Goal: Task Accomplishment & Management: Use online tool/utility

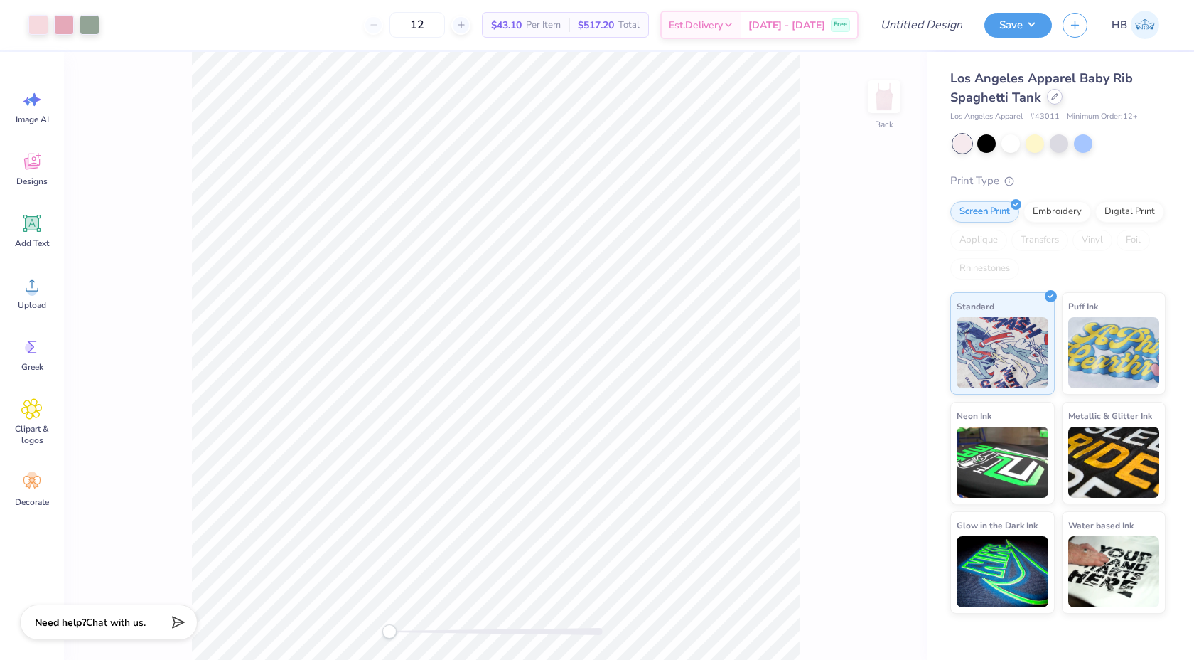
click at [1051, 99] on icon at bounding box center [1054, 96] width 7 height 7
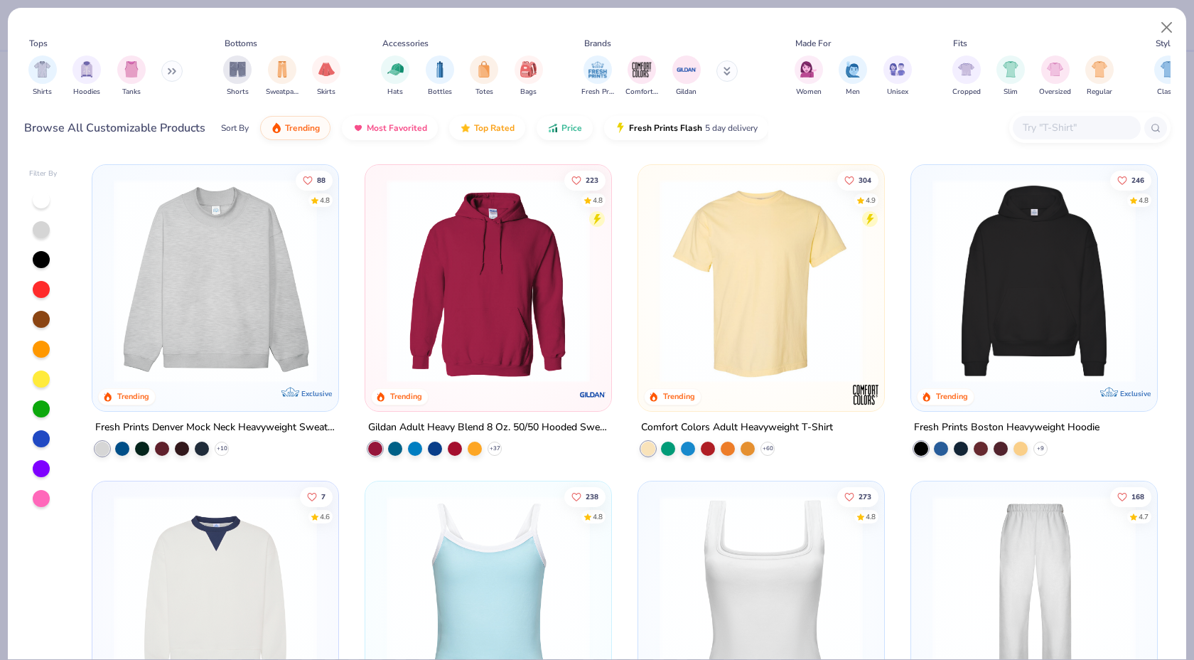
click at [235, 286] on img at bounding box center [216, 280] width 218 height 203
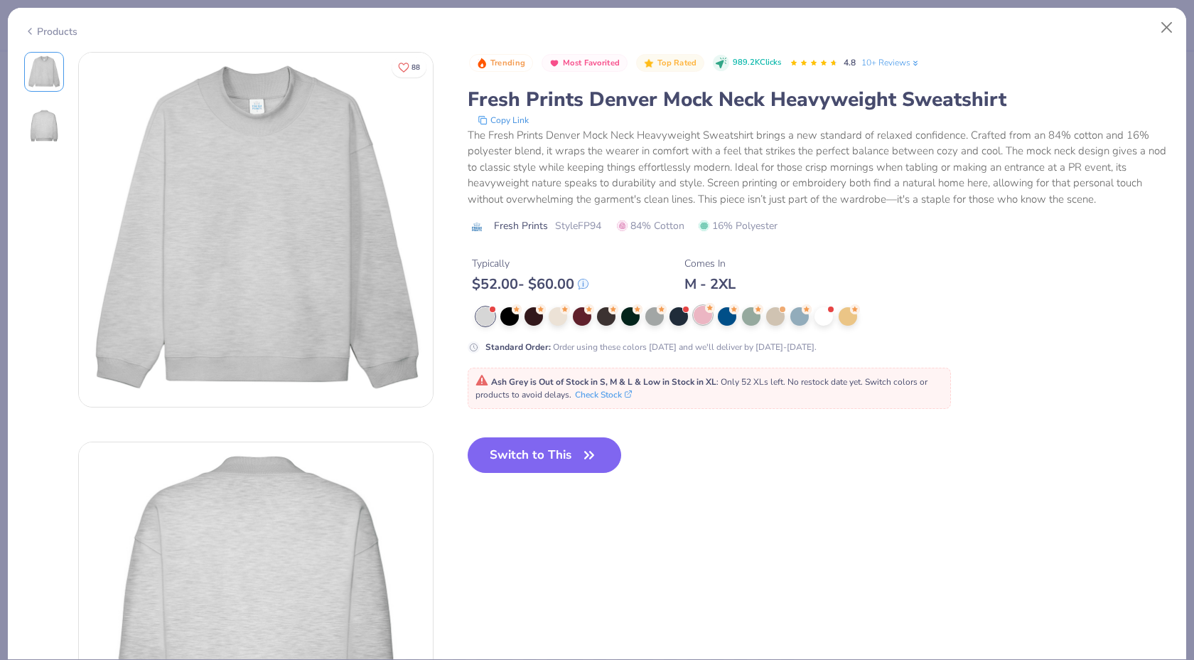
click at [699, 316] on div at bounding box center [703, 315] width 18 height 18
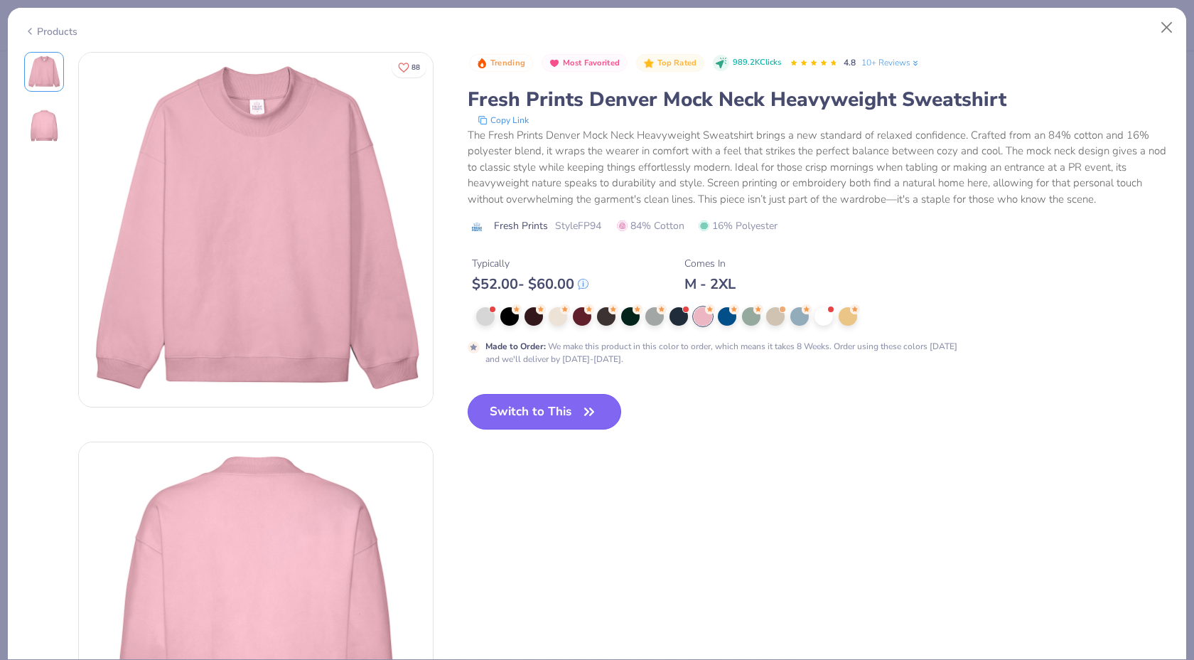
click at [557, 417] on button "Switch to This" at bounding box center [545, 412] width 154 height 36
type input "50"
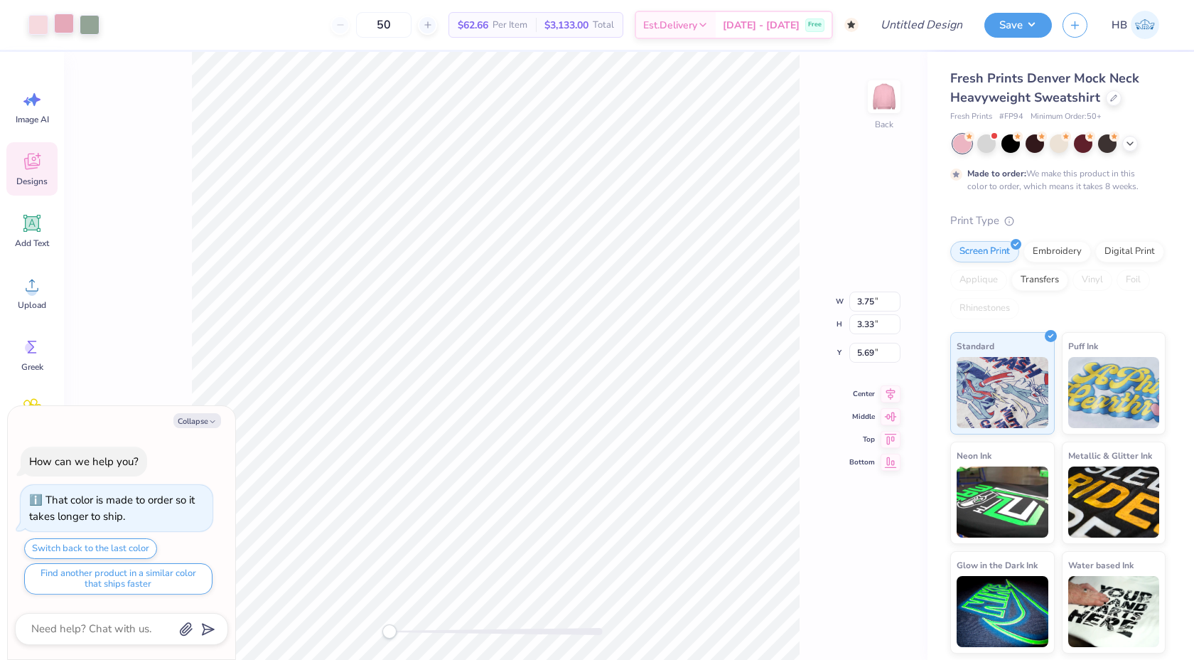
click at [65, 25] on div at bounding box center [64, 24] width 20 height 20
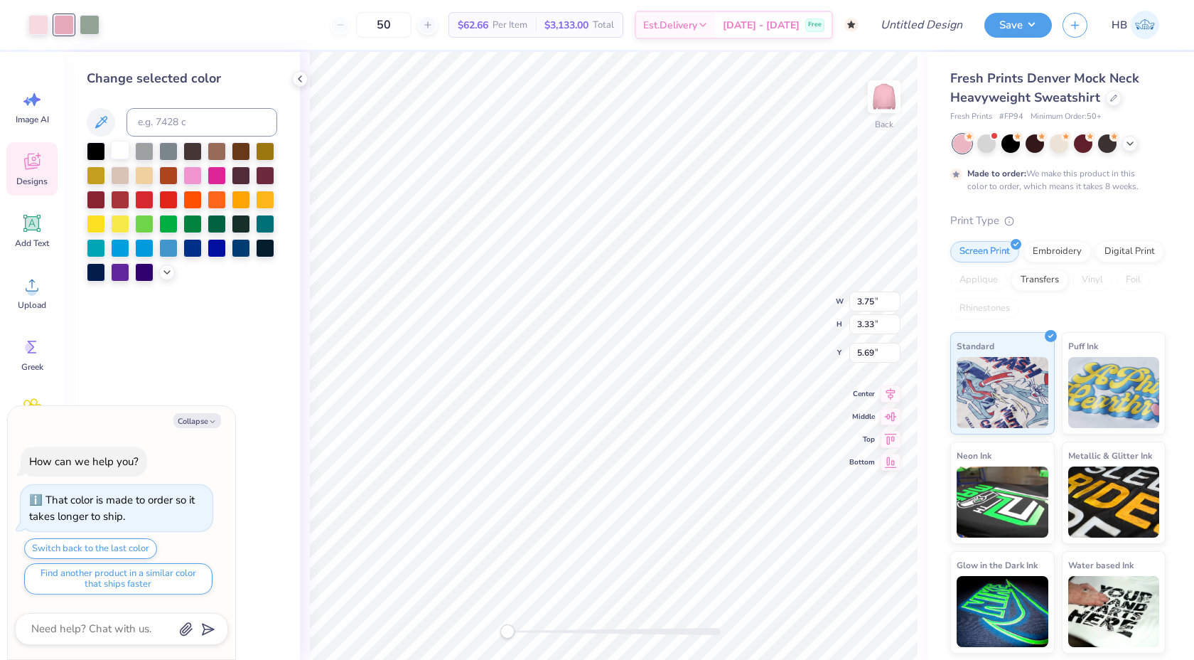
click at [121, 150] on div at bounding box center [120, 150] width 18 height 18
click at [87, 31] on div at bounding box center [90, 24] width 20 height 20
click at [118, 150] on div at bounding box center [120, 150] width 18 height 18
click at [44, 27] on div at bounding box center [38, 24] width 20 height 20
click at [121, 156] on div at bounding box center [120, 150] width 18 height 18
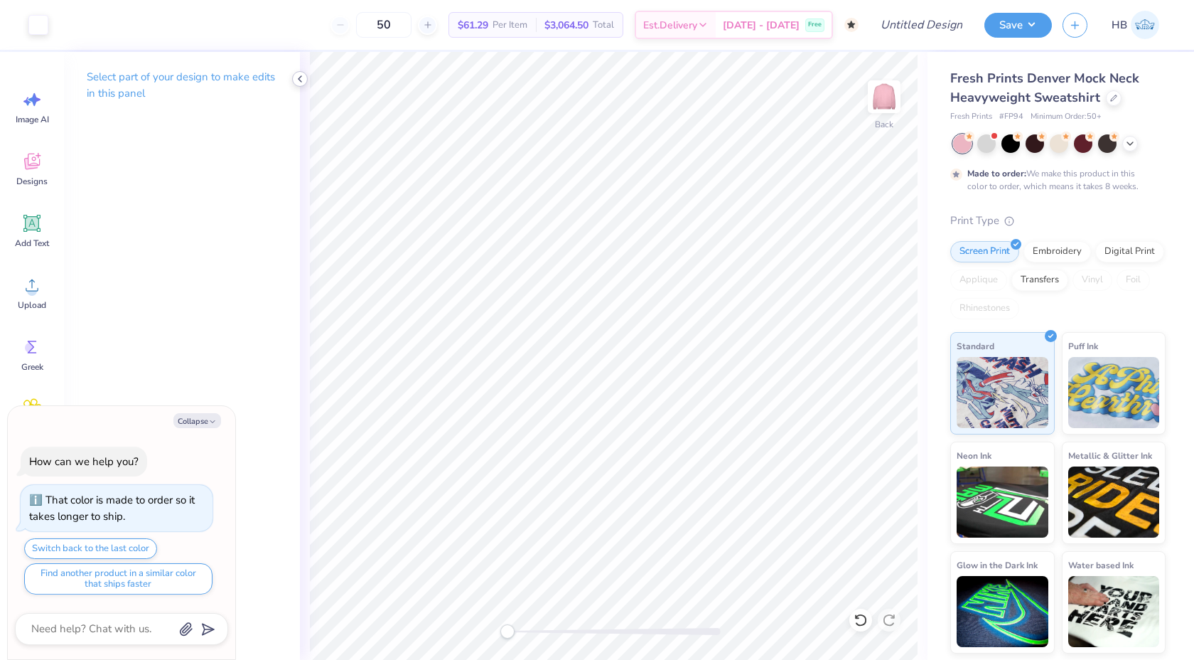
click at [301, 78] on icon at bounding box center [299, 78] width 11 height 11
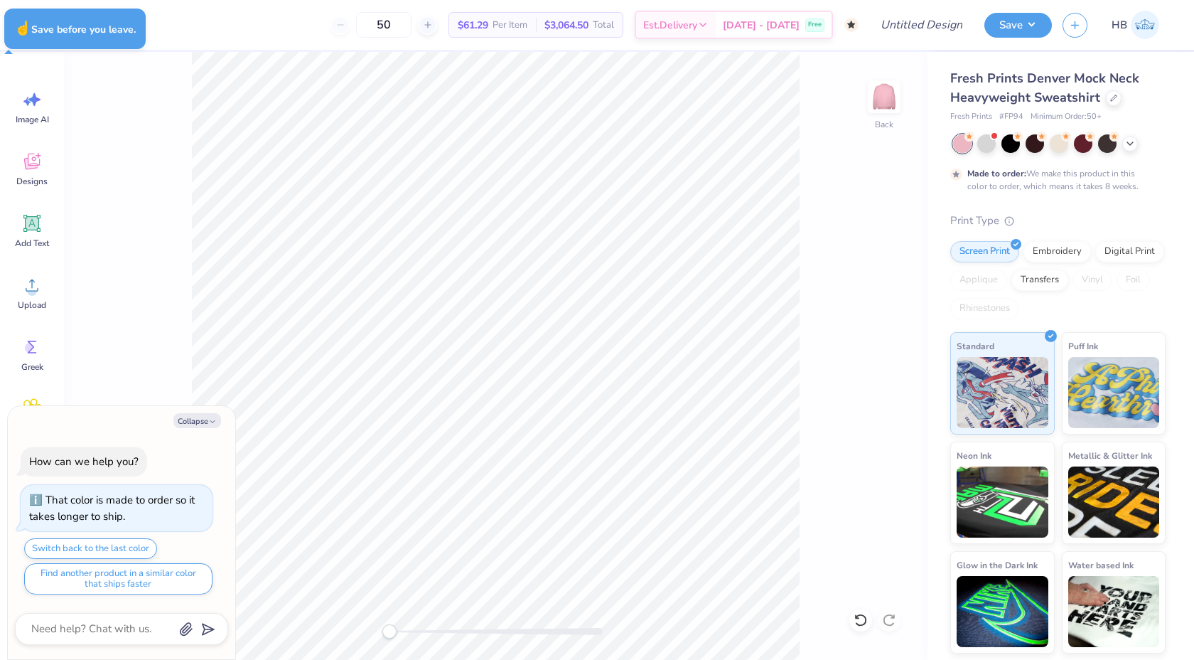
type textarea "x"
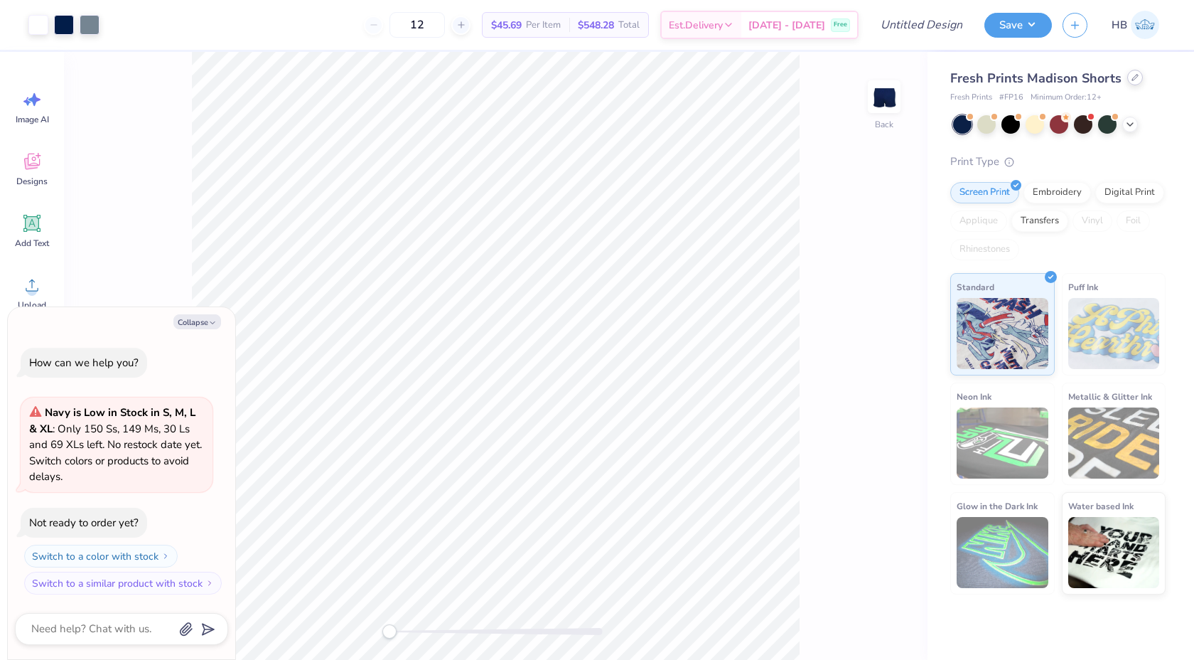
click at [1133, 82] on div at bounding box center [1135, 78] width 16 height 16
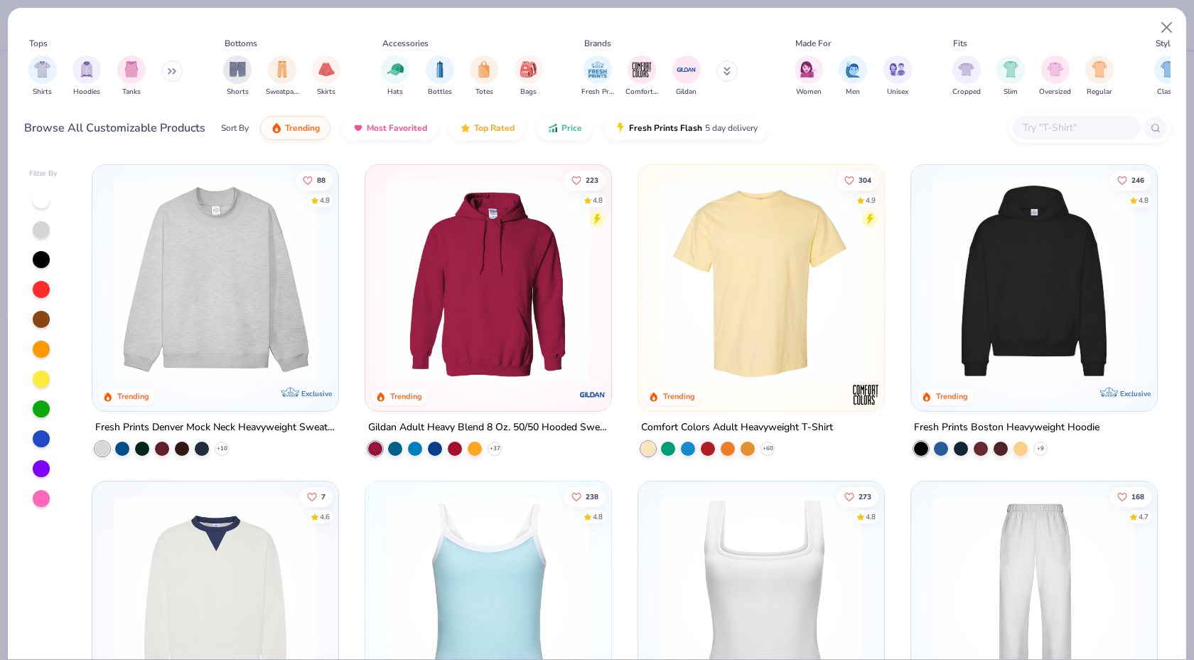
click at [238, 245] on img at bounding box center [216, 280] width 218 height 203
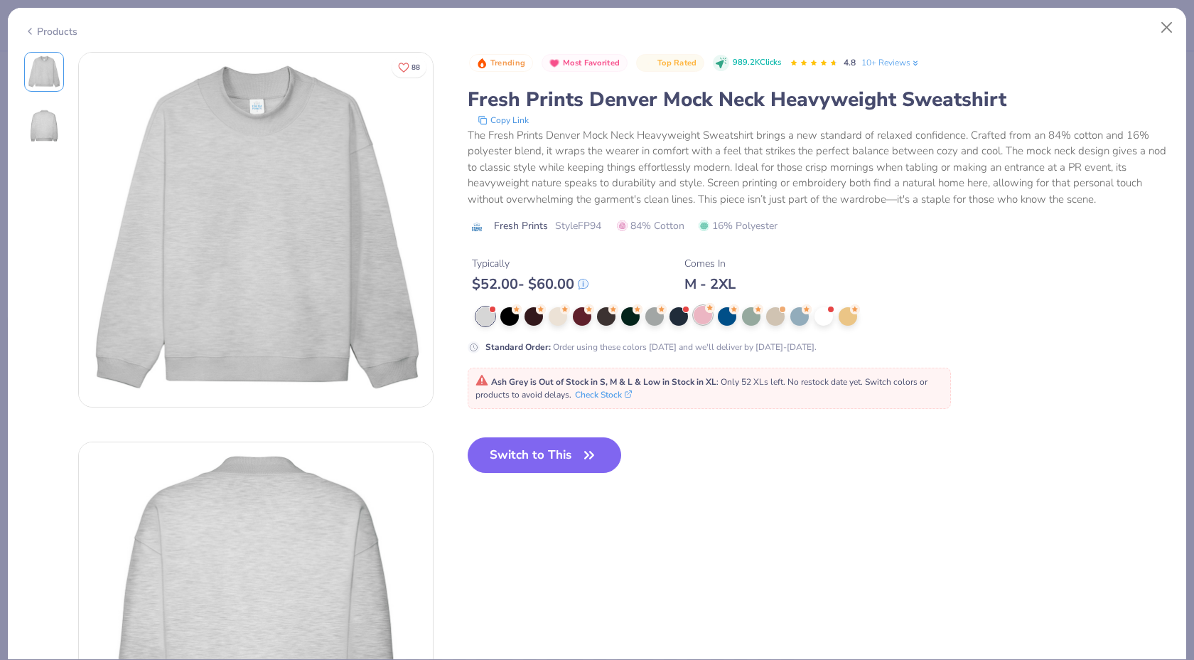
click at [711, 318] on div at bounding box center [703, 315] width 18 height 18
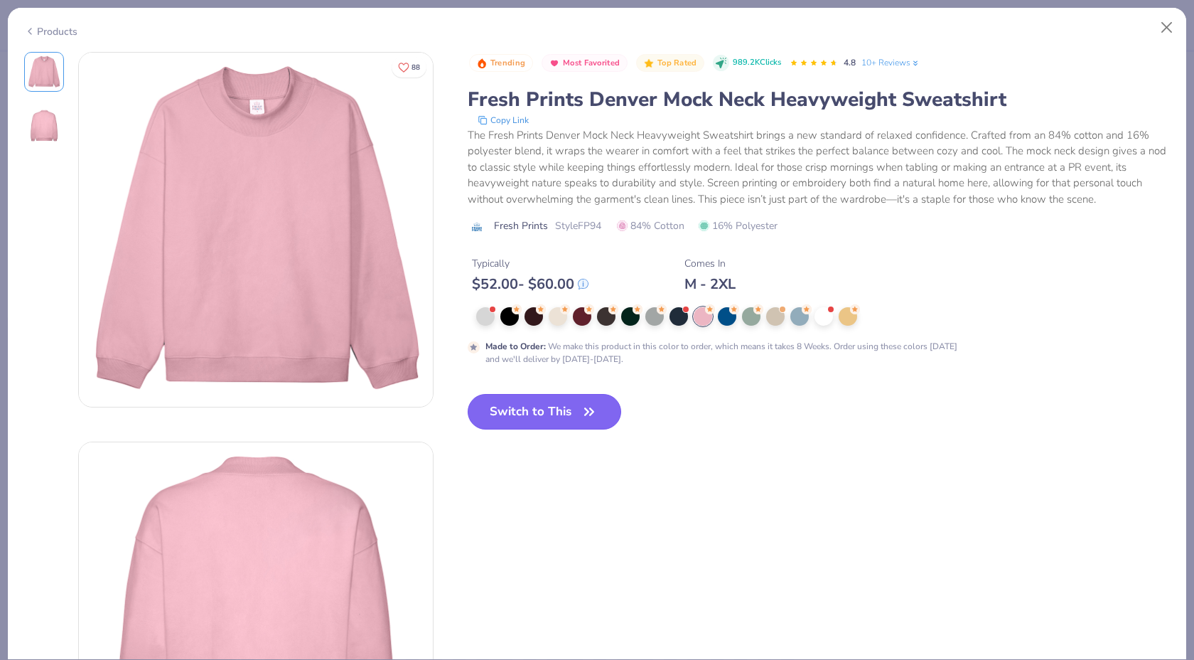
click at [517, 412] on button "Switch to This" at bounding box center [545, 412] width 154 height 36
type textarea "x"
type input "50"
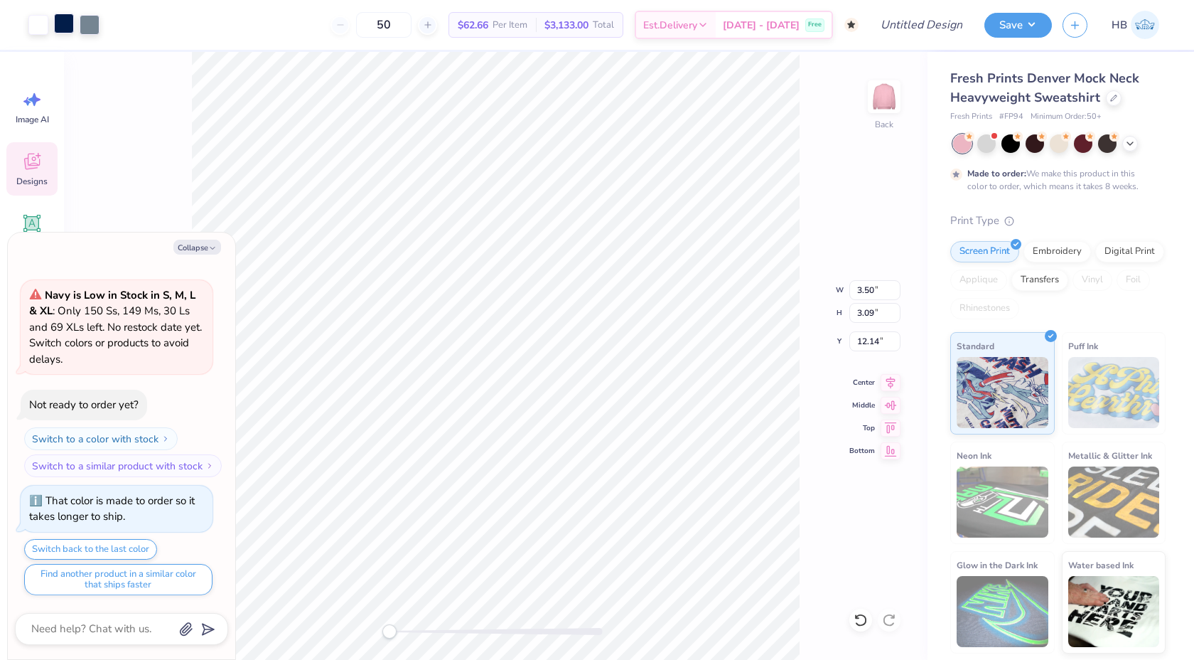
click at [65, 31] on div at bounding box center [64, 24] width 20 height 20
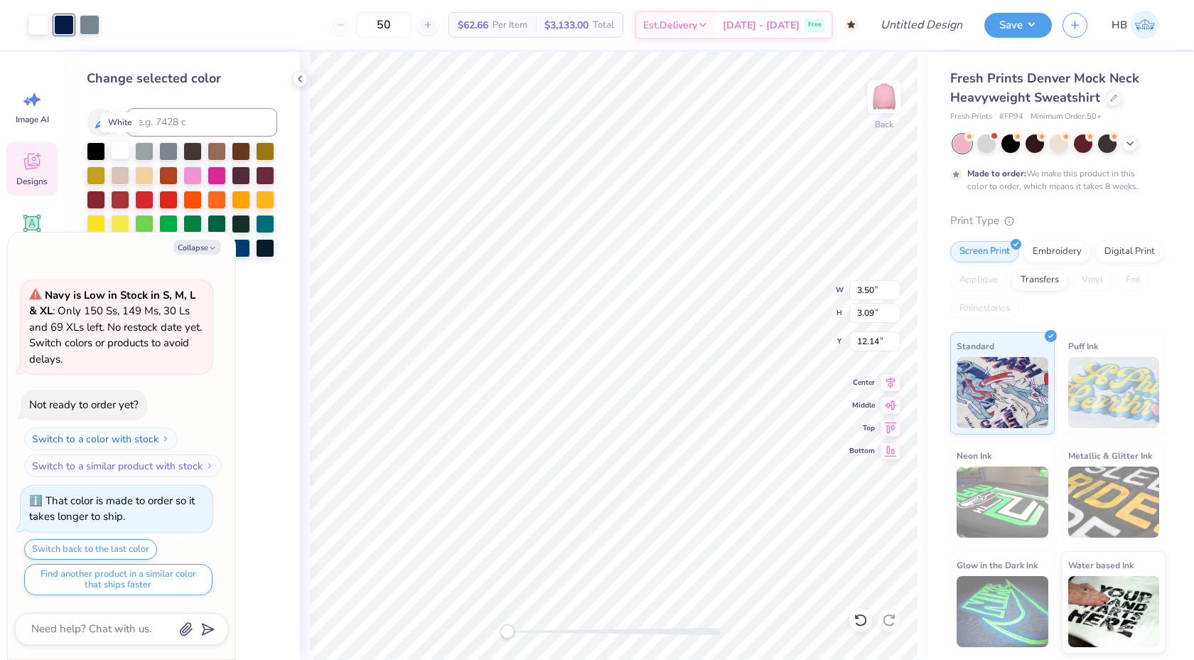
click at [118, 149] on div at bounding box center [120, 150] width 18 height 18
click at [65, 23] on div at bounding box center [64, 24] width 20 height 20
click at [188, 242] on button "Collapse" at bounding box center [197, 247] width 48 height 15
type textarea "x"
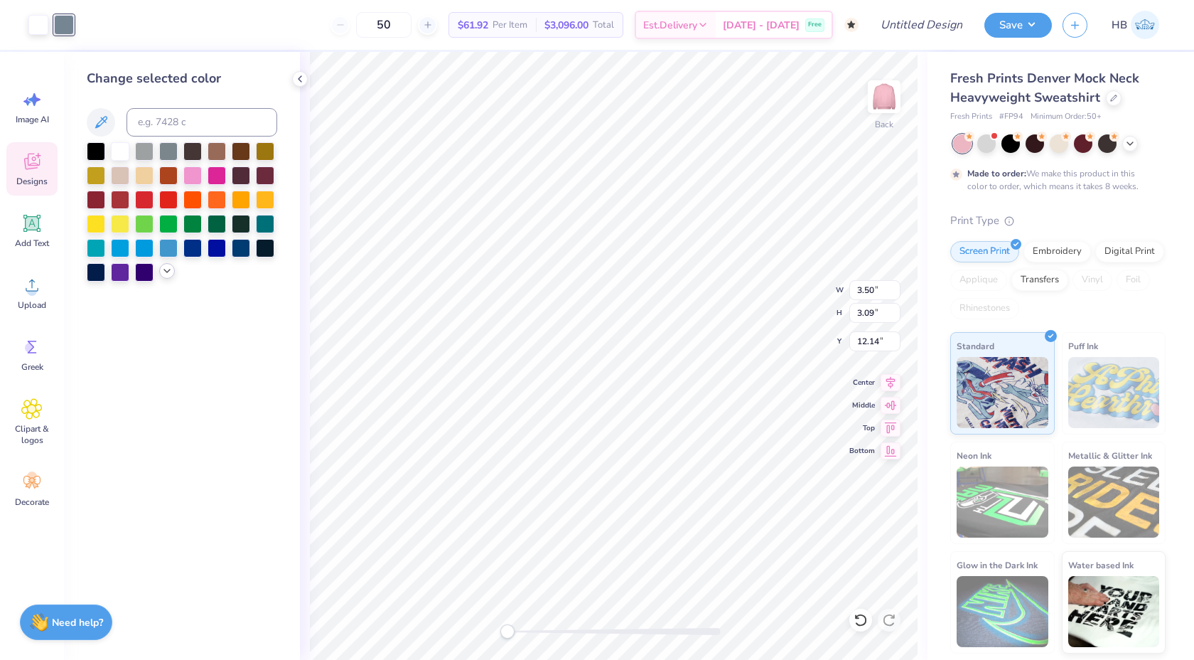
click at [170, 274] on icon at bounding box center [166, 270] width 11 height 11
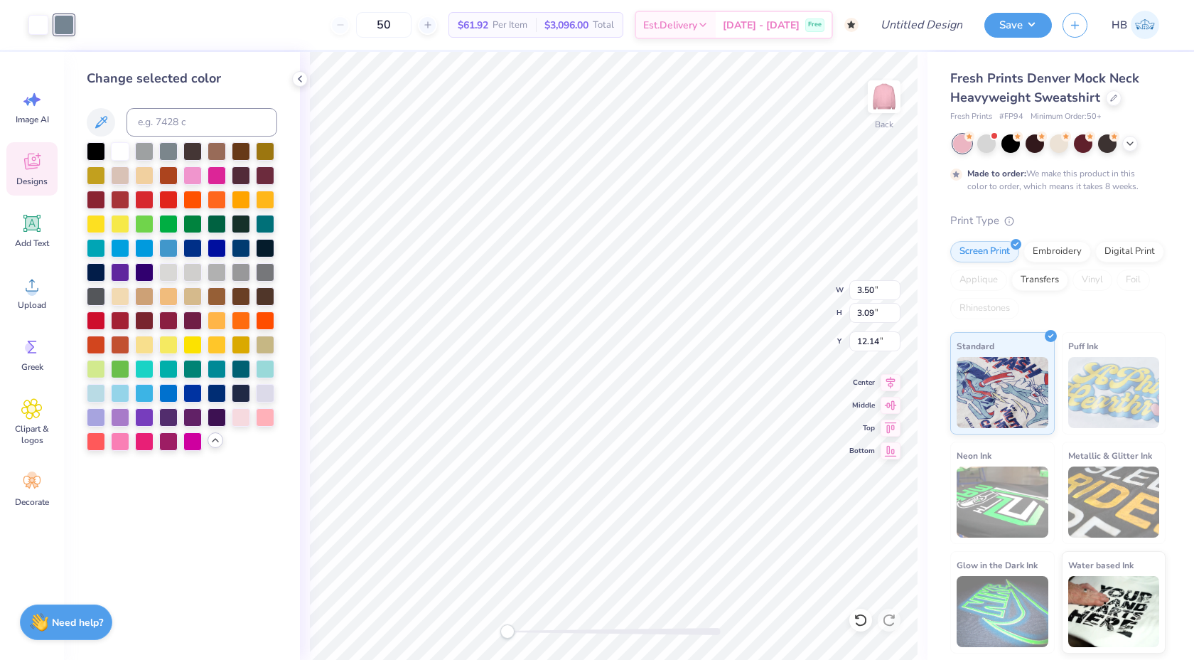
click at [58, 25] on div at bounding box center [64, 25] width 20 height 20
click at [103, 127] on icon at bounding box center [100, 122] width 17 height 17
click at [104, 115] on icon at bounding box center [100, 122] width 17 height 17
click at [99, 116] on icon at bounding box center [100, 122] width 17 height 17
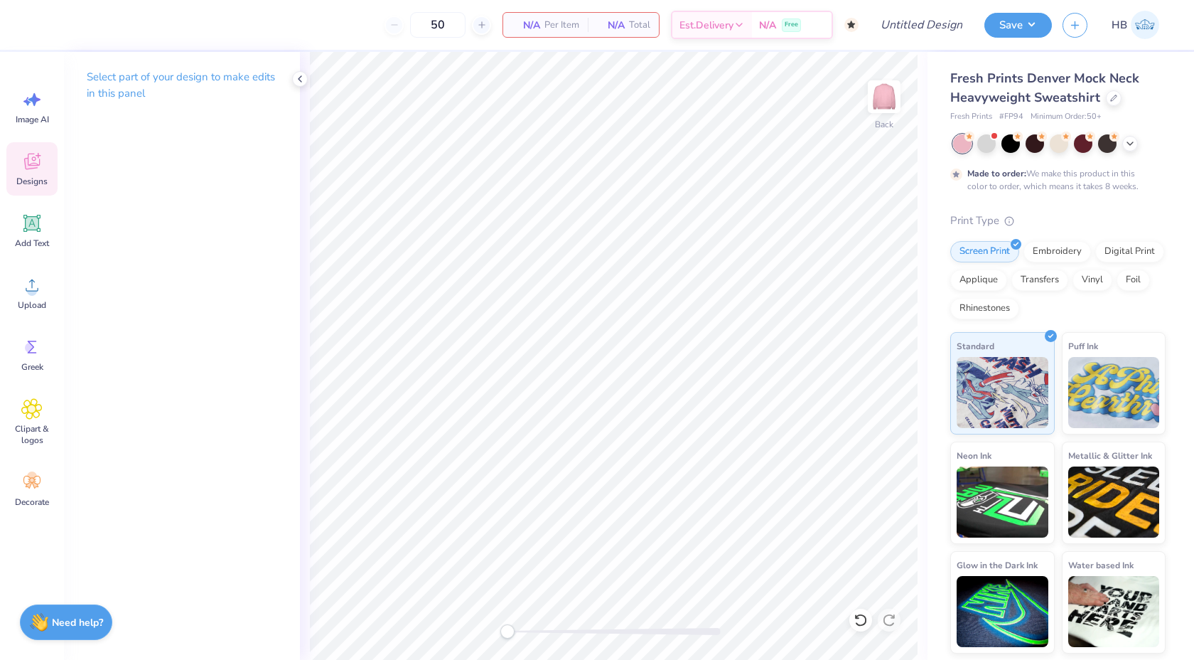
click at [31, 167] on icon at bounding box center [32, 163] width 14 height 11
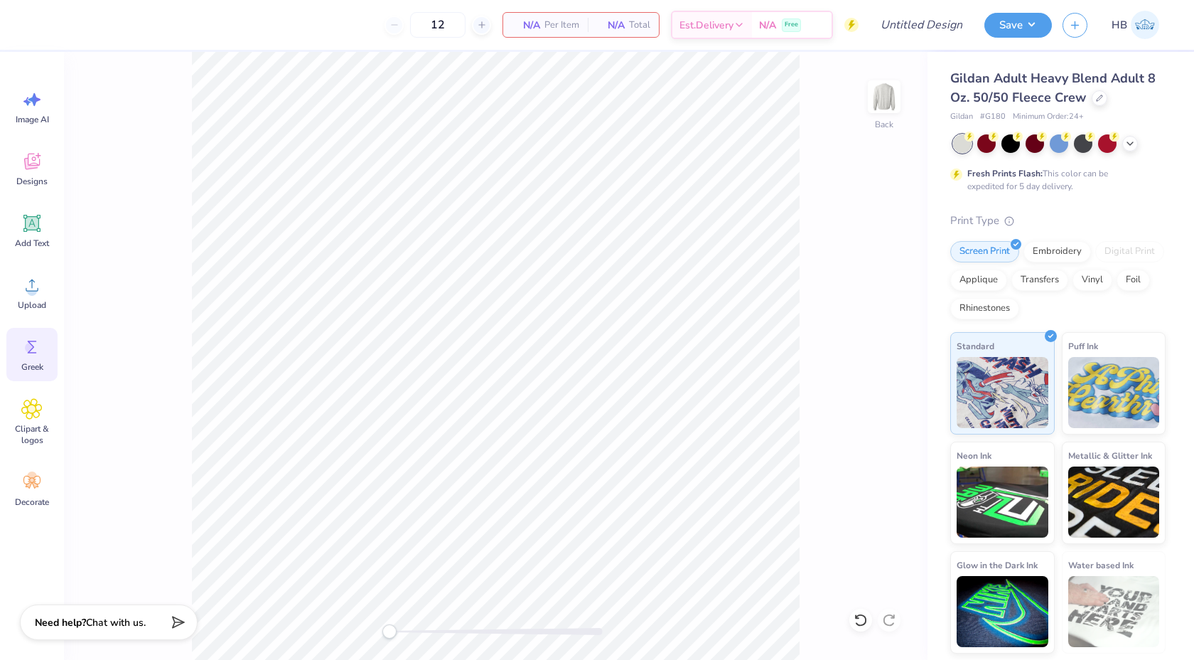
click at [34, 341] on icon at bounding box center [32, 346] width 9 height 13
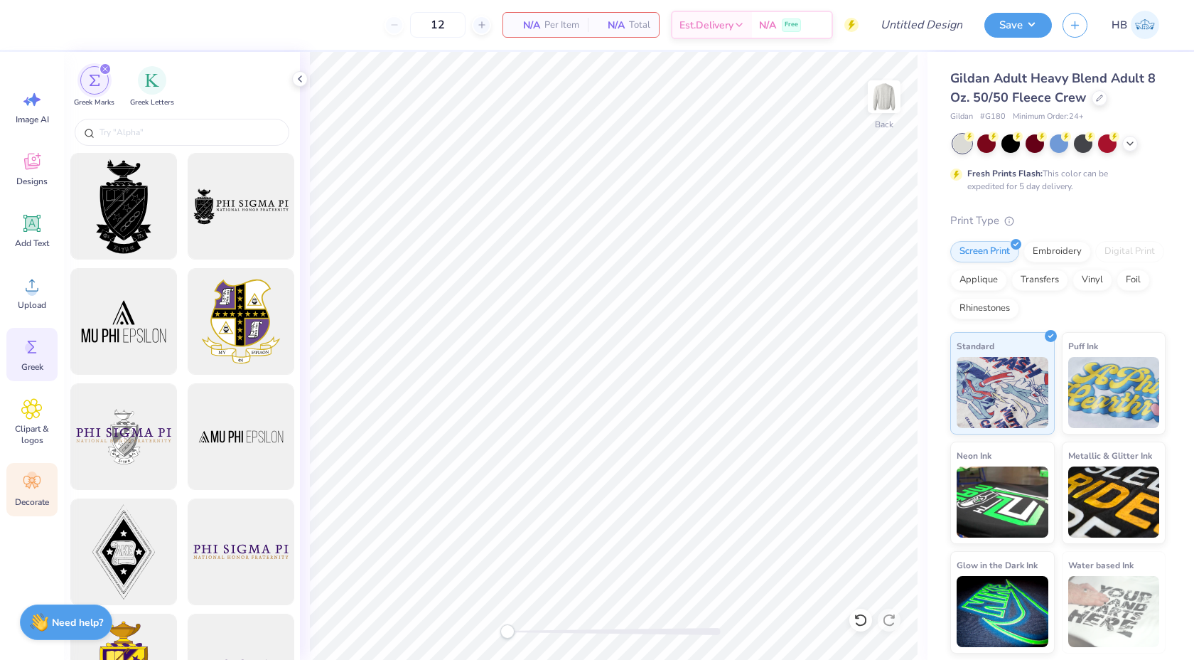
click at [26, 474] on icon at bounding box center [31, 481] width 21 height 21
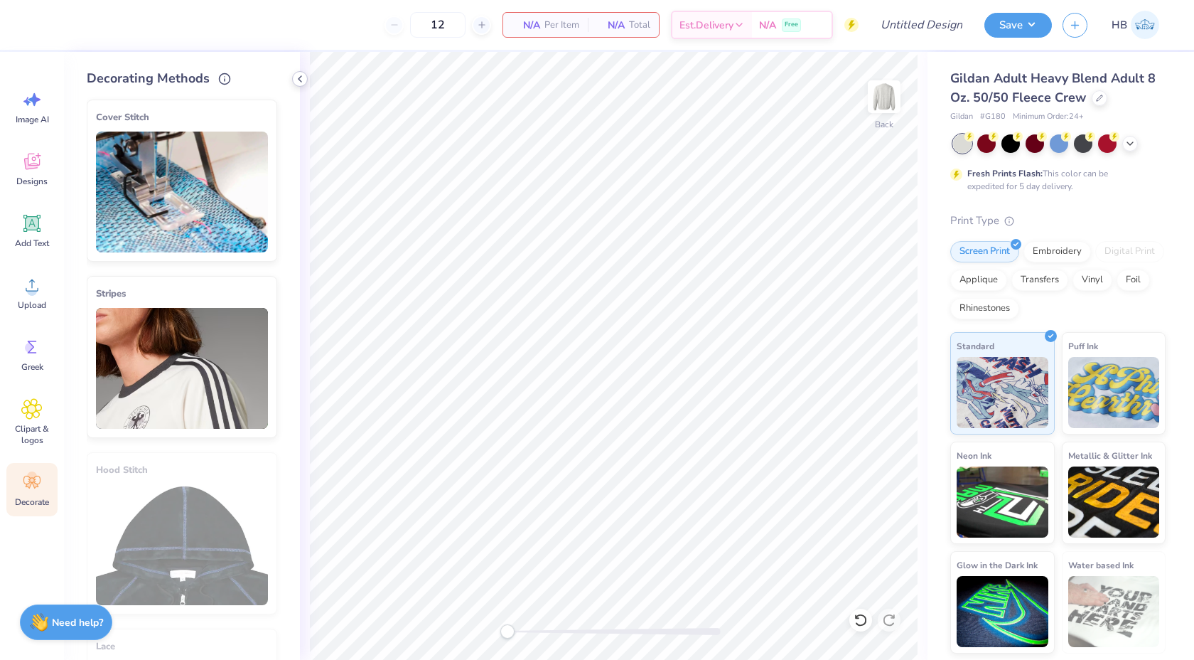
click at [299, 77] on icon at bounding box center [299, 78] width 11 height 11
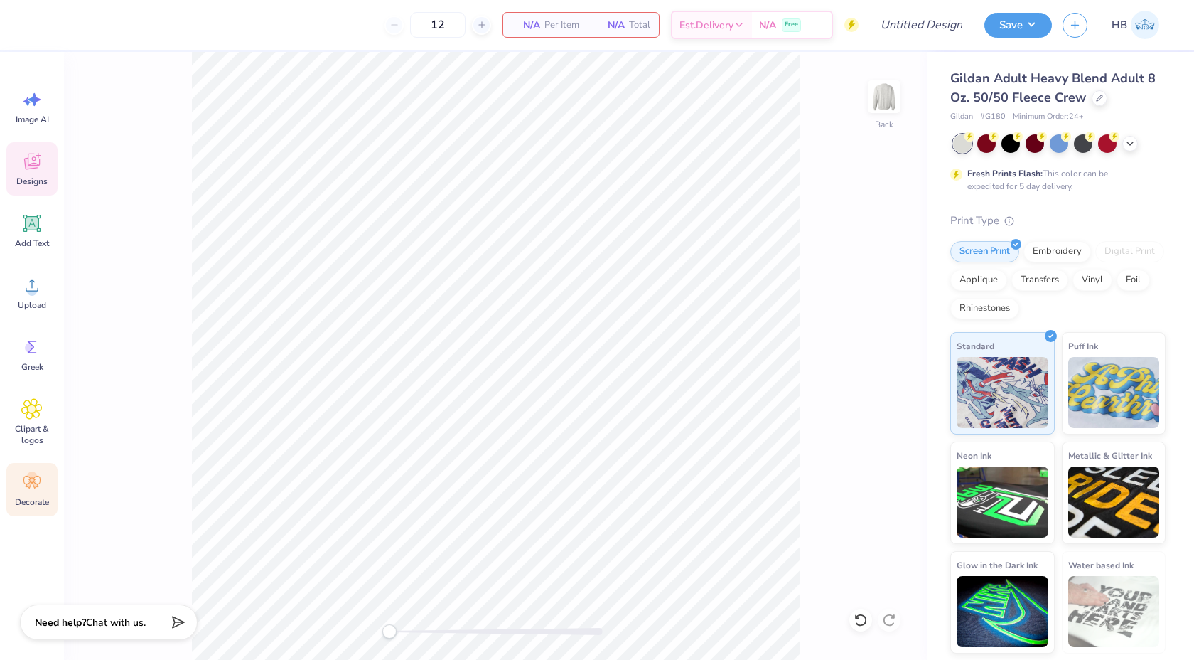
click at [32, 173] on div "Designs" at bounding box center [31, 168] width 51 height 53
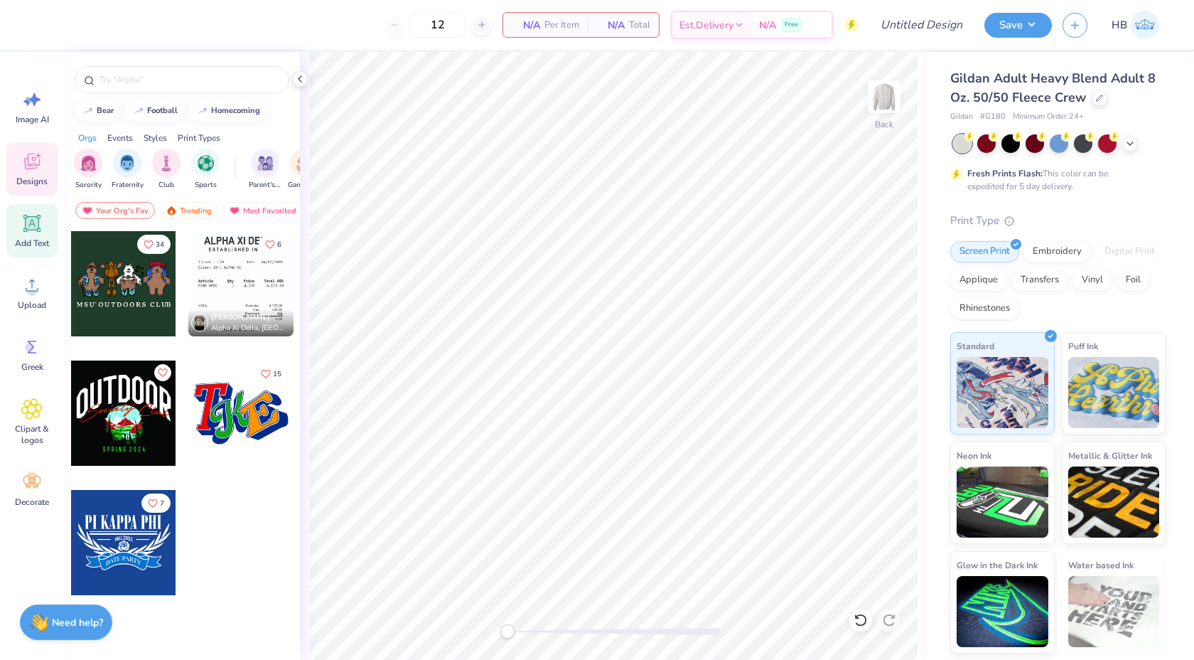
click at [41, 243] on span "Add Text" at bounding box center [32, 242] width 34 height 11
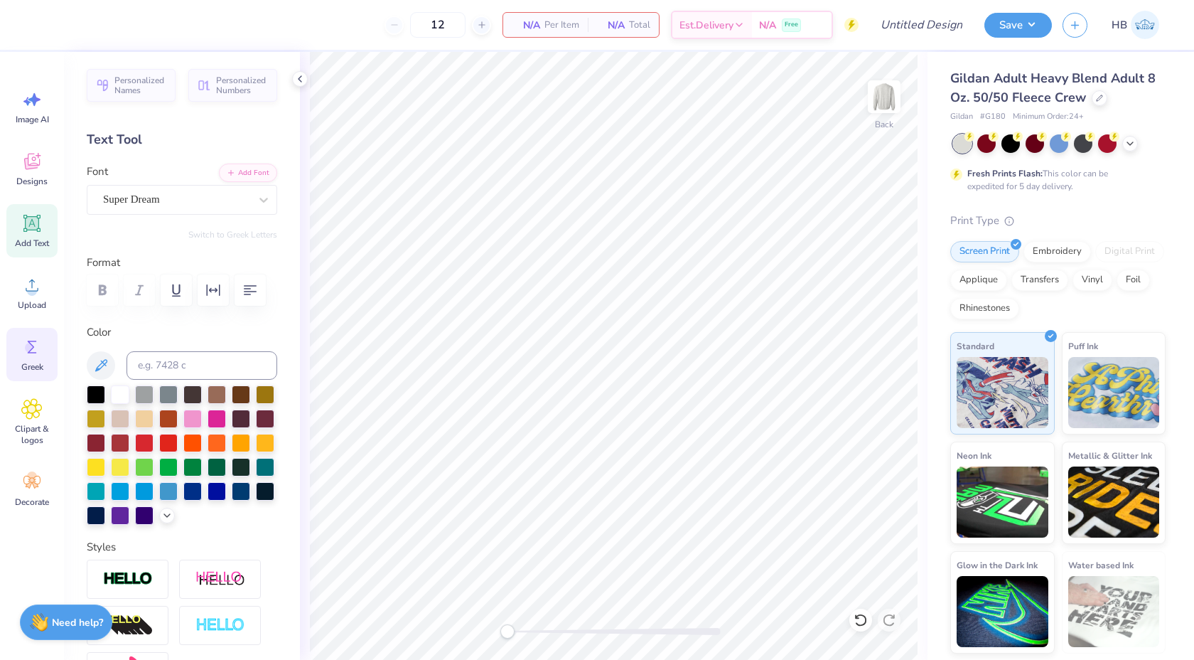
click at [38, 365] on span "Greek" at bounding box center [32, 366] width 22 height 11
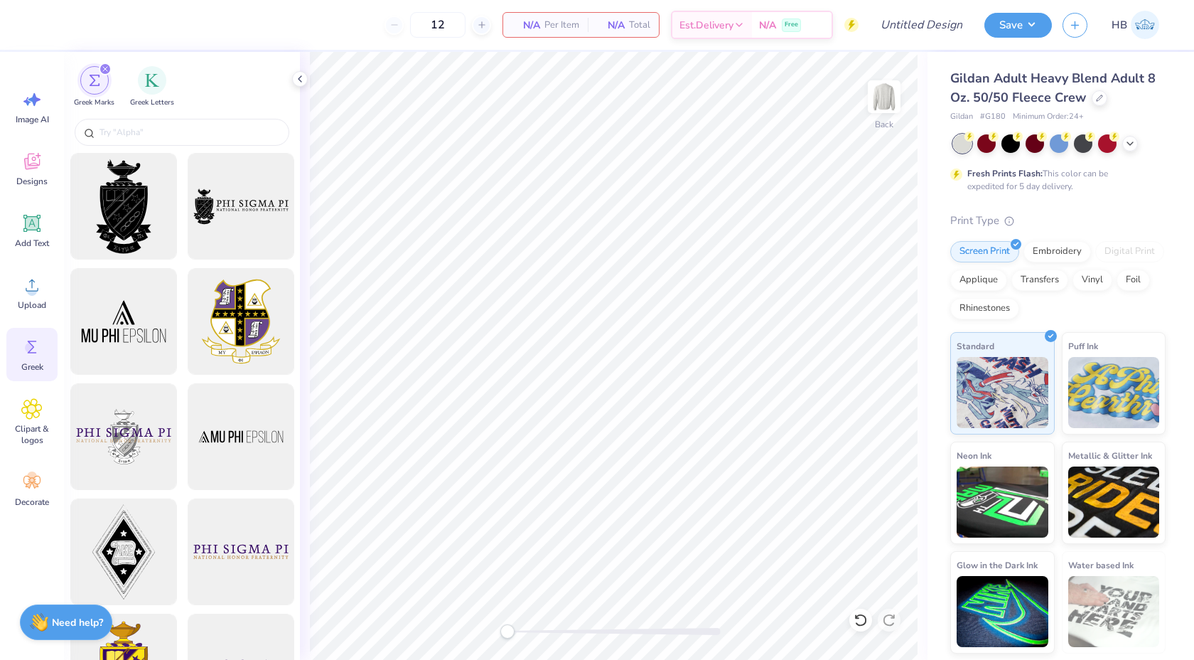
click at [106, 67] on icon "filter for Greek Marks" at bounding box center [105, 69] width 6 height 6
click at [104, 68] on icon "filter for Greek Marks" at bounding box center [105, 69] width 6 height 6
click at [150, 81] on img "filter for Greek Letters" at bounding box center [152, 79] width 14 height 14
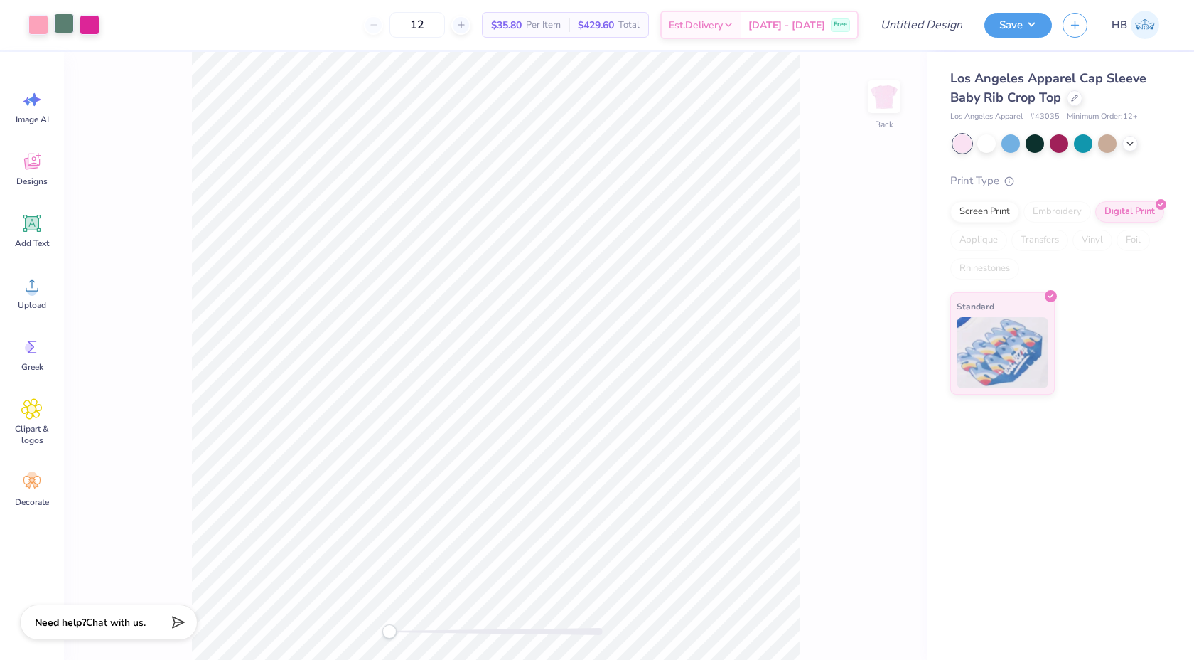
click at [63, 27] on div at bounding box center [64, 24] width 20 height 20
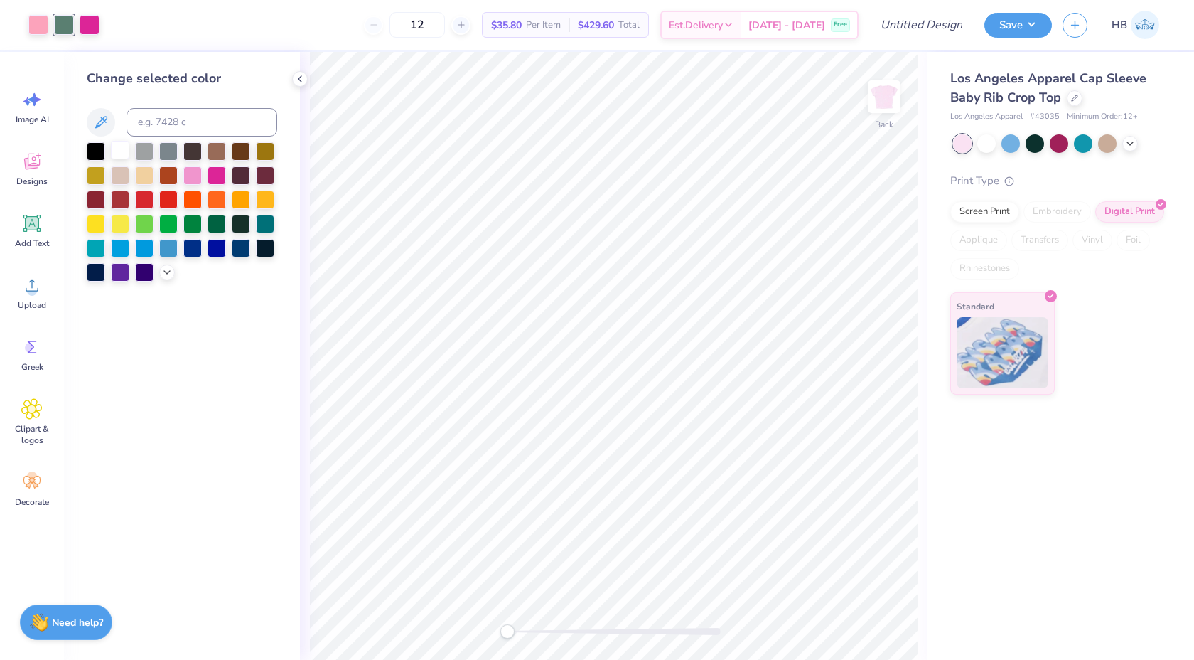
click at [123, 145] on div at bounding box center [120, 150] width 18 height 18
click at [93, 22] on div at bounding box center [90, 24] width 20 height 20
click at [127, 150] on div at bounding box center [120, 150] width 18 height 18
click at [30, 23] on div at bounding box center [38, 24] width 20 height 20
click at [95, 149] on div at bounding box center [96, 150] width 18 height 18
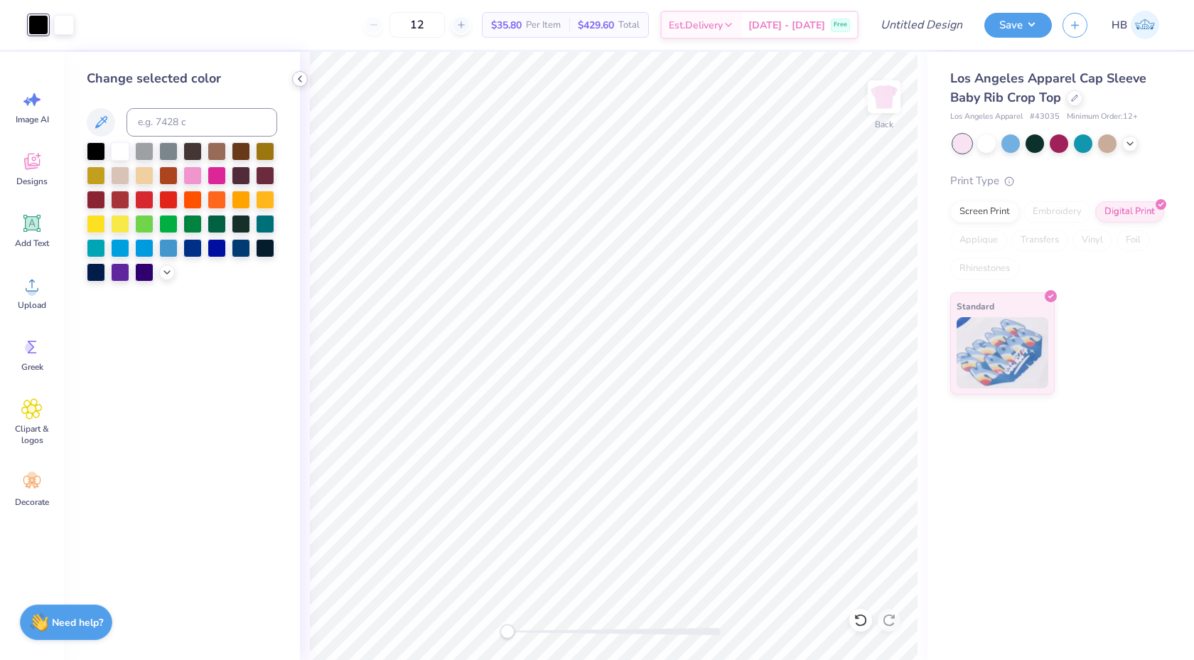
click at [299, 76] on icon at bounding box center [299, 78] width 11 height 11
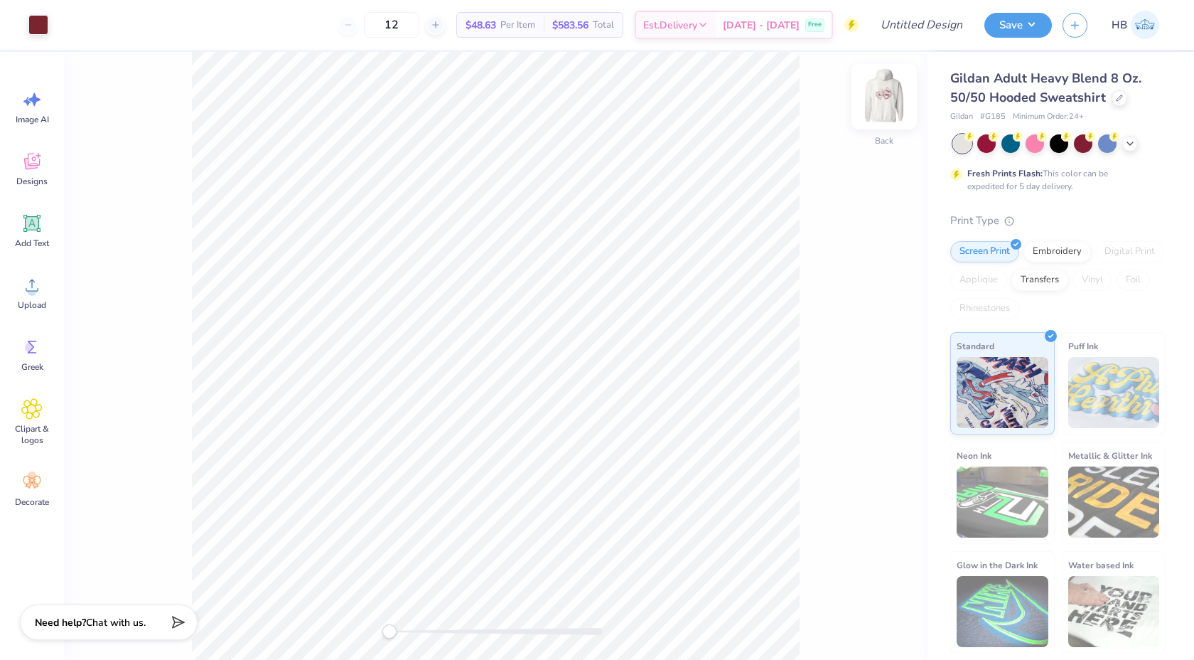
click at [874, 89] on img at bounding box center [884, 96] width 57 height 57
click at [423, 629] on div at bounding box center [496, 631] width 213 height 7
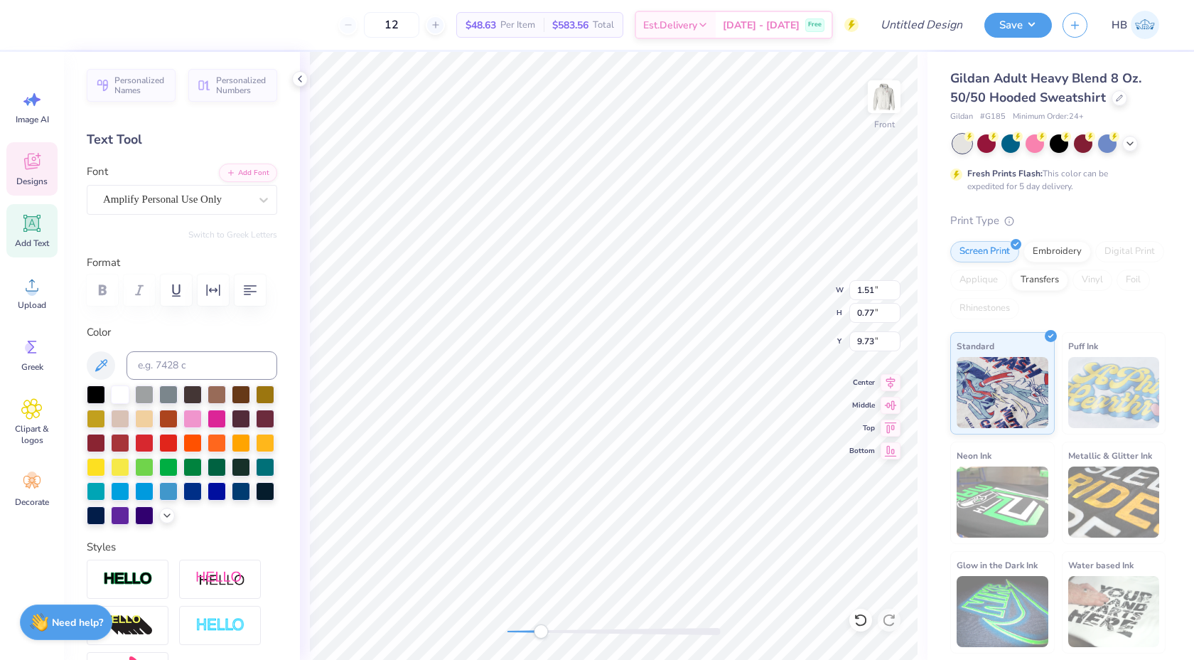
type textarea "Delta"
type input "1.83"
type input "0.84"
type input "10.48"
type textarea "Zeta"
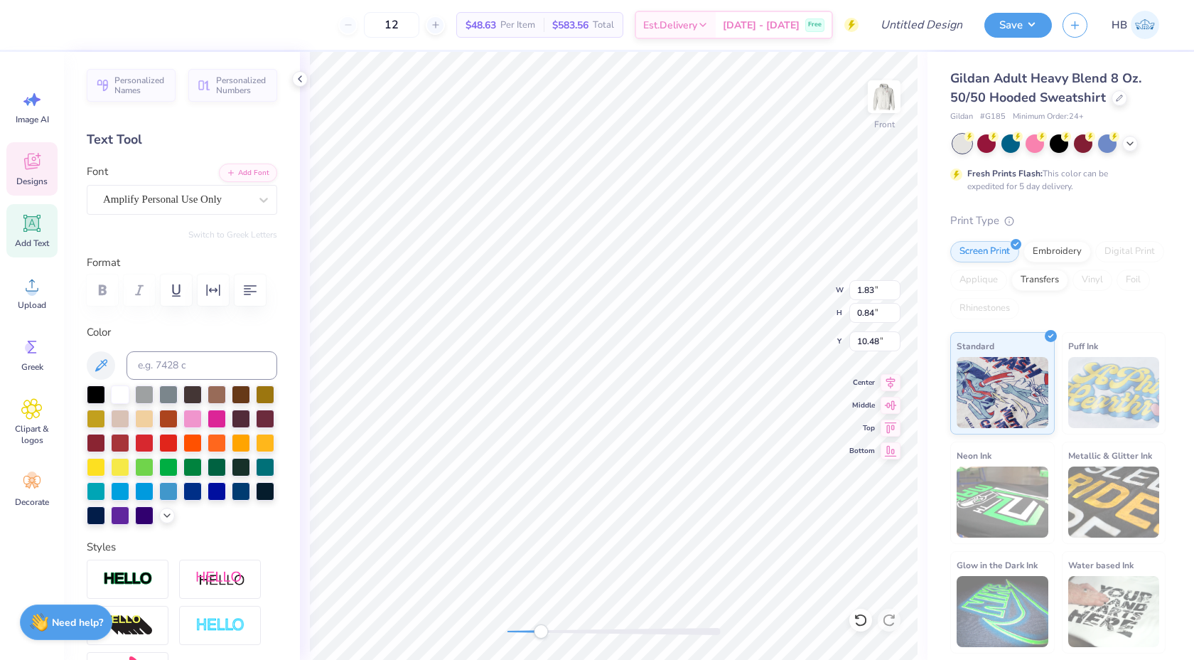
type input "2.69"
type input "0.98"
type input "9.51"
type input "11.50"
type input "7.47"
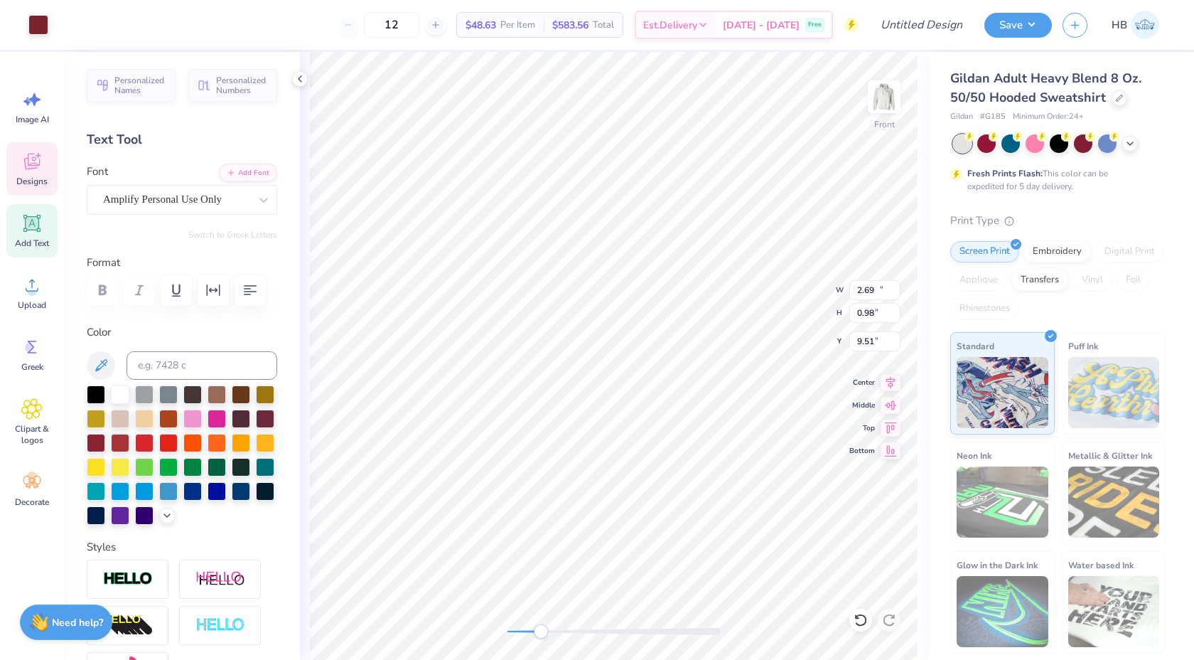
type input "6.00"
type input "2.69"
type input "0.98"
type input "9.51"
type input "2.53"
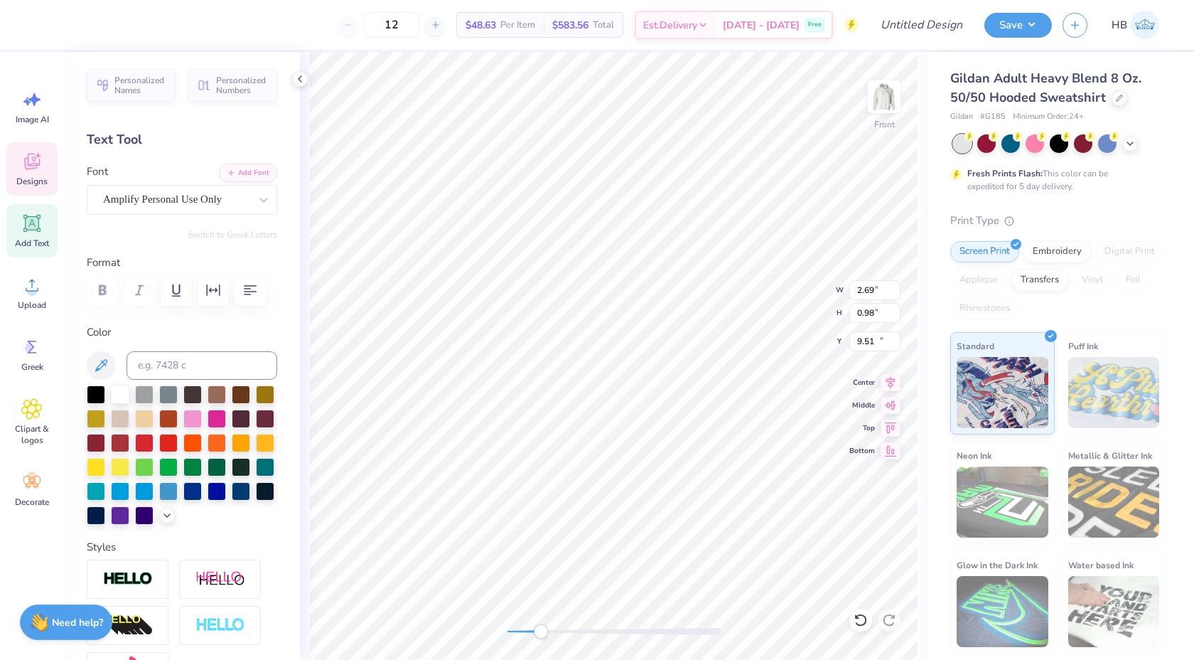
type input "1.10"
type input "10.21"
type input "2.69"
type input "0.98"
type input "11.08"
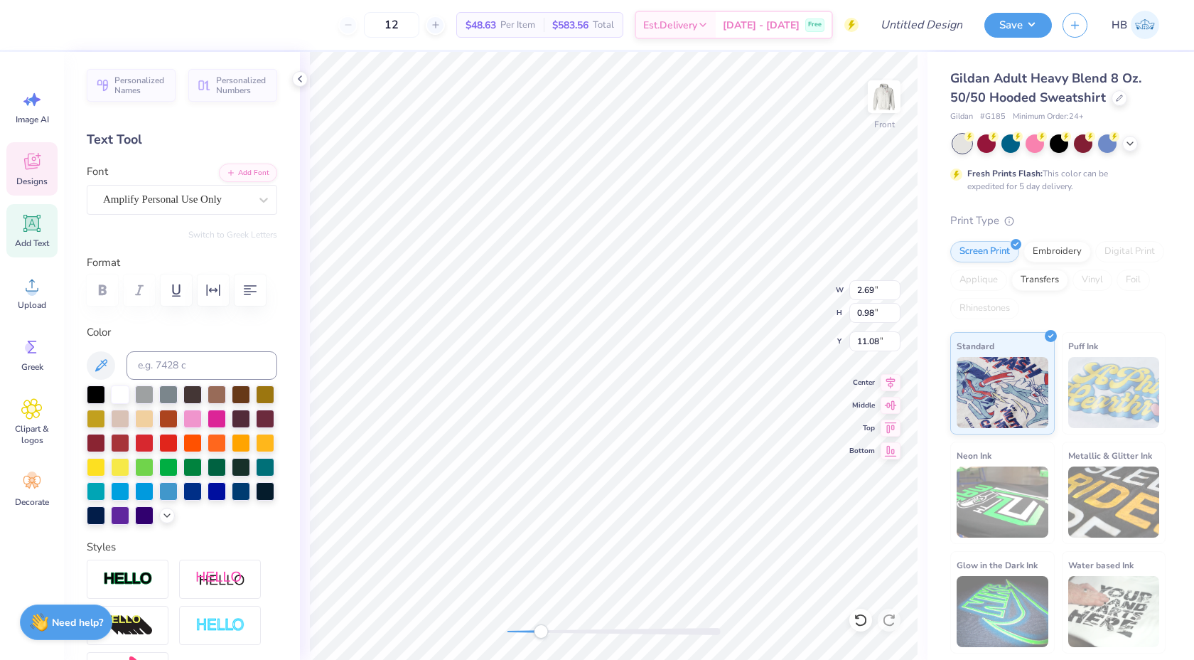
scroll to position [1, 0]
type textarea "of Texas"
type input "11.50"
type input "7.47"
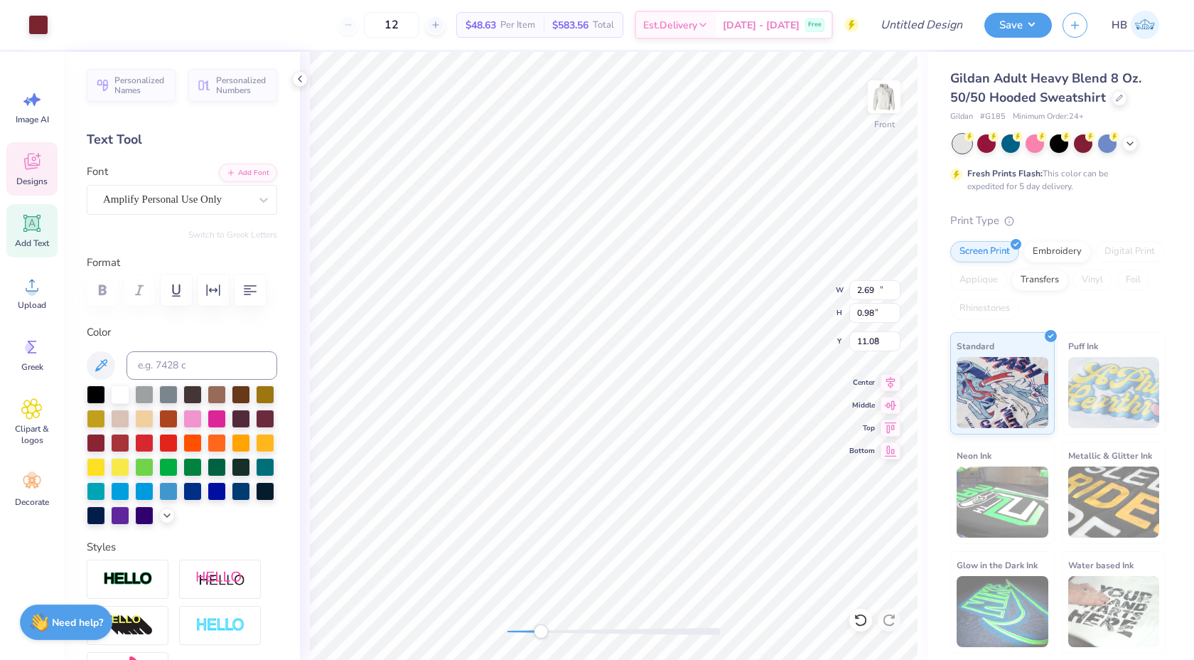
type input "6.00"
type input "1.51"
type input "1.71"
type input "10.79"
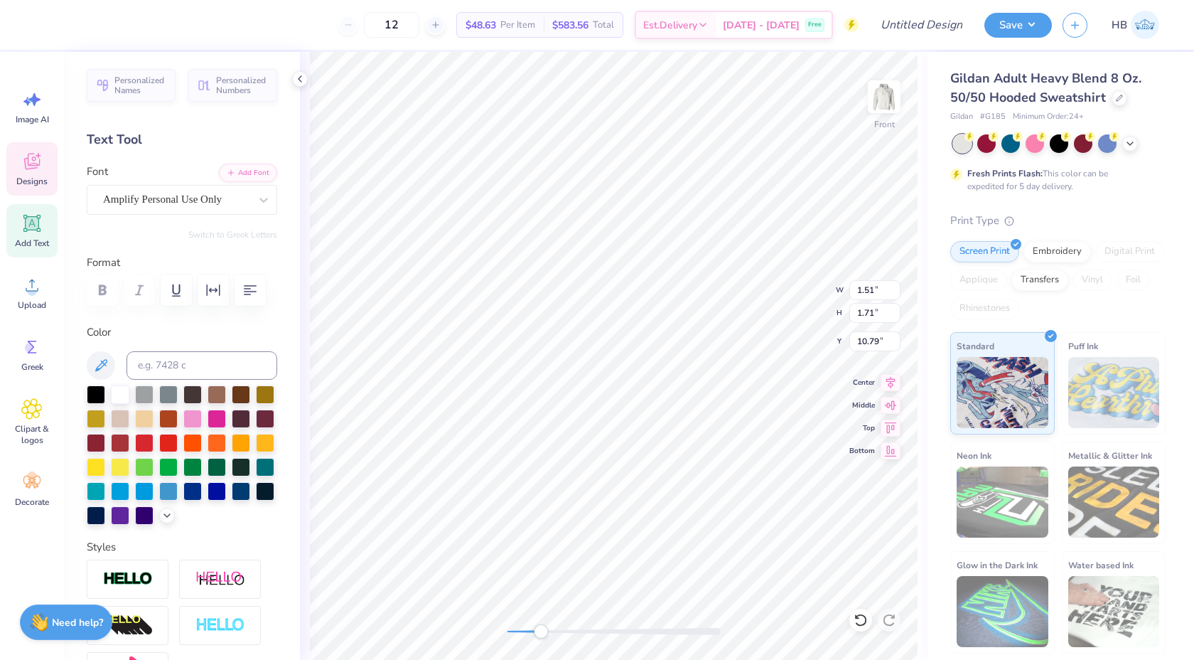
type textarea "of Texas"
type input "2.29"
type input "0.82"
type input "10.49"
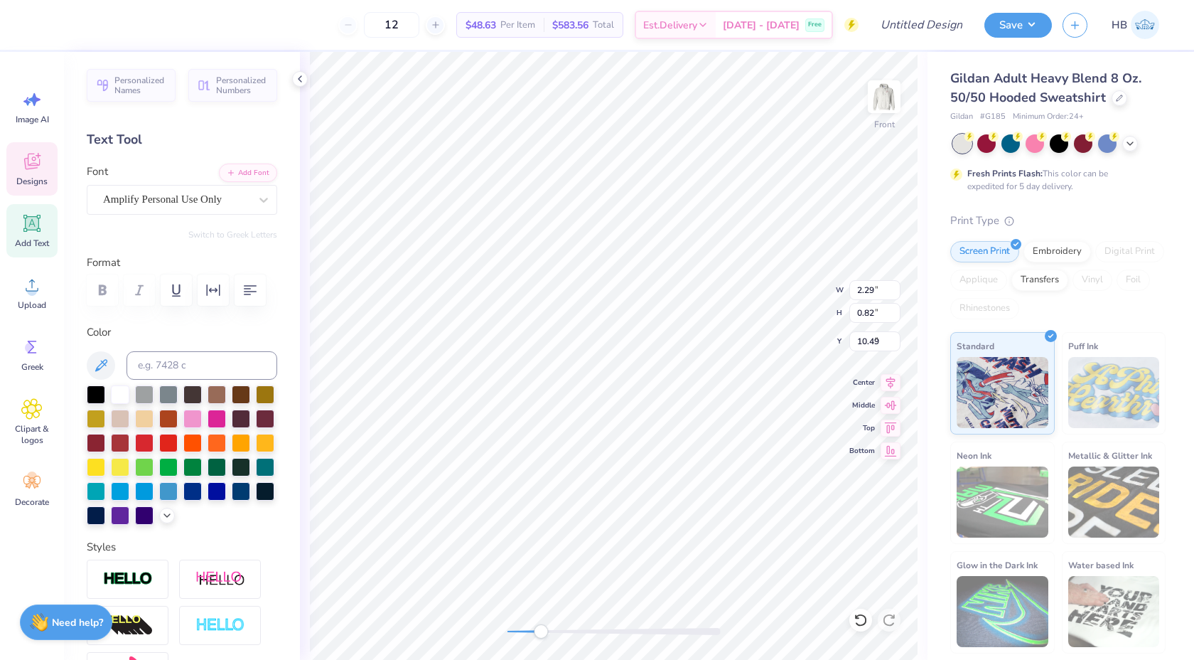
type input "2.53"
type input "1.10"
type input "9.38"
type textarea "University of"
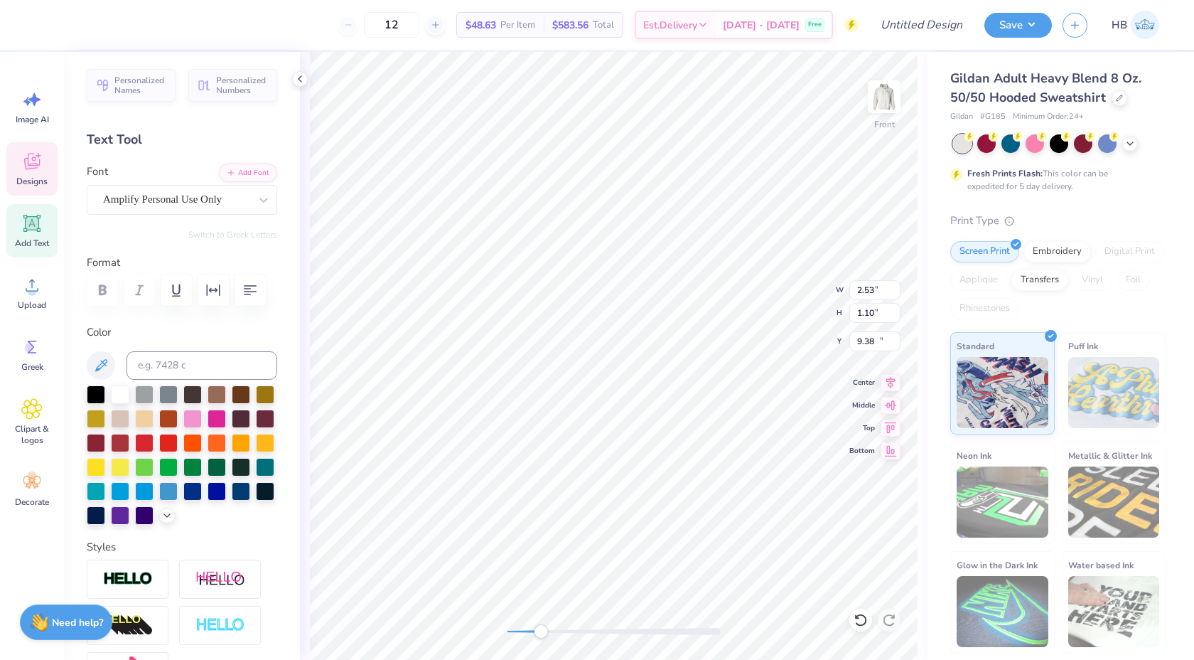
type input "2.29"
type input "0.82"
type input "10.26"
type input "3.38"
type input "1.17"
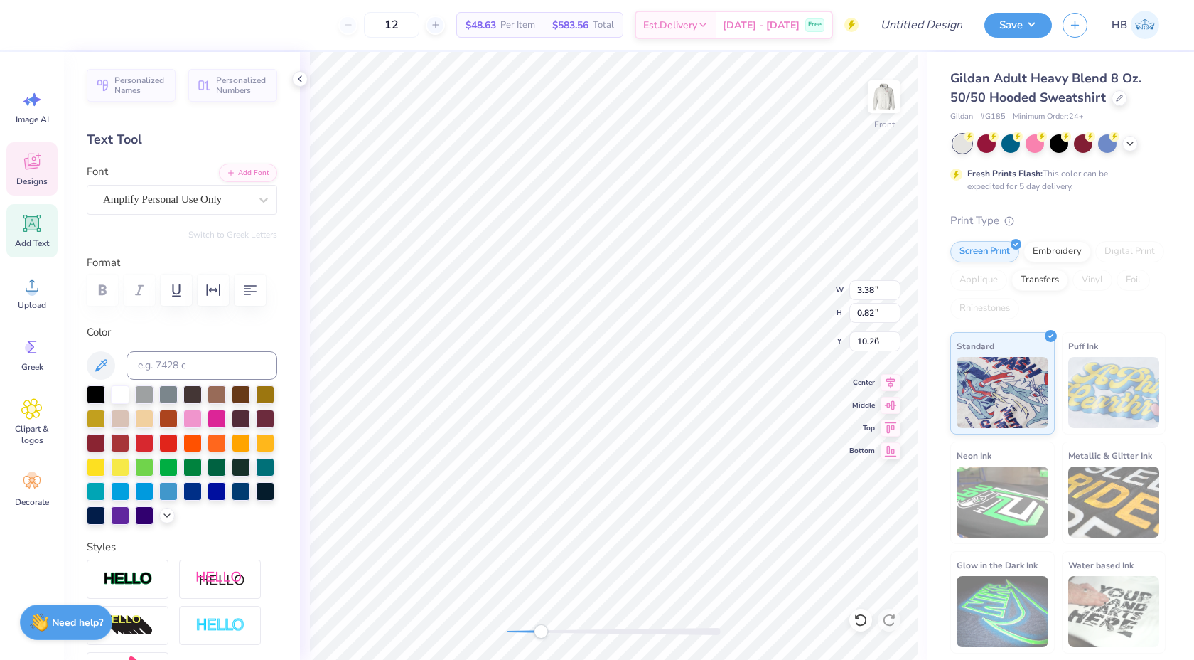
type input "9.46"
type input "11.50"
type input "7.47"
type input "6.00"
type input "2.29"
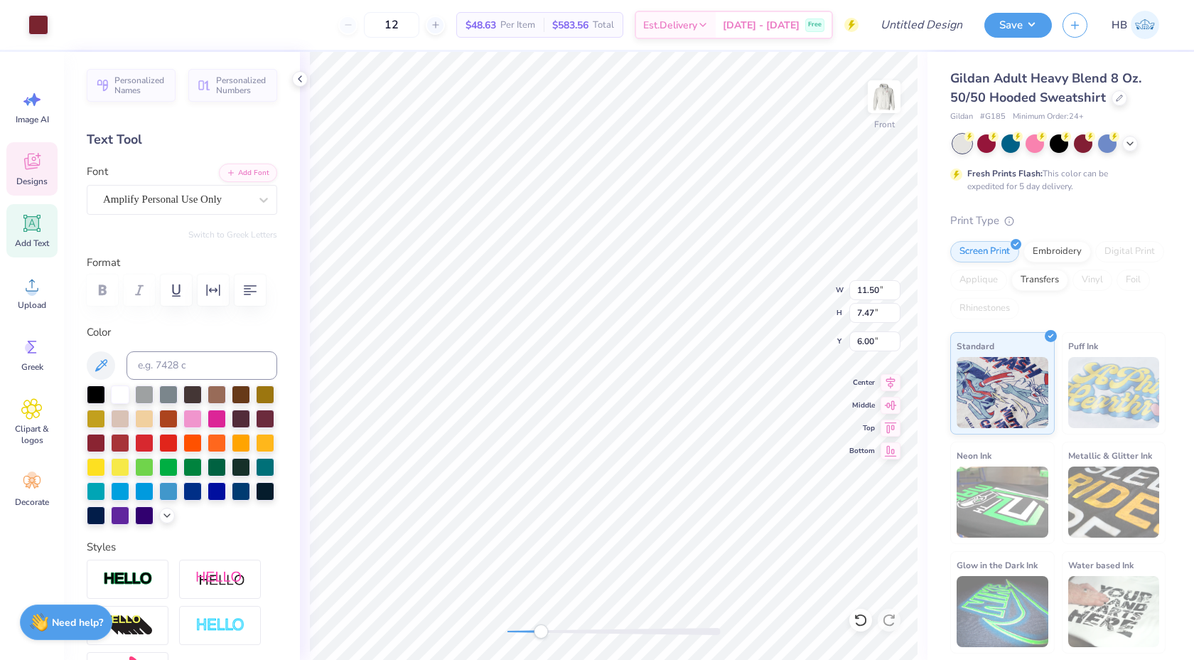
type input "0.82"
type input "10.26"
type input "11.50"
type input "7.47"
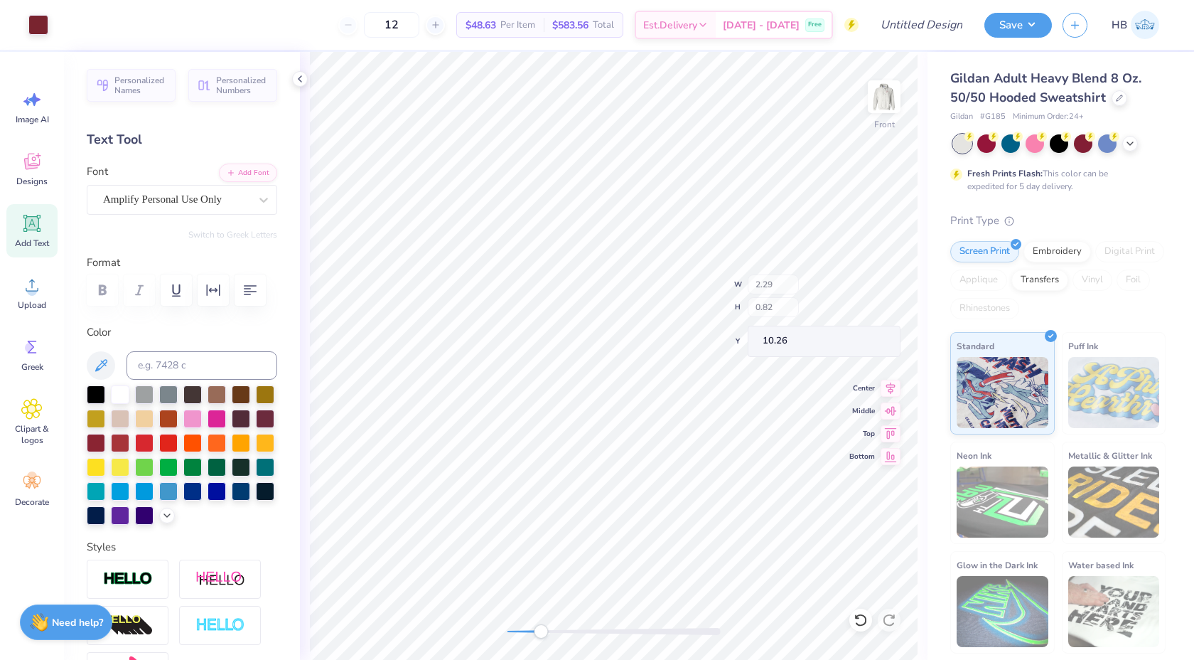
type input "6.00"
type input "3.38"
type input "1.17"
type input "9.36"
type textarea "o"
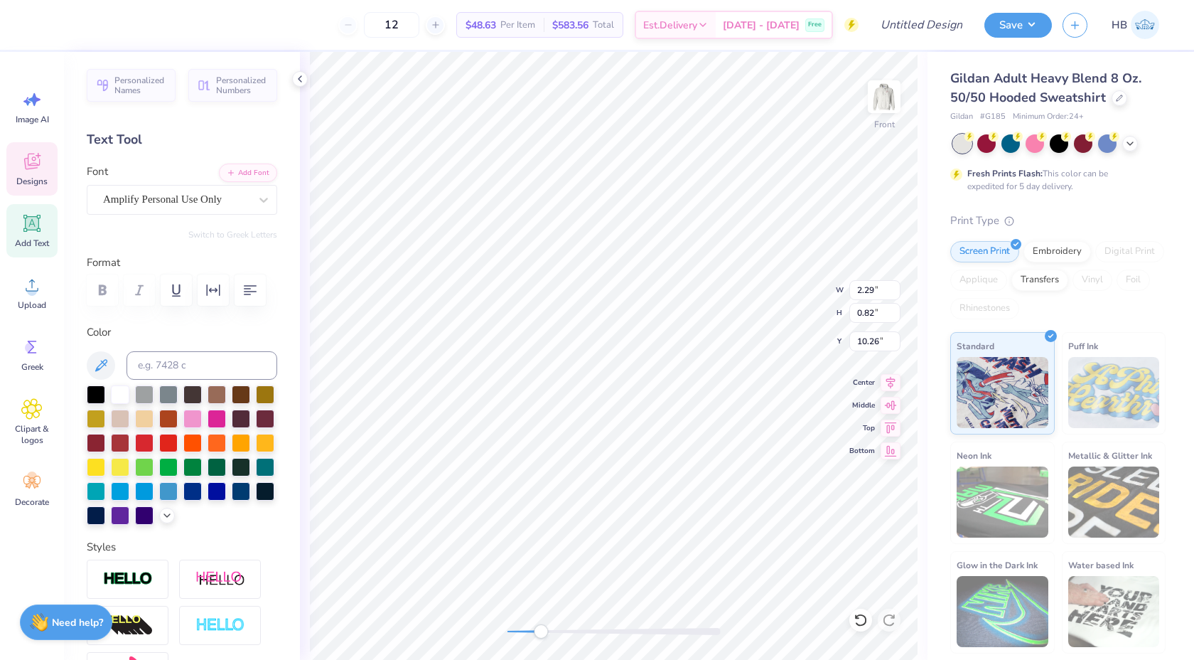
scroll to position [1, 1]
type textarea "Texas at"
type input "10.13"
type textarea "Texas at Dallas"
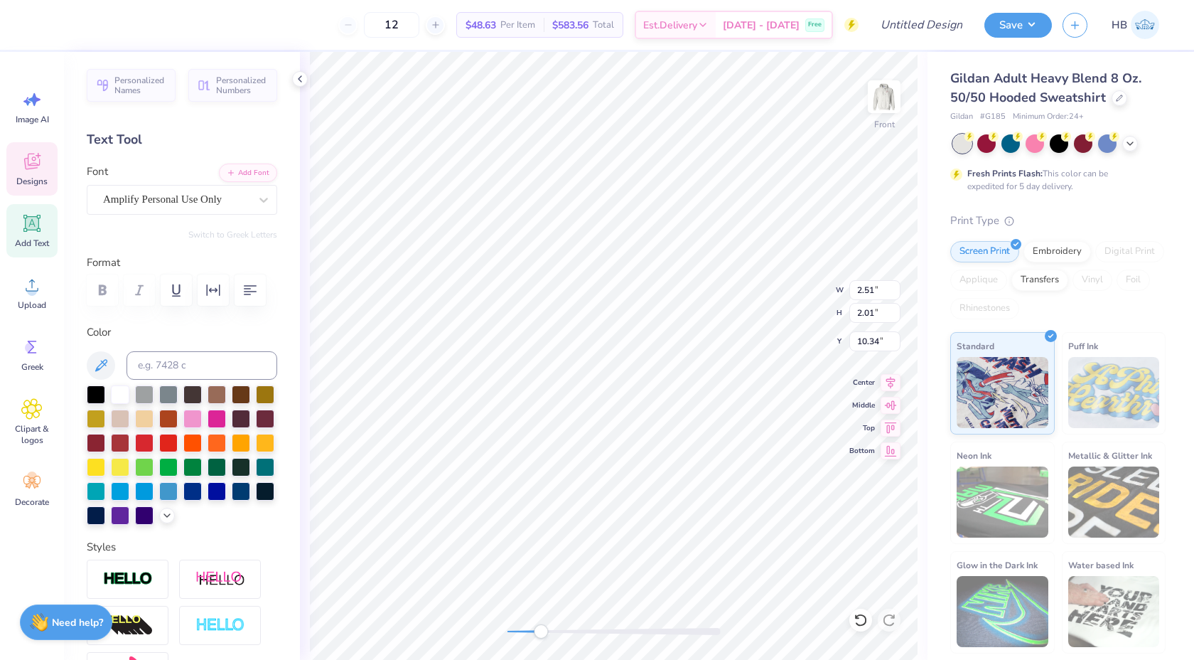
type textarea "Dallas"
type input "11.50"
type input "7.47"
type input "6.00"
type input "1.92"
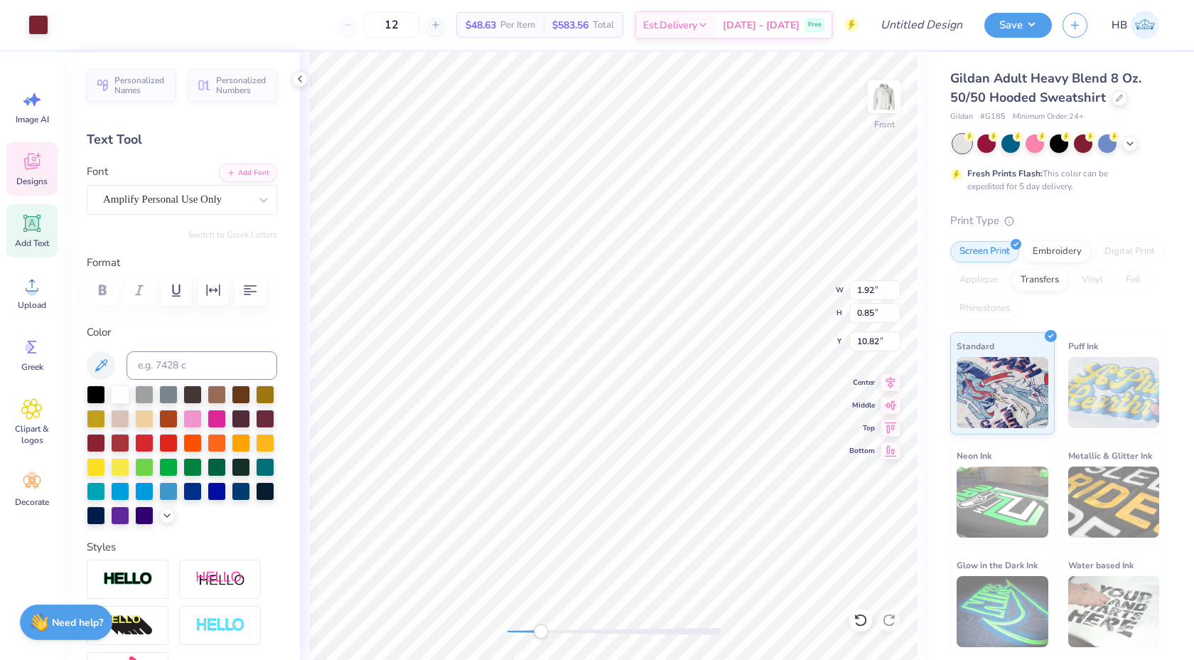
type input "0.85"
type input "10.82"
click at [299, 75] on icon at bounding box center [299, 78] width 11 height 11
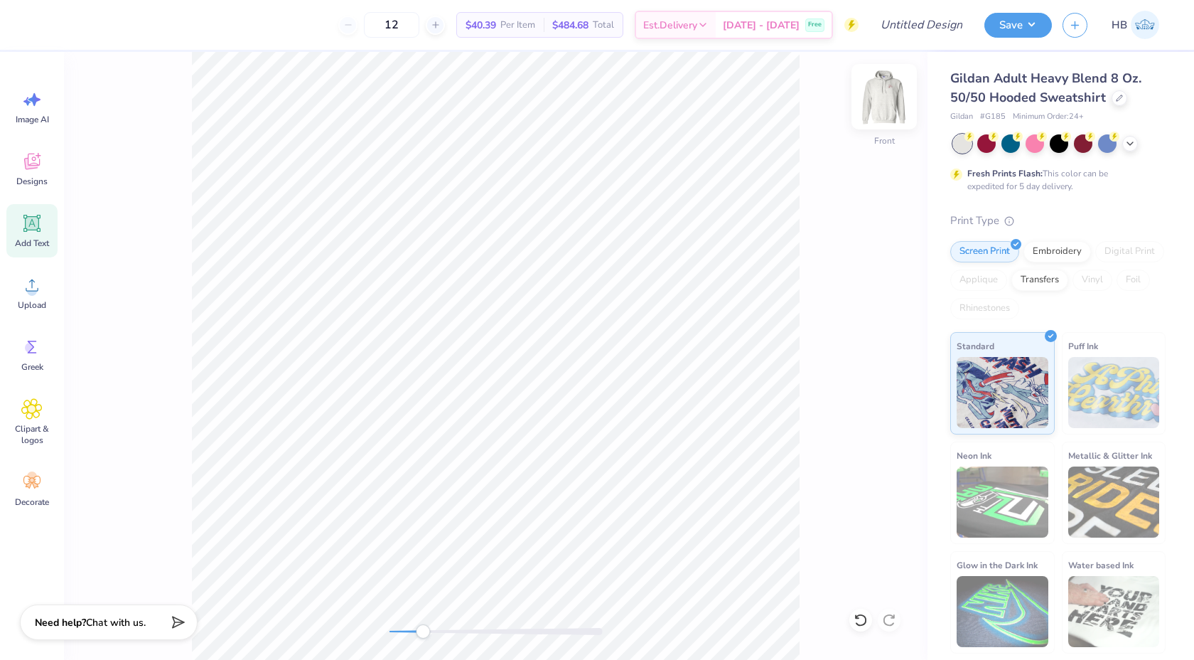
click at [892, 100] on img at bounding box center [884, 96] width 57 height 57
click at [1123, 95] on div at bounding box center [1120, 97] width 16 height 16
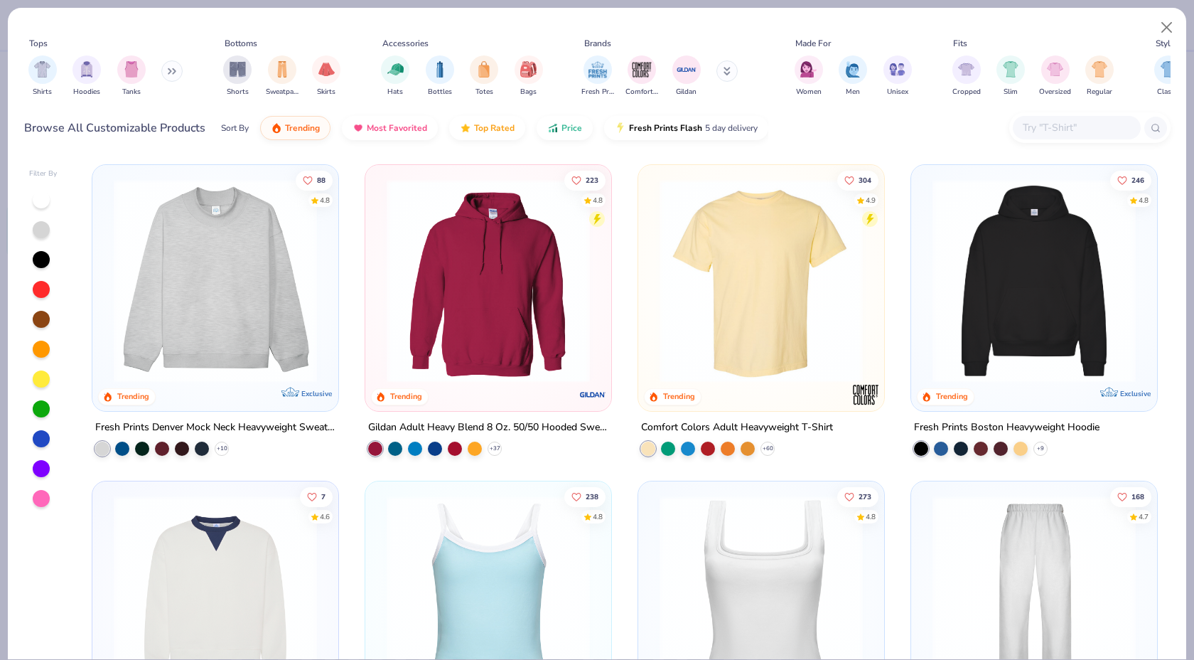
click at [286, 320] on img at bounding box center [216, 280] width 218 height 203
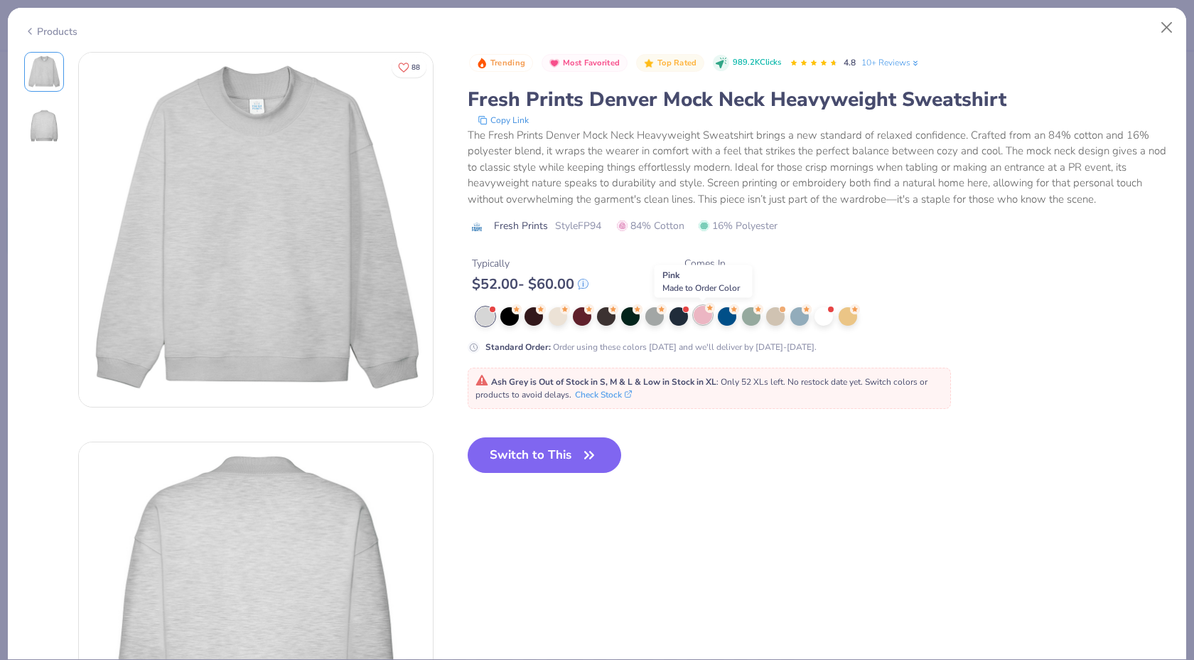
click at [694, 312] on div at bounding box center [703, 315] width 18 height 18
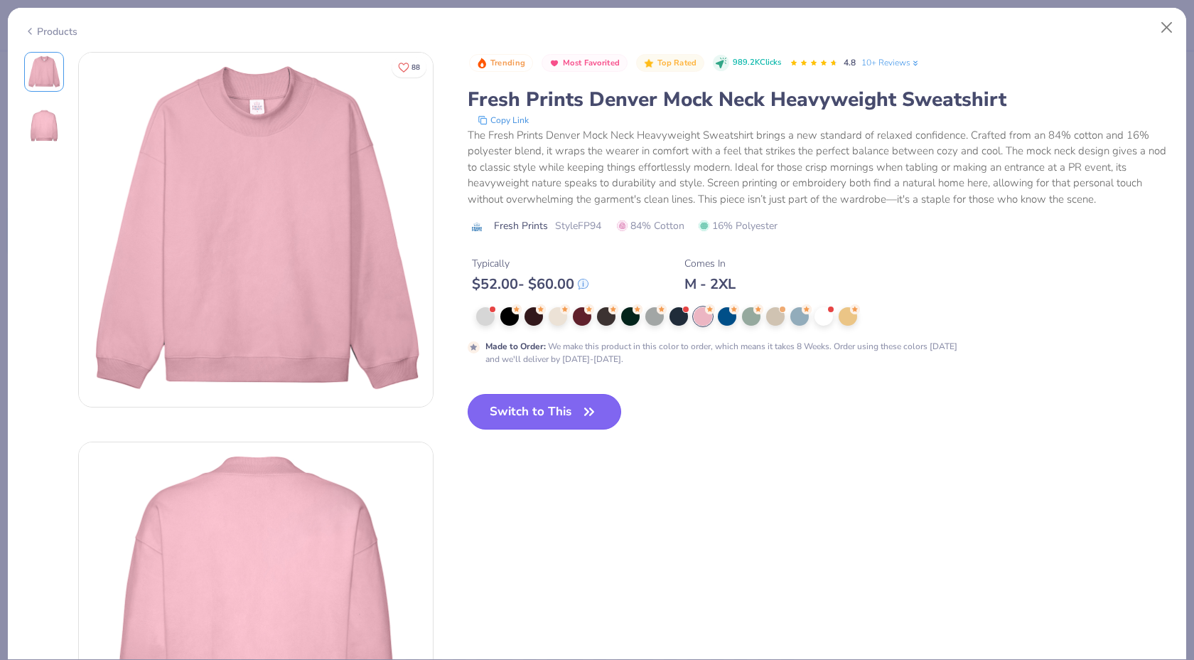
click at [543, 407] on button "Switch to This" at bounding box center [545, 412] width 154 height 36
click at [588, 409] on icon "button" at bounding box center [589, 412] width 20 height 20
click at [549, 397] on button "Switch to This" at bounding box center [545, 412] width 154 height 36
type input "50"
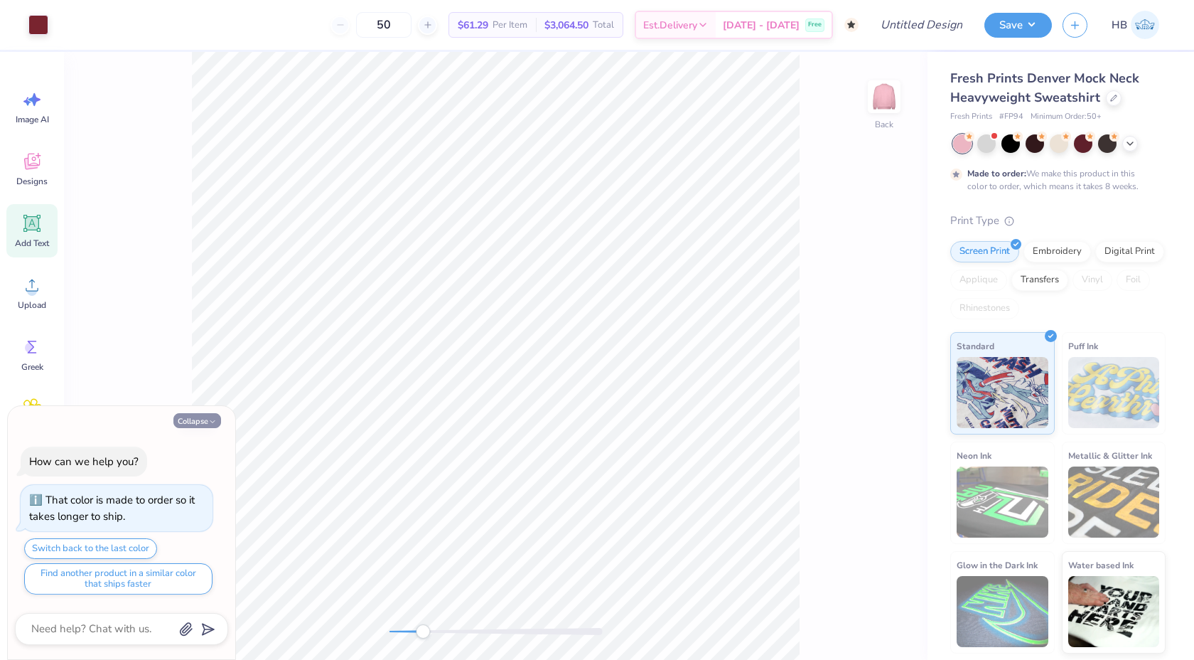
click at [195, 424] on button "Collapse" at bounding box center [197, 420] width 48 height 15
type textarea "x"
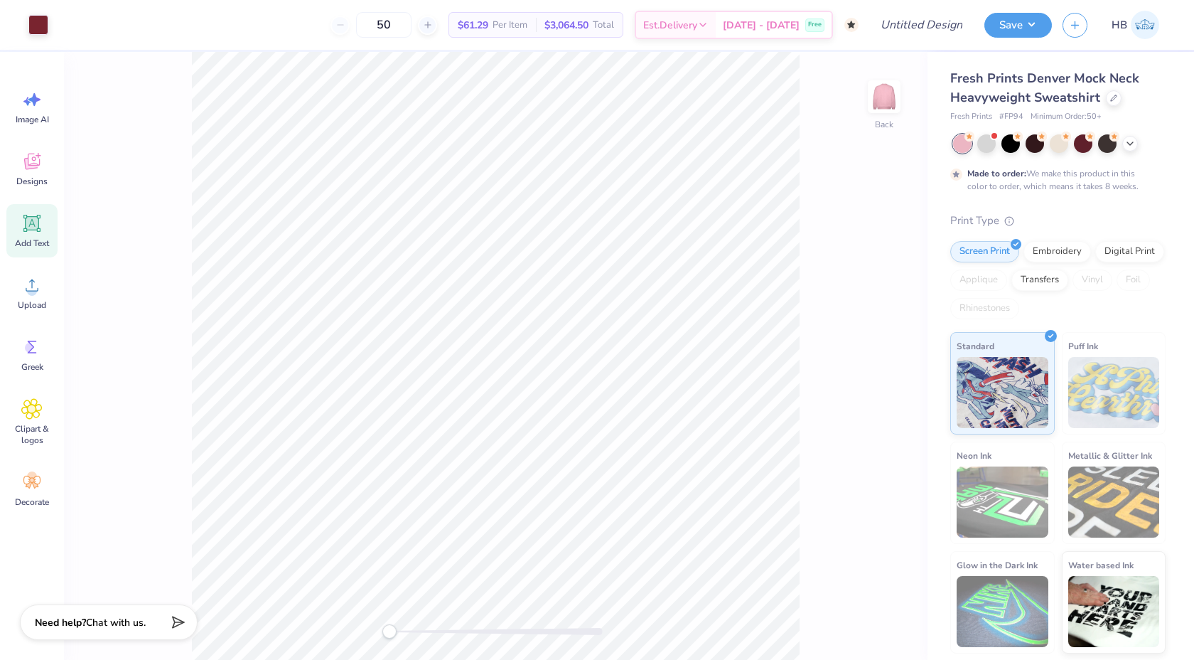
click at [377, 633] on div "Back" at bounding box center [496, 356] width 864 height 608
type input "3.00"
click at [41, 21] on div at bounding box center [38, 24] width 20 height 20
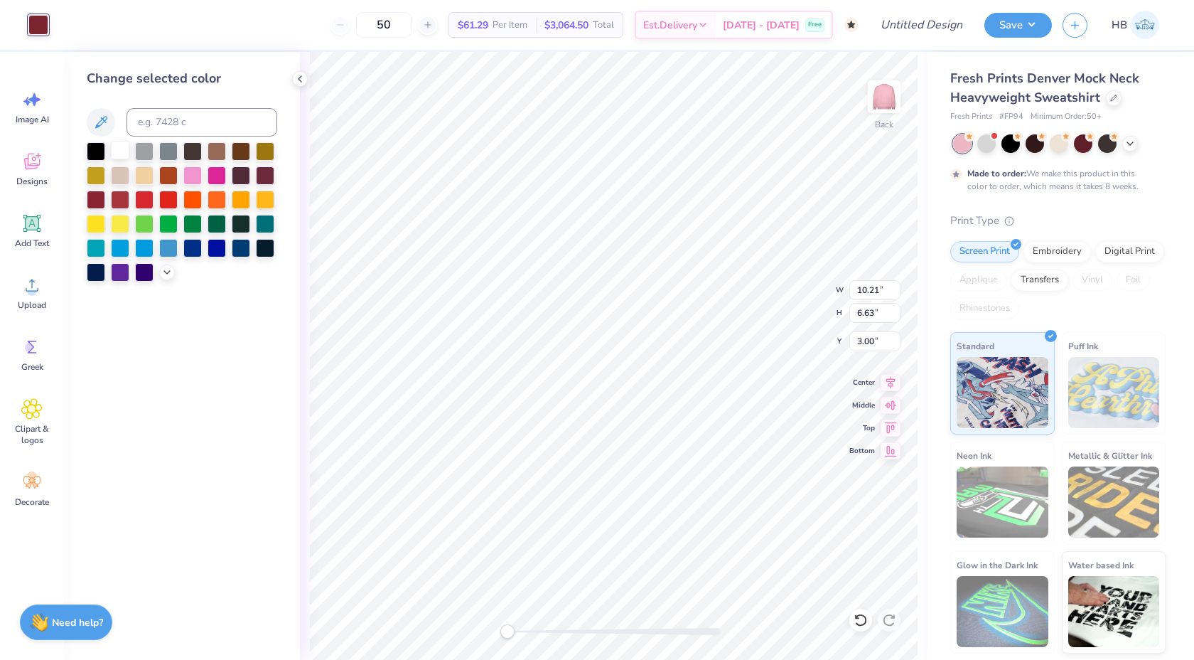
click at [122, 151] on div at bounding box center [120, 150] width 18 height 18
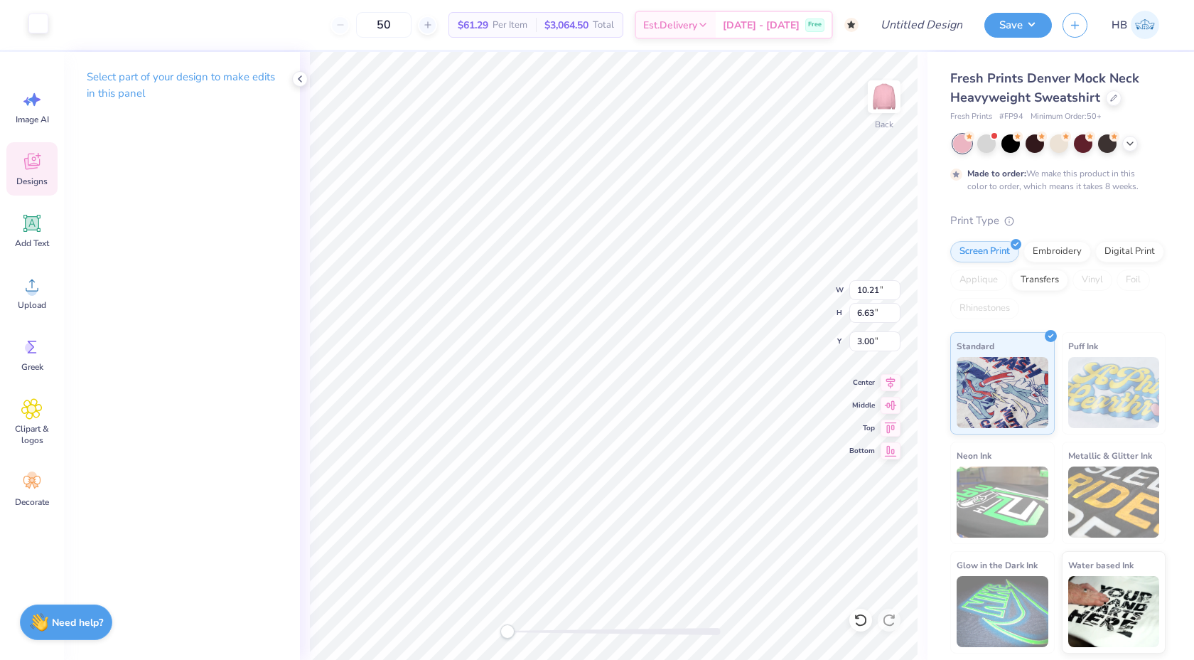
click at [43, 22] on div at bounding box center [38, 24] width 20 height 20
click at [302, 78] on icon at bounding box center [299, 78] width 11 height 11
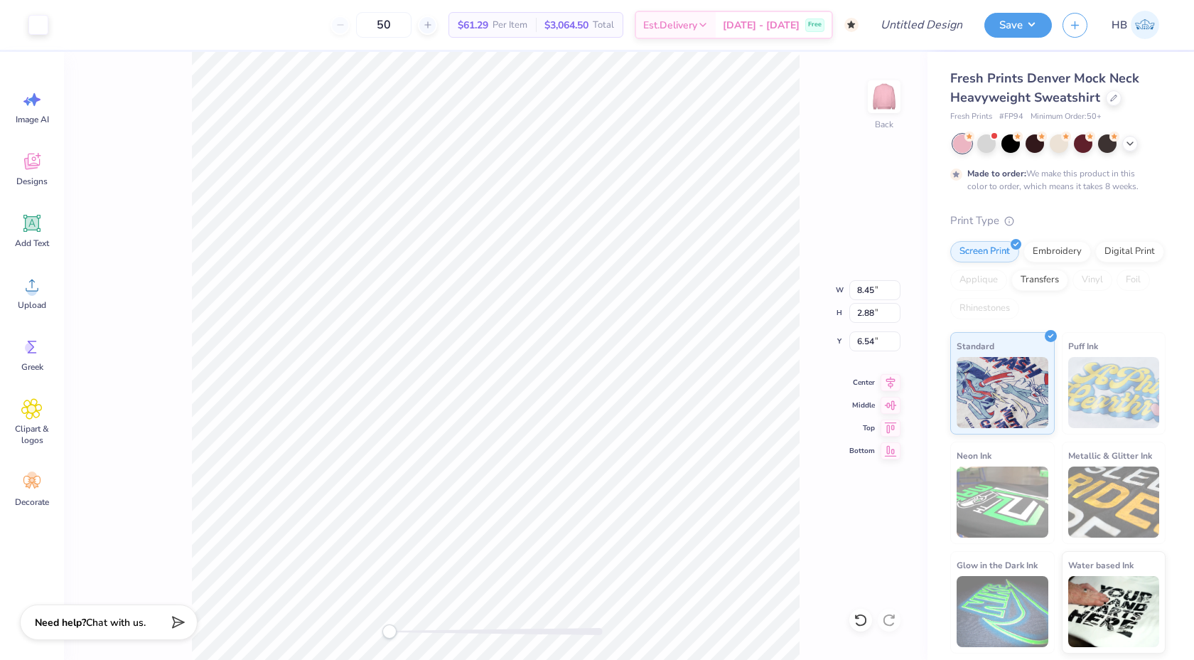
type input "8.45"
type input "2.88"
type input "6.54"
click at [844, 546] on div "Back W 8.45 8.45 " H 2.88 2.88 " Y 6.54 6.54 " Center Middle Top Bottom" at bounding box center [496, 356] width 864 height 608
click at [858, 618] on icon at bounding box center [861, 620] width 14 height 14
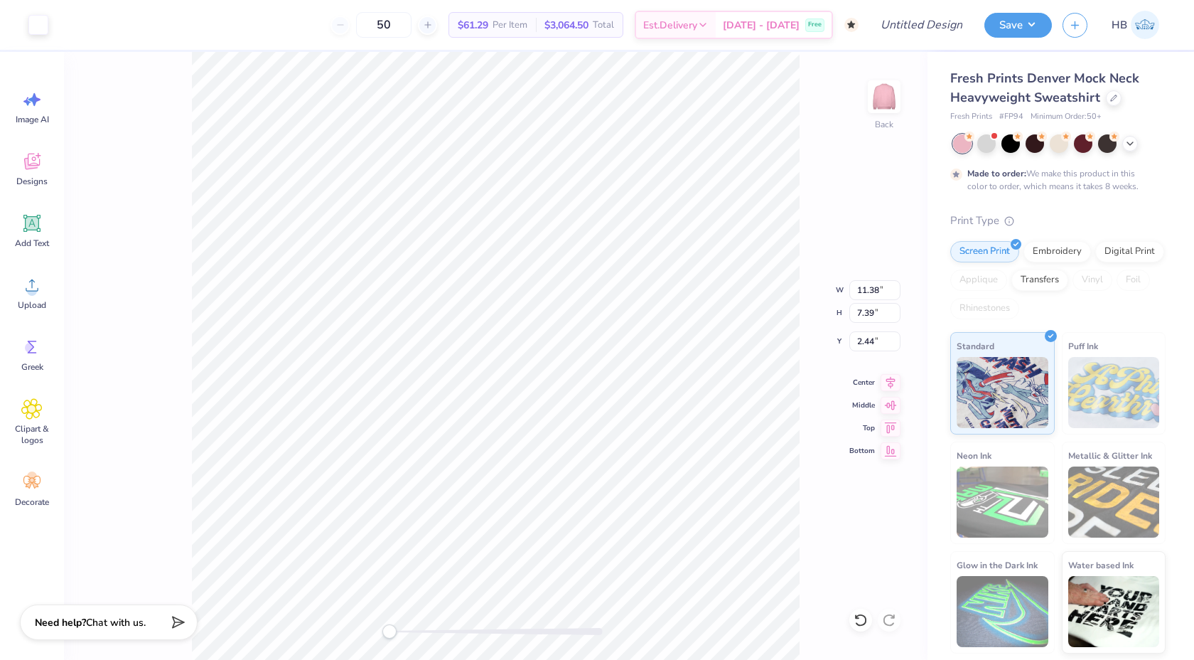
type input "11.38"
type input "7.39"
type input "3.00"
click at [890, 381] on icon at bounding box center [890, 381] width 9 height 12
click at [891, 498] on div "Back W 11.38 11.38 " H 7.39 7.39 " Y 3.00 3.00 " Center Middle Top Bottom" at bounding box center [496, 356] width 864 height 608
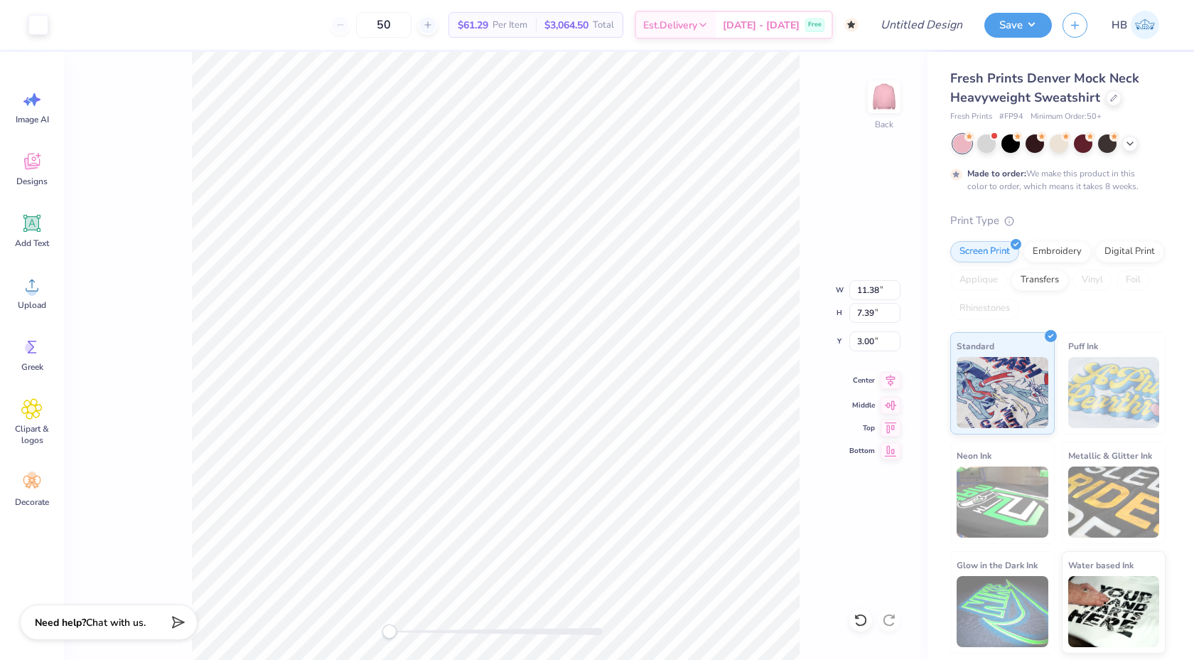
click at [897, 381] on icon at bounding box center [891, 380] width 20 height 17
click at [894, 401] on icon at bounding box center [891, 403] width 20 height 17
click at [891, 383] on icon at bounding box center [891, 380] width 20 height 17
click at [890, 421] on icon at bounding box center [891, 425] width 20 height 17
type input "0.50"
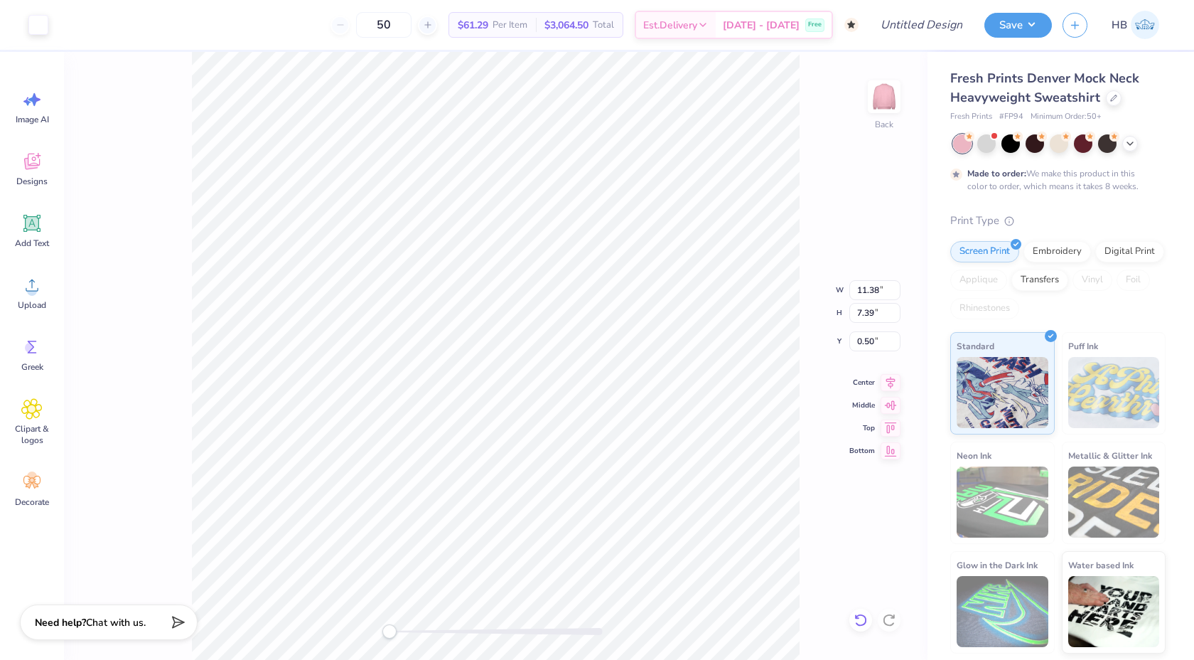
click at [859, 618] on icon at bounding box center [861, 620] width 14 height 14
type input "10.78"
type input "7.00"
click at [859, 618] on icon at bounding box center [861, 620] width 14 height 14
type input "3.20"
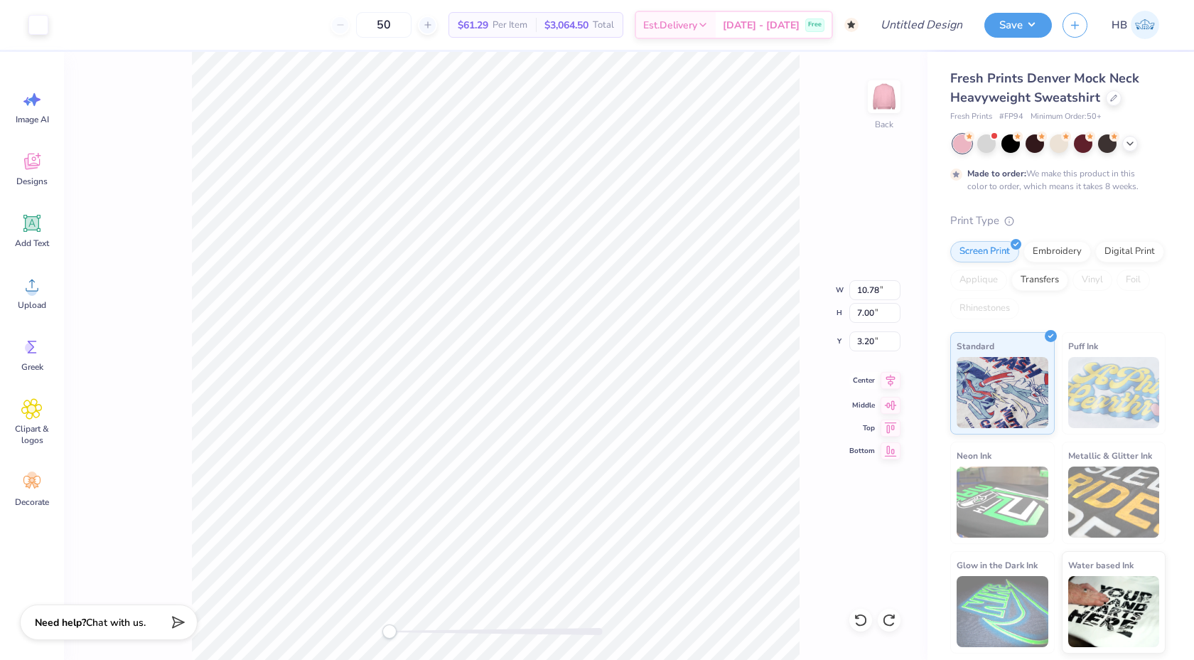
click at [891, 378] on icon at bounding box center [891, 380] width 20 height 17
click at [888, 418] on div "Back W 10.78 10.78 " H 7.00 7.00 " Y 3.20 3.20 " Center Middle Top Bottom" at bounding box center [496, 356] width 864 height 608
click at [888, 422] on div "Back W 10.78 H 7.00 Y 3.20 Center Middle Top Bottom" at bounding box center [496, 356] width 864 height 608
type input "13.15"
type input "8.54"
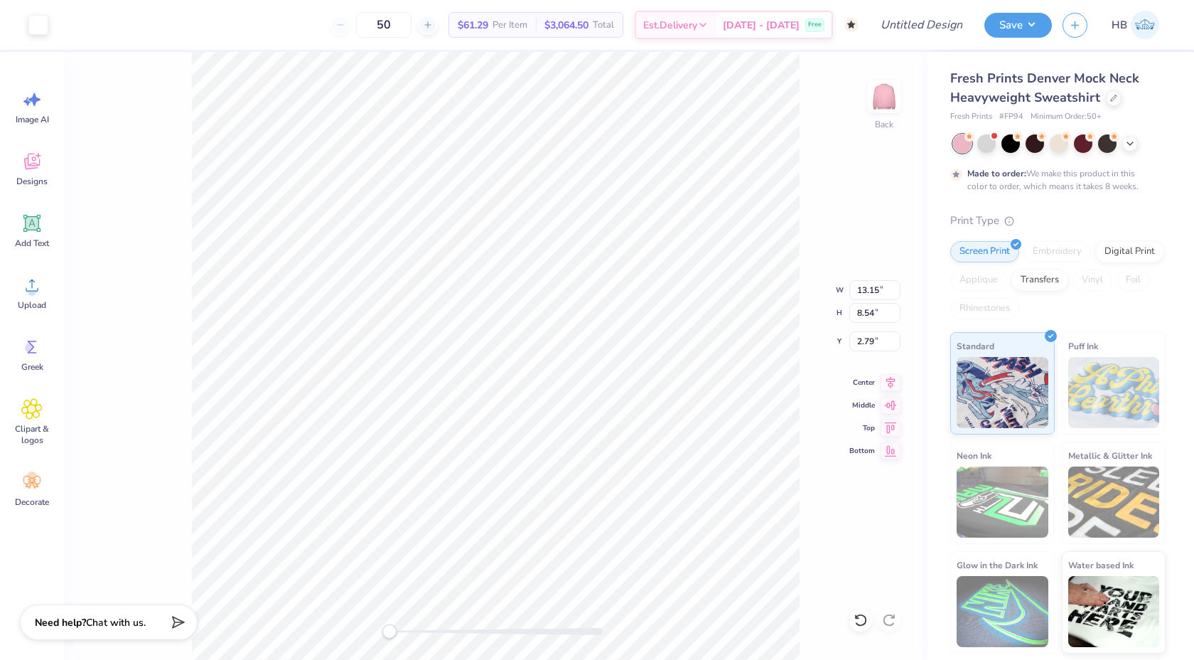
type input "3.00"
click at [893, 382] on icon at bounding box center [890, 381] width 9 height 12
type input "4.37"
type input "2.84"
type input "4.04"
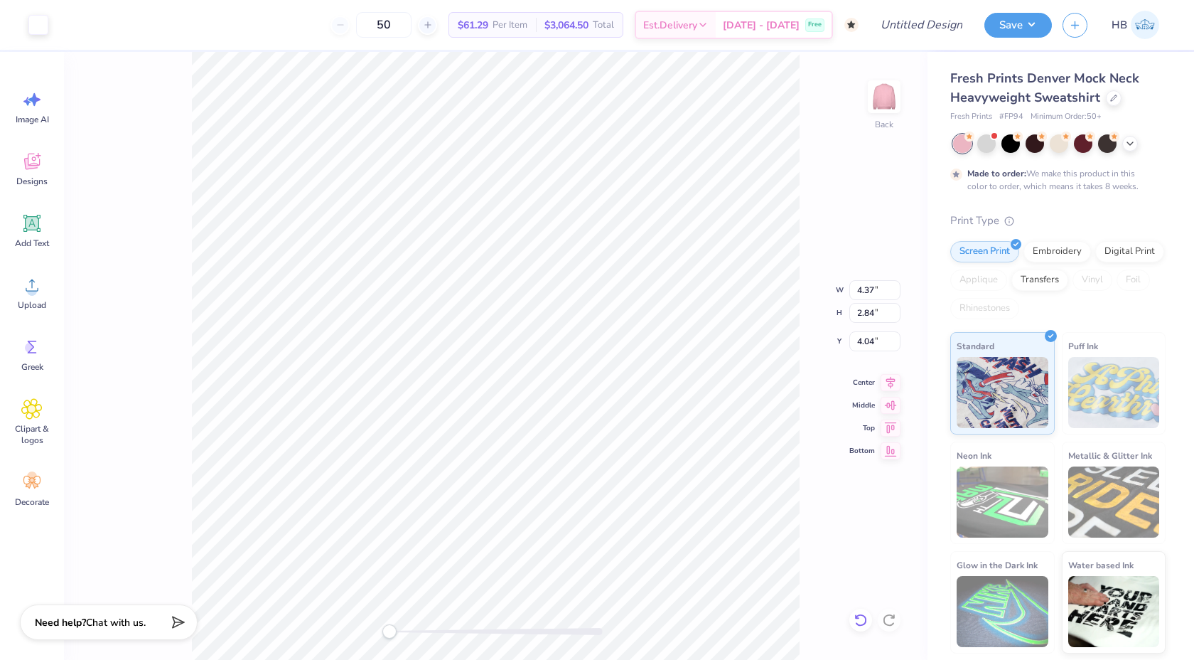
click at [862, 615] on icon at bounding box center [860, 619] width 12 height 13
type input "11.91"
type input "7.73"
type input "3.40"
type input "3.20"
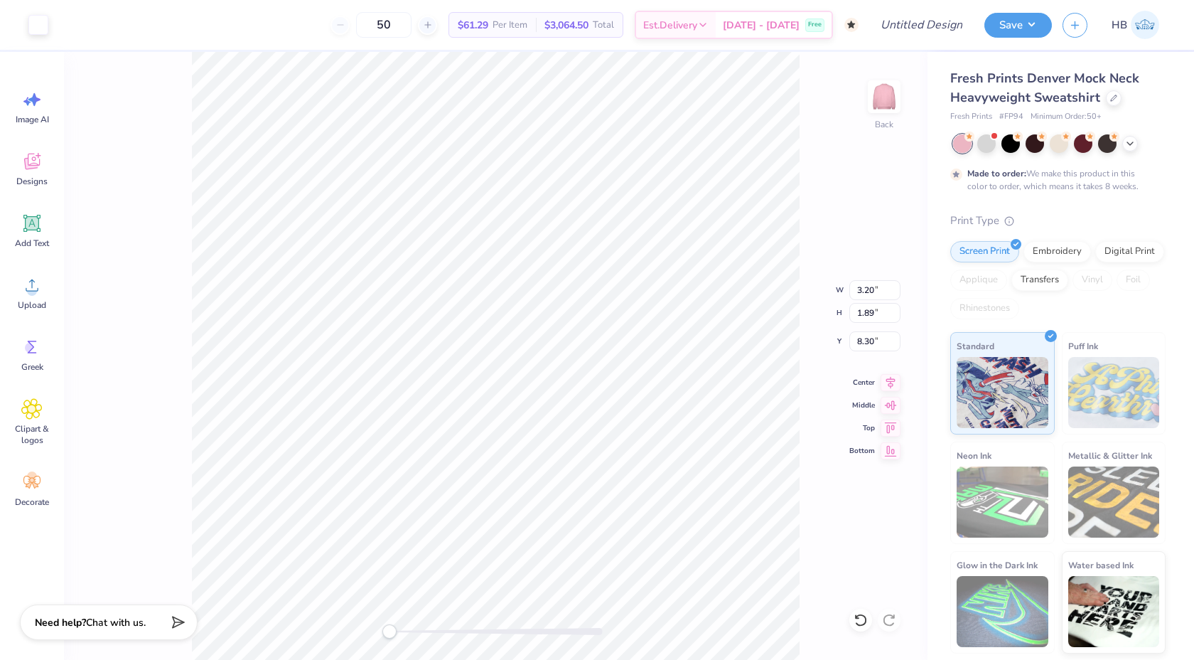
type input "1.89"
type input "8.30"
click at [863, 613] on icon at bounding box center [861, 620] width 14 height 14
type input "11.91"
type input "7.73"
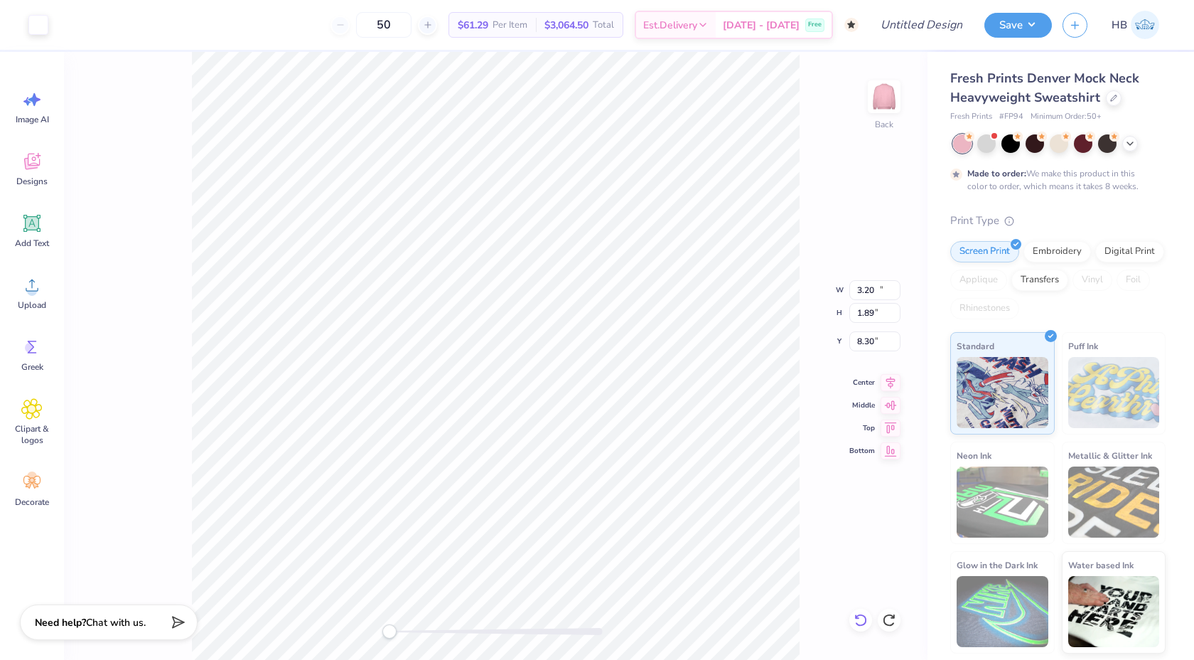
type input "3.40"
type input "6.00"
type input "3.90"
type input "6.44"
click at [857, 620] on icon at bounding box center [861, 620] width 14 height 14
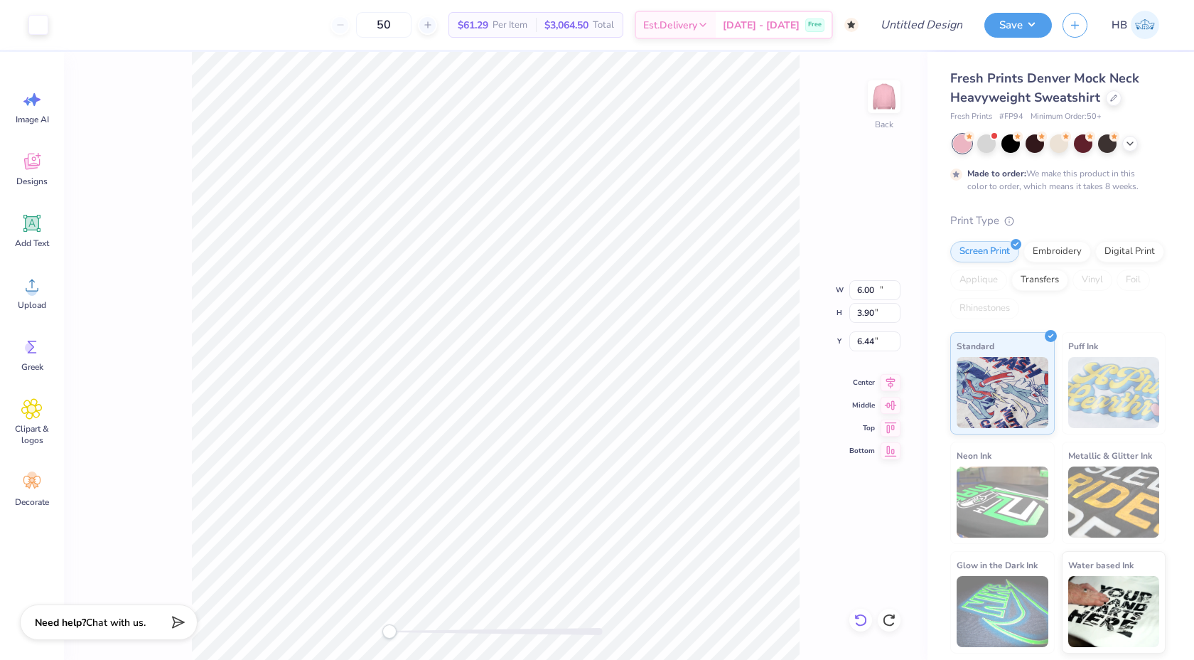
type input "11.91"
type input "7.73"
type input "3.40"
click at [889, 420] on icon at bounding box center [891, 425] width 12 height 11
type input "0.50"
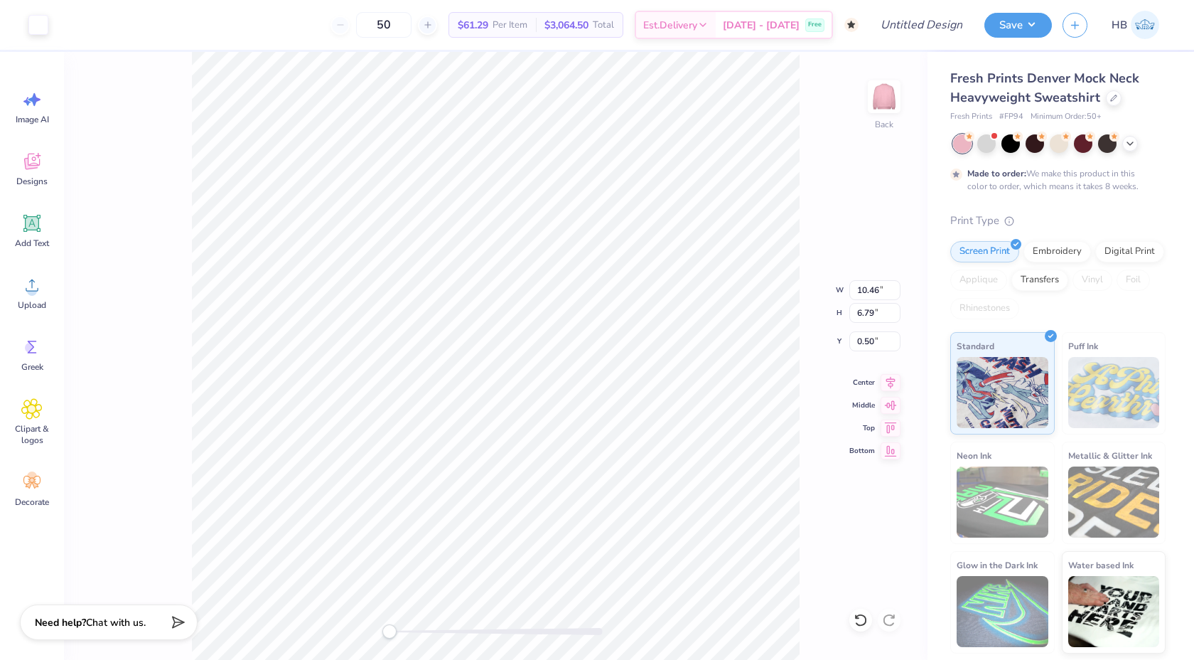
type input "10.46"
type input "6.79"
type input "0.73"
type input "7.13"
type input "4.63"
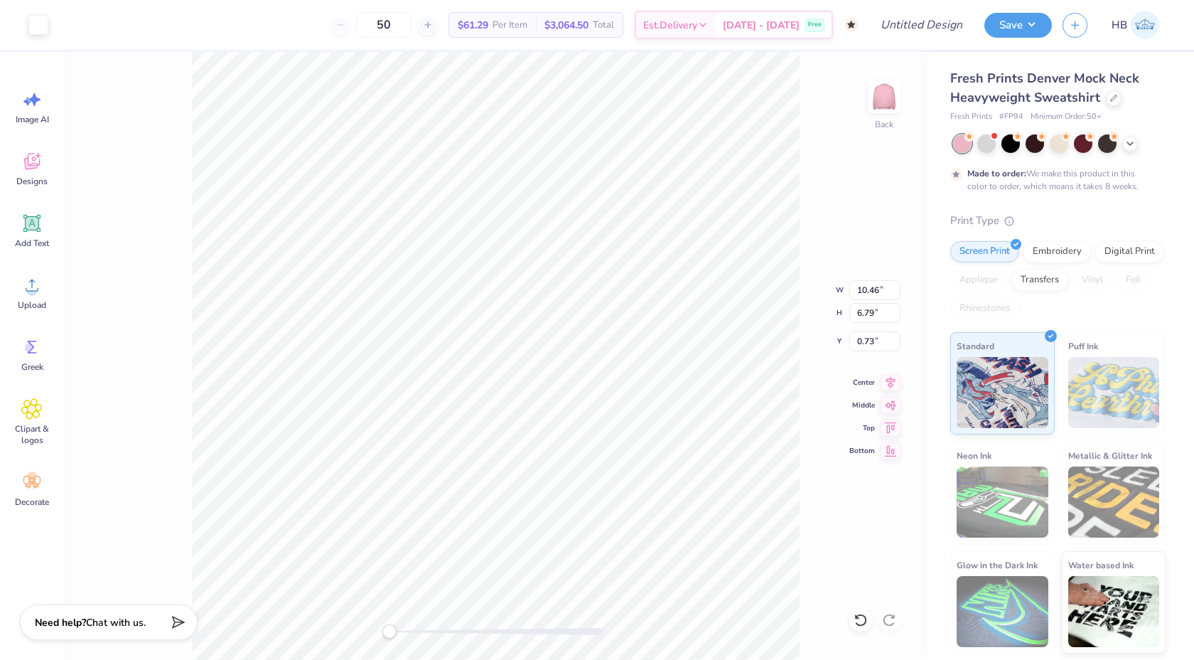
type input "1.22"
type input "4.11"
type input "2.59"
type input "1.65"
click at [862, 624] on icon at bounding box center [860, 619] width 12 height 13
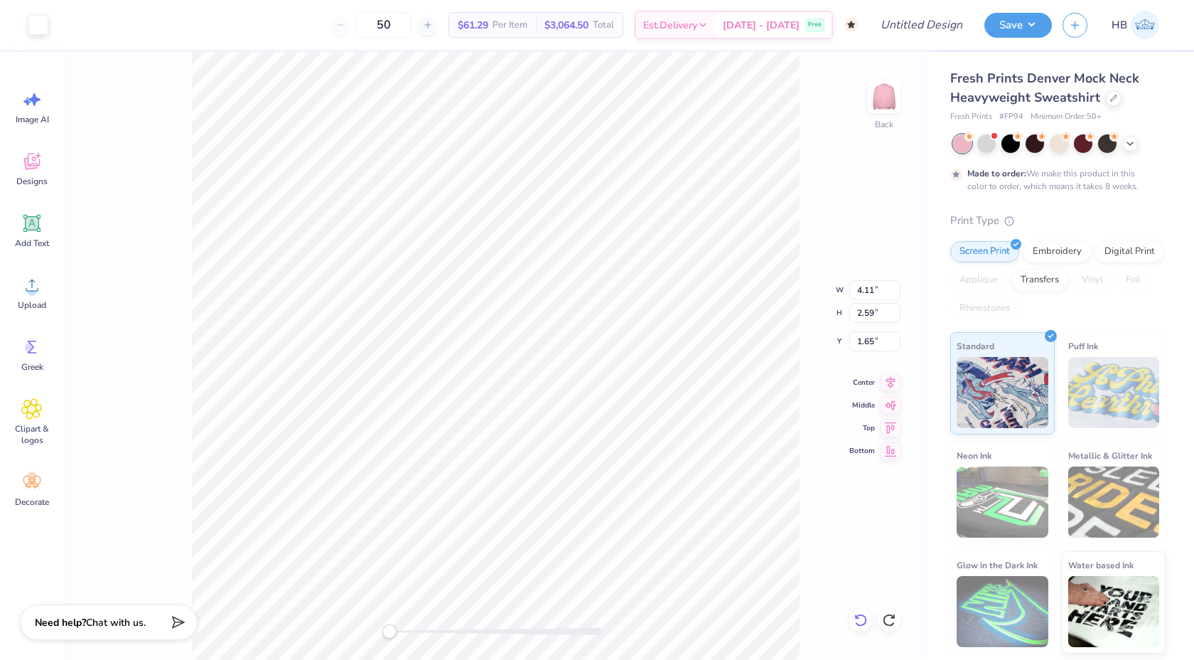
type input "8.63"
type input "5.61"
type input "0.73"
type input "7.73"
type input "5.02"
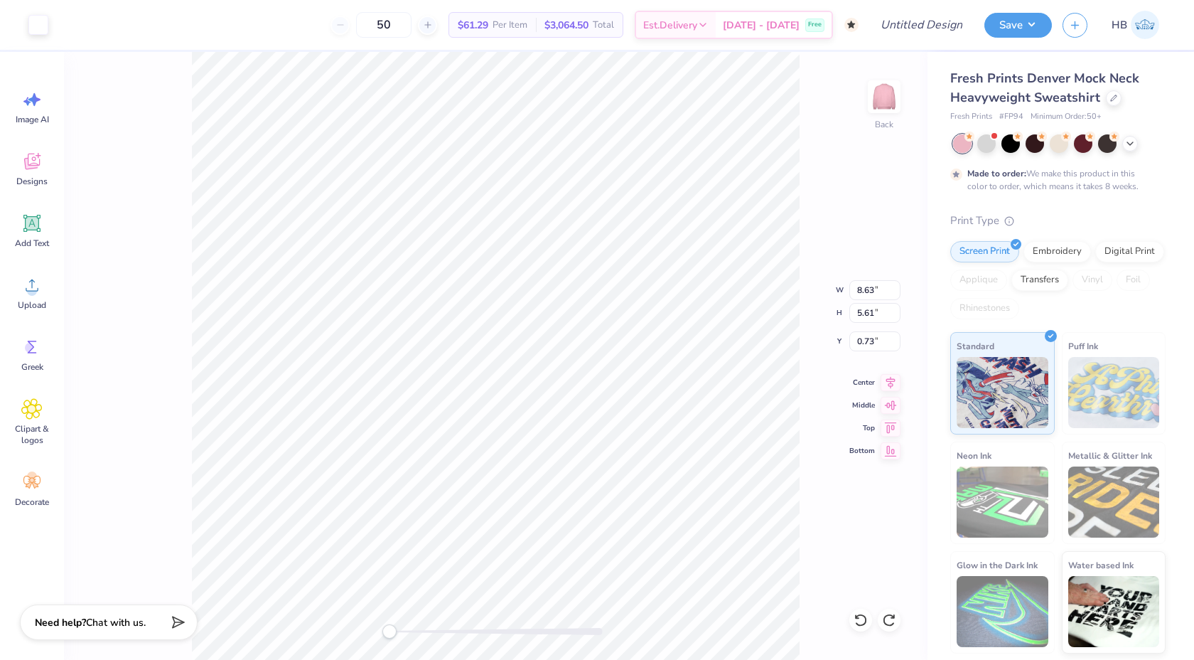
type input "0.87"
type input "6.65"
type input "4.32"
type input "1.04"
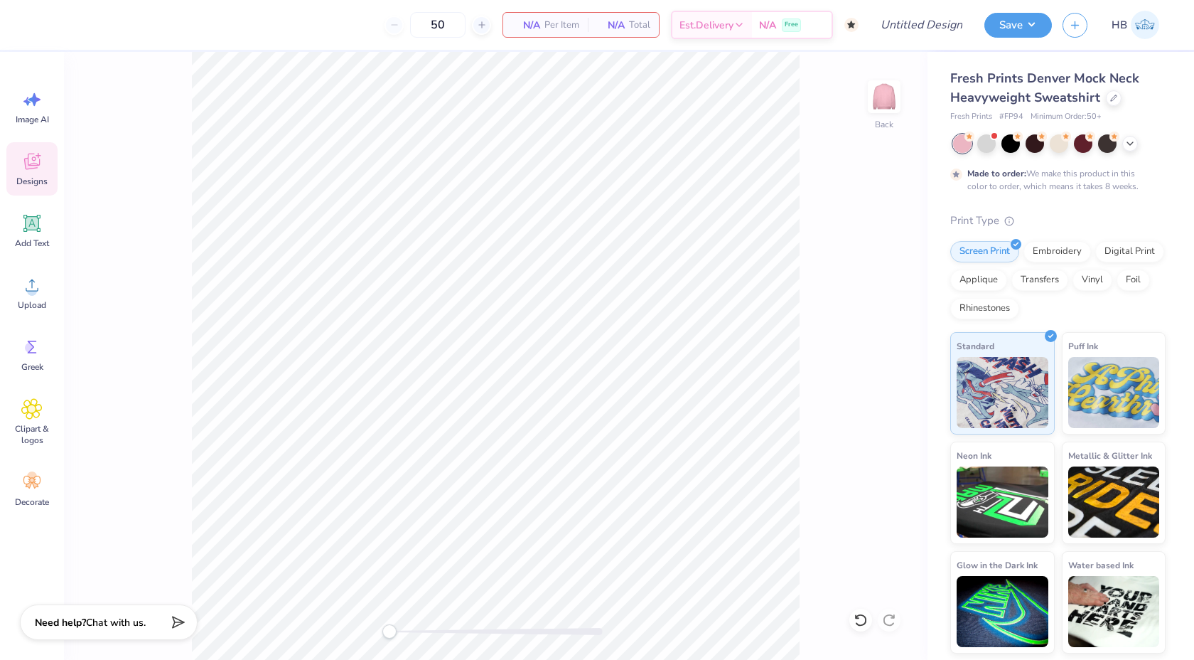
click at [36, 157] on icon at bounding box center [31, 161] width 21 height 21
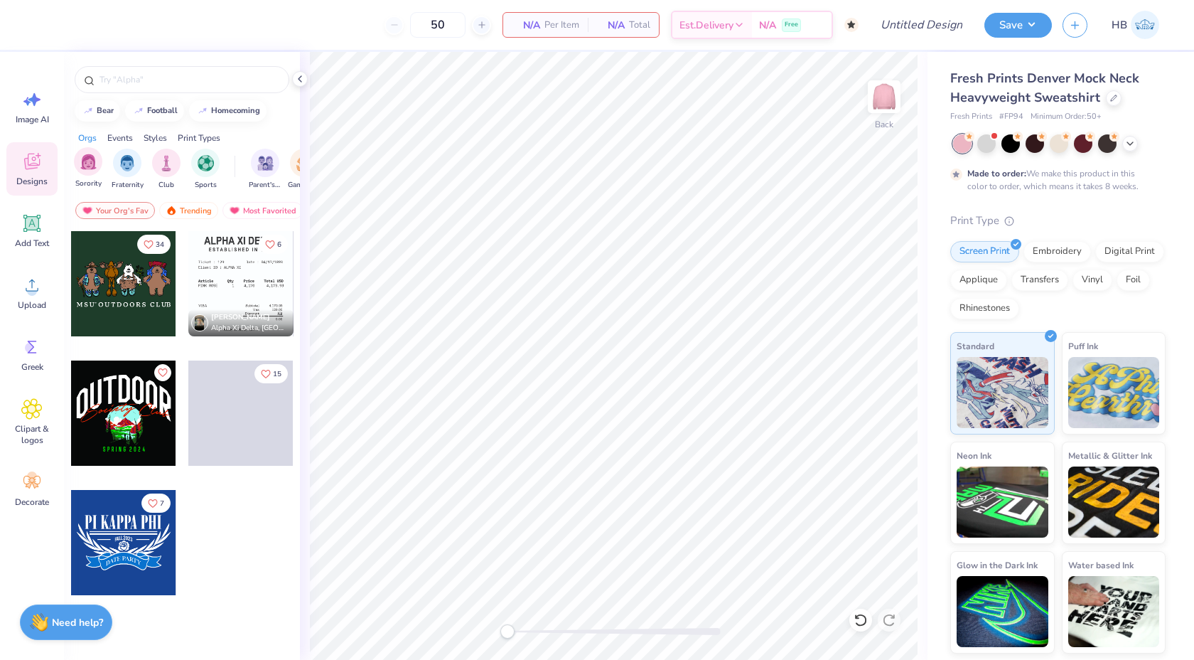
click at [93, 176] on div "Sorority" at bounding box center [88, 168] width 28 height 42
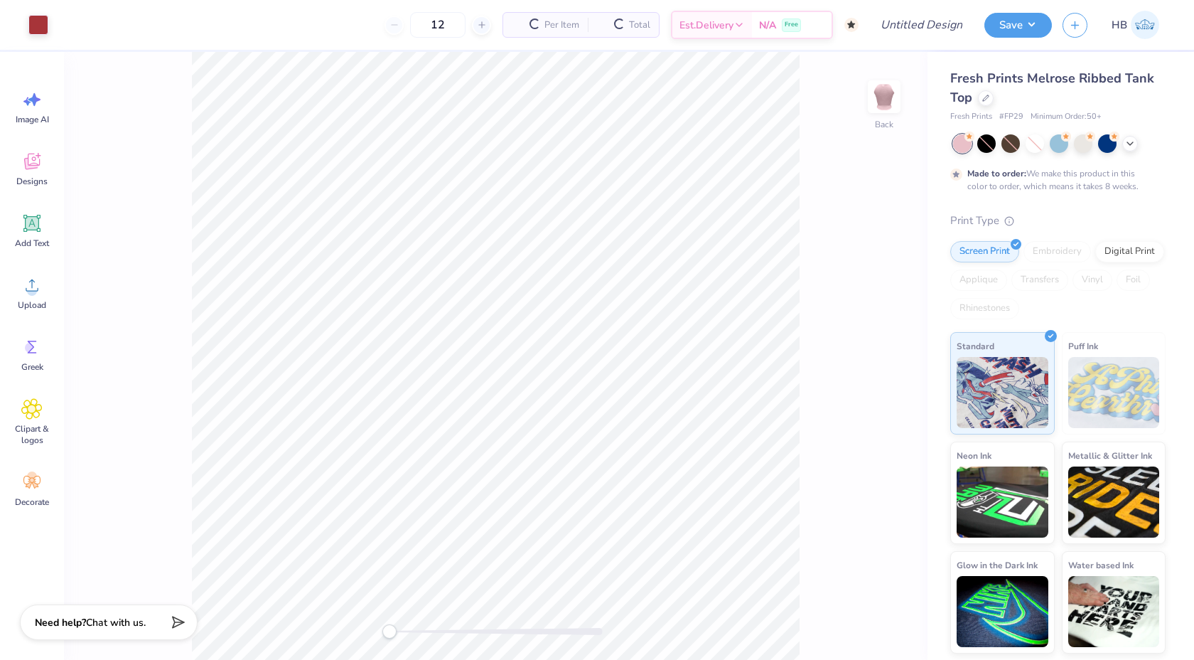
type input "50"
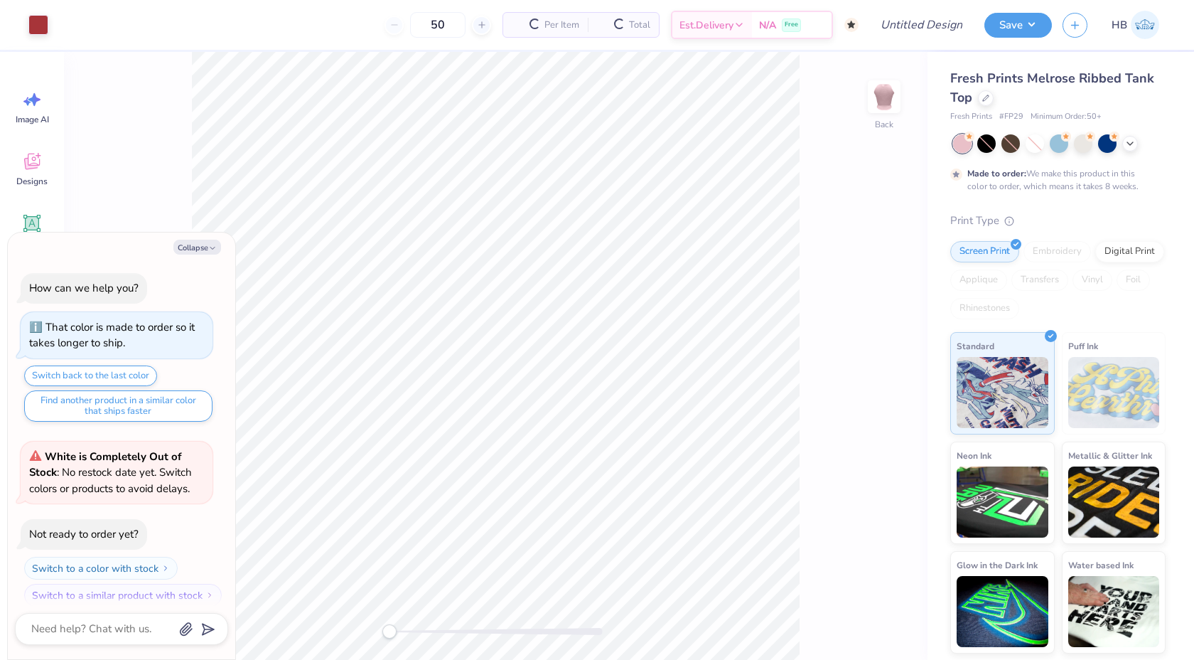
scroll to position [11, 0]
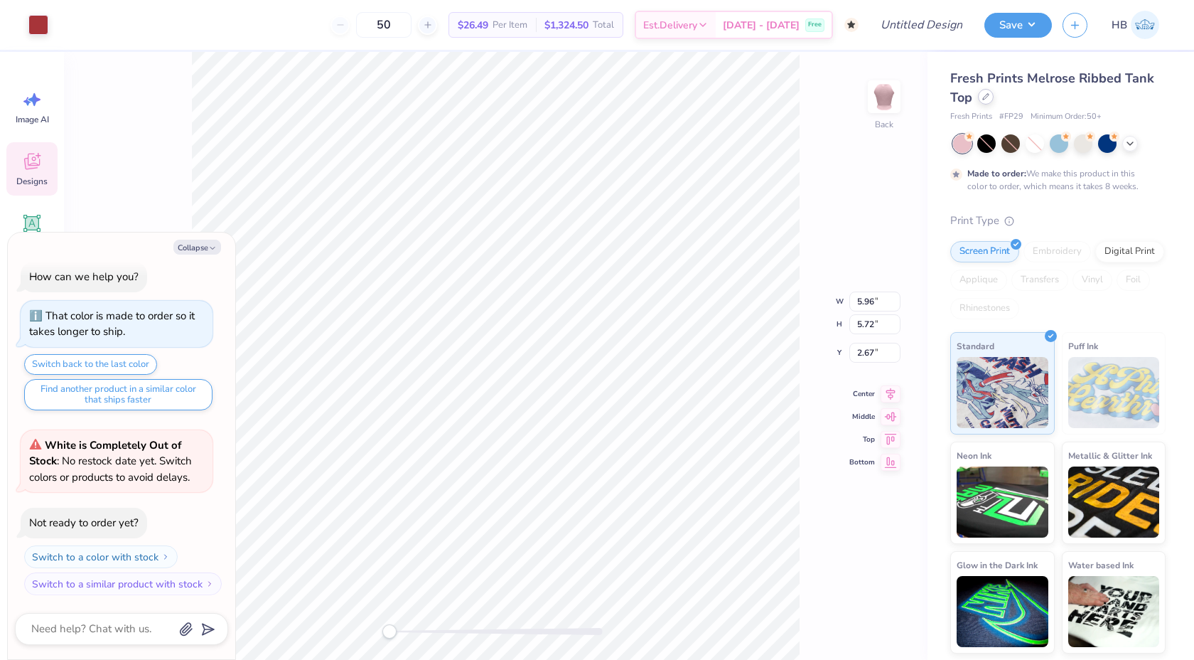
click at [986, 96] on icon at bounding box center [985, 96] width 7 height 7
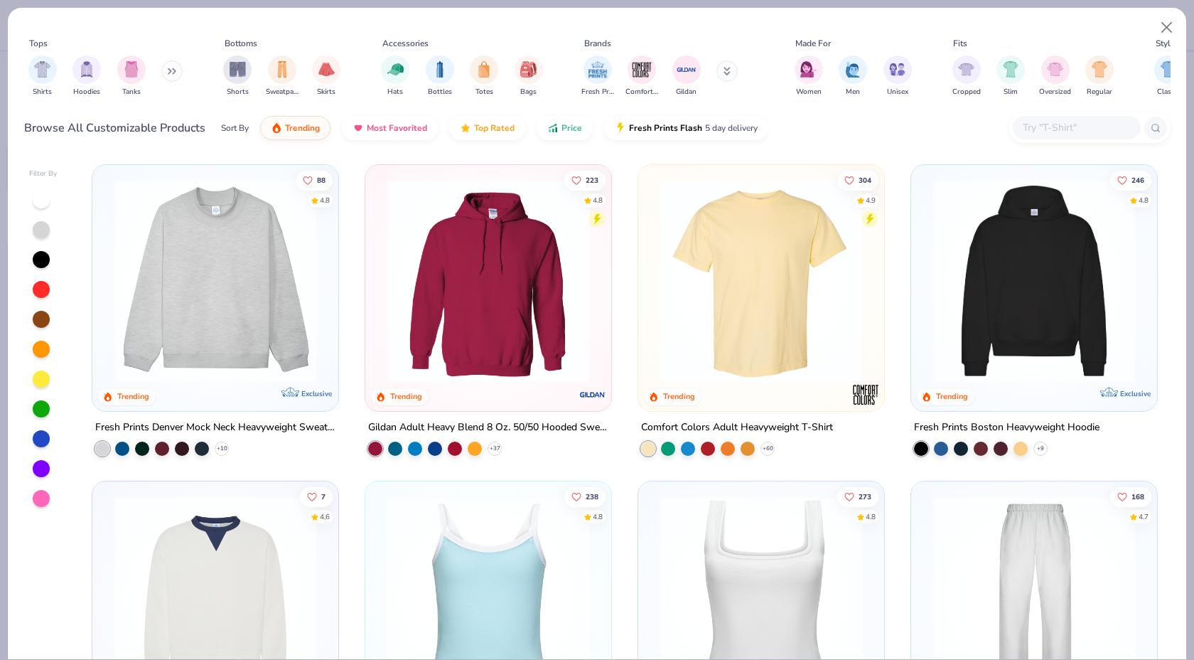
click at [257, 250] on img at bounding box center [216, 280] width 218 height 203
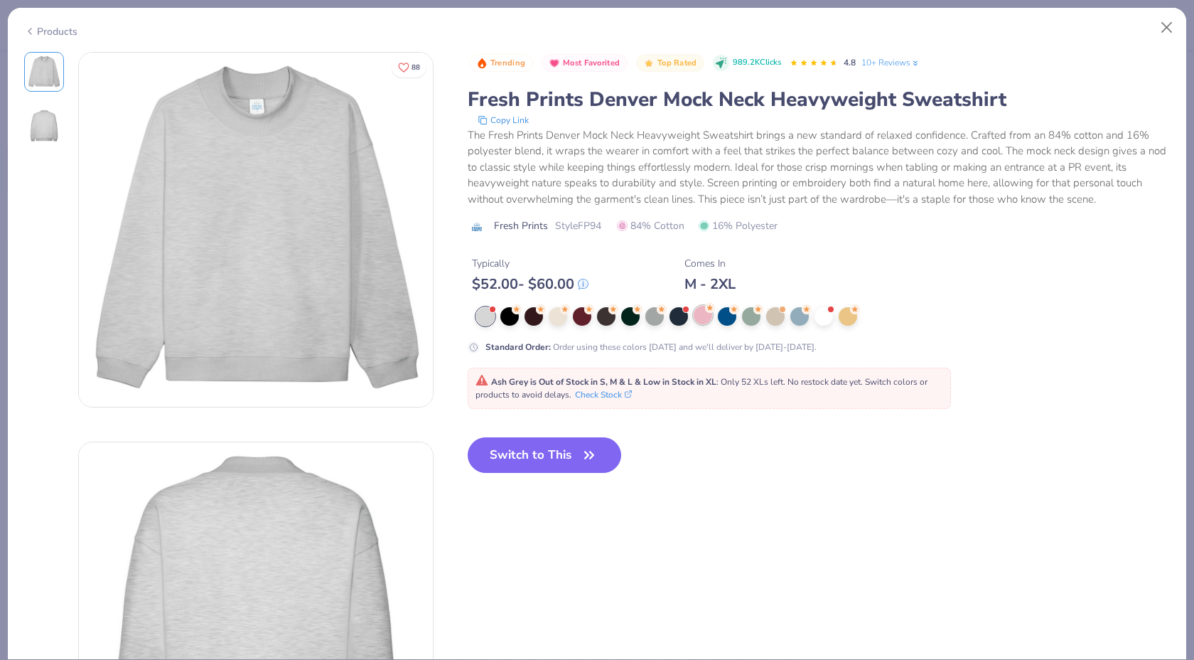
click at [707, 318] on div at bounding box center [703, 315] width 18 height 18
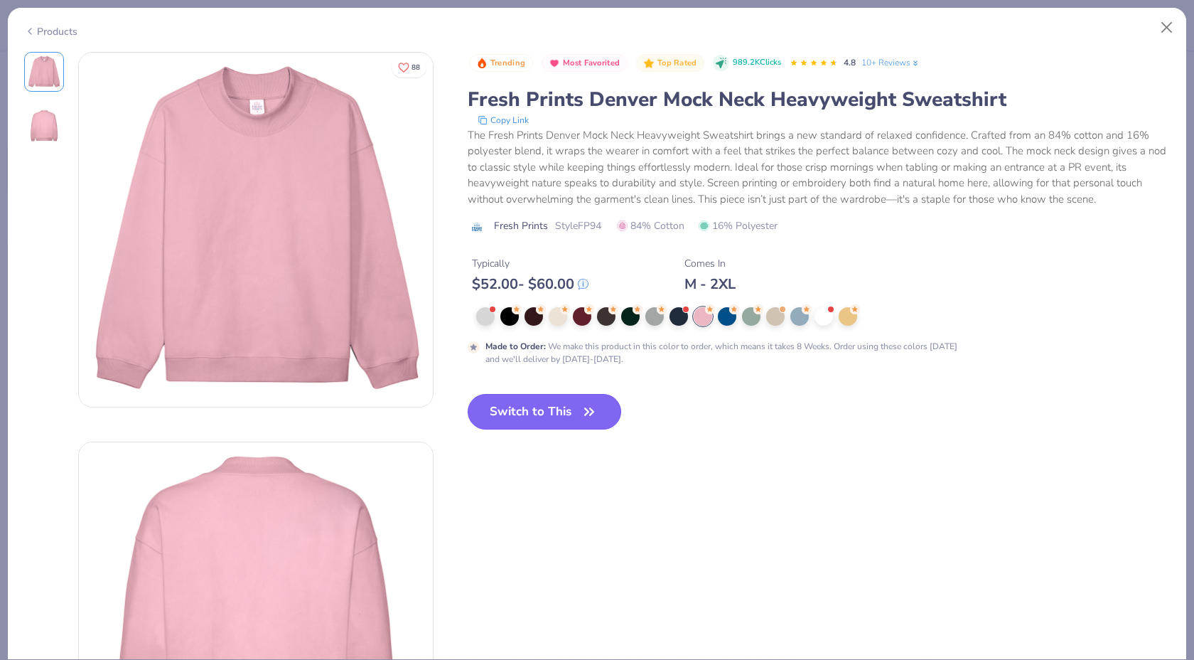
click at [545, 417] on button "Switch to This" at bounding box center [545, 412] width 154 height 36
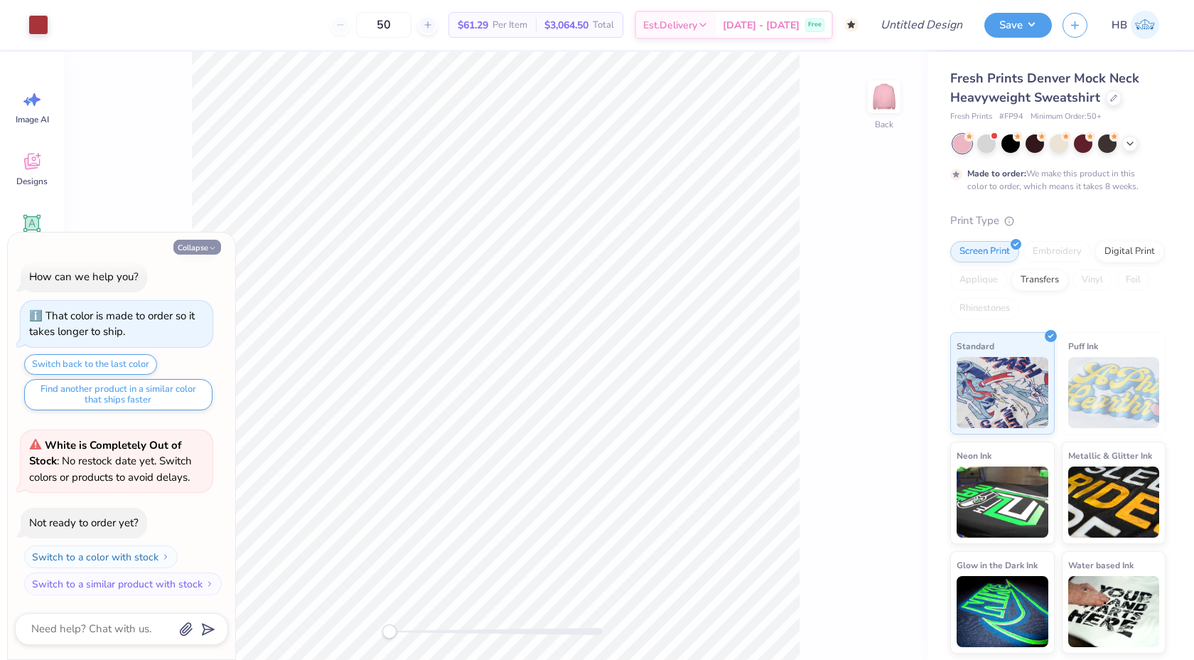
click at [187, 247] on button "Collapse" at bounding box center [197, 247] width 48 height 15
type textarea "x"
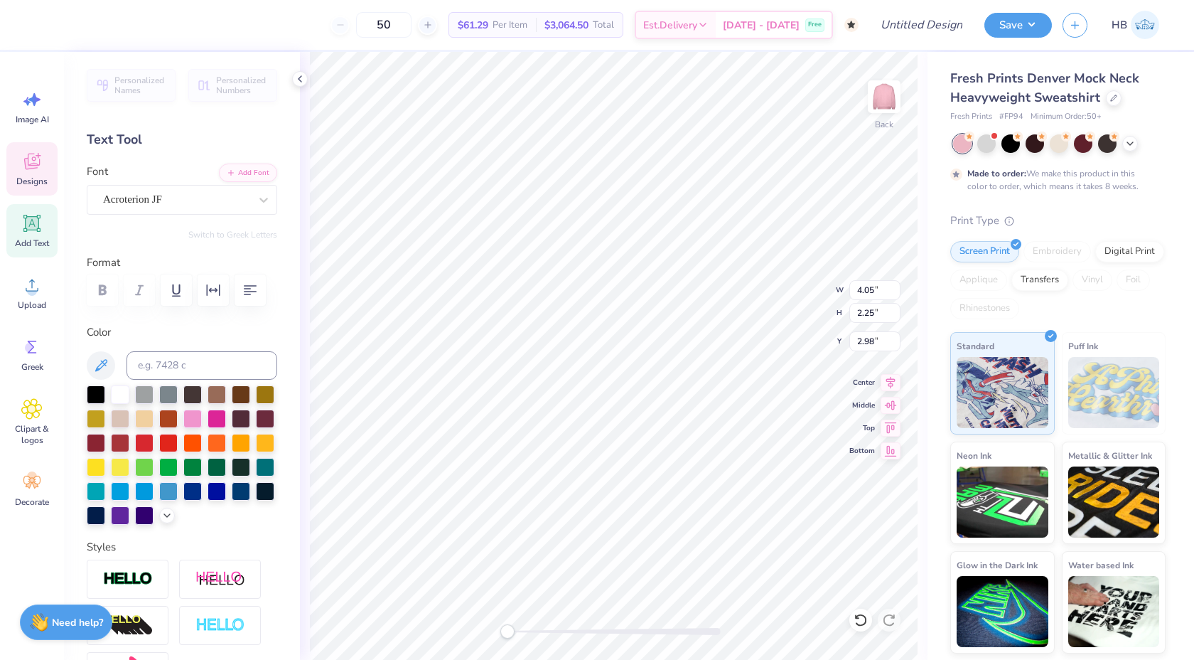
scroll to position [1, 0]
type textarea "Delta Zeta"
type textarea "Delta"
paste textarea "Ze"
type textarea "Zeta"
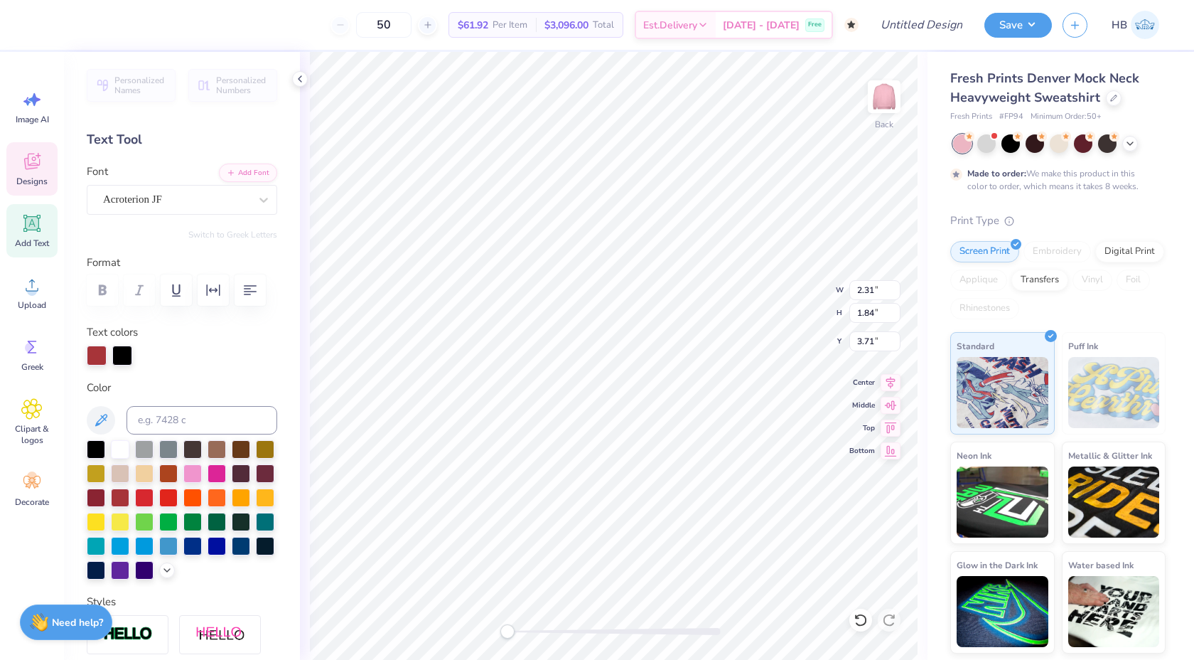
type input "2.95"
type input "1.47"
type input "2.64"
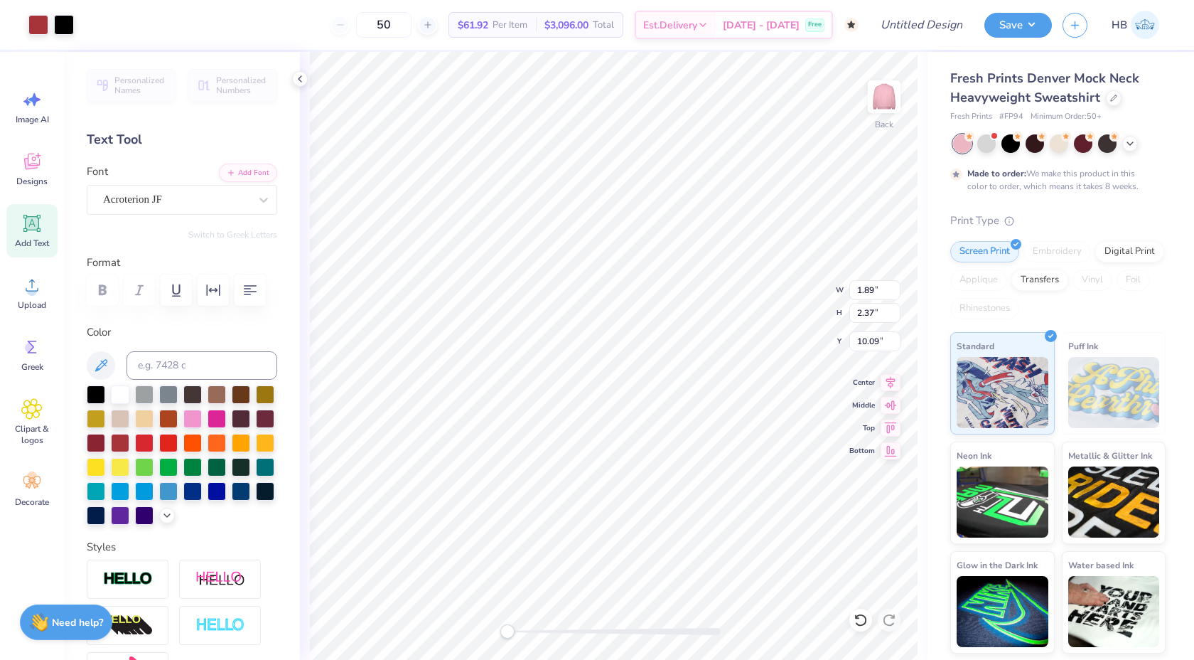
type input "1.89"
type input "2.37"
type input "3.00"
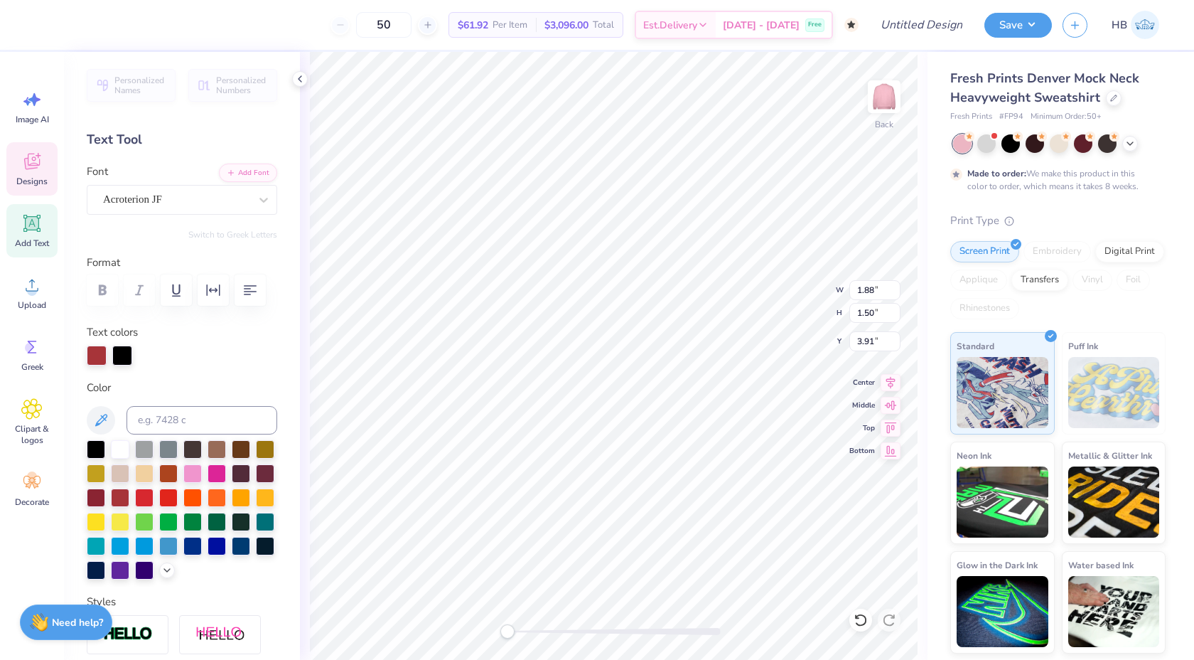
type input "1.88"
type input "1.50"
type input "3.91"
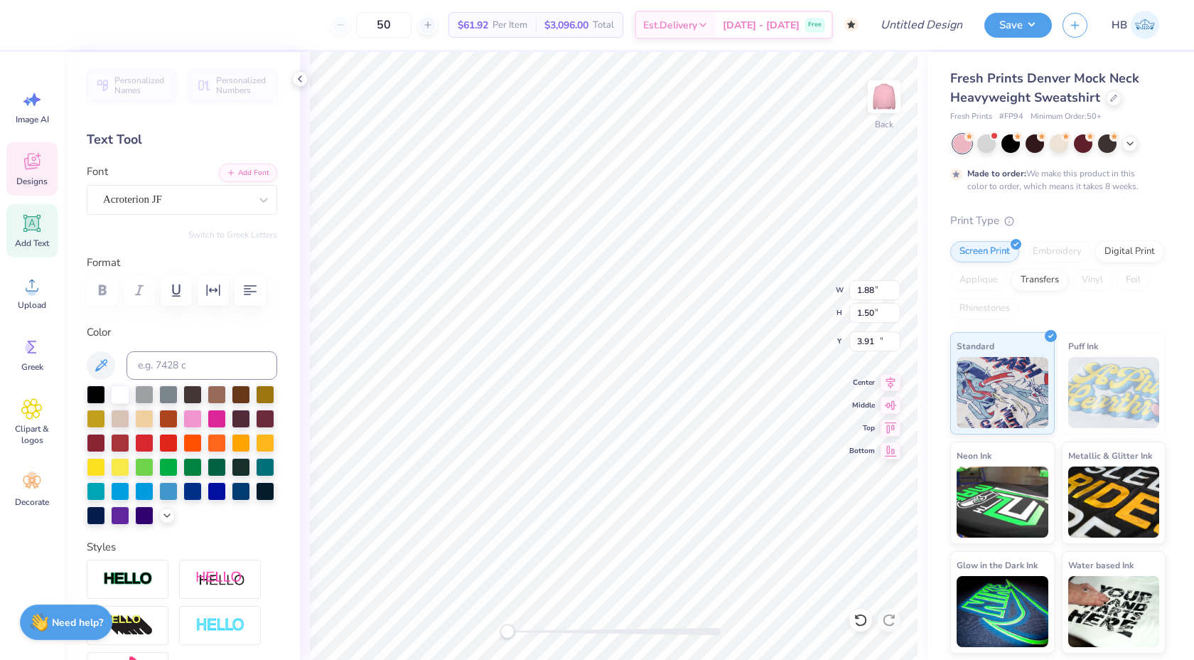
type input "2.33"
type input "1.16"
type input "10.32"
type textarea "Delta Zeta"
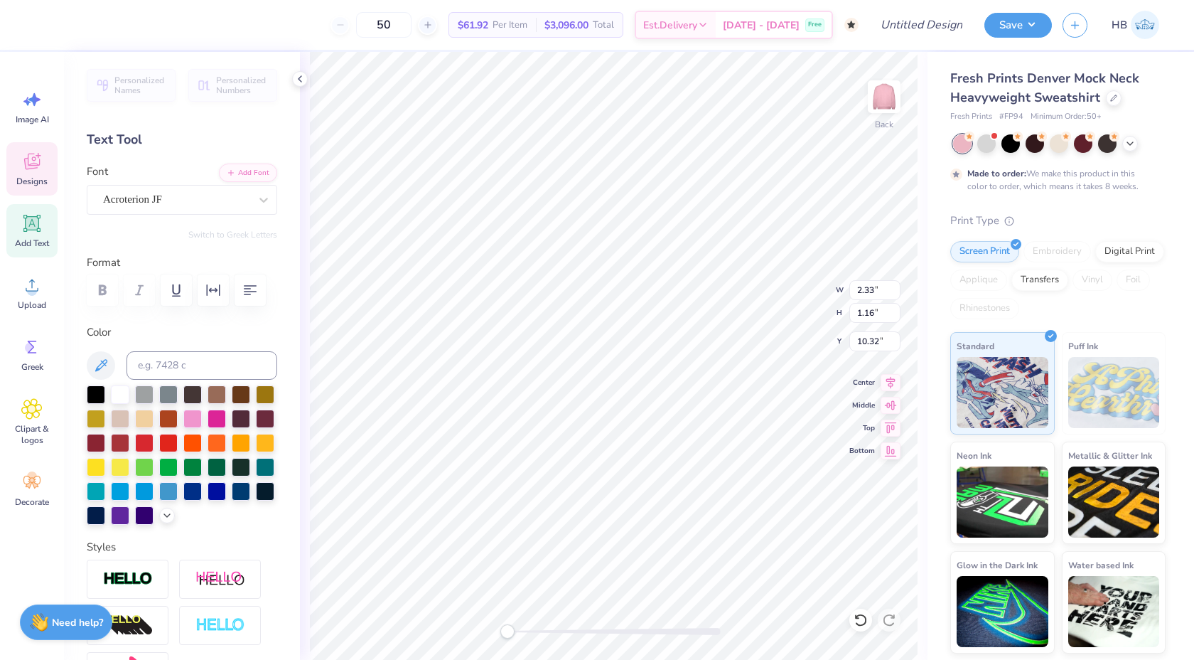
scroll to position [0, 1]
click at [554, 632] on div at bounding box center [614, 631] width 213 height 7
type textarea "Delta"
type input "2.14"
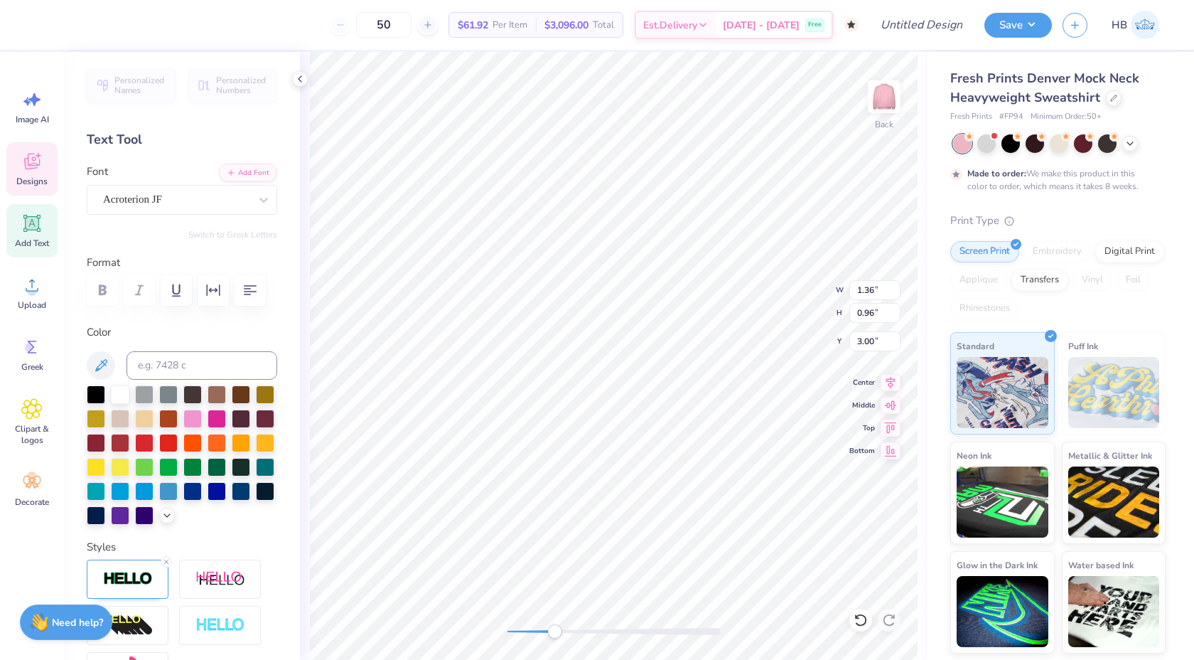
type input "1.07"
type input "3.97"
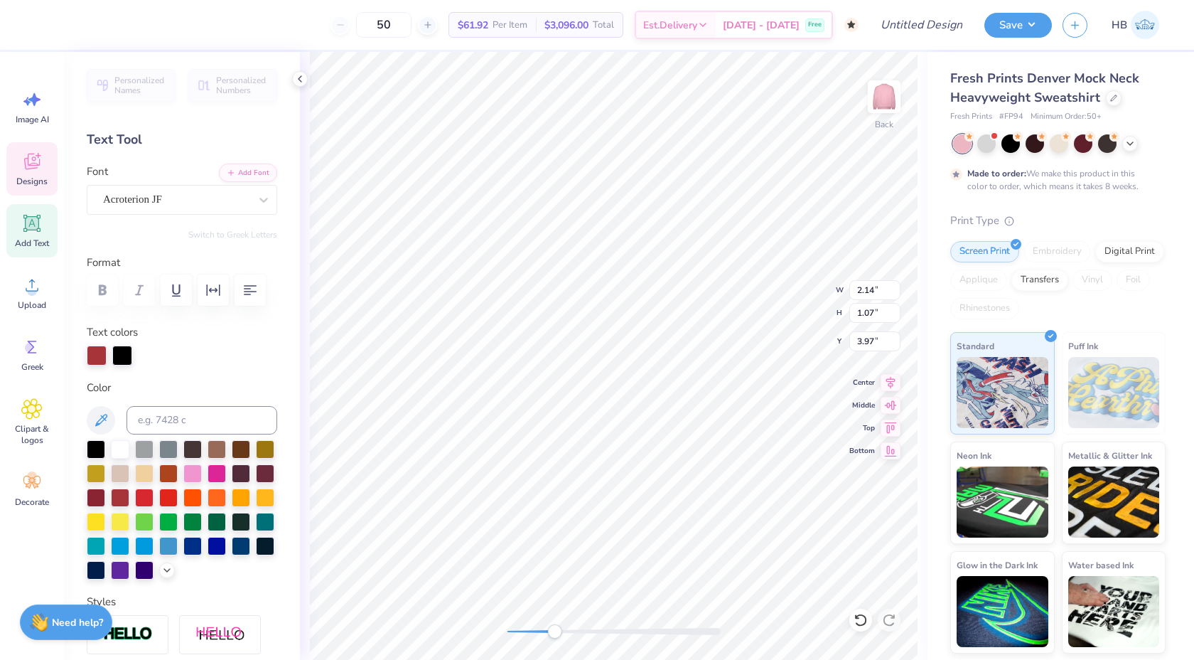
type input "1.88"
type input "1.50"
type input "6.25"
drag, startPoint x: 555, startPoint y: 631, endPoint x: 532, endPoint y: 631, distance: 23.5
click at [532, 631] on div "Accessibility label" at bounding box center [532, 631] width 14 height 14
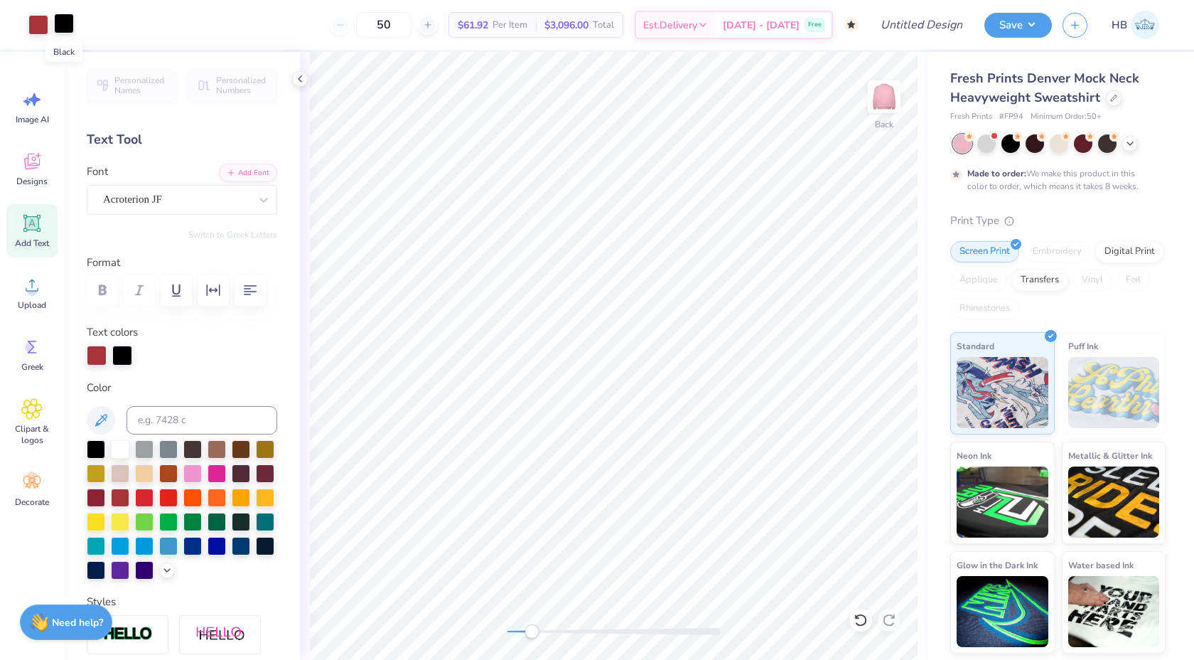
click at [60, 26] on div at bounding box center [64, 24] width 20 height 20
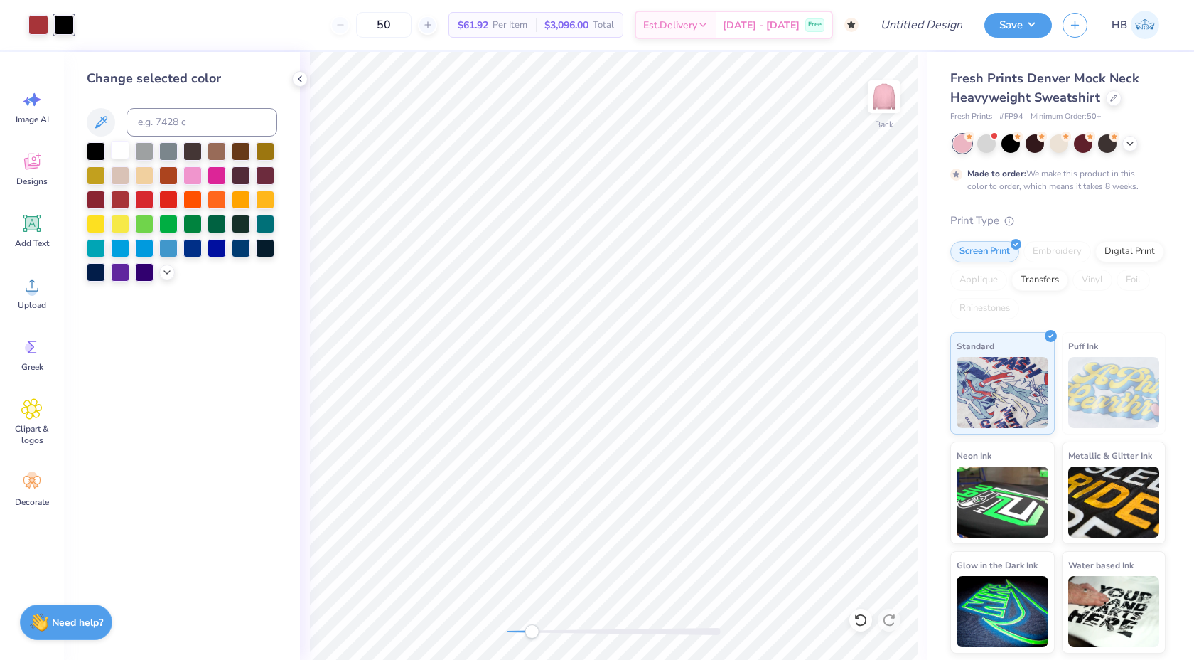
click at [121, 149] on div at bounding box center [120, 150] width 18 height 18
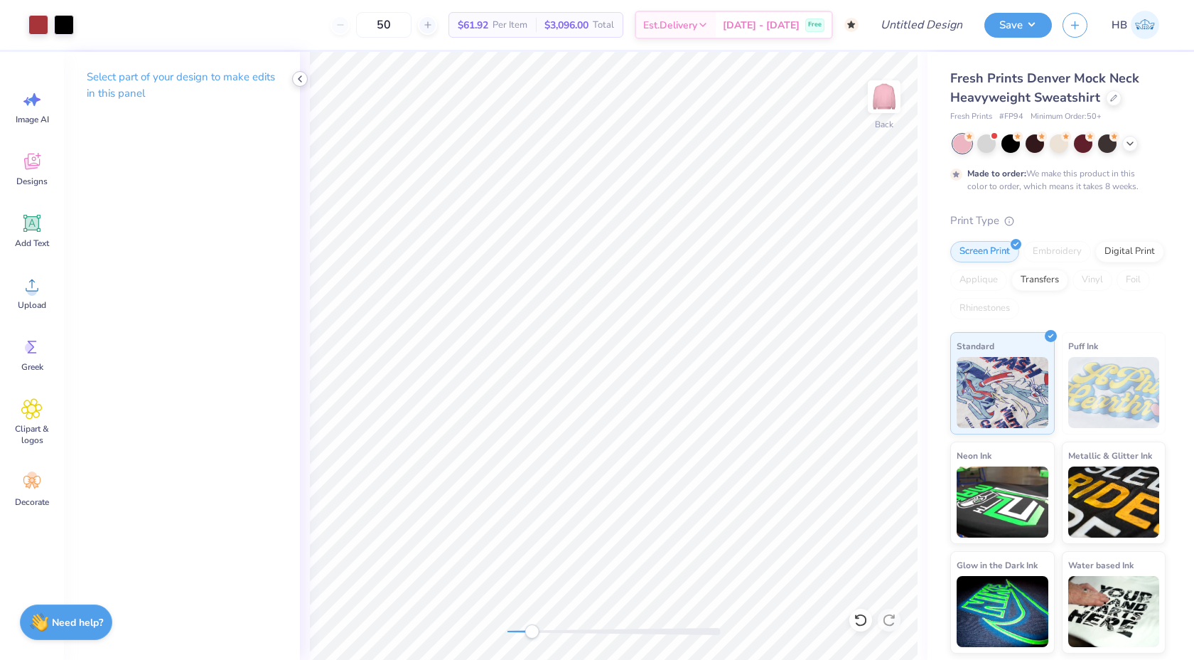
click at [301, 80] on icon at bounding box center [299, 78] width 11 height 11
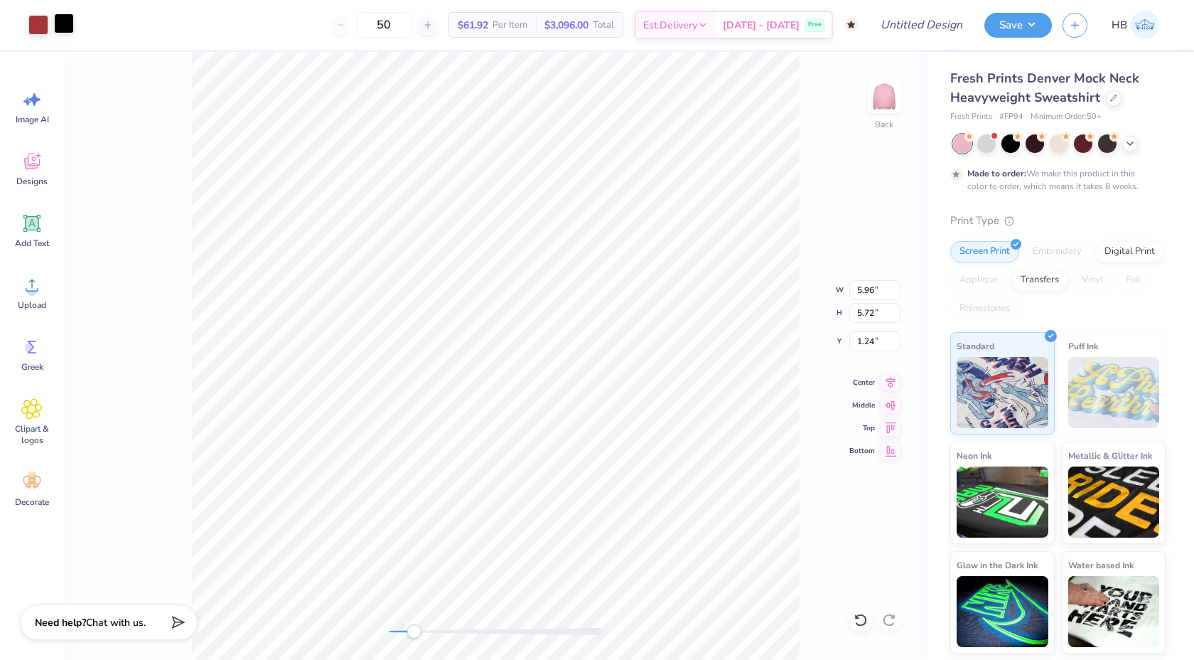
click at [73, 26] on div at bounding box center [64, 24] width 20 height 20
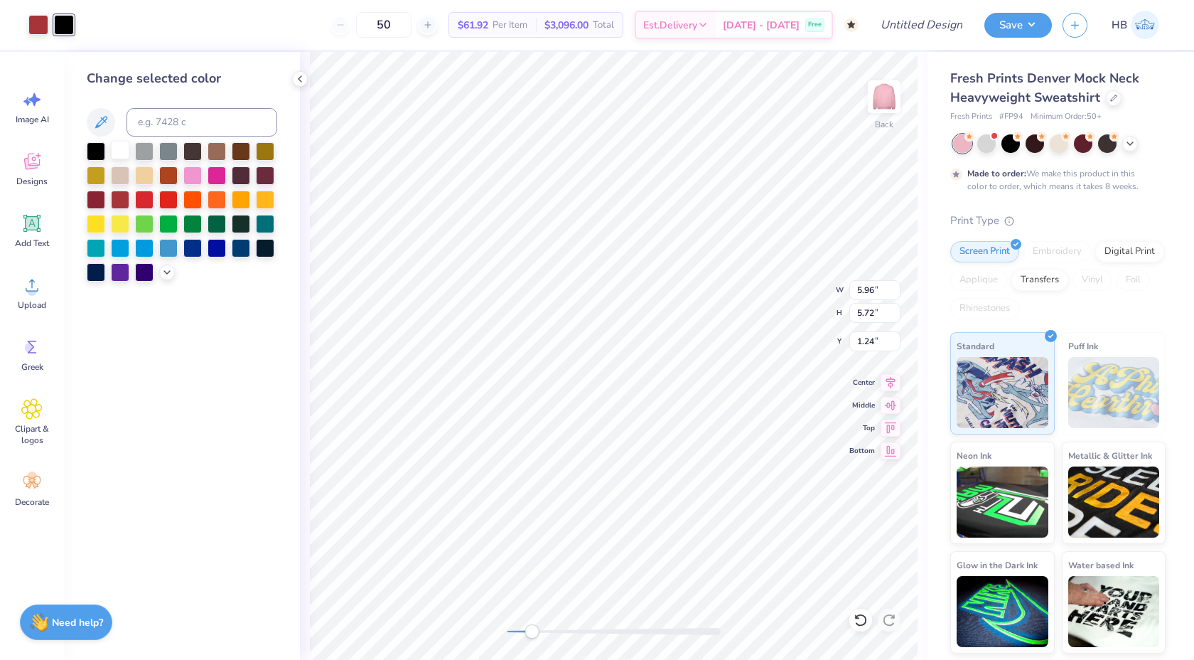
click at [120, 154] on div at bounding box center [120, 150] width 18 height 18
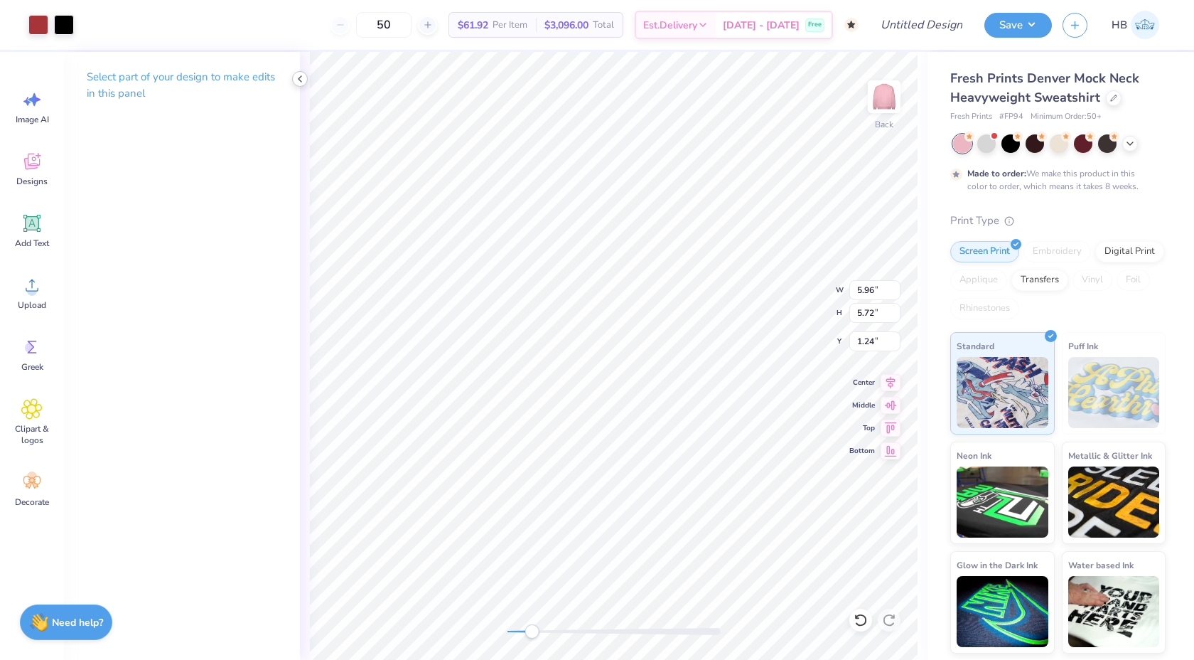
click at [299, 80] on polyline at bounding box center [300, 79] width 3 height 6
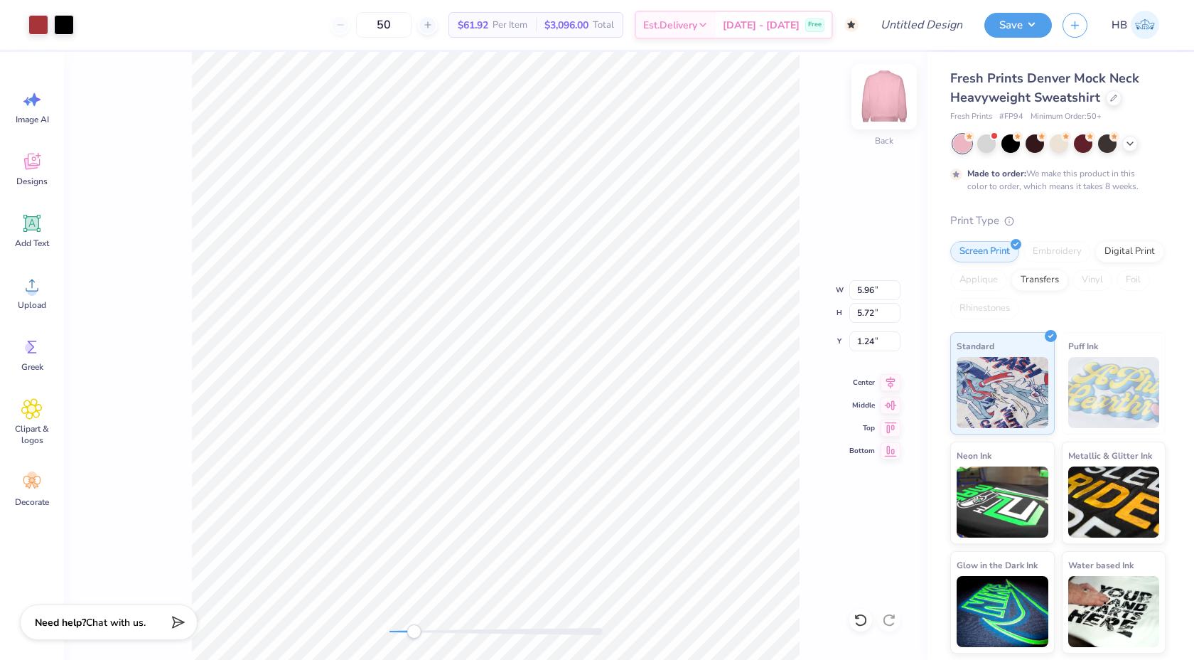
click at [881, 91] on img at bounding box center [884, 96] width 57 height 57
click at [369, 611] on div "Back" at bounding box center [496, 356] width 864 height 608
click at [887, 379] on icon at bounding box center [890, 381] width 9 height 12
click at [65, 33] on div at bounding box center [64, 24] width 20 height 20
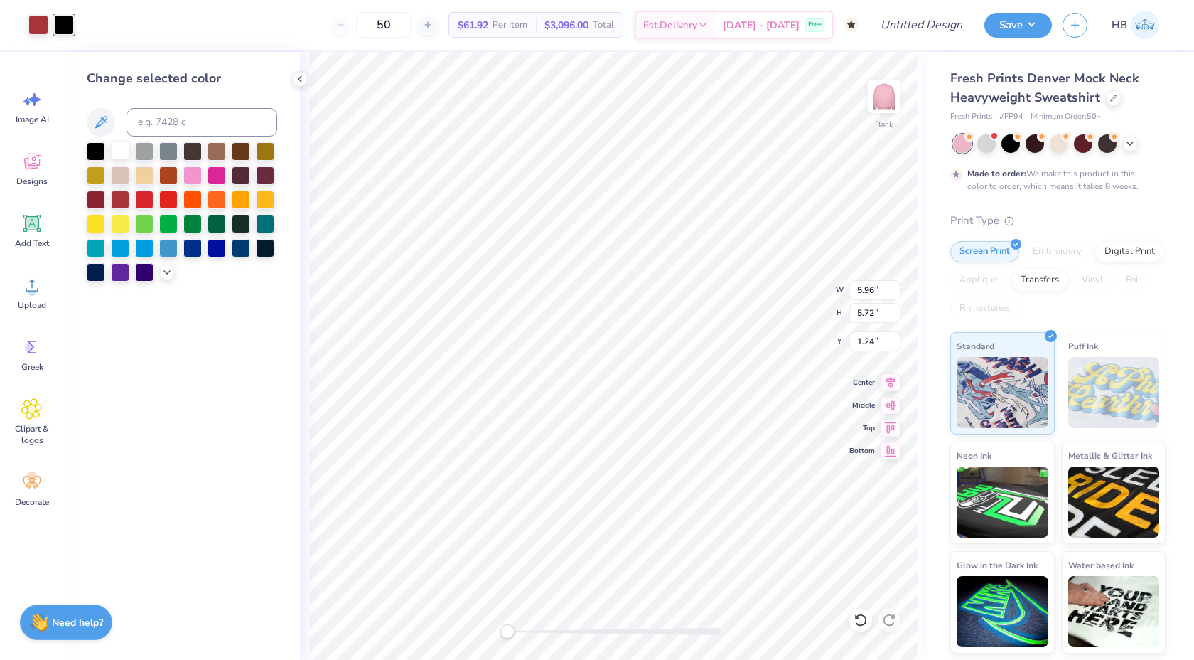
click at [126, 141] on div at bounding box center [120, 150] width 18 height 18
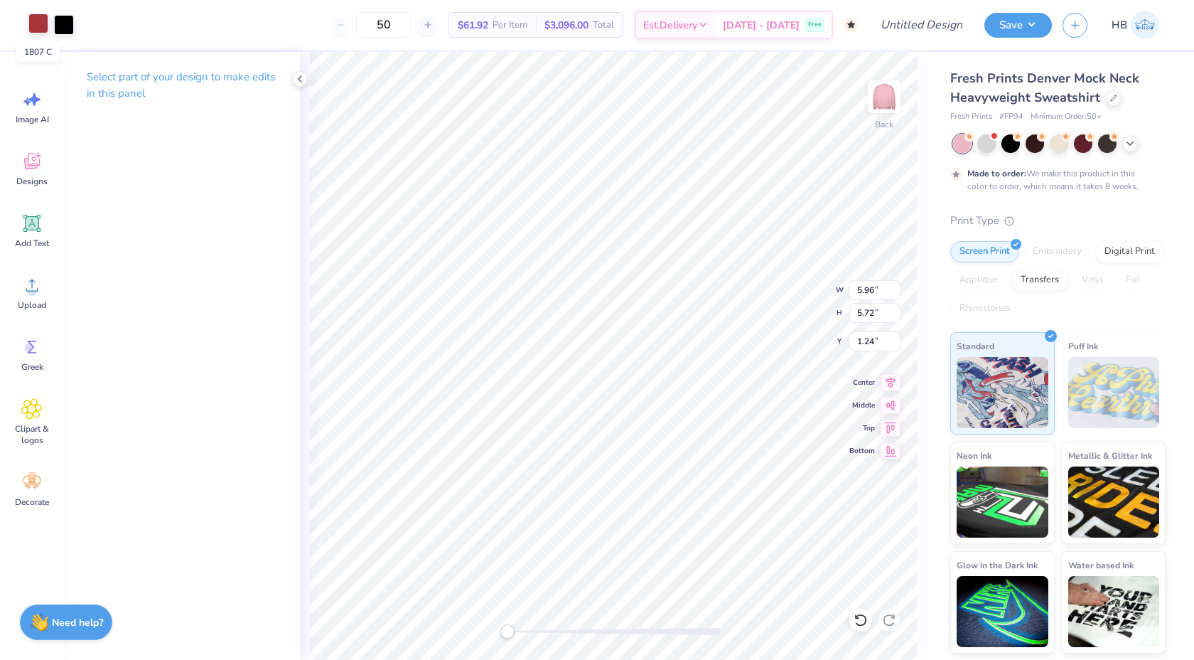
click at [40, 26] on div at bounding box center [38, 24] width 20 height 20
click at [39, 28] on div at bounding box center [38, 24] width 20 height 20
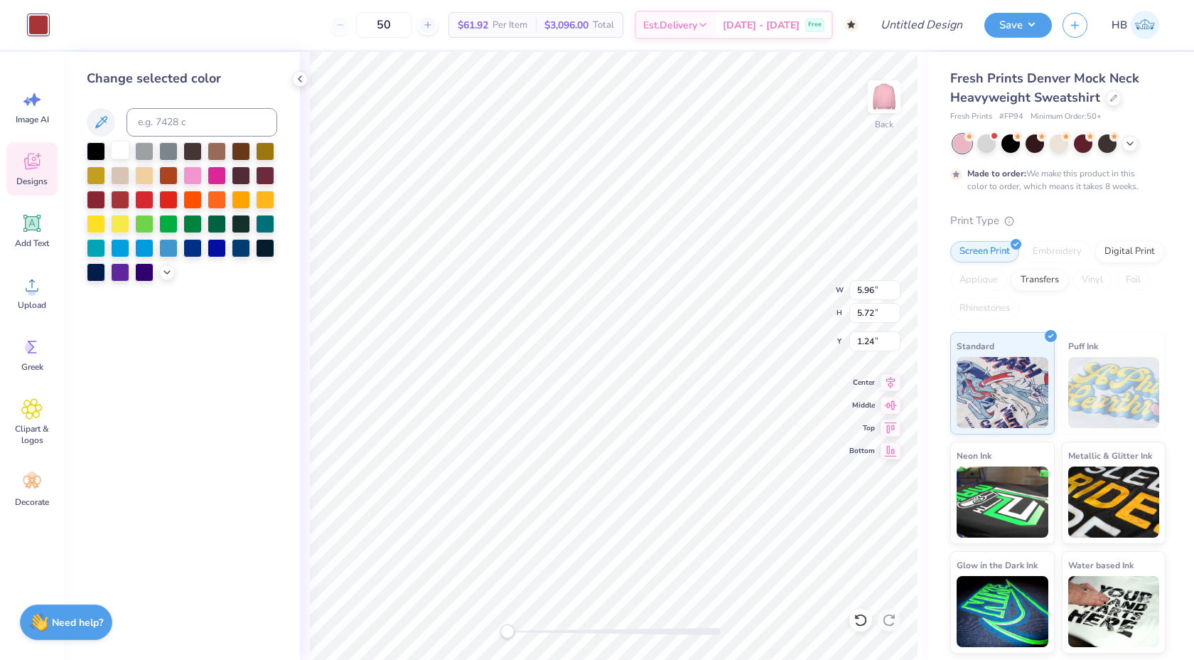
click at [119, 154] on div at bounding box center [120, 150] width 18 height 18
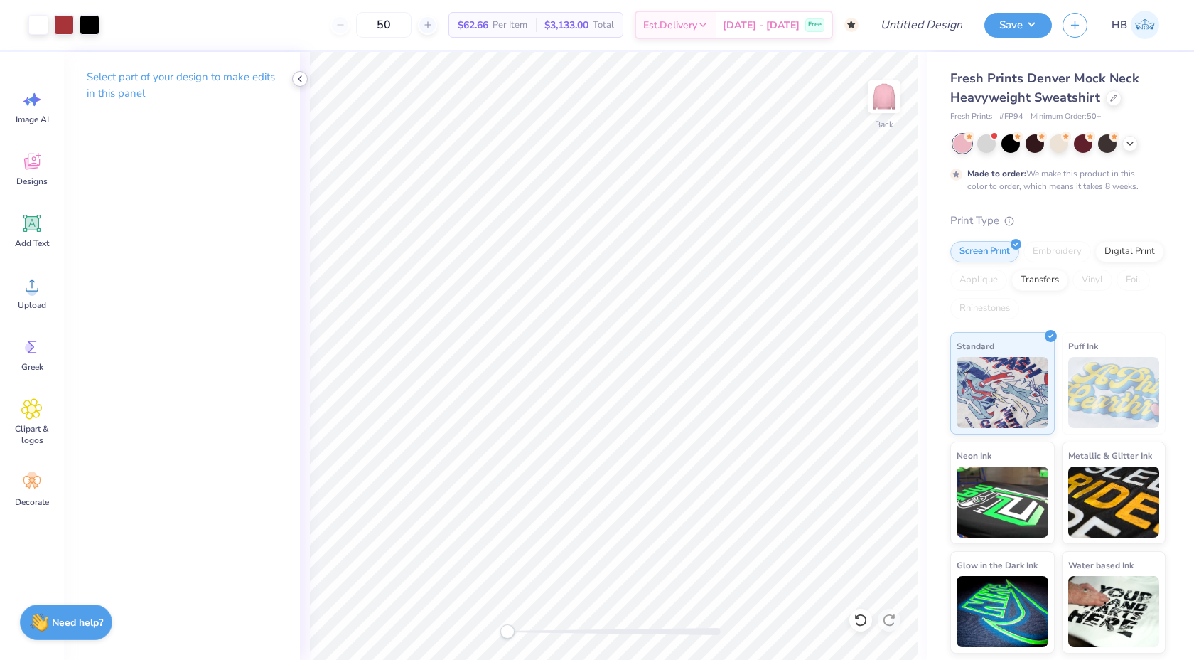
click at [304, 82] on icon at bounding box center [299, 78] width 11 height 11
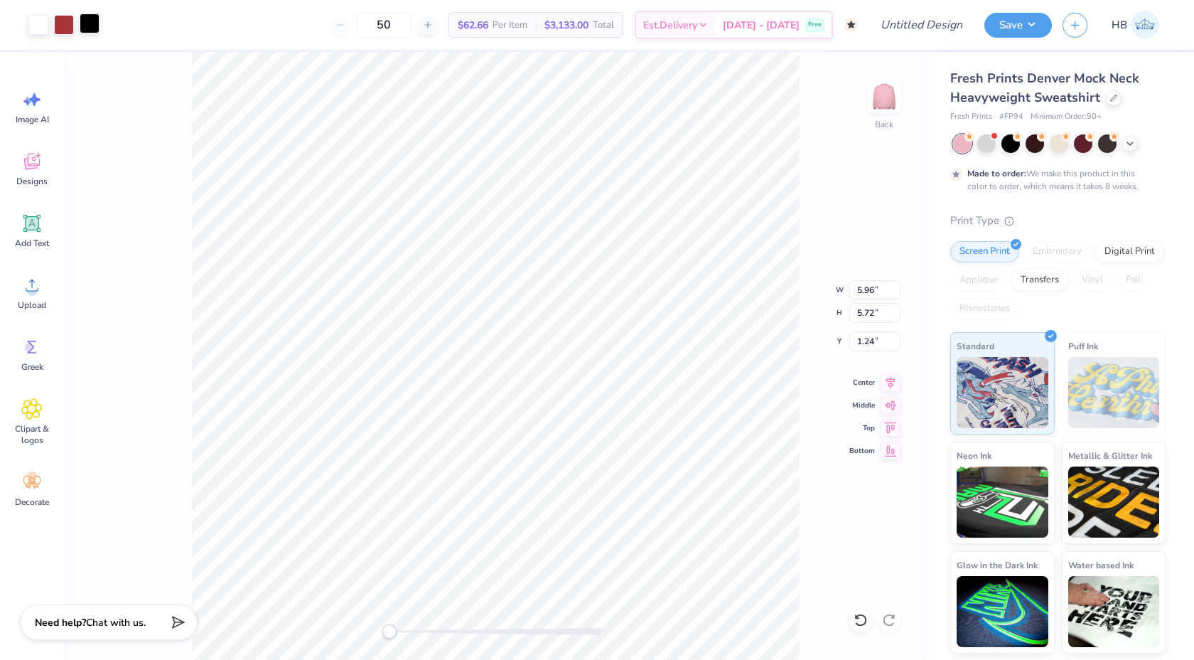
click at [87, 16] on div at bounding box center [90, 24] width 20 height 20
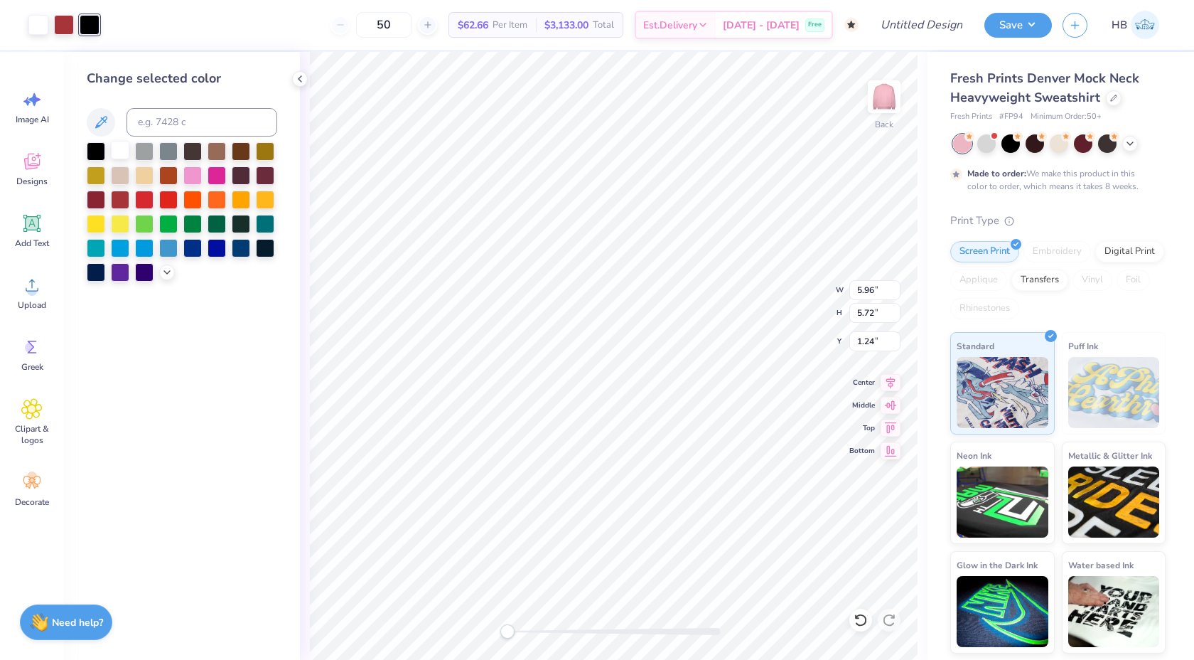
click at [127, 154] on div at bounding box center [120, 150] width 18 height 18
click at [67, 23] on div at bounding box center [64, 24] width 20 height 20
click at [112, 144] on div at bounding box center [120, 150] width 18 height 18
click at [68, 33] on div at bounding box center [64, 24] width 20 height 20
click at [125, 152] on div at bounding box center [120, 150] width 18 height 18
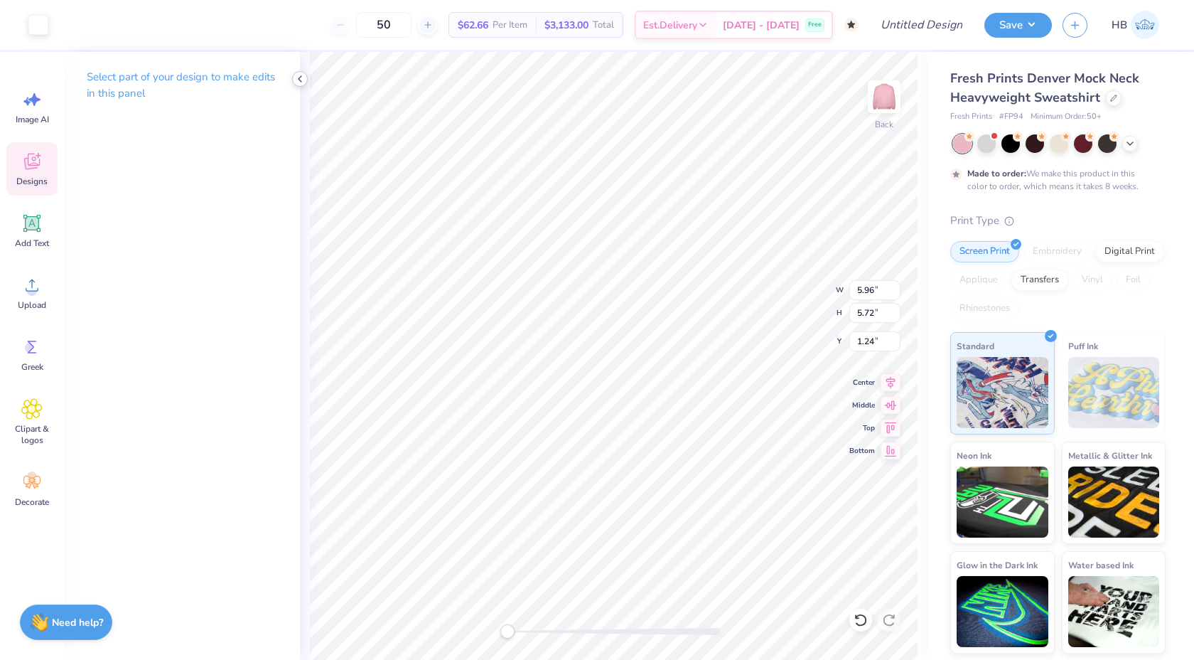
click at [299, 80] on icon at bounding box center [299, 78] width 11 height 11
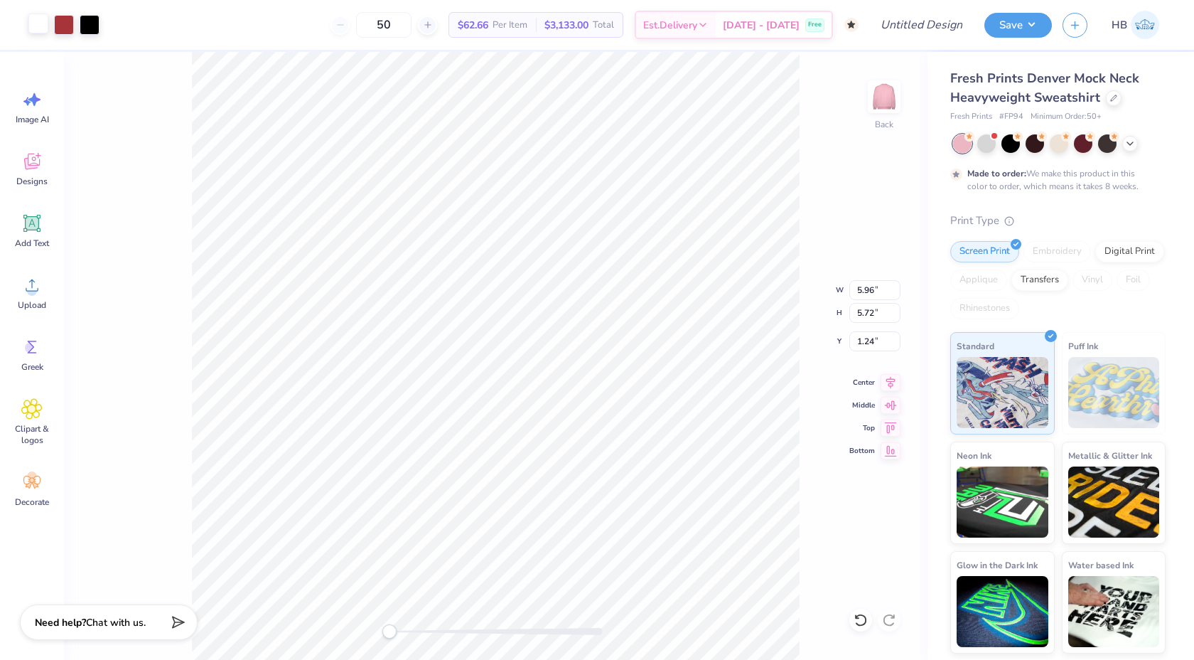
click at [48, 28] on div at bounding box center [38, 24] width 20 height 20
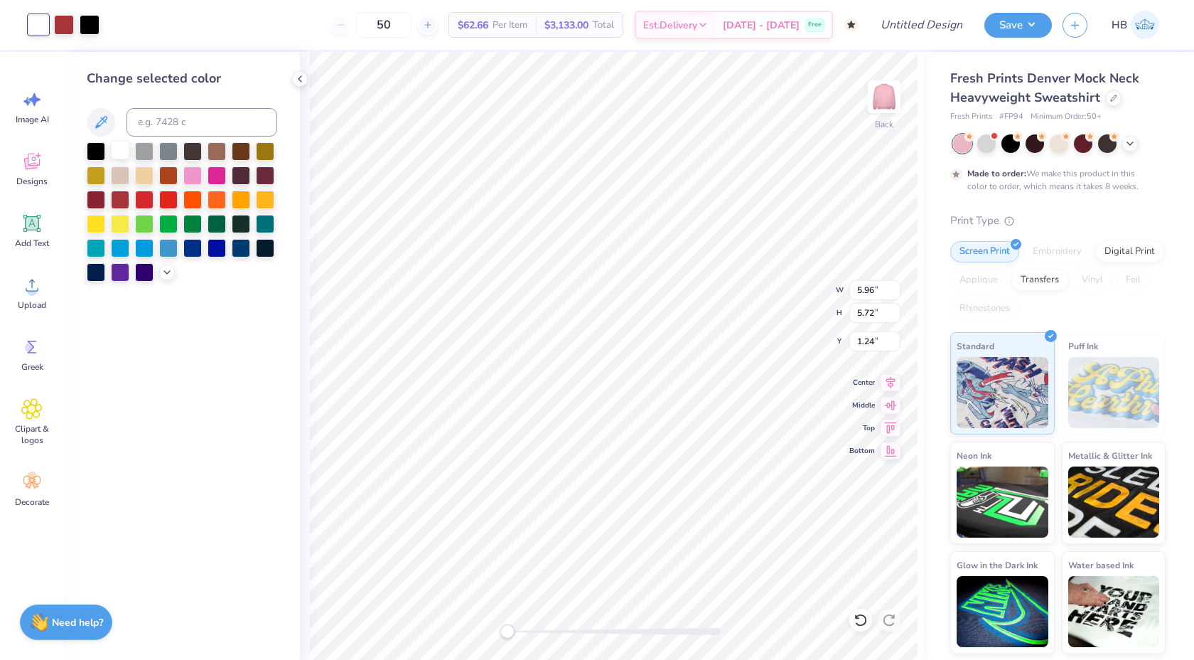
click at [120, 148] on div at bounding box center [120, 150] width 18 height 18
click at [123, 148] on div at bounding box center [120, 150] width 18 height 18
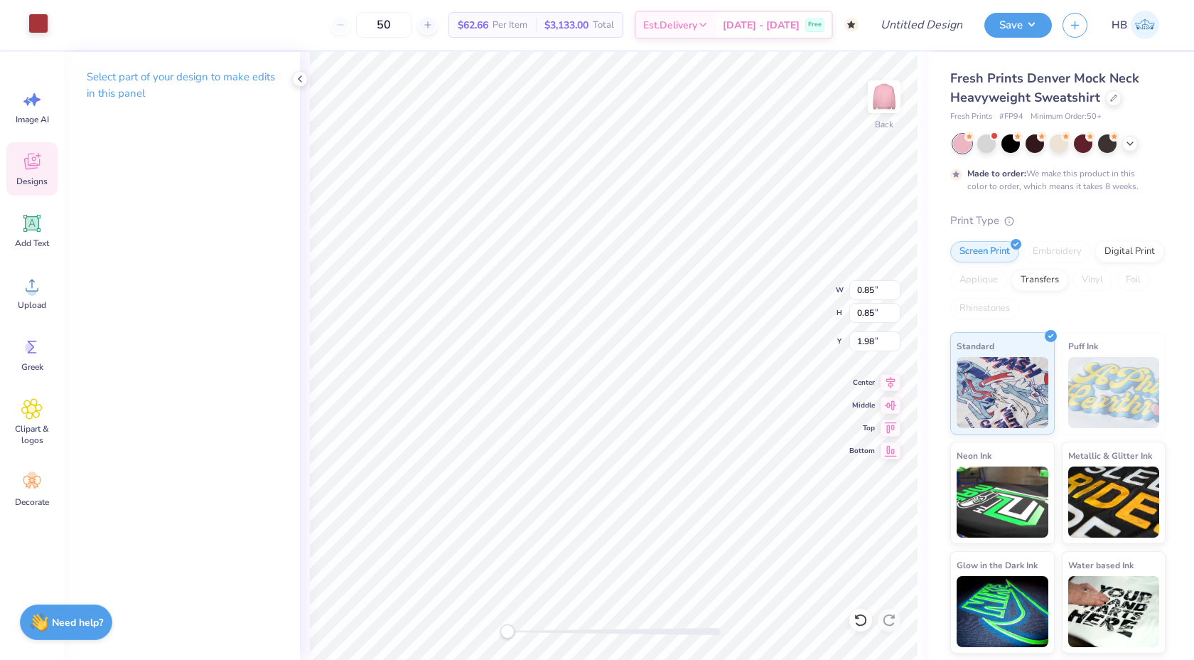
click at [36, 21] on div at bounding box center [38, 24] width 20 height 20
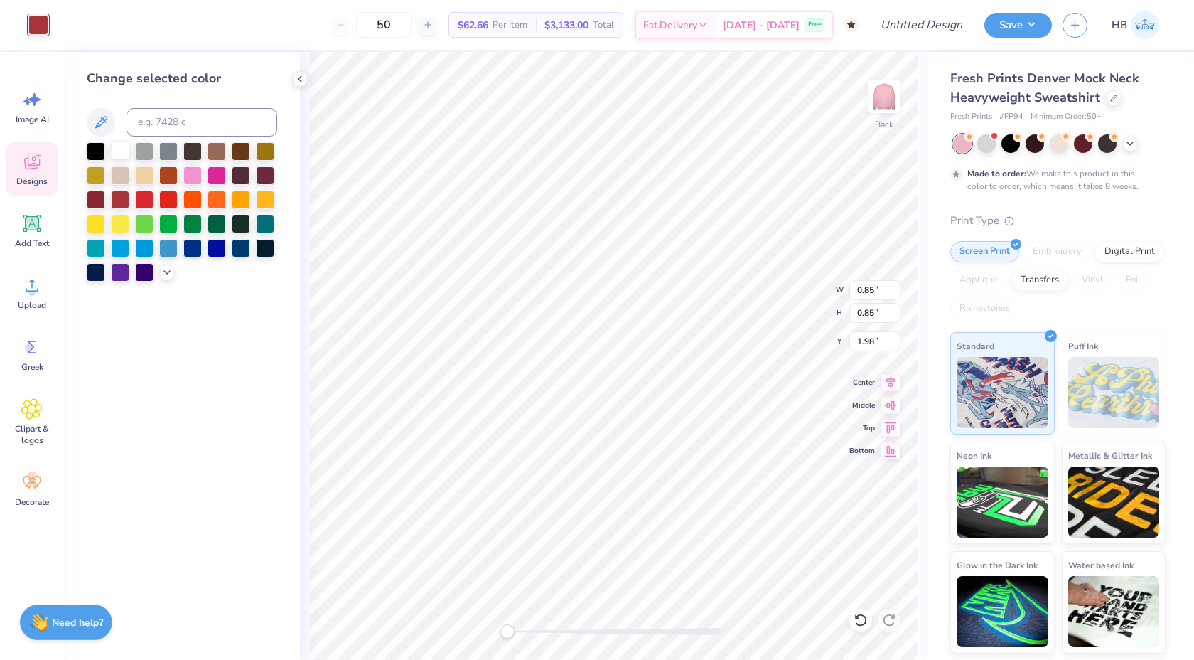
click at [118, 149] on div at bounding box center [120, 150] width 18 height 18
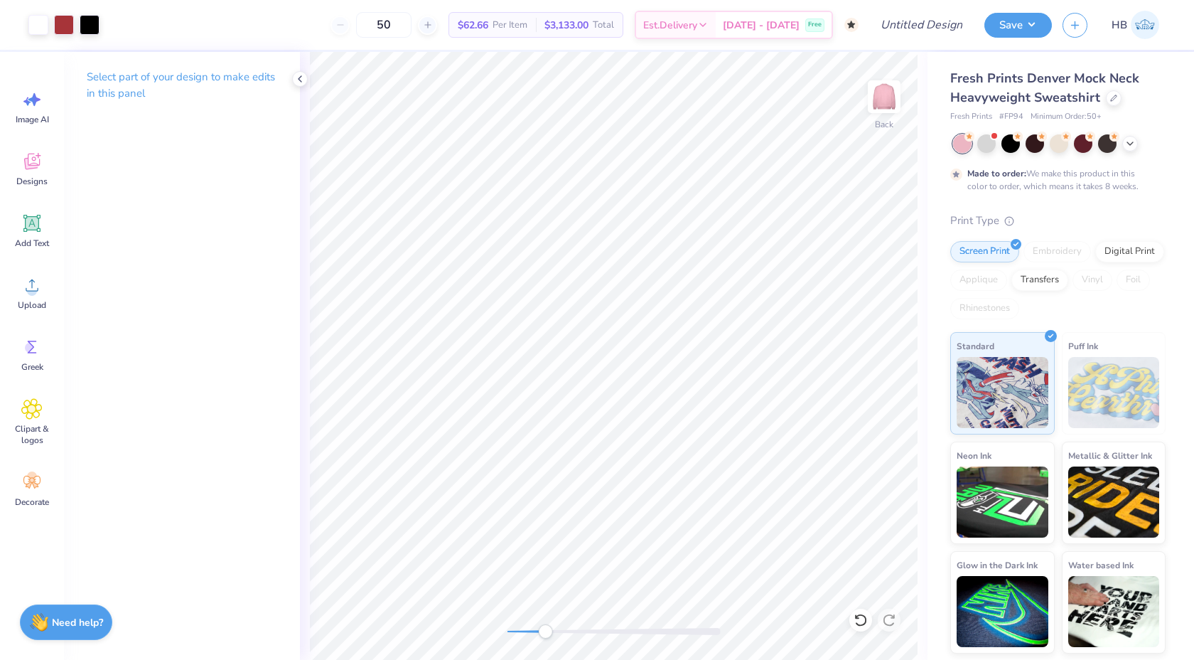
click at [545, 633] on div at bounding box center [614, 631] width 213 height 7
click at [43, 26] on div at bounding box center [38, 24] width 20 height 20
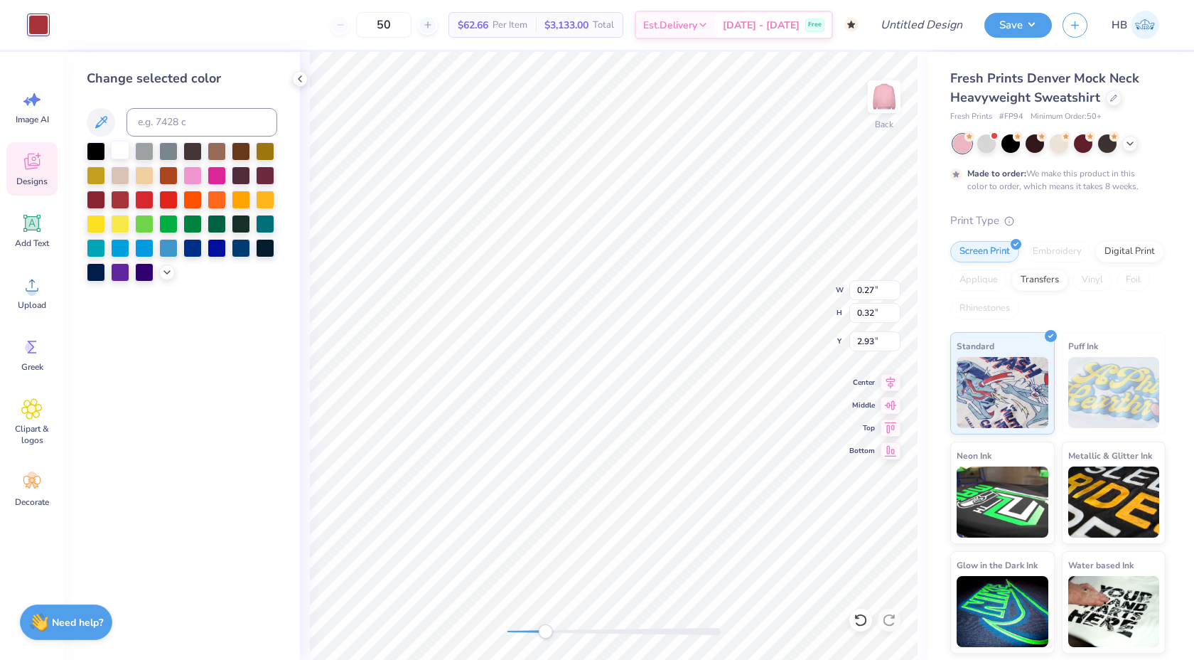
click at [121, 144] on div at bounding box center [120, 150] width 18 height 18
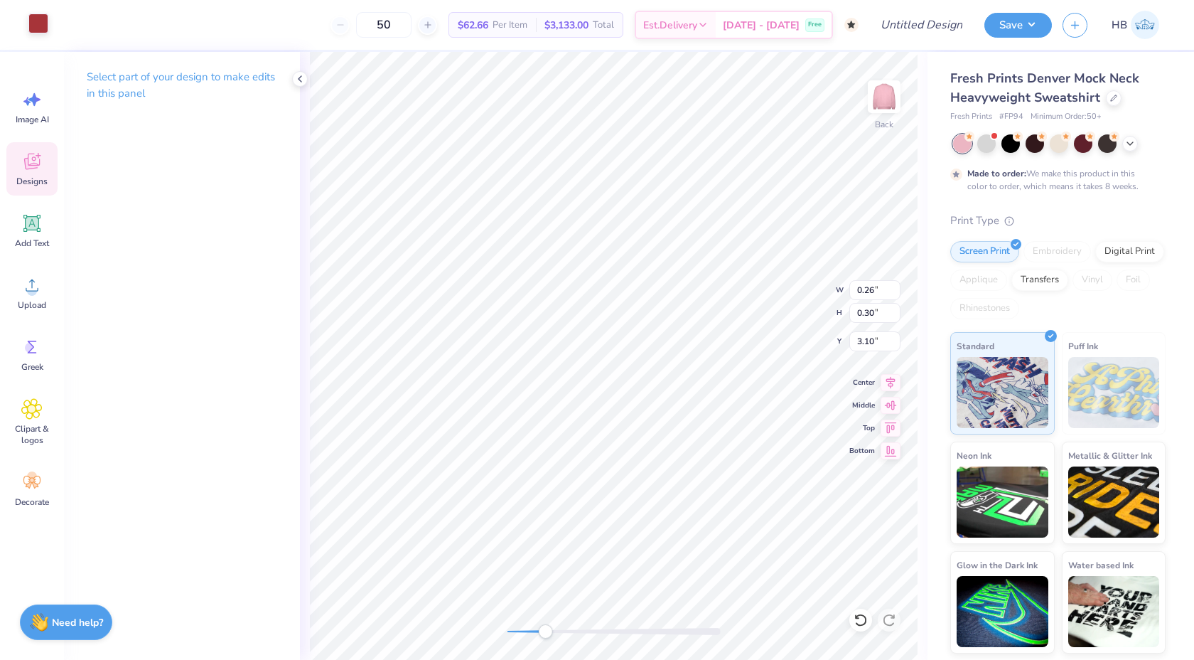
click at [39, 23] on div at bounding box center [38, 24] width 20 height 20
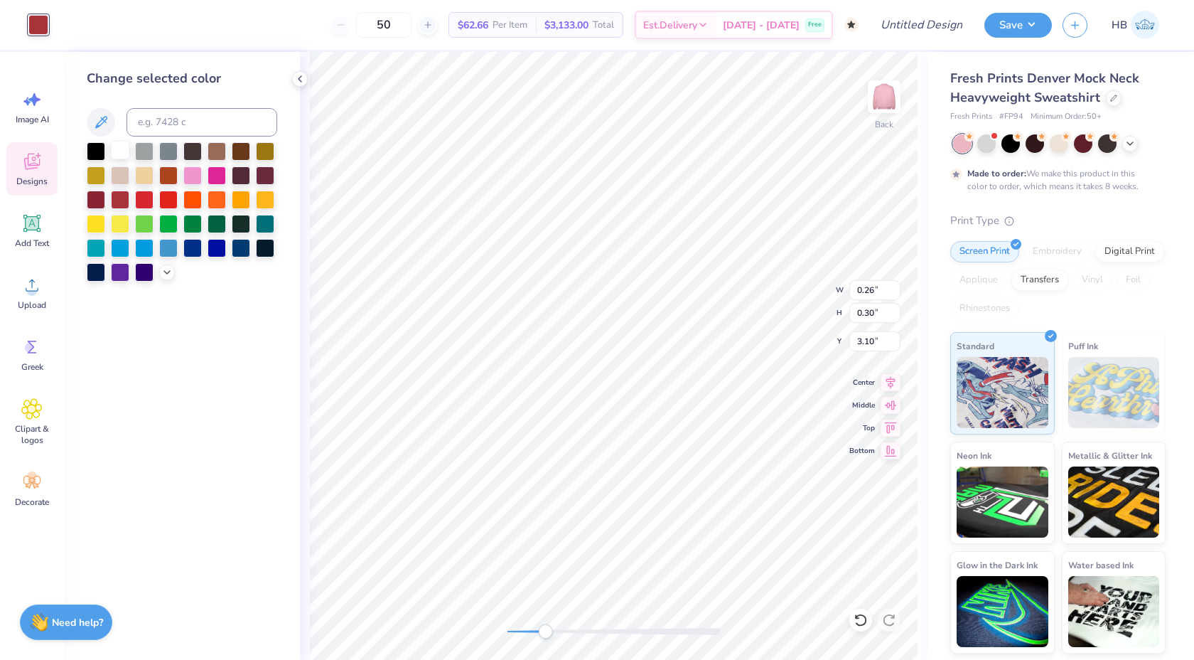
click at [123, 150] on div at bounding box center [120, 150] width 18 height 18
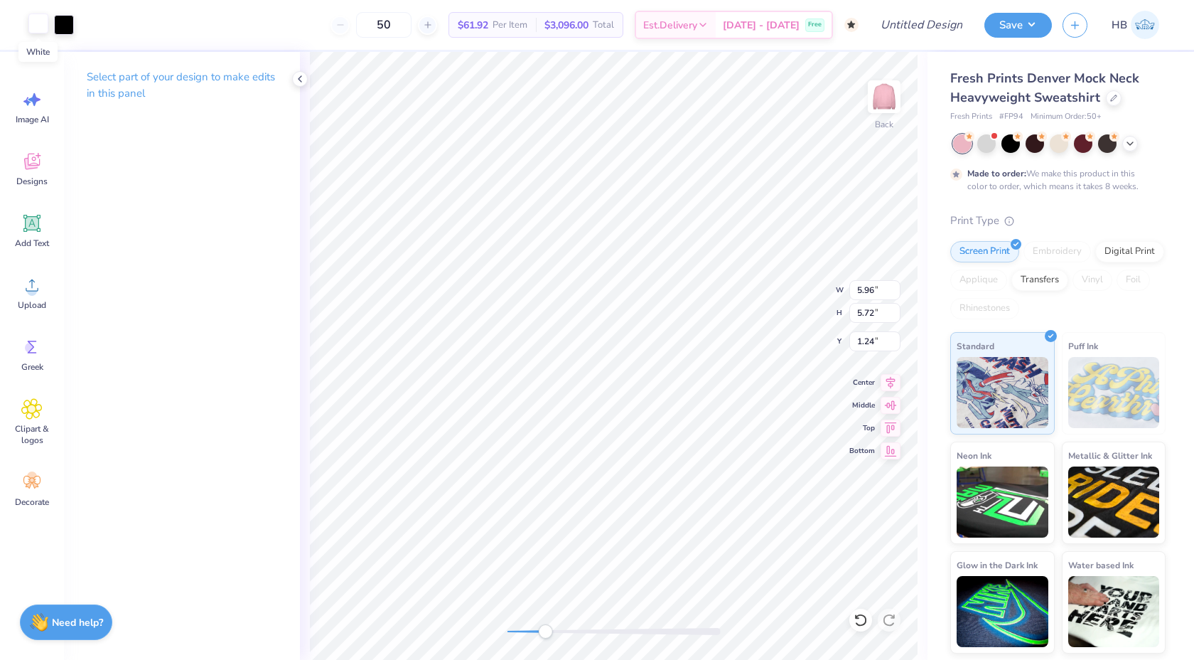
click at [34, 26] on div at bounding box center [38, 24] width 20 height 20
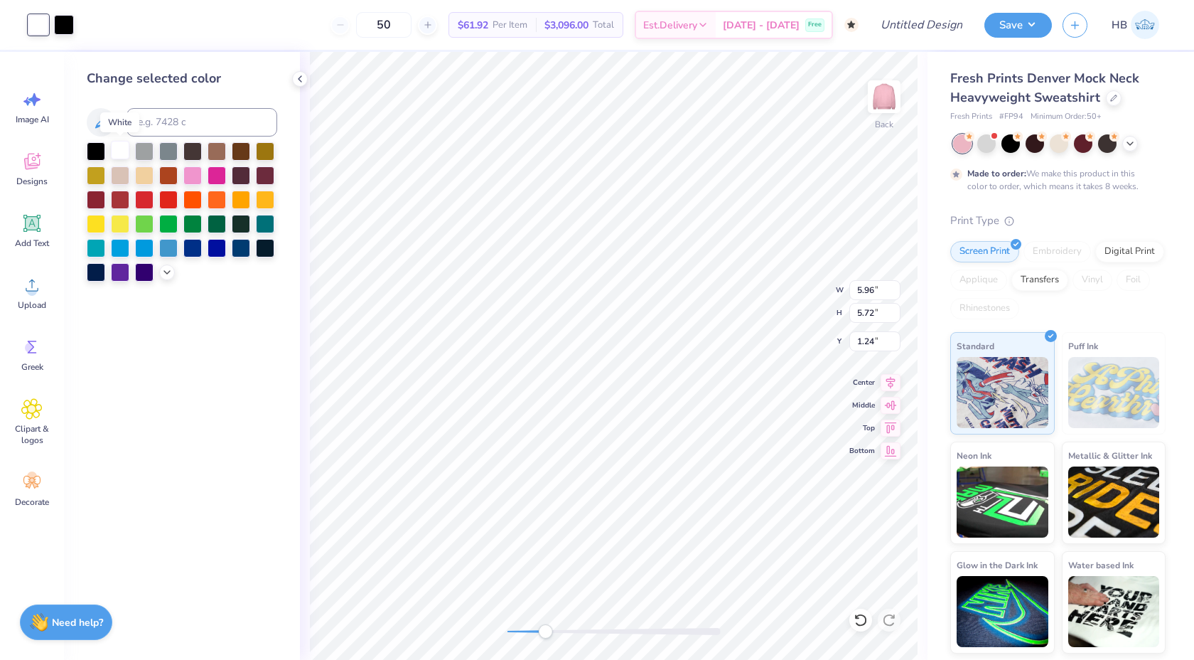
click at [119, 144] on div at bounding box center [120, 150] width 18 height 18
click at [119, 143] on div at bounding box center [120, 150] width 18 height 18
click at [62, 21] on div at bounding box center [64, 24] width 20 height 20
click at [124, 147] on div at bounding box center [120, 150] width 18 height 18
click at [298, 81] on icon at bounding box center [299, 78] width 11 height 11
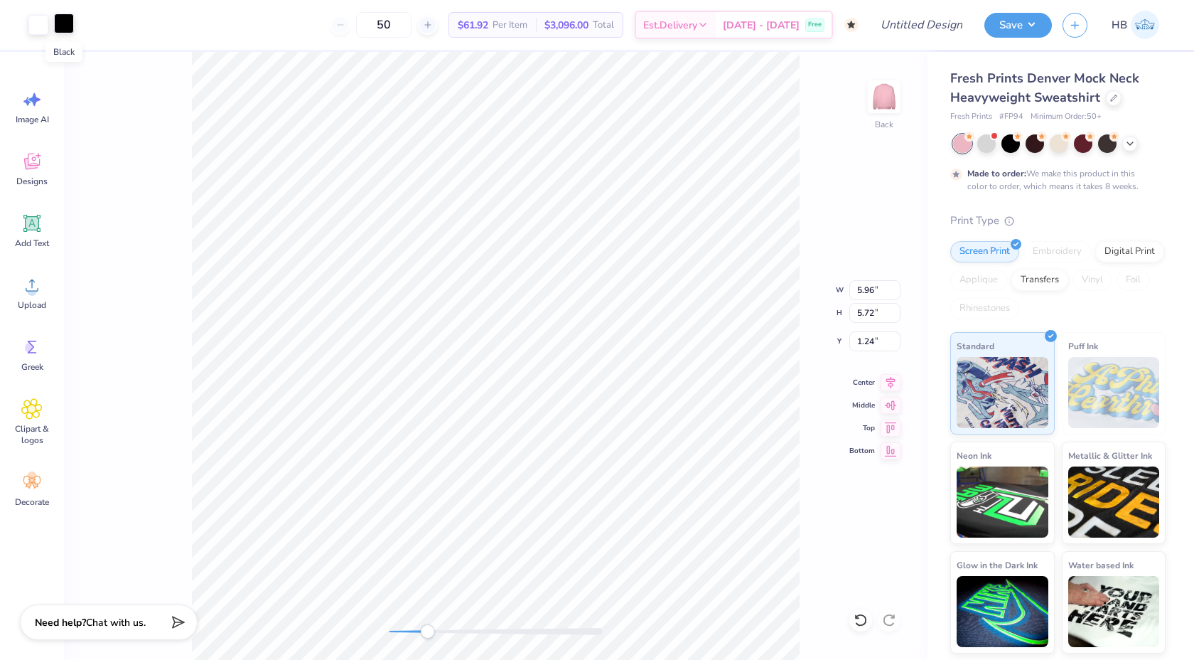
click at [61, 21] on div at bounding box center [64, 24] width 20 height 20
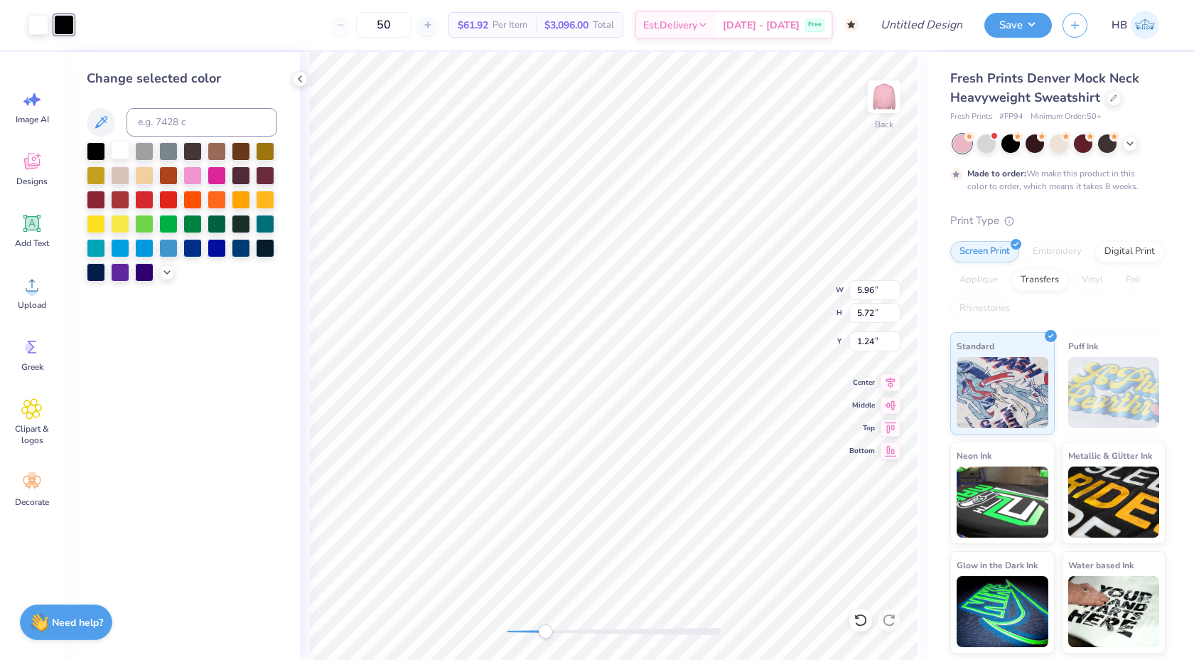
click at [113, 148] on div at bounding box center [120, 150] width 18 height 18
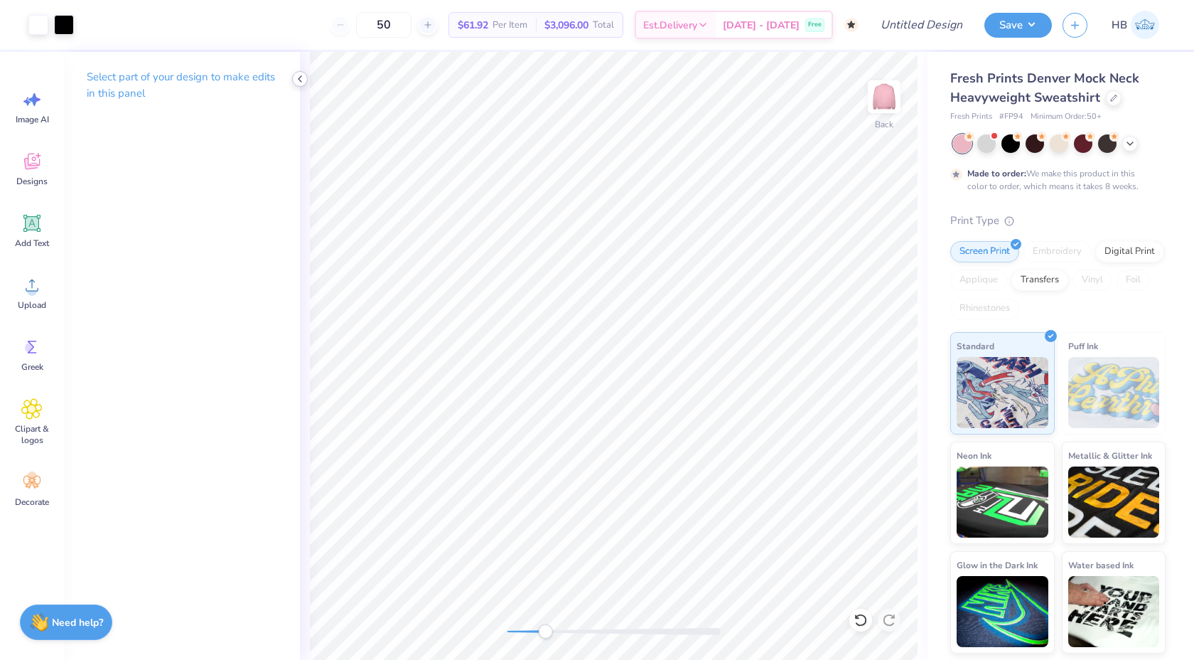
click at [302, 83] on icon at bounding box center [299, 78] width 11 height 11
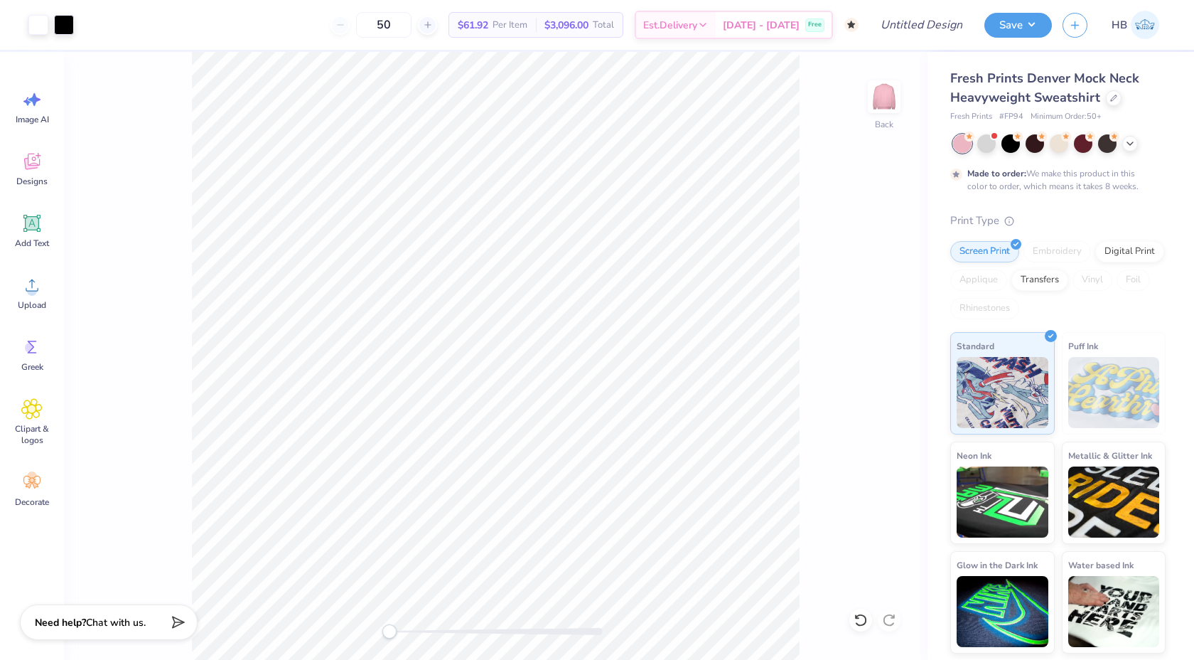
click at [368, 624] on div "Back" at bounding box center [496, 356] width 864 height 608
click at [412, 28] on input "50" at bounding box center [383, 25] width 55 height 26
type input "5"
type input "60"
click at [65, 25] on div at bounding box center [64, 24] width 20 height 20
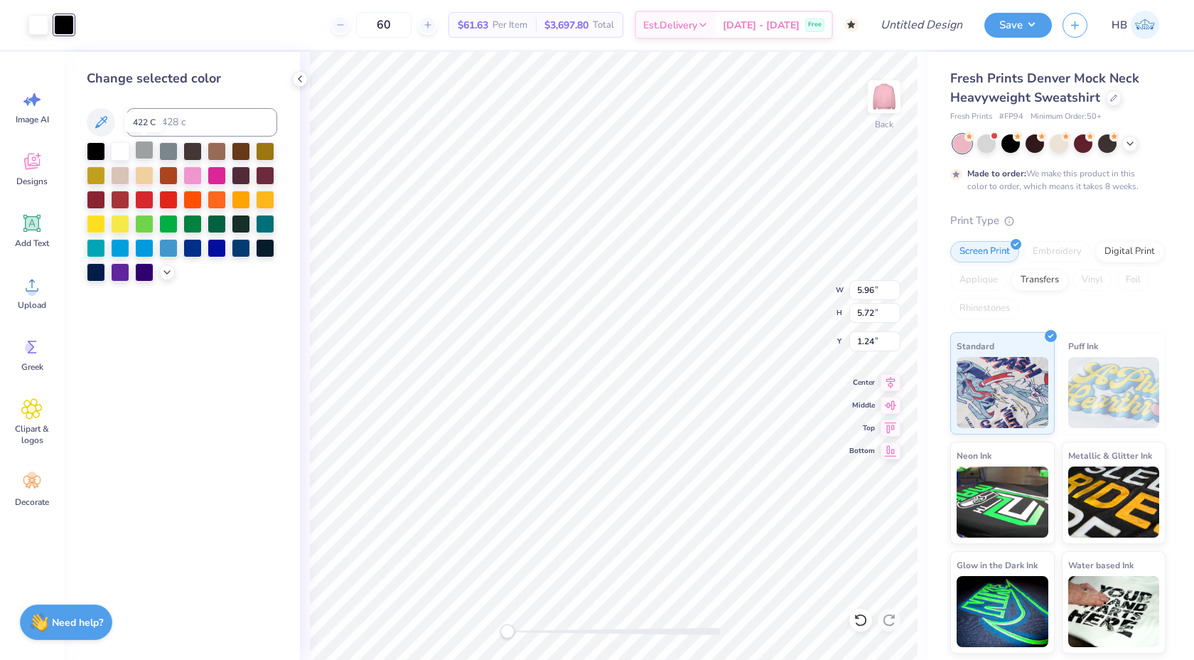
click at [139, 154] on div at bounding box center [144, 150] width 18 height 18
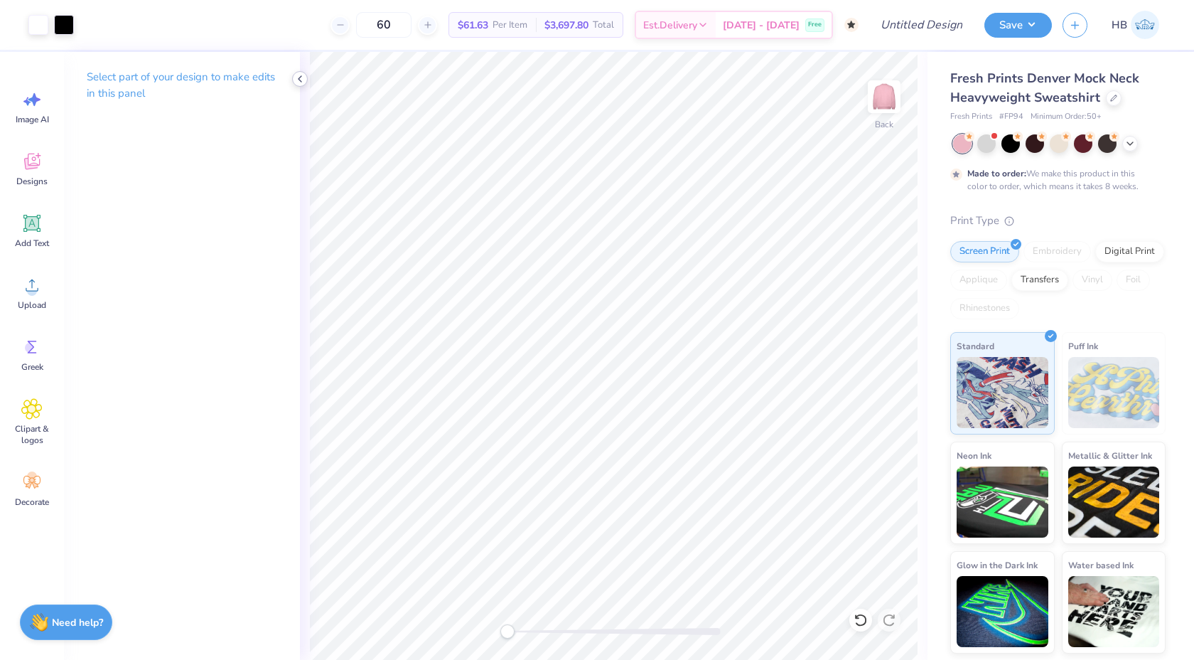
click at [299, 82] on icon at bounding box center [299, 78] width 11 height 11
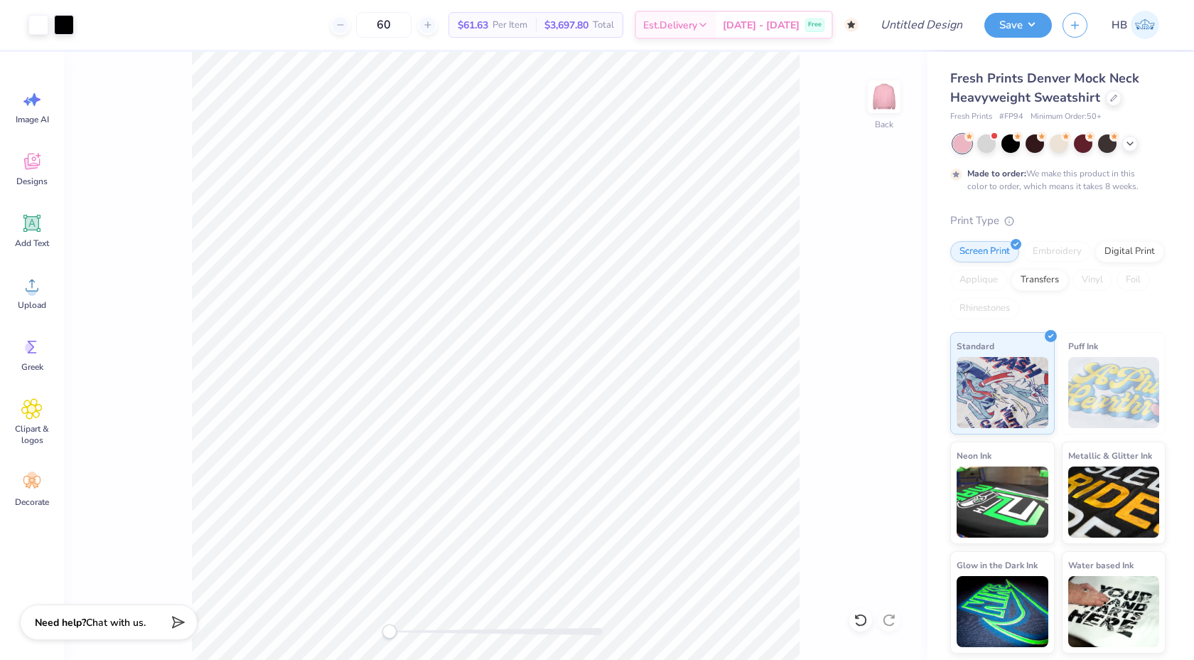
click at [466, 631] on div at bounding box center [496, 631] width 213 height 7
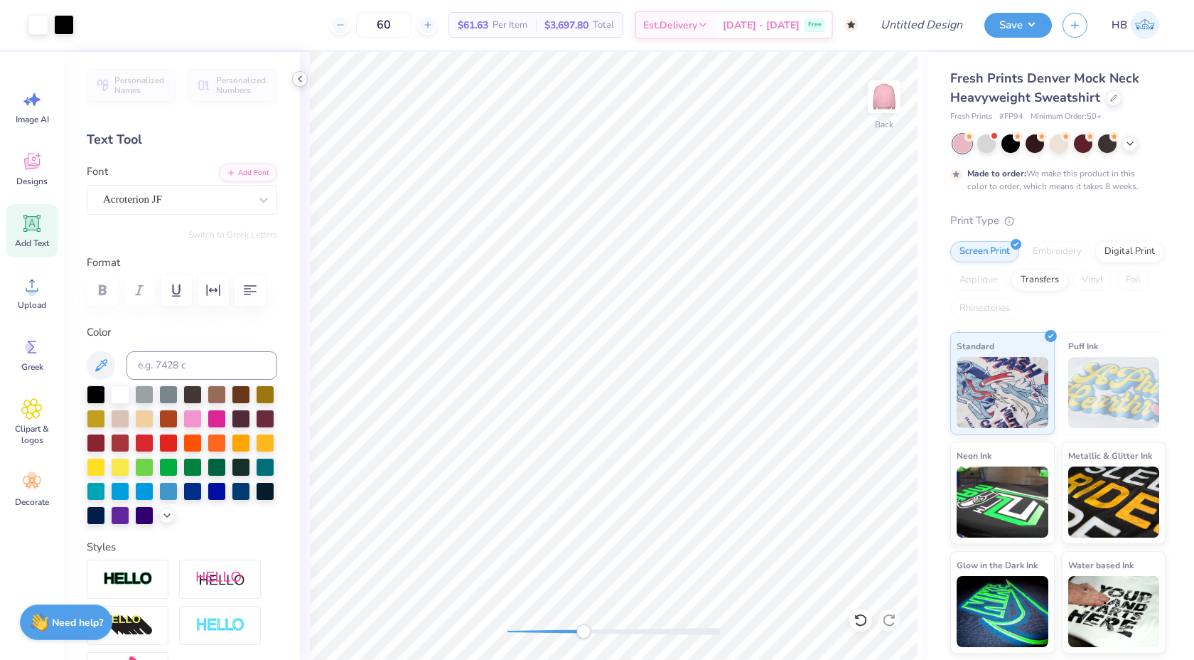
click at [299, 84] on icon at bounding box center [299, 78] width 11 height 11
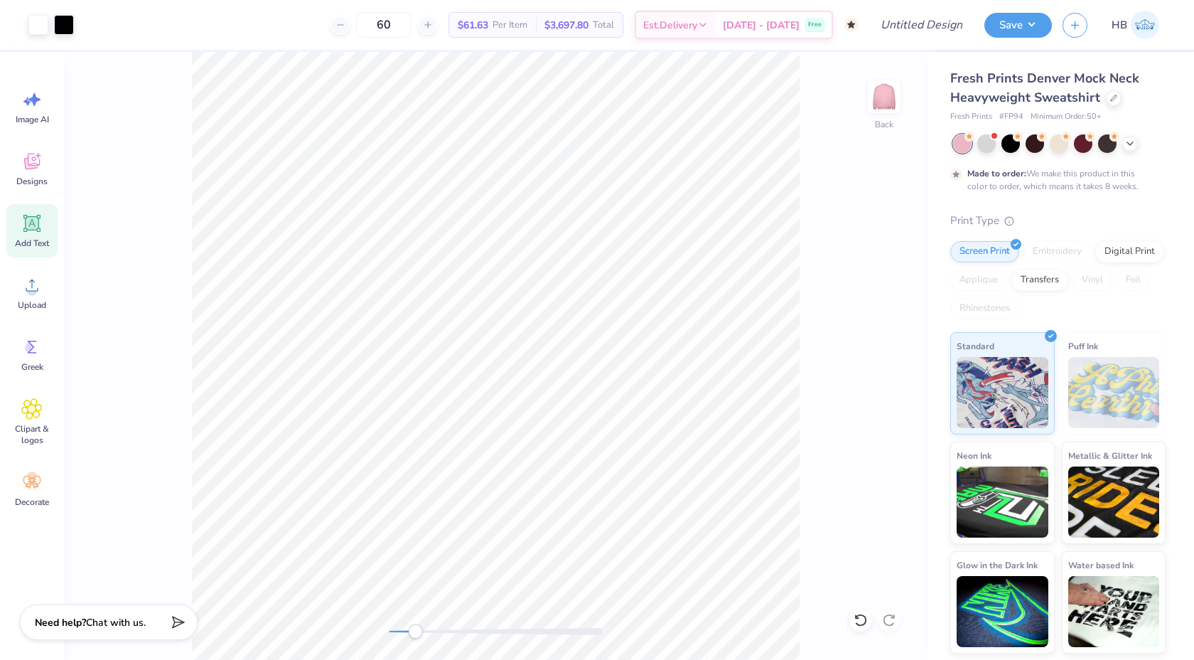
click at [415, 623] on div "Back" at bounding box center [496, 356] width 864 height 608
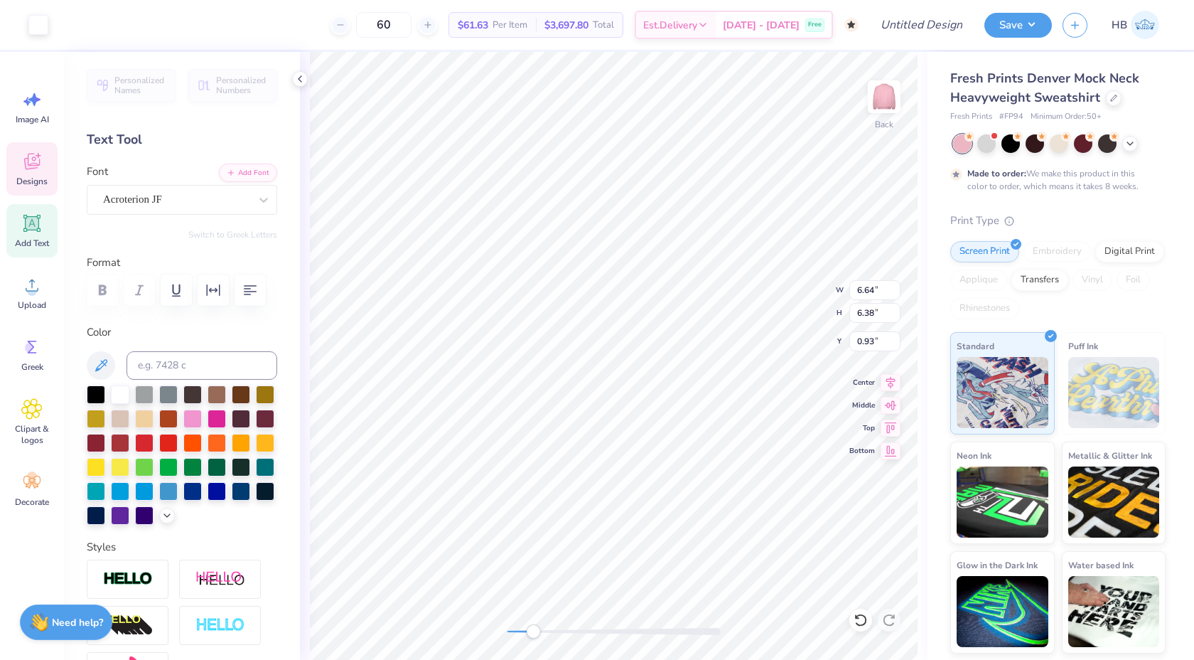
type input "6.64"
type input "6.38"
type input "0.93"
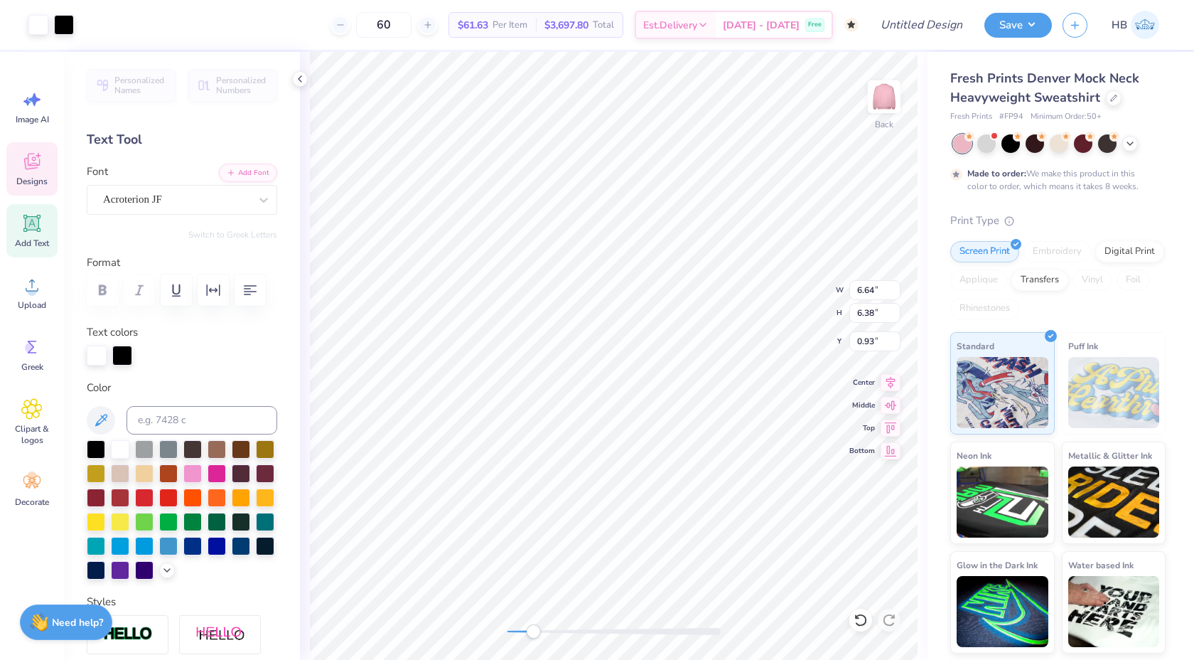
type input "1.88"
type input "1.50"
type input "3.38"
type input "2.22"
type input "1.44"
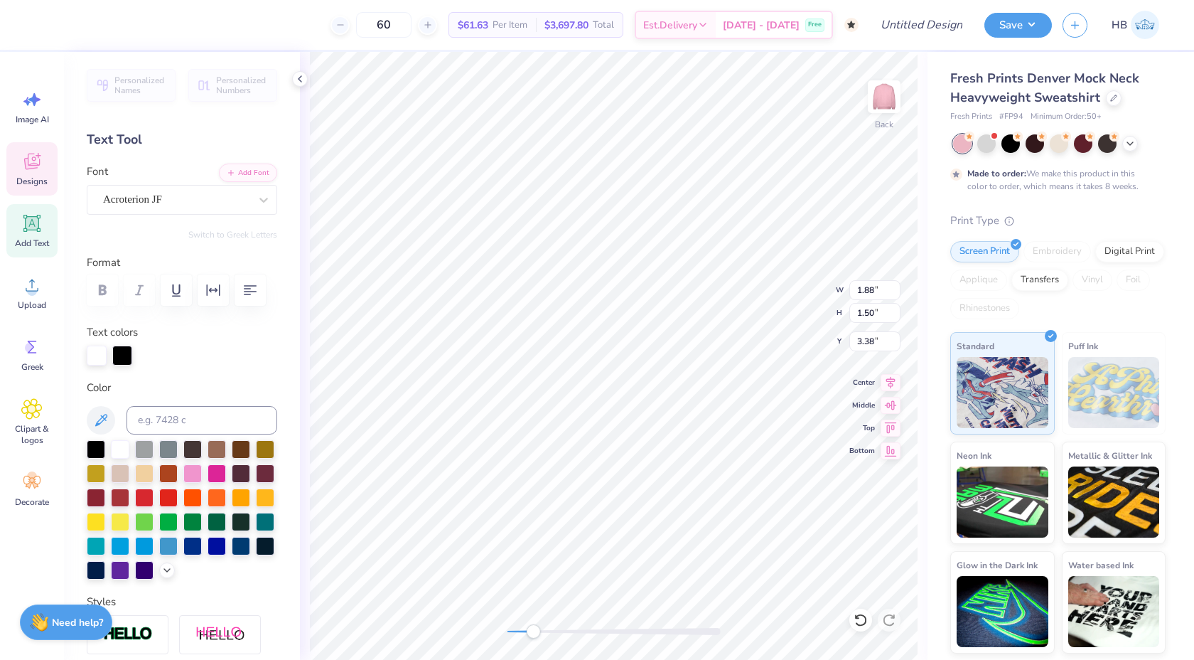
type input "3.43"
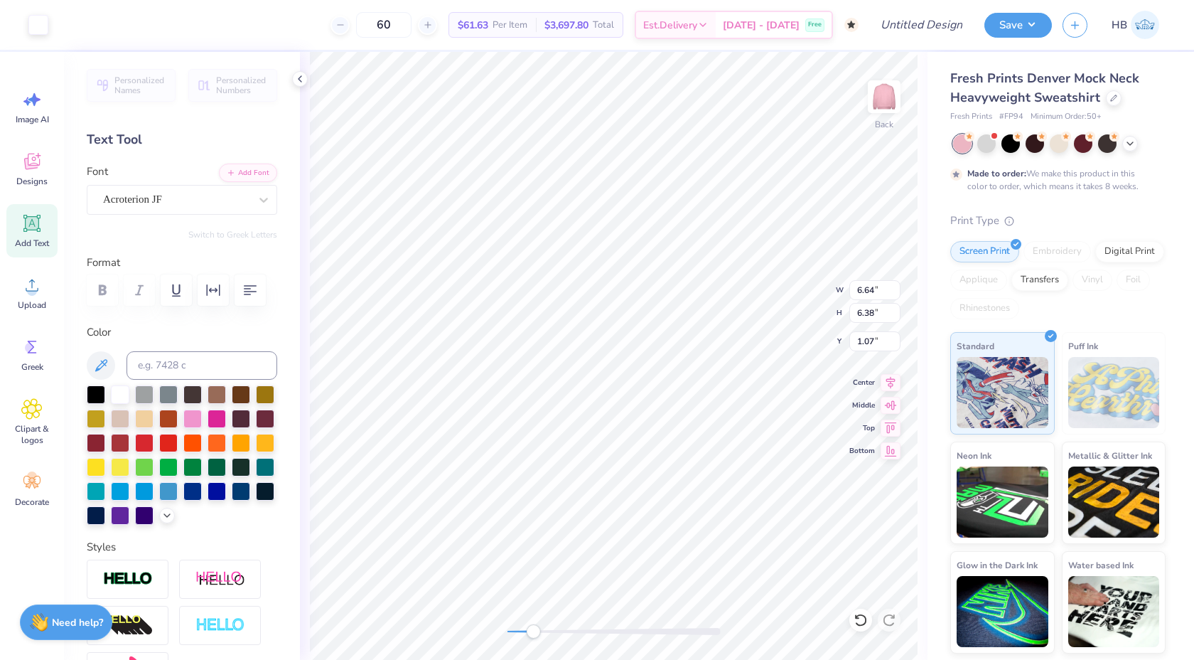
type input "0.81"
type input "0.27"
type input "0.28"
type input "2.23"
click at [886, 385] on icon at bounding box center [891, 380] width 20 height 17
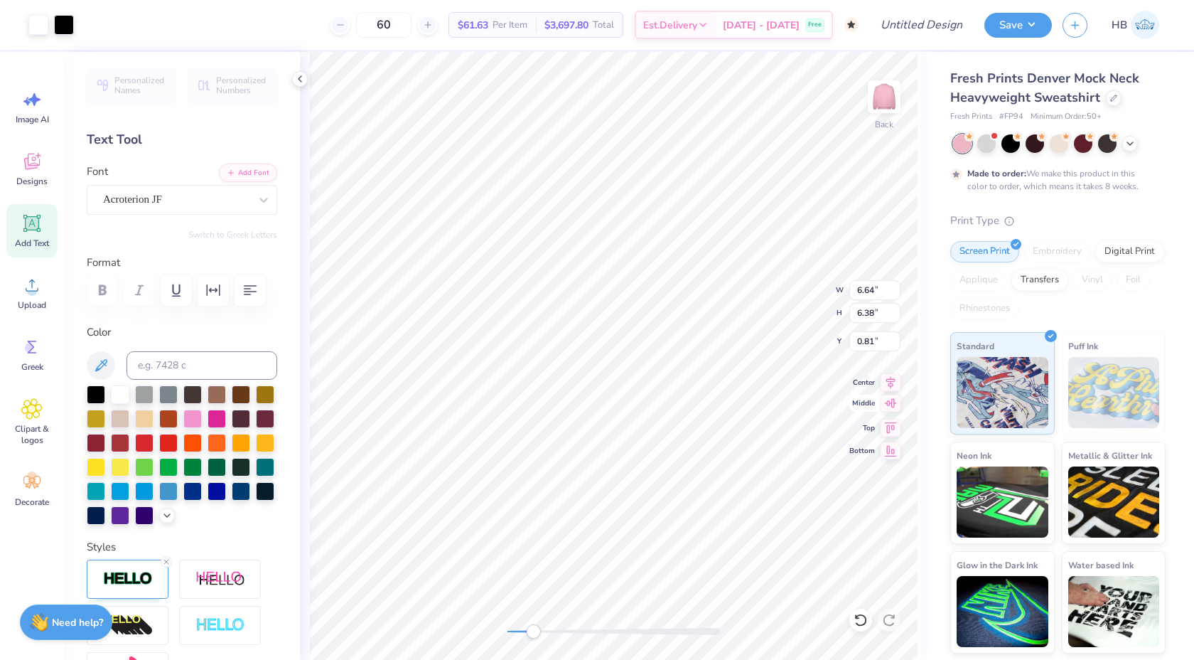
click at [889, 399] on icon at bounding box center [891, 403] width 20 height 17
click at [887, 386] on icon at bounding box center [891, 380] width 20 height 17
type input "1.88"
drag, startPoint x: 530, startPoint y: 629, endPoint x: 503, endPoint y: 627, distance: 27.8
click at [503, 627] on div "Accessibility label" at bounding box center [507, 631] width 14 height 14
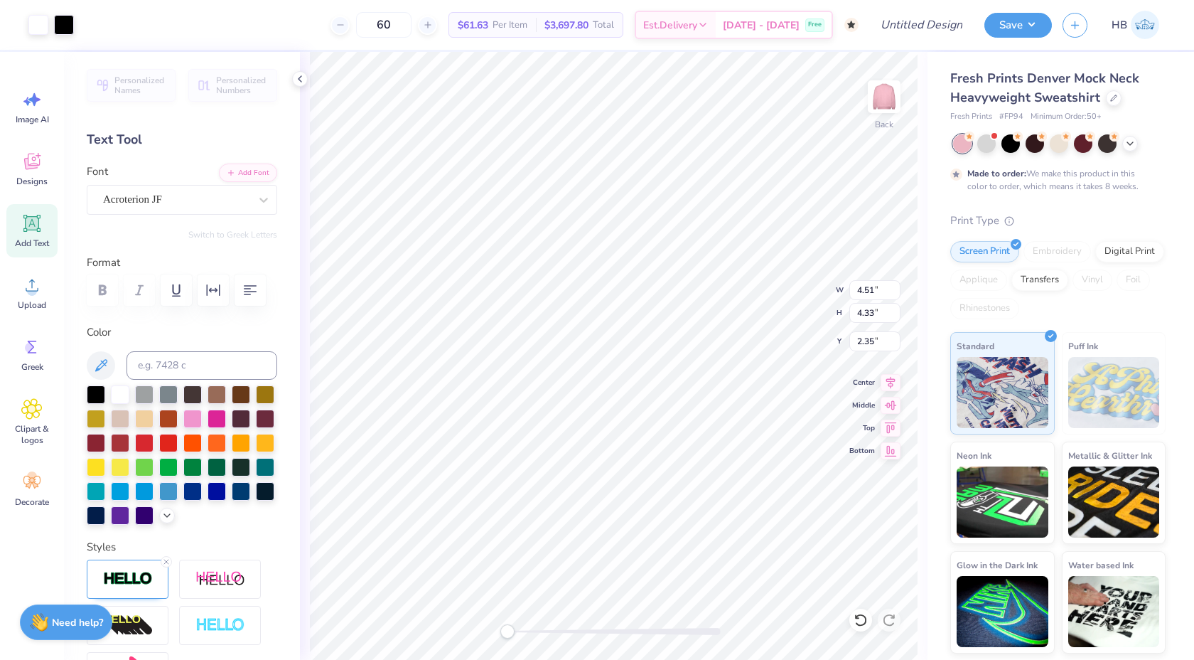
type input "4.51"
type input "4.33"
type input "2.35"
click at [860, 617] on icon at bounding box center [861, 620] width 14 height 14
type input "6.64"
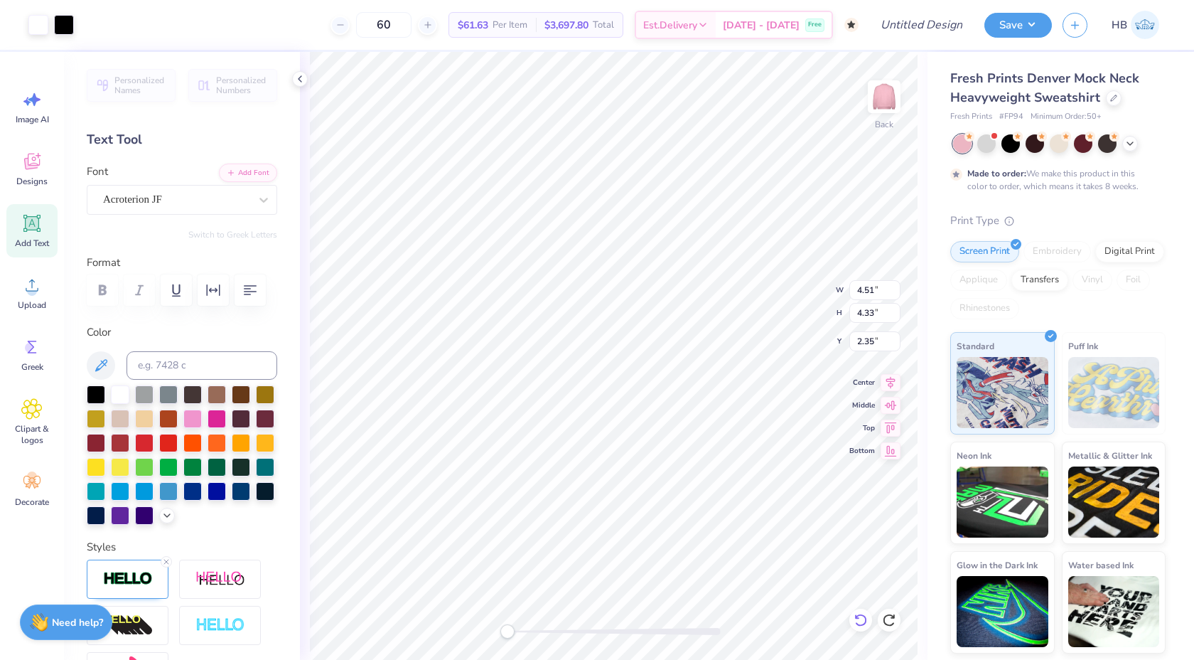
type input "6.38"
type input "1.88"
type input "3.85"
type input "3.70"
type input "2.46"
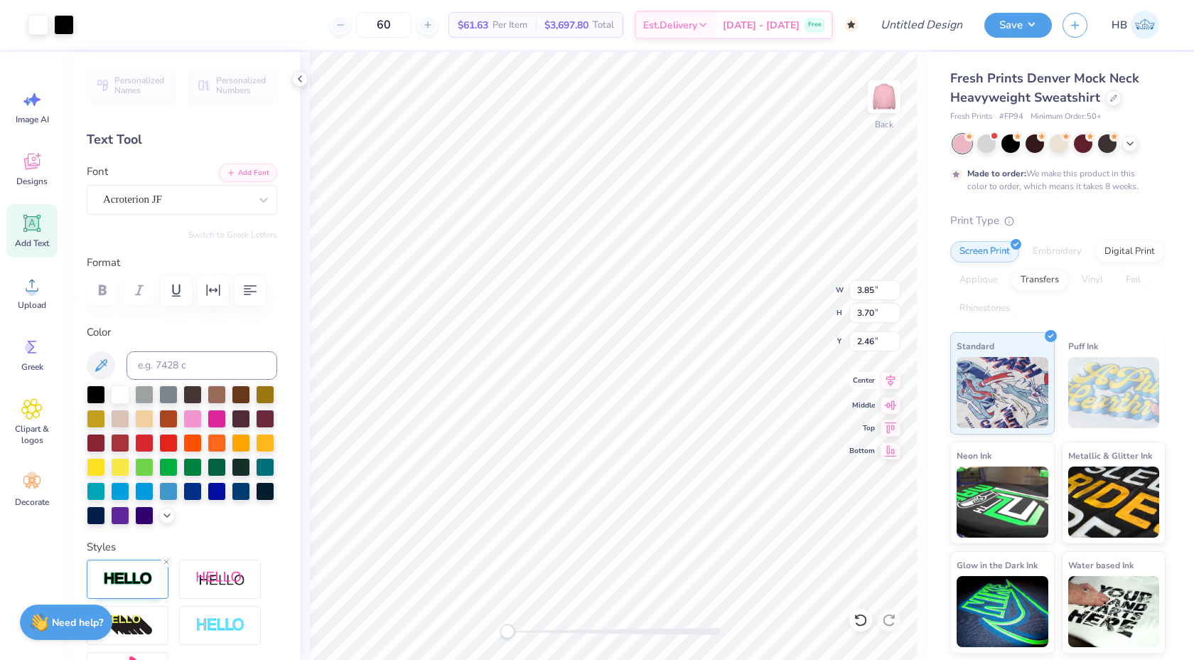
click at [886, 382] on icon at bounding box center [891, 380] width 20 height 17
click at [857, 612] on div at bounding box center [860, 619] width 23 height 23
type input "2.77"
type input "2.62"
type input "3.65"
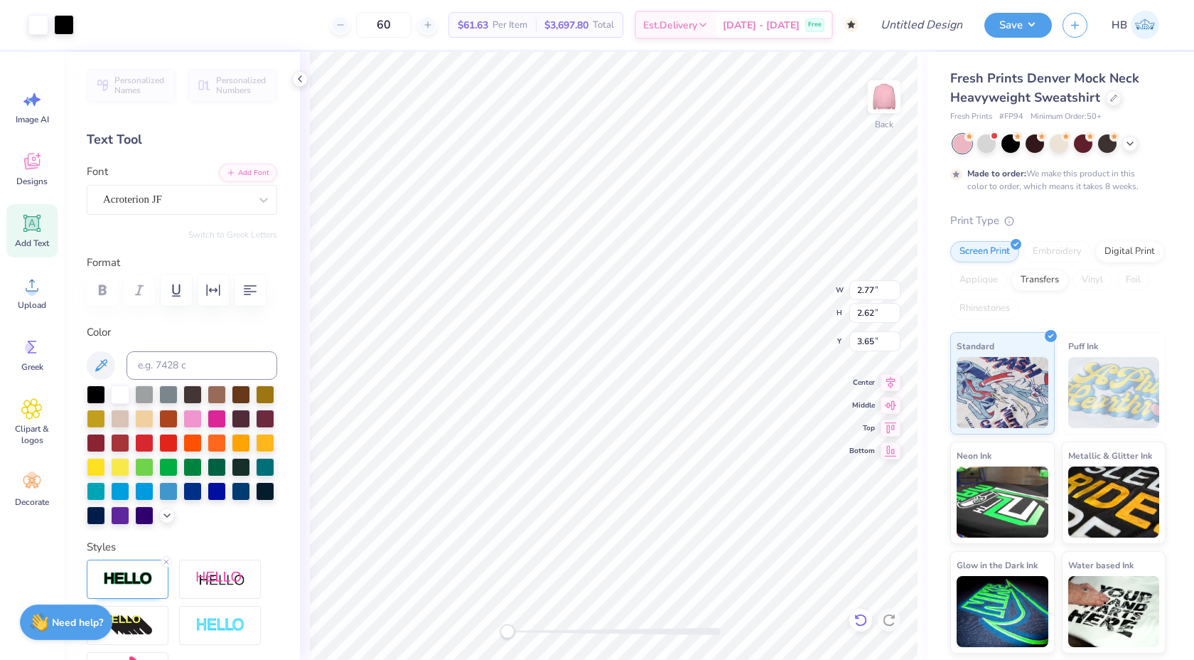
click at [855, 613] on icon at bounding box center [861, 620] width 14 height 14
type input "5.06"
type input "4.86"
type input "1.88"
click at [885, 377] on icon at bounding box center [891, 380] width 20 height 17
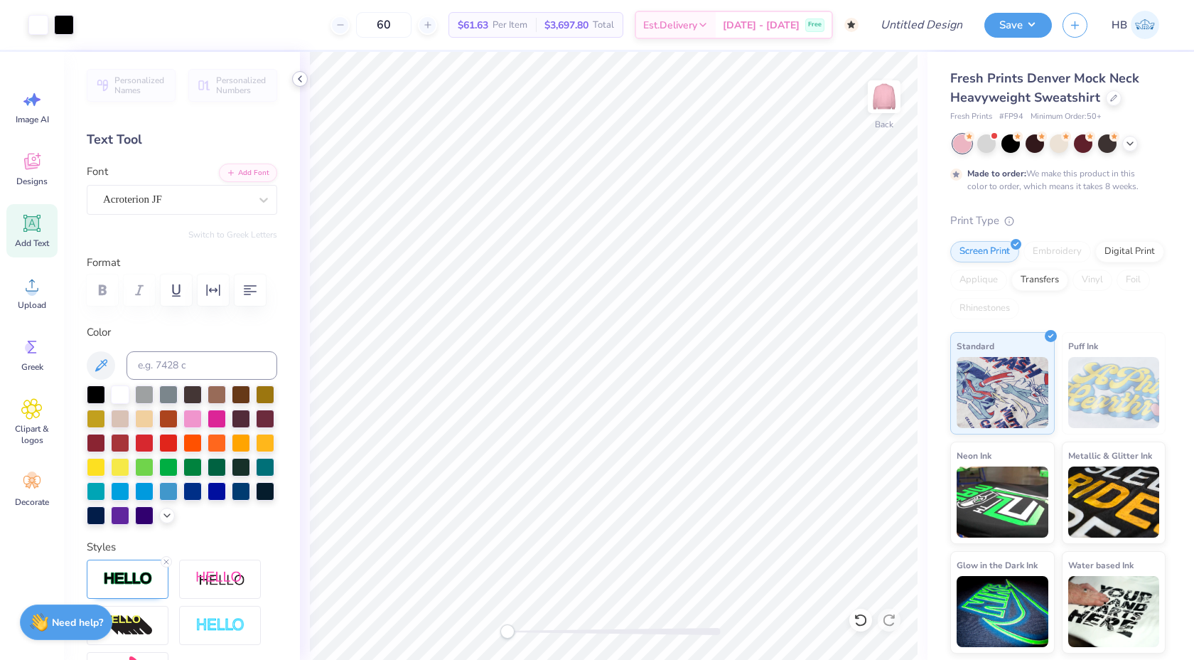
click at [299, 82] on icon at bounding box center [299, 78] width 11 height 11
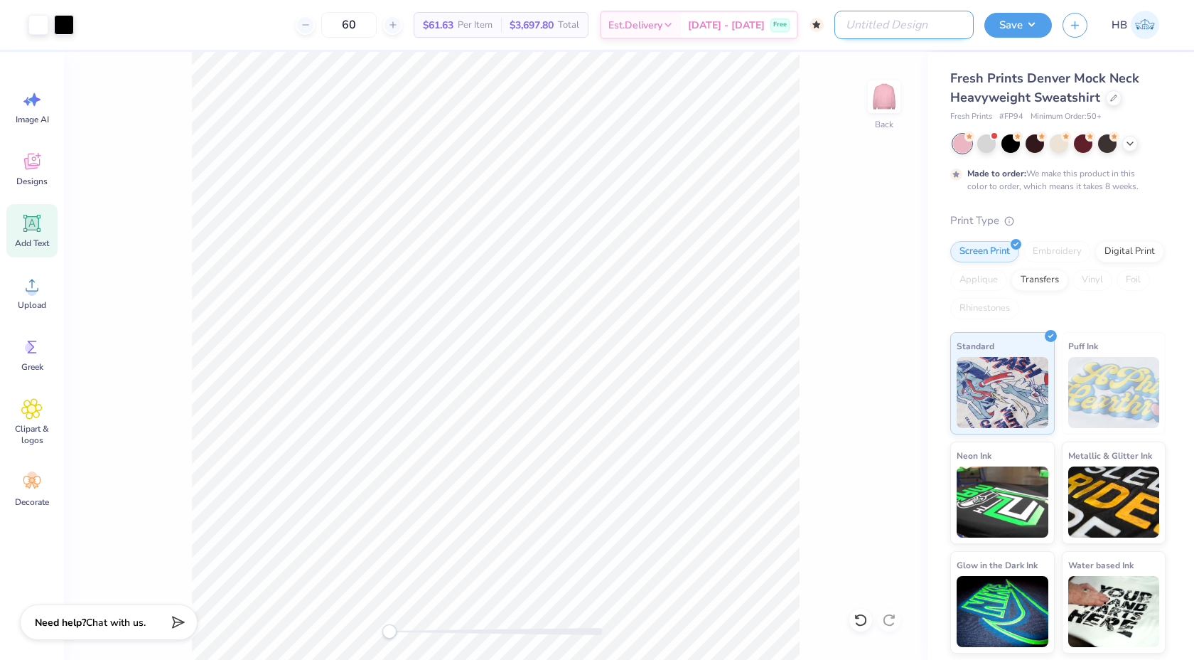
click at [908, 22] on input "Design Title" at bounding box center [904, 25] width 139 height 28
type input "DZ Mock Neck"
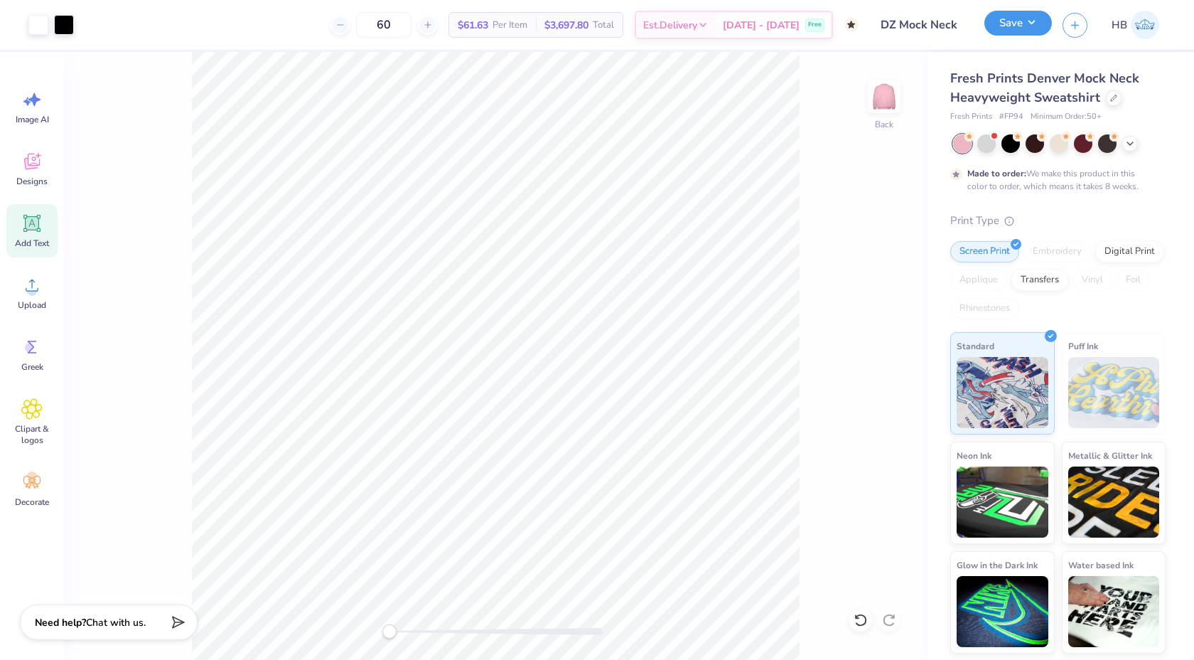
click at [1031, 19] on button "Save" at bounding box center [1019, 23] width 68 height 25
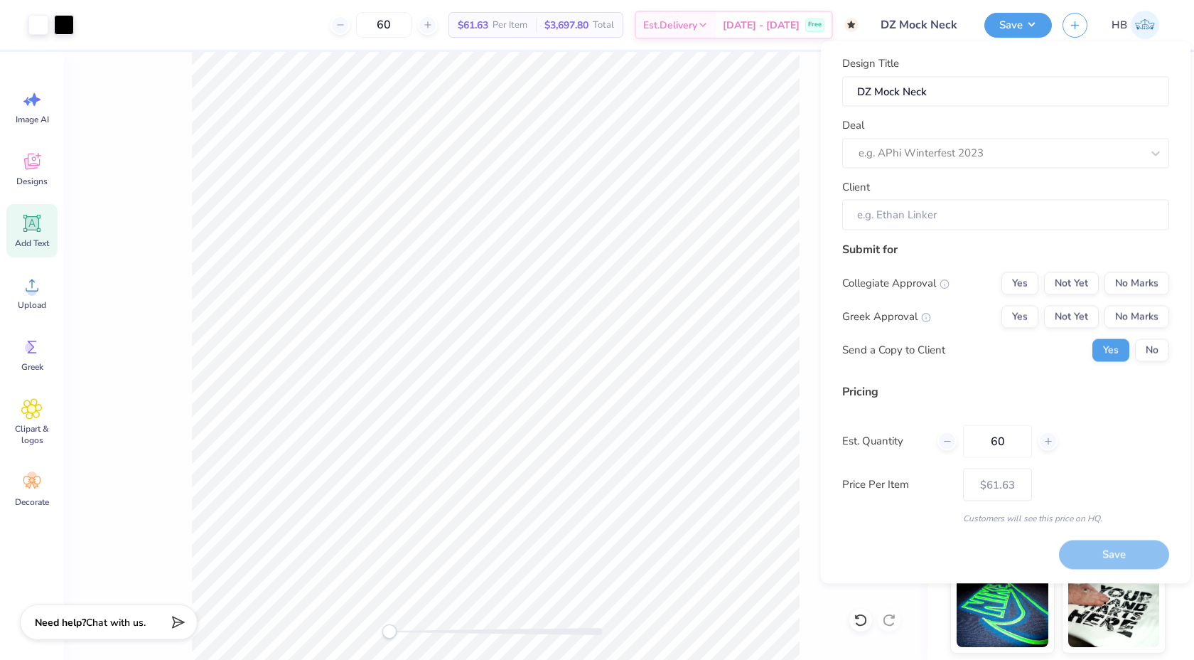
click at [996, 126] on div "Deal e.g. APhi Winterfest 2023" at bounding box center [1005, 142] width 327 height 51
click at [996, 144] on div at bounding box center [986, 153] width 254 height 19
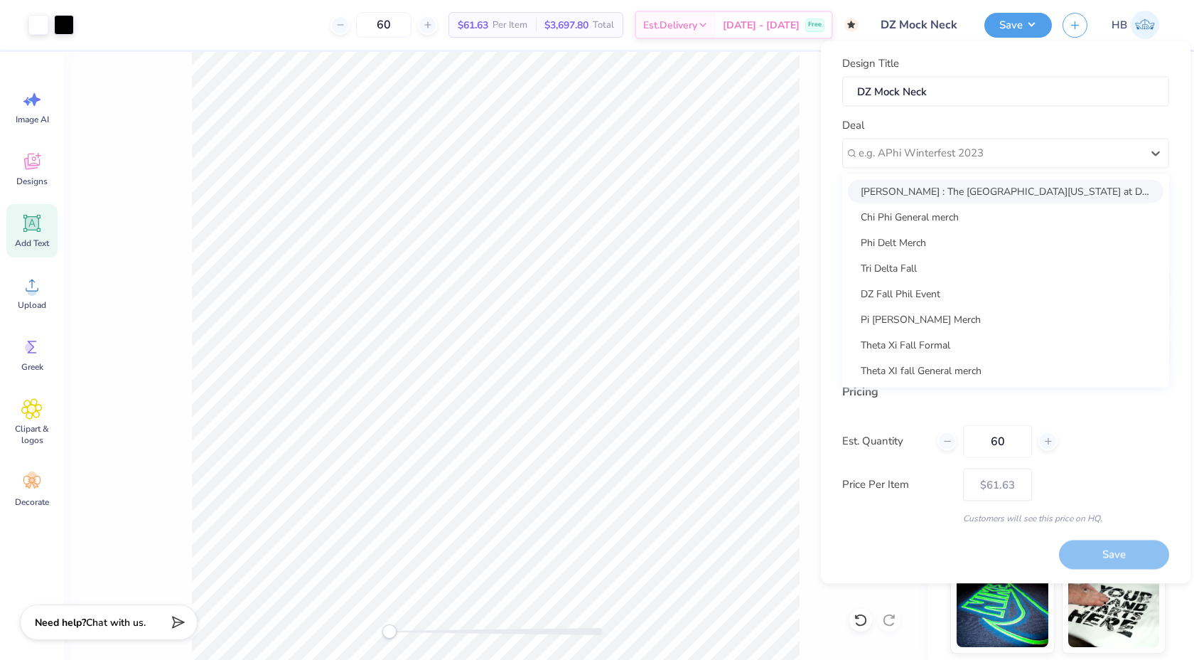
click at [999, 193] on div "Sarah Ali : The University of Texas at Dallas - Sarah Ali" at bounding box center [1006, 190] width 316 height 23
type input "Sarah Ali"
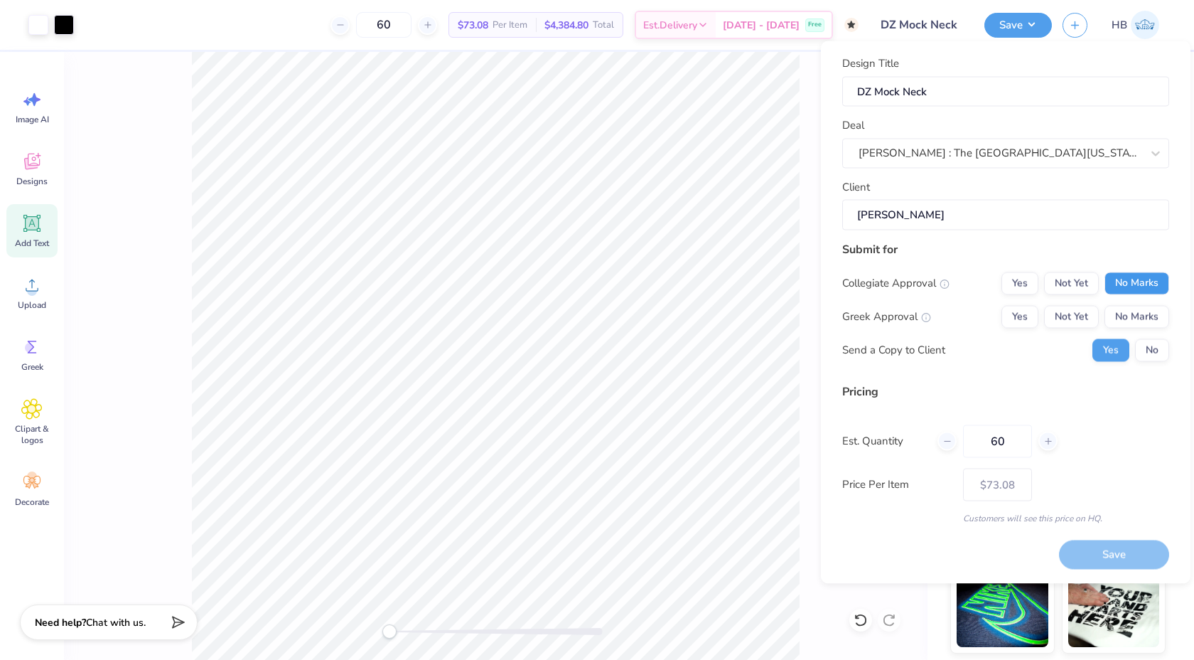
click at [1112, 278] on button "No Marks" at bounding box center [1137, 283] width 65 height 23
click at [1061, 310] on button "Not Yet" at bounding box center [1071, 316] width 55 height 23
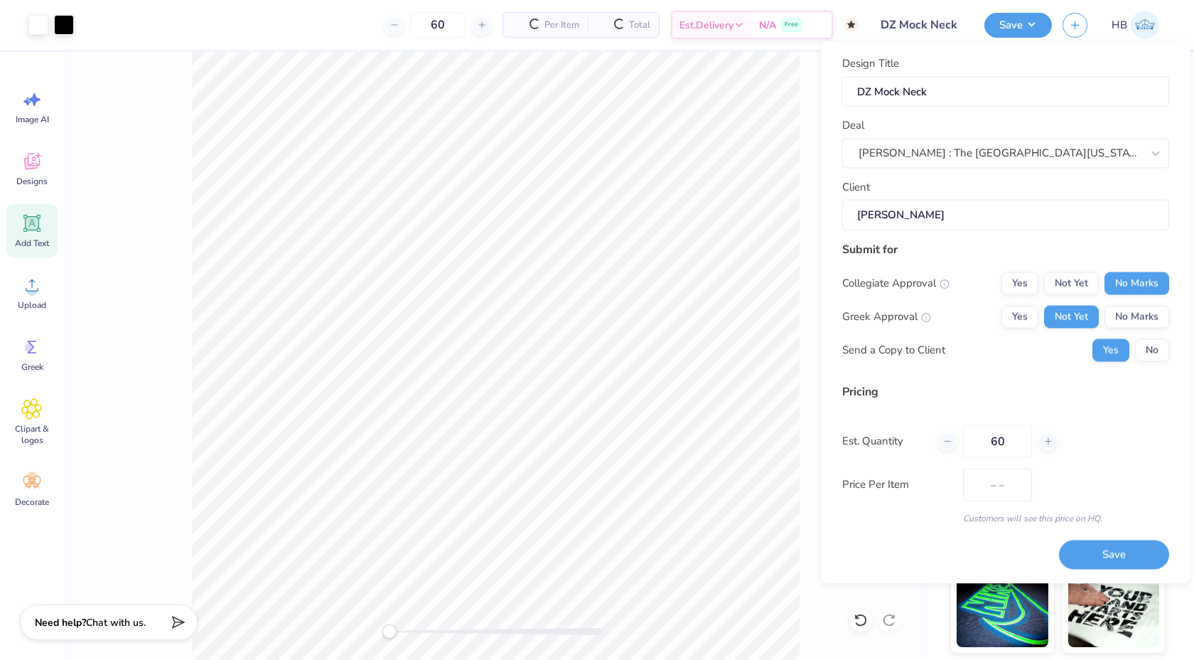
type input "$73.08"
click at [1019, 436] on input "60" at bounding box center [997, 440] width 69 height 33
drag, startPoint x: 1019, startPoint y: 436, endPoint x: 996, endPoint y: 435, distance: 23.5
click at [996, 435] on input "60" at bounding box center [997, 440] width 69 height 33
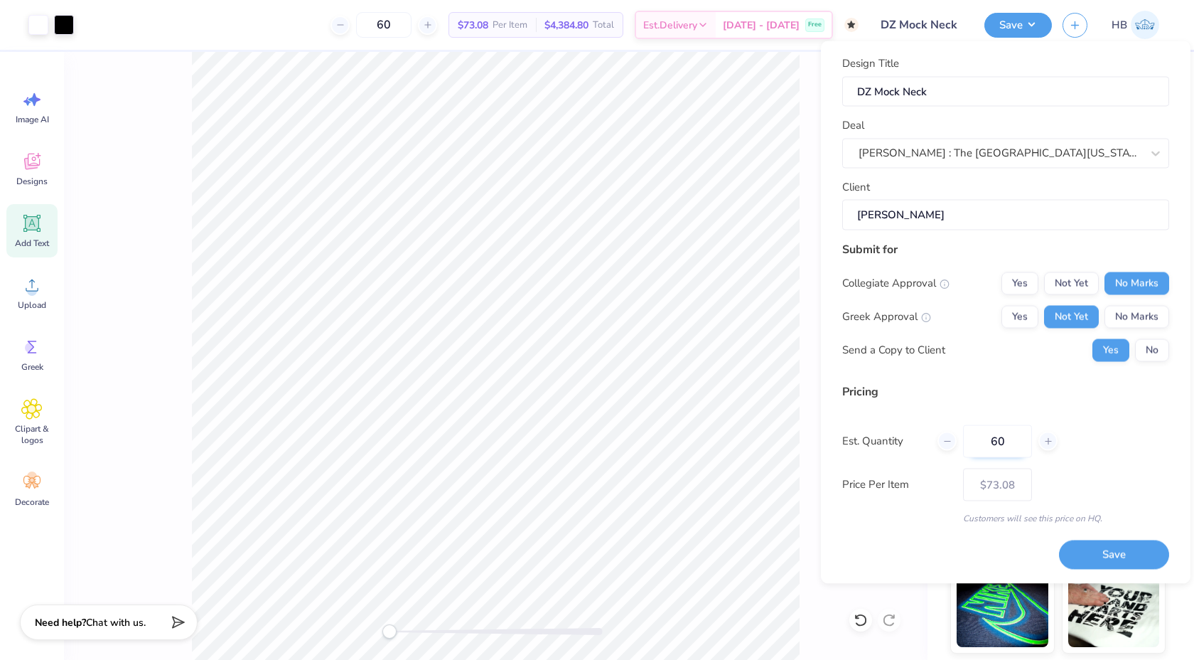
type input "6"
type input "0"
type input "50"
type input "$73.43"
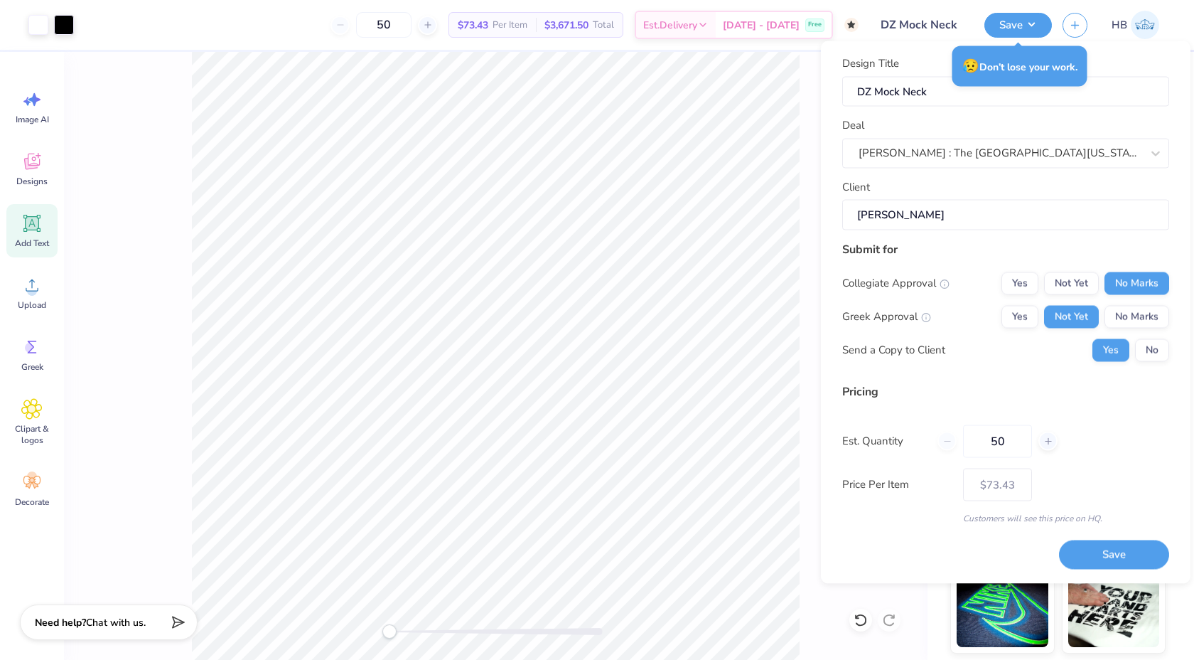
type input "50"
click at [1035, 472] on div "Price Per Item $73.43" at bounding box center [1005, 484] width 327 height 33
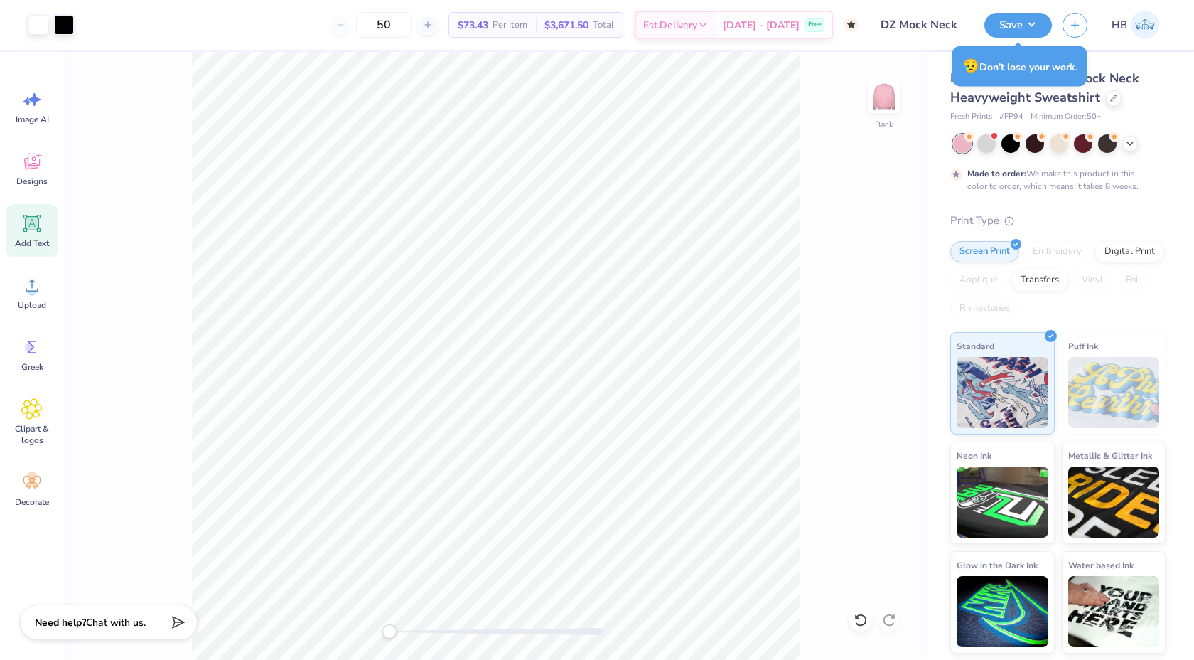
click at [434, 628] on div at bounding box center [496, 631] width 213 height 7
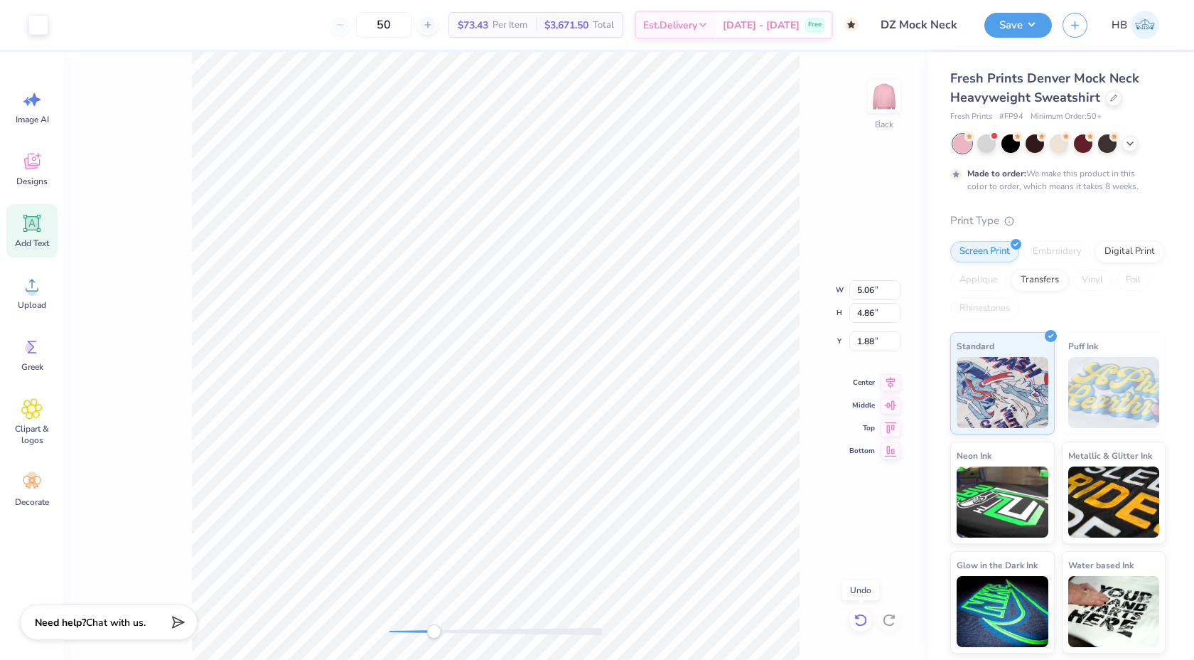
click at [854, 616] on icon at bounding box center [861, 620] width 14 height 14
click at [861, 616] on icon at bounding box center [861, 620] width 14 height 14
type input "0.23"
type input "3.91"
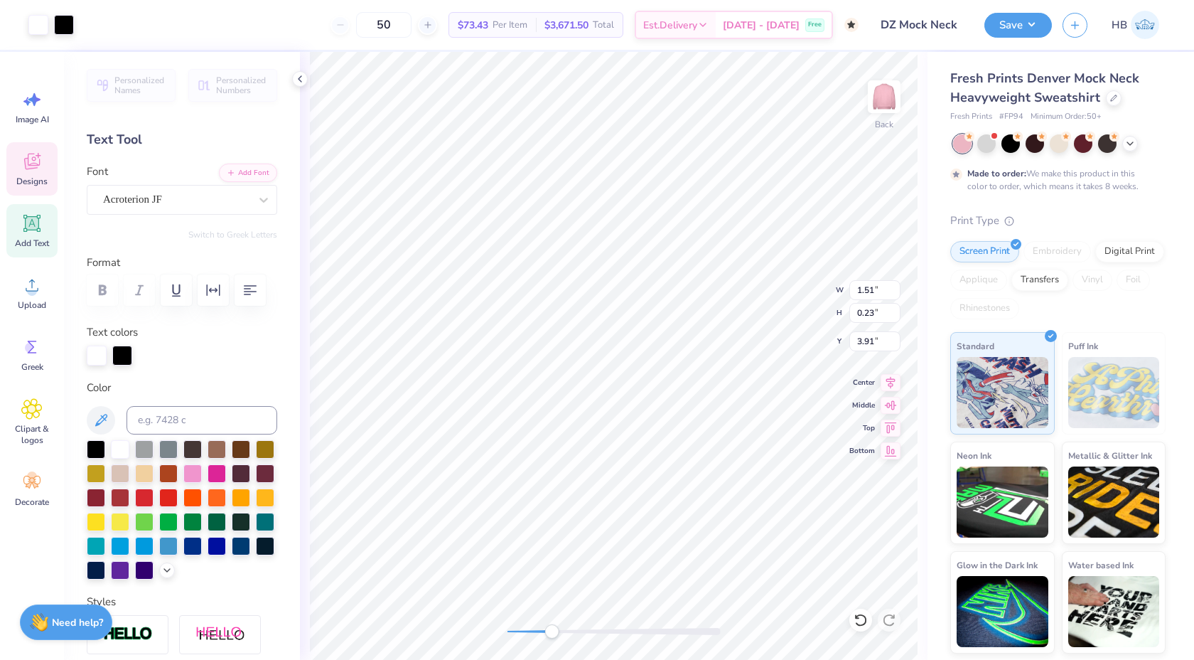
type input "1.51"
type input "1.20"
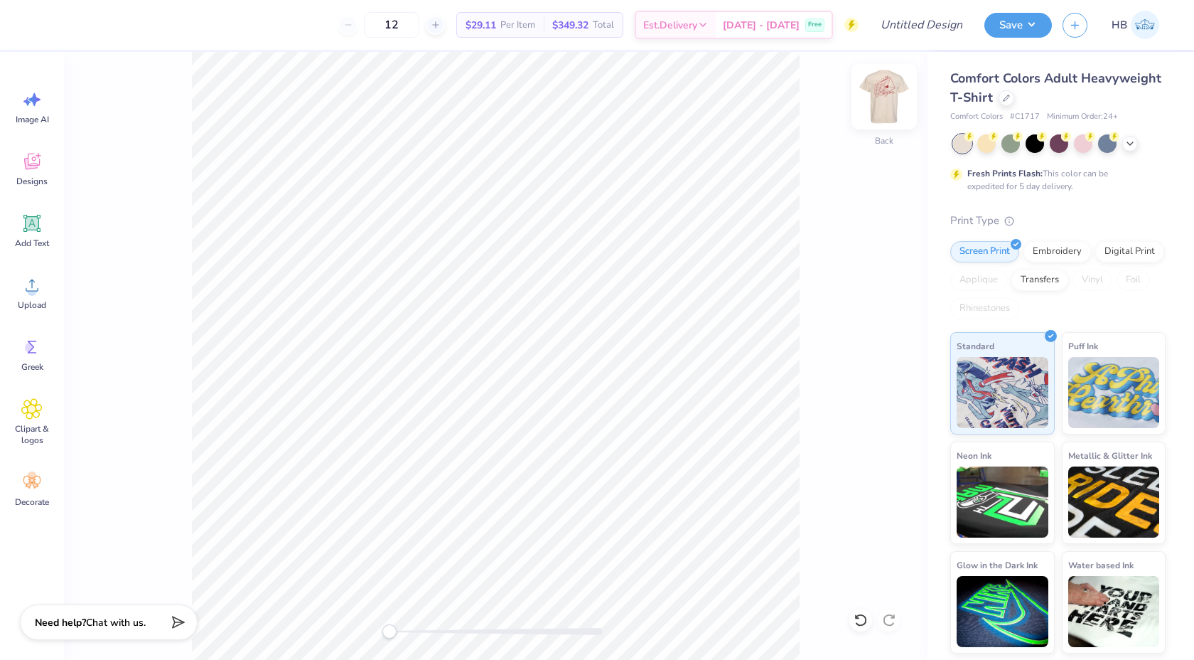
click at [876, 98] on img at bounding box center [884, 96] width 57 height 57
click at [45, 31] on div at bounding box center [38, 24] width 20 height 20
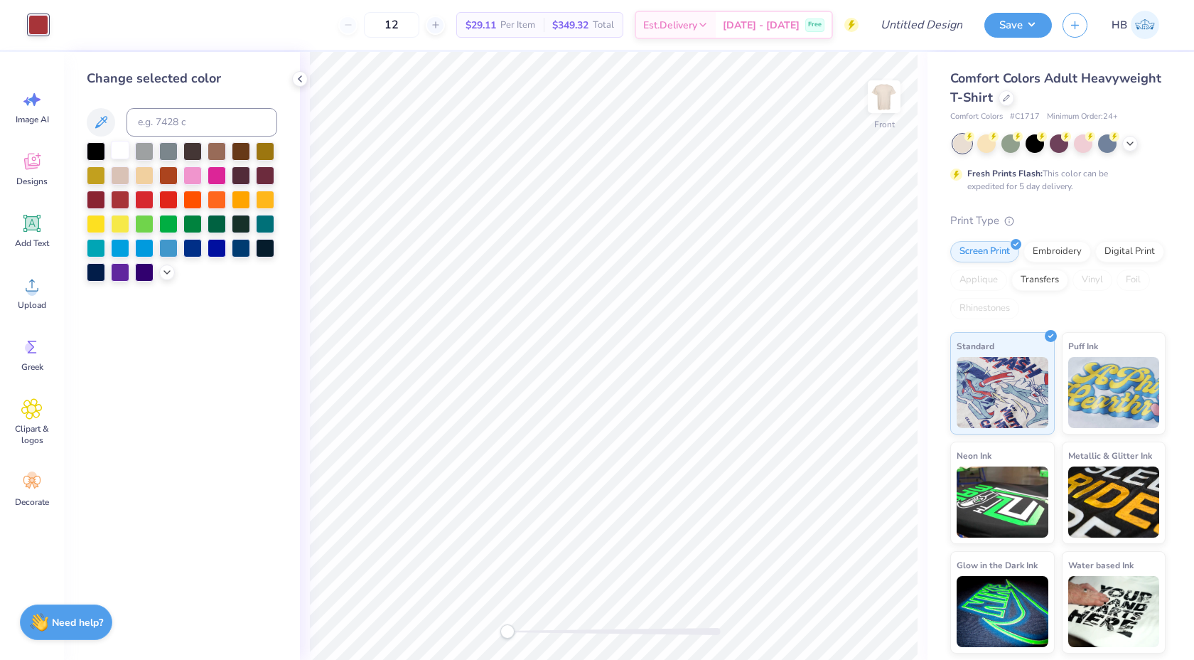
click at [122, 145] on div at bounding box center [120, 150] width 18 height 18
click at [1009, 95] on div at bounding box center [1007, 97] width 16 height 16
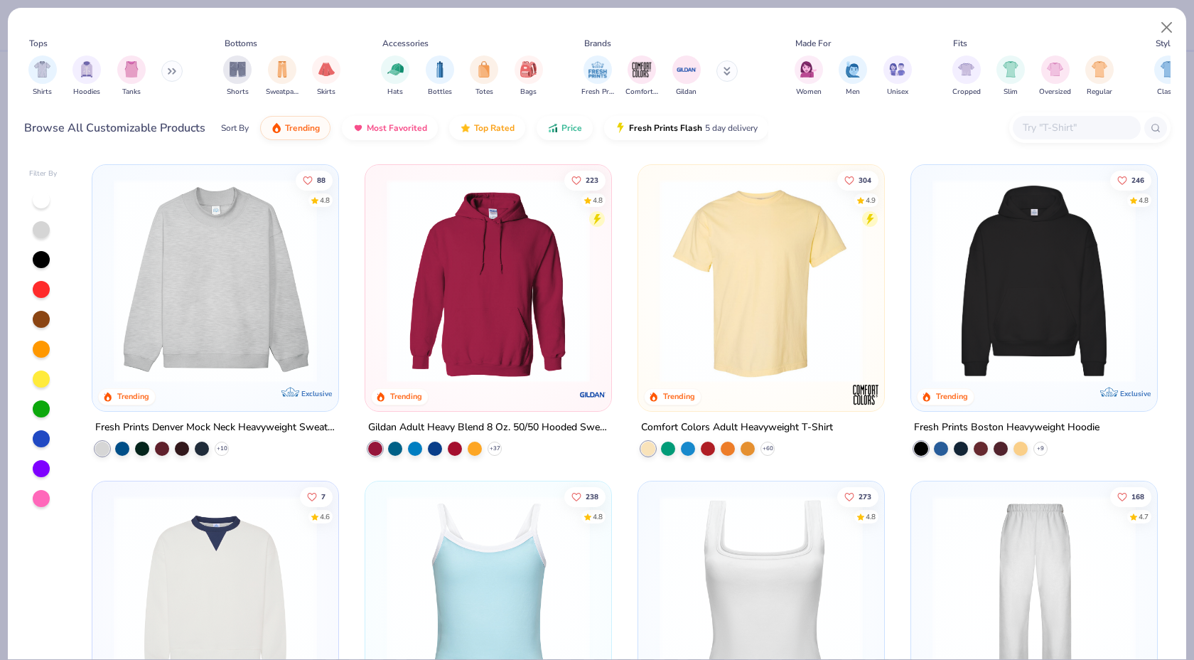
click at [303, 309] on img at bounding box center [216, 280] width 218 height 203
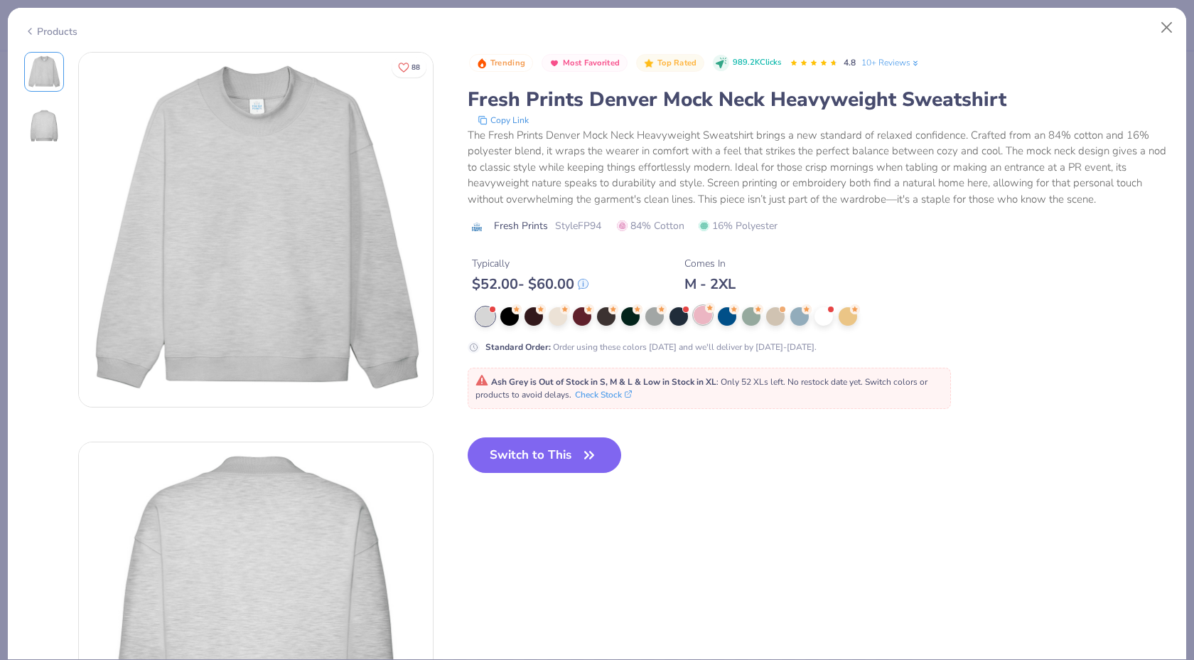
click at [699, 315] on div at bounding box center [703, 315] width 18 height 18
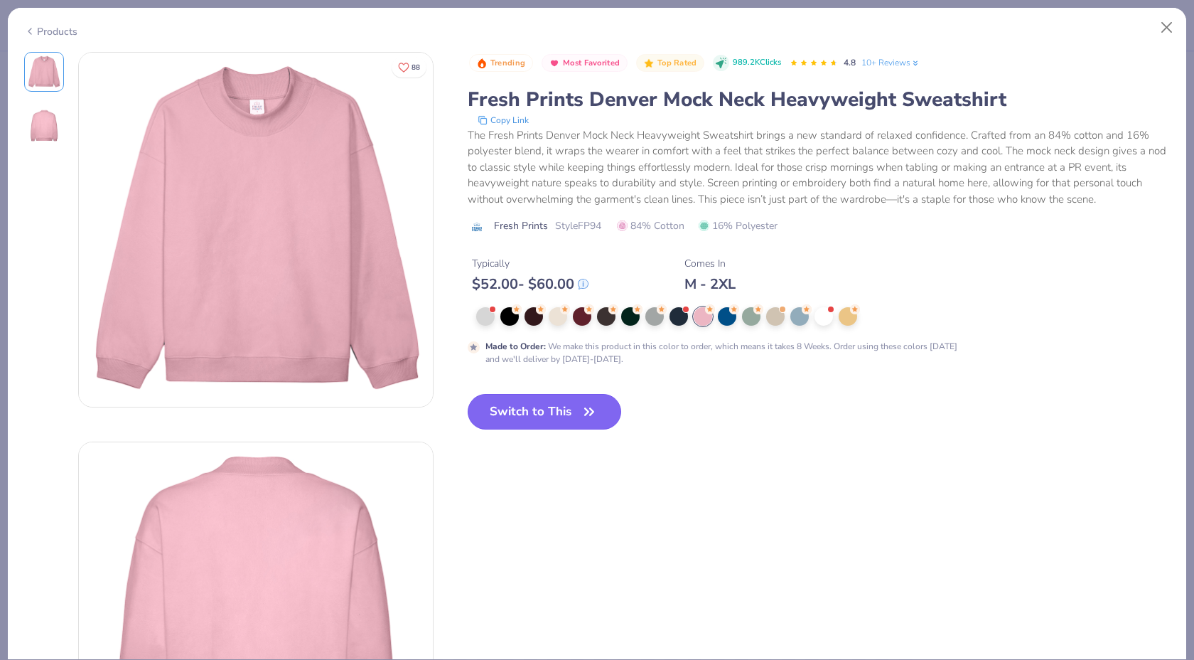
click at [543, 423] on button "Switch to This" at bounding box center [545, 412] width 154 height 36
type input "50"
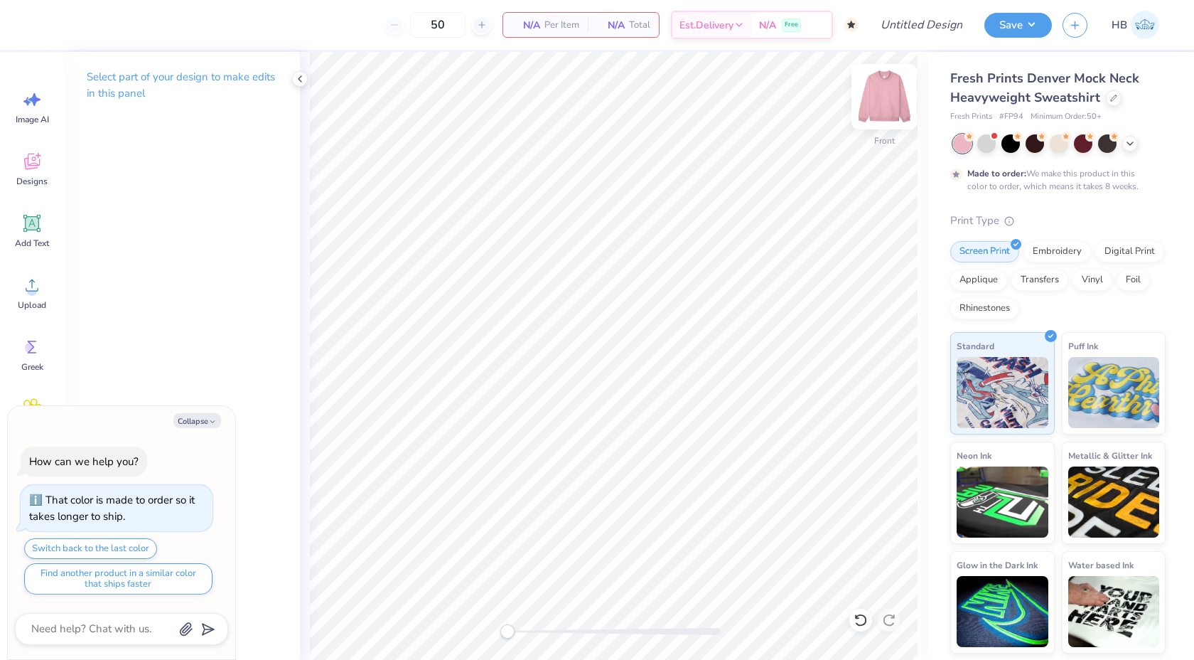
click at [889, 104] on img at bounding box center [884, 96] width 57 height 57
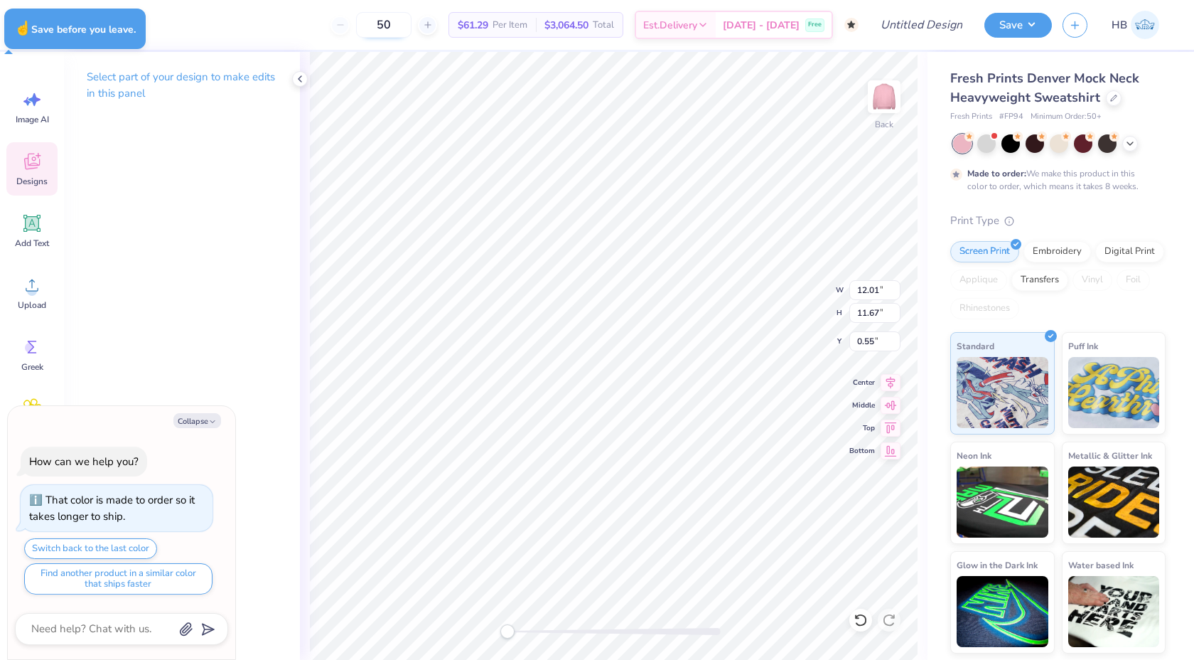
type textarea "x"
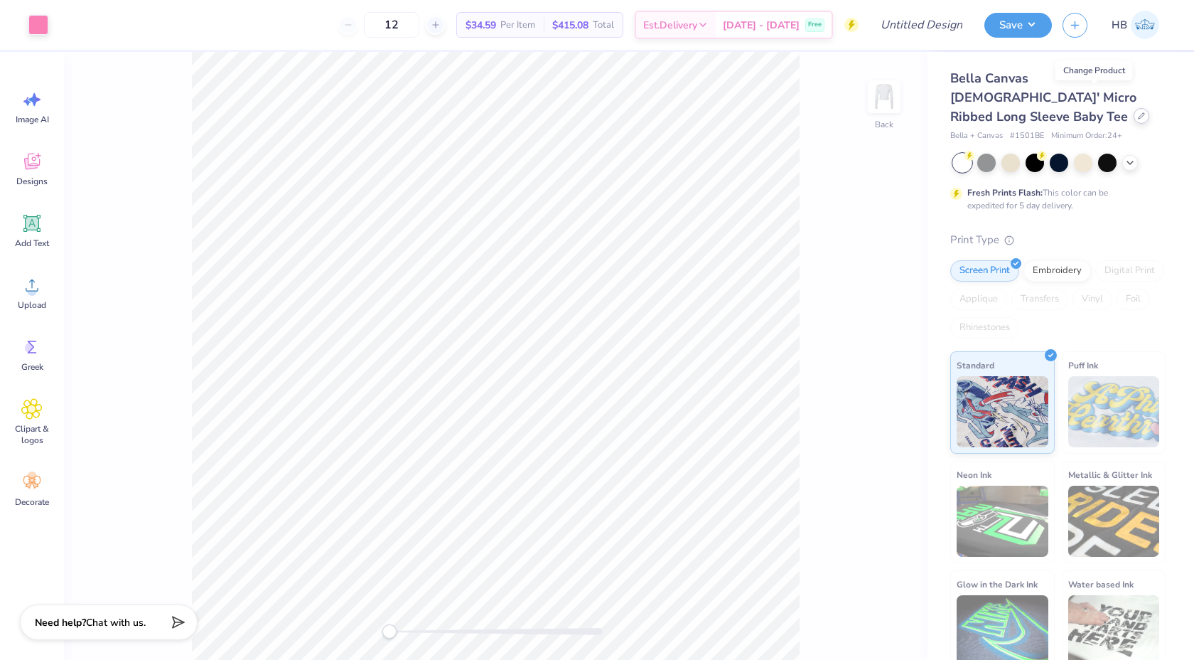
click at [1139, 113] on icon at bounding box center [1142, 116] width 6 height 6
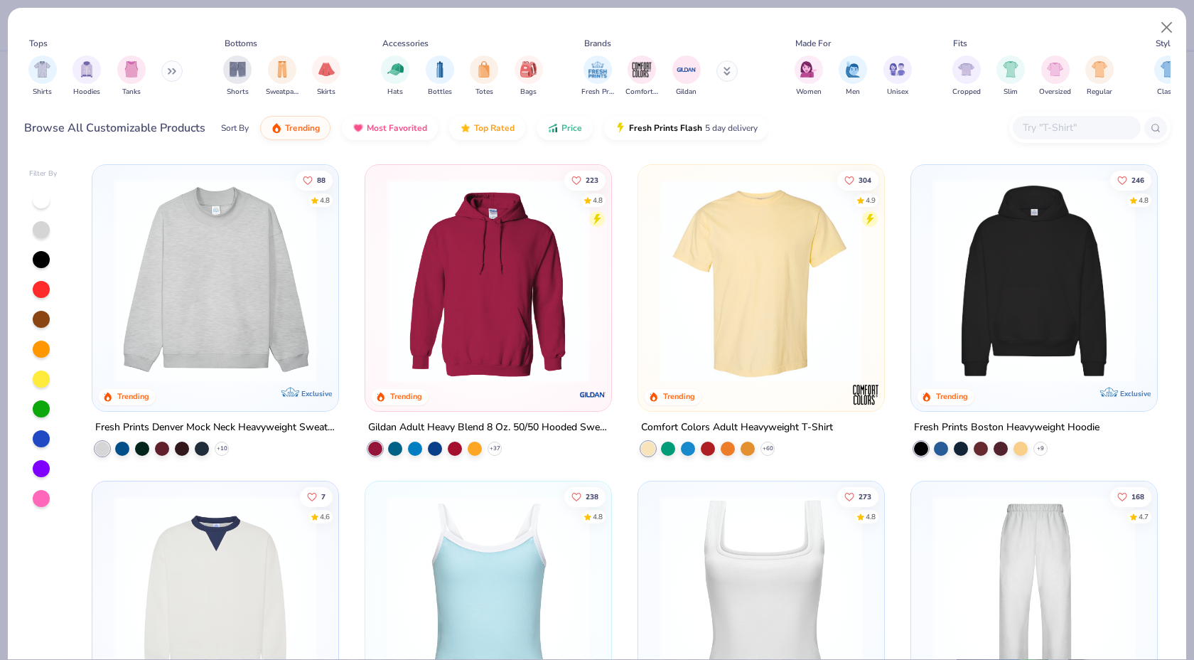
click at [294, 244] on img at bounding box center [216, 280] width 218 height 203
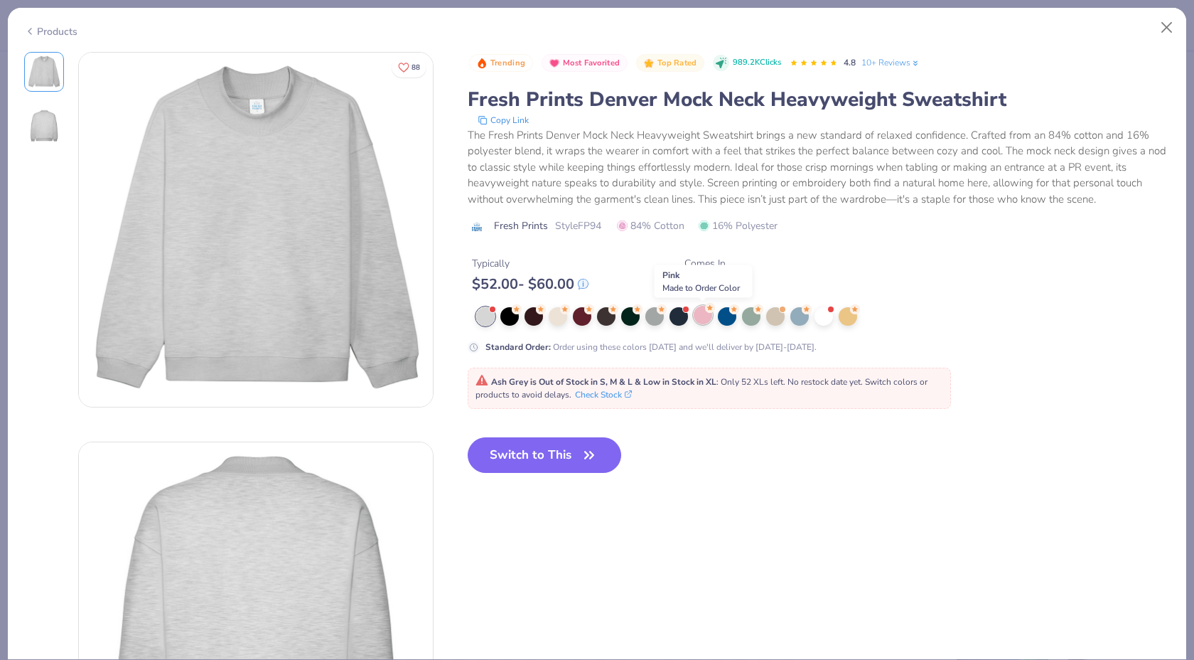
click at [707, 323] on div at bounding box center [703, 315] width 18 height 18
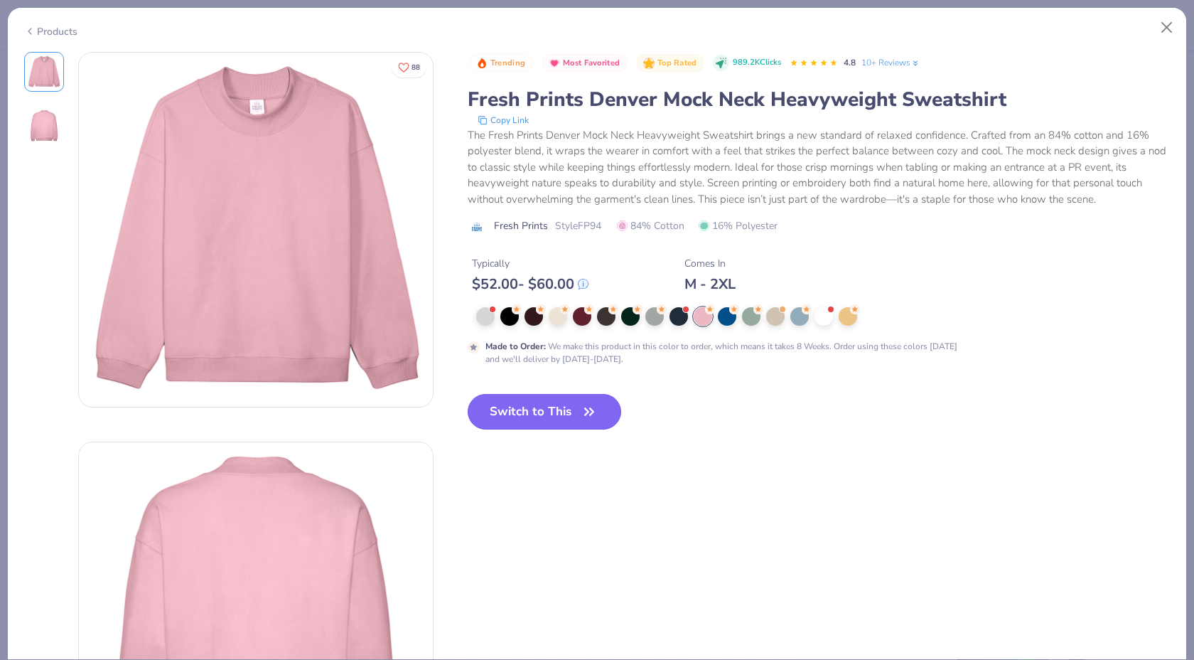
click at [532, 414] on button "Switch to This" at bounding box center [545, 412] width 154 height 36
type input "50"
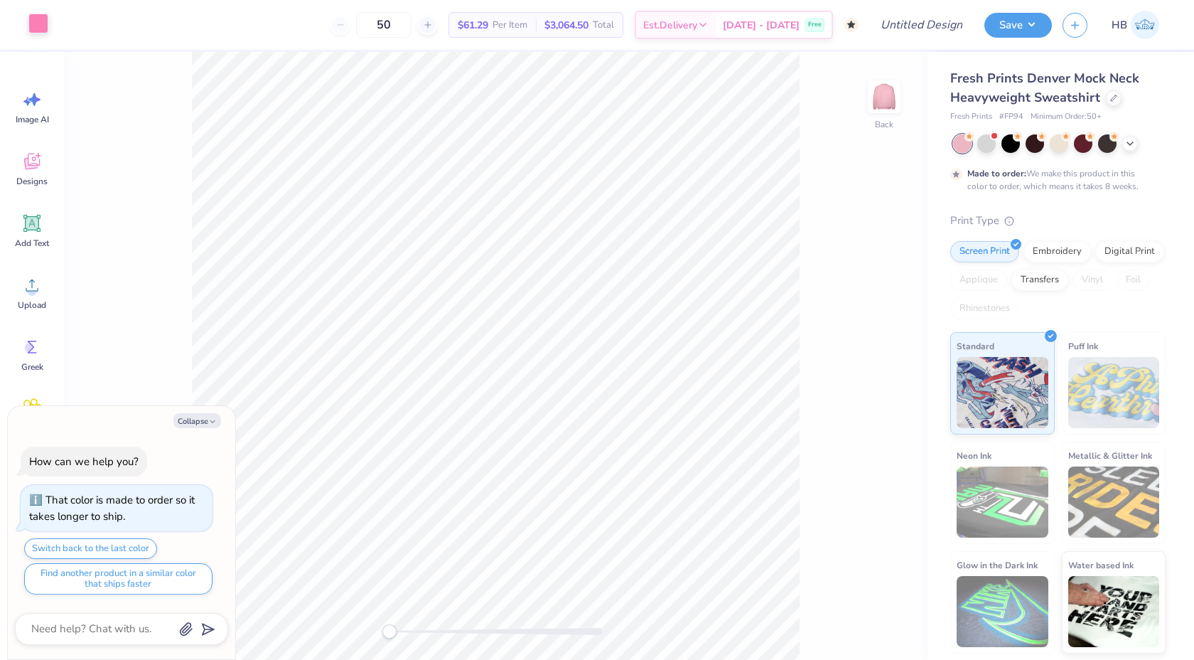
click at [48, 26] on div at bounding box center [38, 24] width 20 height 20
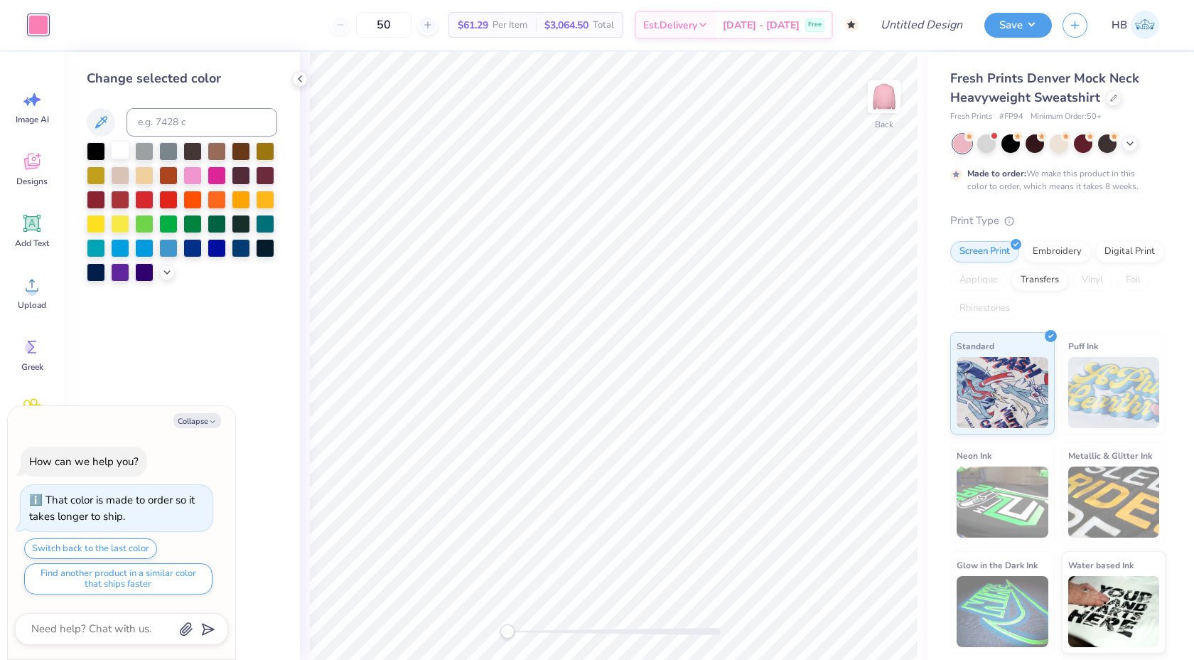
click at [117, 146] on div at bounding box center [120, 150] width 18 height 18
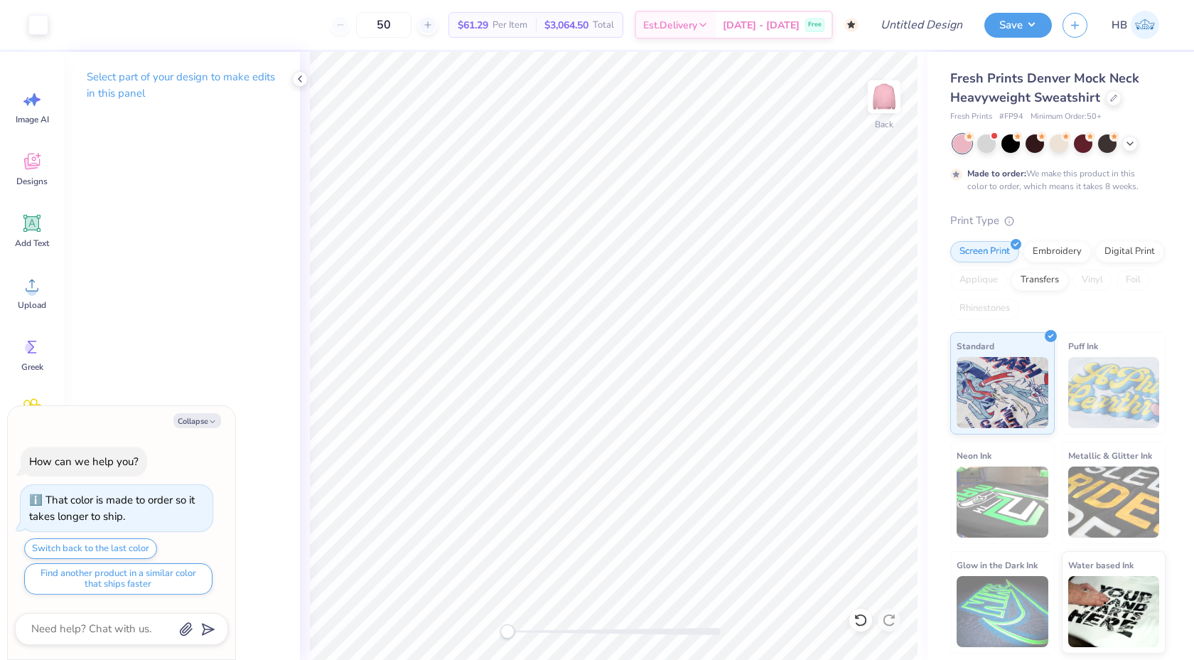
click at [530, 628] on div at bounding box center [614, 631] width 213 height 7
type textarea "x"
type input "6.11"
type input "1.37"
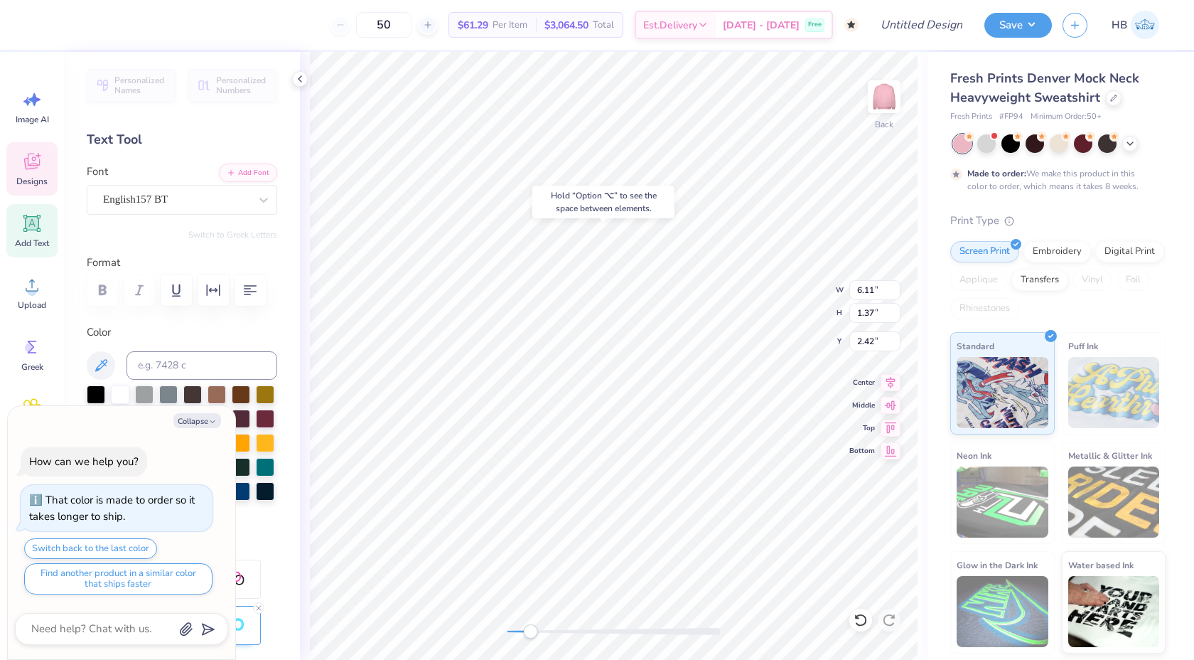
type textarea "x"
type textarea "Alpha Pi"
type textarea "x"
type textarea "Alpha Pi"
type textarea "x"
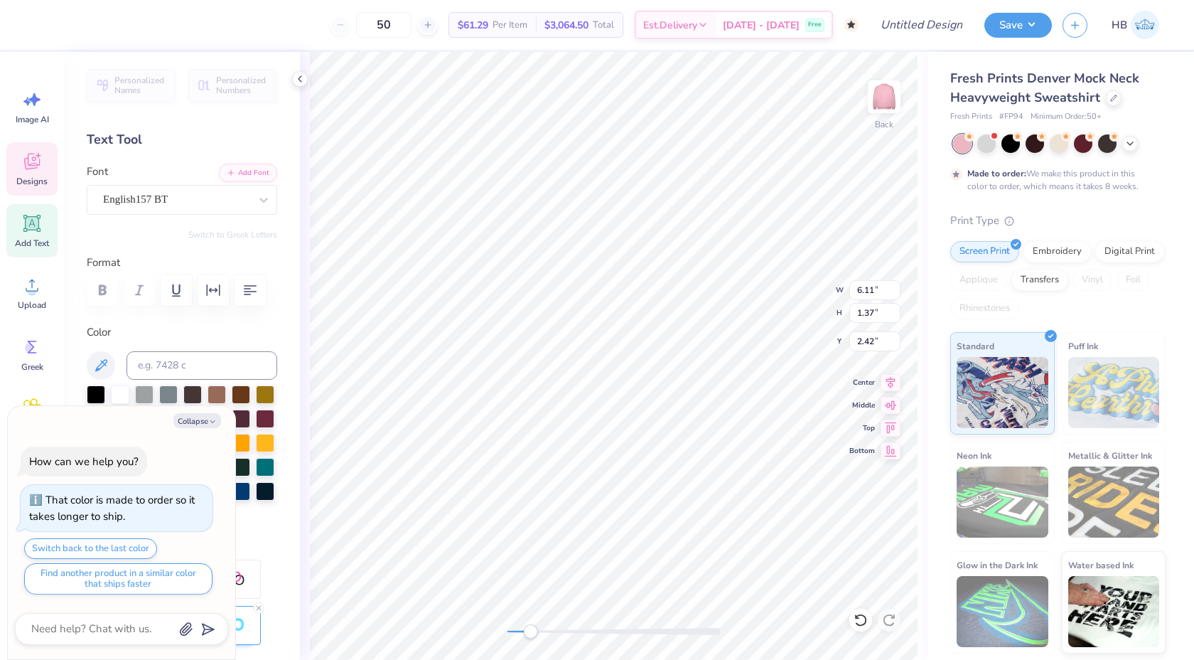
type textarea "Alph Pi"
type textarea "x"
type textarea "Alp Pi"
type textarea "x"
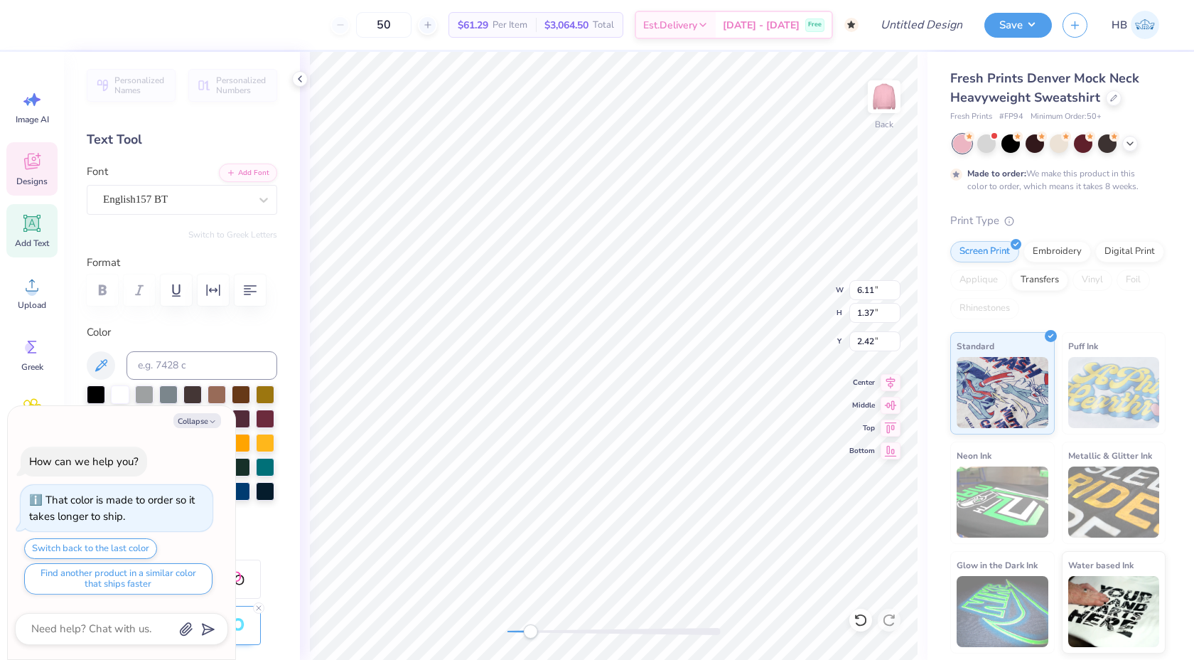
type textarea "Al Pi"
type textarea "x"
type textarea "A Pi"
type textarea "x"
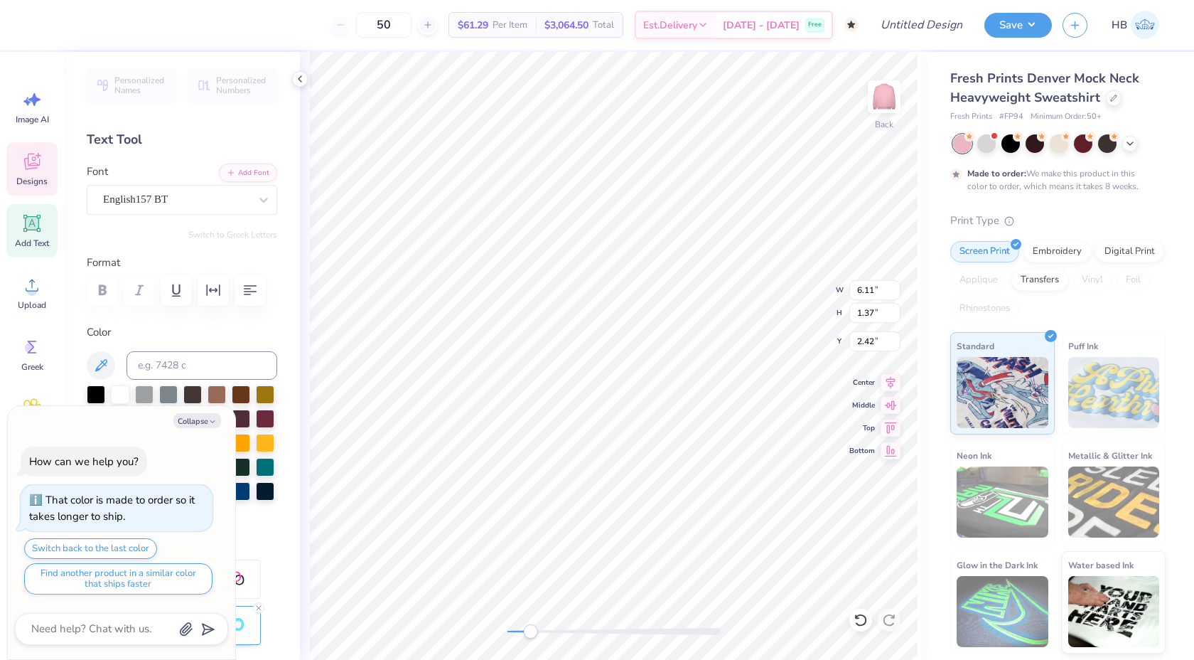
type textarea "Pi"
type textarea "x"
type textarea "P"
type textarea "x"
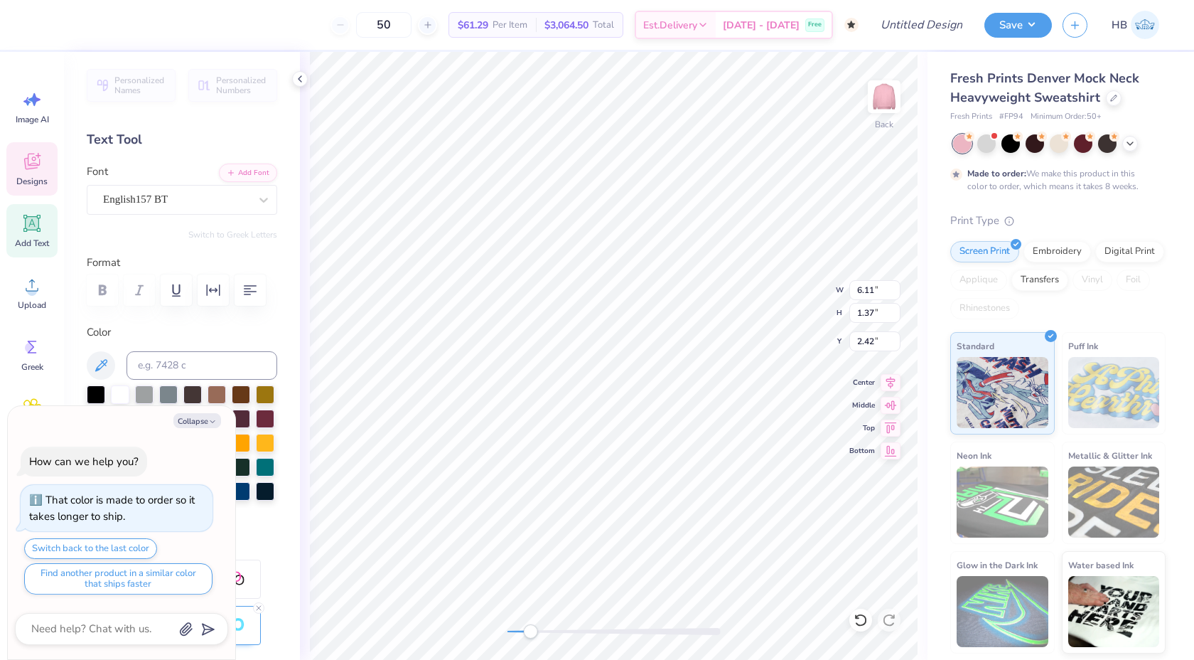
type textarea "x"
type textarea "D"
type textarea "x"
type textarea "e"
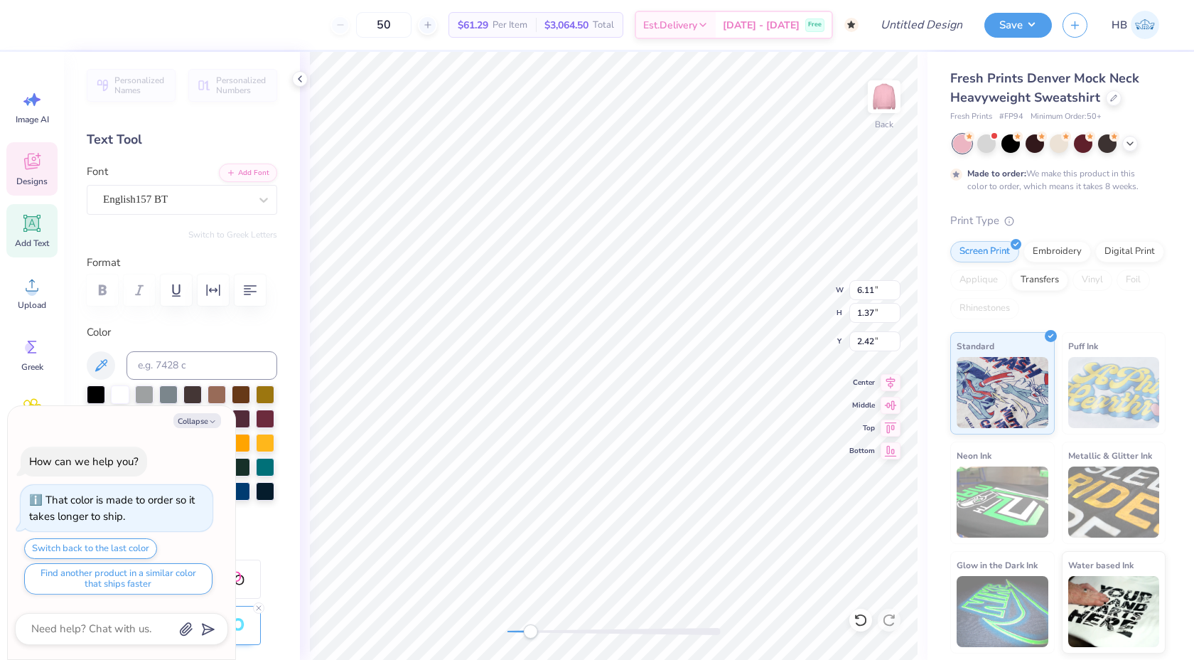
type textarea "x"
type textarea "DE"
type textarea "x"
type textarea "DE"
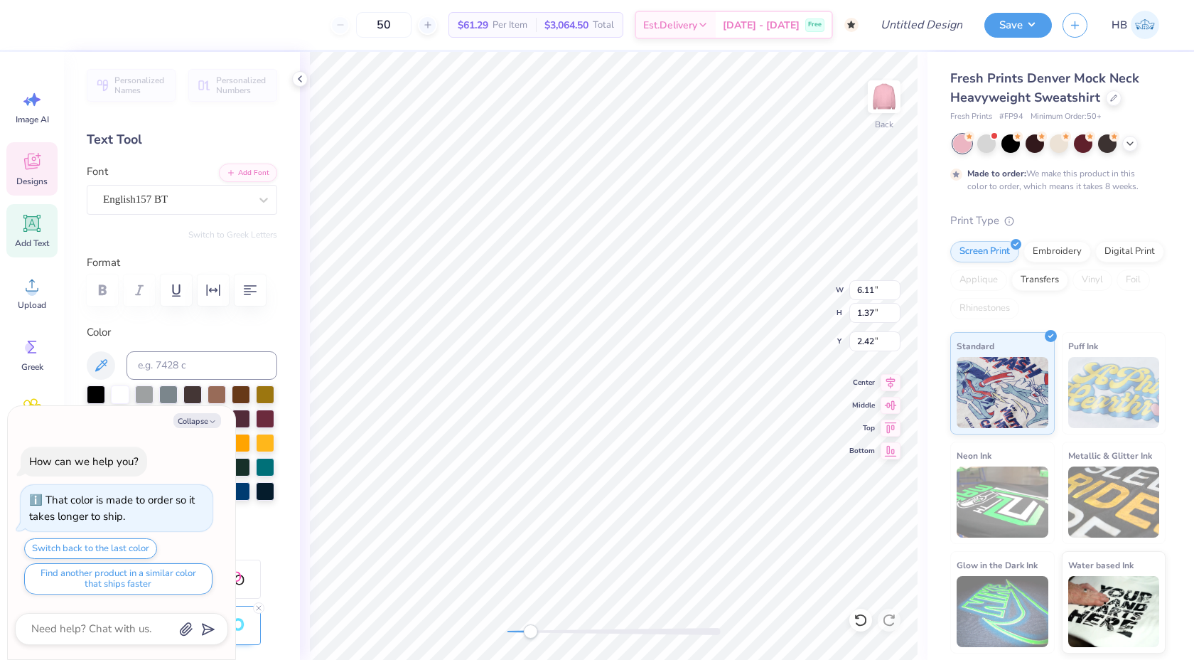
type textarea "x"
type textarea "D"
type textarea "x"
type textarea "De"
type textarea "x"
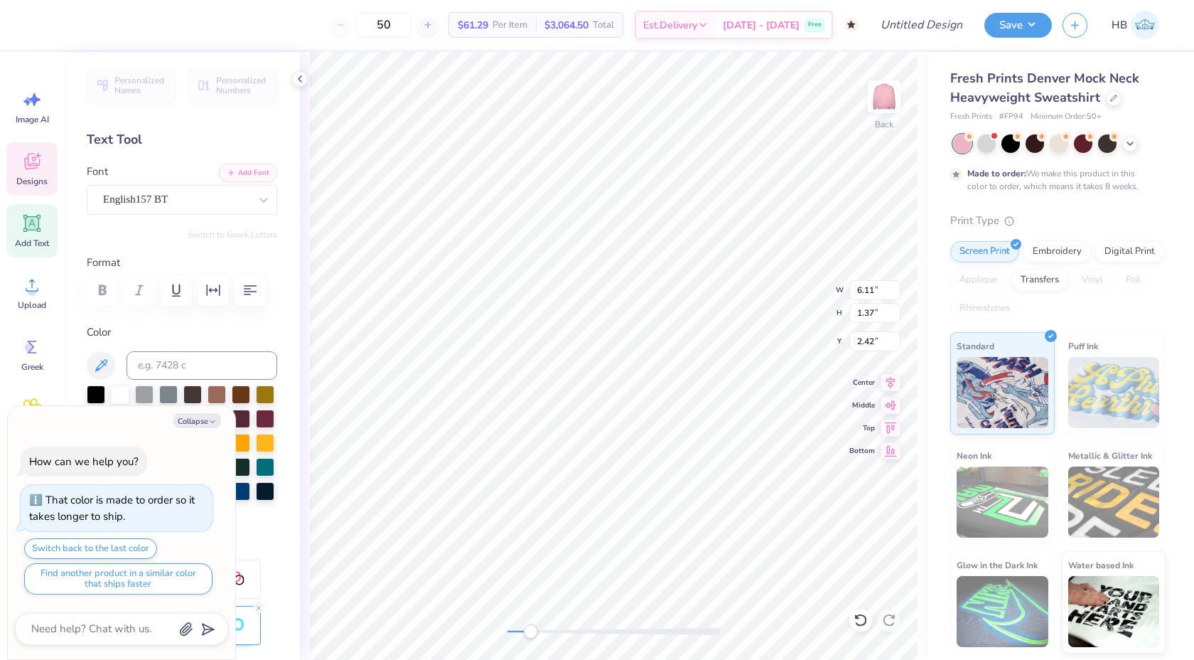
type textarea "Del"
type textarea "x"
type textarea "Delt"
type textarea "x"
type textarea "Delta"
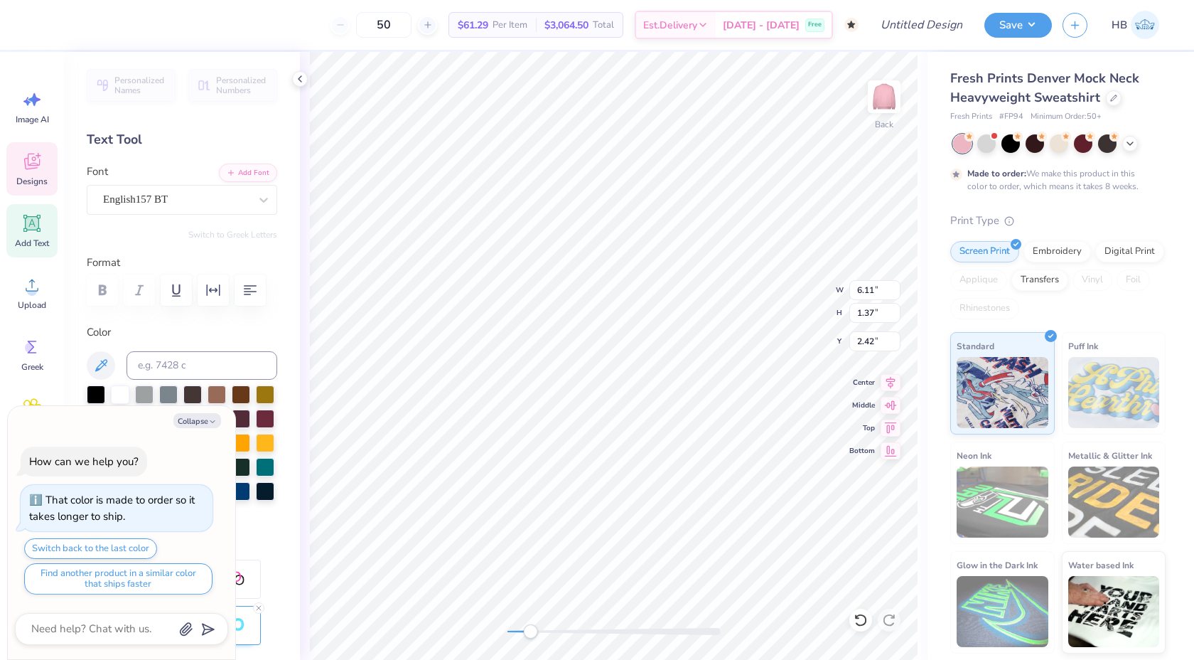
type textarea "x"
type textarea "Delta Z"
type textarea "x"
type textarea "Delta Ze"
type textarea "x"
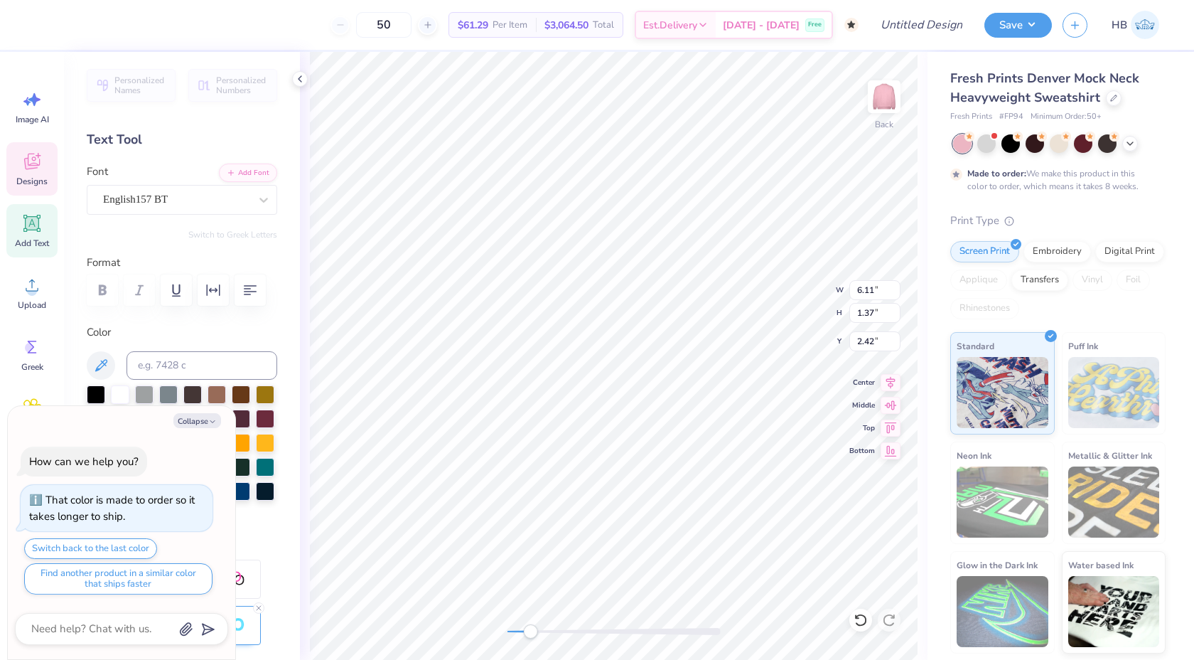
type textarea "Delta Zet"
type textarea "x"
type textarea "Delta Zeta"
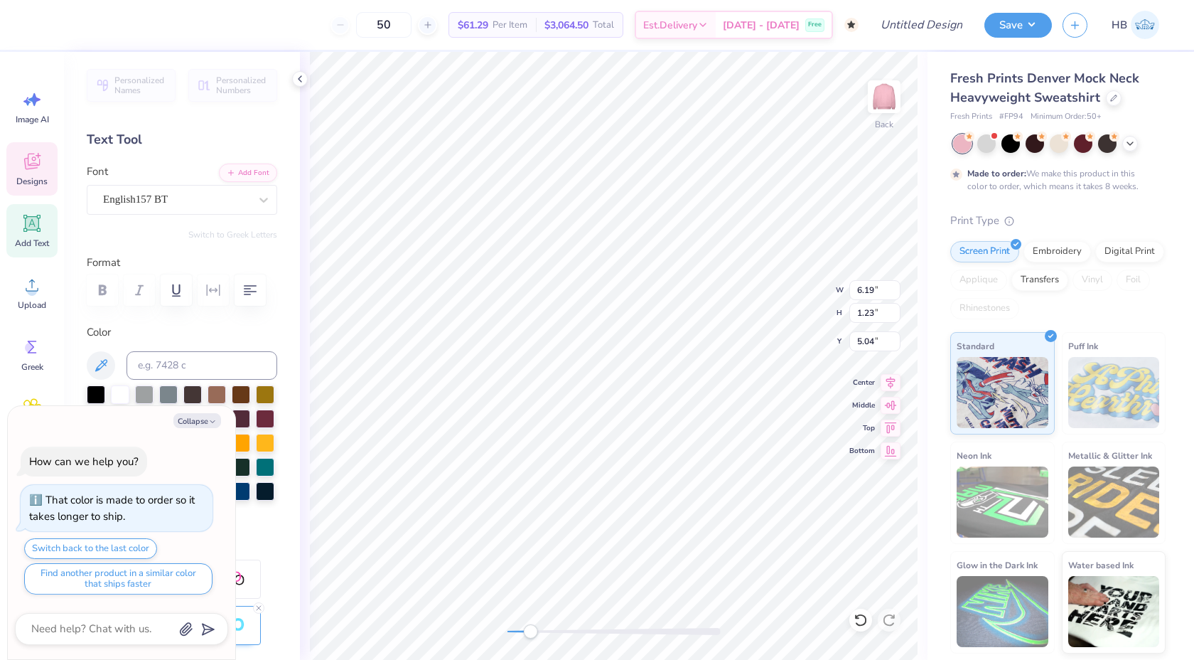
type textarea "x"
type textarea "Established 185"
type textarea "x"
type textarea "Established 18"
type textarea "x"
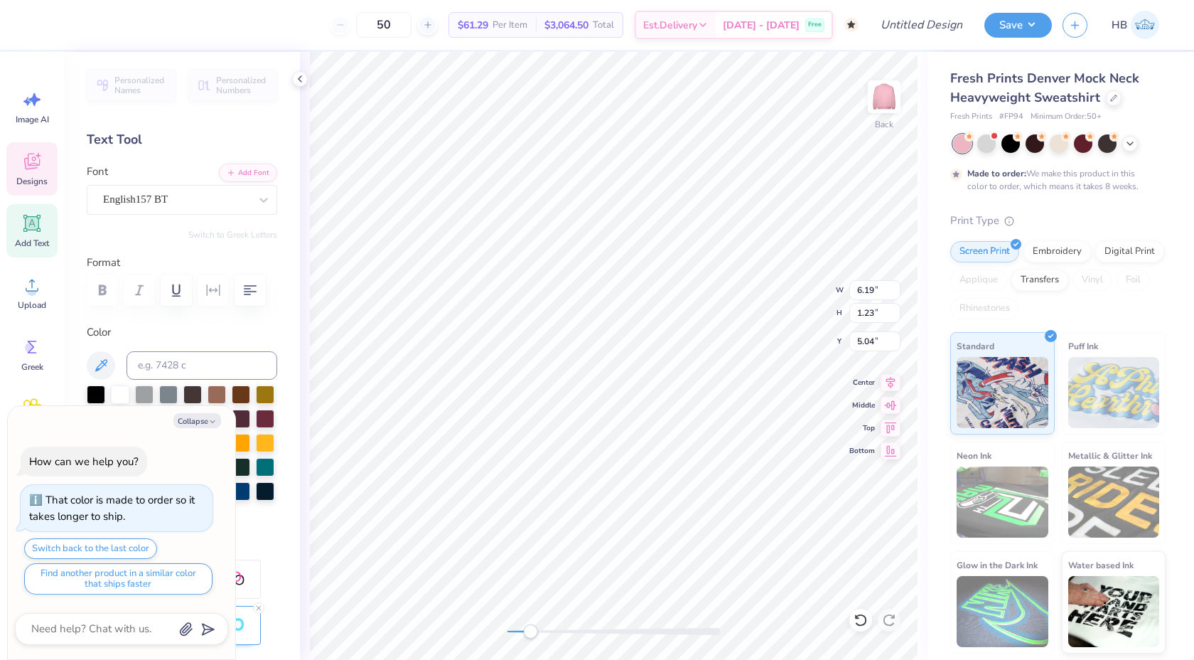
type textarea "Established 1"
type textarea "x"
type textarea "Established 190"
type textarea "x"
type textarea "Established 1902"
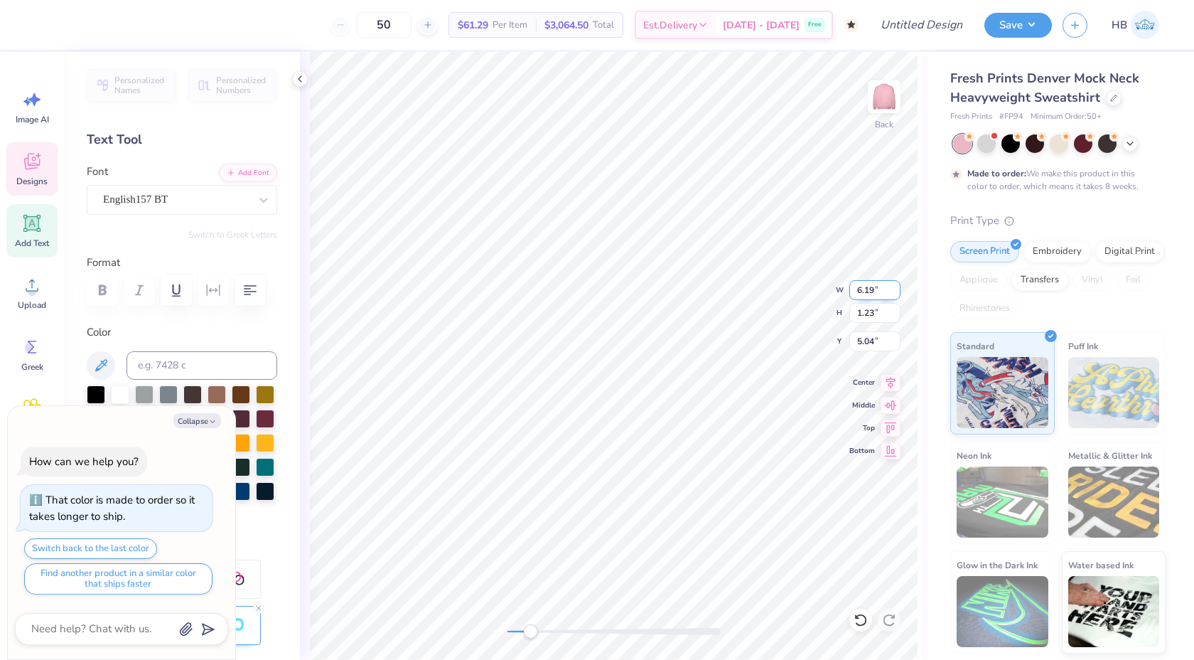
click at [854, 289] on input "6.19" at bounding box center [874, 290] width 51 height 20
click at [298, 80] on icon at bounding box center [299, 78] width 11 height 11
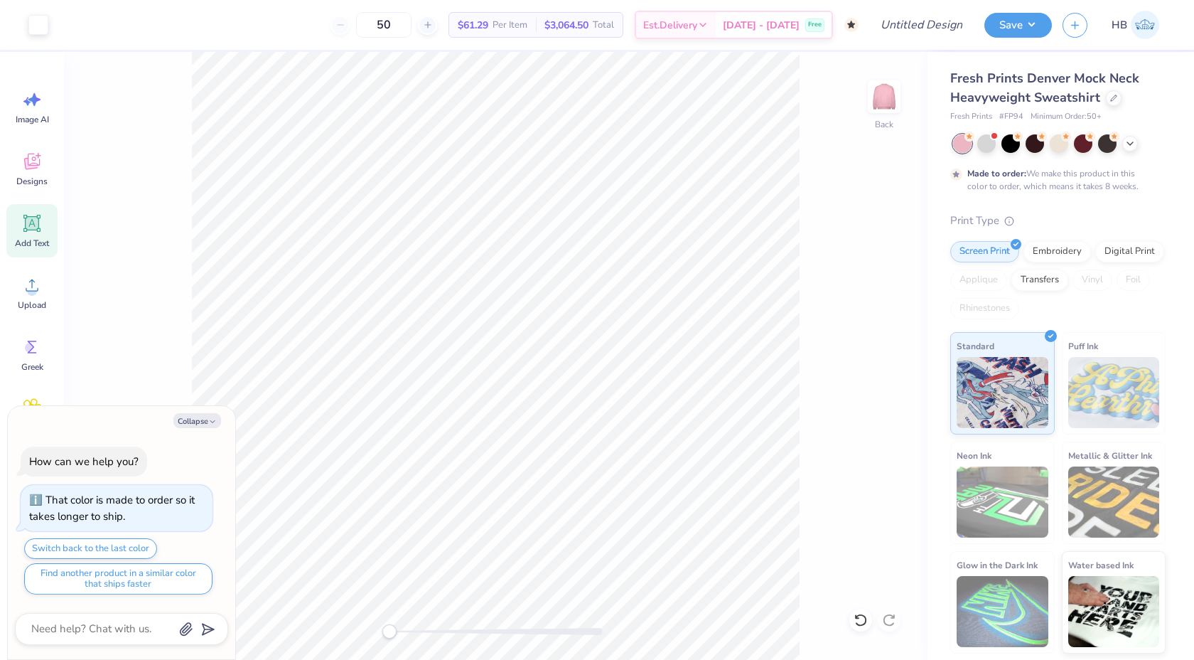
click at [385, 623] on div "Back" at bounding box center [496, 356] width 864 height 608
type textarea "x"
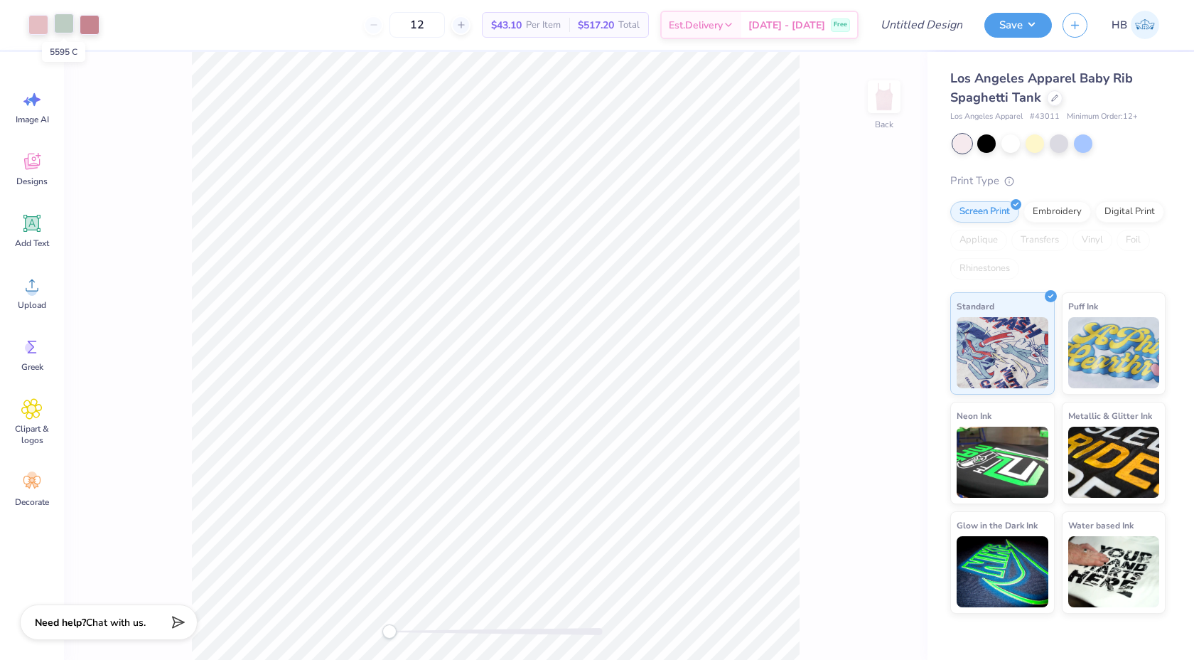
click at [60, 30] on div at bounding box center [64, 24] width 20 height 20
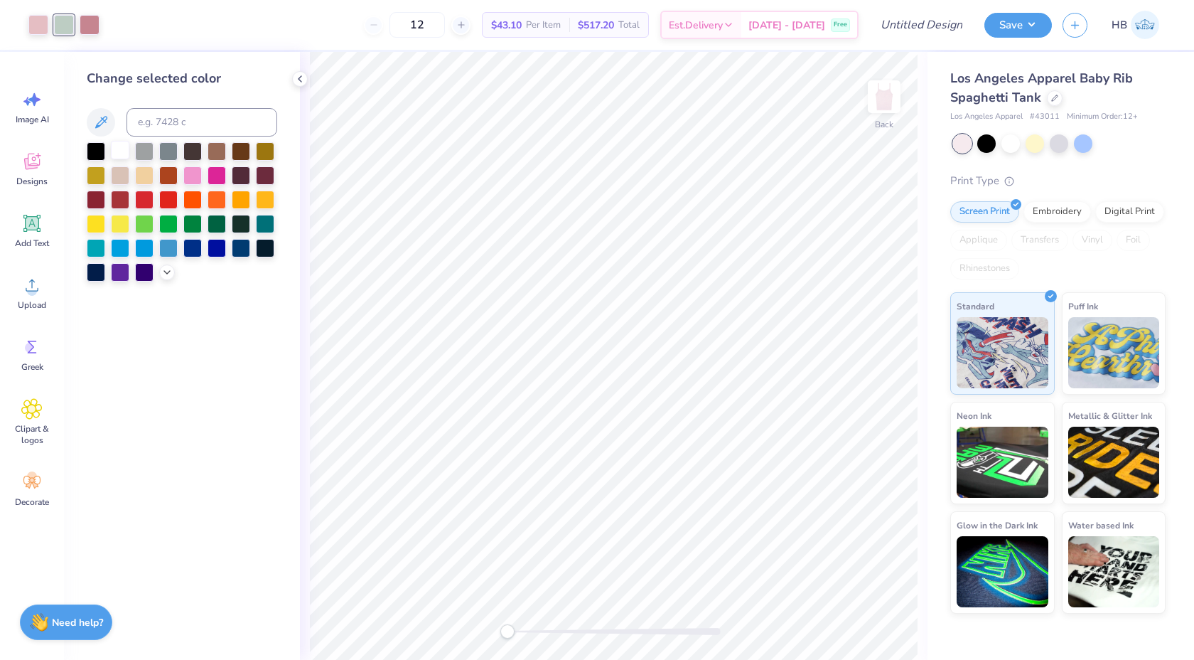
click at [124, 154] on div at bounding box center [120, 150] width 18 height 18
click at [36, 25] on div at bounding box center [38, 24] width 20 height 20
click at [122, 150] on div at bounding box center [120, 150] width 18 height 18
click at [63, 23] on div at bounding box center [64, 24] width 20 height 20
click at [120, 148] on div at bounding box center [120, 150] width 18 height 18
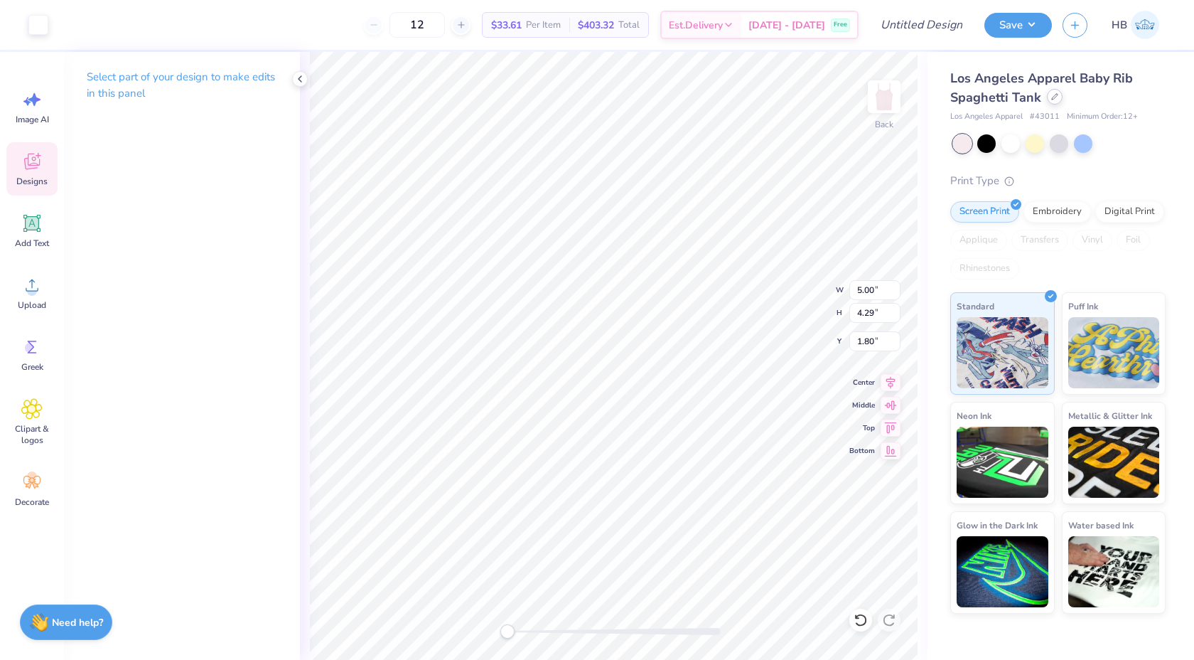
click at [1058, 95] on div at bounding box center [1055, 97] width 16 height 16
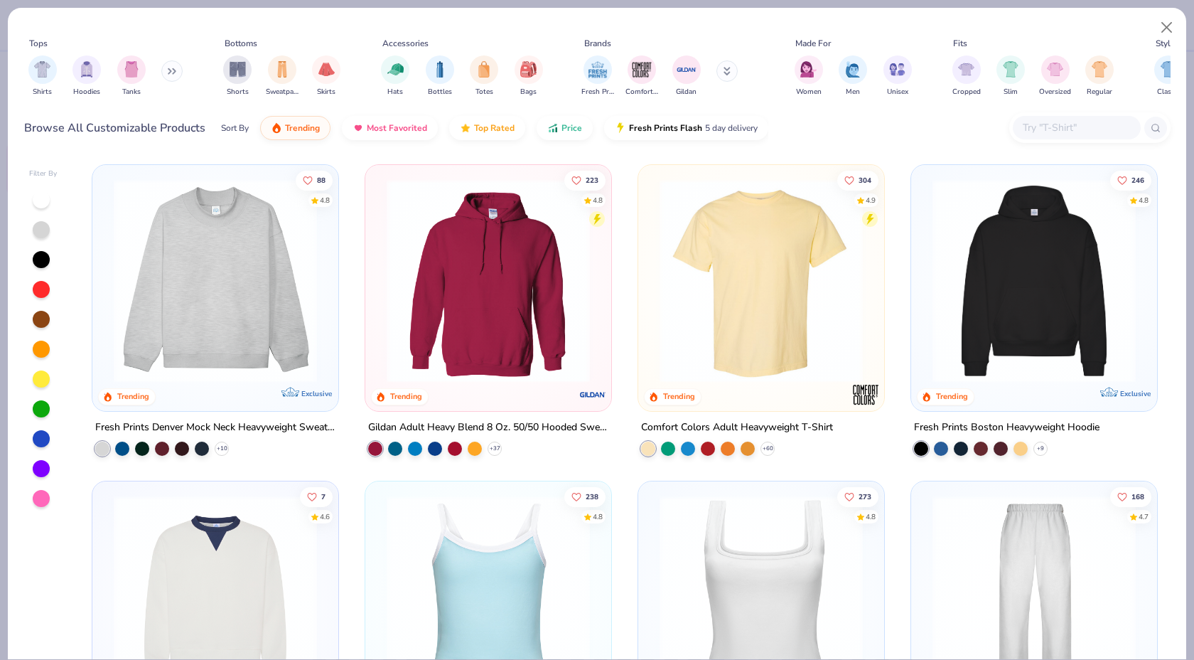
click at [217, 306] on img at bounding box center [216, 280] width 218 height 203
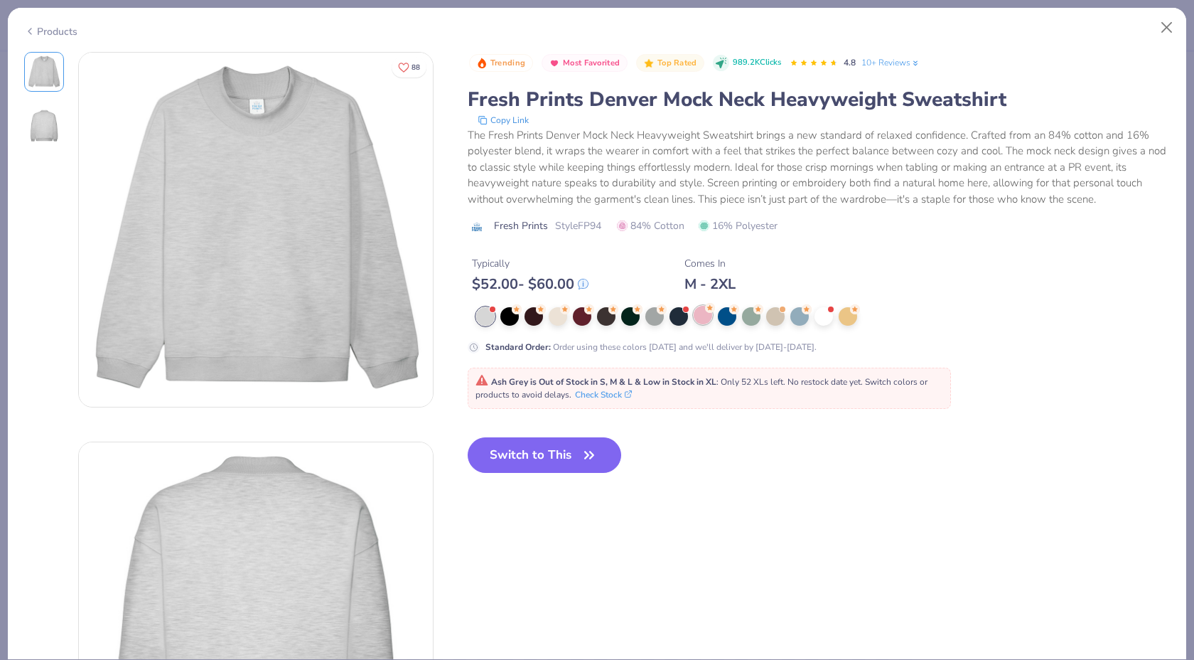
click at [707, 321] on div at bounding box center [703, 315] width 18 height 18
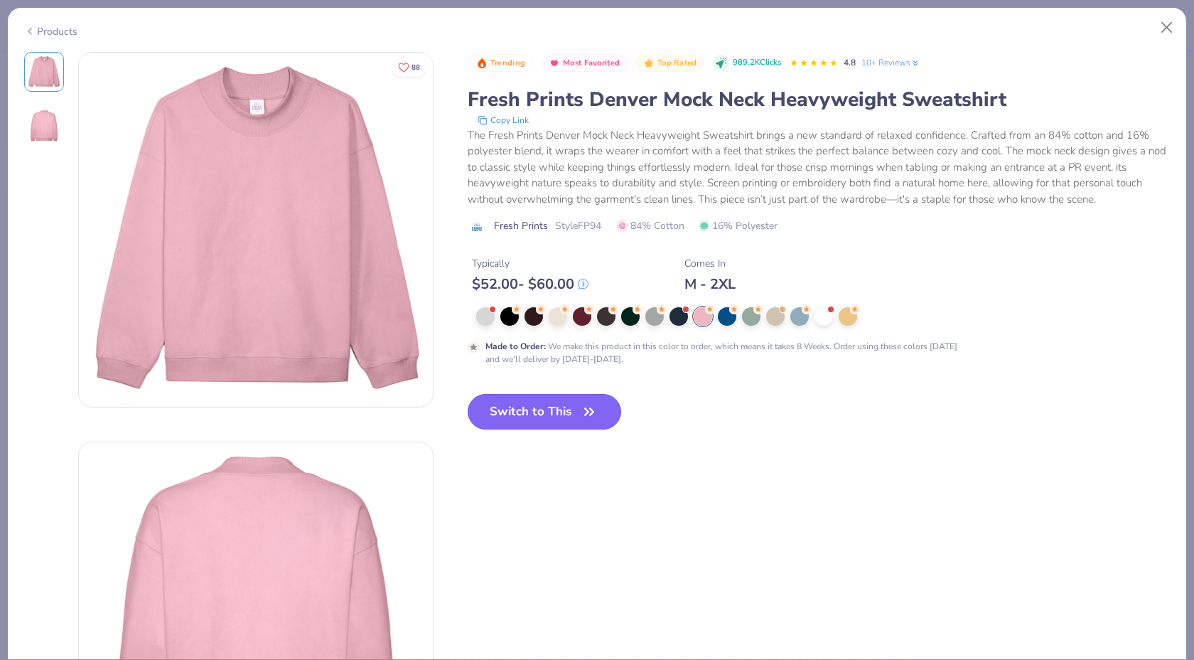
click at [557, 402] on button "Switch to This" at bounding box center [545, 412] width 154 height 36
type input "50"
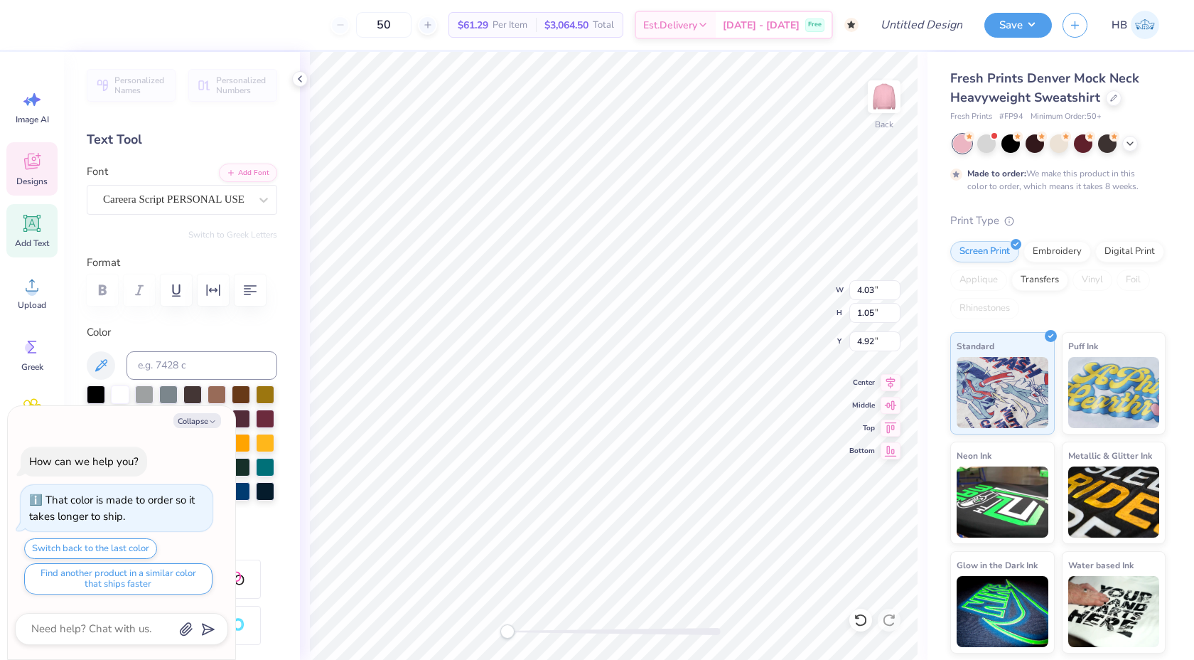
scroll to position [0, 1]
type textarea "x"
type textarea "D Xi"
type textarea "x"
type textarea "De Xi"
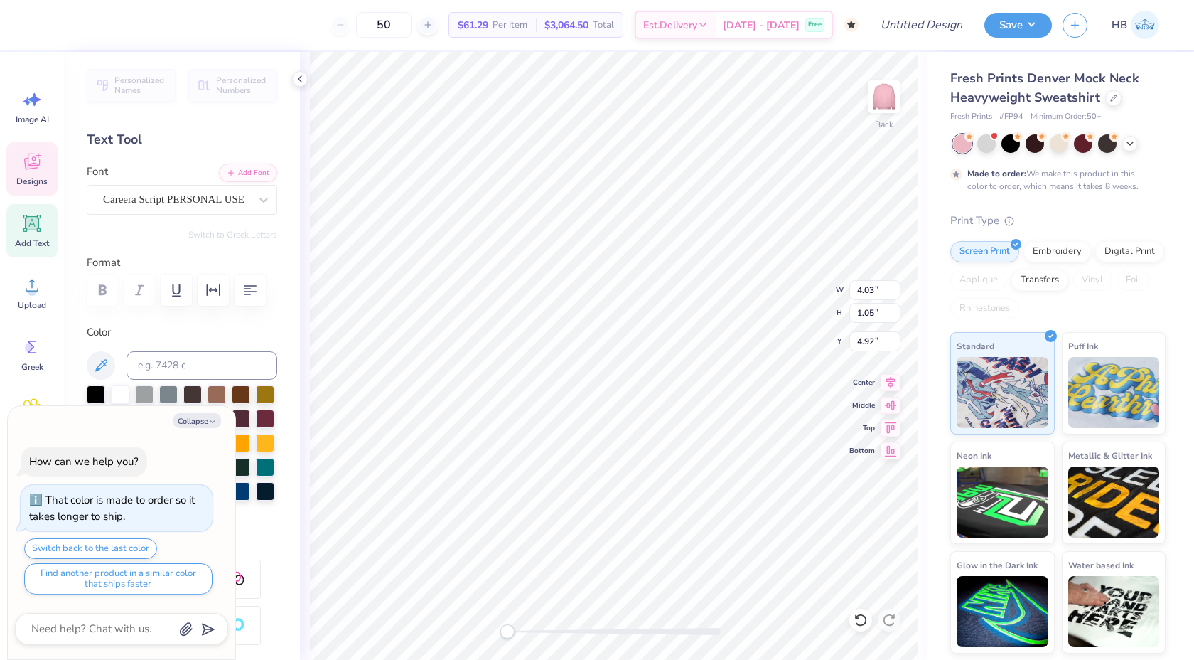
scroll to position [0, 0]
type textarea "x"
type textarea "Dela Xi"
type textarea "x"
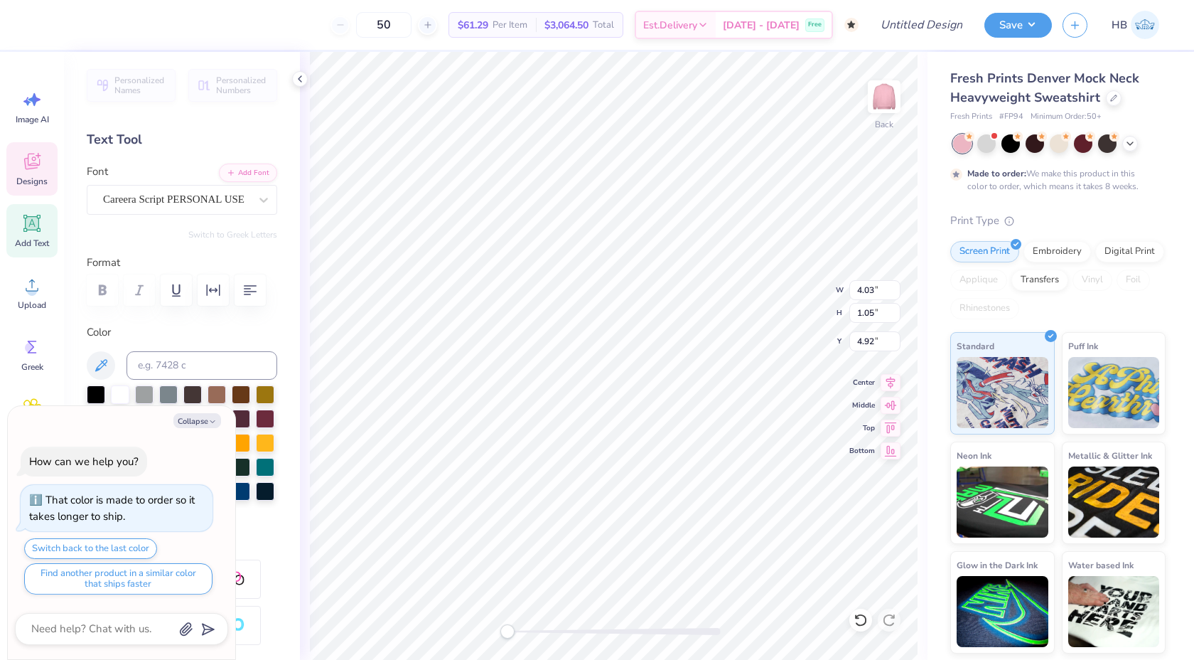
type textarea "Del Xi"
type textarea "x"
type textarea "Delt Xi"
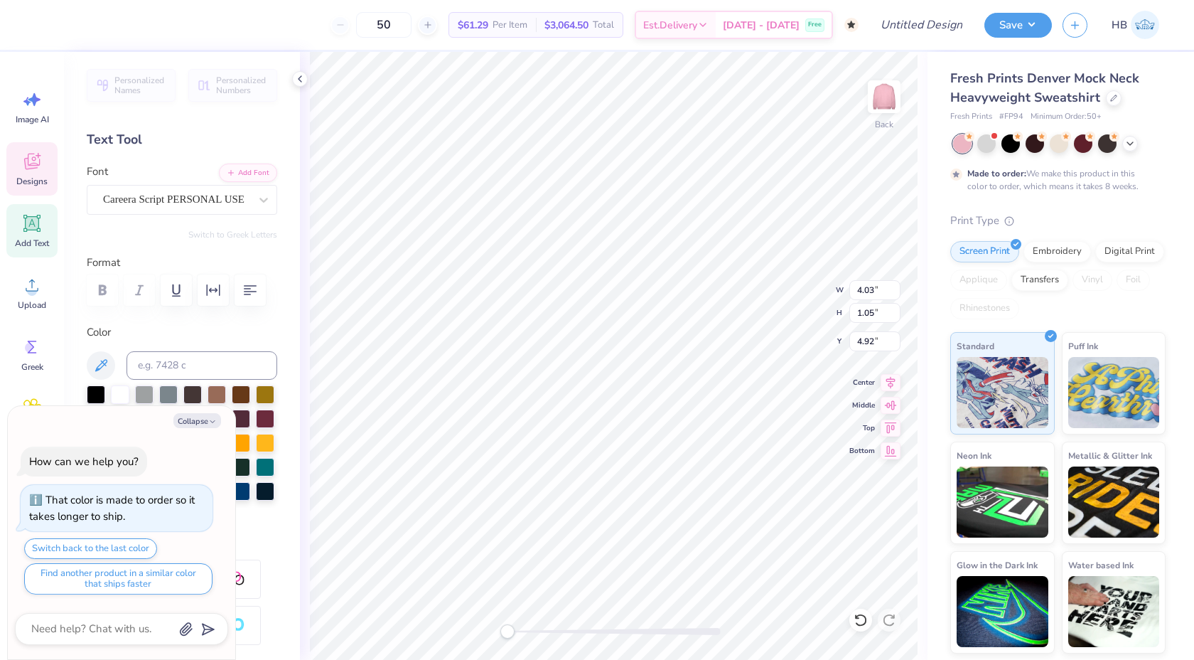
type textarea "x"
type textarea "Delta Xi"
type textarea "x"
type textarea "Delta Z"
type textarea "x"
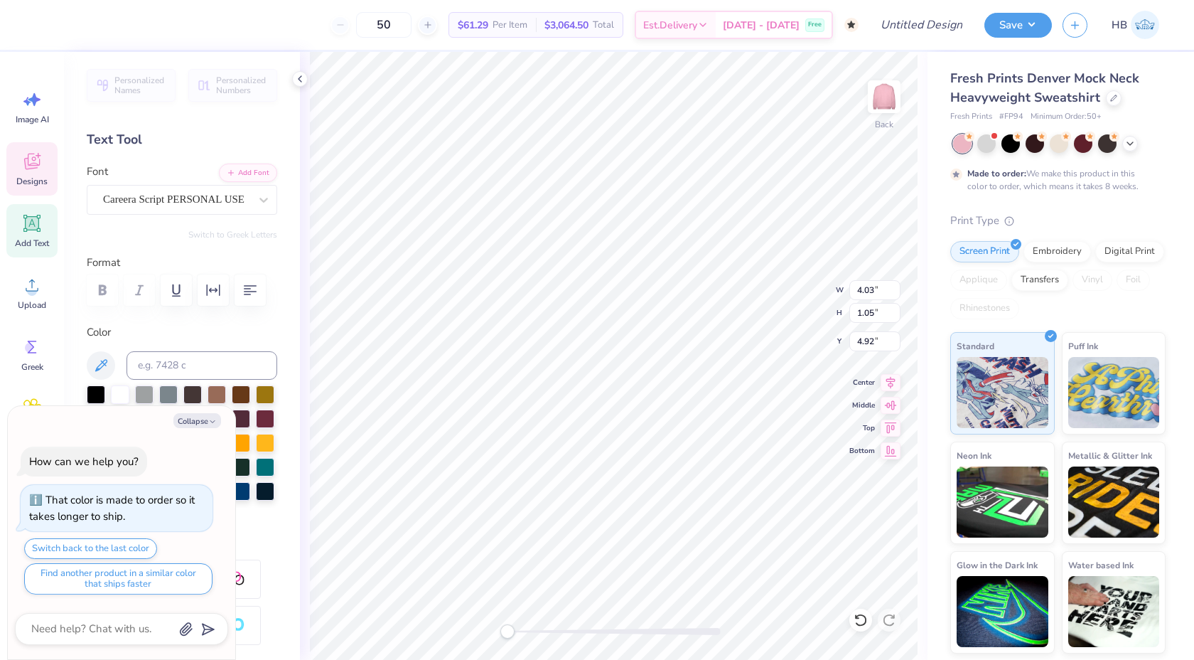
type textarea "Delta Ze"
type textarea "x"
type textarea "Delta Zet"
type textarea "x"
type textarea "Delta Zeta"
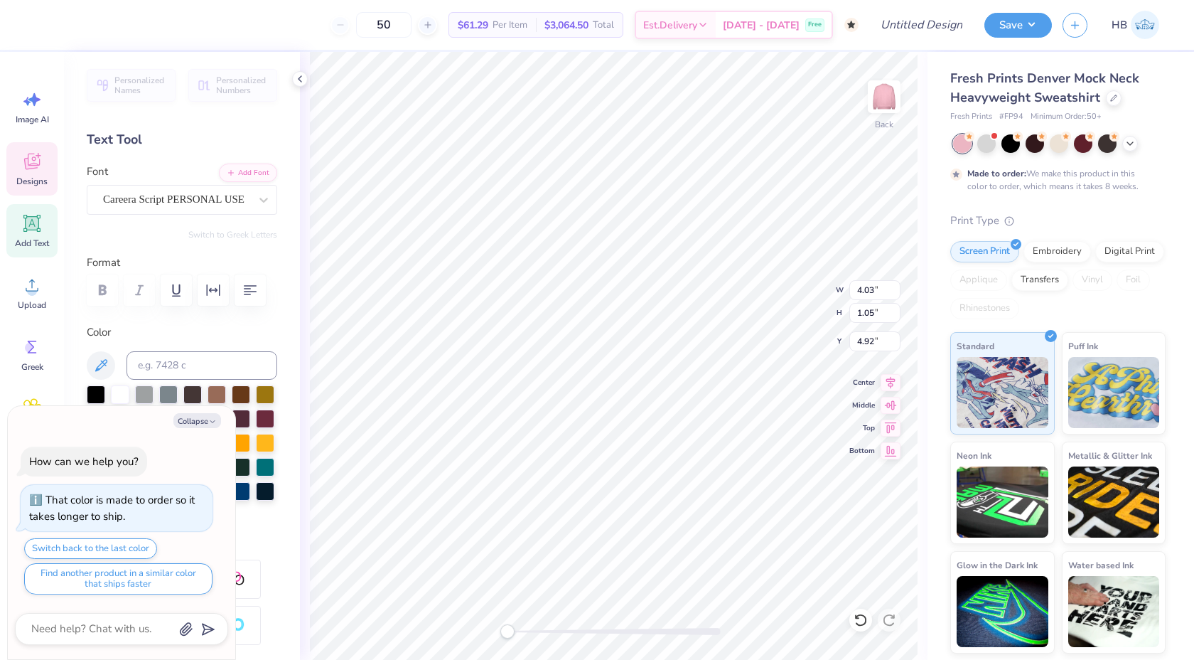
scroll to position [0, 1]
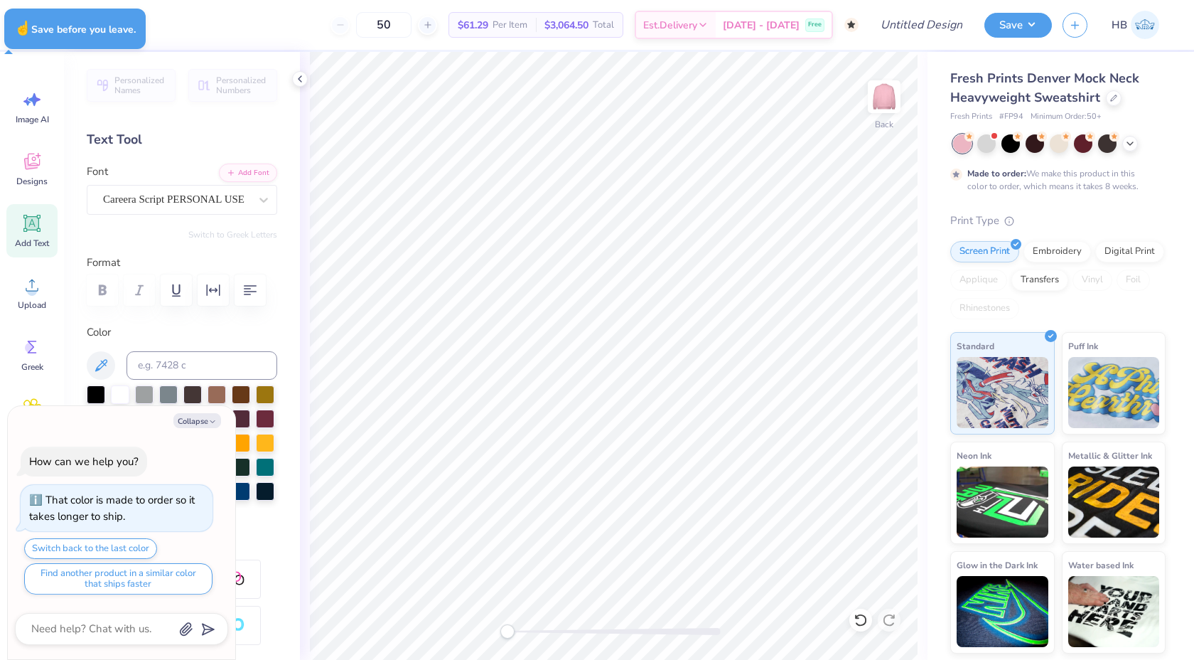
type textarea "x"
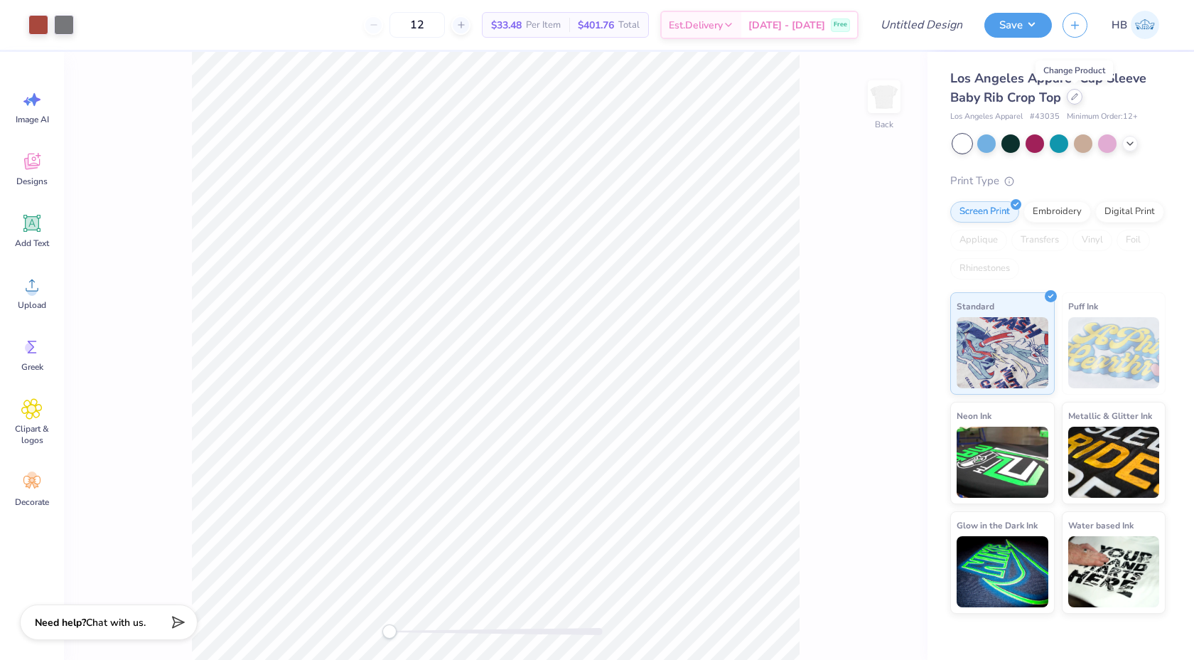
click at [1073, 101] on div at bounding box center [1075, 97] width 16 height 16
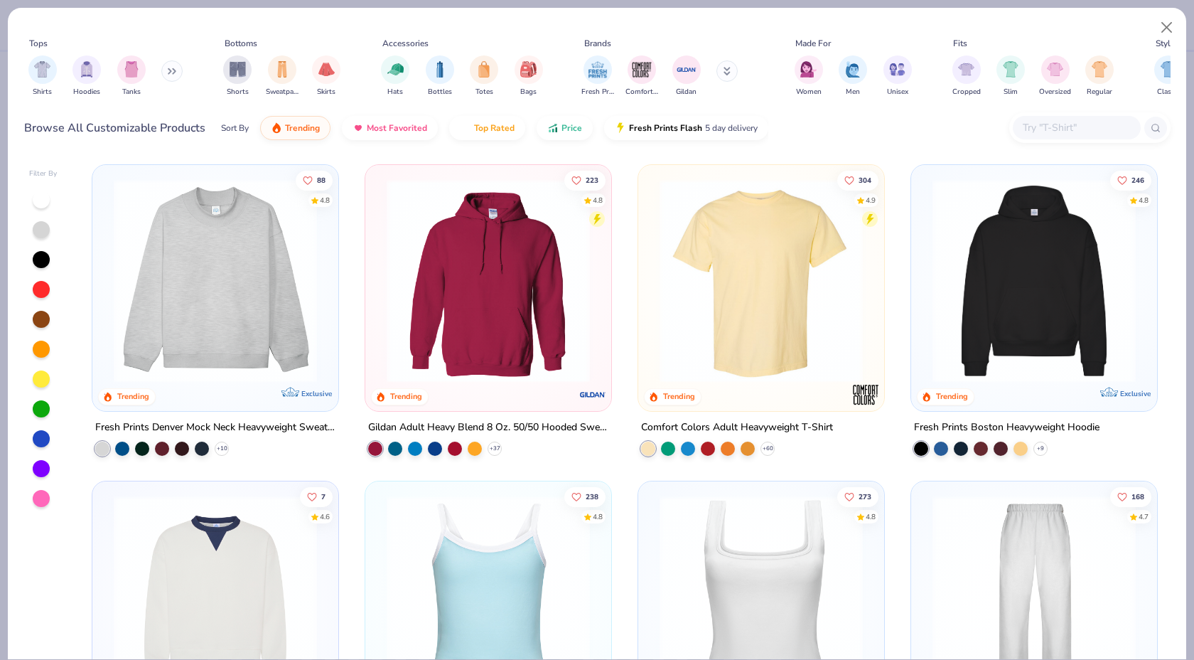
click at [215, 228] on img at bounding box center [216, 280] width 218 height 203
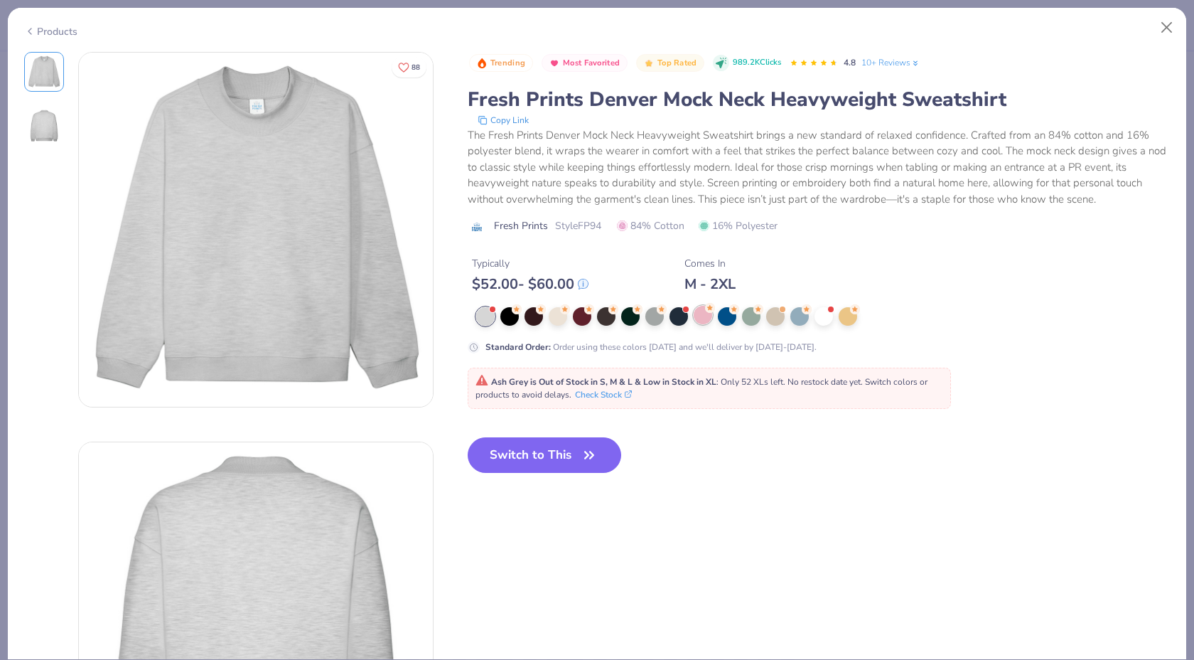
click at [704, 314] on div at bounding box center [703, 315] width 18 height 18
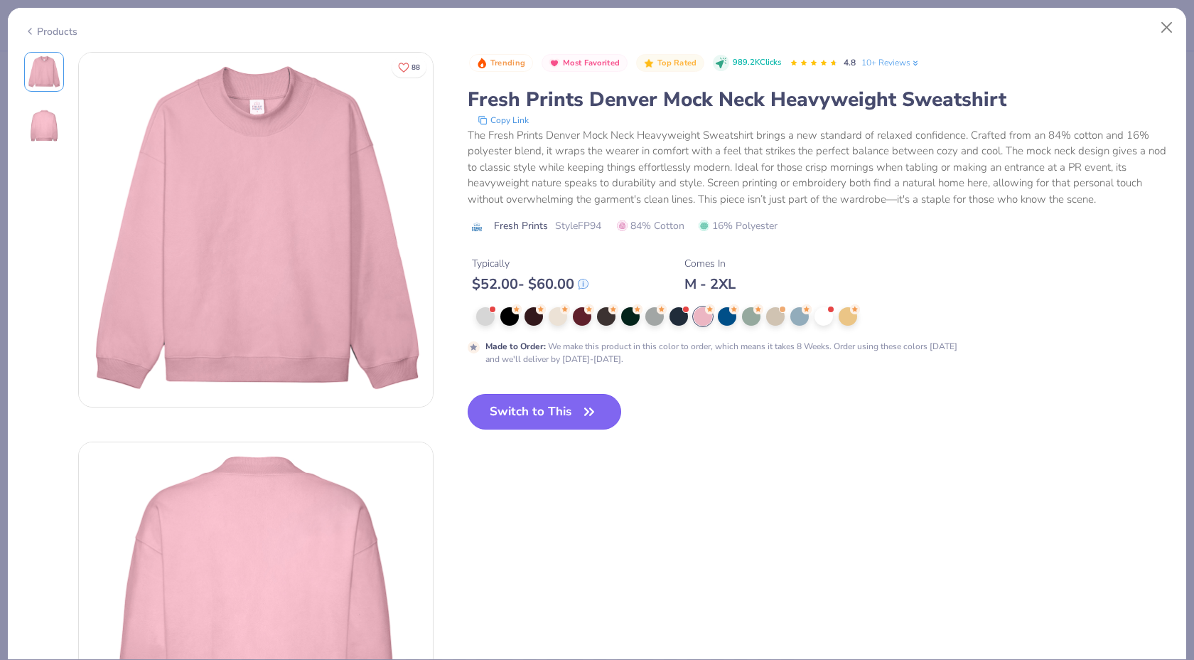
click at [488, 416] on button "Switch to This" at bounding box center [545, 412] width 154 height 36
type input "50"
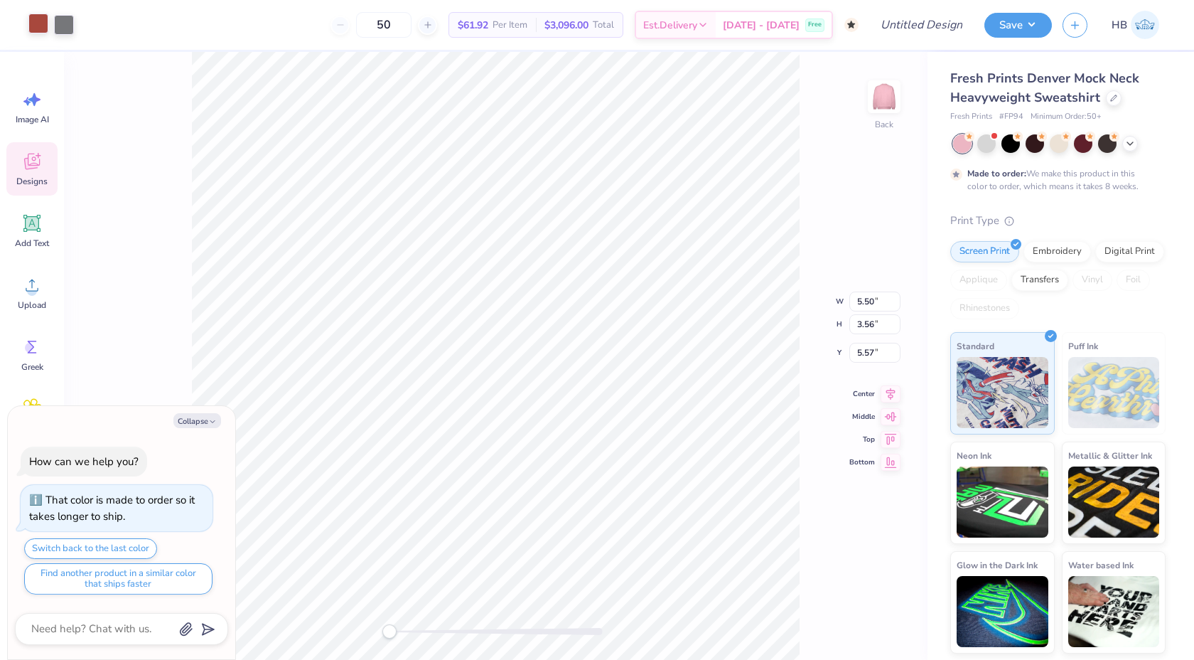
click at [43, 17] on div at bounding box center [38, 24] width 20 height 20
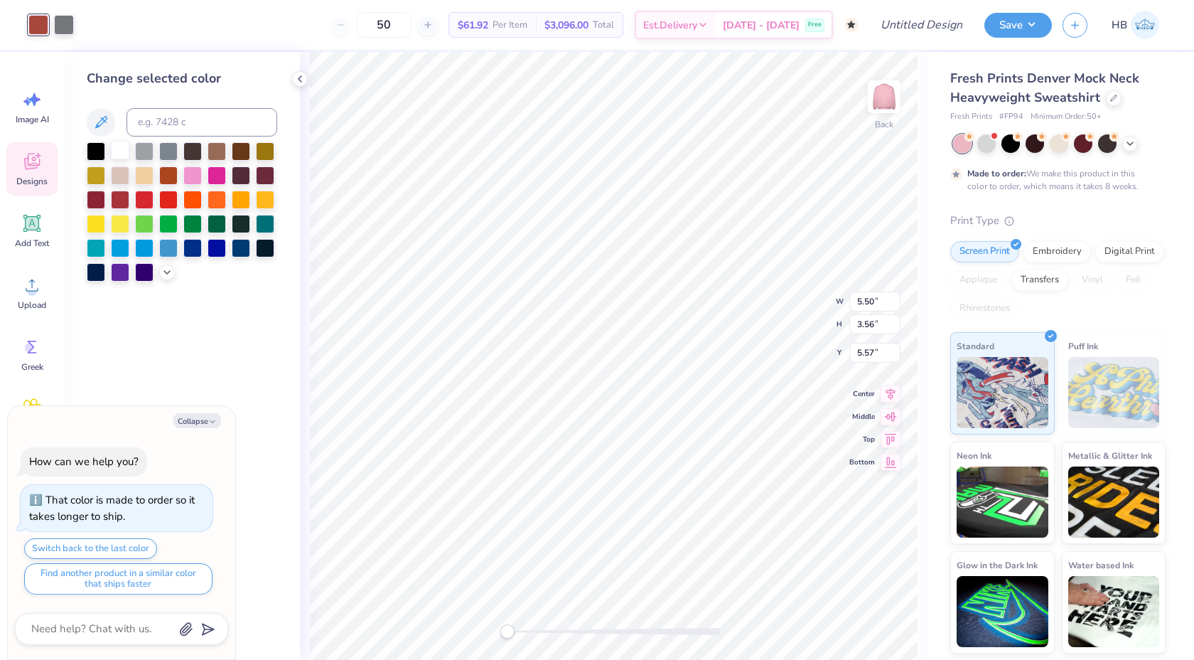
click at [114, 150] on div at bounding box center [120, 150] width 18 height 18
click at [71, 28] on div at bounding box center [64, 24] width 20 height 20
click at [121, 146] on div at bounding box center [120, 150] width 18 height 18
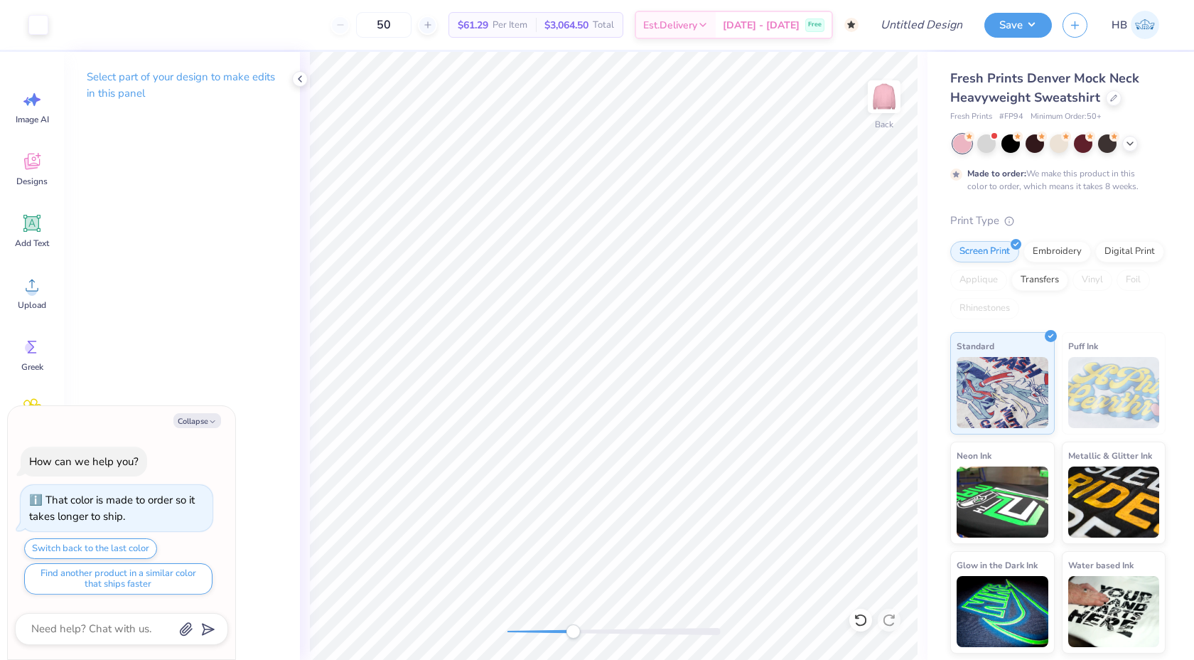
click at [573, 635] on div at bounding box center [614, 631] width 213 height 14
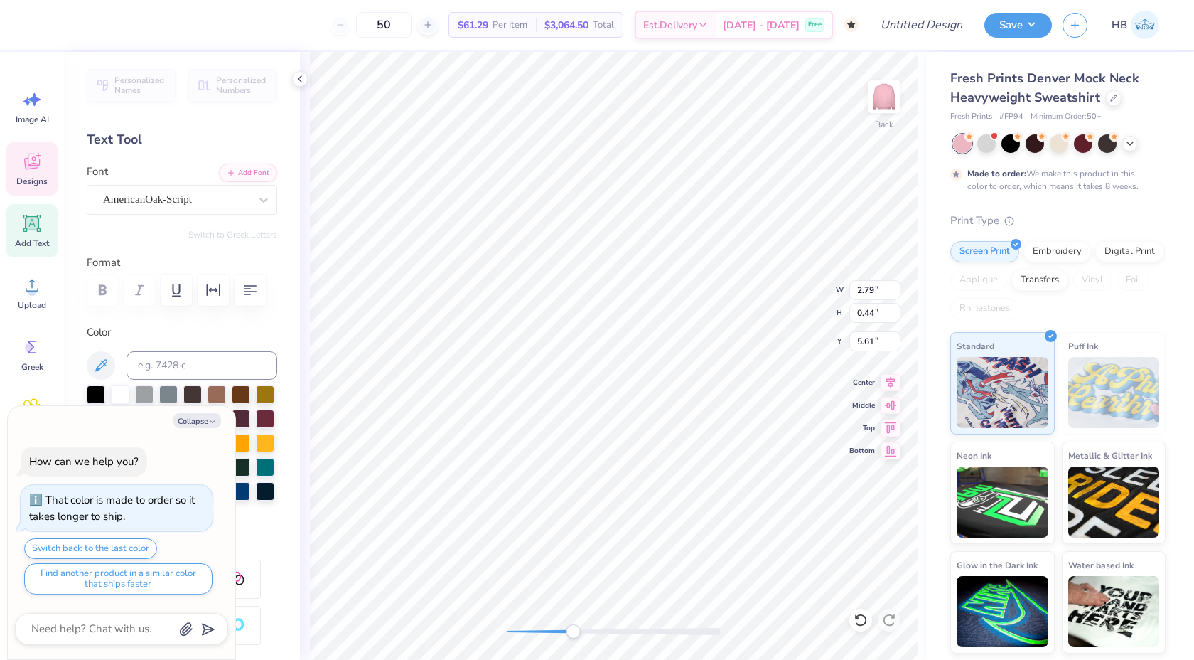
scroll to position [0, 3]
type textarea "x"
type textarea "Zeta Tau"
type textarea "x"
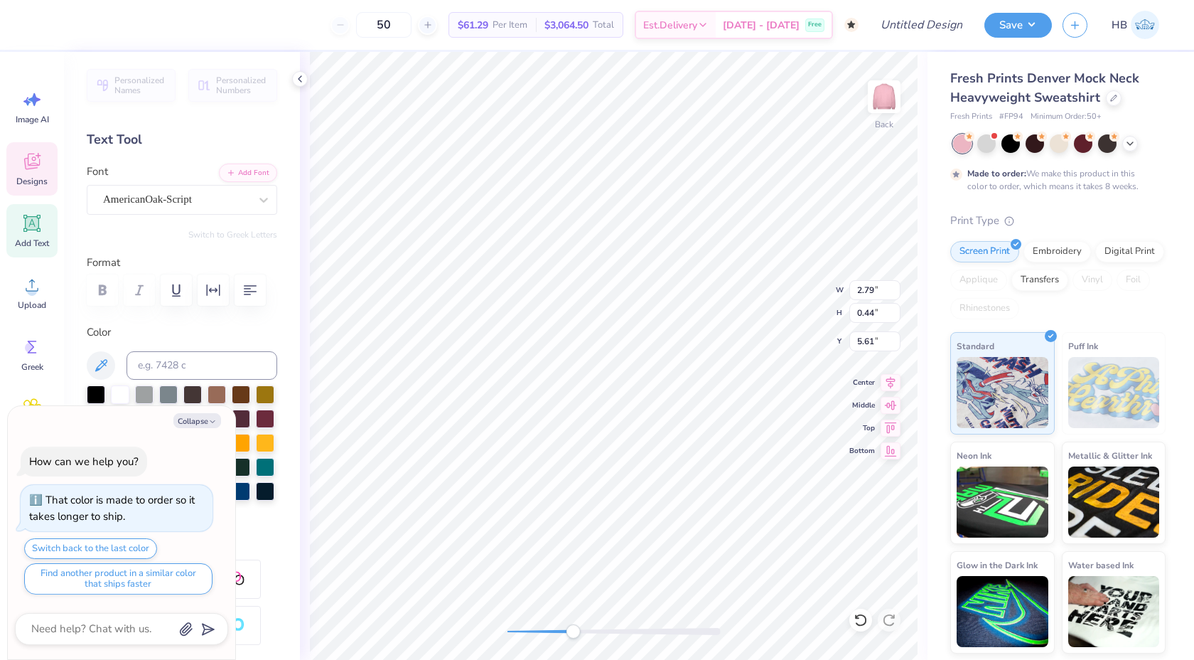
type textarea "Zet"
type textarea "x"
type textarea "Zeta"
type textarea "x"
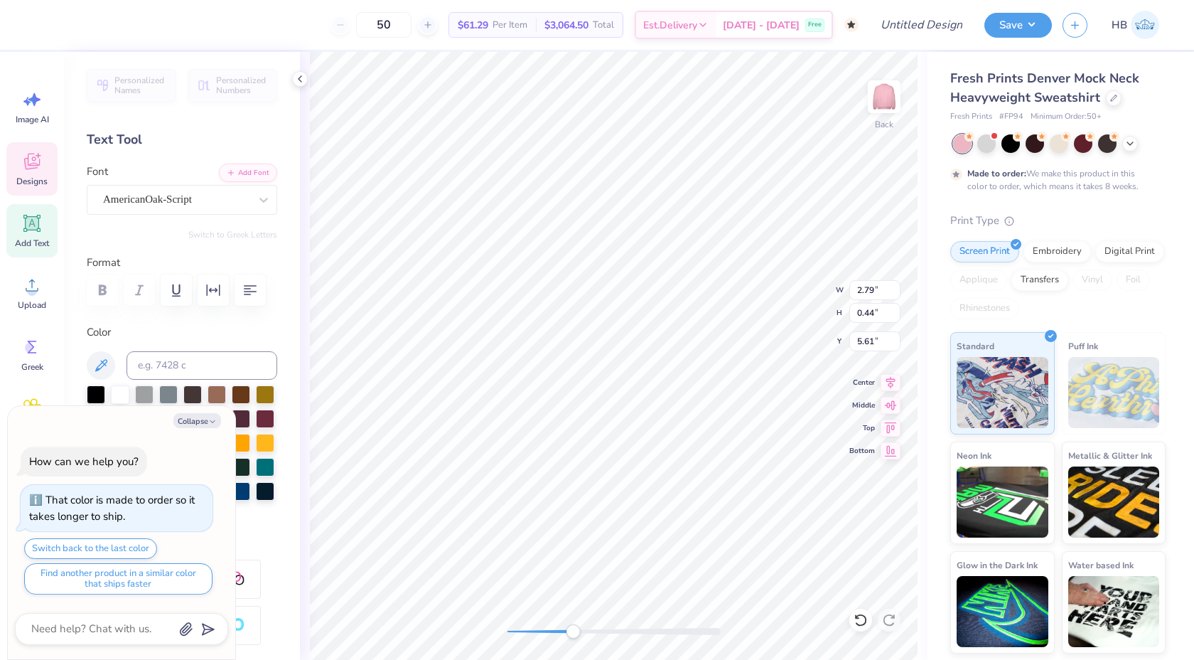
type textarea "DZeta"
type textarea "x"
type textarea "DeZeta"
type textarea "x"
type textarea "DelZeta"
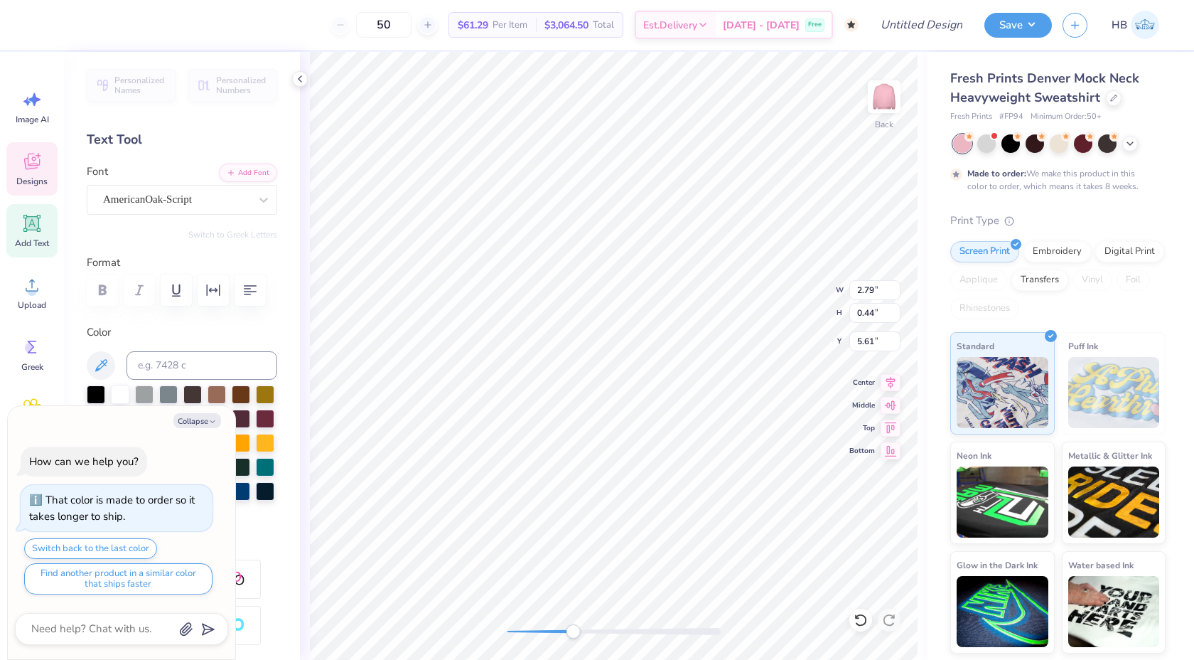
type textarea "x"
type textarea "DeltZeta"
type textarea "x"
type textarea "DeltaZeta"
type textarea "x"
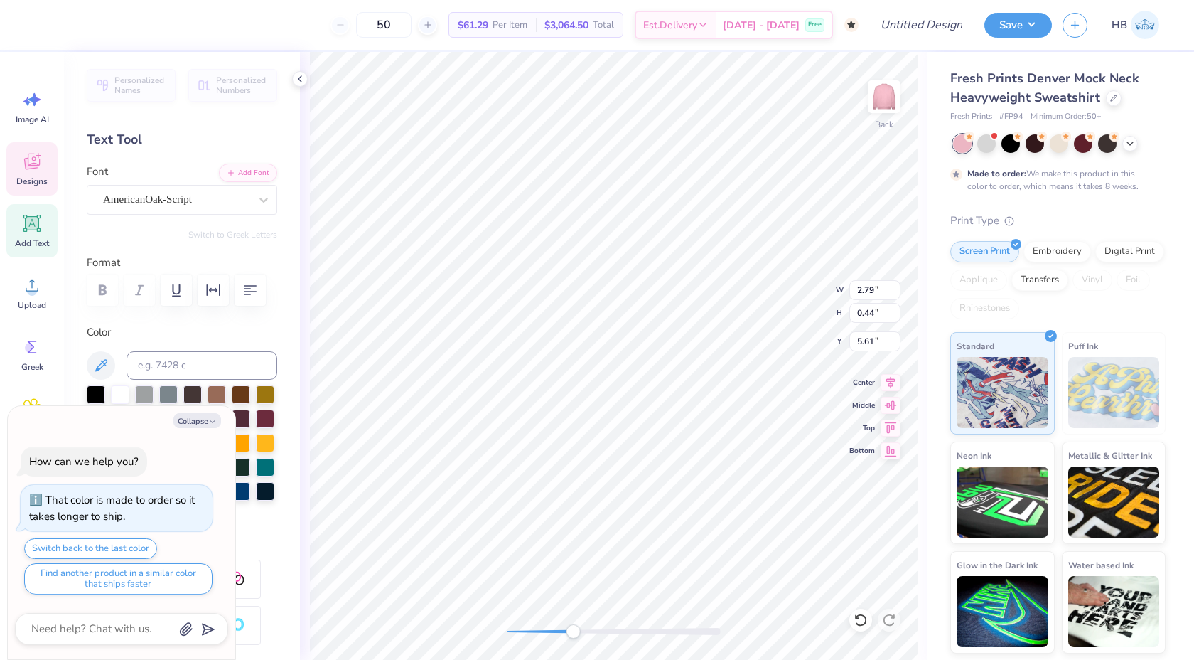
type textarea "Delta Zeta"
type textarea "x"
type textarea "ESTABLISHED 1"
type textarea "x"
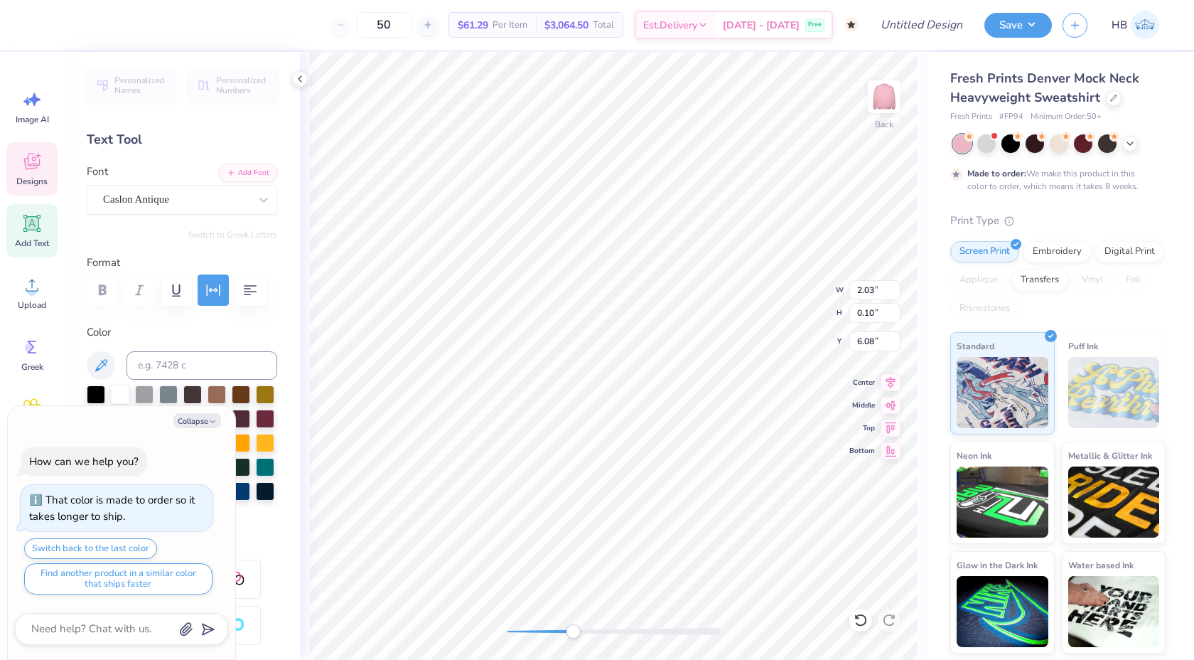
type textarea "ESTABLISHED 19"
type textarea "x"
type textarea "ESTABLISHED 190"
type textarea "x"
type textarea "ESTABLISHED 1902"
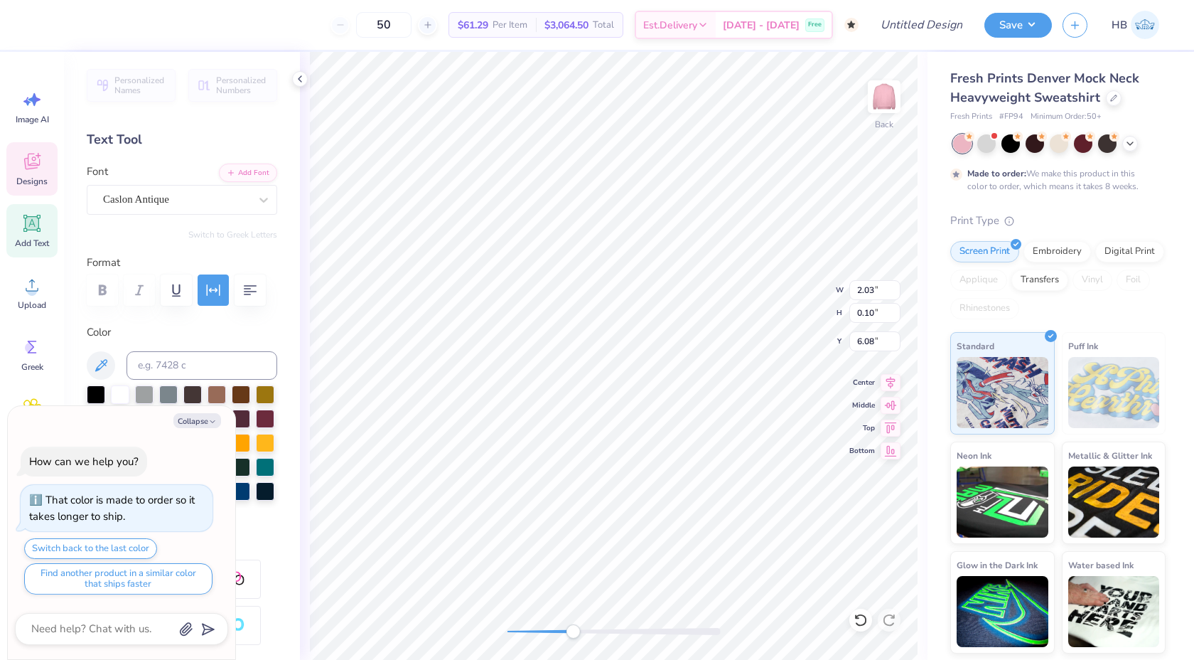
scroll to position [0, 5]
click at [896, 383] on icon at bounding box center [891, 380] width 20 height 17
click at [889, 380] on icon at bounding box center [891, 380] width 20 height 17
click at [498, 618] on div "Back" at bounding box center [614, 356] width 628 height 608
type textarea "x"
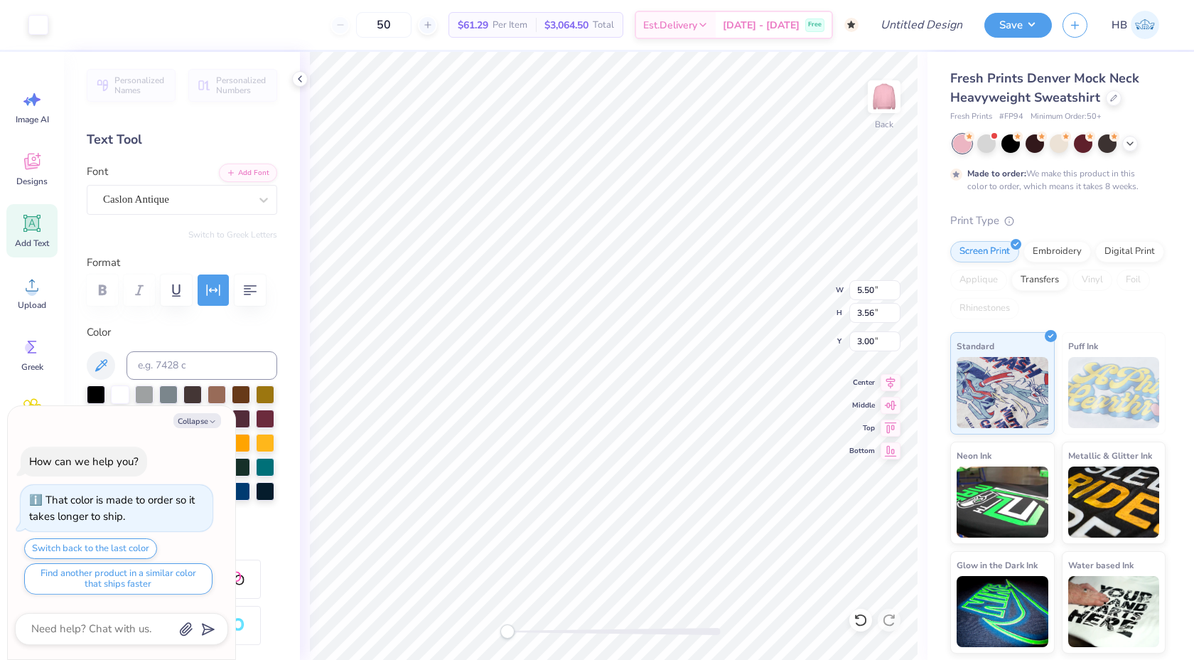
type input "6.68"
type input "4.61"
type input "2.72"
click at [858, 622] on icon at bounding box center [861, 620] width 14 height 14
type textarea "x"
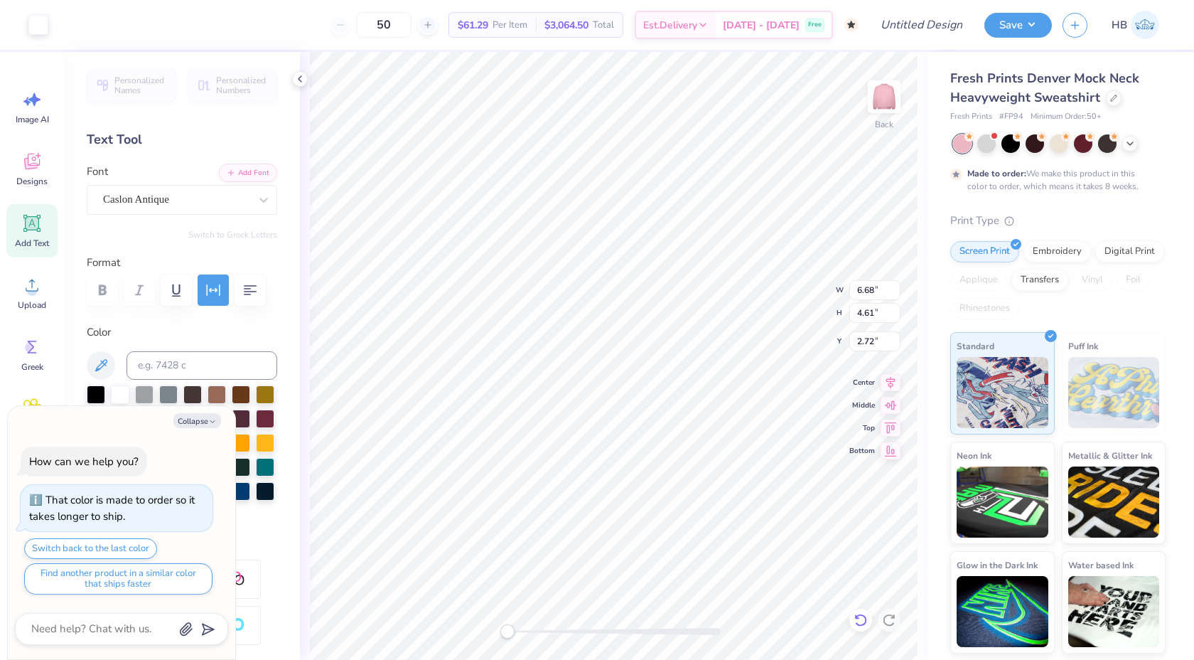
type input "5.50"
type input "3.56"
type input "3.00"
type textarea "x"
type input "6.23"
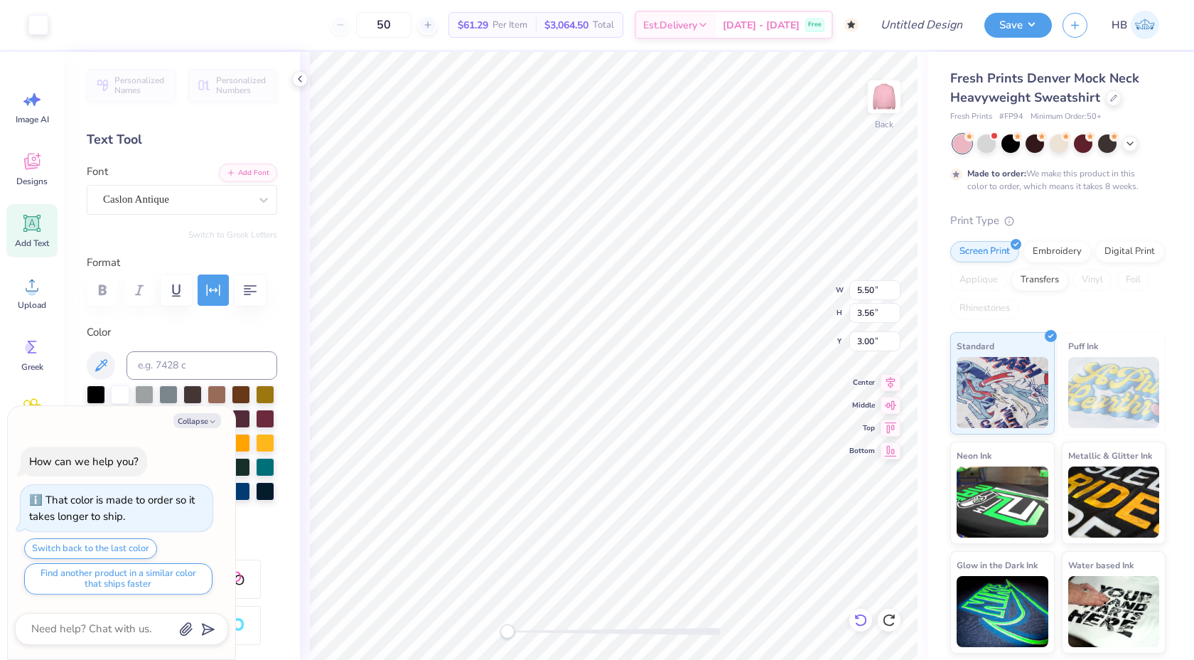
type input "4.20"
type input "2.53"
type textarea "x"
type input "3.00"
click at [191, 424] on button "Collapse" at bounding box center [197, 420] width 48 height 15
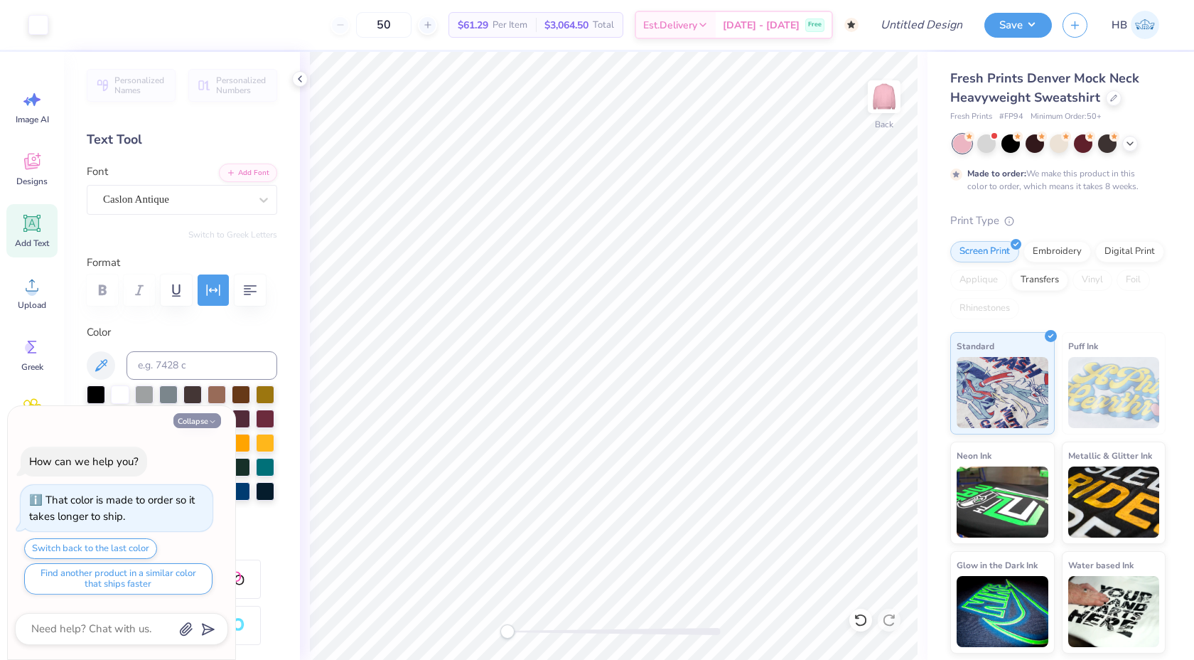
type textarea "x"
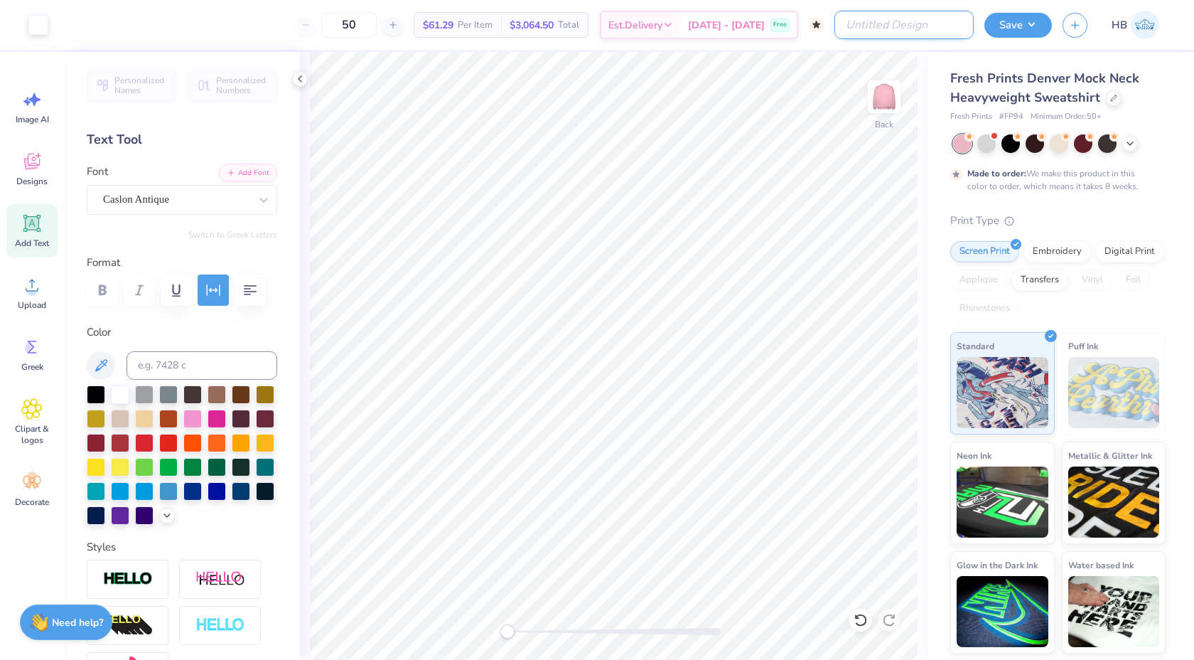
click at [940, 16] on input "Design Title" at bounding box center [904, 25] width 139 height 28
type input "DZ Mock Neck"
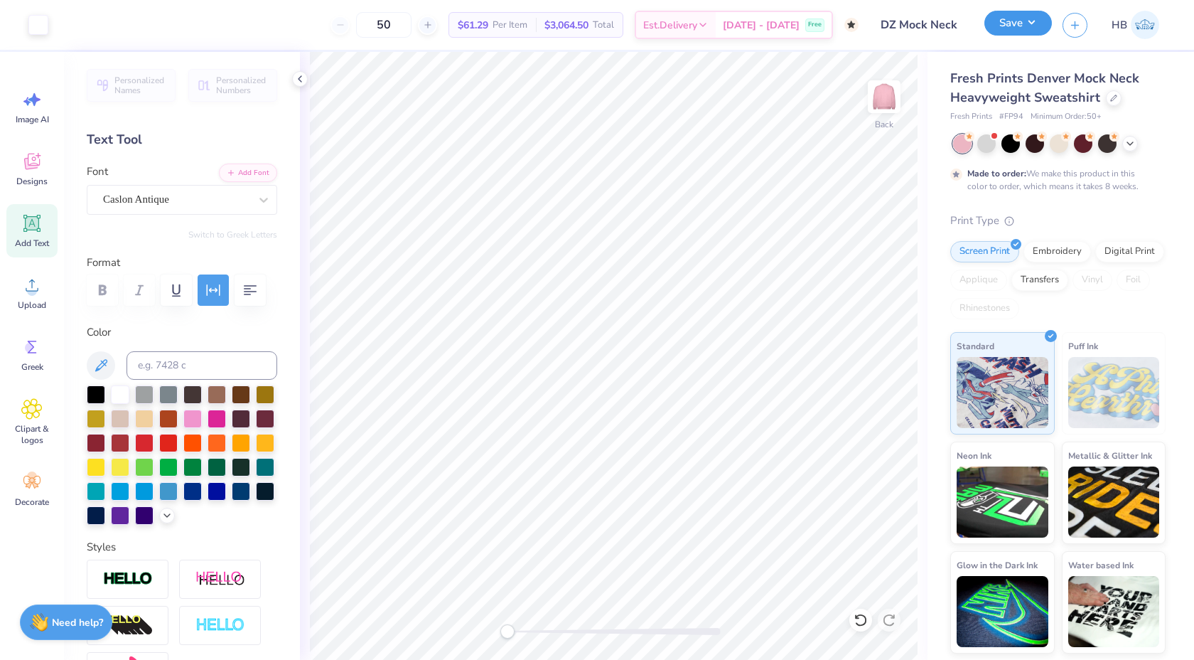
click at [1022, 24] on button "Save" at bounding box center [1019, 23] width 68 height 25
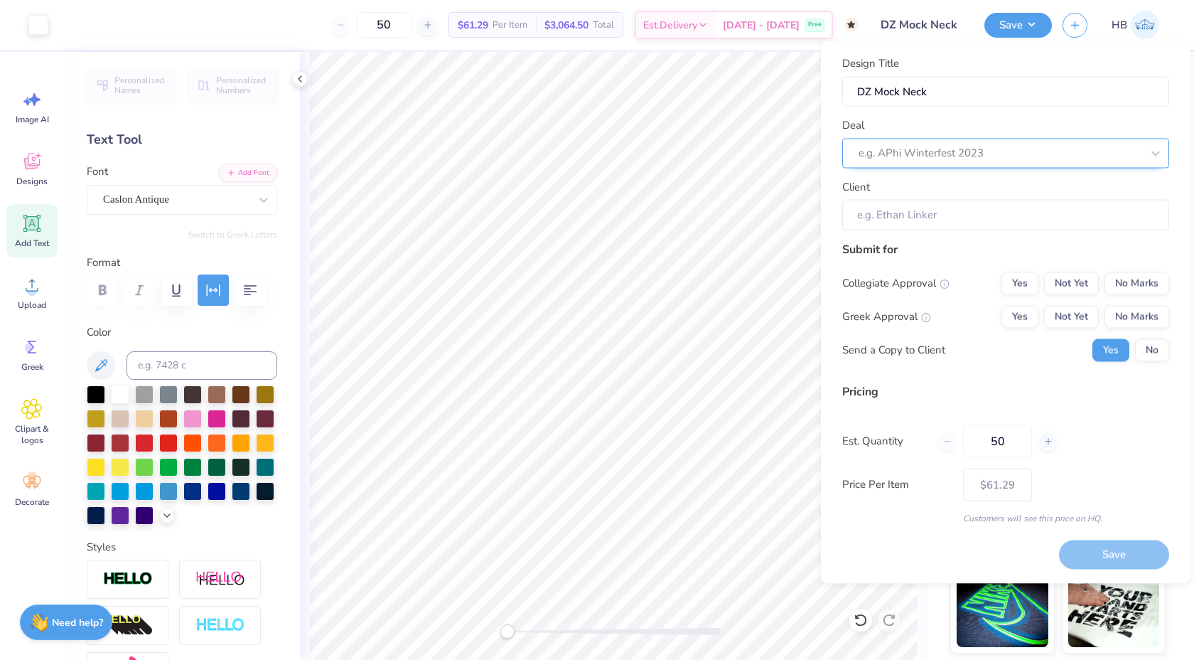
click at [940, 146] on div at bounding box center [1000, 153] width 283 height 19
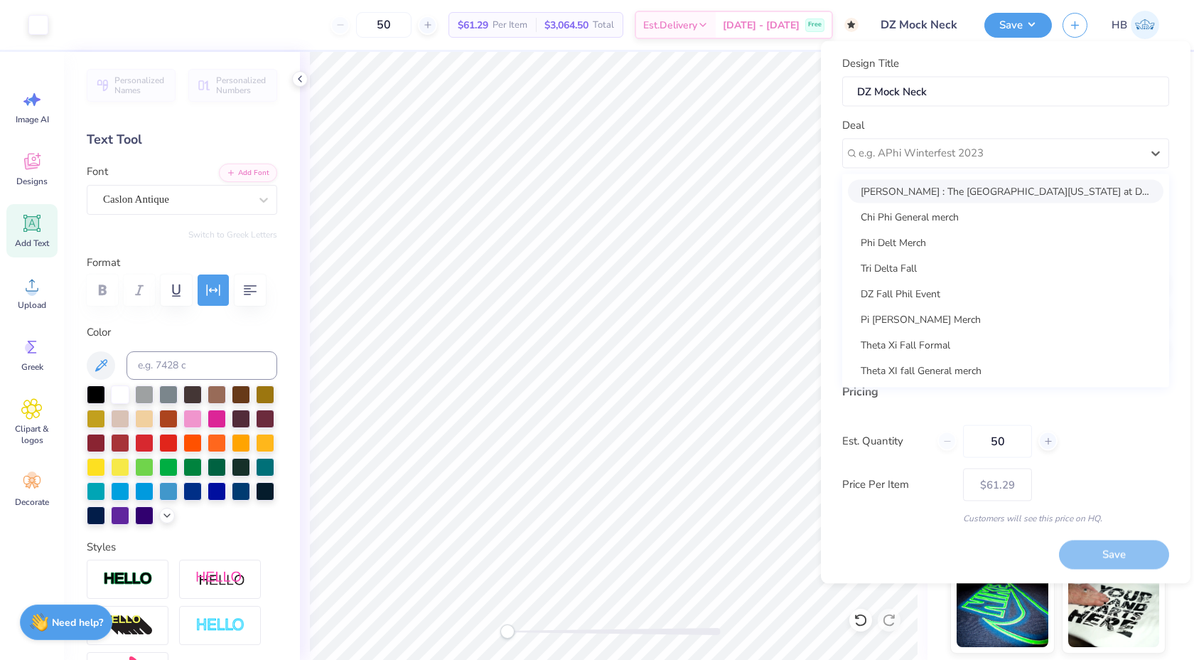
click at [944, 188] on div "[PERSON_NAME] : The [GEOGRAPHIC_DATA][US_STATE] at Dallas - [PERSON_NAME]" at bounding box center [1006, 190] width 316 height 23
type input "[PERSON_NAME]"
type input "$72.68"
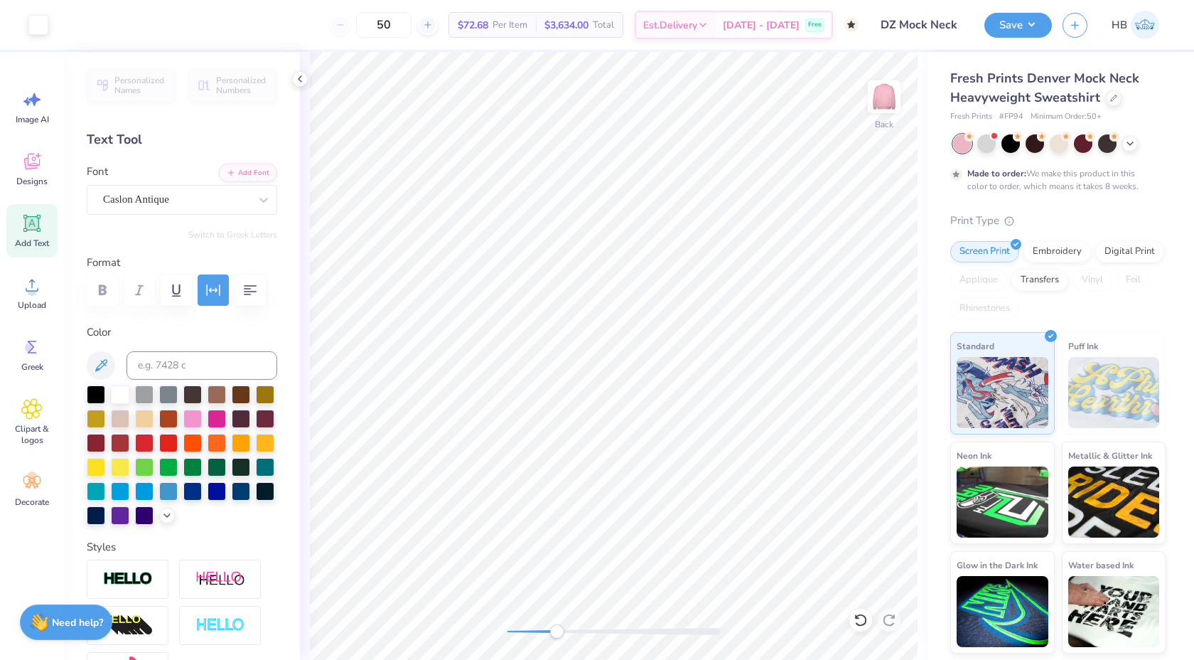
click at [557, 628] on div at bounding box center [614, 631] width 213 height 7
click at [1024, 21] on button "Save" at bounding box center [1019, 23] width 68 height 25
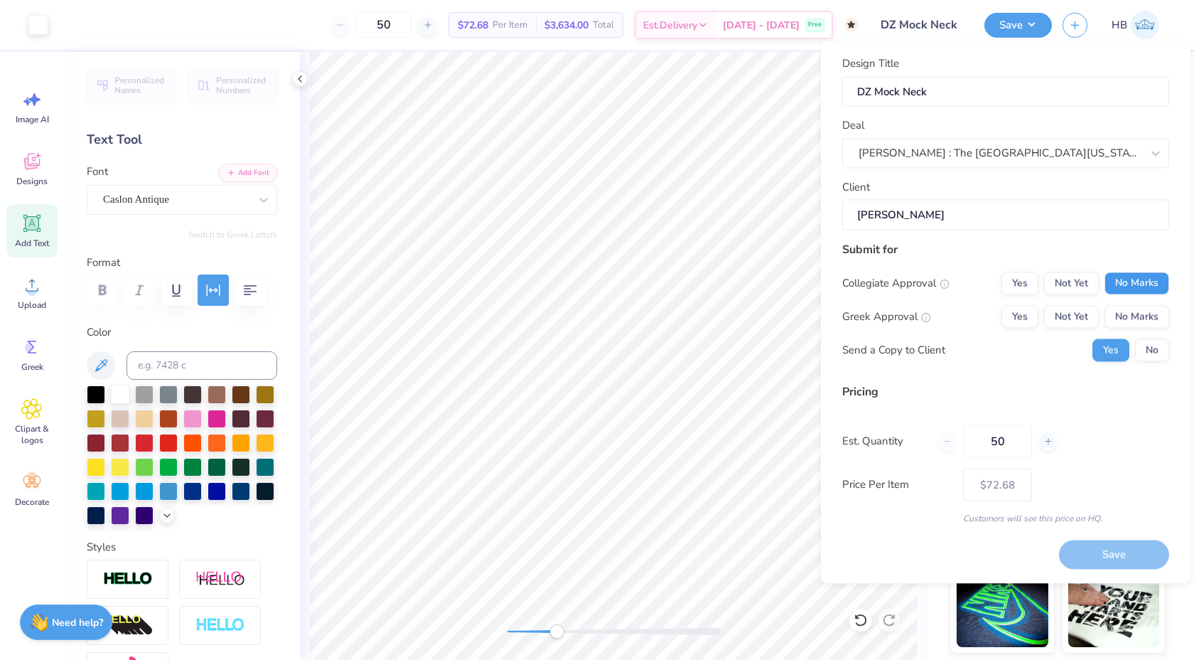
click at [1121, 278] on button "No Marks" at bounding box center [1137, 283] width 65 height 23
click at [1066, 318] on button "Not Yet" at bounding box center [1071, 316] width 55 height 23
click at [1157, 353] on button "No" at bounding box center [1152, 349] width 34 height 23
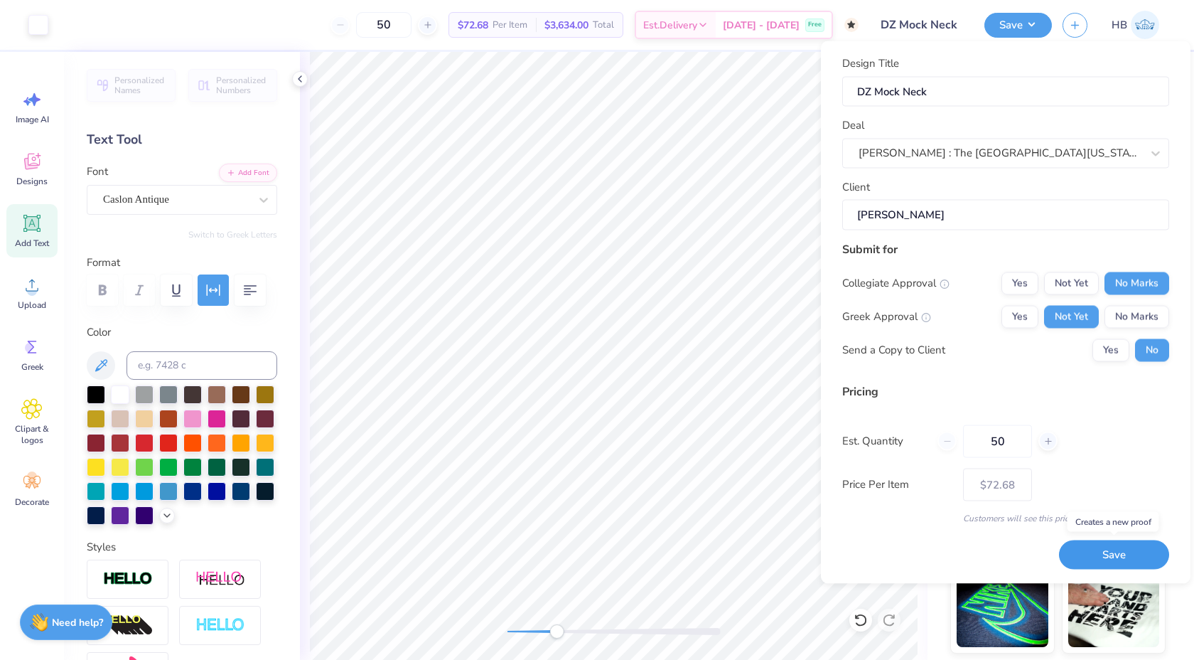
click at [1111, 556] on button "Save" at bounding box center [1114, 554] width 110 height 29
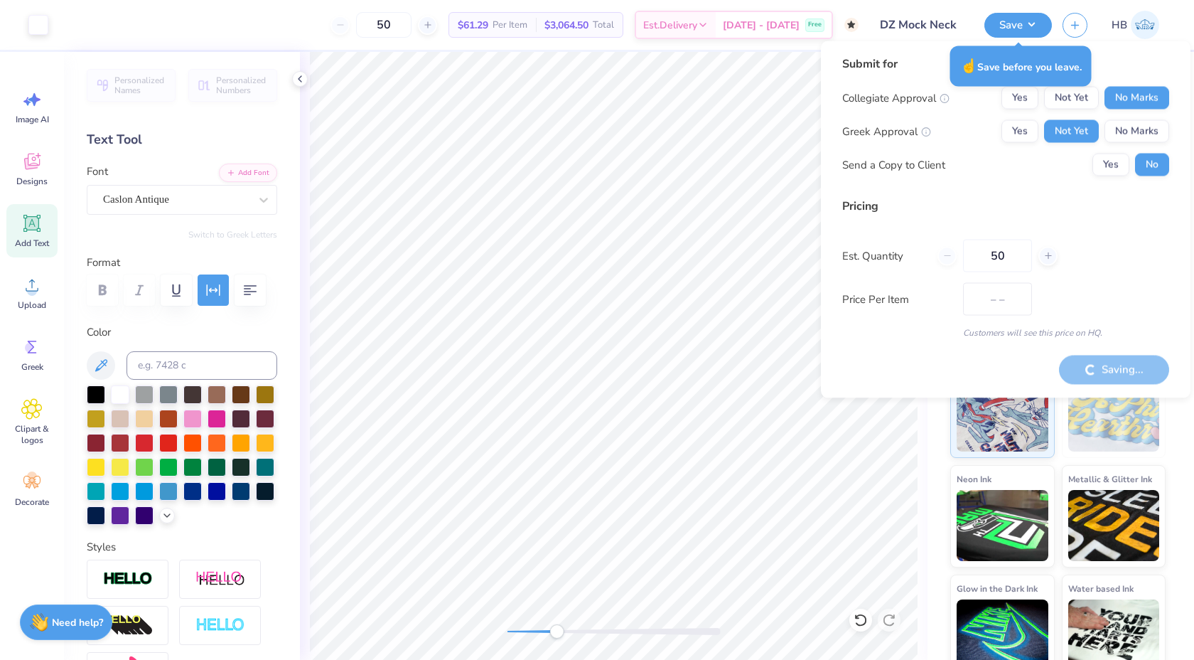
type input "$72.68"
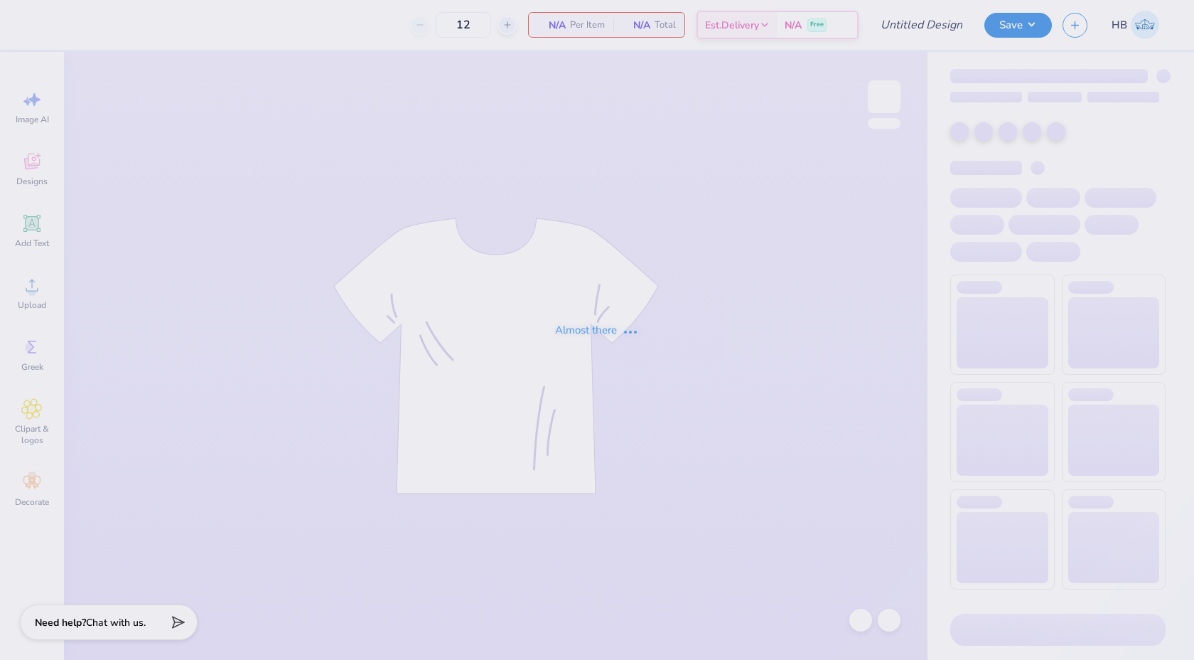
type input "50"
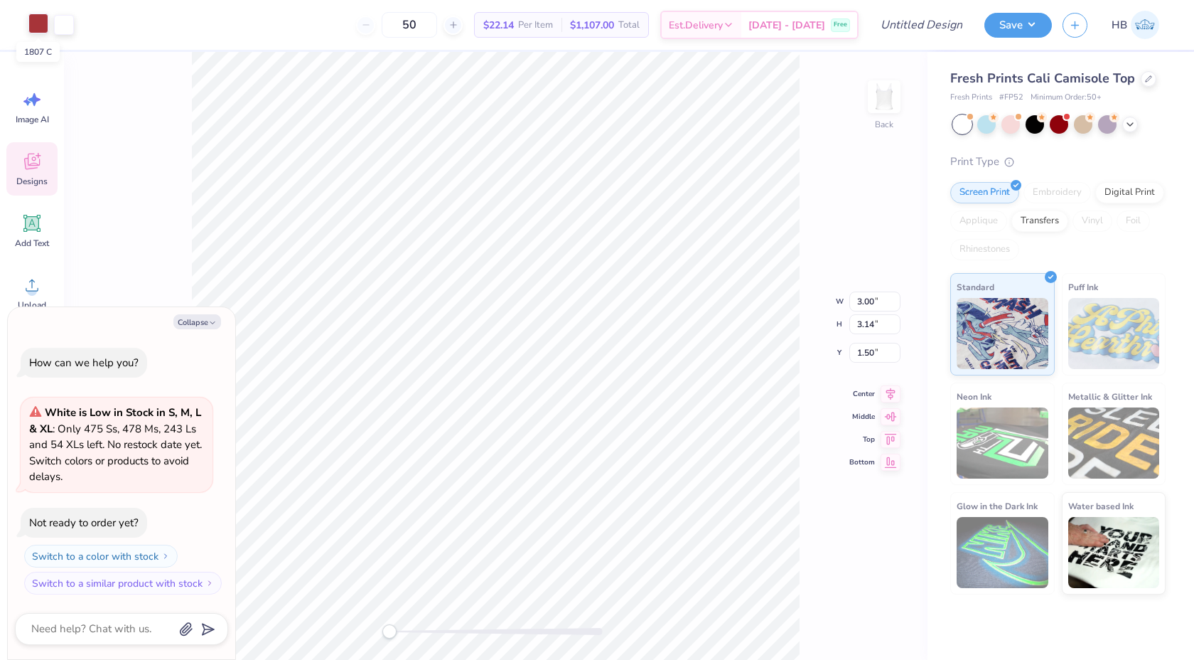
click at [44, 26] on div at bounding box center [38, 24] width 20 height 20
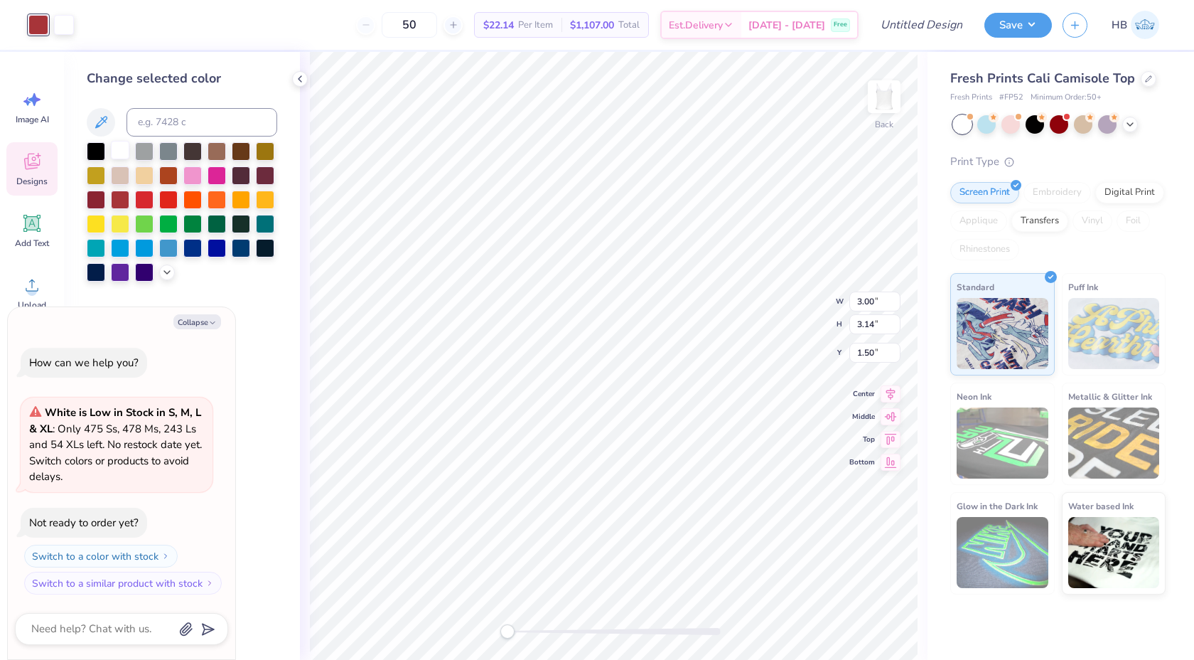
click at [120, 150] on div at bounding box center [120, 150] width 18 height 18
click at [857, 628] on div at bounding box center [860, 619] width 23 height 23
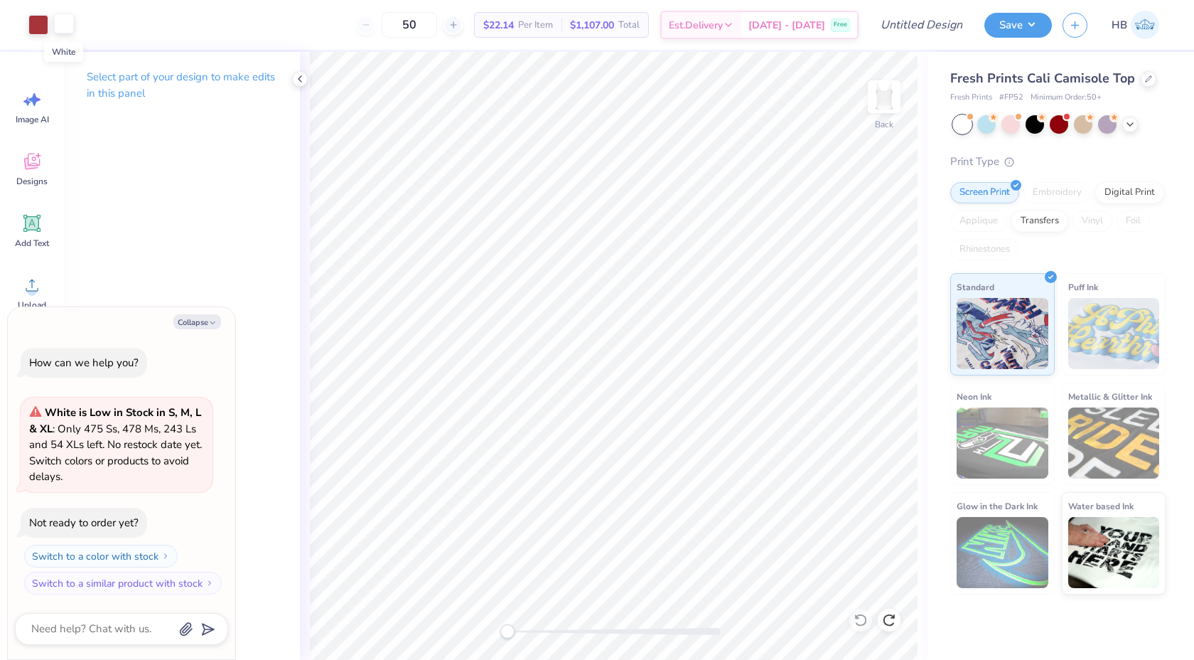
click at [65, 23] on div at bounding box center [64, 24] width 20 height 20
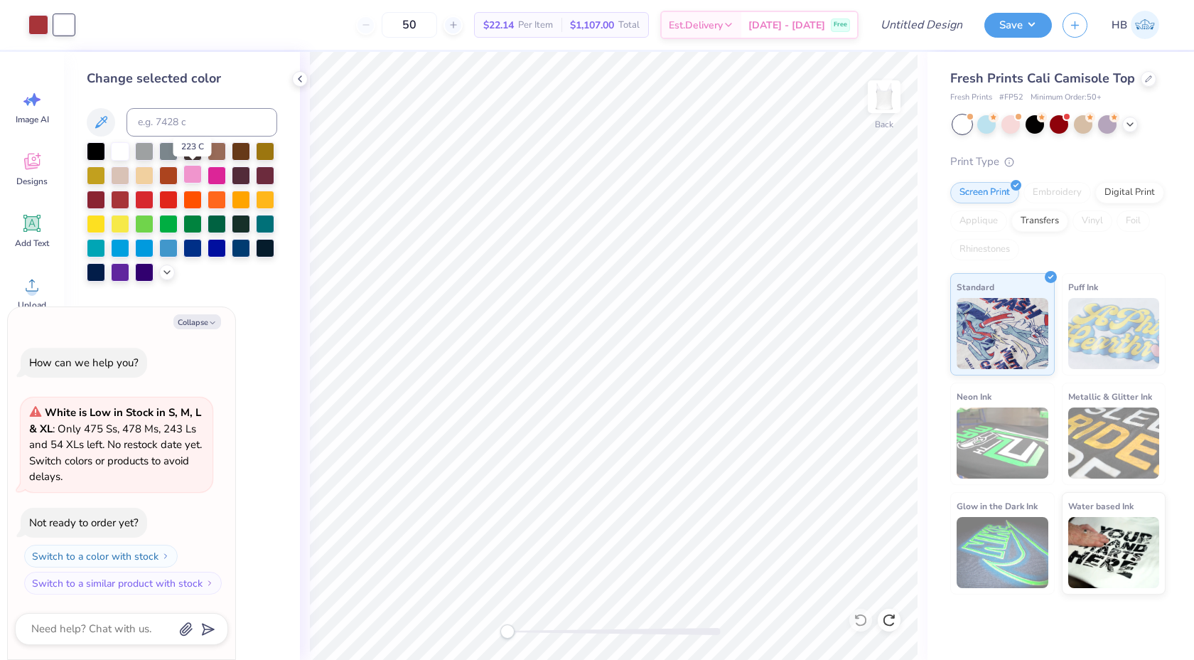
click at [193, 176] on div at bounding box center [192, 174] width 18 height 18
click at [29, 18] on div at bounding box center [38, 24] width 20 height 20
click at [123, 155] on div at bounding box center [120, 150] width 18 height 18
click at [1150, 69] on div "Fresh Prints Cali Camisole Top" at bounding box center [1057, 78] width 215 height 19
click at [1150, 76] on div at bounding box center [1149, 78] width 16 height 16
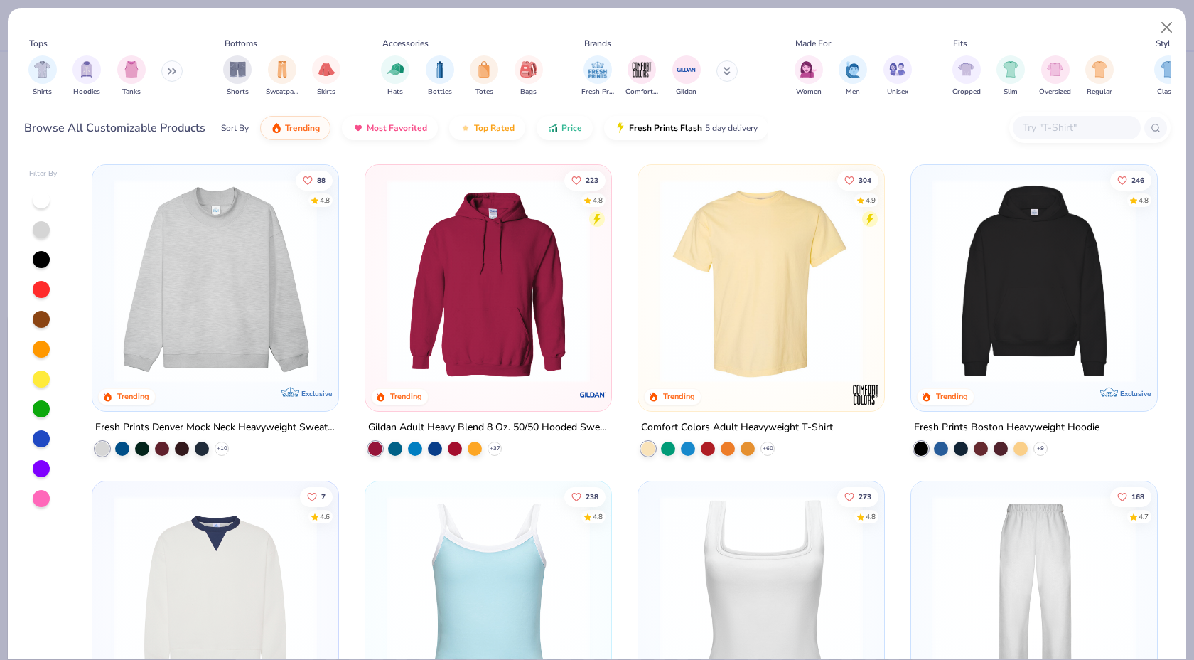
click at [262, 242] on img at bounding box center [216, 280] width 218 height 203
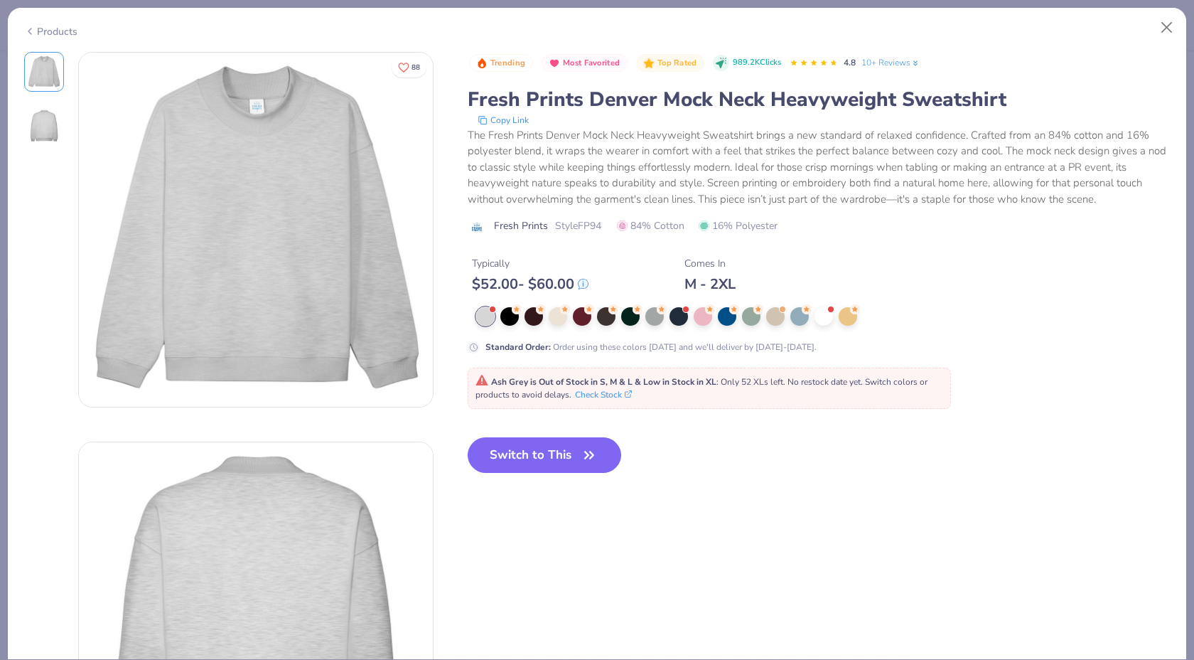
click at [706, 304] on div "Trending Most Favorited Top Rated 989.2K Clicks 4.8 10+ Reviews Fresh Prints De…" at bounding box center [819, 203] width 703 height 302
click at [706, 311] on icon at bounding box center [710, 308] width 10 height 10
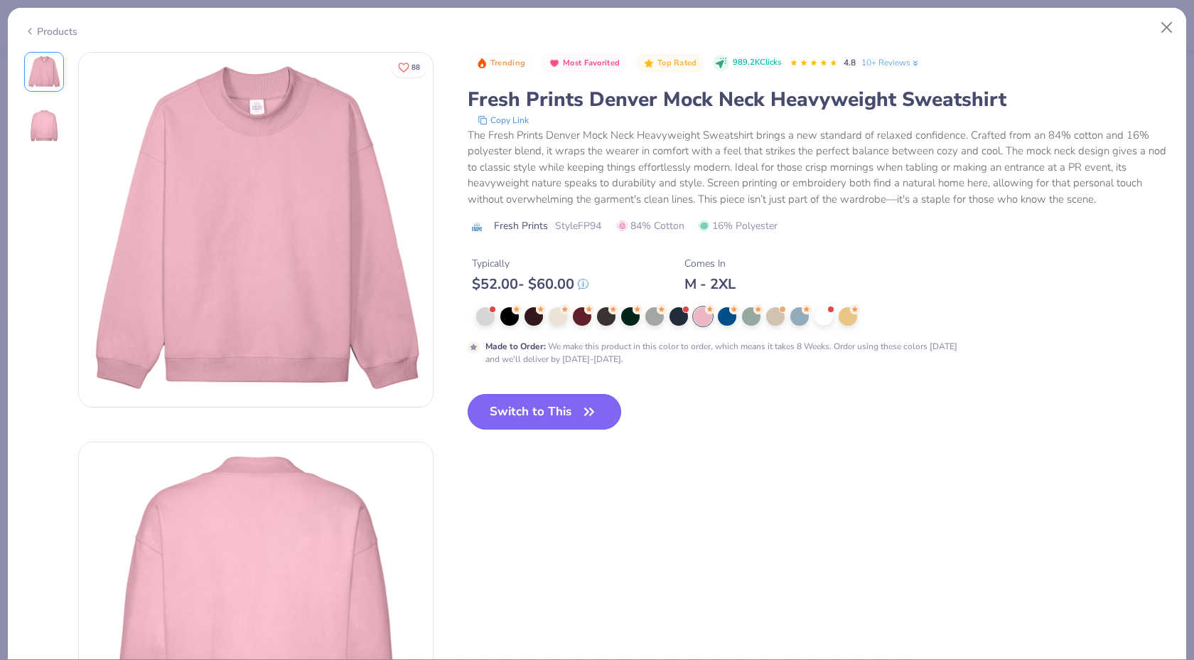
click at [586, 417] on icon "button" at bounding box center [589, 412] width 20 height 20
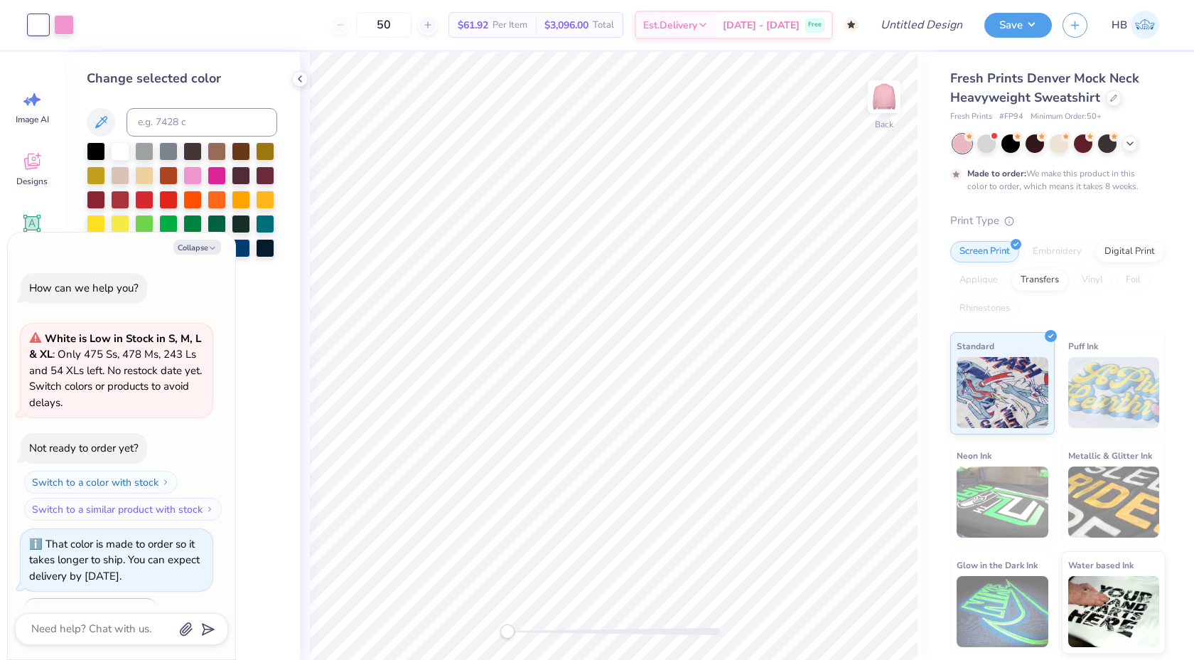
scroll to position [60, 0]
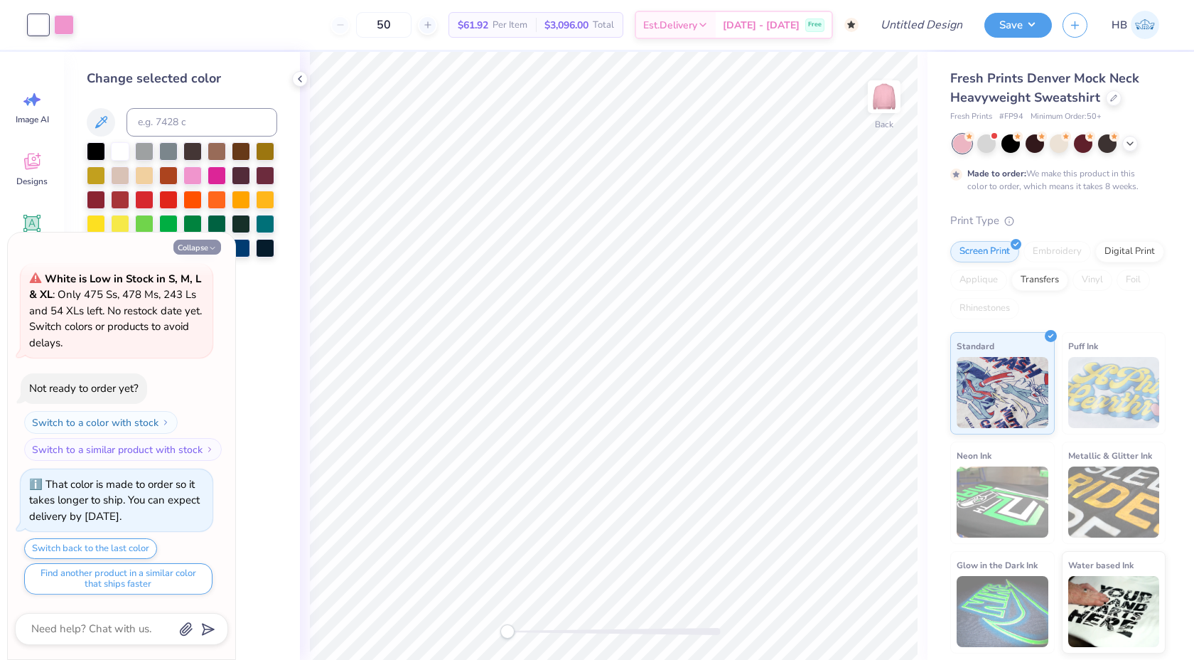
click at [198, 240] on button "Collapse" at bounding box center [197, 247] width 48 height 15
type textarea "x"
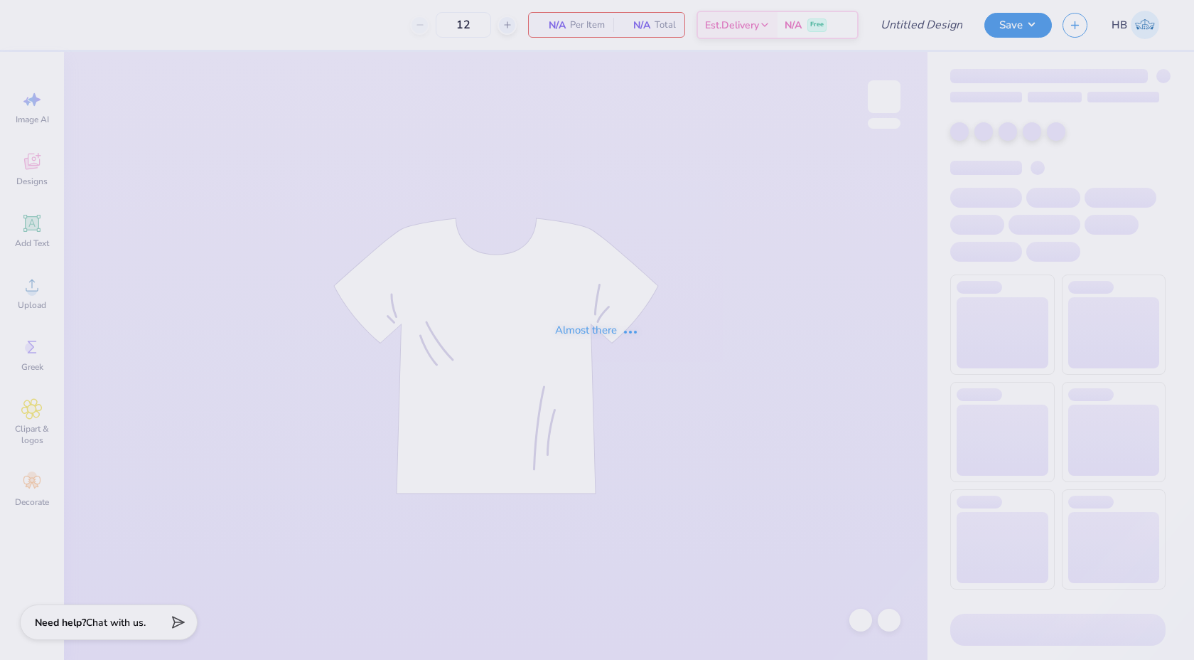
type input "50"
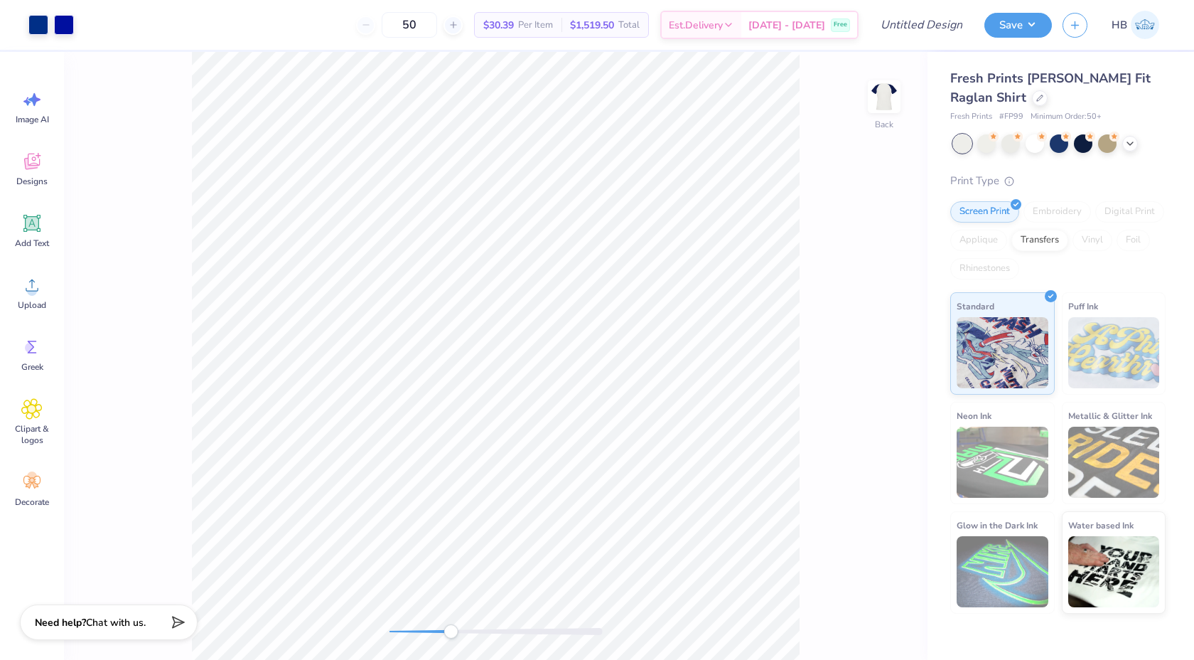
click at [451, 633] on div at bounding box center [496, 631] width 213 height 7
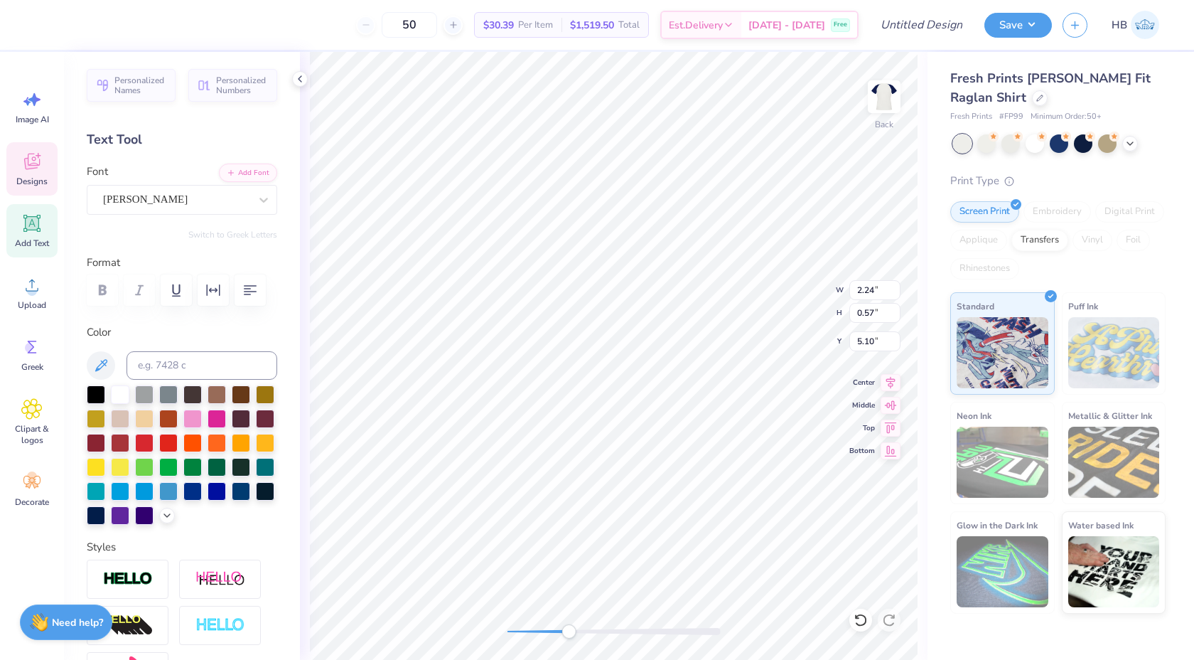
type textarea "Delta Zeta"
type input "1.76"
type input "0.46"
type input "5.91"
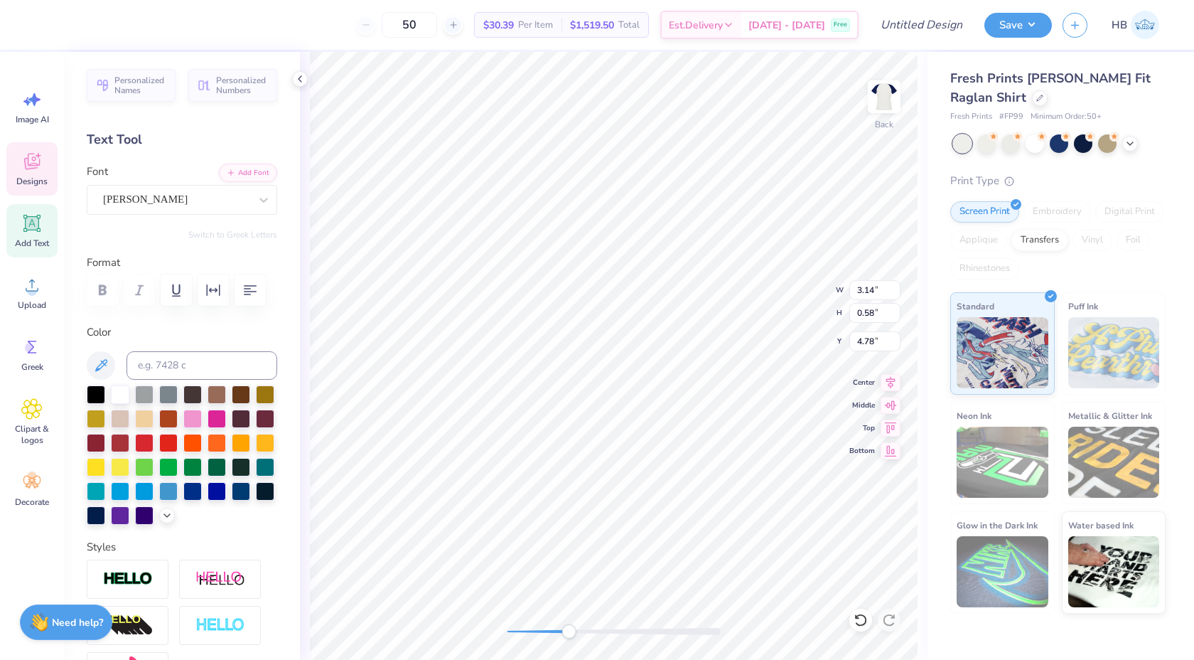
scroll to position [0, 0]
type textarea "D"
type textarea "Pi Sigma"
type input "2.99"
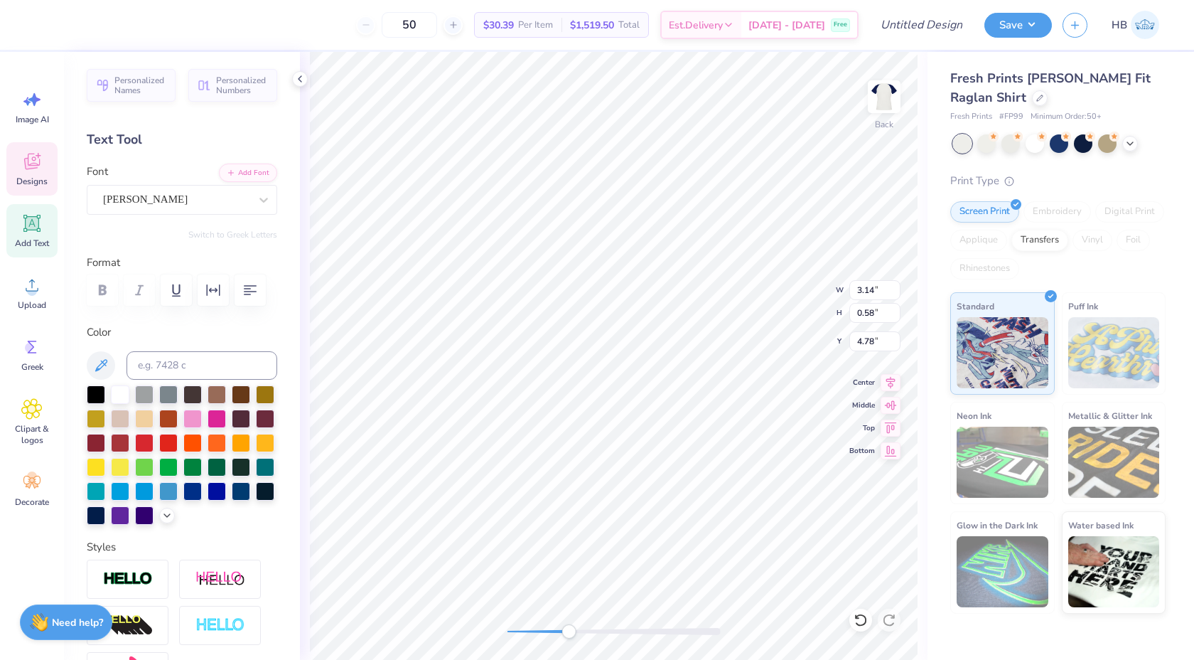
type input "0.65"
type input "5.57"
click at [194, 193] on div "Alex Brush" at bounding box center [176, 199] width 149 height 22
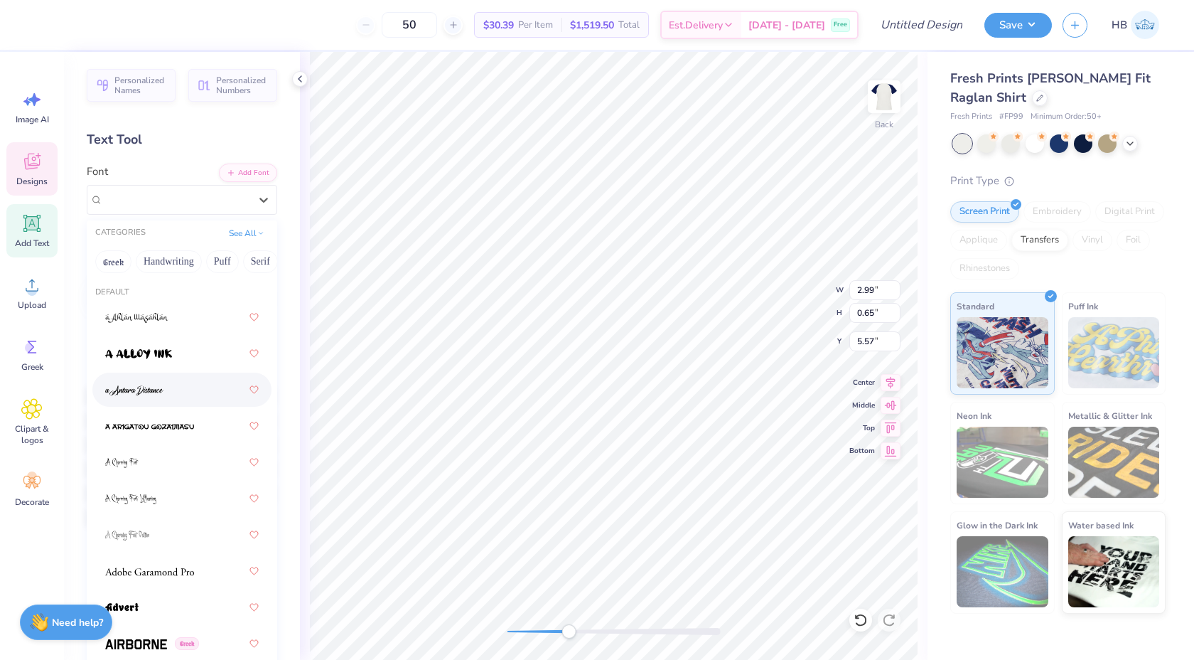
click at [175, 397] on div at bounding box center [182, 390] width 154 height 26
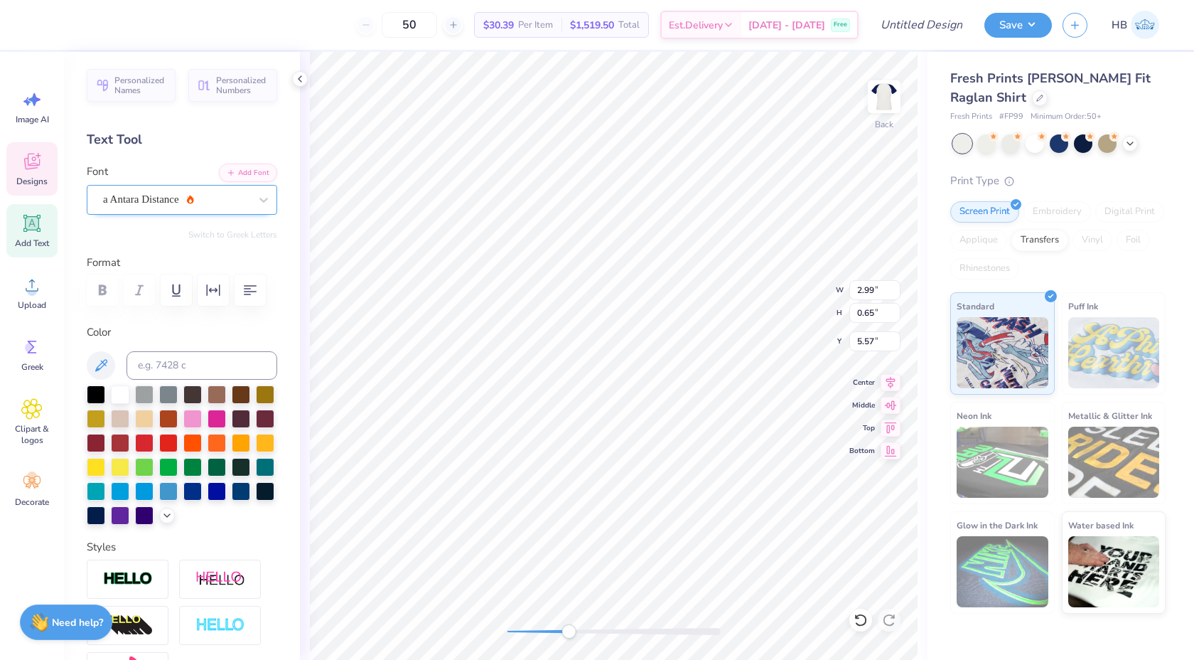
click at [220, 191] on div at bounding box center [176, 199] width 146 height 19
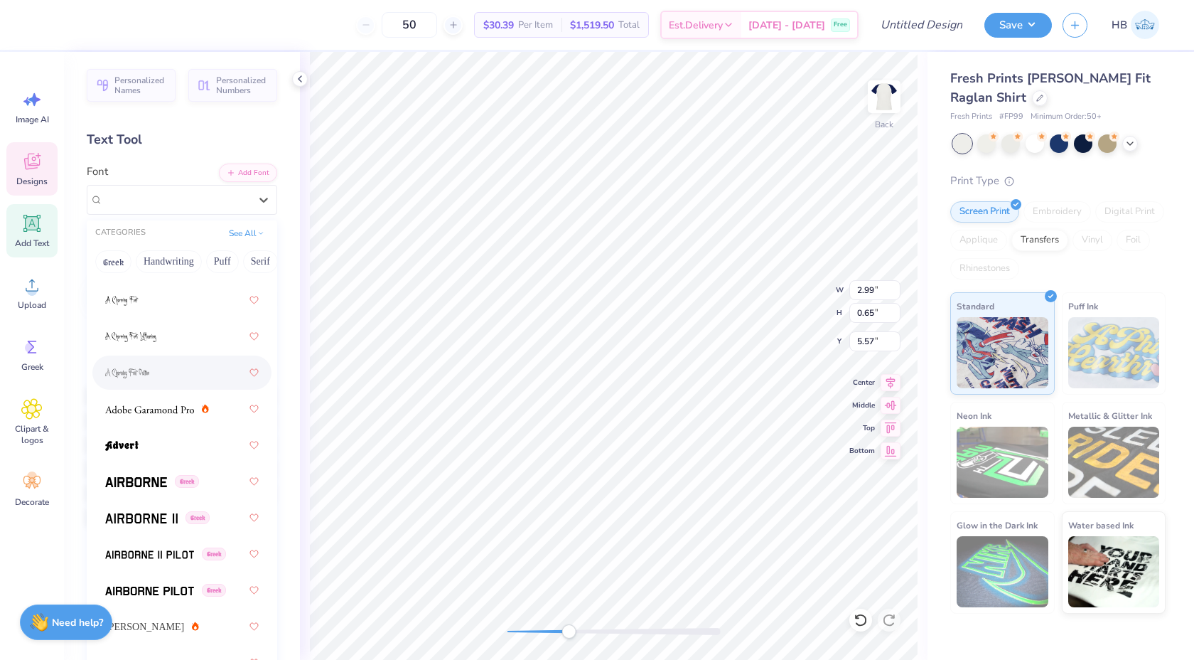
scroll to position [163, 0]
click at [184, 419] on div at bounding box center [182, 408] width 154 height 26
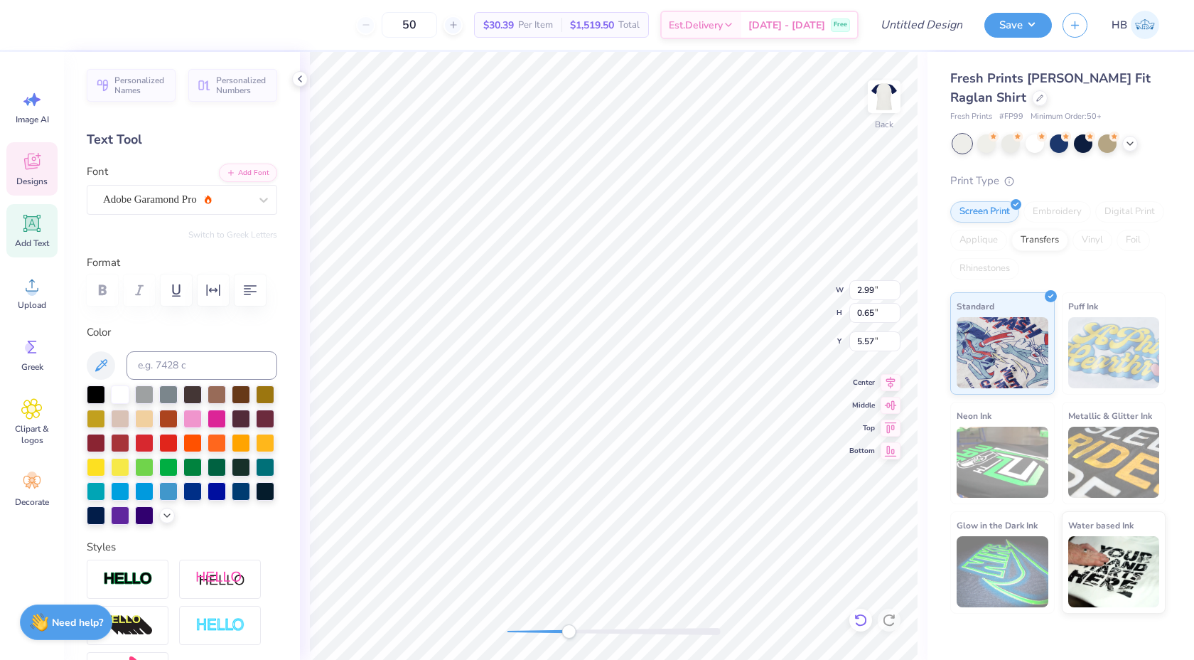
click at [859, 621] on icon at bounding box center [861, 620] width 14 height 14
type input "2.14"
type input "0.75"
type input "5.53"
click at [273, 206] on div at bounding box center [264, 200] width 26 height 26
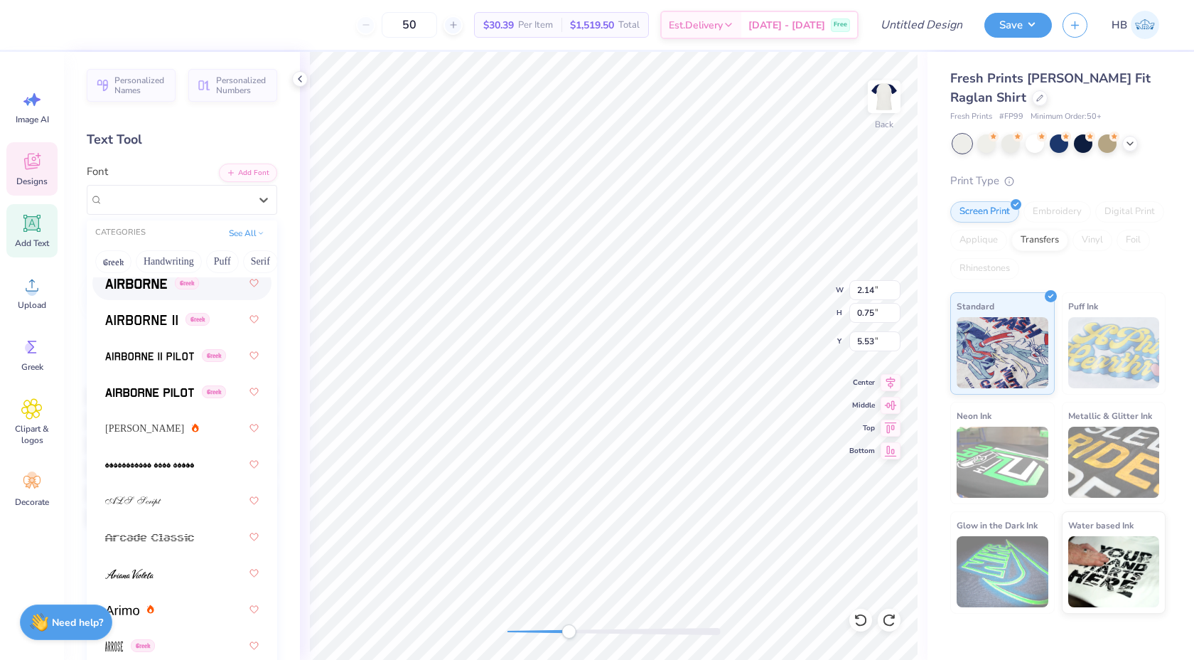
scroll to position [373, 0]
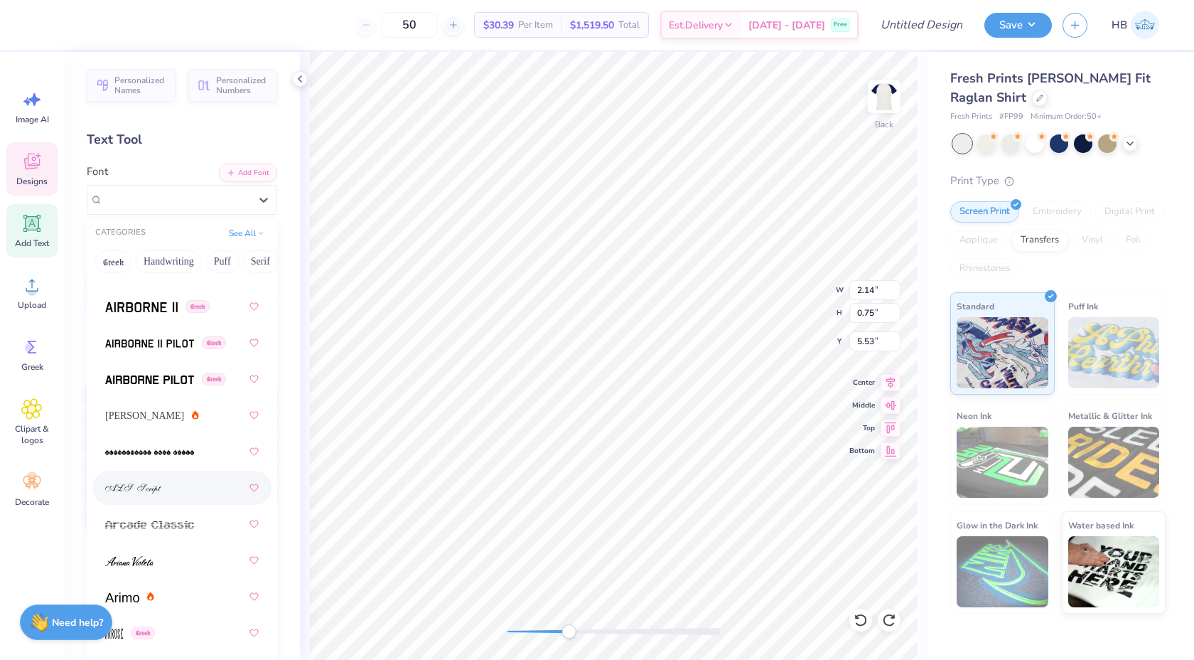
click at [210, 488] on div at bounding box center [182, 488] width 154 height 26
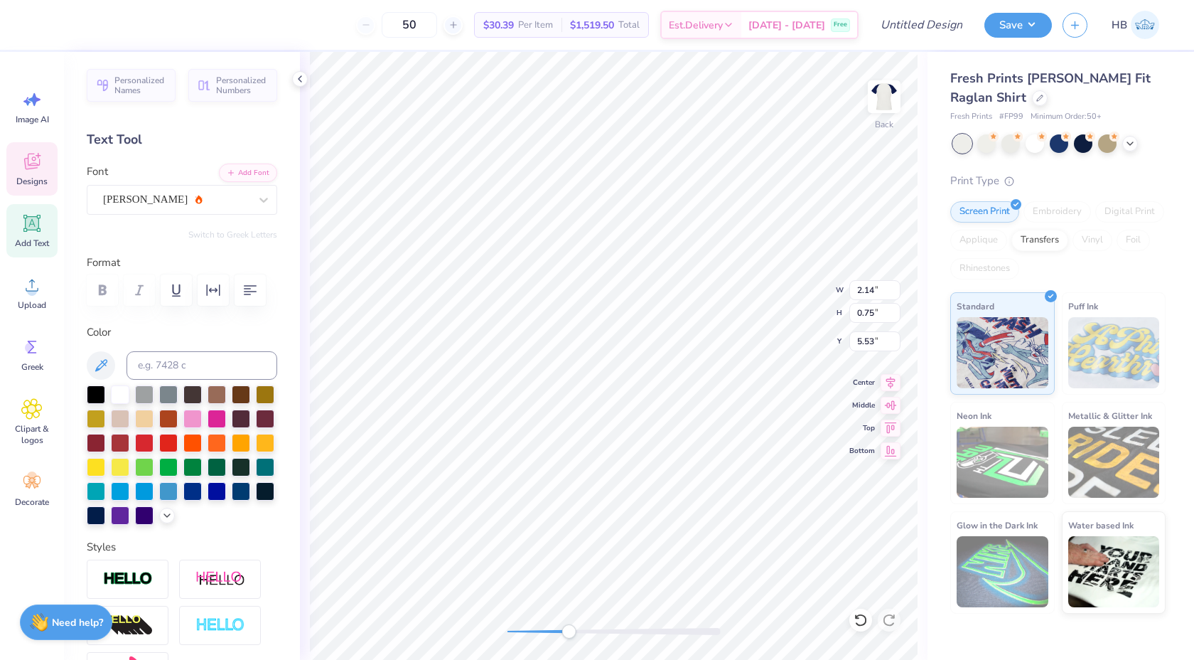
type input "3.14"
type input "0.58"
type input "4.78"
type input "3.02"
type input "0.81"
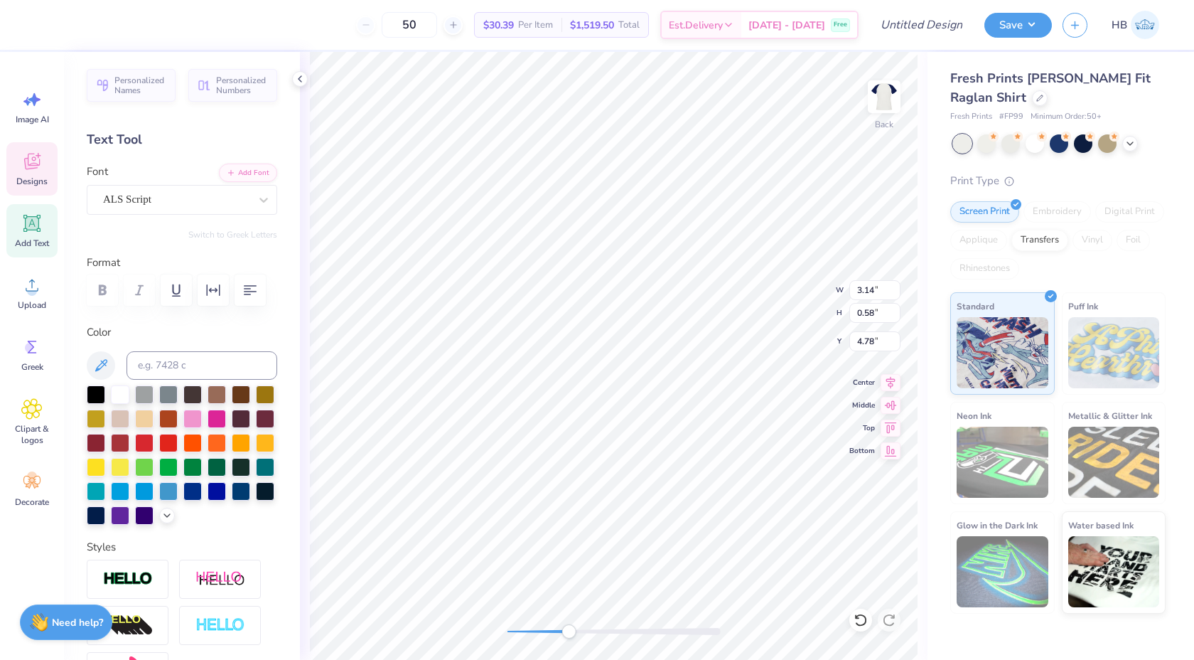
type input "5.50"
type input "3.14"
type input "0.58"
type input "4.78"
click at [254, 191] on div at bounding box center [264, 200] width 26 height 26
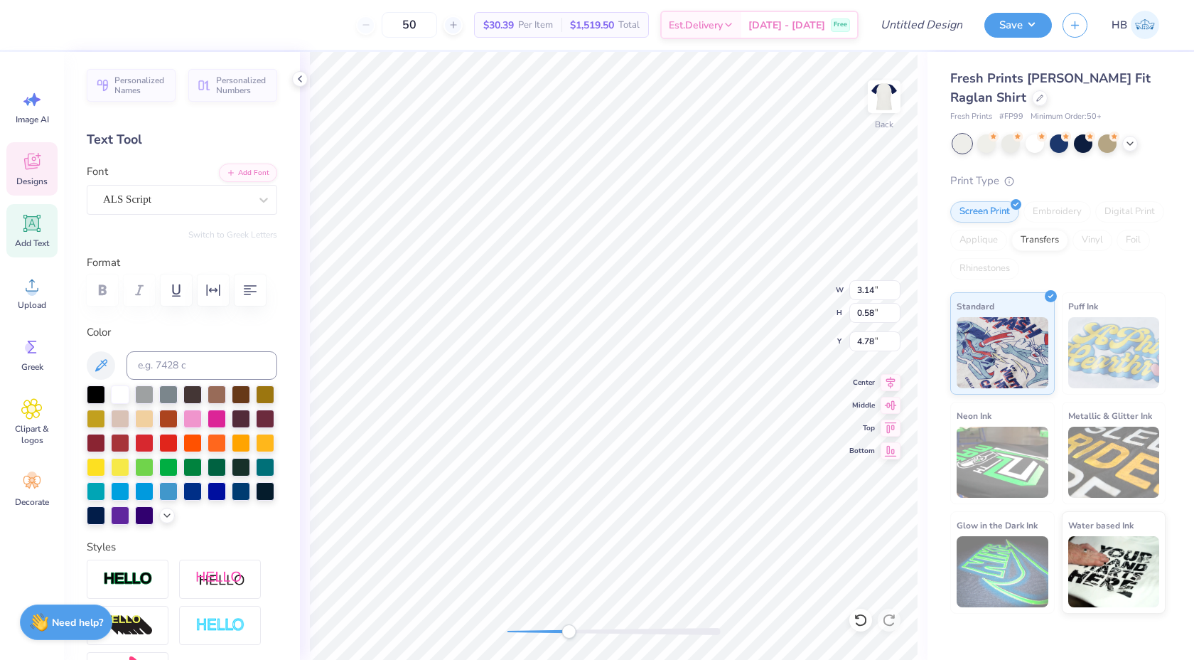
type input "3.02"
type input "0.81"
type input "5.50"
type input "3.14"
type input "0.58"
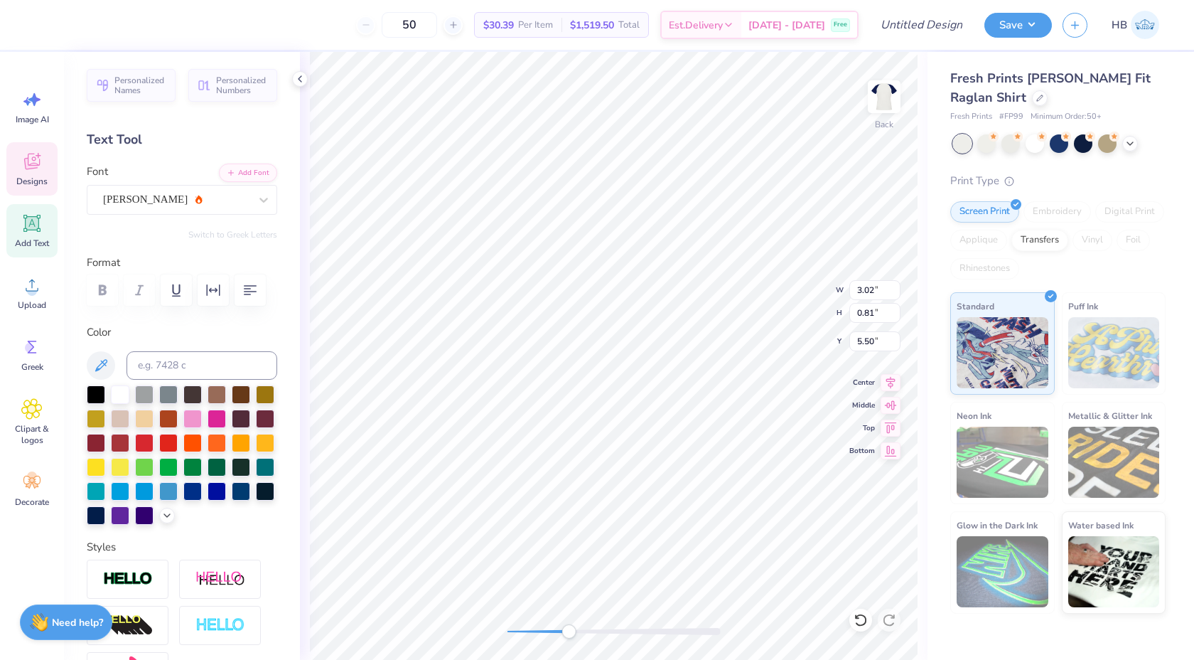
type input "4.78"
click at [274, 203] on div at bounding box center [264, 200] width 26 height 26
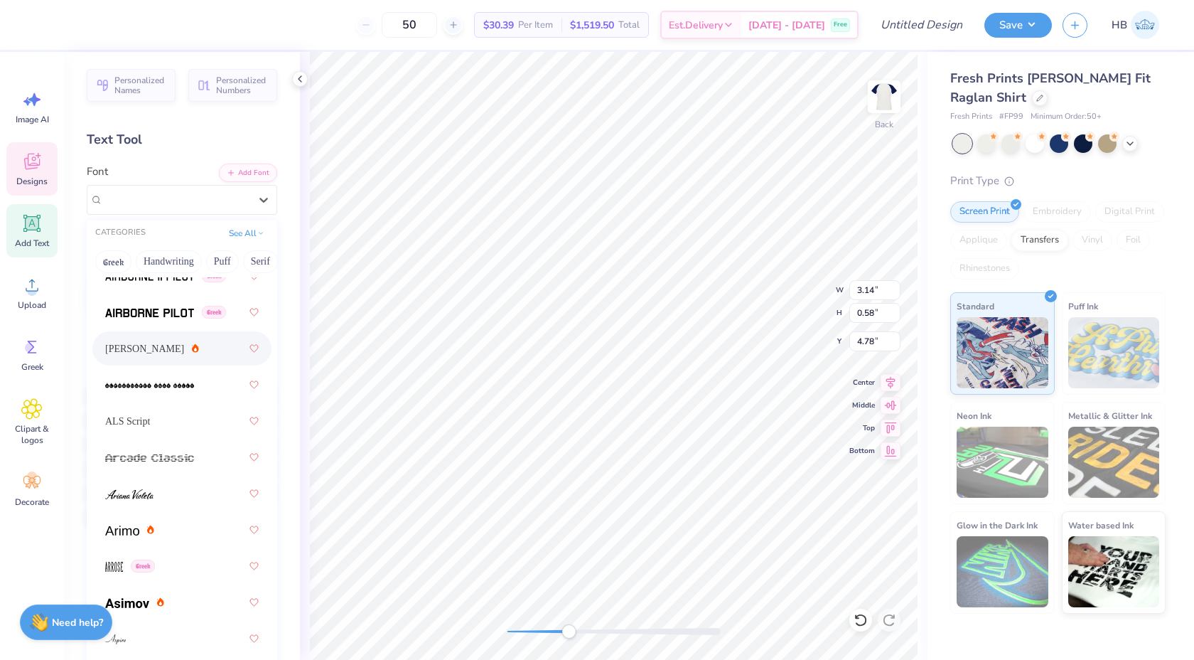
scroll to position [454, 0]
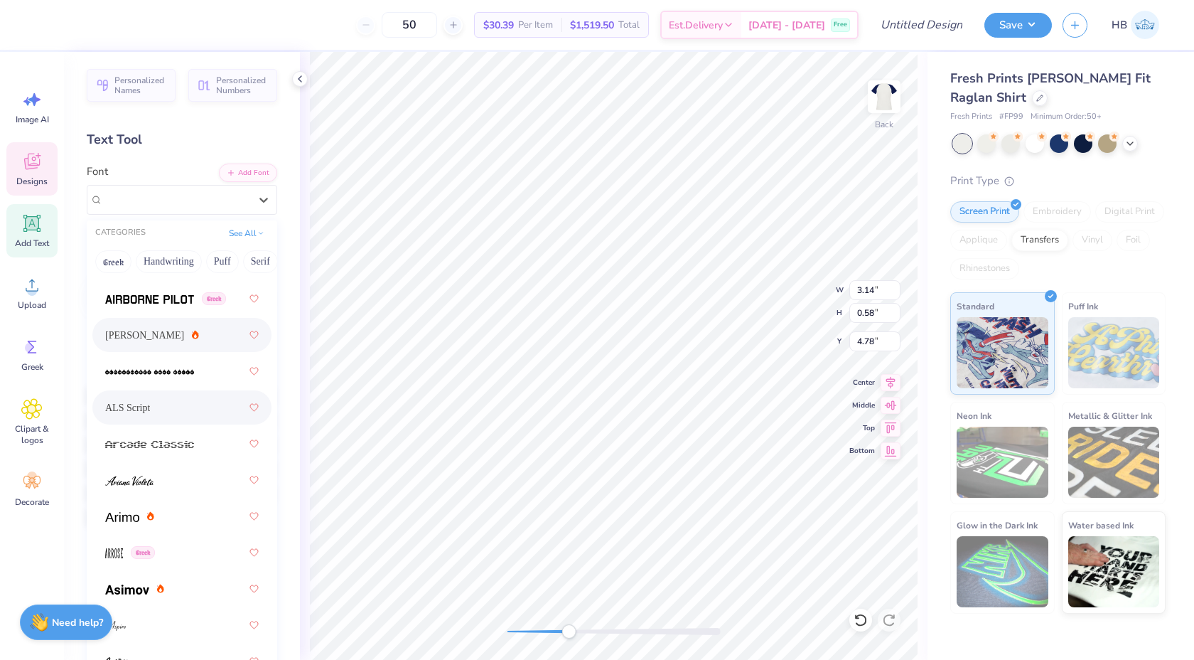
click at [176, 399] on div "ALS Script" at bounding box center [182, 408] width 154 height 26
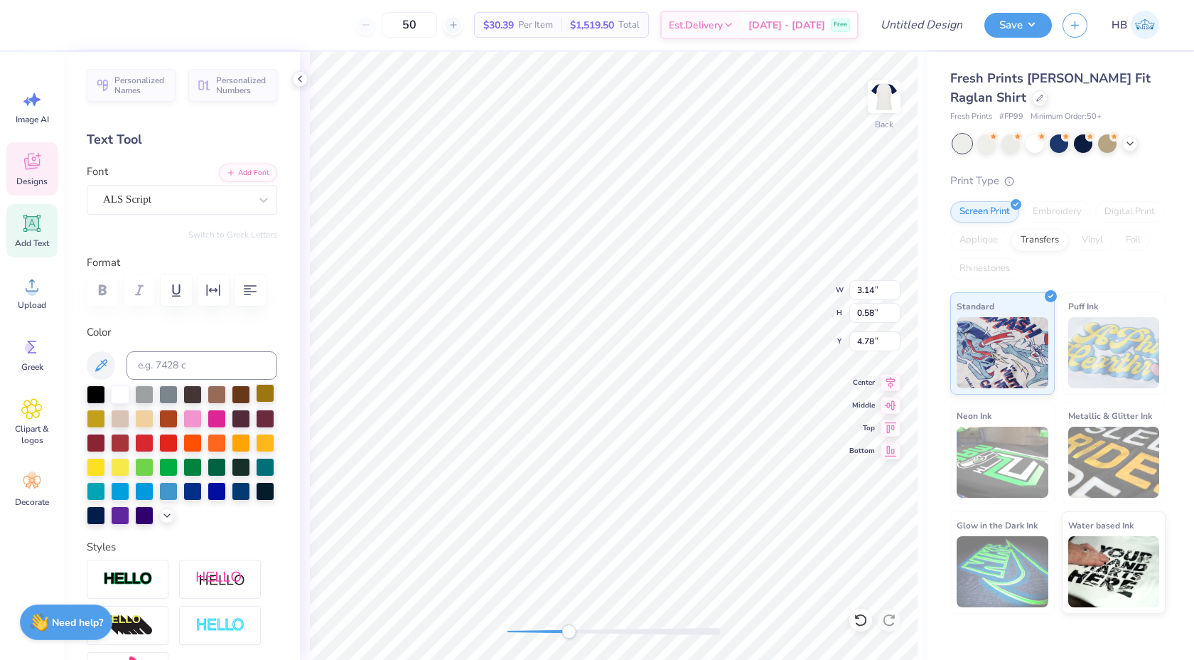
type input "3.02"
type input "0.81"
type input "5.50"
click at [141, 199] on div "ALS Script" at bounding box center [176, 199] width 149 height 22
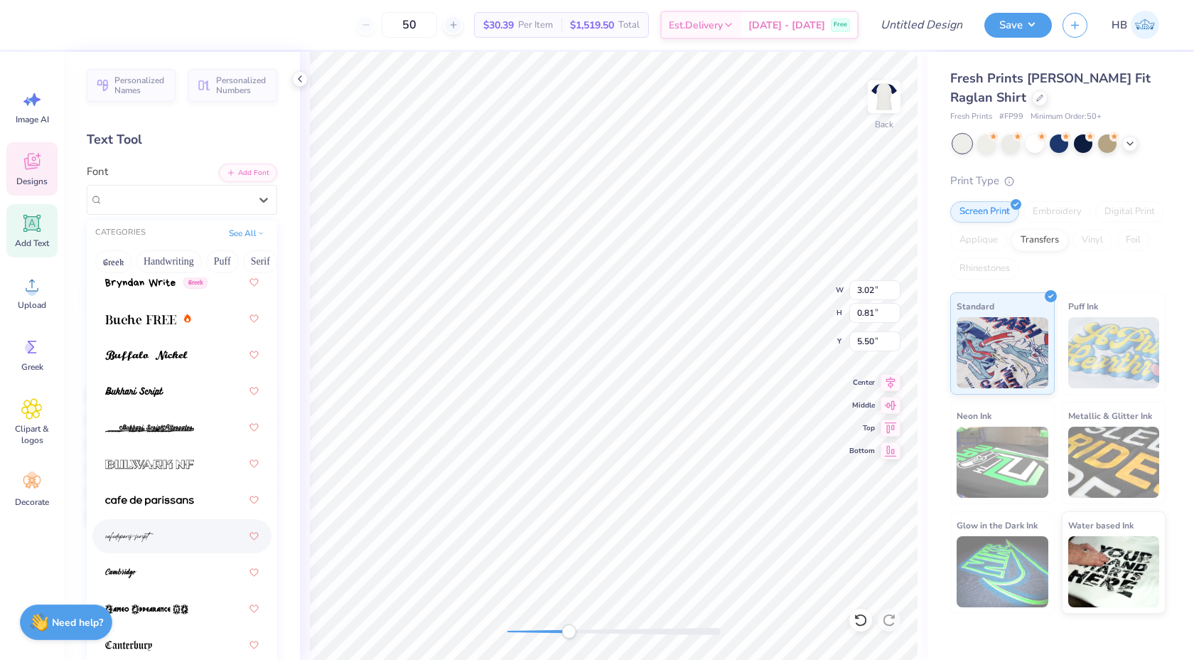
scroll to position [1829, 0]
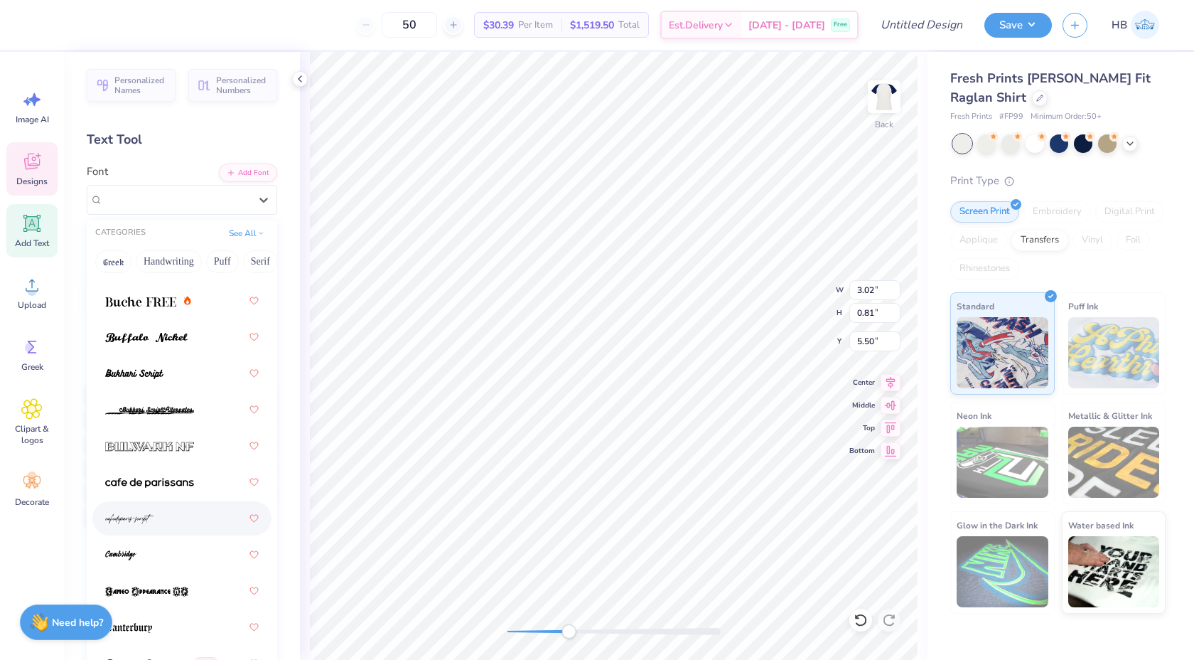
click at [159, 517] on div at bounding box center [182, 518] width 154 height 26
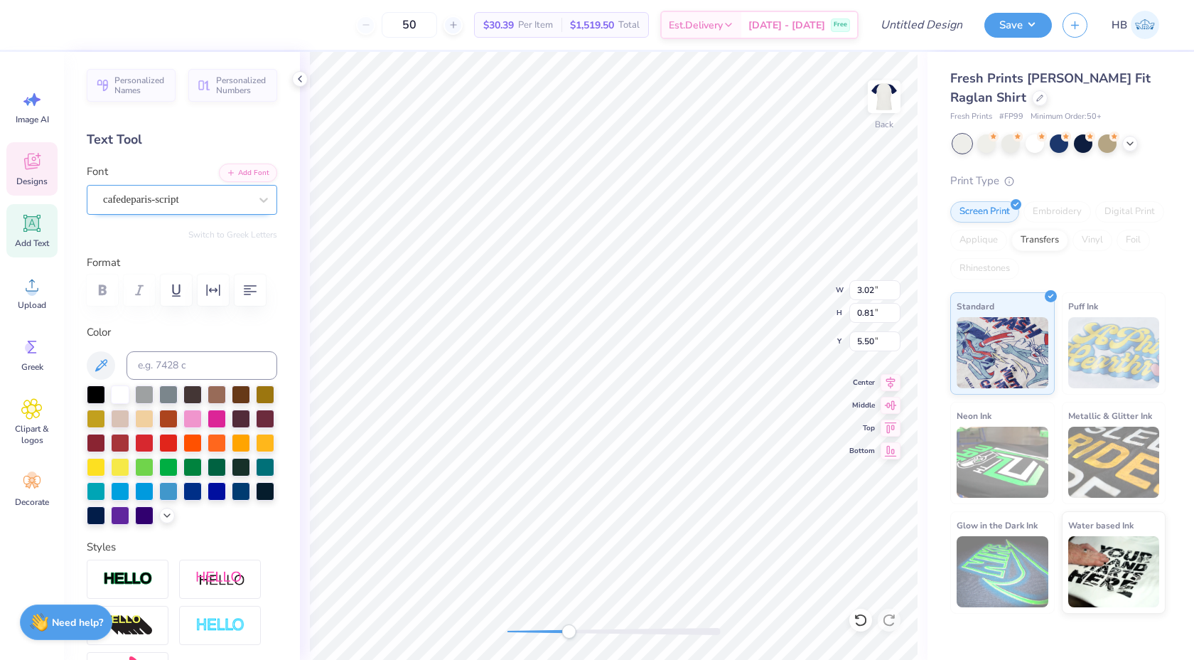
click at [136, 205] on div "cafedeparis-script" at bounding box center [176, 199] width 149 height 22
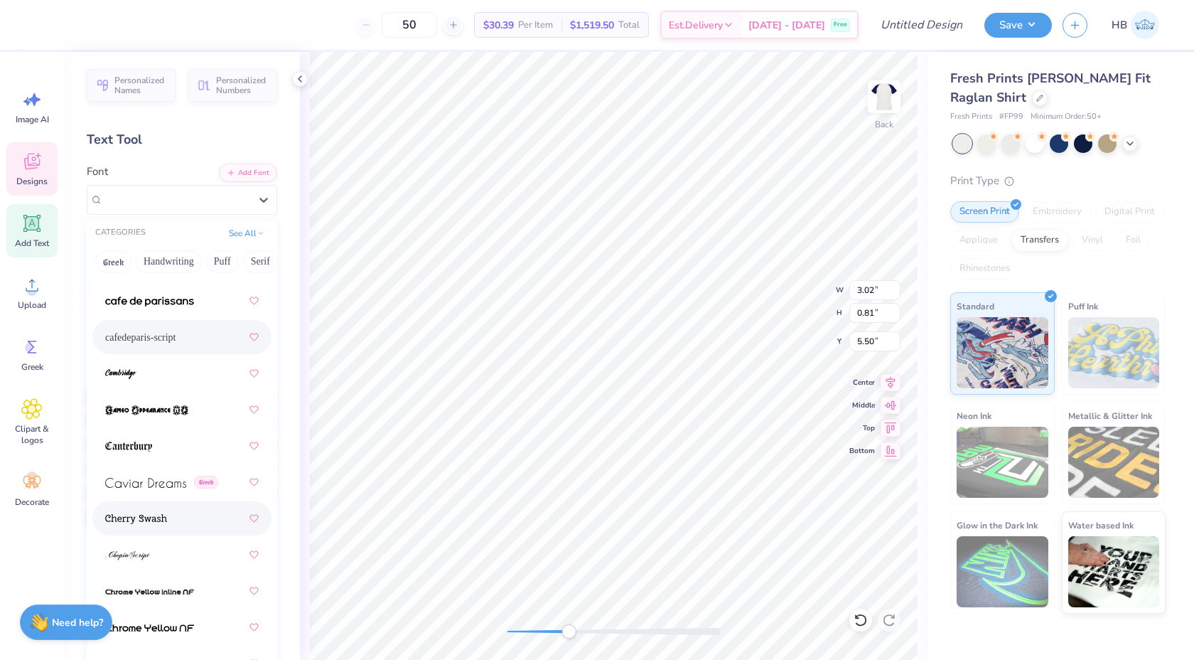
scroll to position [2067, 0]
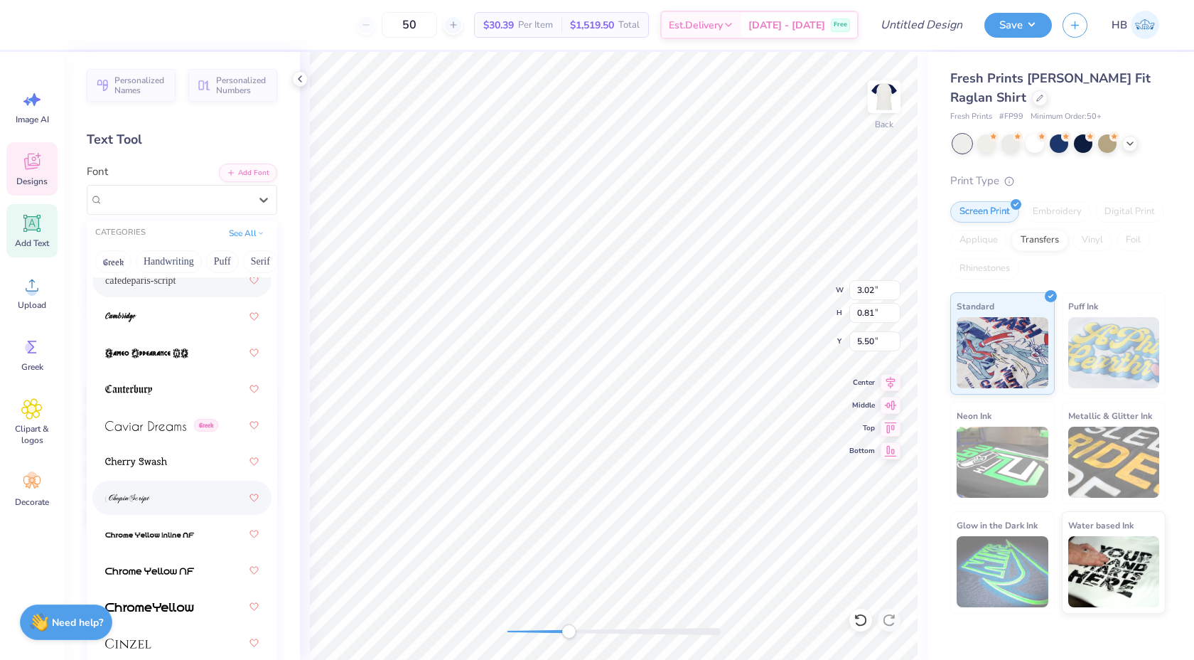
click at [151, 500] on div at bounding box center [182, 498] width 154 height 26
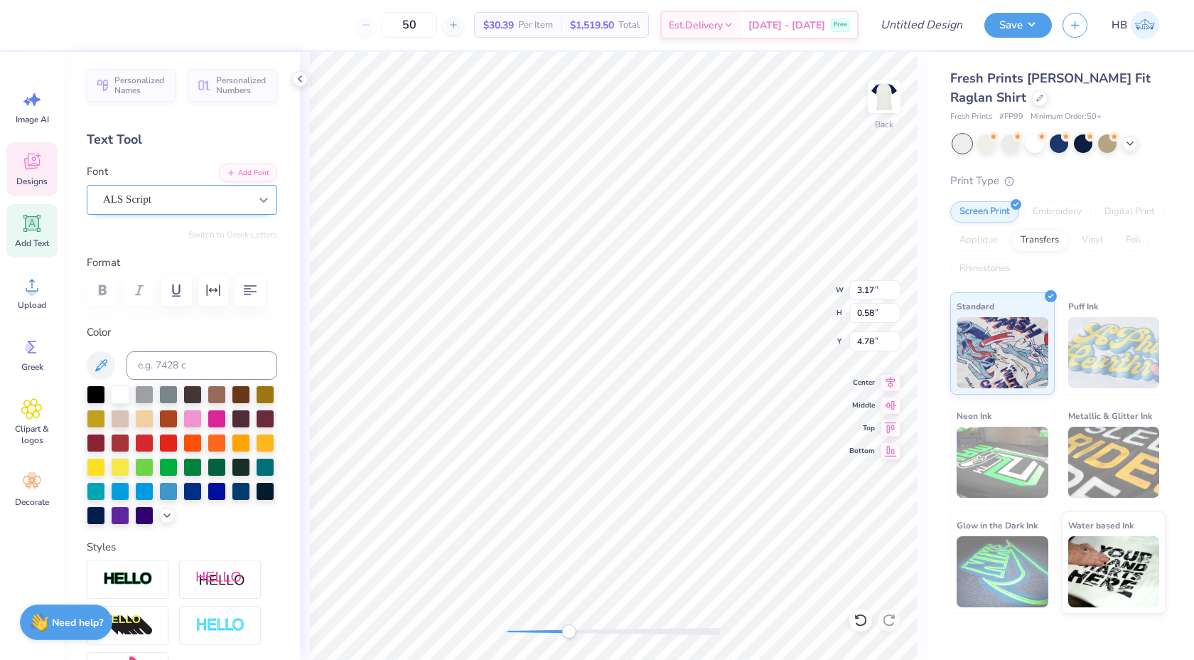
scroll to position [0, 1]
type textarea "DeltaZeta"
type textarea "Delta Zeta"
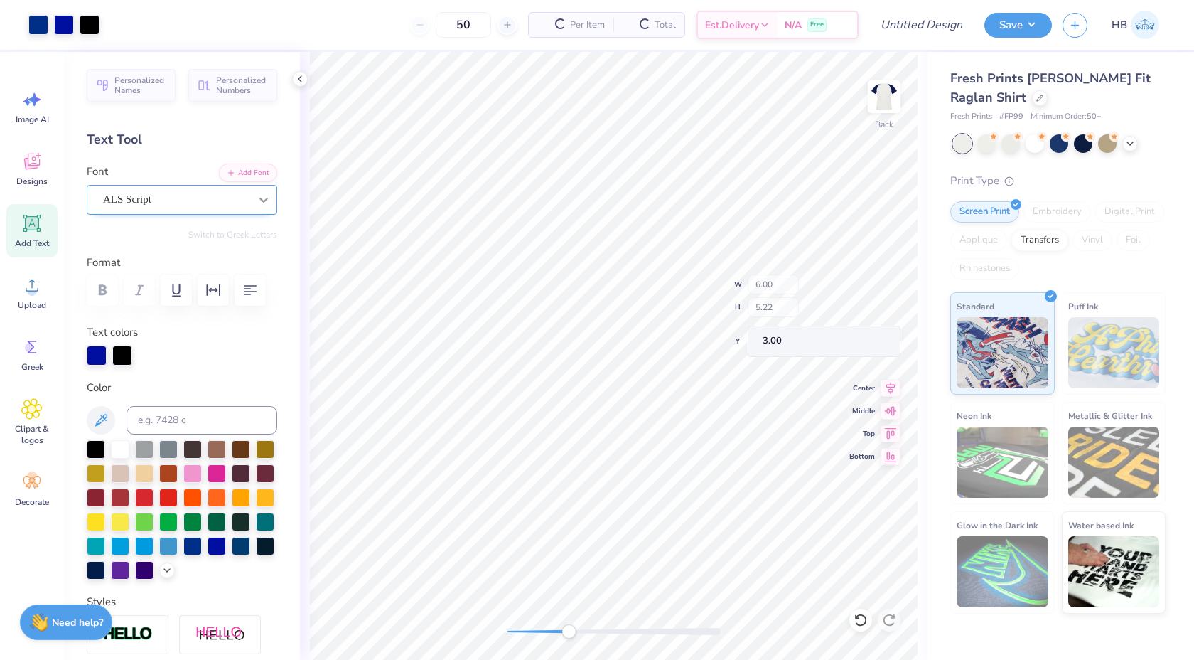
type input "6.00"
type input "5.22"
type input "3.00"
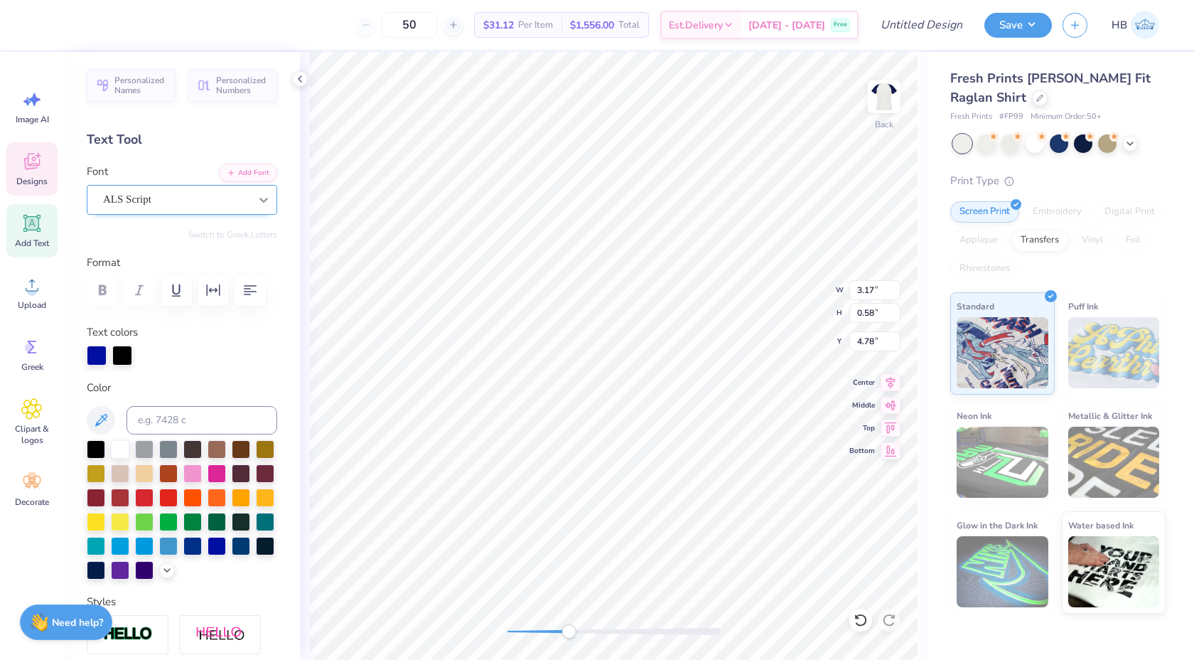
type input "4.81"
type input "6.00"
type input "5.22"
type input "3.00"
type input "3.17"
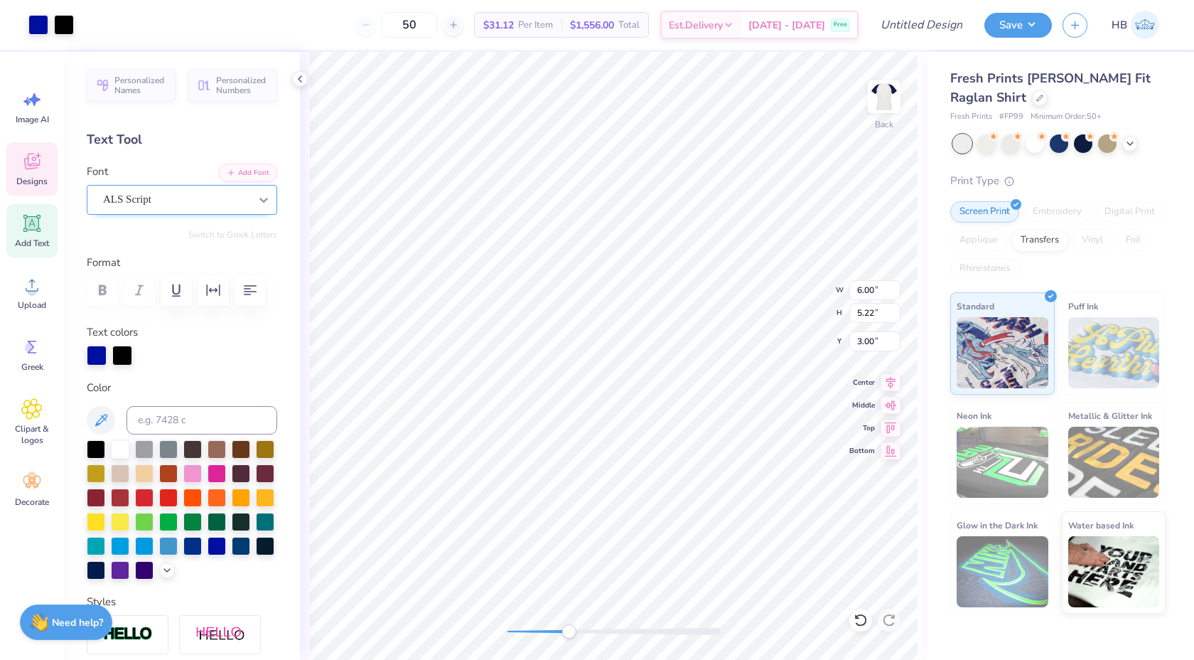
type input "0.58"
type input "4.81"
type textarea "D"
type textarea "est.1902"
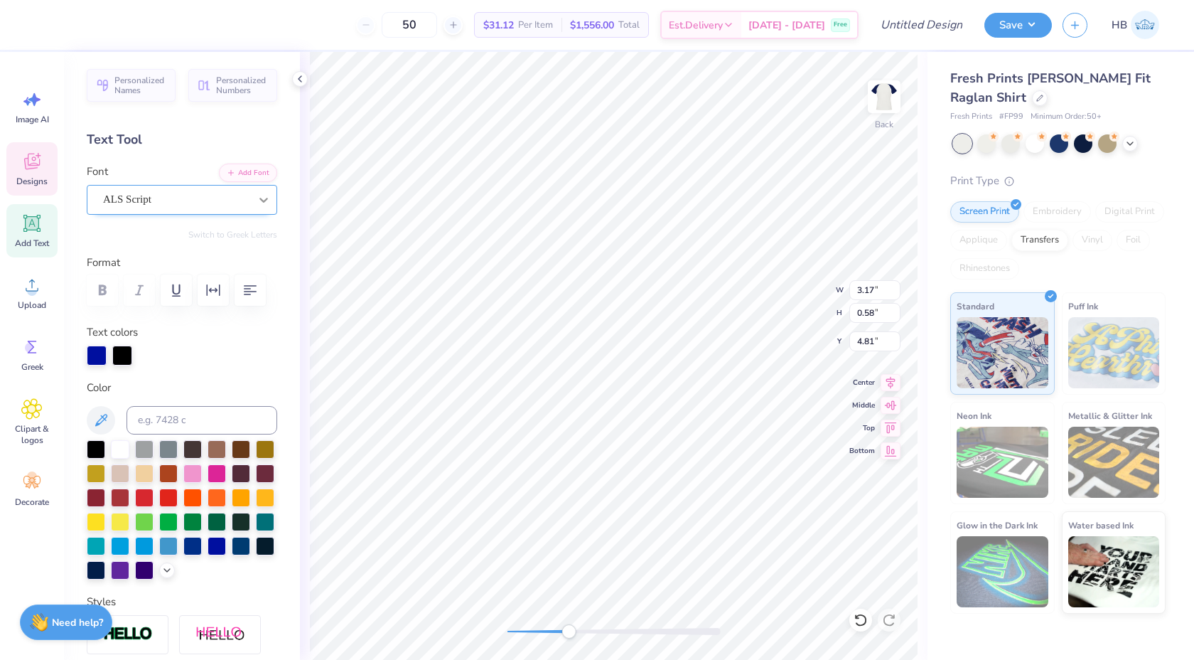
scroll to position [0, 2]
click at [205, 188] on div "ALS Script" at bounding box center [176, 199] width 149 height 22
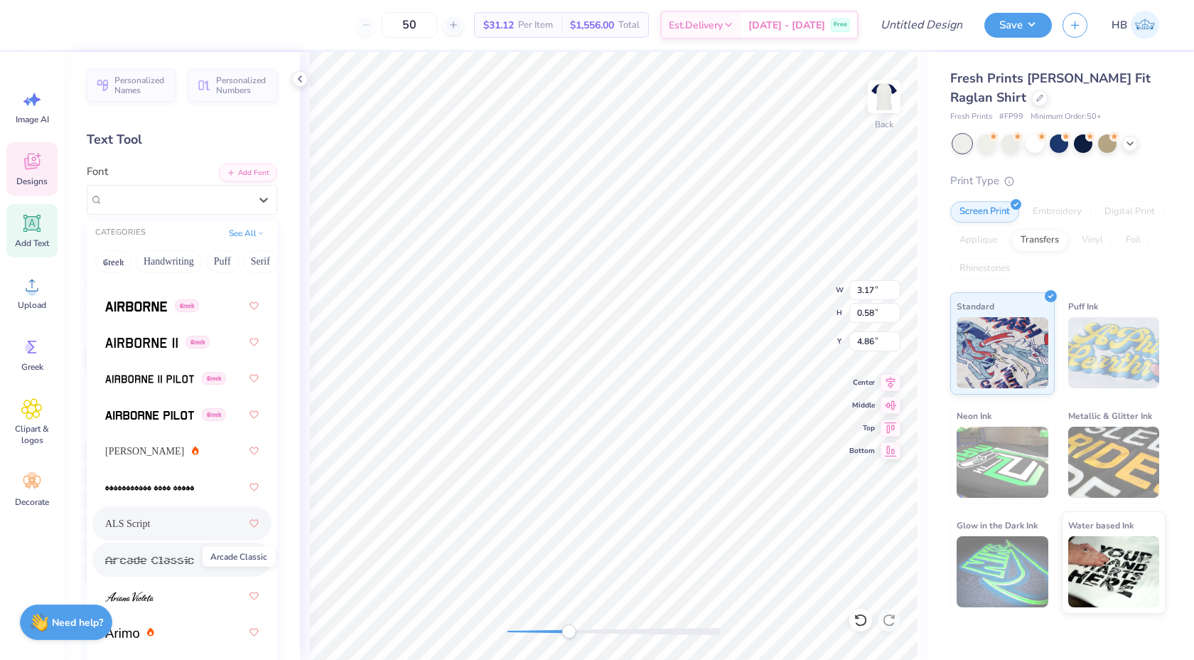
scroll to position [337, 0]
click at [182, 454] on div "Alex Brush" at bounding box center [182, 452] width 154 height 26
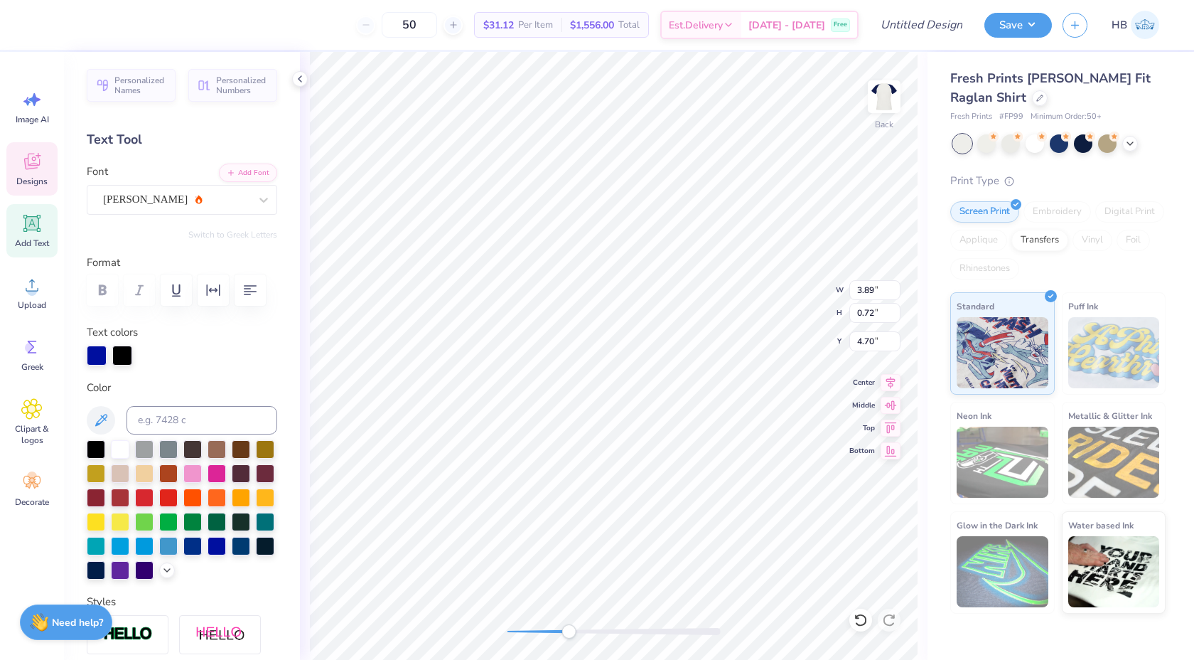
type input "3.89"
type input "0.72"
type input "4.70"
type input "6.00"
type input "5.22"
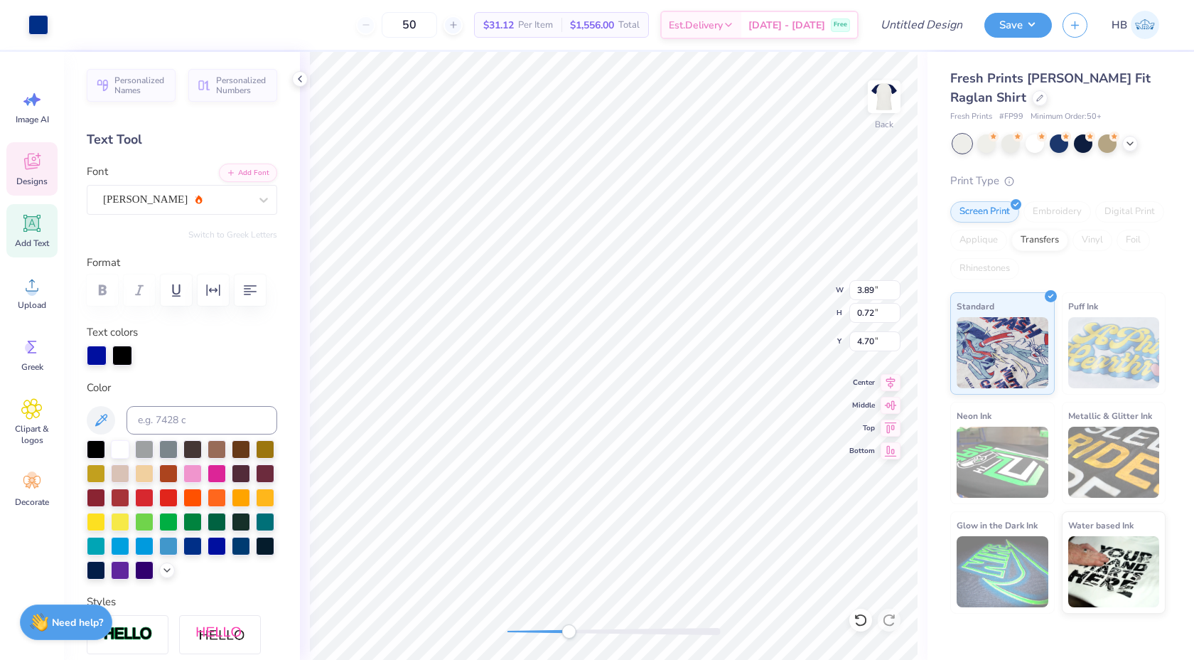
type input "3.00"
click at [499, 618] on div "Back W 6.00 6.00 " H 5.22 5.22 " Y 3.00 3.00 " Center Middle Top Bottom" at bounding box center [614, 356] width 628 height 608
click at [897, 100] on img at bounding box center [884, 96] width 57 height 57
click at [1036, 97] on icon at bounding box center [1039, 96] width 7 height 7
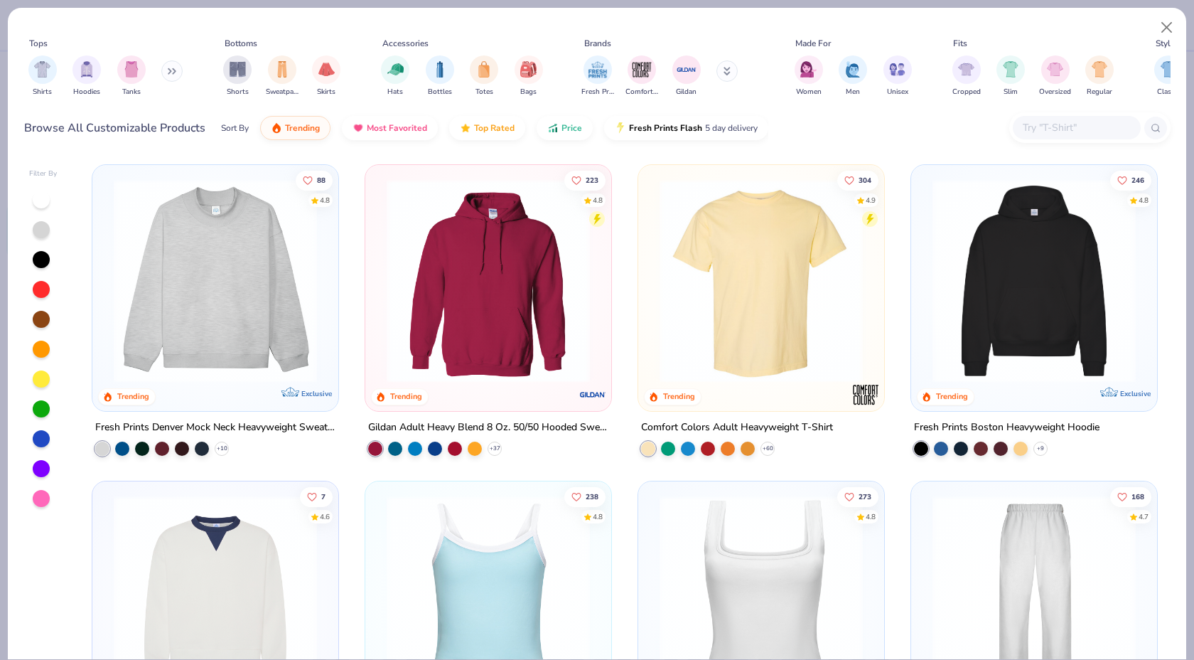
click at [218, 265] on img at bounding box center [216, 280] width 218 height 203
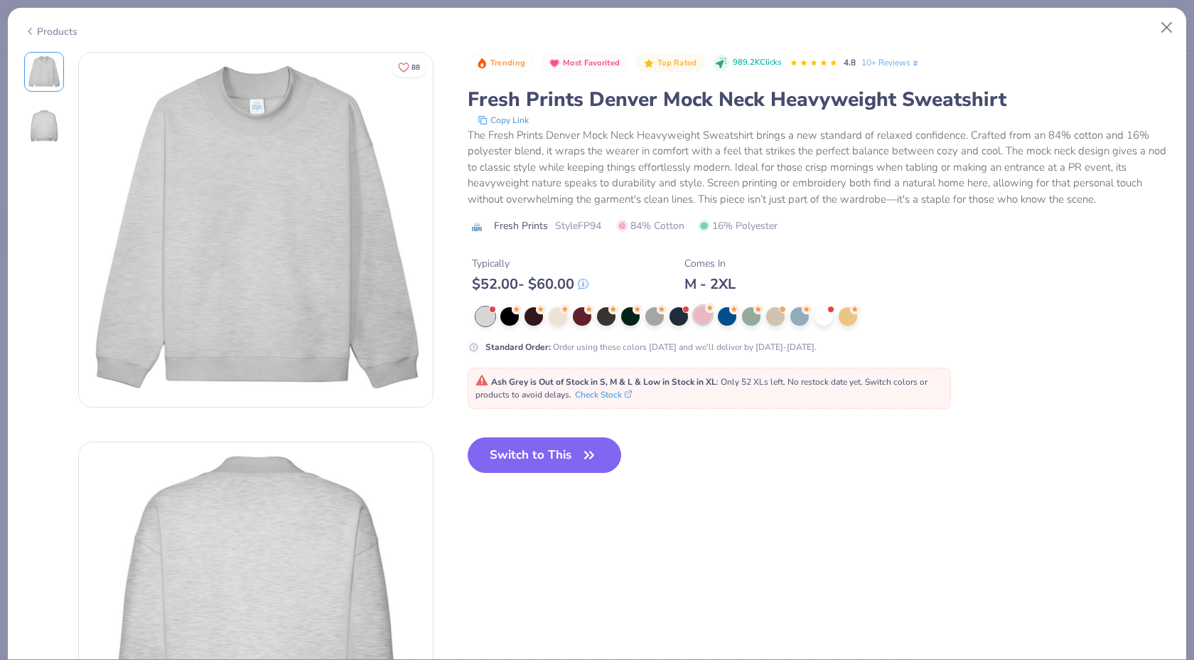
click at [700, 321] on div at bounding box center [703, 315] width 18 height 18
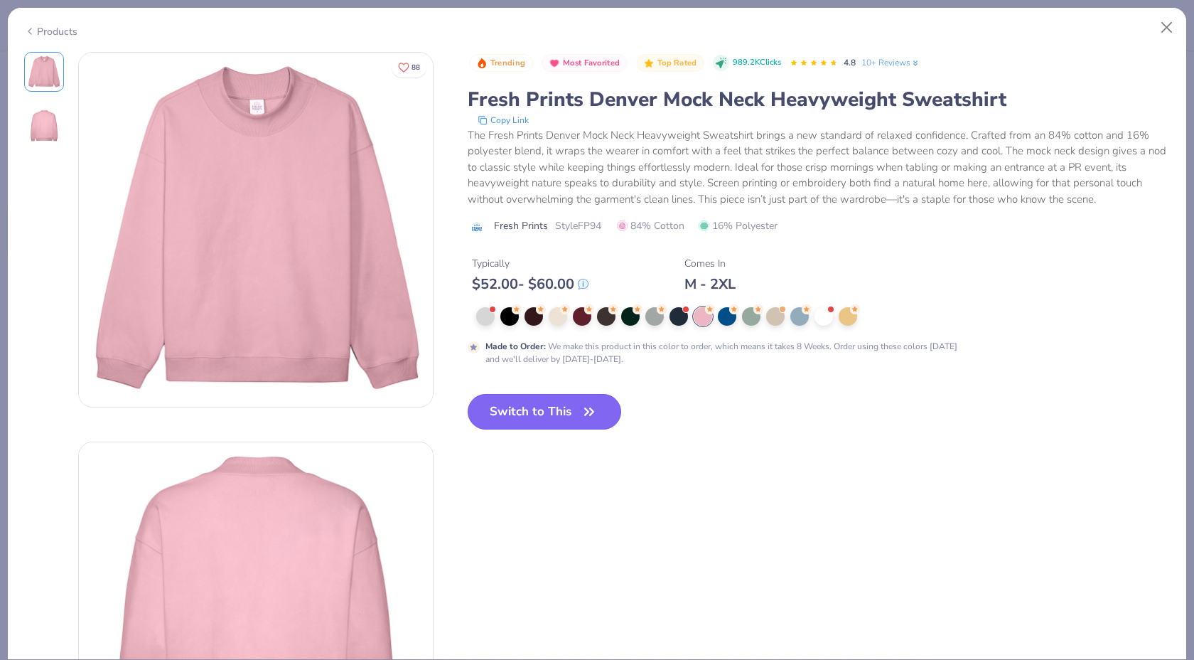
click at [535, 414] on button "Switch to This" at bounding box center [545, 412] width 154 height 36
click at [565, 411] on button "Switch to This" at bounding box center [545, 412] width 154 height 36
click at [581, 416] on icon "button" at bounding box center [589, 412] width 20 height 20
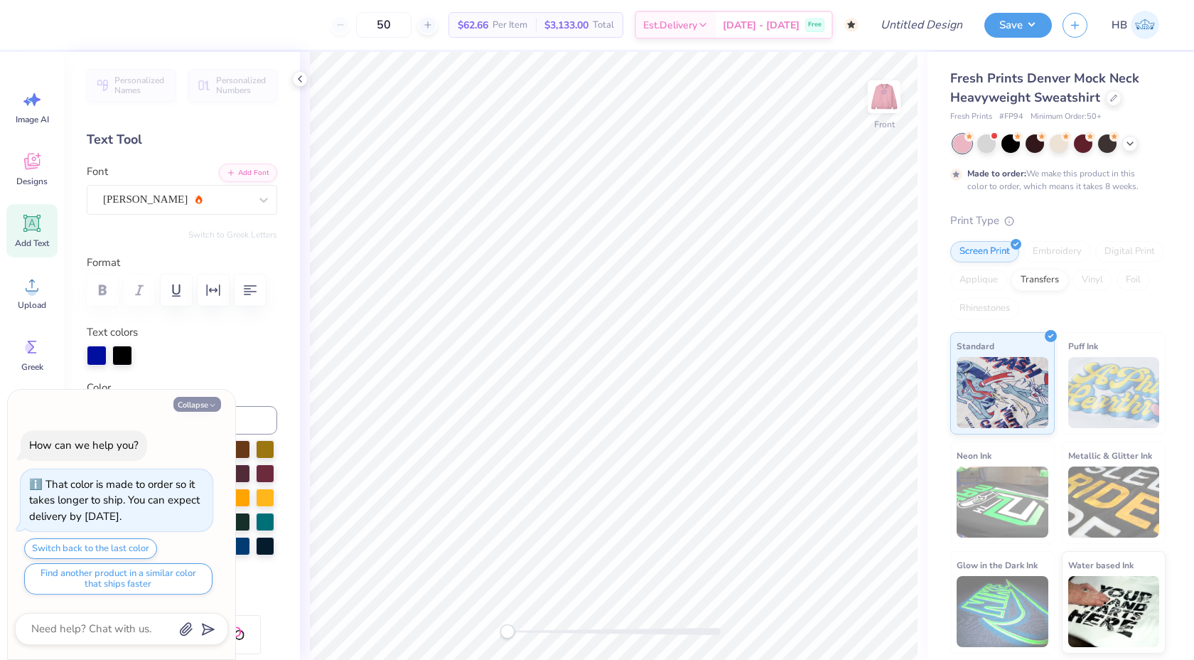
click at [202, 399] on button "Collapse" at bounding box center [197, 404] width 48 height 15
type textarea "x"
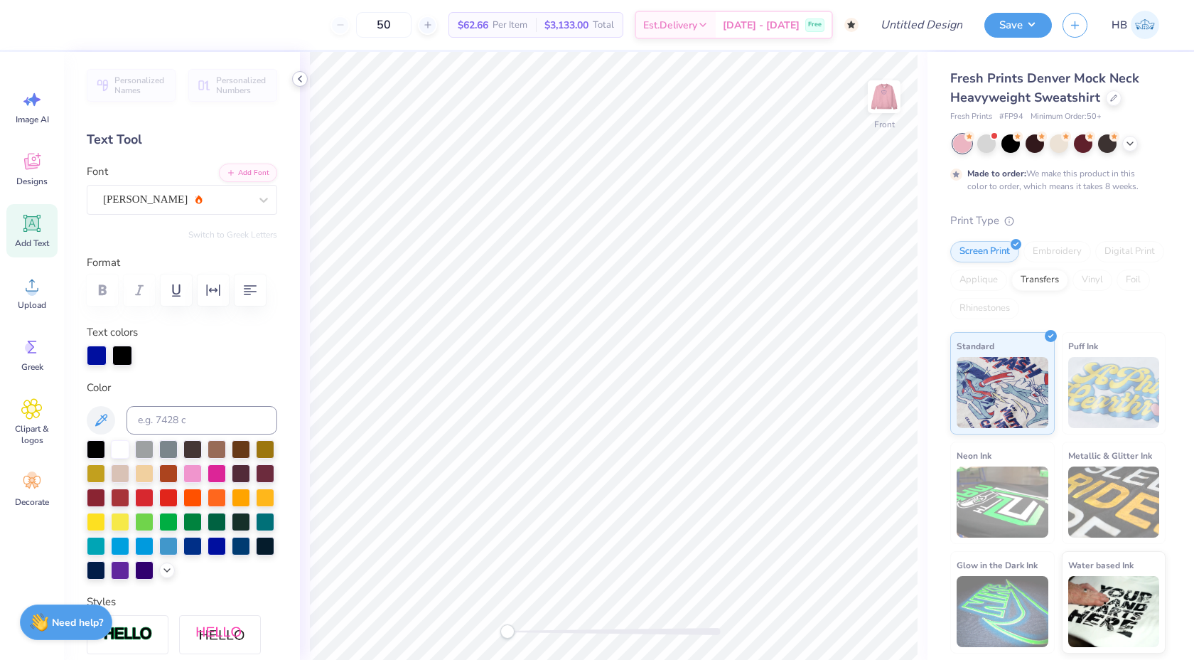
click at [298, 79] on icon at bounding box center [299, 78] width 11 height 11
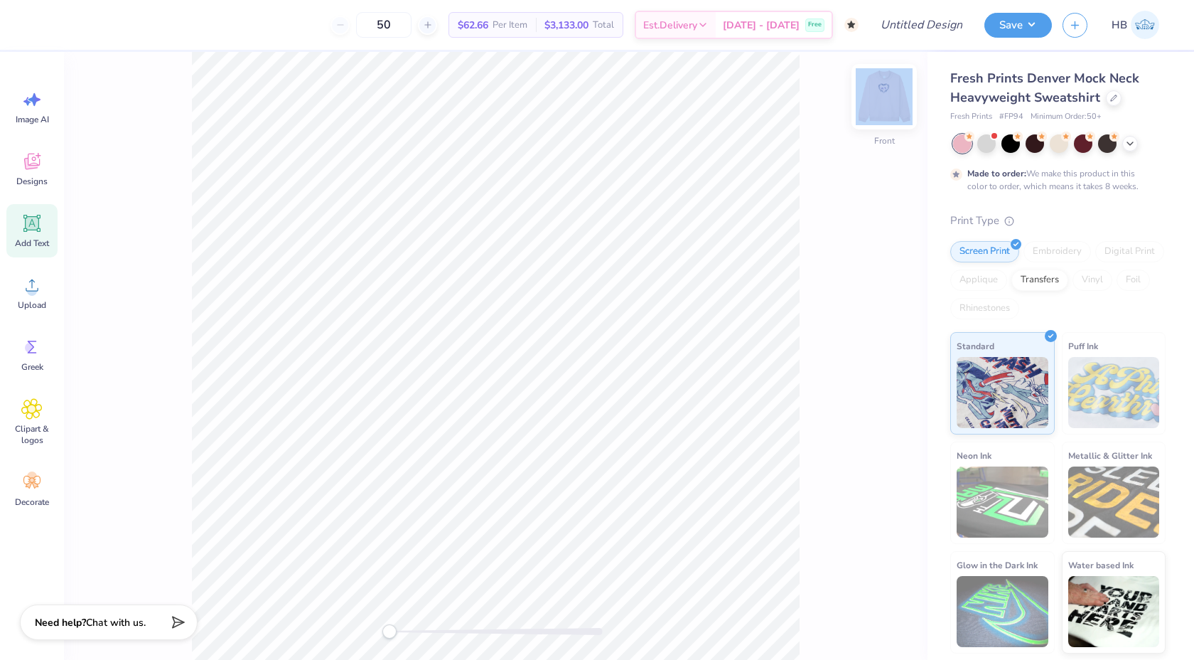
click at [867, 102] on div "Front" at bounding box center [496, 356] width 864 height 608
click at [898, 102] on img at bounding box center [884, 96] width 57 height 57
click at [93, 22] on div at bounding box center [90, 24] width 20 height 20
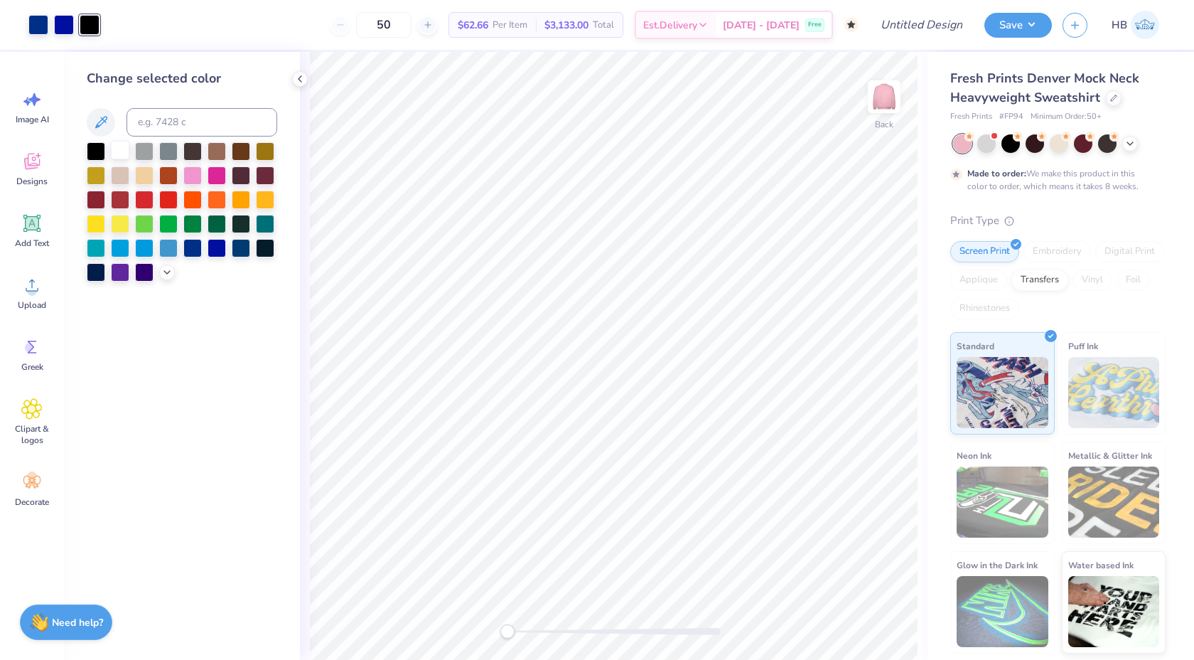
click at [120, 149] on div at bounding box center [120, 150] width 18 height 18
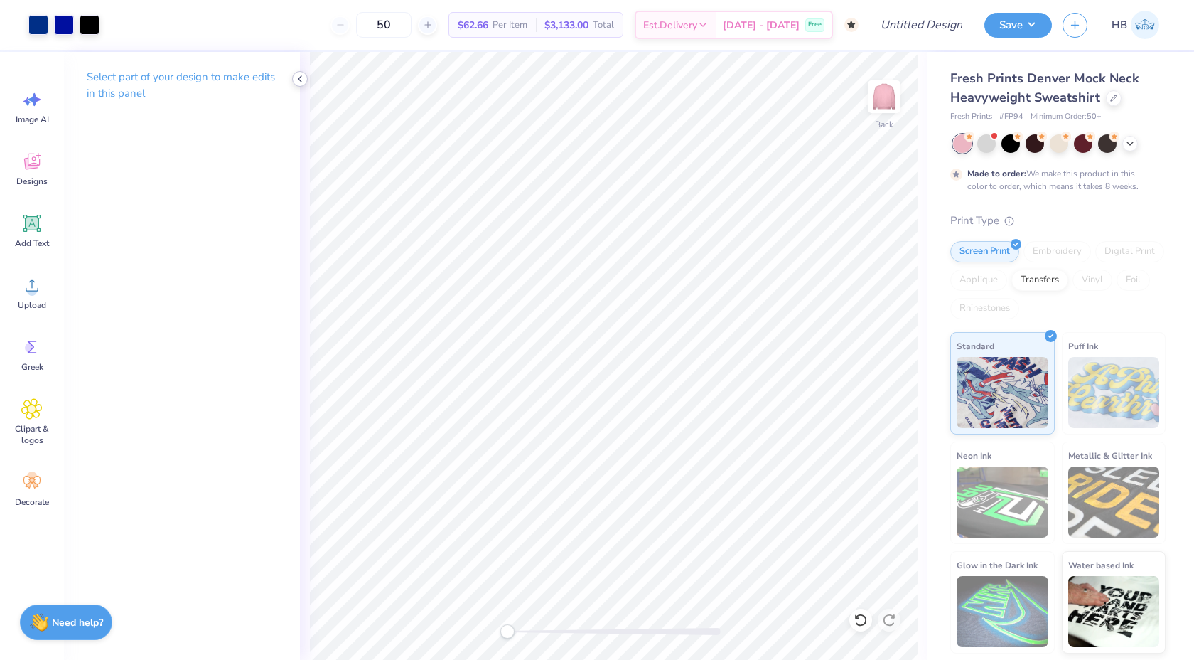
click at [298, 78] on icon at bounding box center [299, 78] width 11 height 11
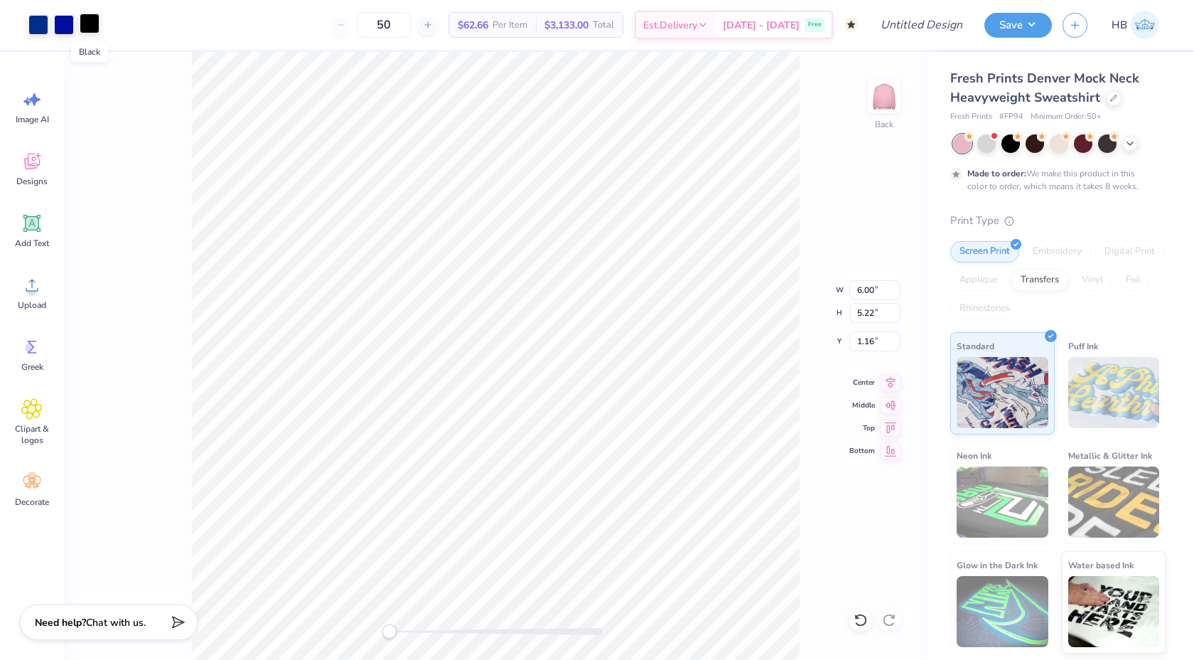
click at [90, 31] on div at bounding box center [90, 24] width 20 height 20
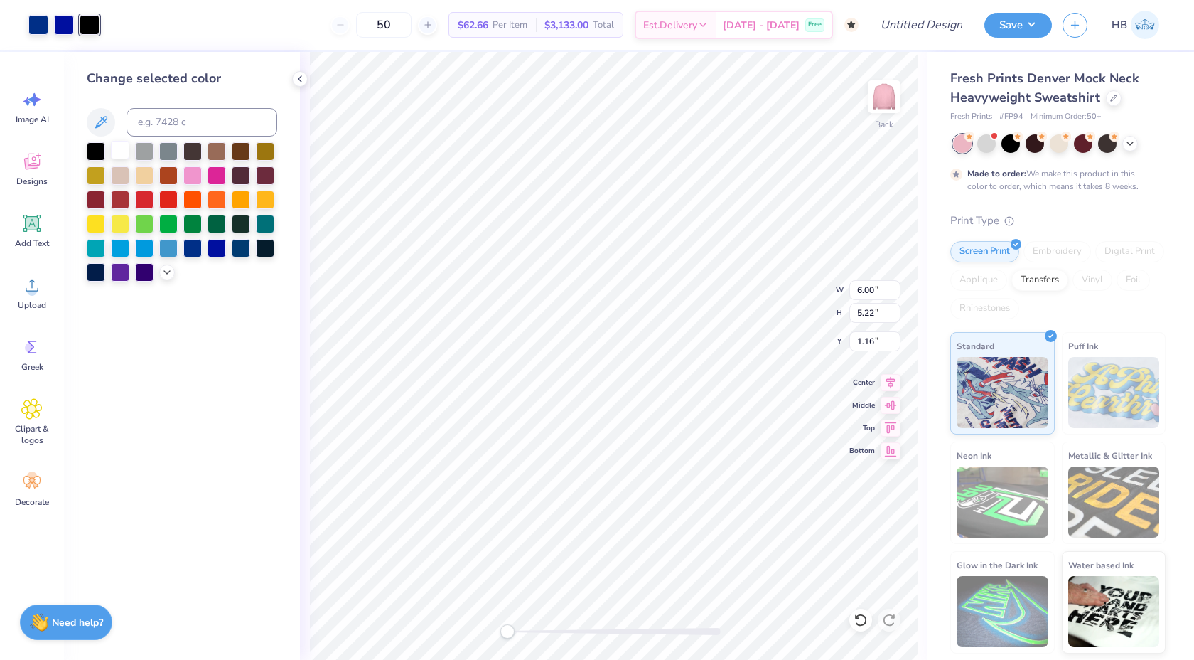
click at [118, 148] on div at bounding box center [120, 150] width 18 height 18
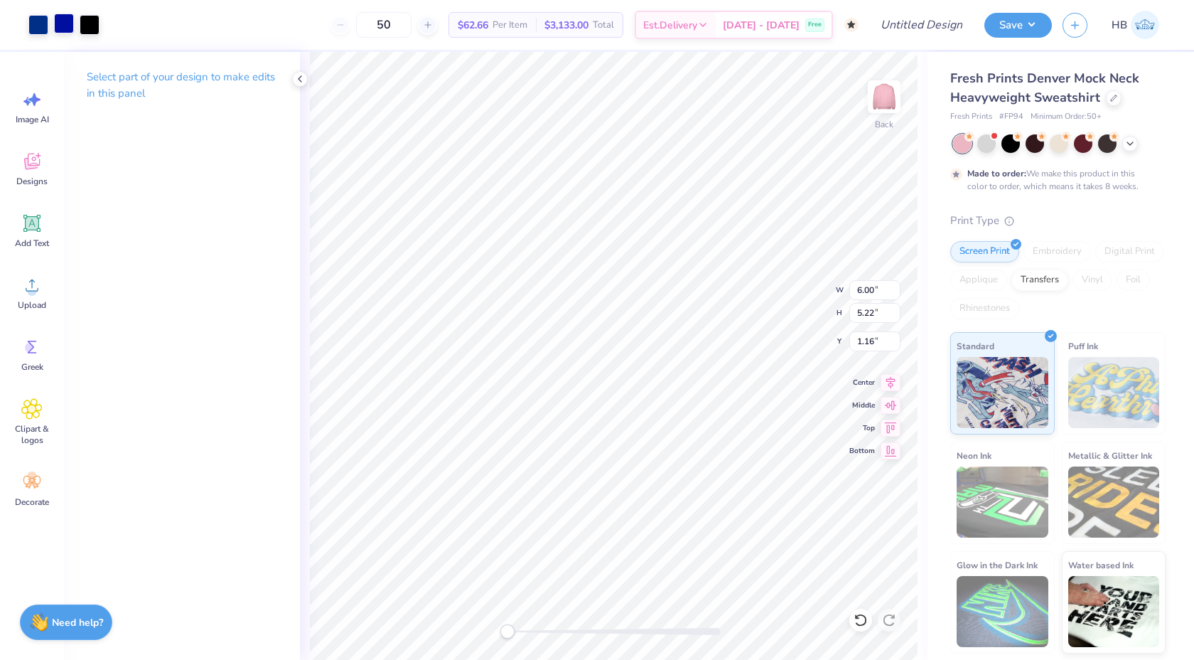
click at [68, 14] on div at bounding box center [64, 24] width 20 height 20
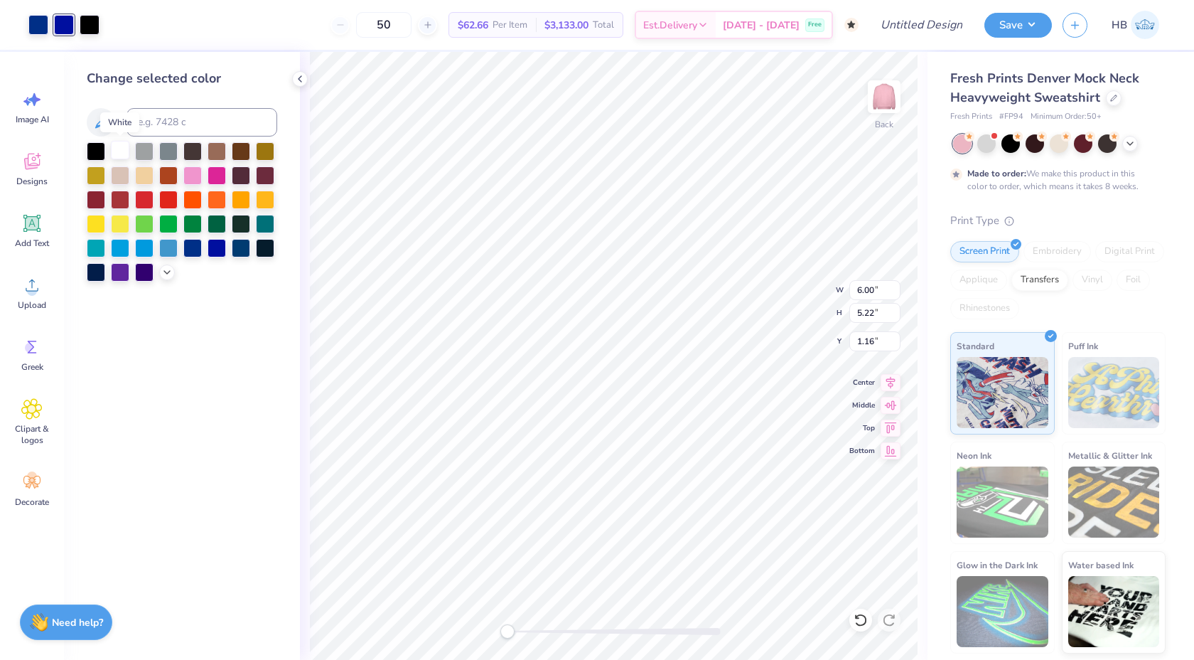
click at [118, 147] on div at bounding box center [120, 150] width 18 height 18
click at [43, 25] on div at bounding box center [38, 24] width 20 height 20
click at [124, 152] on div at bounding box center [120, 150] width 18 height 18
click at [68, 30] on div at bounding box center [64, 24] width 20 height 20
click at [124, 159] on div at bounding box center [120, 150] width 18 height 18
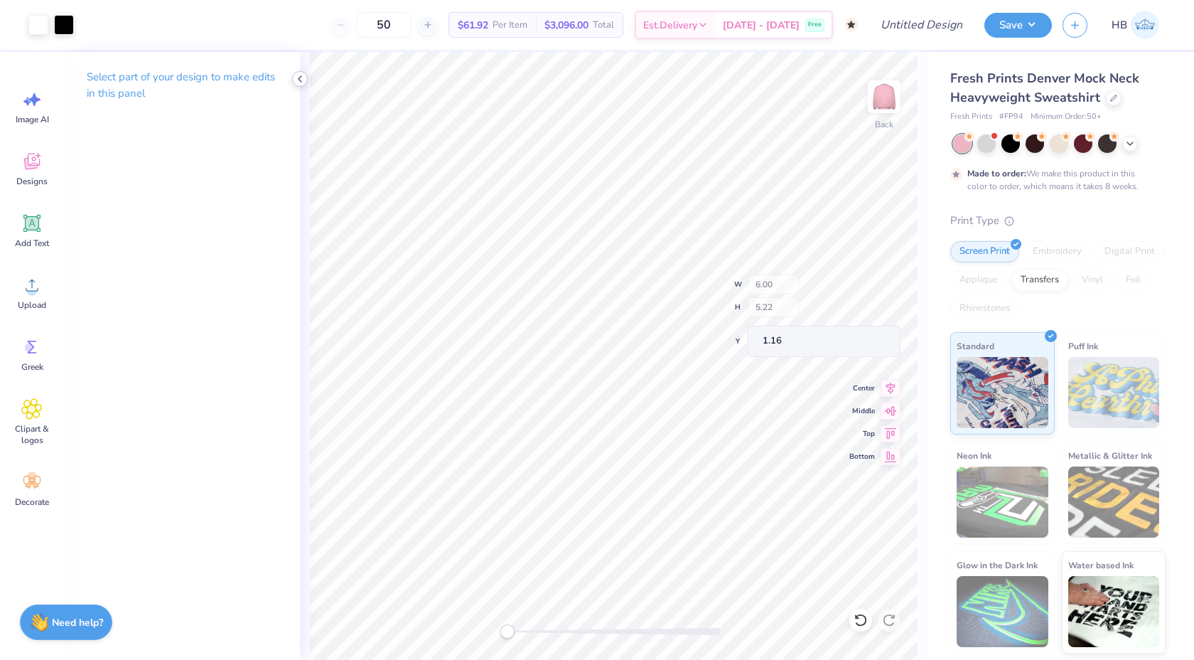
click at [299, 78] on polyline at bounding box center [300, 79] width 3 height 6
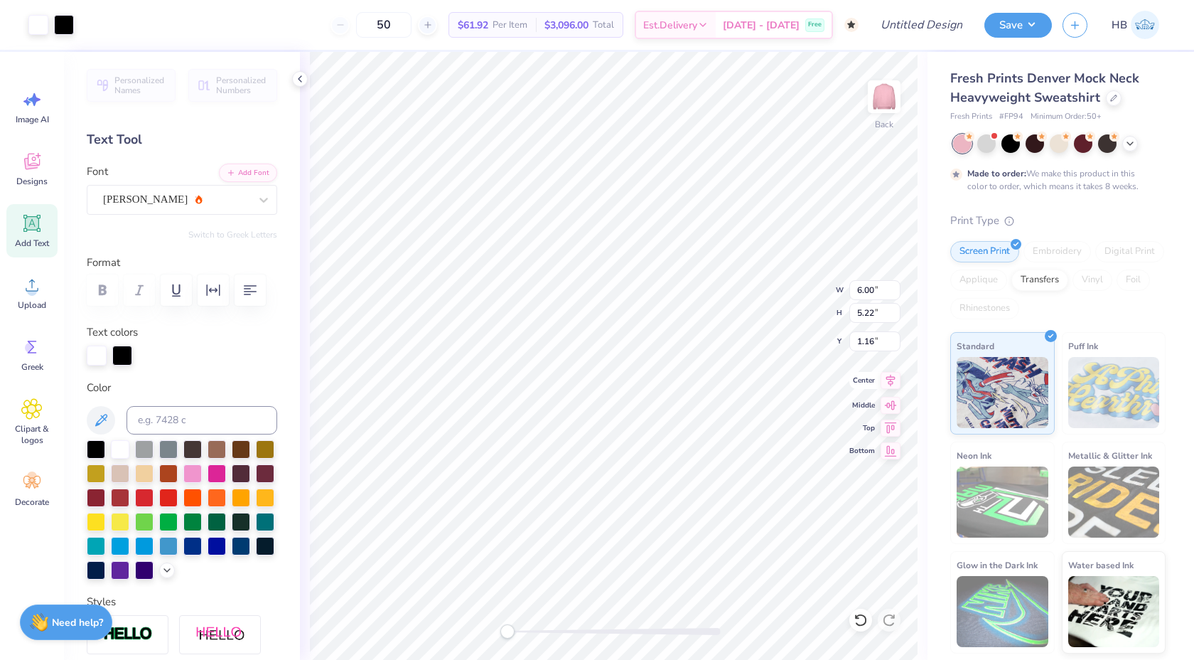
click at [890, 375] on icon at bounding box center [891, 380] width 20 height 17
click at [768, 286] on div "Back W 6.00 H 5.22 Y 1.16 Center Middle Top Bottom" at bounding box center [614, 356] width 628 height 608
click at [1017, 26] on button "Save" at bounding box center [1019, 23] width 68 height 25
click at [889, 380] on icon at bounding box center [890, 381] width 9 height 12
click at [943, 24] on input "Design Title" at bounding box center [904, 25] width 139 height 28
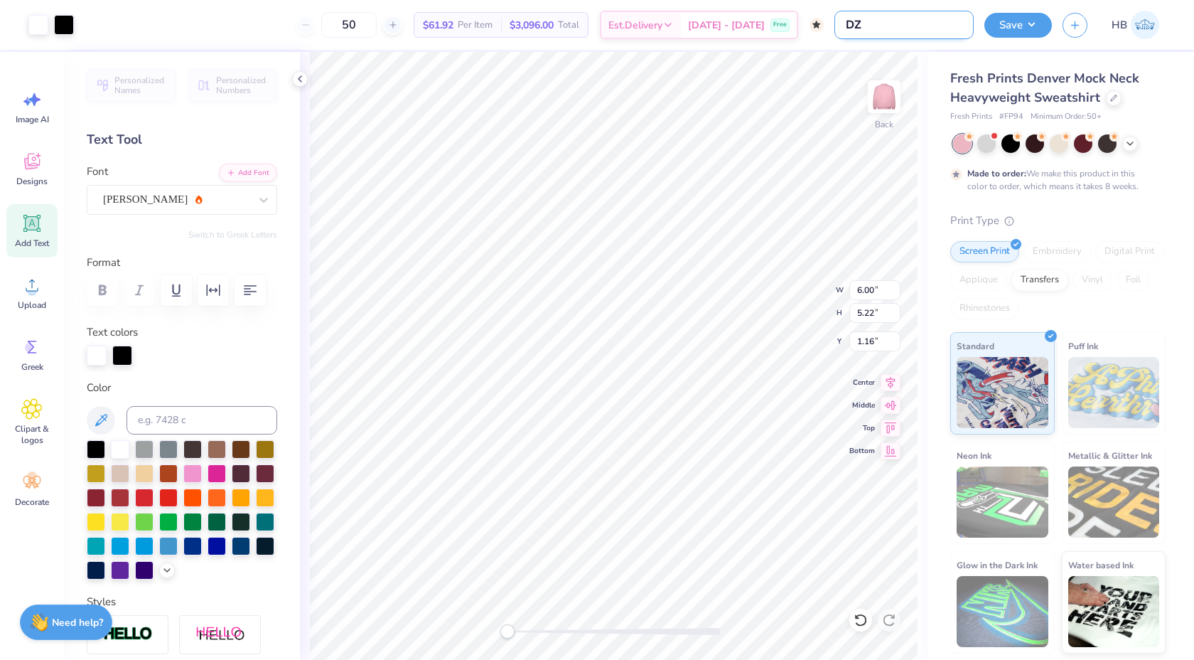
type input "DZ Mock Neck"
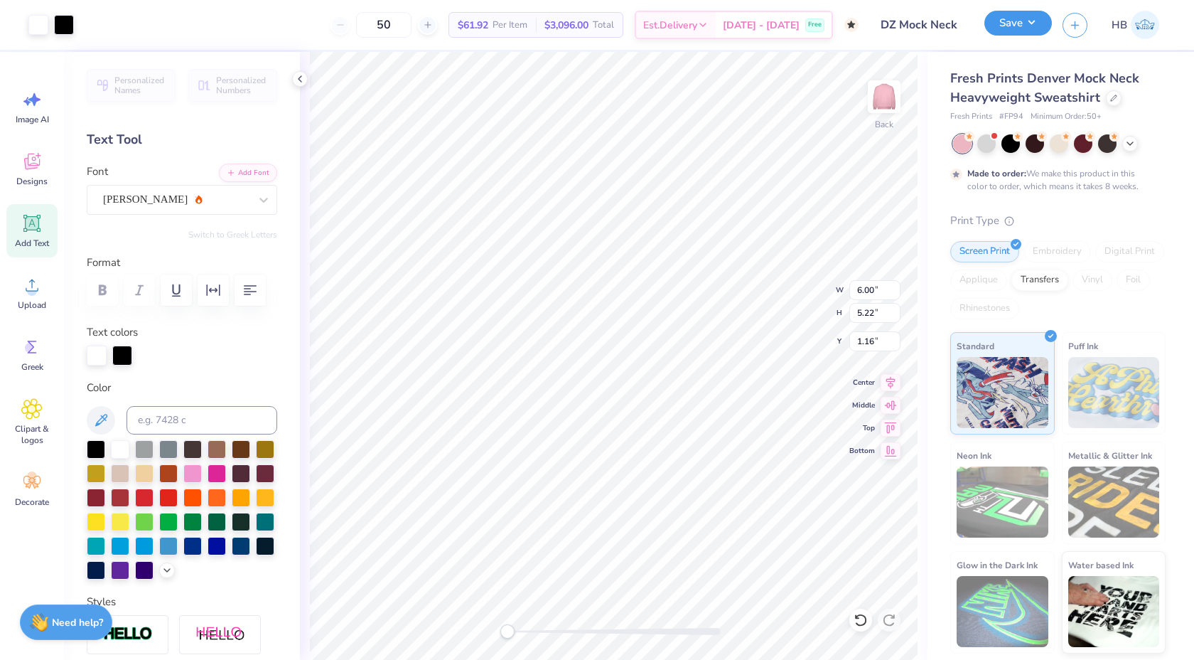
click at [999, 27] on button "Save" at bounding box center [1019, 23] width 68 height 25
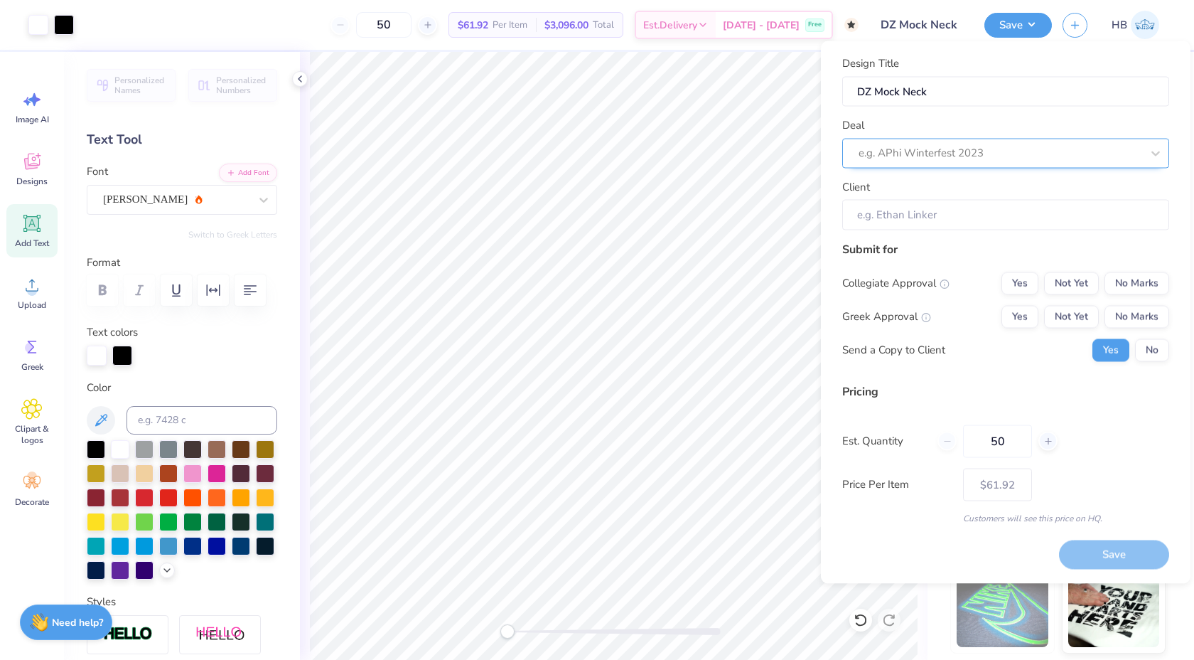
click at [981, 166] on div "e.g. APhi Winterfest 2023" at bounding box center [1005, 153] width 327 height 30
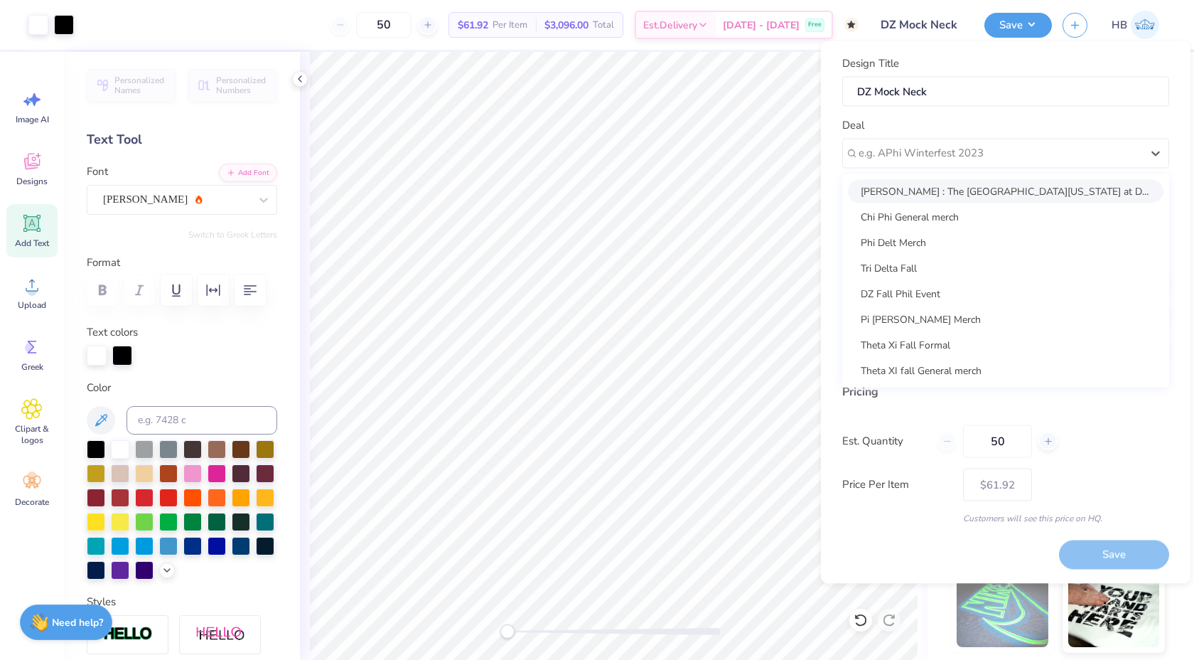
click at [960, 192] on div "[PERSON_NAME] : The [GEOGRAPHIC_DATA][US_STATE] at Dallas - [PERSON_NAME]" at bounding box center [1006, 190] width 316 height 23
type input "[PERSON_NAME]"
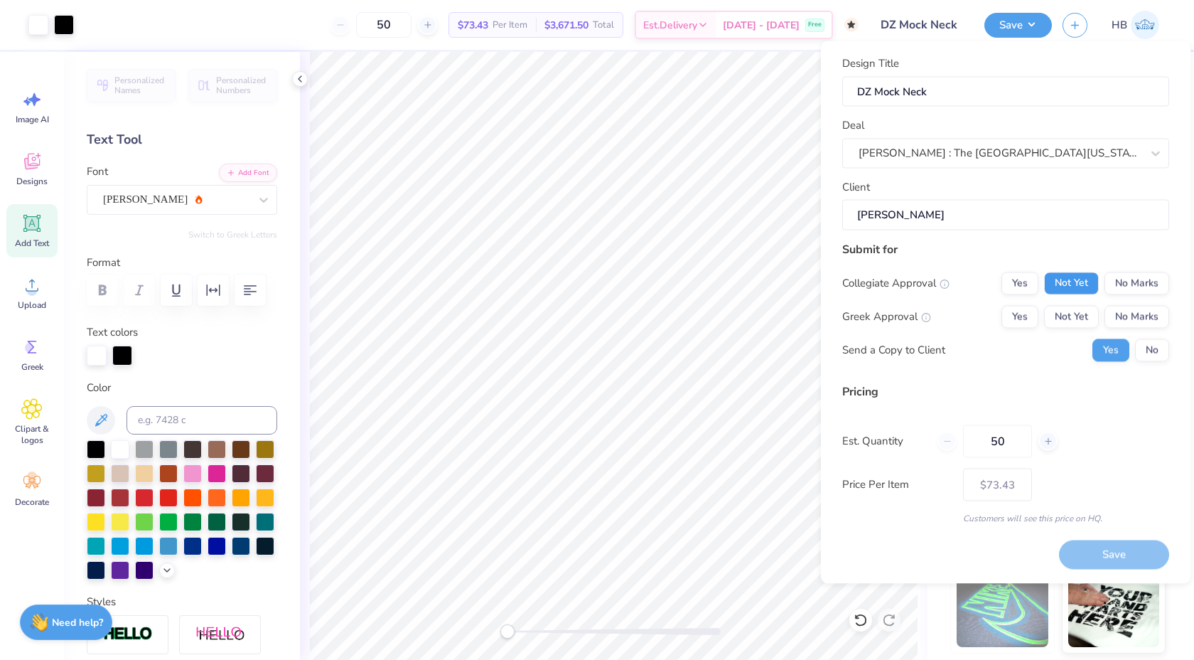
click at [1080, 280] on button "Not Yet" at bounding box center [1071, 283] width 55 height 23
click at [1116, 280] on button "No Marks" at bounding box center [1137, 283] width 65 height 23
drag, startPoint x: 1030, startPoint y: 320, endPoint x: 1085, endPoint y: 323, distance: 54.8
click at [1085, 323] on div "Yes Not Yet No Marks" at bounding box center [1086, 316] width 168 height 23
click at [1085, 323] on button "Not Yet" at bounding box center [1071, 316] width 55 height 23
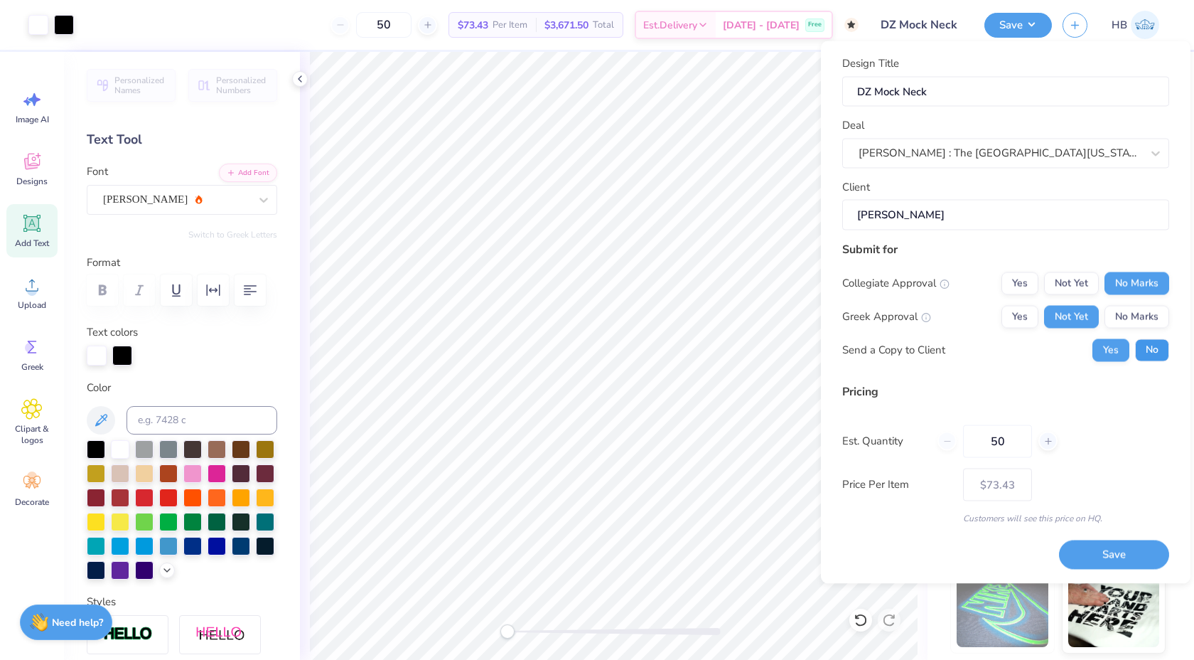
click at [1156, 353] on button "No" at bounding box center [1152, 349] width 34 height 23
click at [1096, 545] on button "Save" at bounding box center [1114, 554] width 110 height 29
type input "$73.43"
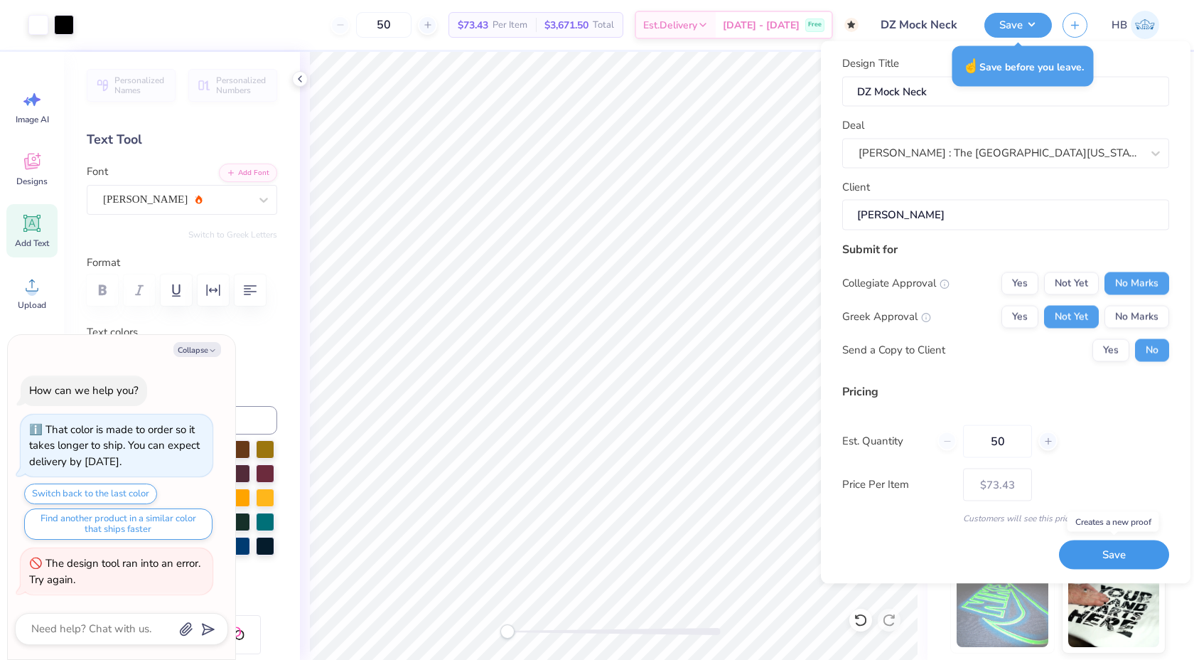
click at [1078, 559] on button "Save" at bounding box center [1114, 554] width 110 height 29
type textarea "x"
type input "– –"
type textarea "x"
type input "$73.43"
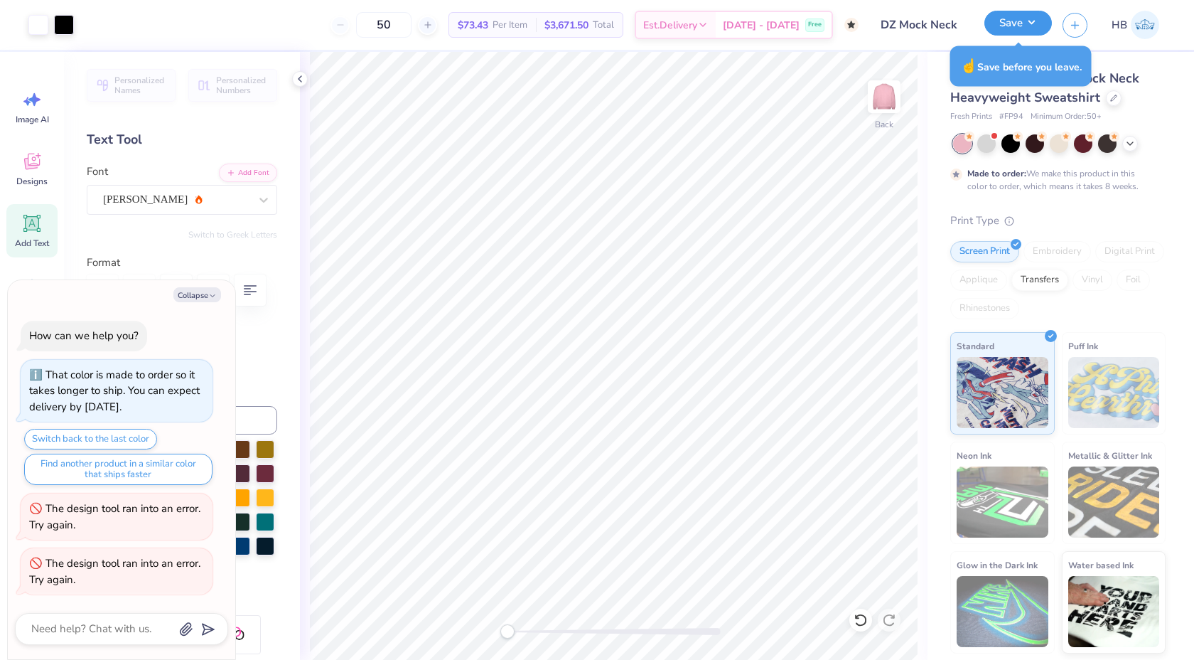
click at [1026, 28] on button "Save" at bounding box center [1019, 23] width 68 height 25
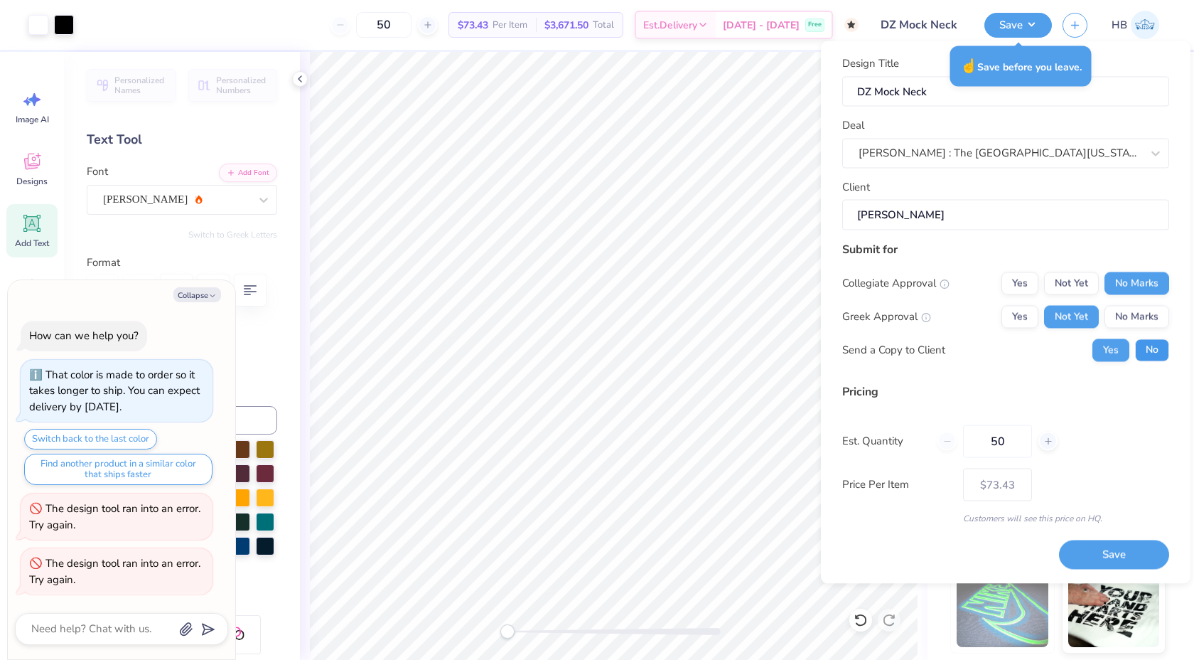
click at [1139, 349] on button "No" at bounding box center [1152, 349] width 34 height 23
click at [1077, 548] on button "Save" at bounding box center [1114, 554] width 110 height 29
type textarea "x"
type input "– –"
type textarea "x"
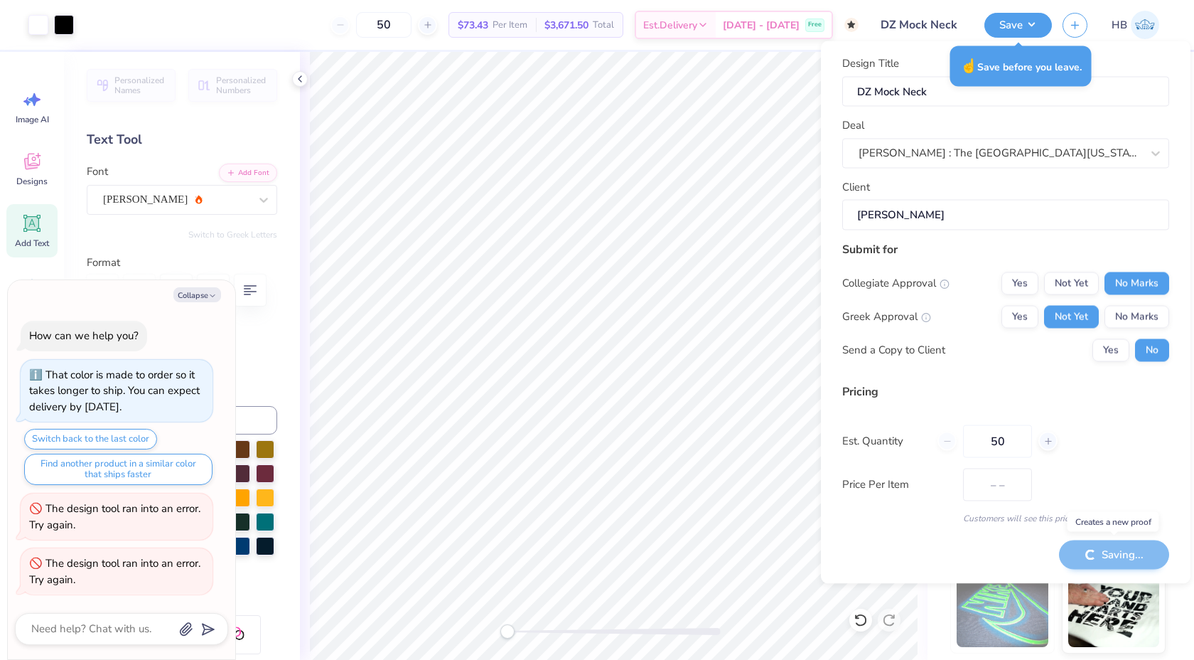
type input "$73.43"
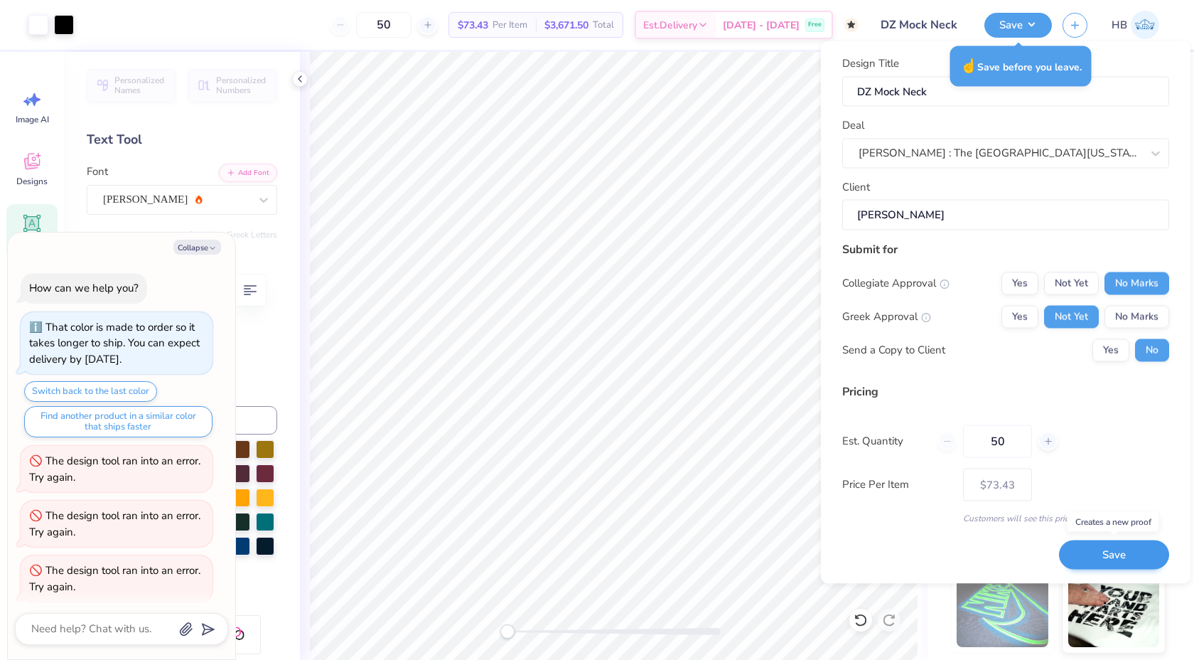
scroll to position [7, 0]
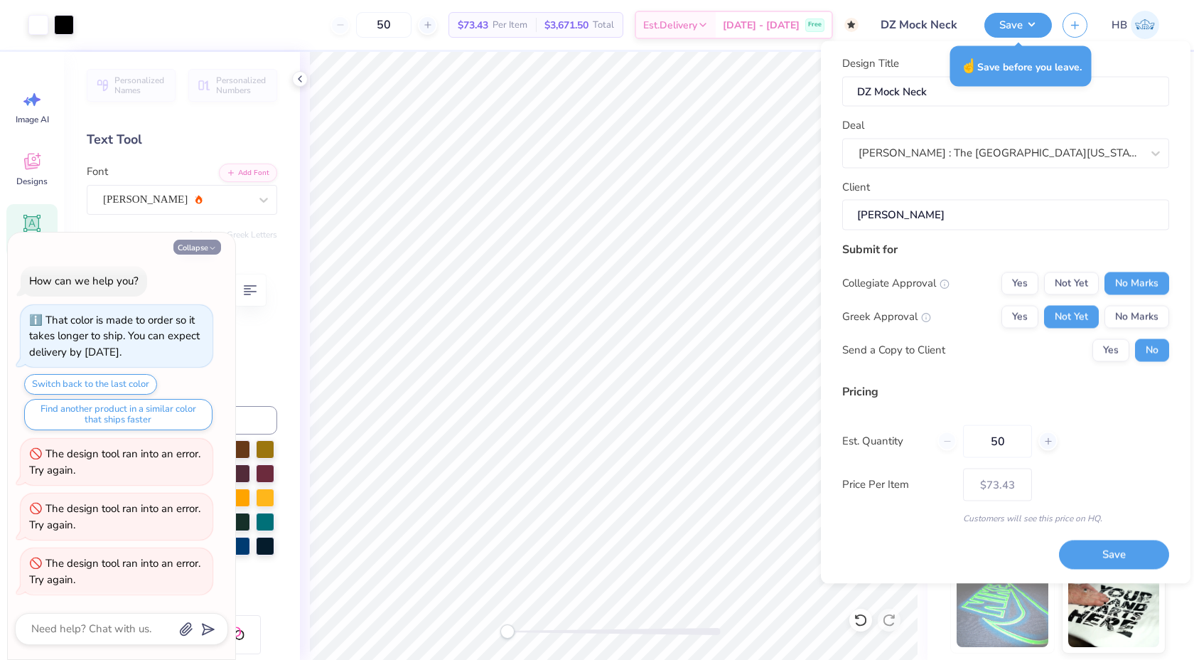
click at [209, 247] on icon "button" at bounding box center [212, 248] width 9 height 9
type textarea "x"
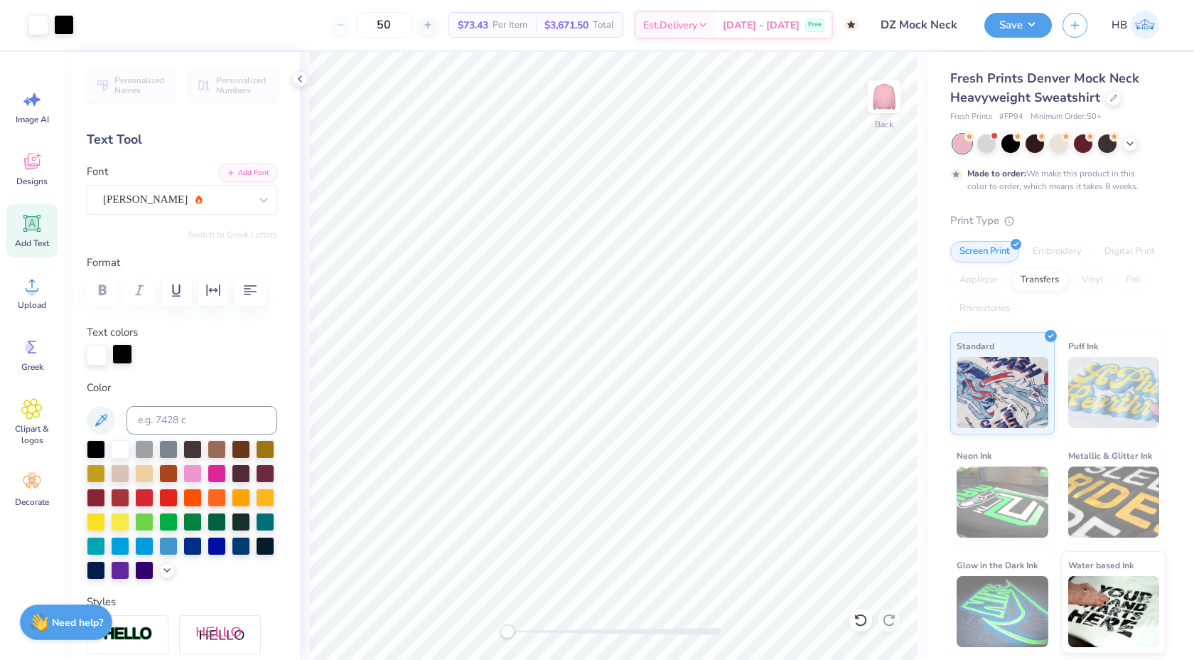
click at [121, 354] on div at bounding box center [122, 354] width 20 height 20
click at [124, 460] on div at bounding box center [182, 509] width 191 height 139
click at [123, 457] on div at bounding box center [120, 448] width 18 height 18
click at [129, 449] on div at bounding box center [120, 448] width 18 height 18
click at [296, 81] on icon at bounding box center [299, 78] width 11 height 11
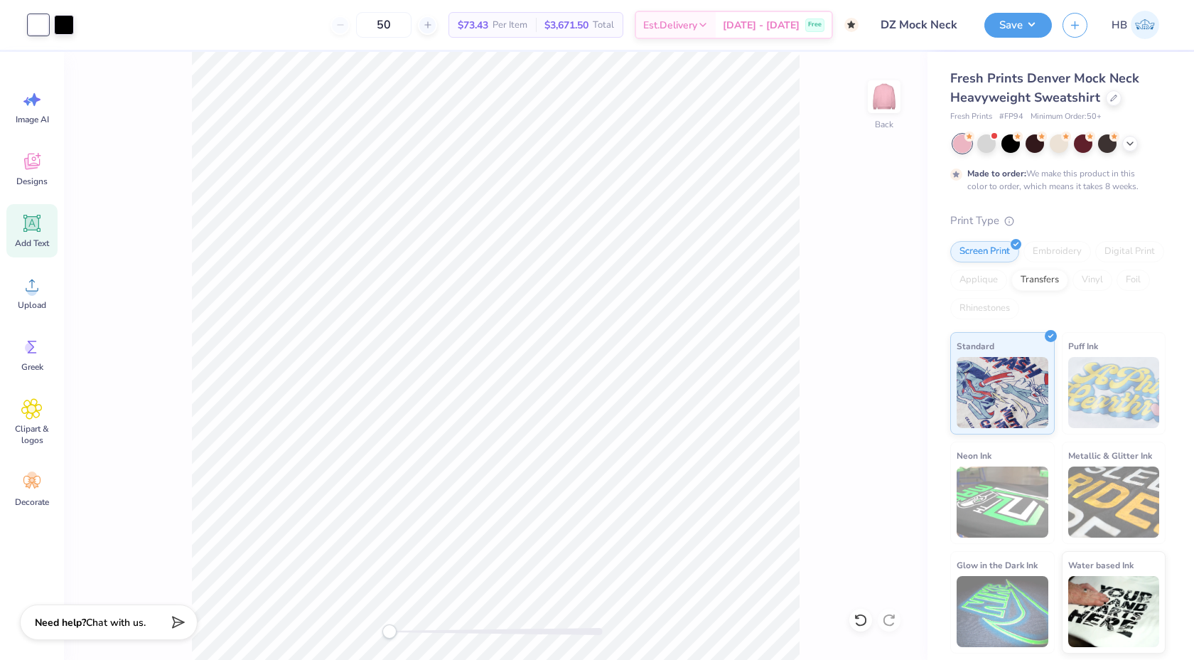
click at [67, 45] on div "Art colors" at bounding box center [37, 25] width 74 height 50
click at [65, 32] on div at bounding box center [64, 24] width 20 height 20
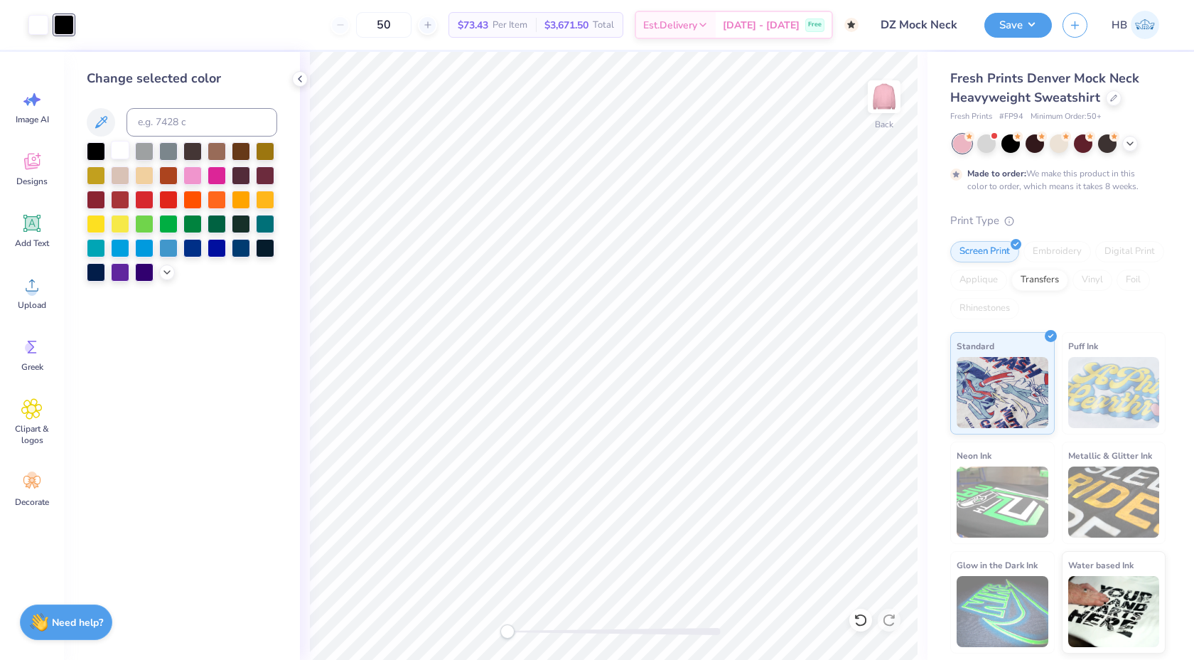
click at [125, 155] on div at bounding box center [120, 150] width 18 height 18
click at [304, 70] on div "Back" at bounding box center [614, 356] width 628 height 608
click at [303, 73] on icon at bounding box center [299, 78] width 11 height 11
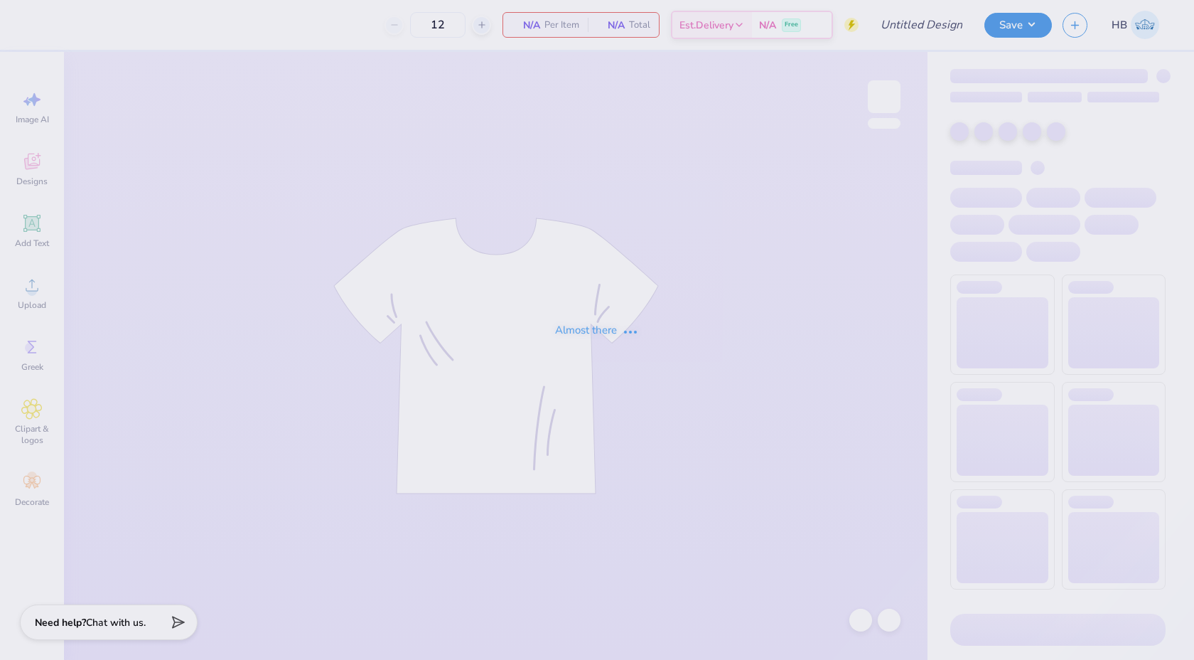
type input "50"
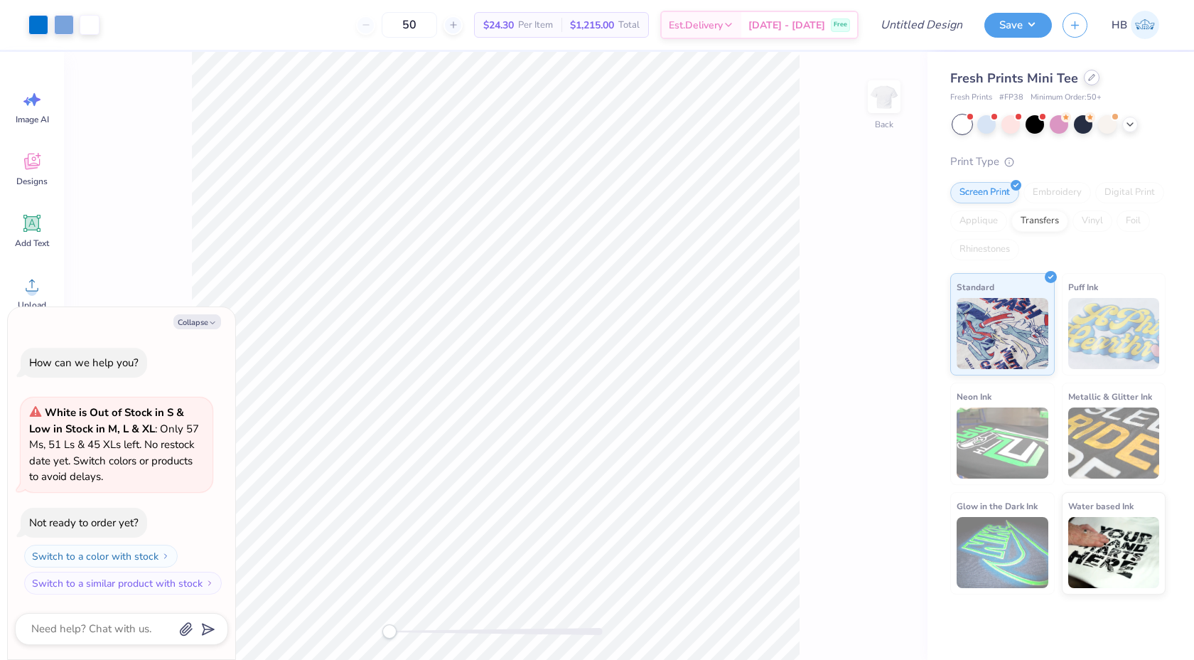
click at [1088, 84] on div at bounding box center [1092, 78] width 16 height 16
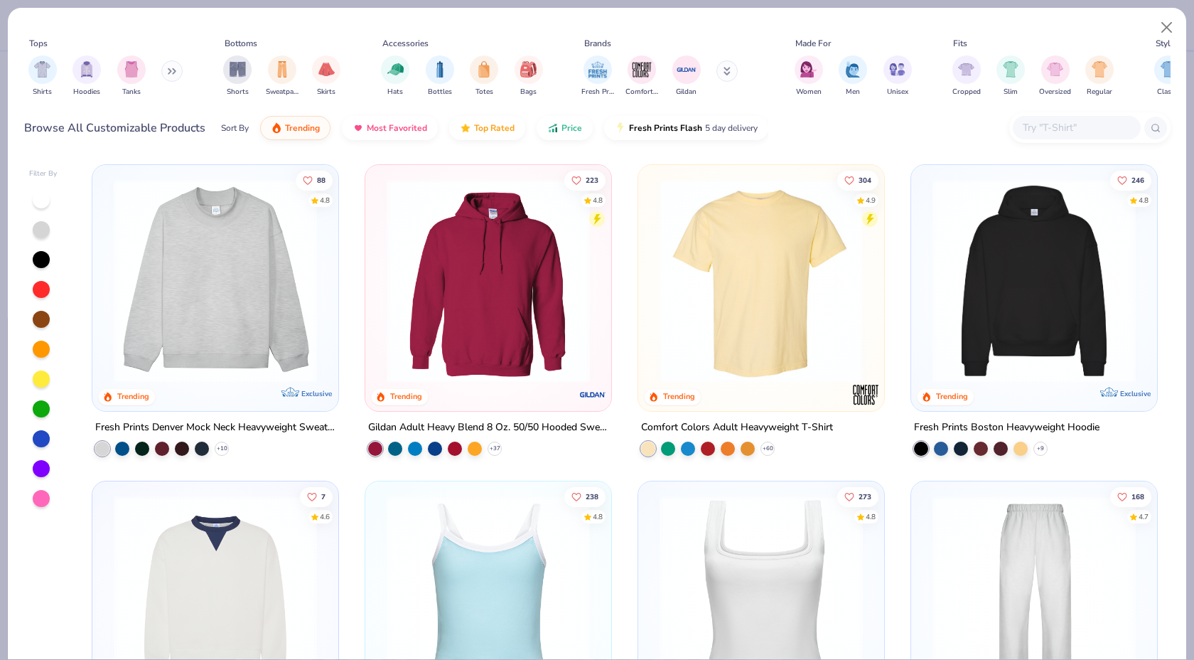
click at [171, 302] on img at bounding box center [216, 280] width 218 height 203
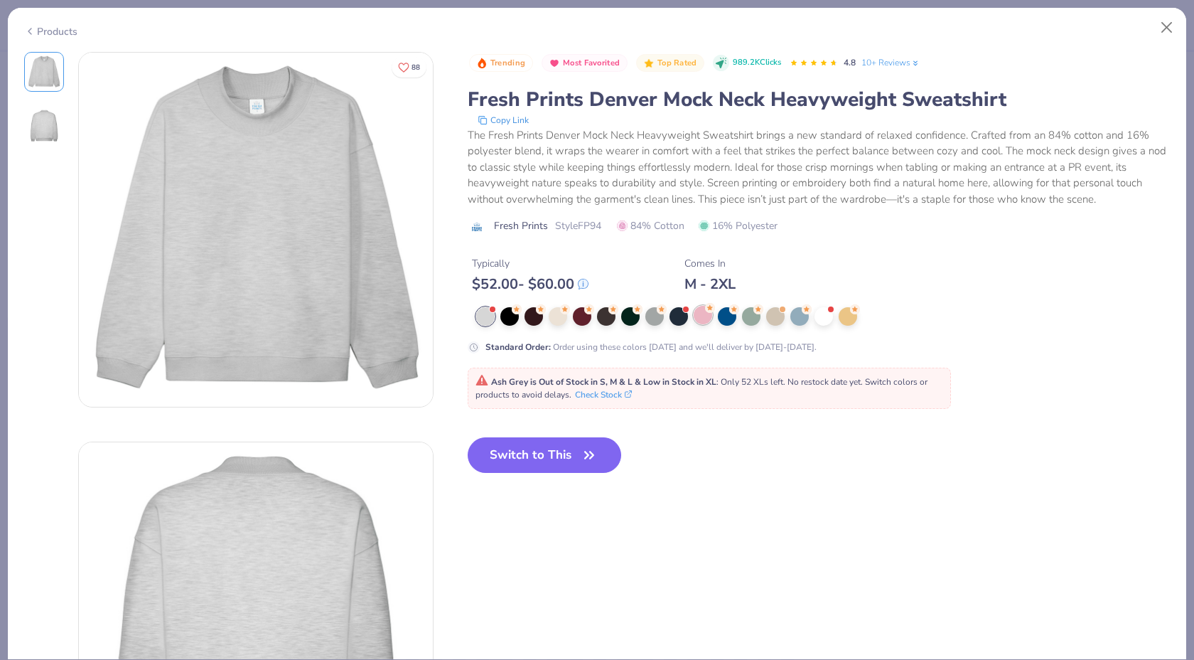
click at [700, 313] on div at bounding box center [703, 315] width 18 height 18
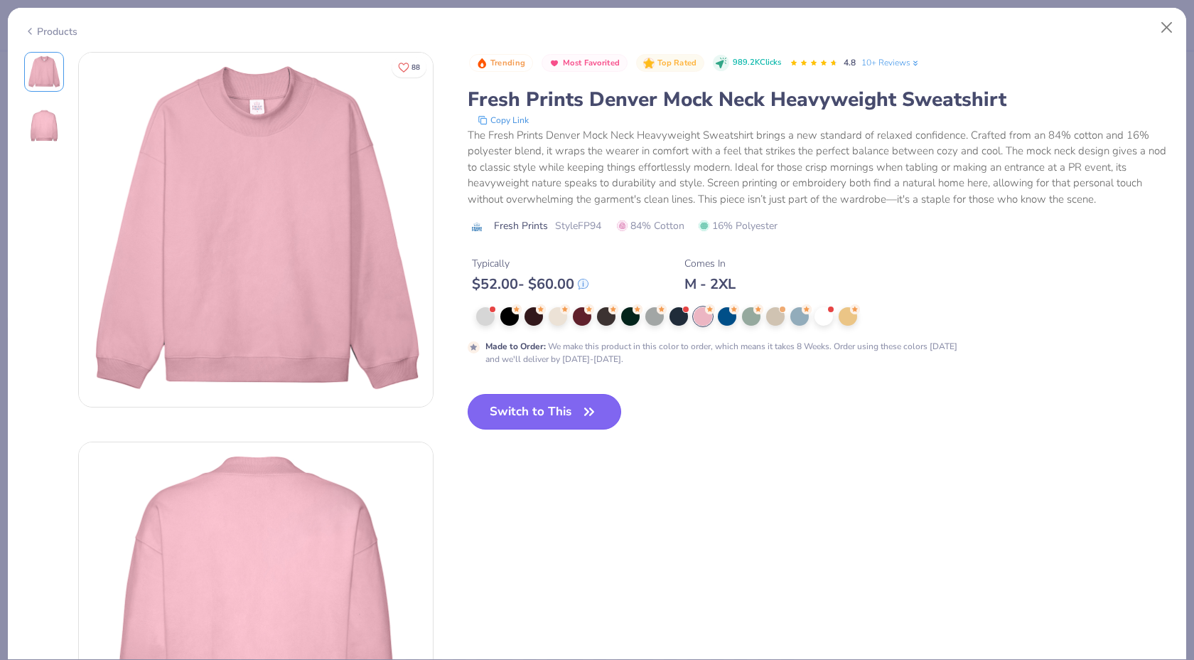
click at [558, 409] on button "Switch to This" at bounding box center [545, 412] width 154 height 36
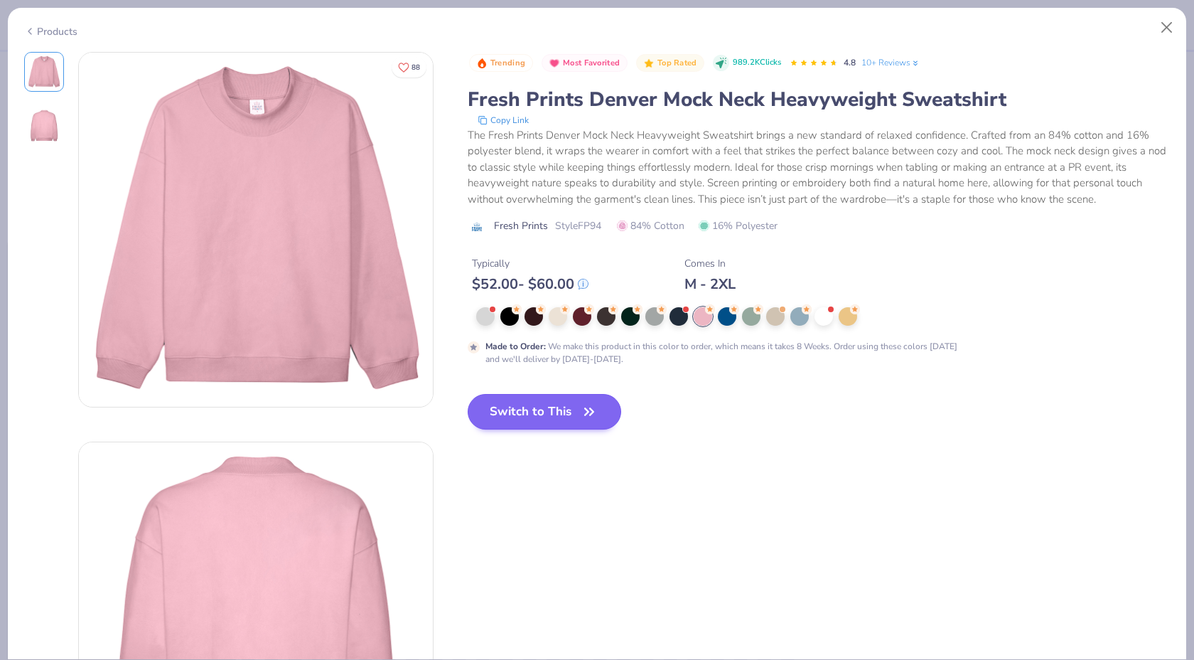
scroll to position [60, 0]
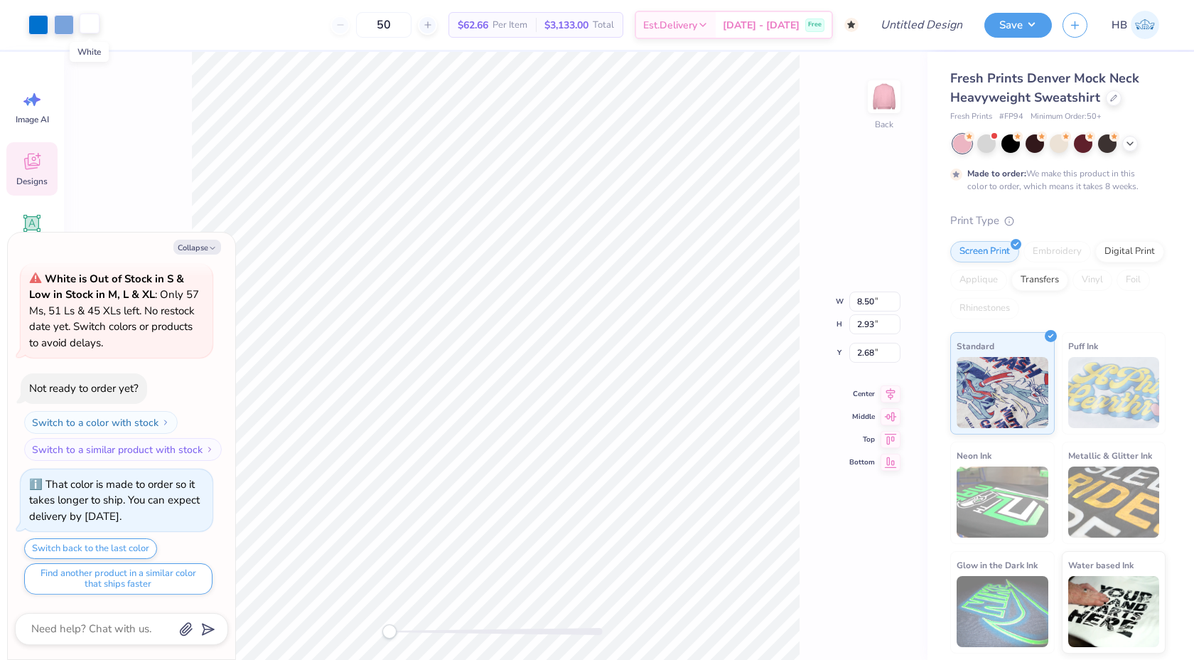
click at [91, 30] on div at bounding box center [90, 24] width 20 height 20
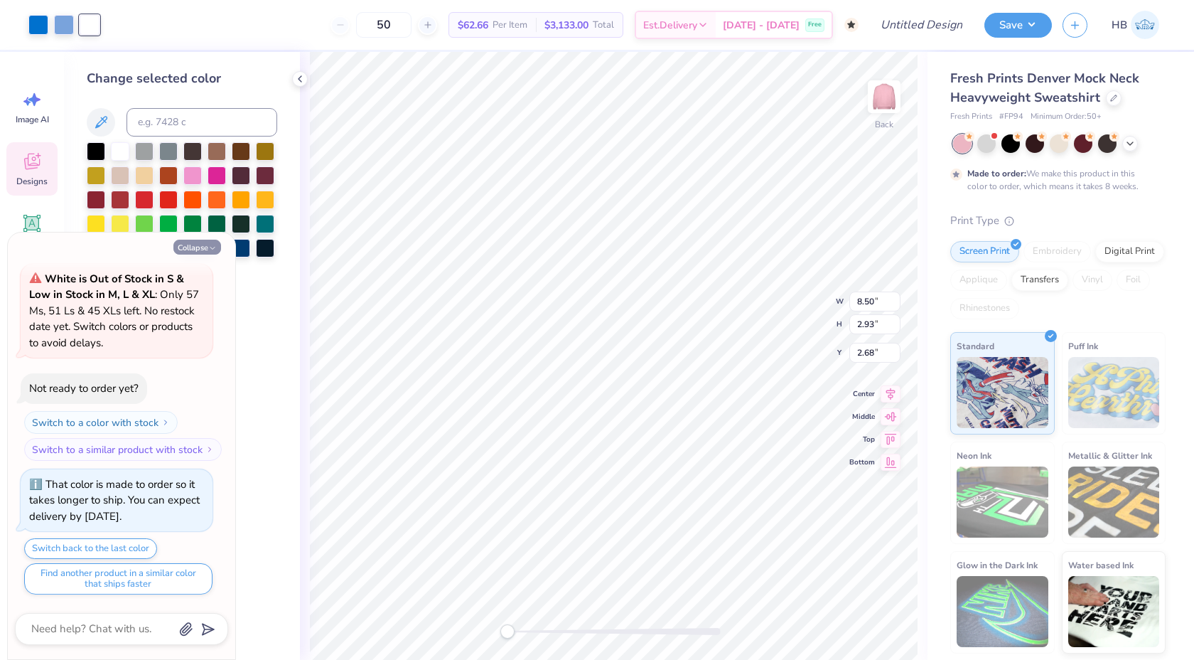
click at [214, 251] on icon "button" at bounding box center [212, 248] width 9 height 9
type textarea "x"
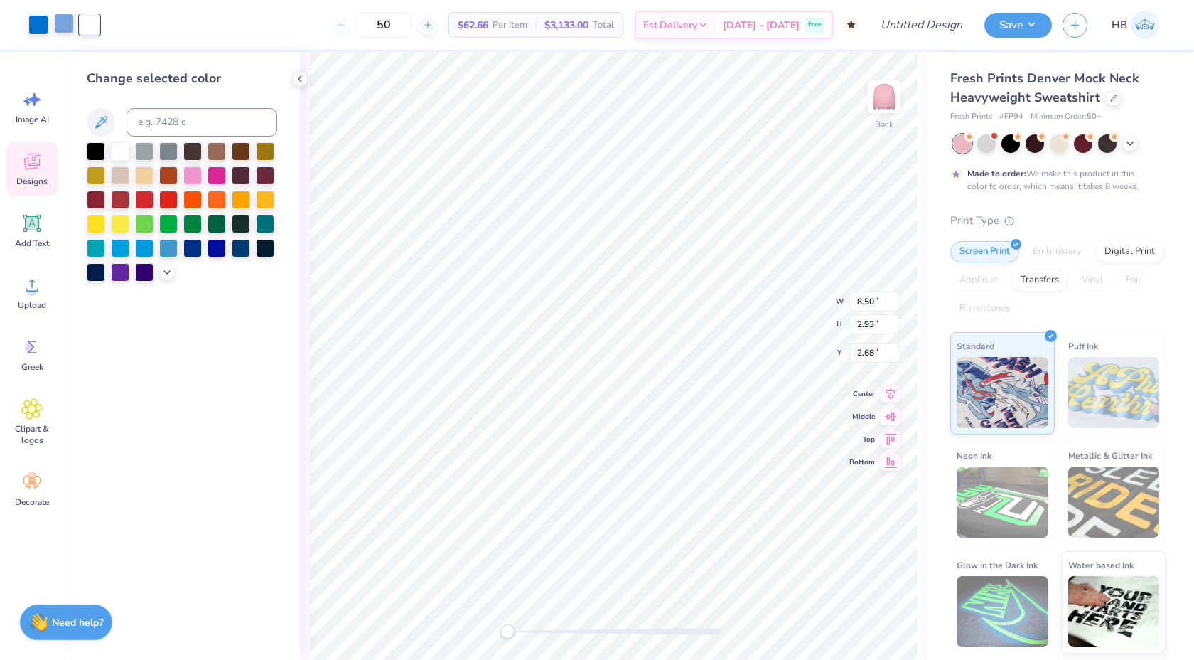
click at [62, 29] on div at bounding box center [64, 24] width 20 height 20
click at [124, 157] on div at bounding box center [120, 150] width 18 height 18
click at [40, 26] on div at bounding box center [38, 24] width 20 height 20
click at [115, 153] on div at bounding box center [120, 150] width 18 height 18
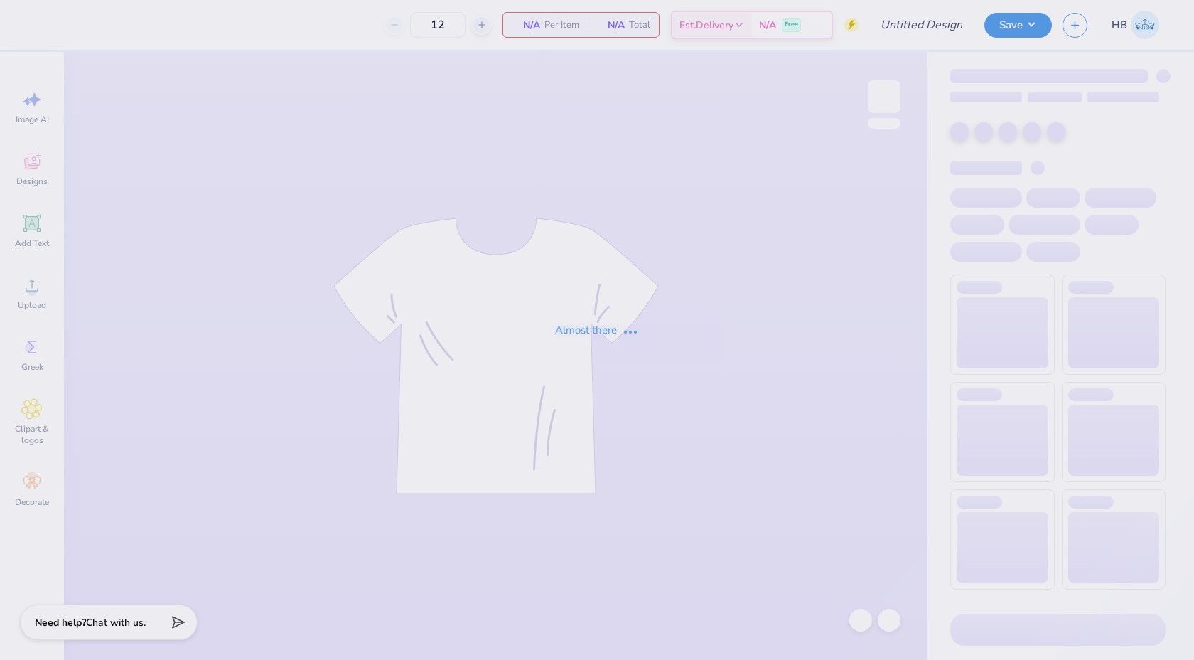
type input "50"
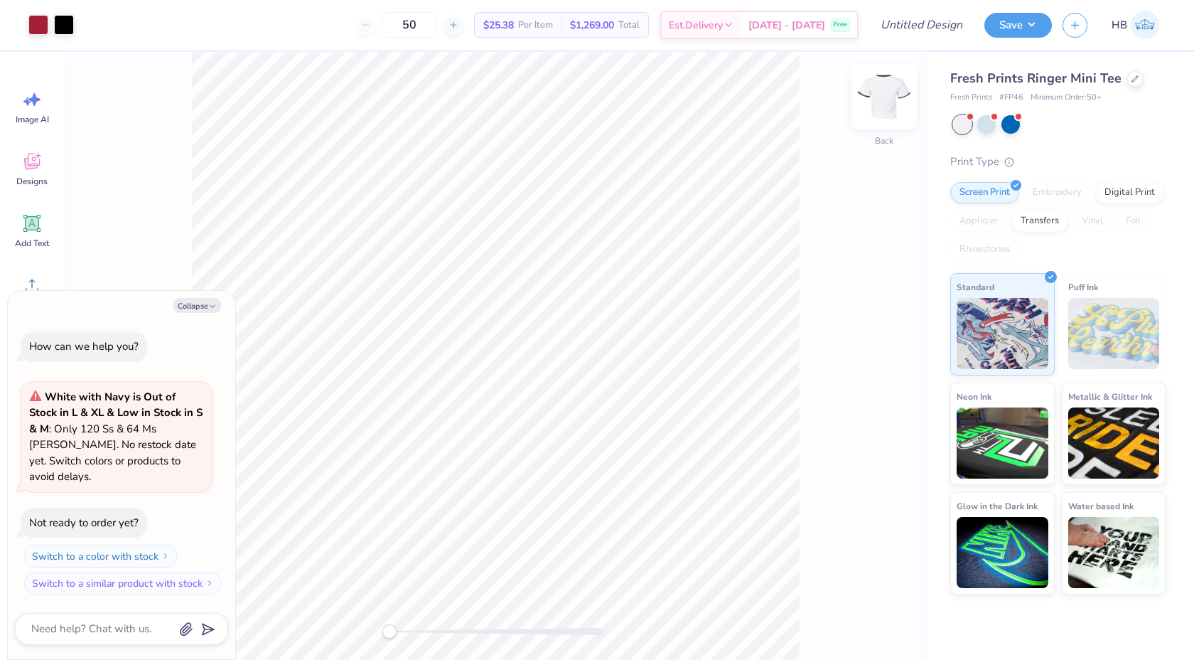
click at [894, 96] on img at bounding box center [884, 96] width 57 height 57
click at [1132, 77] on icon at bounding box center [1135, 77] width 7 height 7
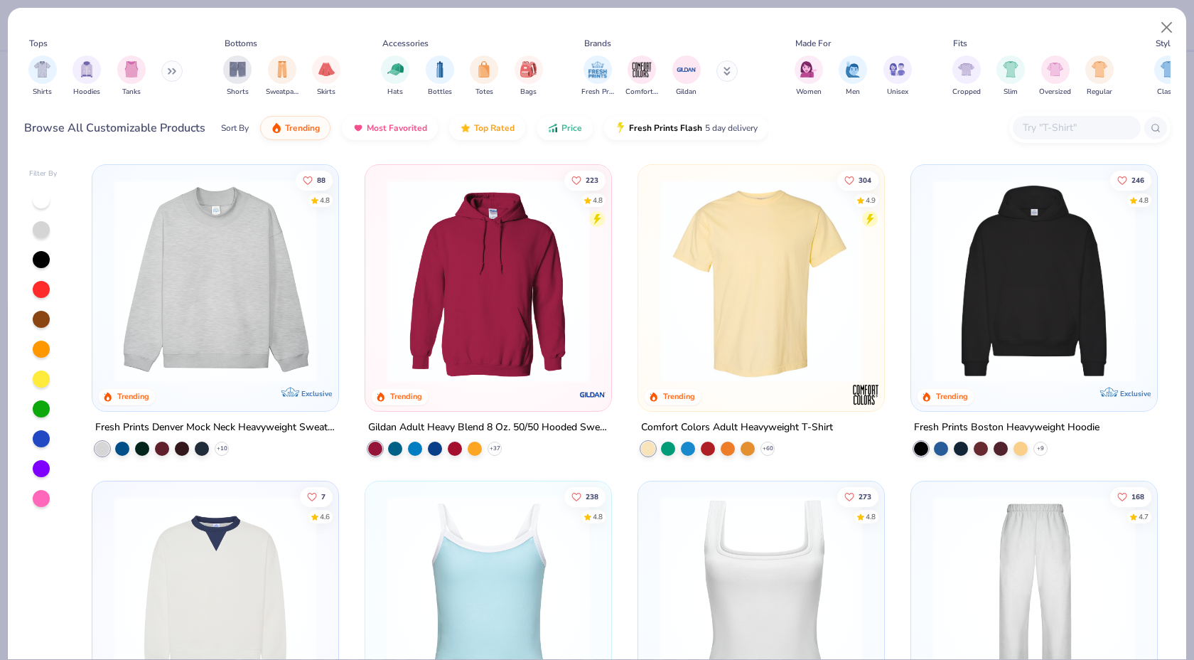
click at [271, 285] on img at bounding box center [216, 280] width 218 height 203
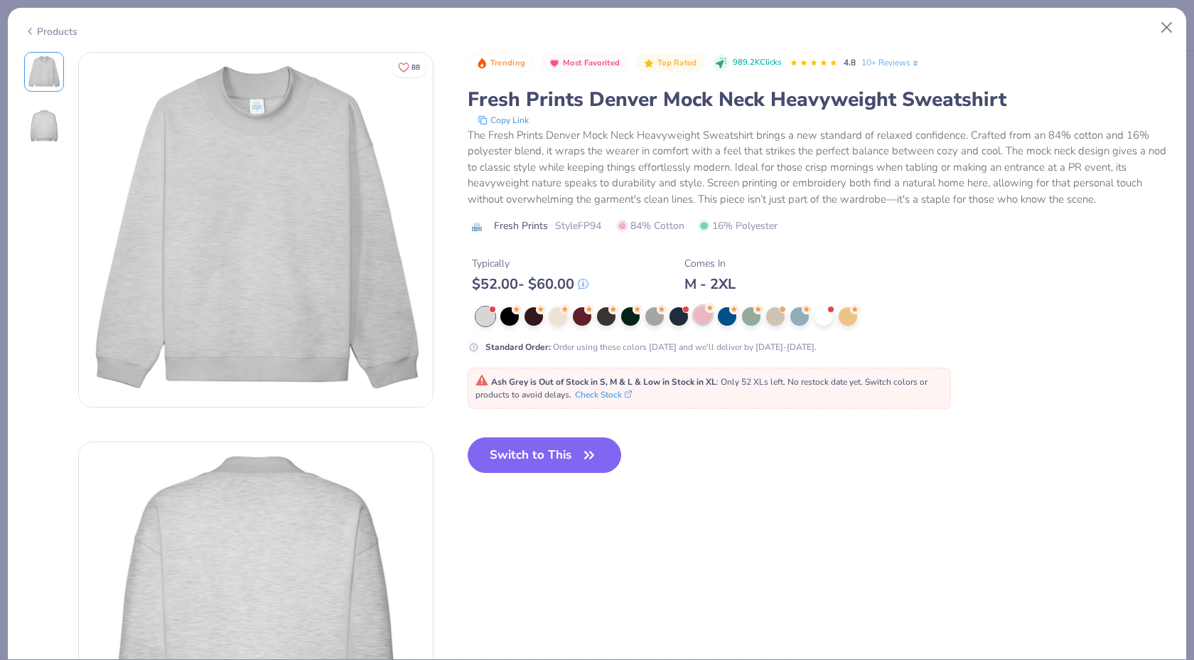
click at [699, 318] on div at bounding box center [703, 315] width 18 height 18
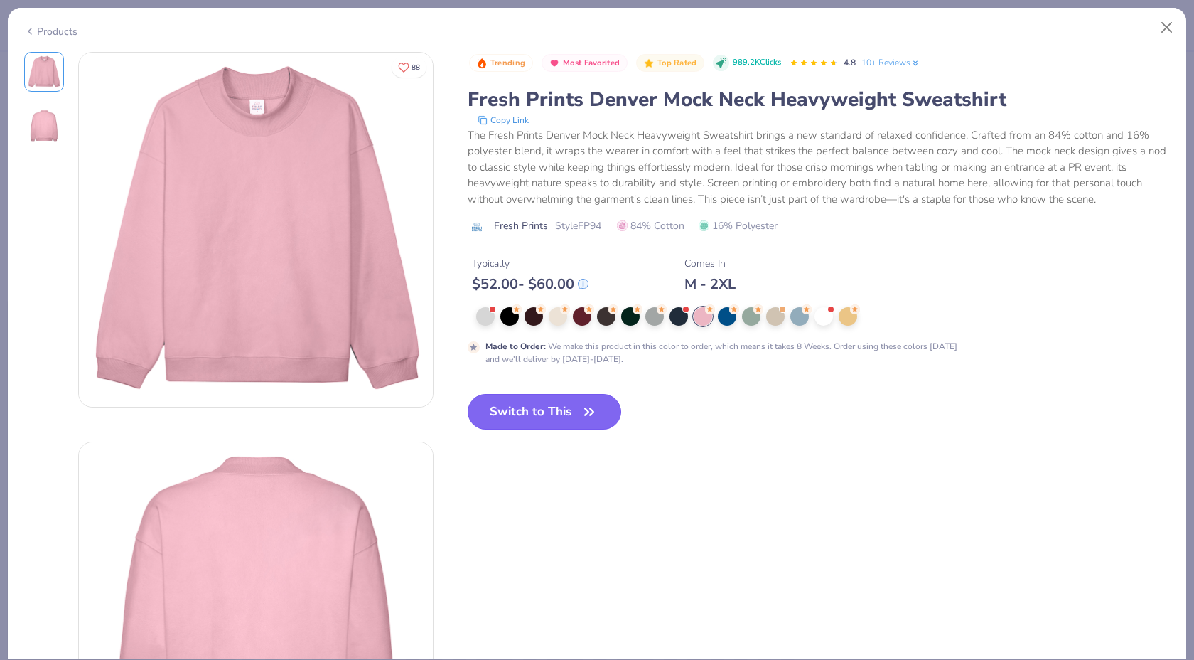
click at [558, 412] on button "Switch to This" at bounding box center [545, 412] width 154 height 36
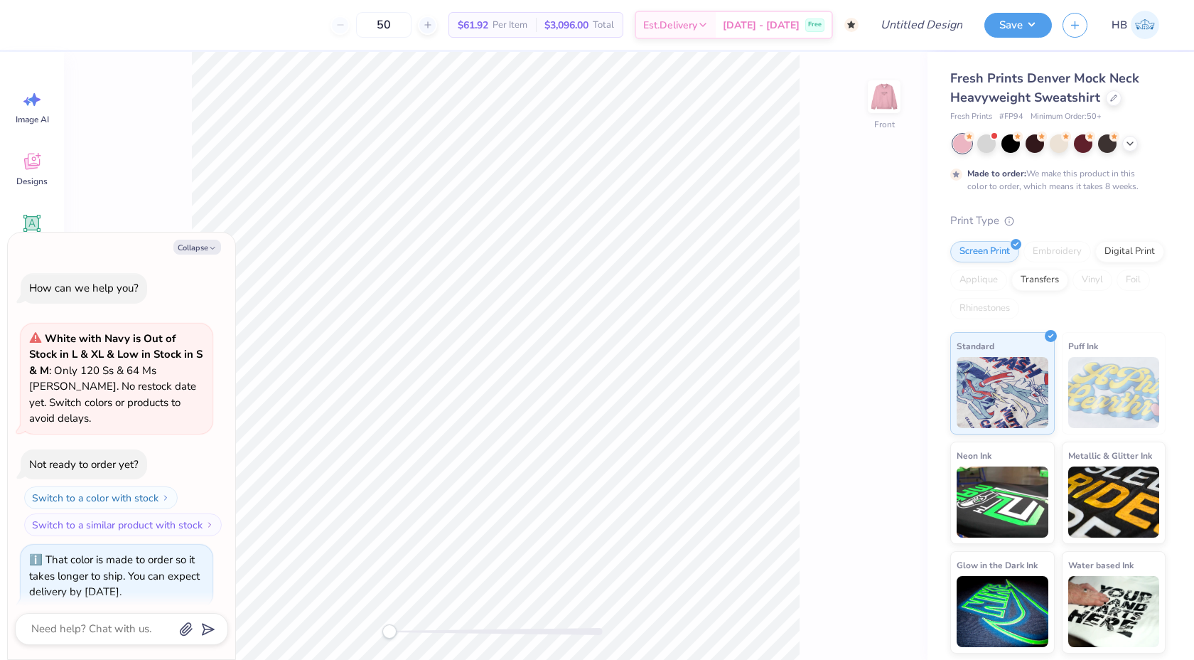
scroll to position [60, 0]
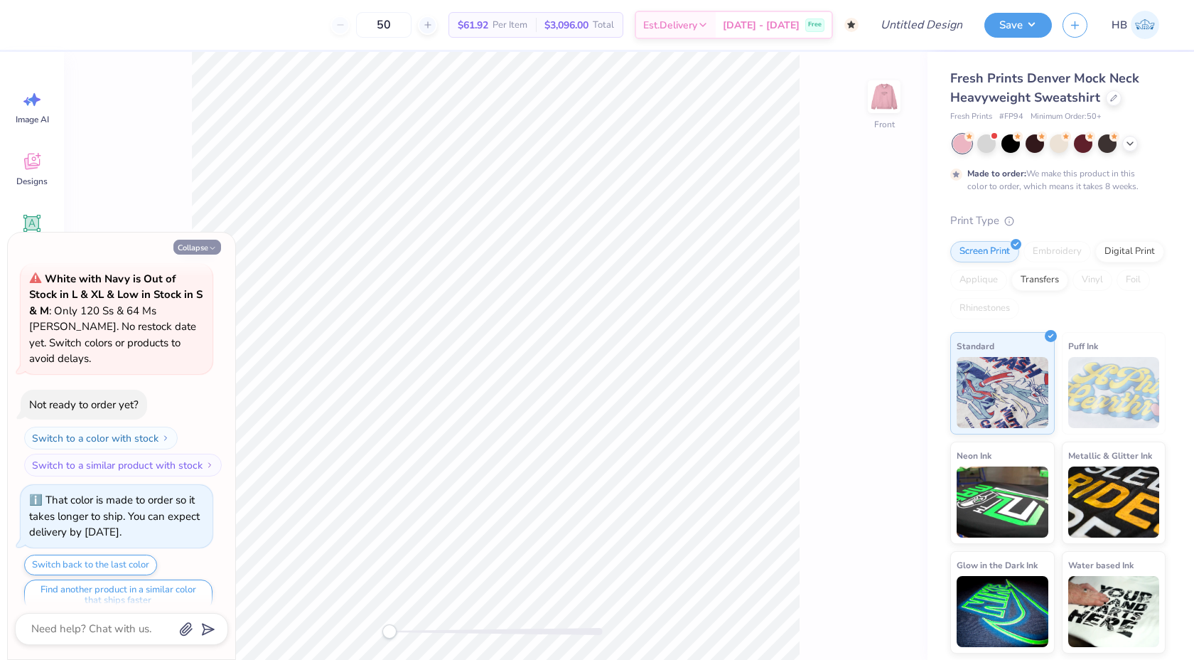
click at [193, 249] on button "Collapse" at bounding box center [197, 247] width 48 height 15
type textarea "x"
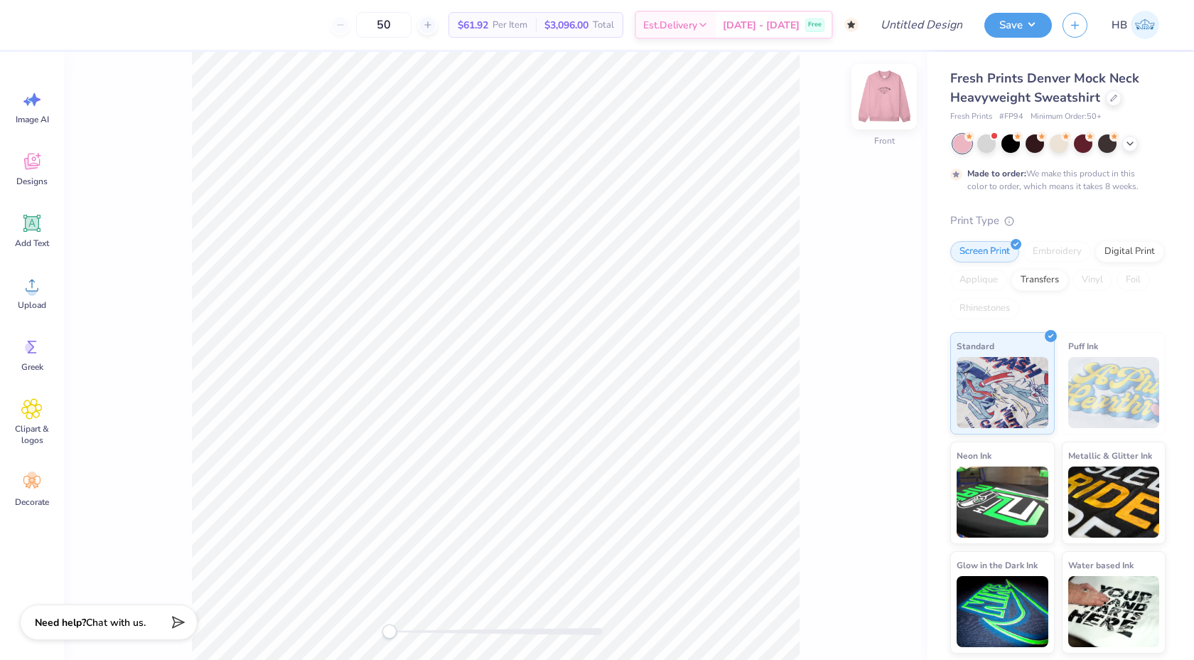
click at [897, 112] on img at bounding box center [884, 96] width 57 height 57
click at [61, 29] on div at bounding box center [64, 24] width 20 height 20
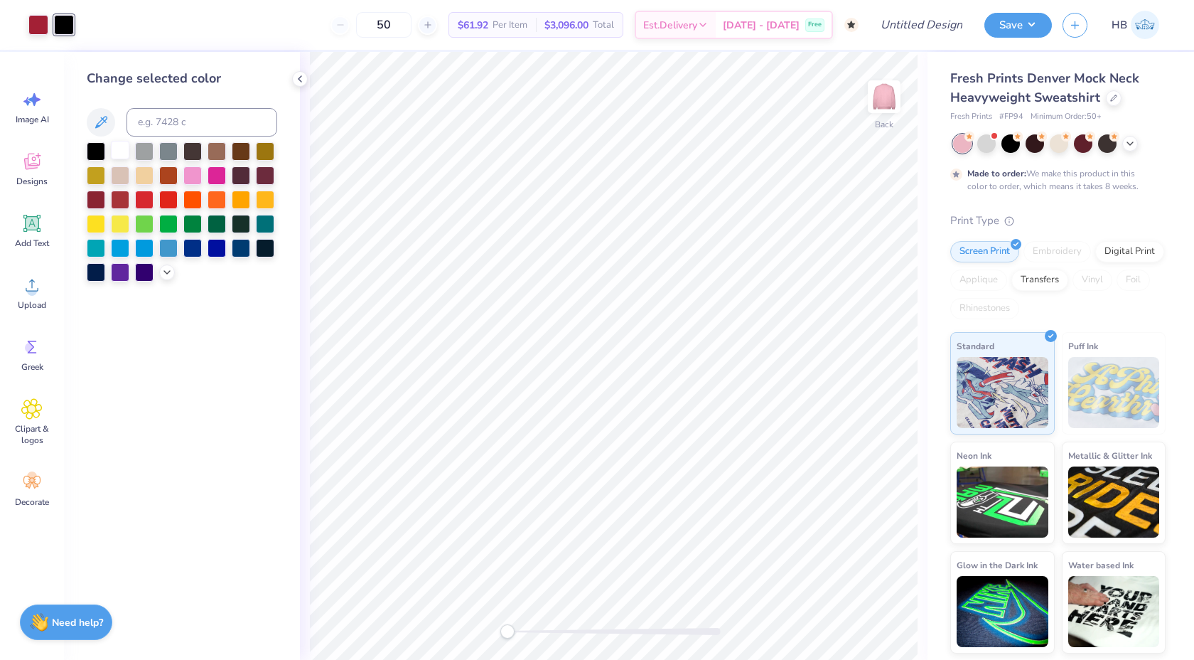
click at [124, 150] on div at bounding box center [120, 150] width 18 height 18
click at [38, 20] on div at bounding box center [38, 24] width 20 height 20
click at [122, 147] on div at bounding box center [120, 150] width 18 height 18
click at [295, 77] on icon at bounding box center [299, 78] width 11 height 11
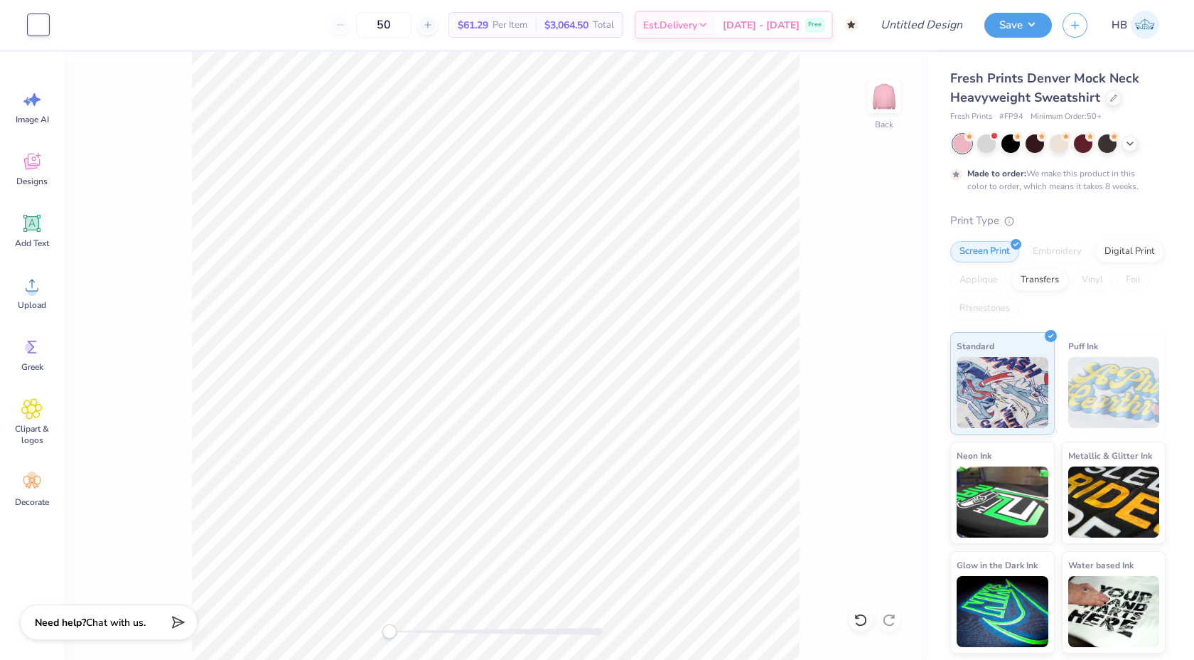
click at [432, 633] on div at bounding box center [496, 631] width 213 height 7
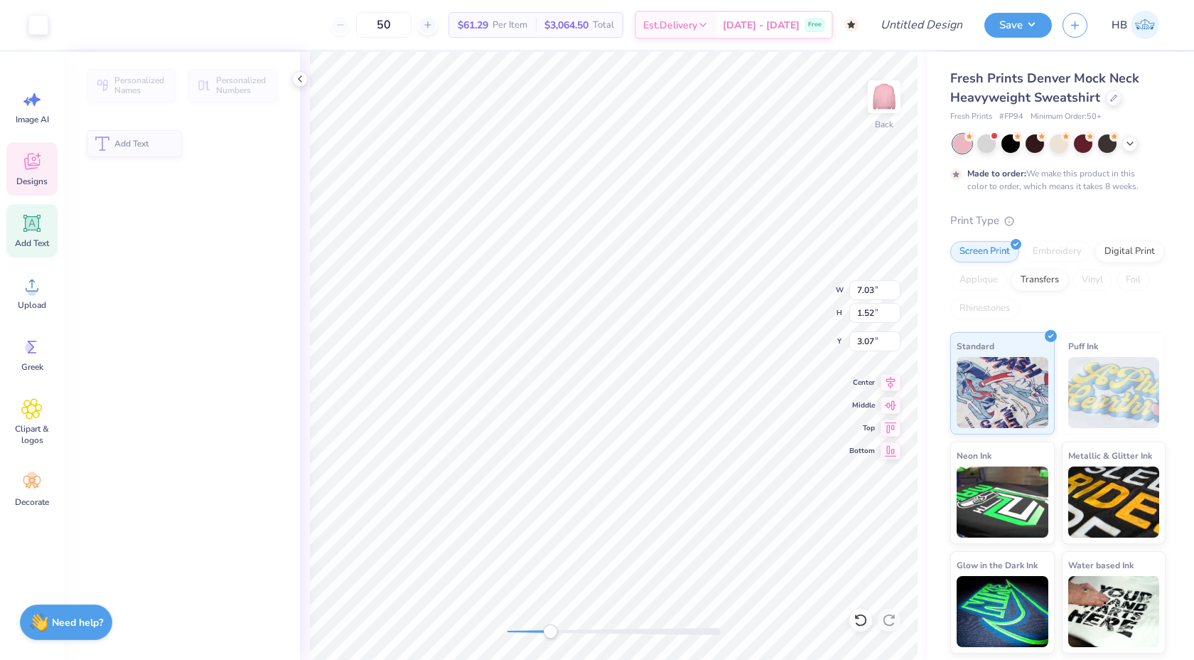
type input "1.52"
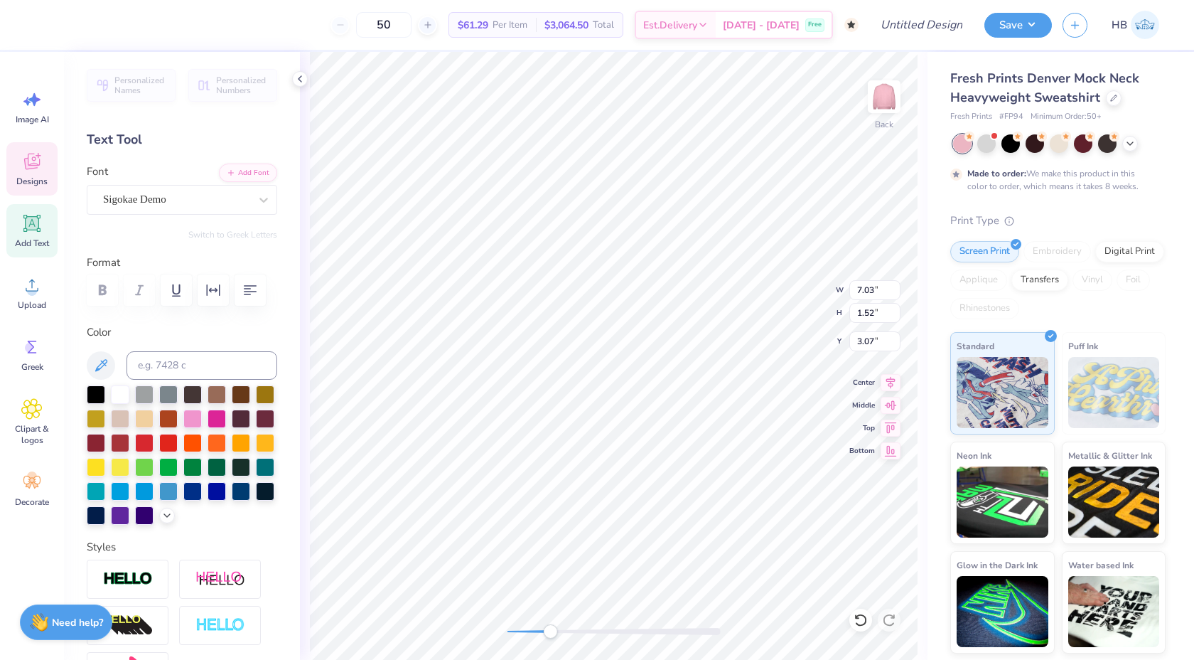
scroll to position [0, 0]
type textarea "Delta Zeta"
click at [485, 606] on div "Back" at bounding box center [614, 356] width 628 height 608
type input "4.76"
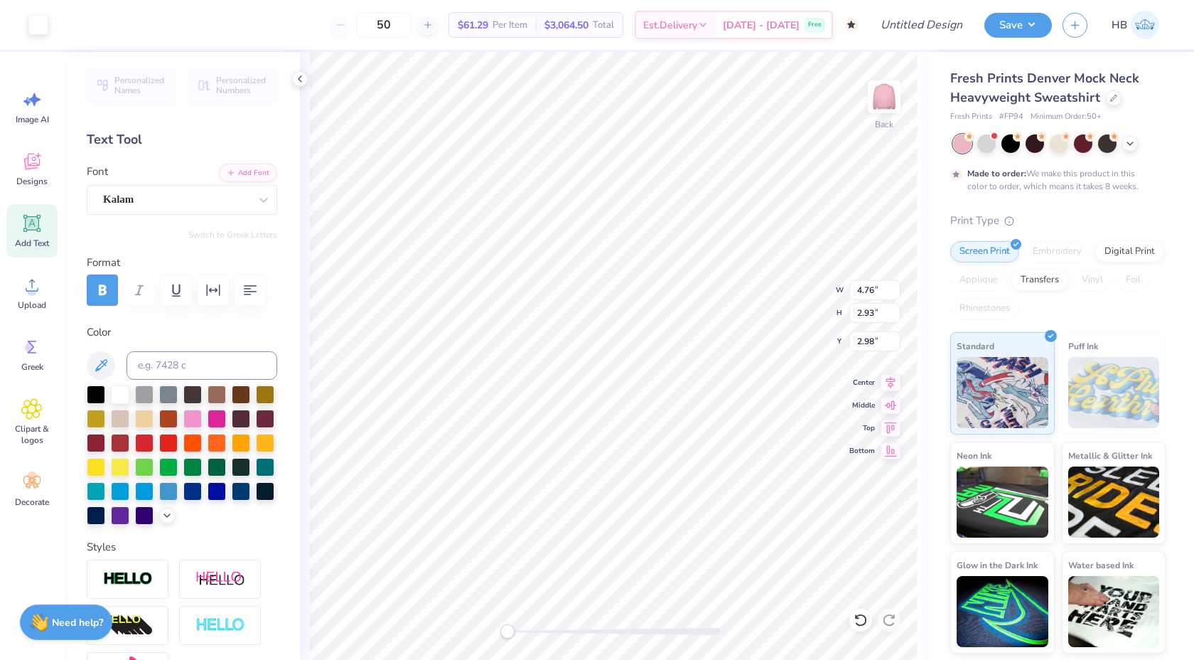
type input "2.93"
type input "2.98"
click at [889, 380] on icon at bounding box center [891, 380] width 20 height 17
click at [900, 380] on icon at bounding box center [891, 380] width 20 height 17
click at [767, 277] on div "Back W 4.76 4.76 " H 2.93 2.93 " Y 2.98 2.98 " Center Middle Top Bottom" at bounding box center [614, 356] width 628 height 608
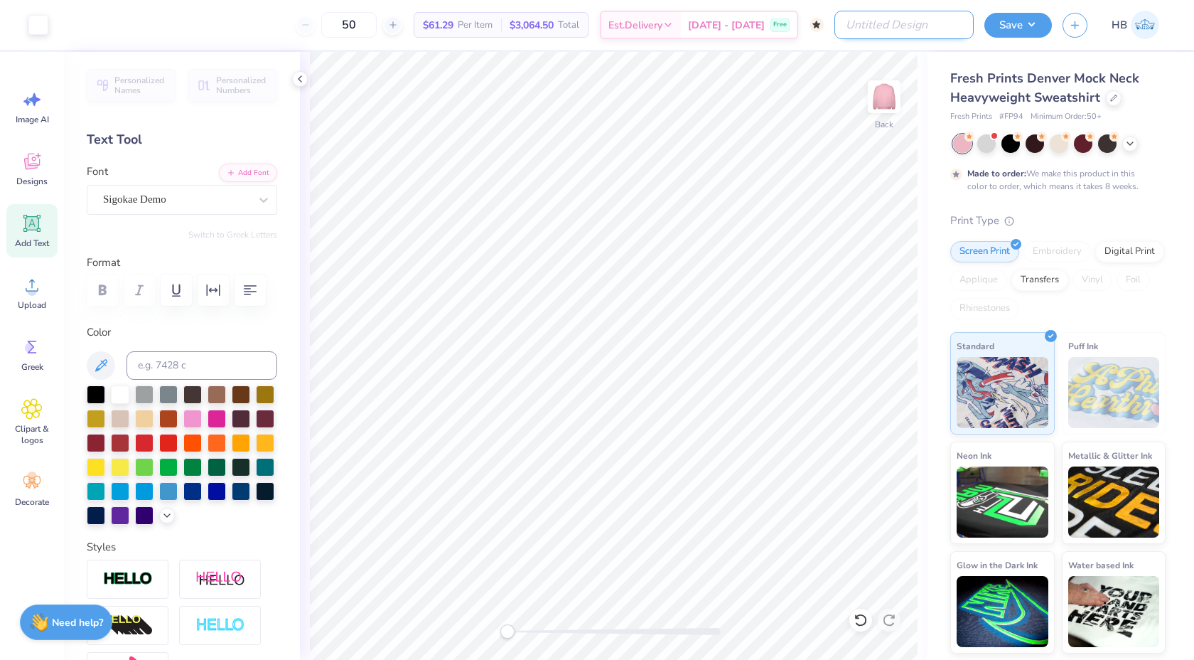
click at [935, 15] on input "Design Title" at bounding box center [904, 25] width 139 height 28
type input "DZ Mock Neck"
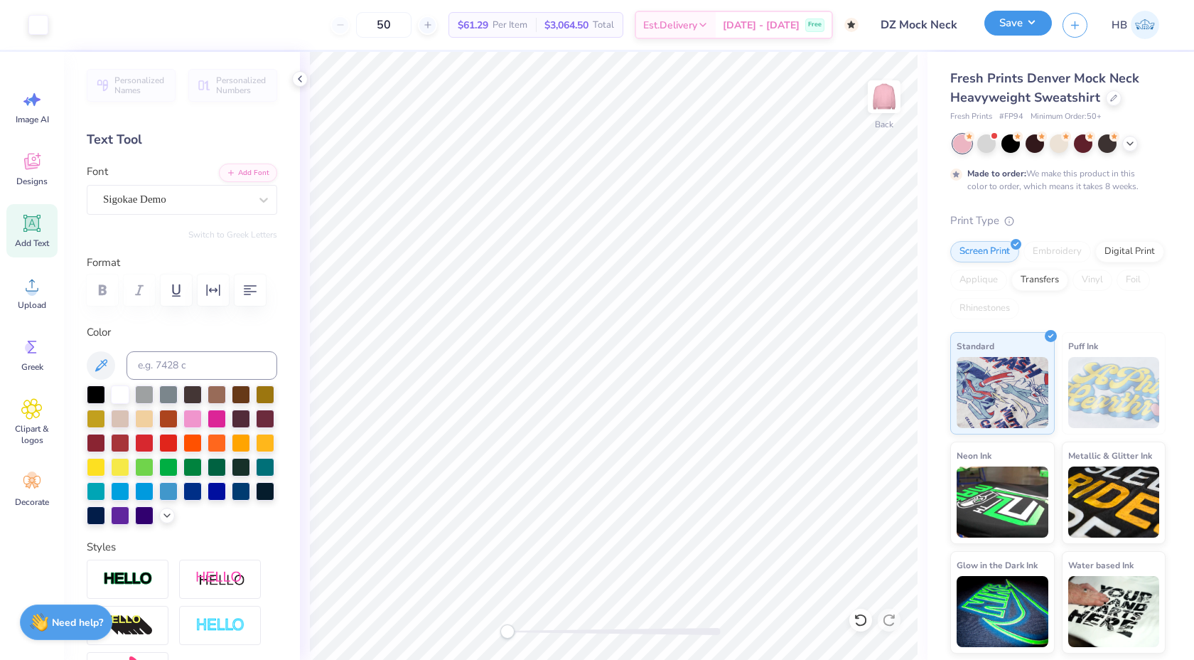
click at [1012, 15] on button "Save" at bounding box center [1019, 23] width 68 height 25
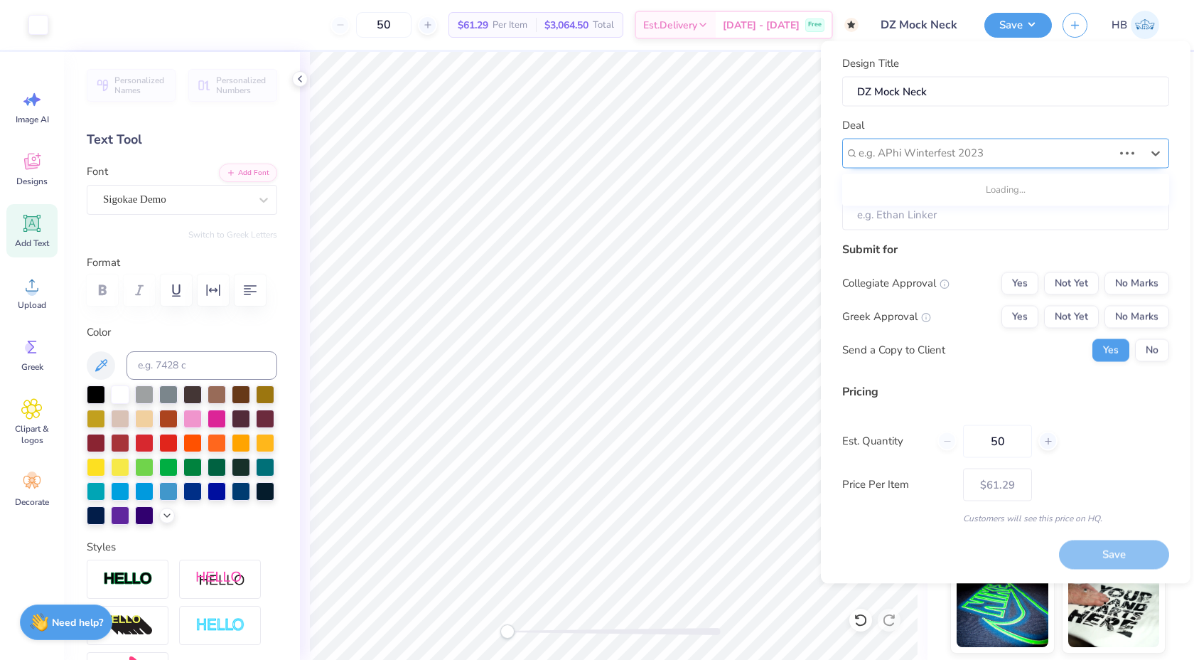
click at [918, 148] on div at bounding box center [986, 153] width 254 height 19
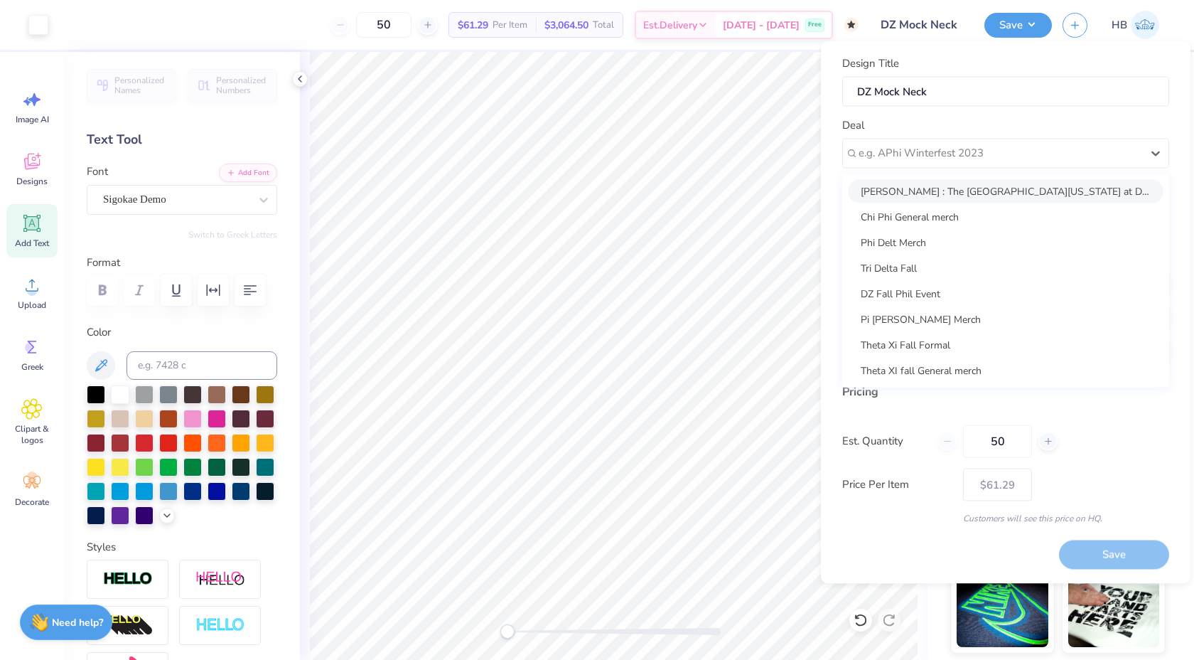
click at [922, 188] on div "Sarah Ali : The University of Texas at Dallas - Sarah Ali" at bounding box center [1006, 190] width 316 height 23
type input "Sarah Ali"
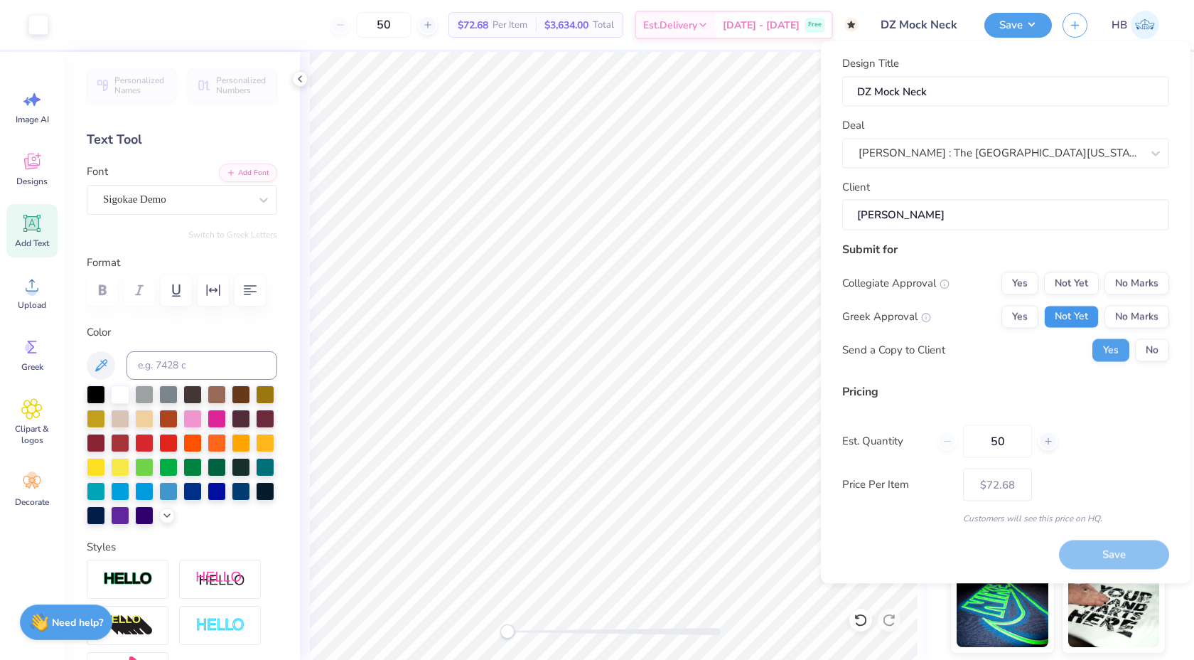
click at [1085, 314] on button "Not Yet" at bounding box center [1071, 316] width 55 height 23
click at [1125, 283] on button "No Marks" at bounding box center [1137, 283] width 65 height 23
click at [1157, 345] on button "No" at bounding box center [1152, 349] width 34 height 23
click at [1114, 548] on button "Save" at bounding box center [1114, 554] width 110 height 29
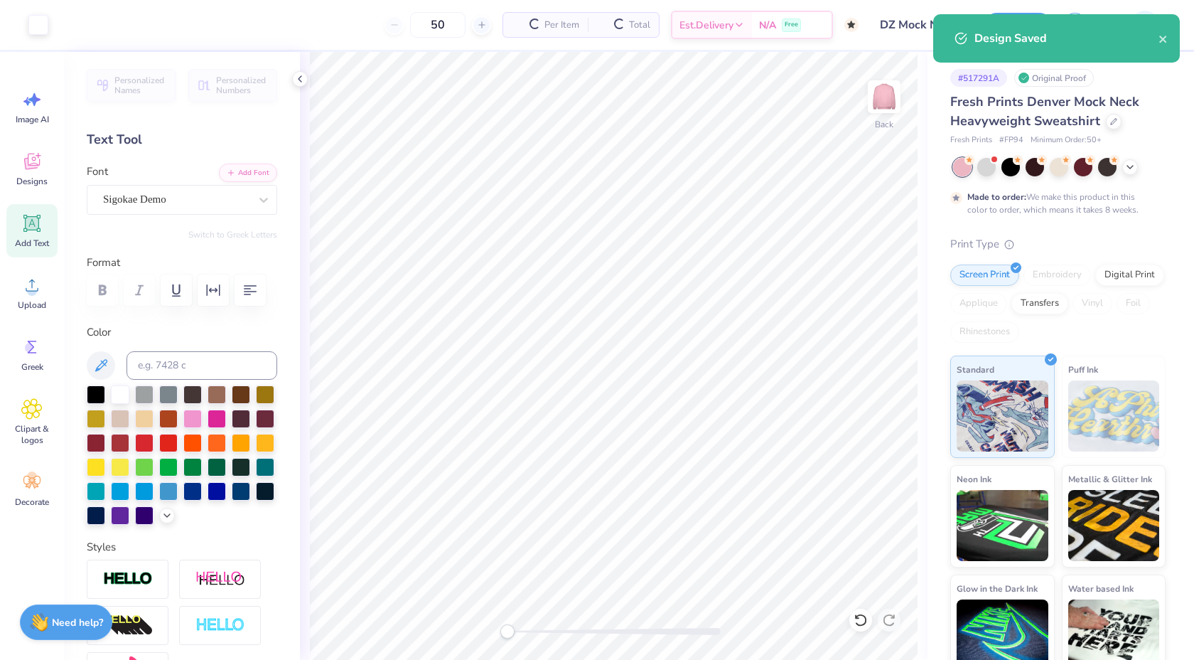
type input "$72.68"
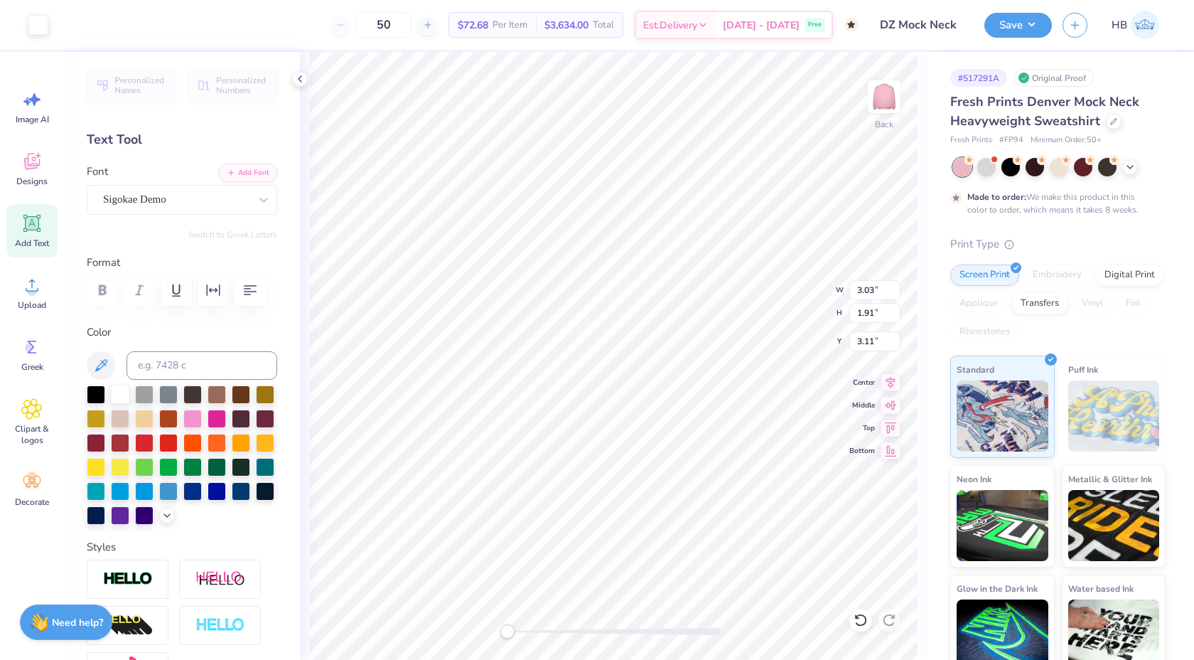
type input "3.03"
type input "1.91"
type input "3.11"
type input "3.00"
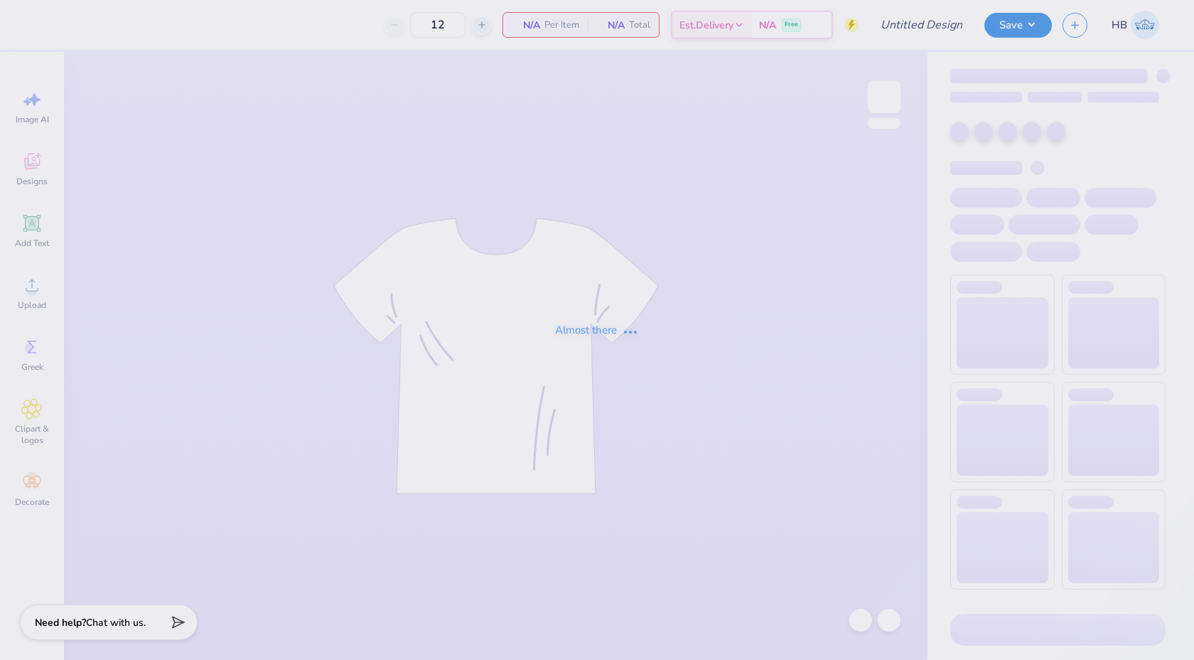
type input "50"
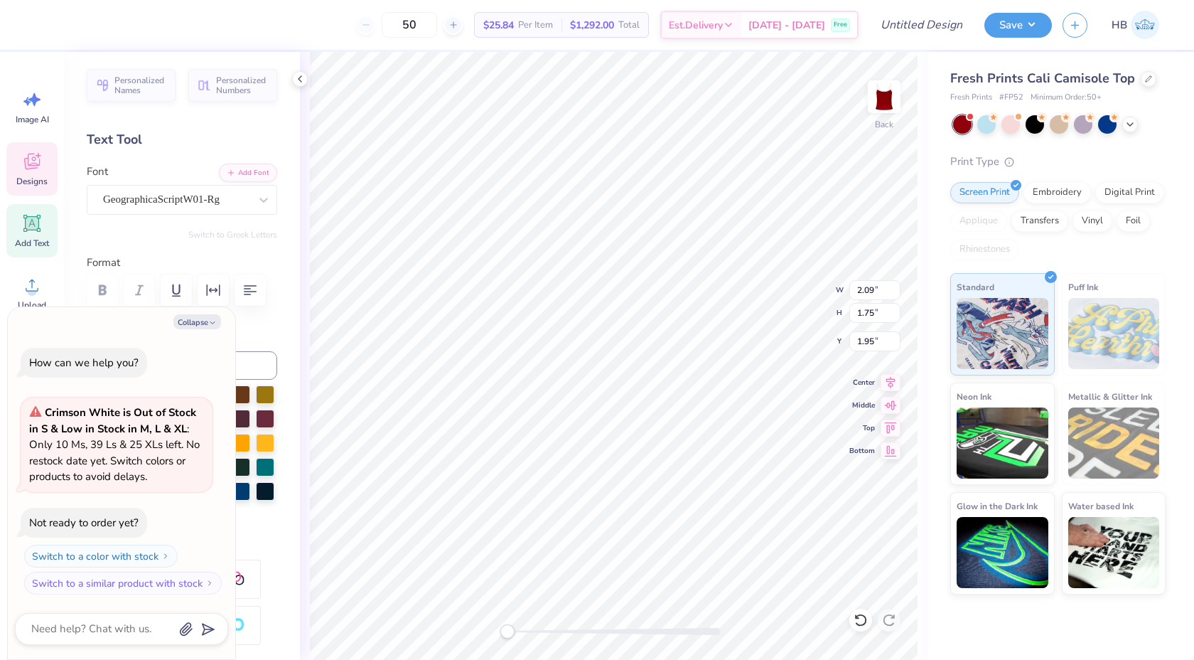
type textarea "x"
type textarea "Z"
type textarea "x"
type textarea "Ze"
type textarea "x"
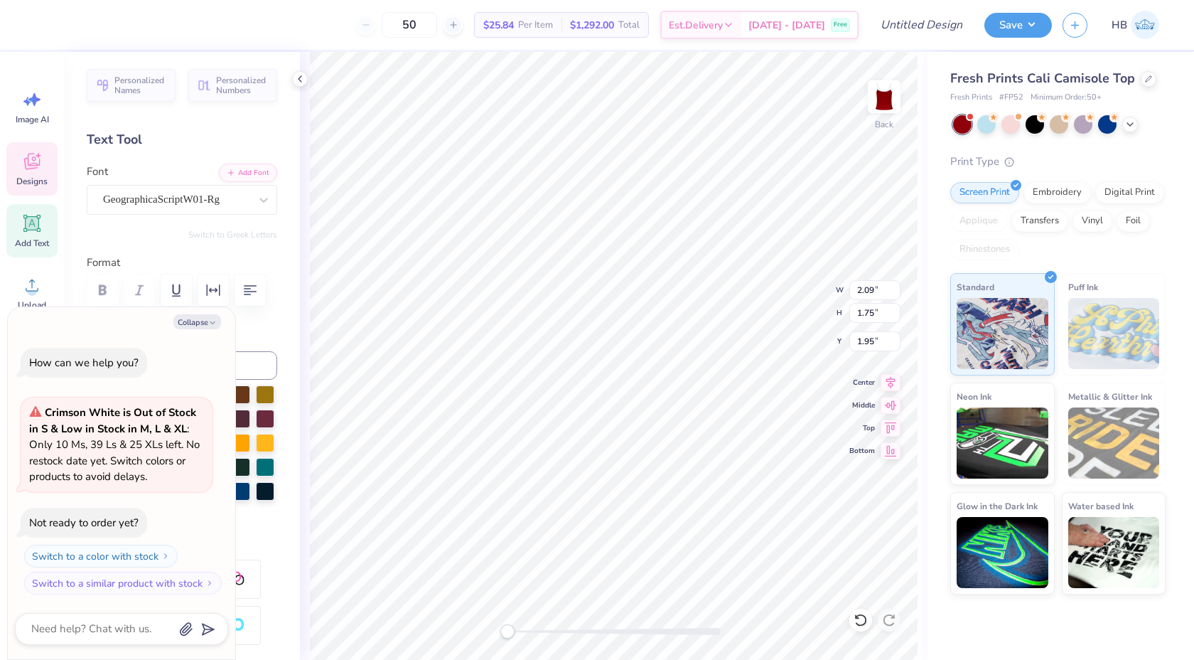
type textarea "Zel"
type textarea "x"
type textarea "Zela"
type textarea "x"
type textarea "Zelt"
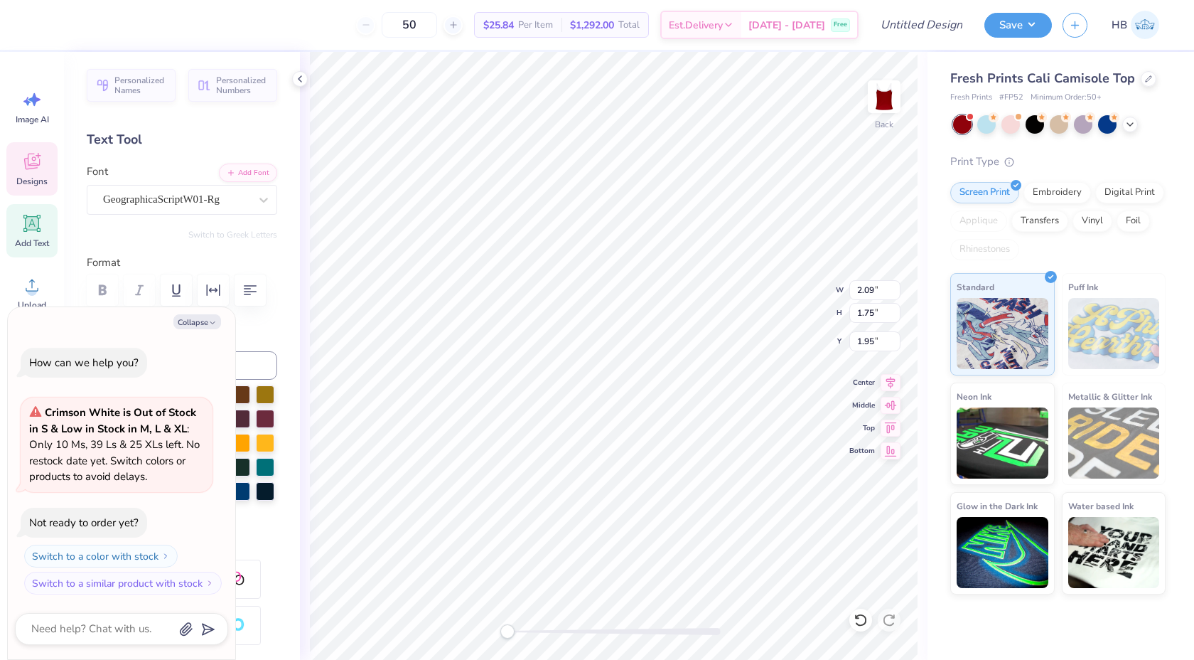
type textarea "x"
type textarea "Zelta"
type textarea "x"
type input "1.49"
type input "1.87"
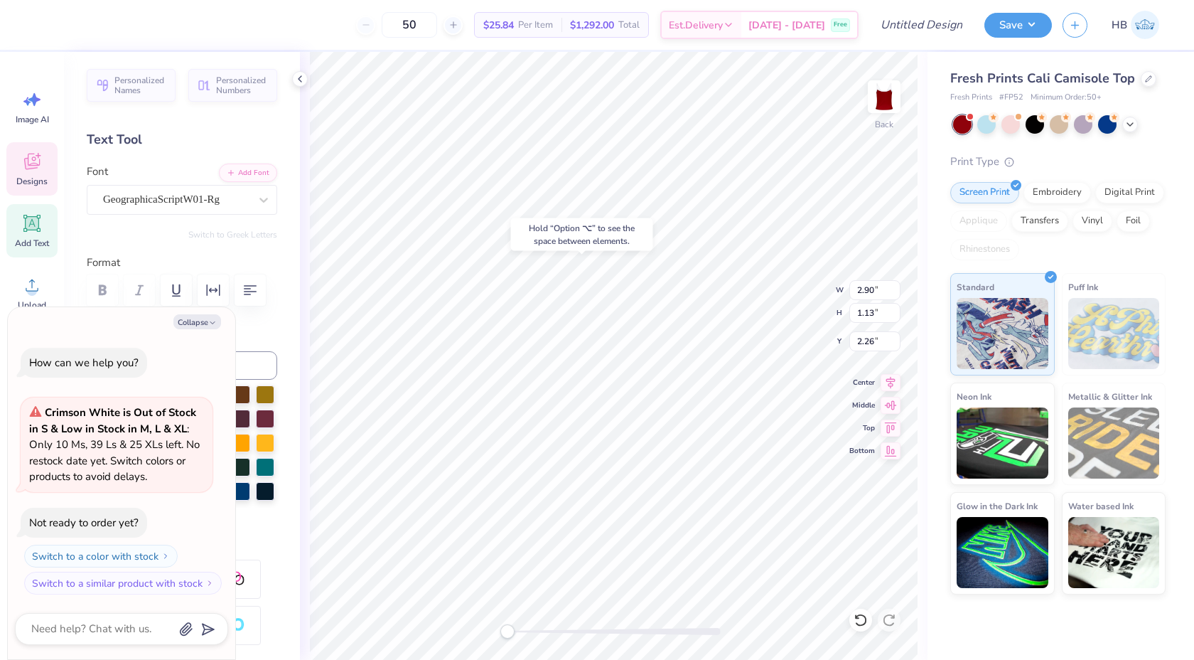
type input "2.53"
type textarea "x"
type input "2.90"
type input "1.13"
type input "1.86"
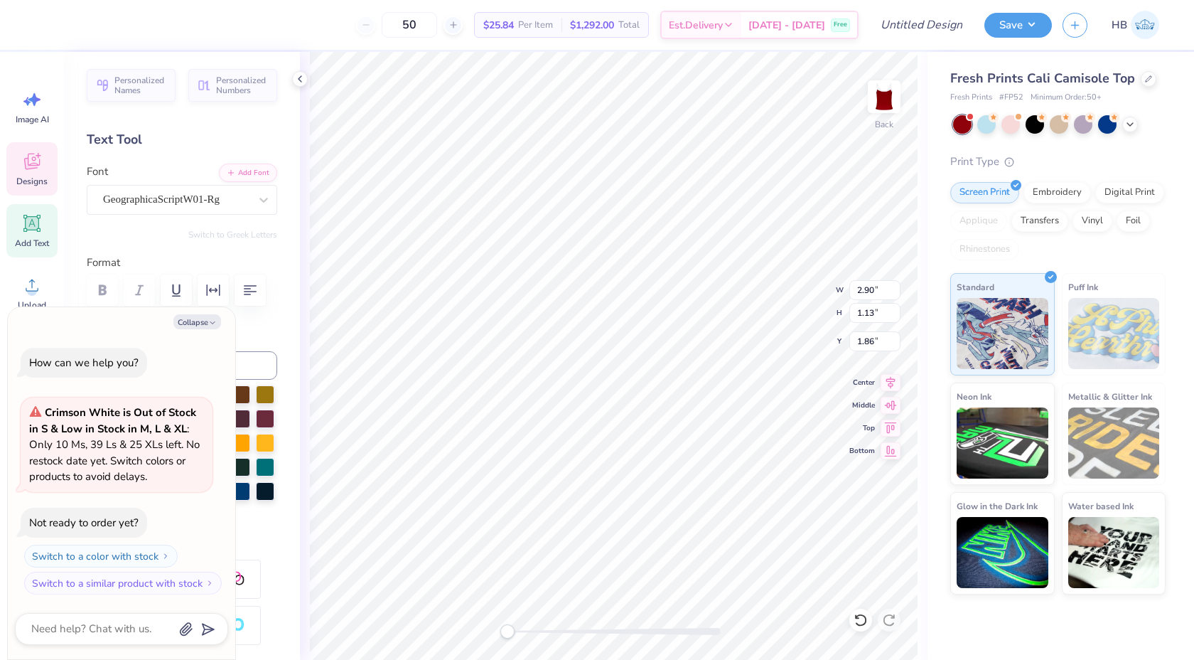
type textarea "x"
type textarea "elta"
type textarea "x"
type textarea "Delta"
type textarea "x"
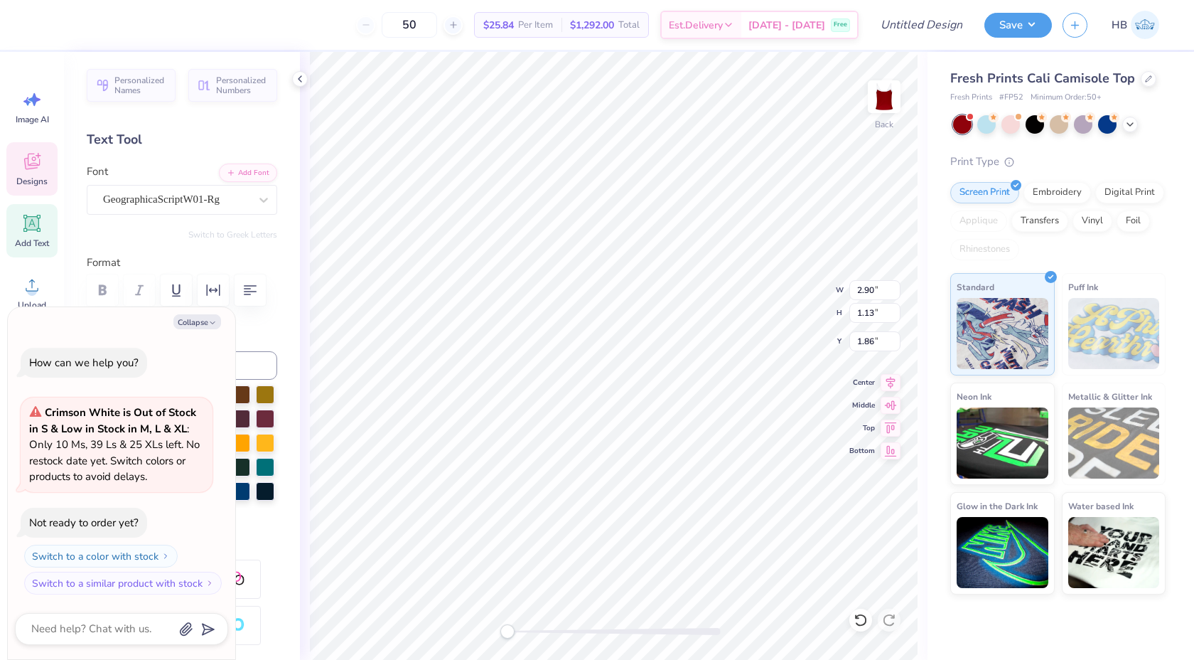
type input "1.49"
type input "1.87"
type input "2.53"
type textarea "x"
type textarea "Z"
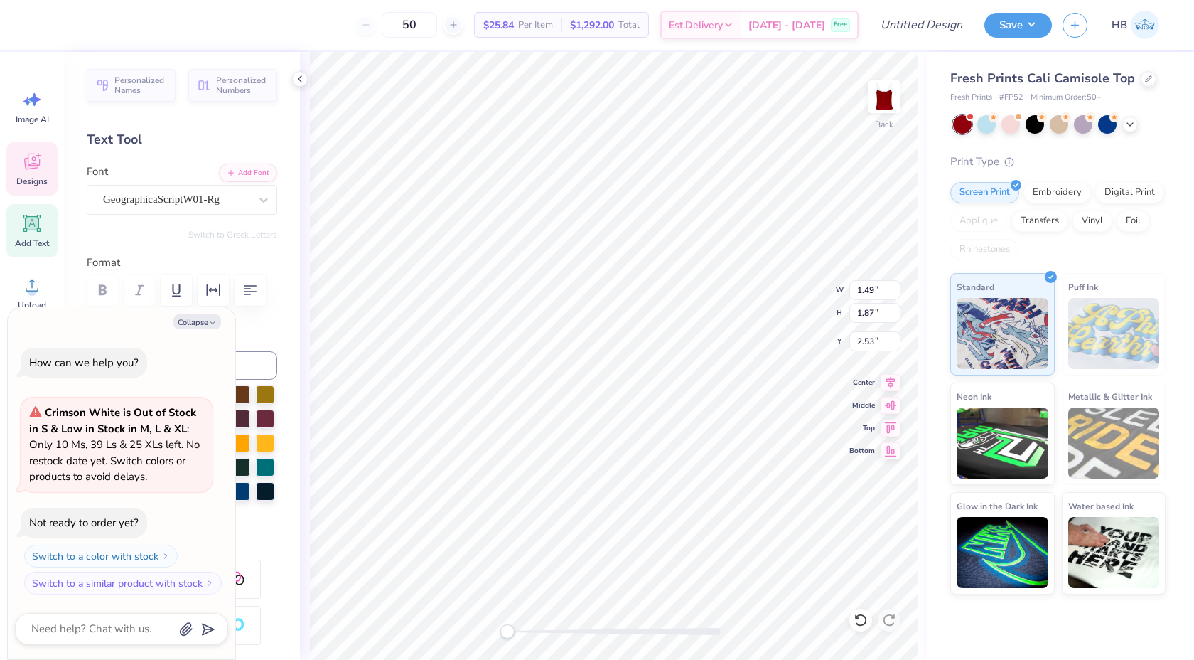
type textarea "x"
type textarea "Zet"
type textarea "x"
type textarea "Zeta"
type textarea "x"
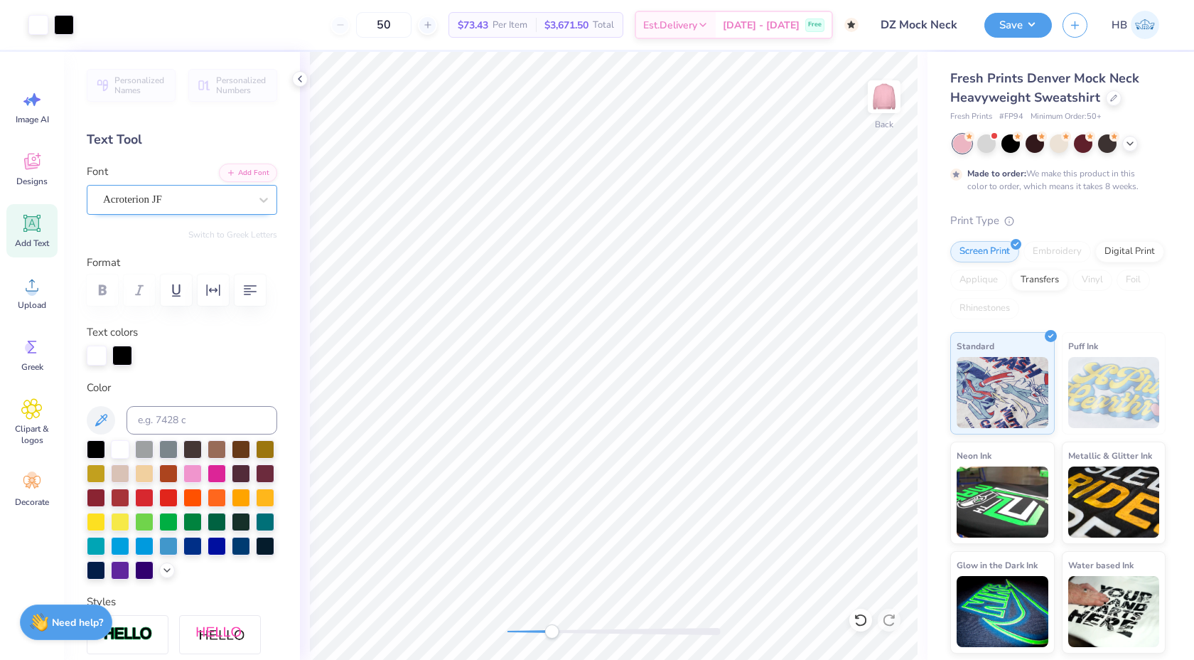
click at [188, 204] on div "Acroterion JF" at bounding box center [176, 199] width 149 height 22
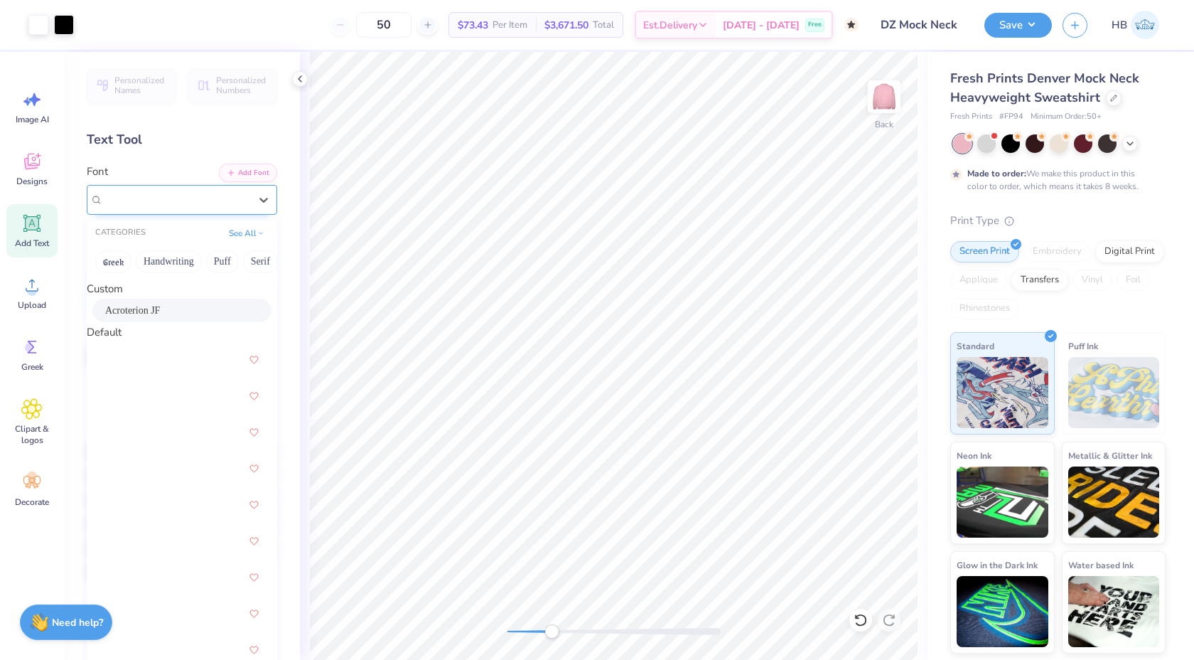
type input "d"
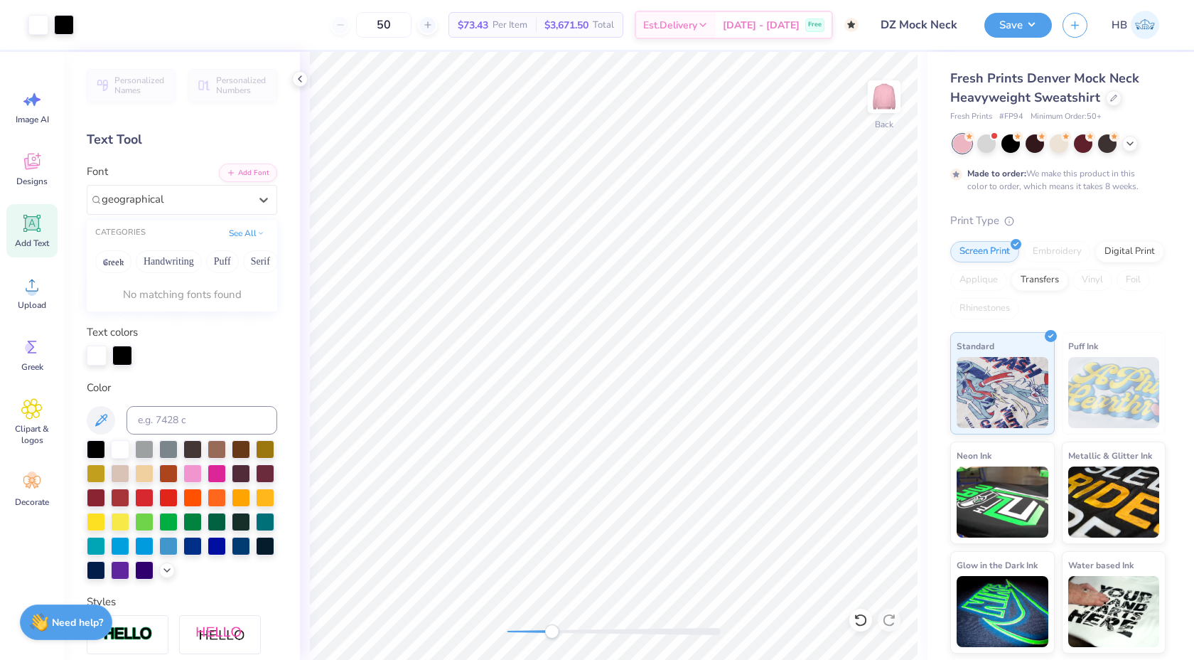
type input "geographical"
click at [187, 201] on div "Acroterion JF" at bounding box center [176, 199] width 149 height 22
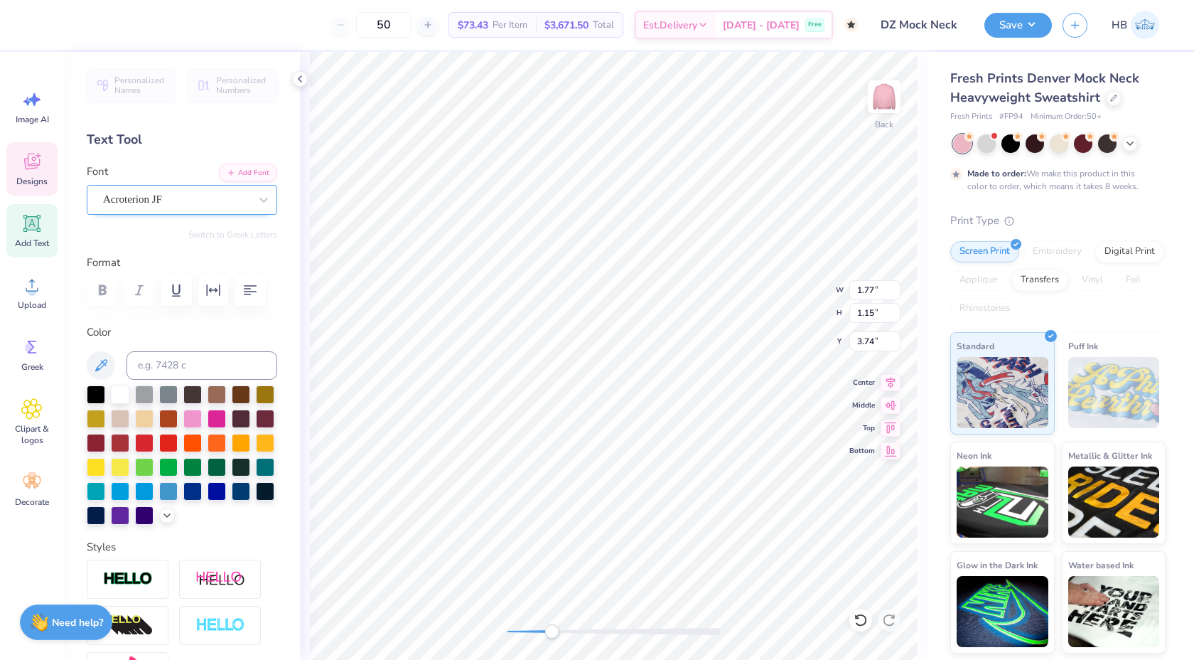
click at [245, 196] on div "Acroterion JF" at bounding box center [176, 199] width 149 height 22
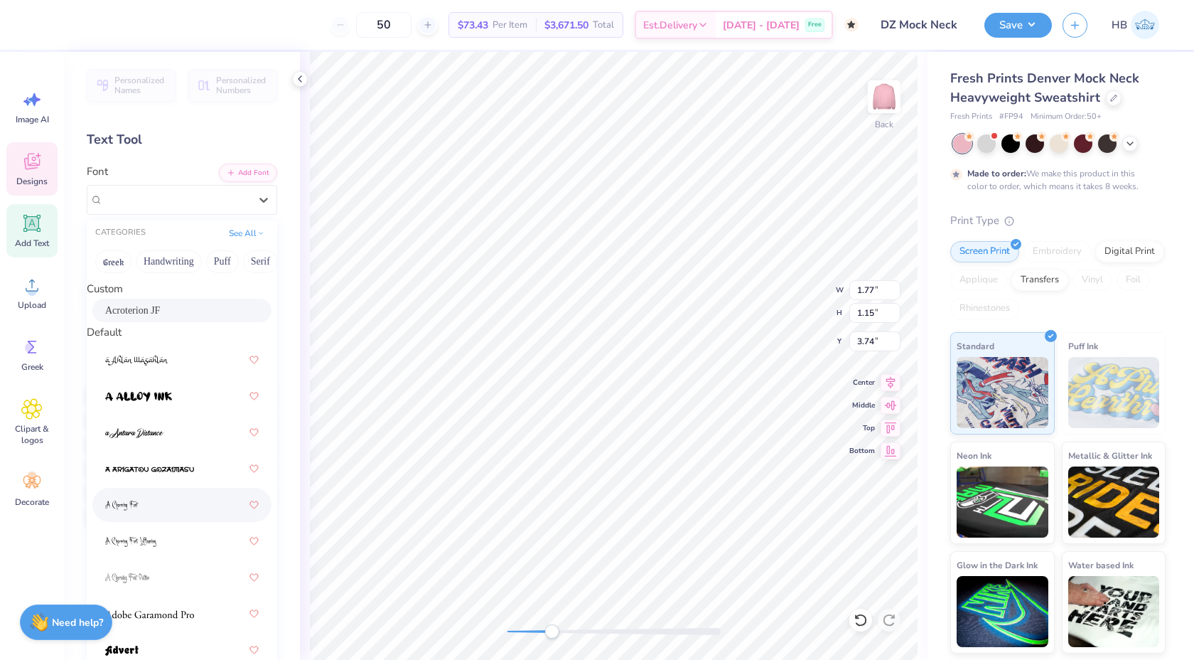
scroll to position [4649, 0]
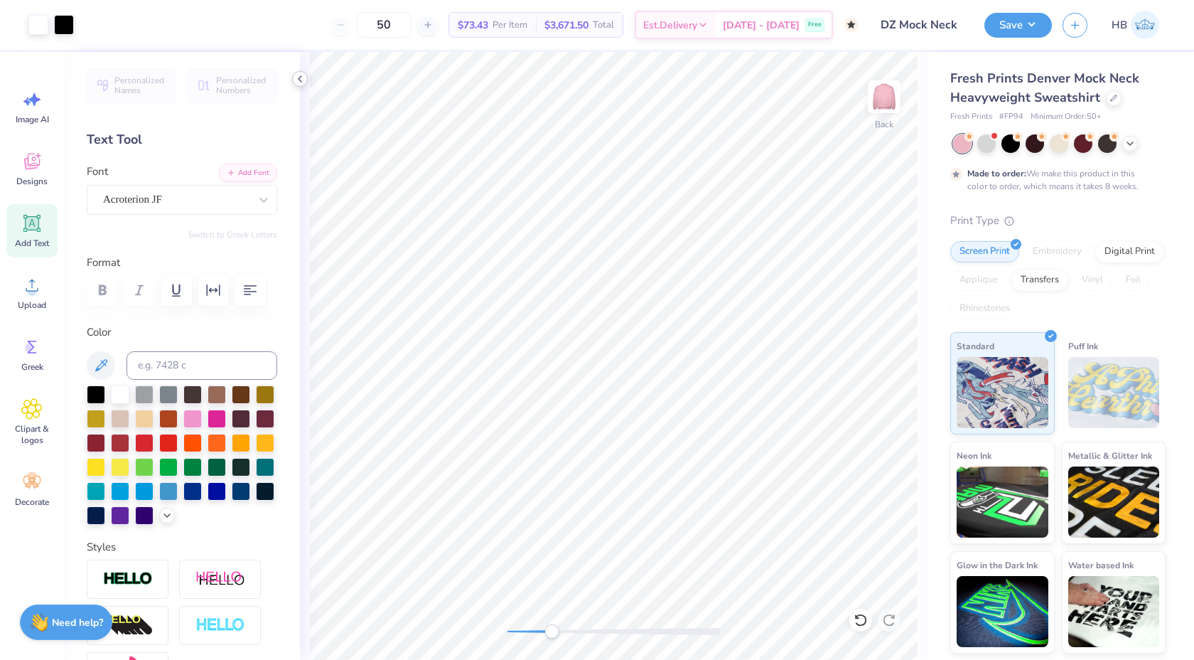
click at [300, 82] on icon at bounding box center [299, 78] width 11 height 11
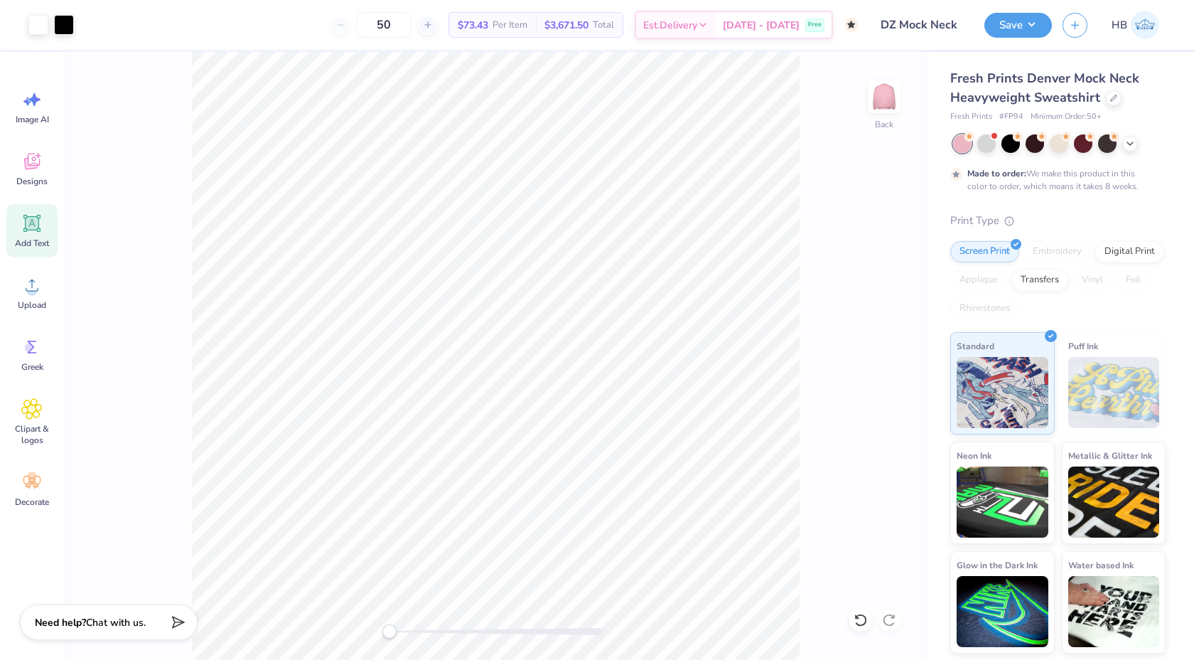
click at [382, 628] on div "Back" at bounding box center [496, 356] width 864 height 608
type input "2.09"
type input "1.97"
type input "2.29"
click at [868, 620] on div at bounding box center [860, 619] width 23 height 23
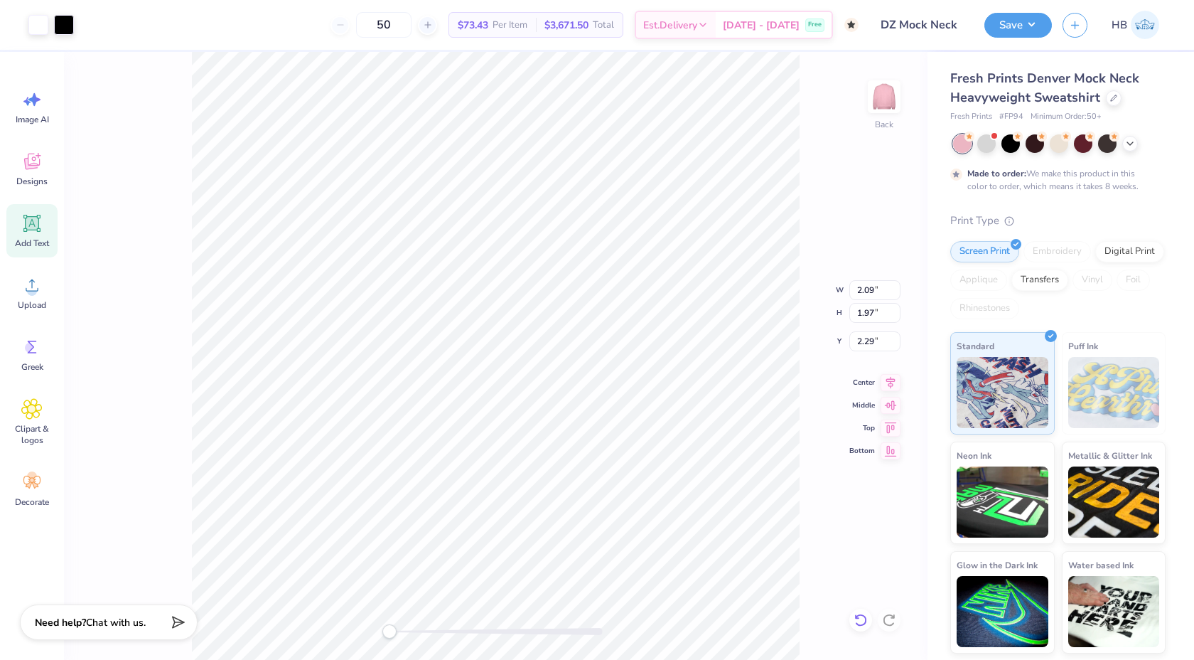
type input "5.06"
type input "4.86"
type input "1.88"
click at [1034, 22] on button "Save" at bounding box center [1019, 23] width 68 height 25
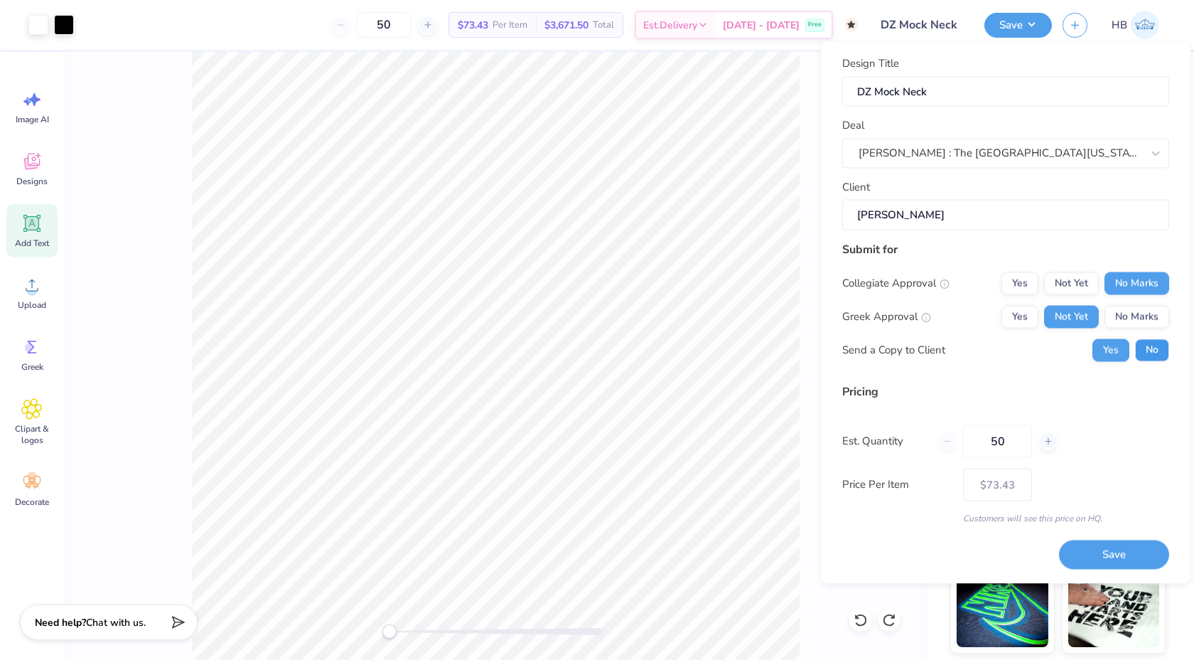
click at [1142, 345] on button "No" at bounding box center [1152, 349] width 34 height 23
click at [1142, 557] on button "Save" at bounding box center [1114, 554] width 110 height 29
type input "$73.43"
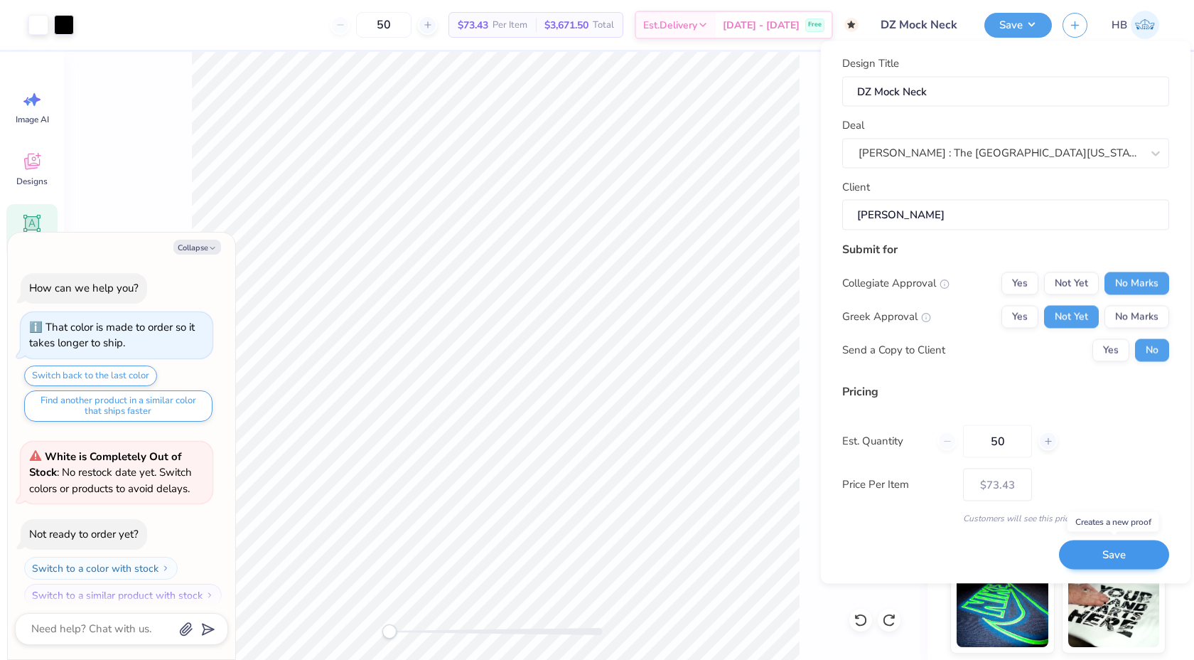
scroll to position [66, 0]
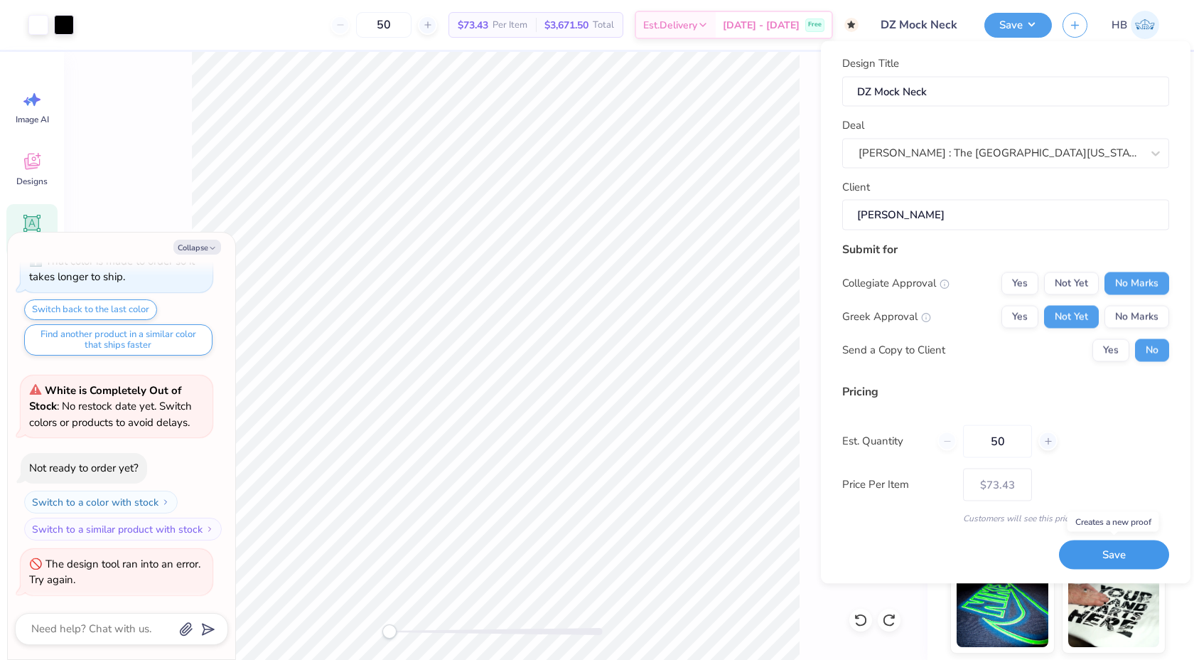
click at [1117, 551] on button "Save" at bounding box center [1114, 554] width 110 height 29
type textarea "x"
type input "– –"
type textarea "x"
type input "$73.43"
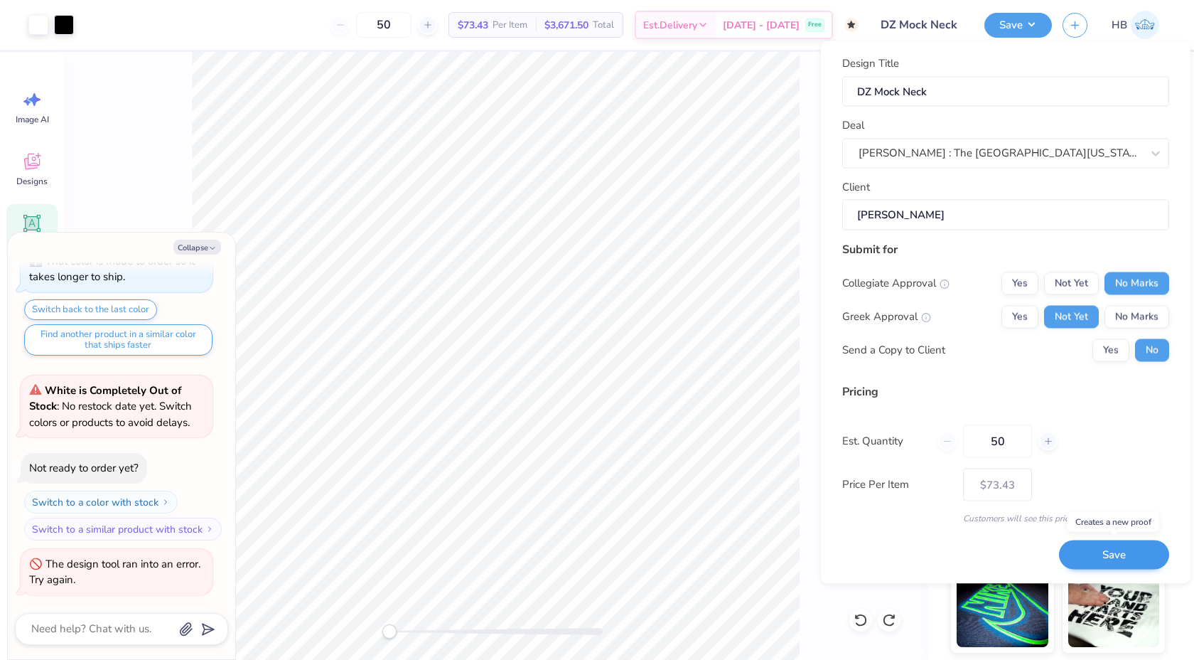
scroll to position [121, 0]
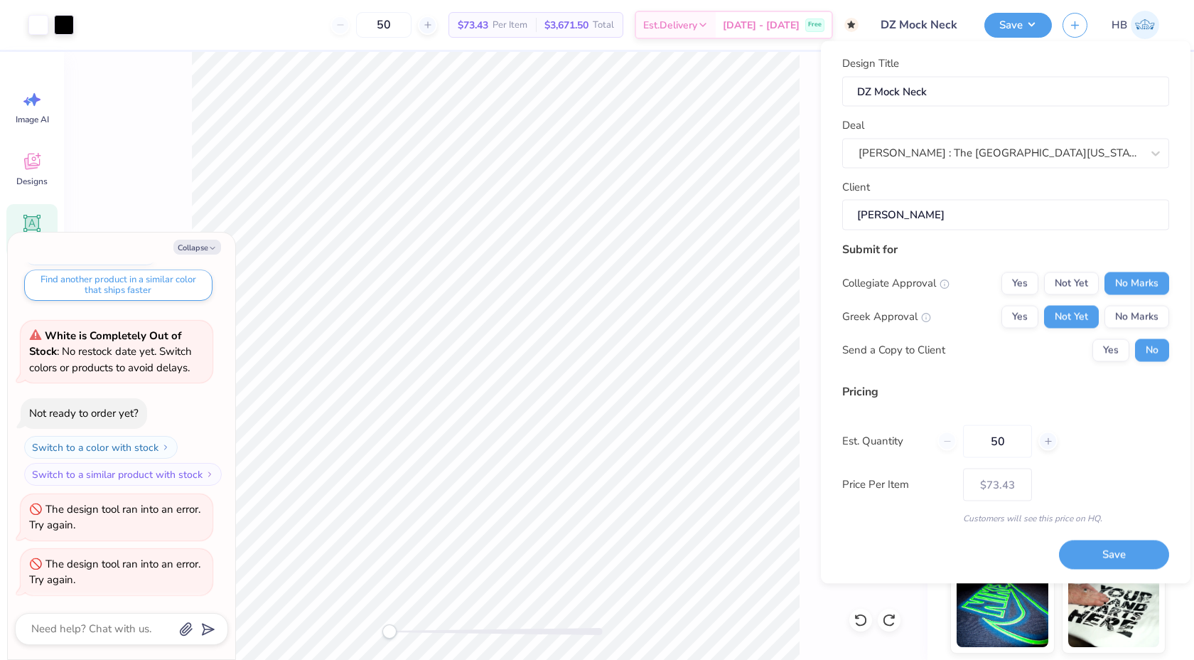
click at [808, 257] on div "Back" at bounding box center [496, 356] width 864 height 608
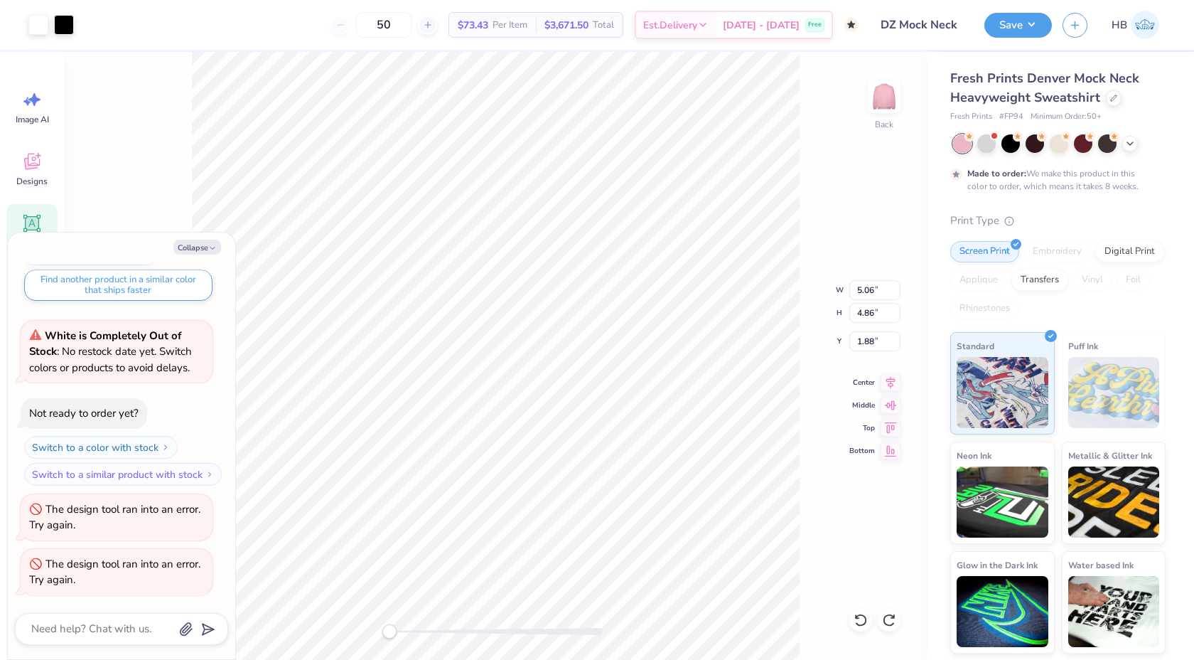
type textarea "x"
type input "3.80"
type input "3.65"
type input "2.16"
click at [865, 624] on icon at bounding box center [861, 620] width 14 height 14
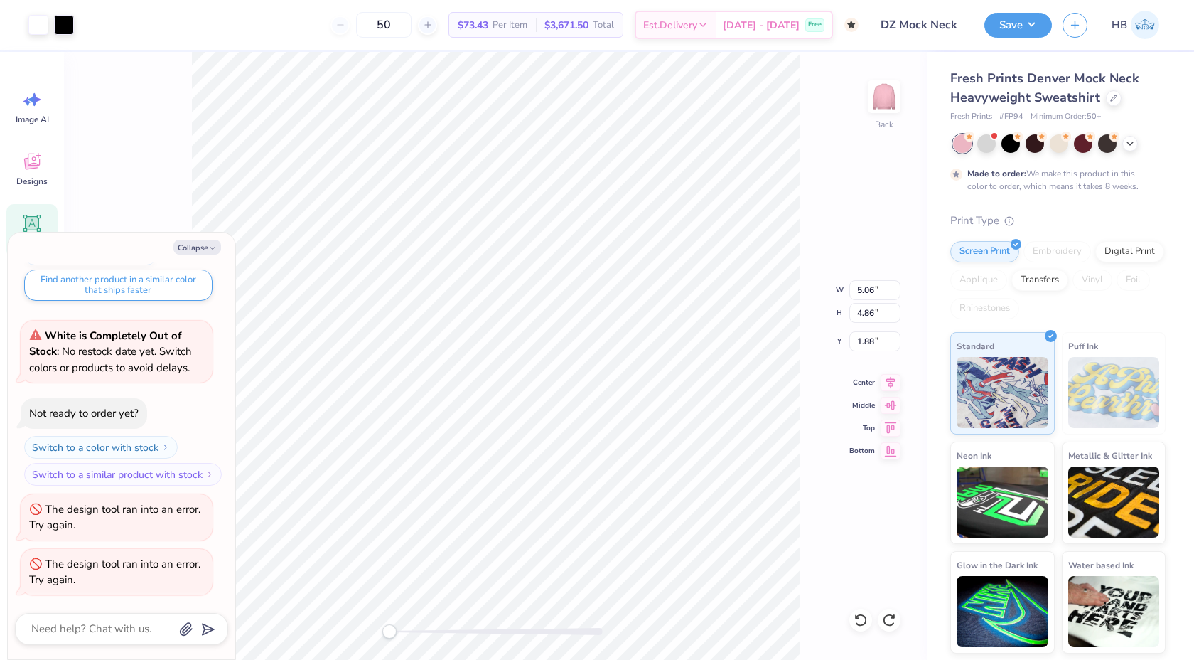
type textarea "x"
type input "3.00"
click at [1029, 28] on button "Save" at bounding box center [1019, 23] width 68 height 25
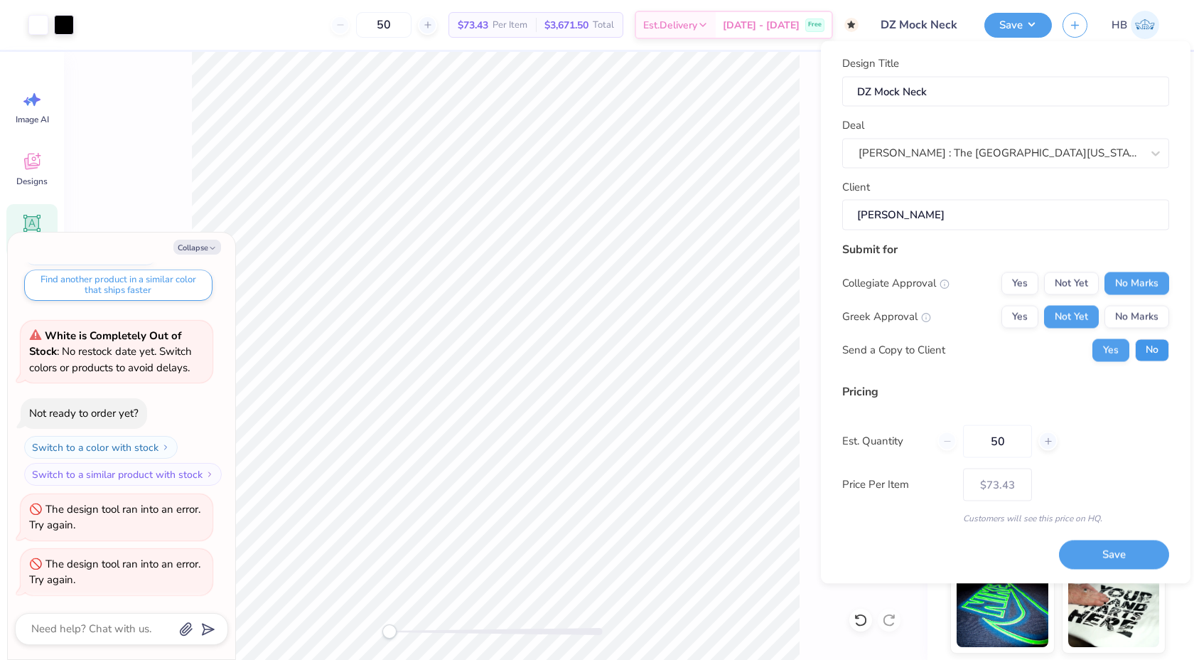
click at [1149, 356] on button "No" at bounding box center [1152, 349] width 34 height 23
click at [1130, 549] on button "Save" at bounding box center [1114, 554] width 110 height 29
type textarea "x"
type input "– –"
type textarea "x"
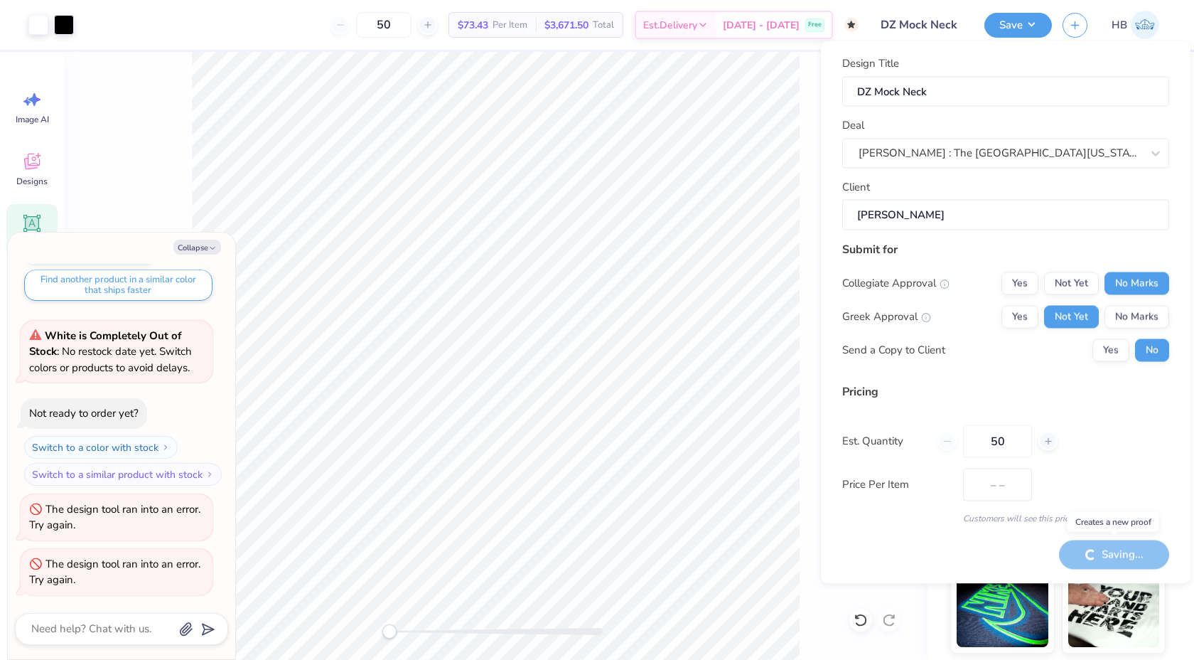
type input "$73.43"
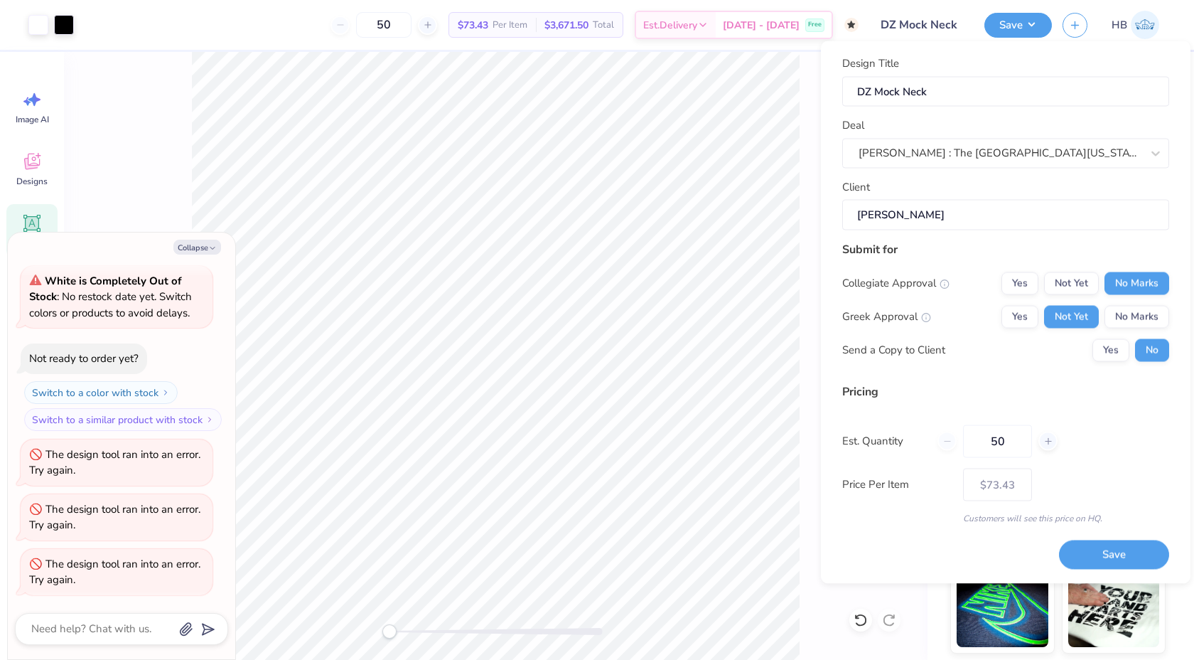
click at [810, 180] on div "Back" at bounding box center [496, 356] width 864 height 608
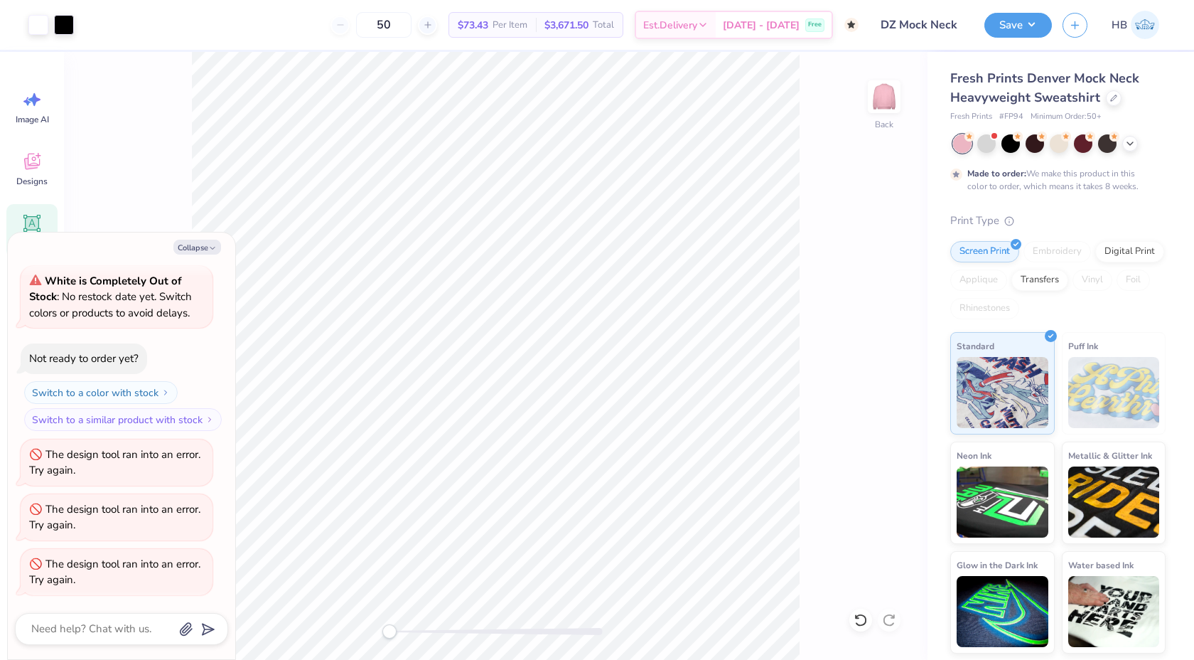
click at [962, 142] on div at bounding box center [962, 143] width 18 height 18
click at [68, 22] on div at bounding box center [64, 24] width 20 height 20
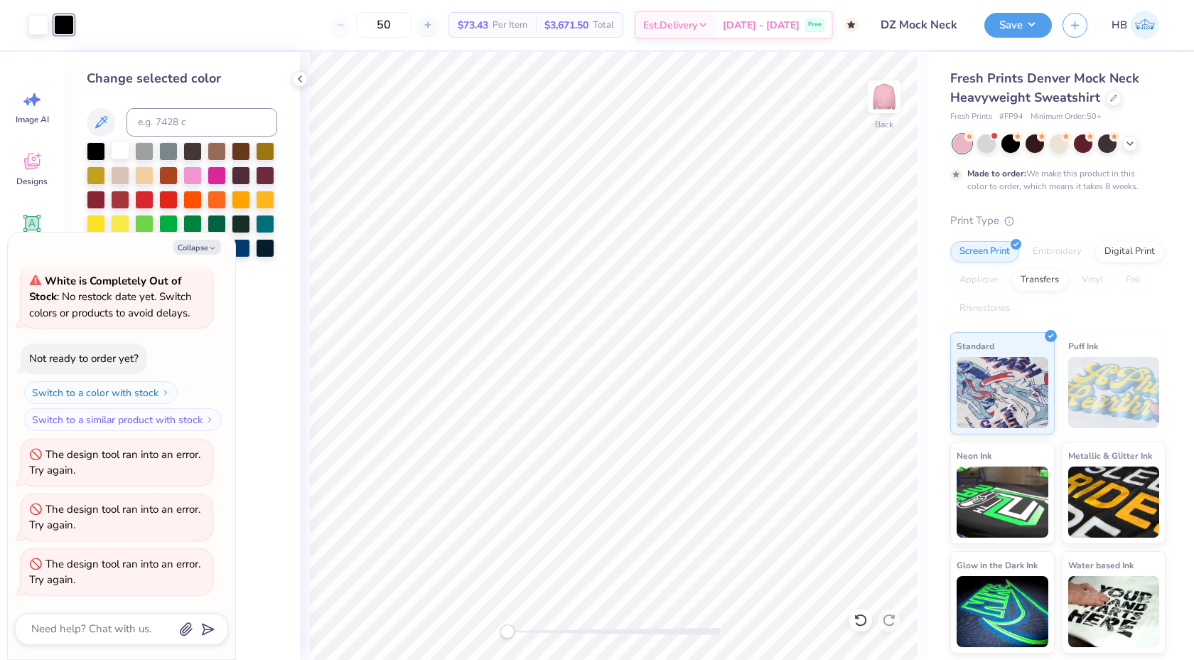
click at [119, 151] on div at bounding box center [120, 150] width 18 height 18
click at [202, 242] on button "Collapse" at bounding box center [197, 247] width 48 height 15
type textarea "x"
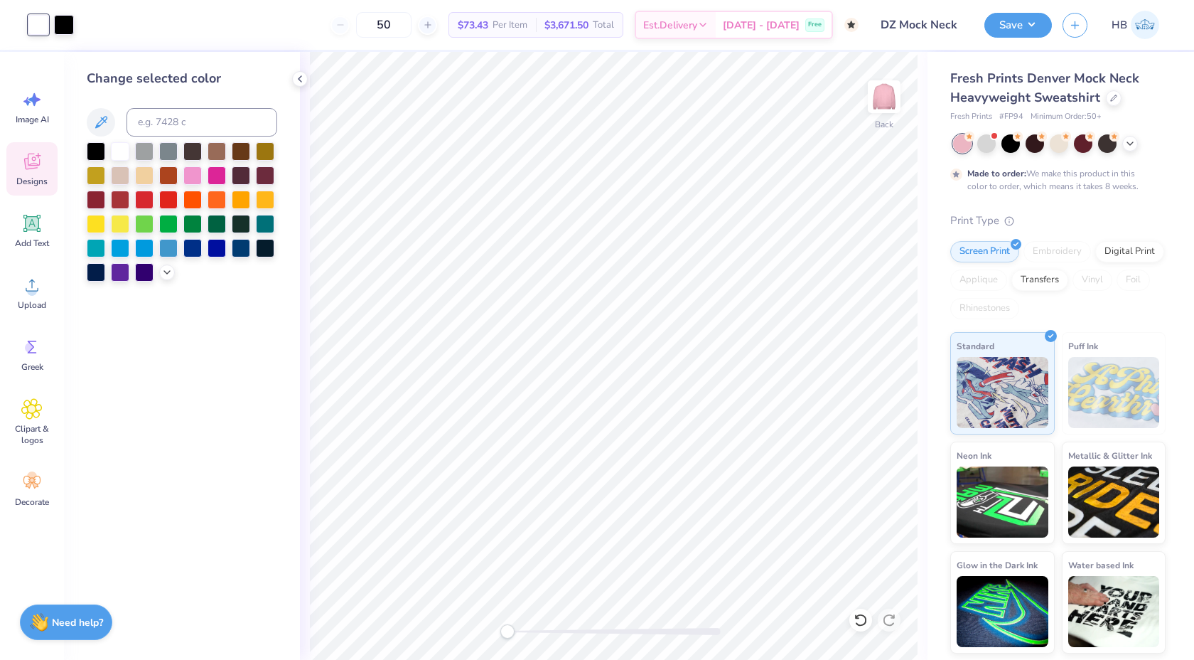
click at [33, 161] on icon at bounding box center [31, 161] width 21 height 21
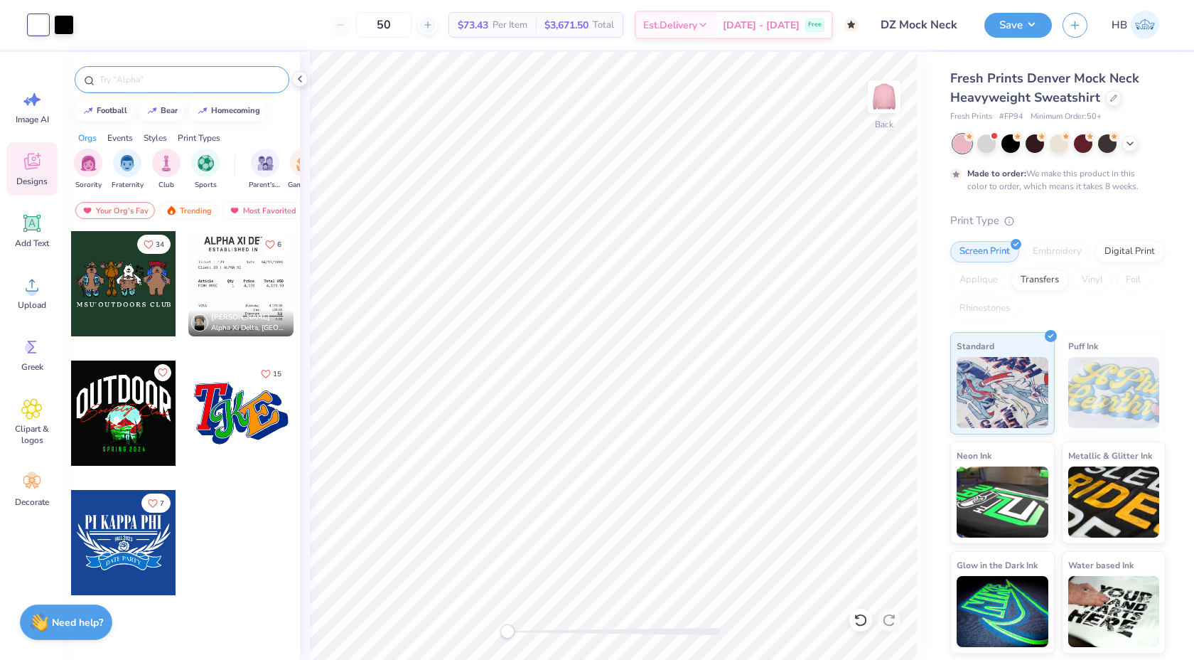
click at [199, 79] on input "text" at bounding box center [189, 80] width 182 height 14
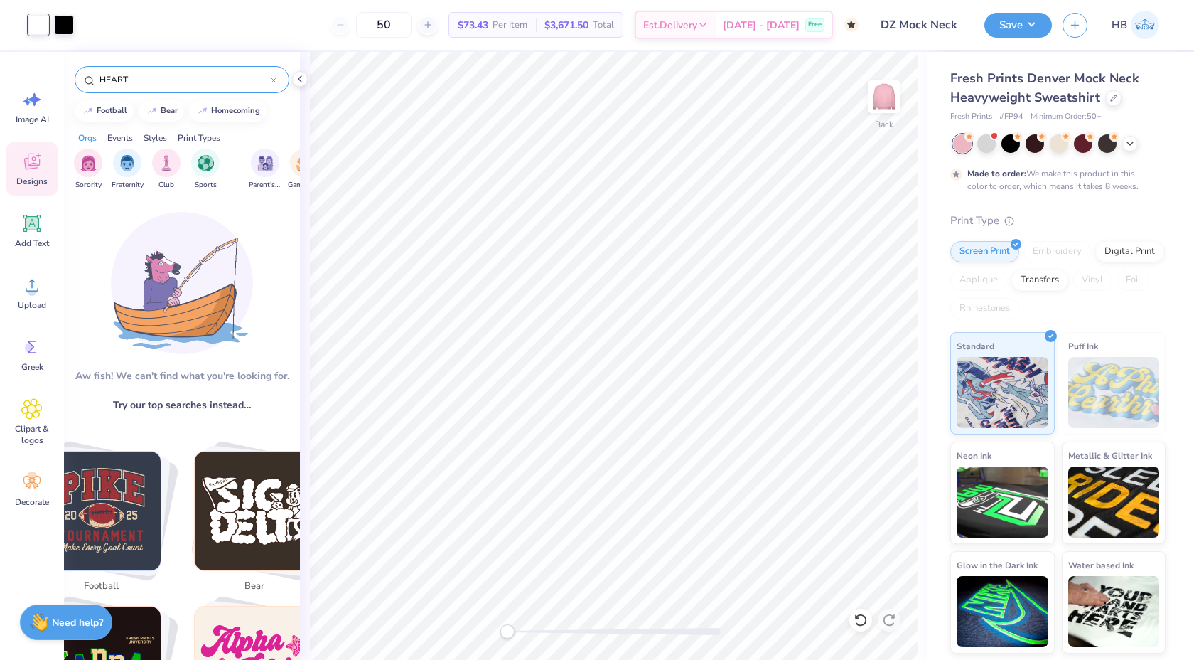
type input "HEART"
click at [304, 78] on icon at bounding box center [299, 78] width 11 height 11
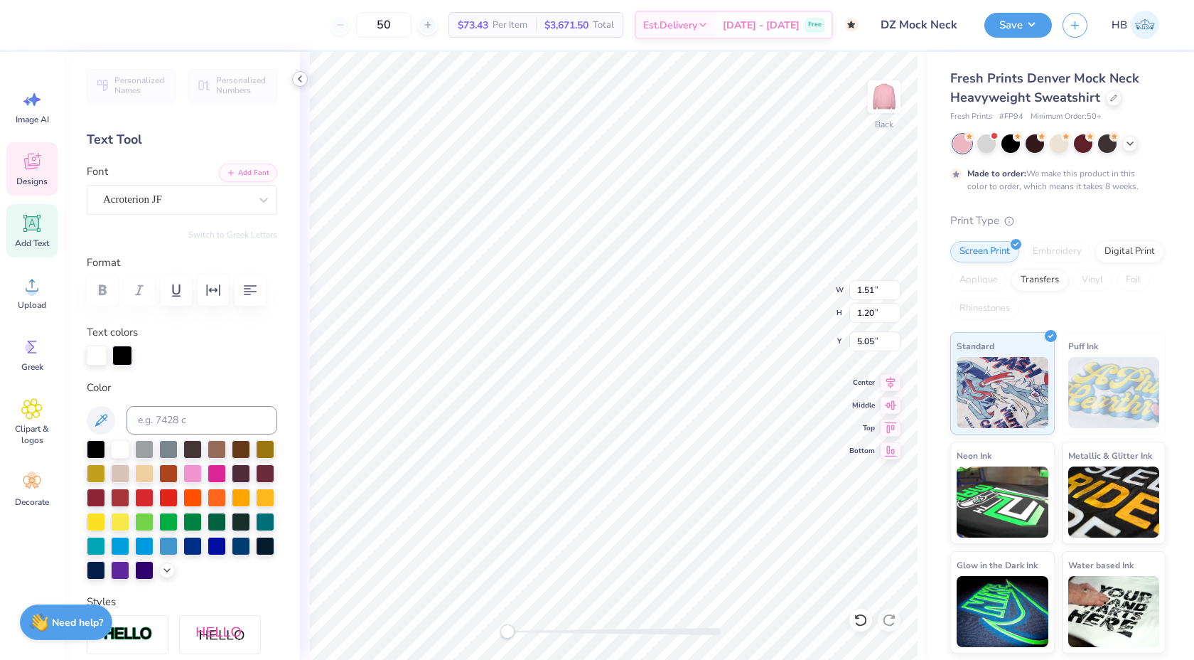
click at [304, 78] on icon at bounding box center [299, 78] width 11 height 11
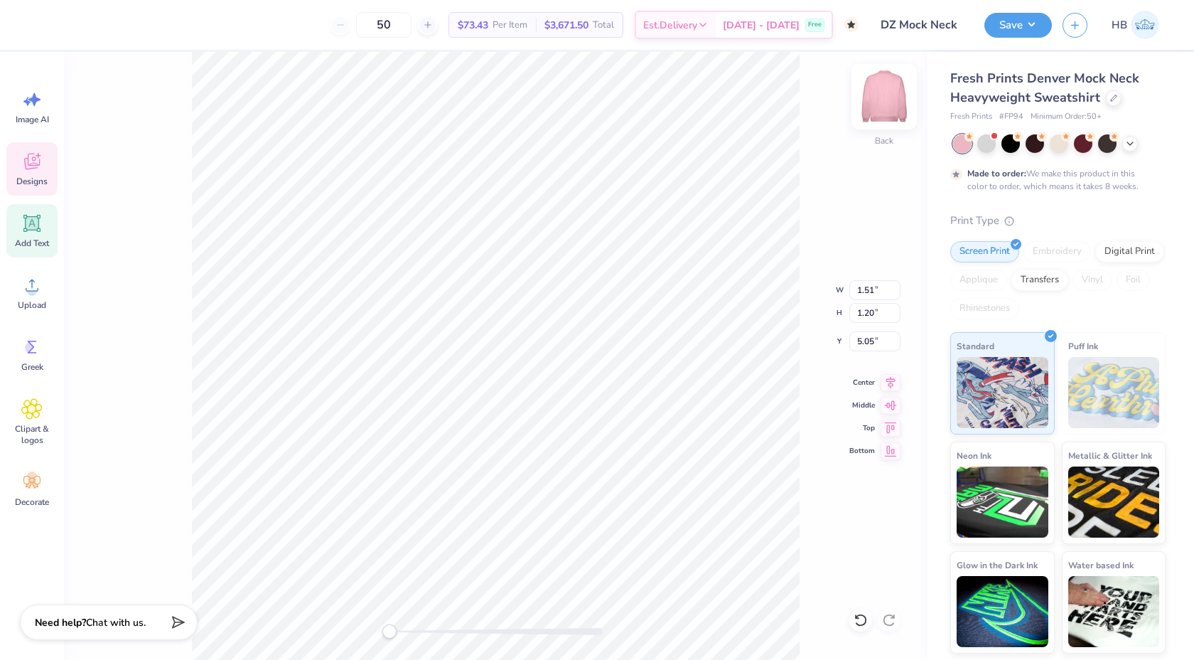
click at [882, 92] on img at bounding box center [884, 96] width 57 height 57
click at [884, 97] on img at bounding box center [884, 96] width 57 height 57
click at [1031, 139] on div at bounding box center [1035, 142] width 18 height 18
click at [992, 143] on div at bounding box center [986, 142] width 18 height 18
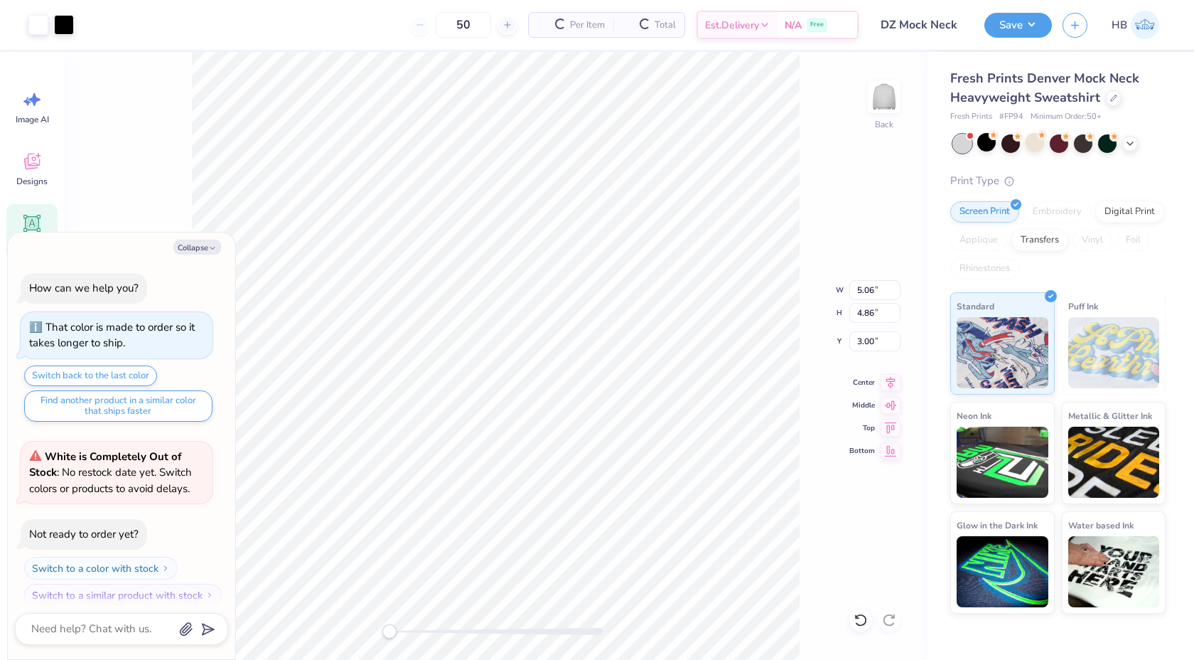
scroll to position [463, 0]
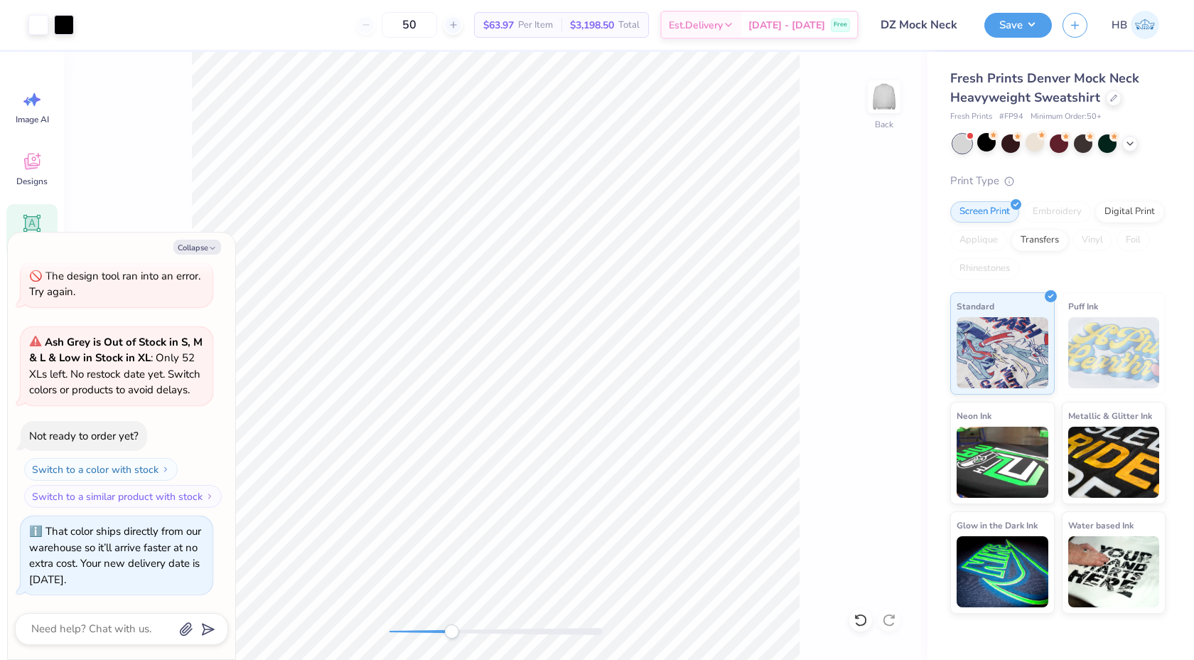
click at [451, 628] on div at bounding box center [496, 631] width 213 height 7
click at [215, 250] on icon "button" at bounding box center [212, 248] width 9 height 9
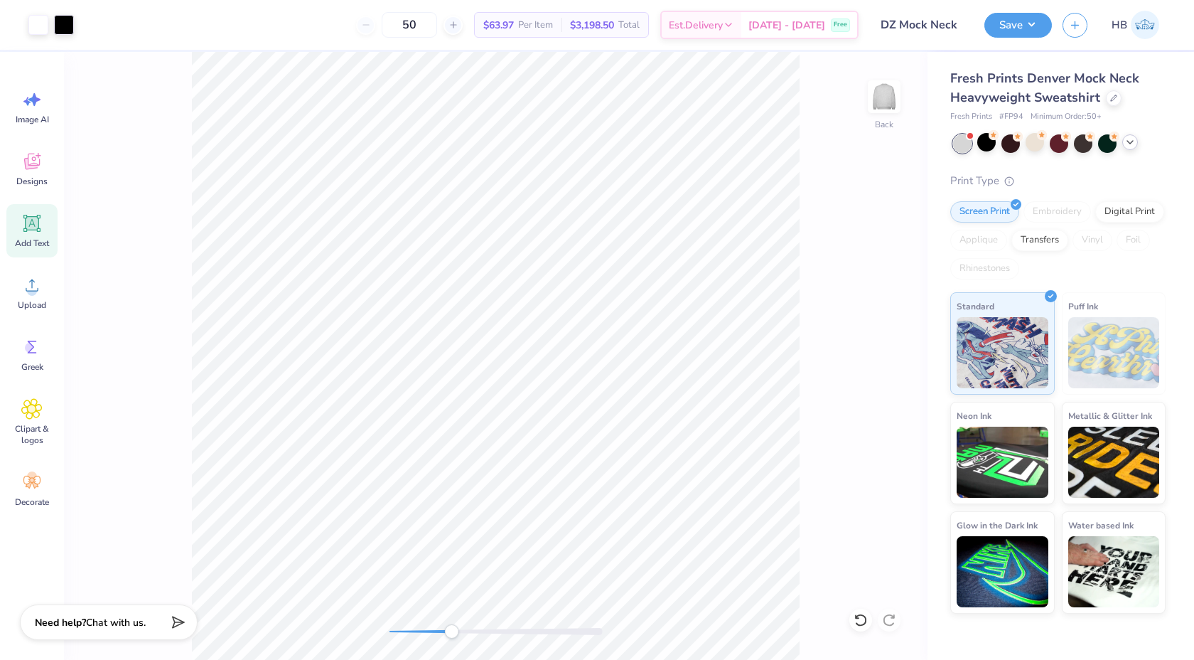
click at [1127, 143] on icon at bounding box center [1130, 141] width 11 height 11
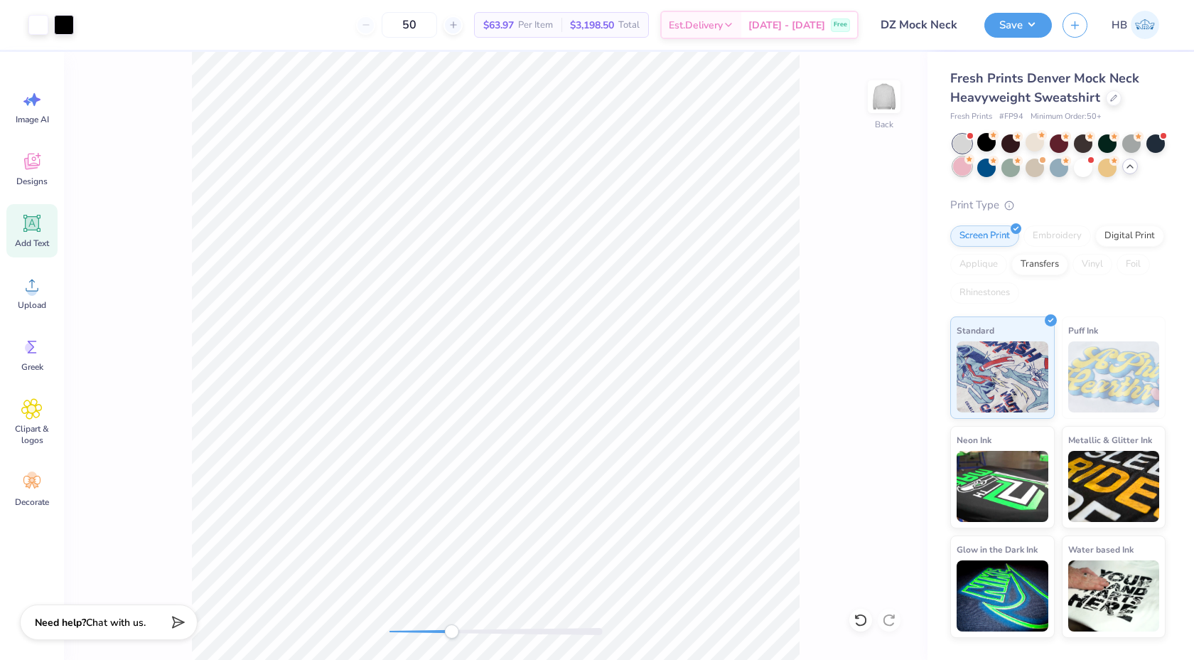
click at [968, 168] on div at bounding box center [962, 166] width 18 height 18
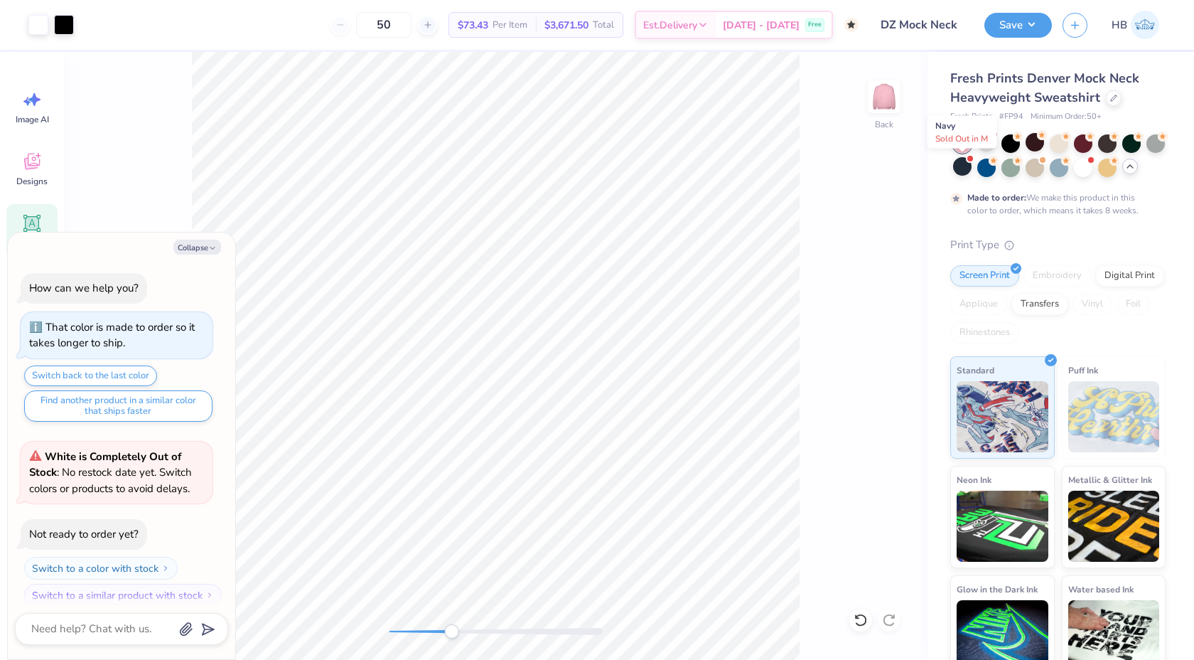
scroll to position [597, 0]
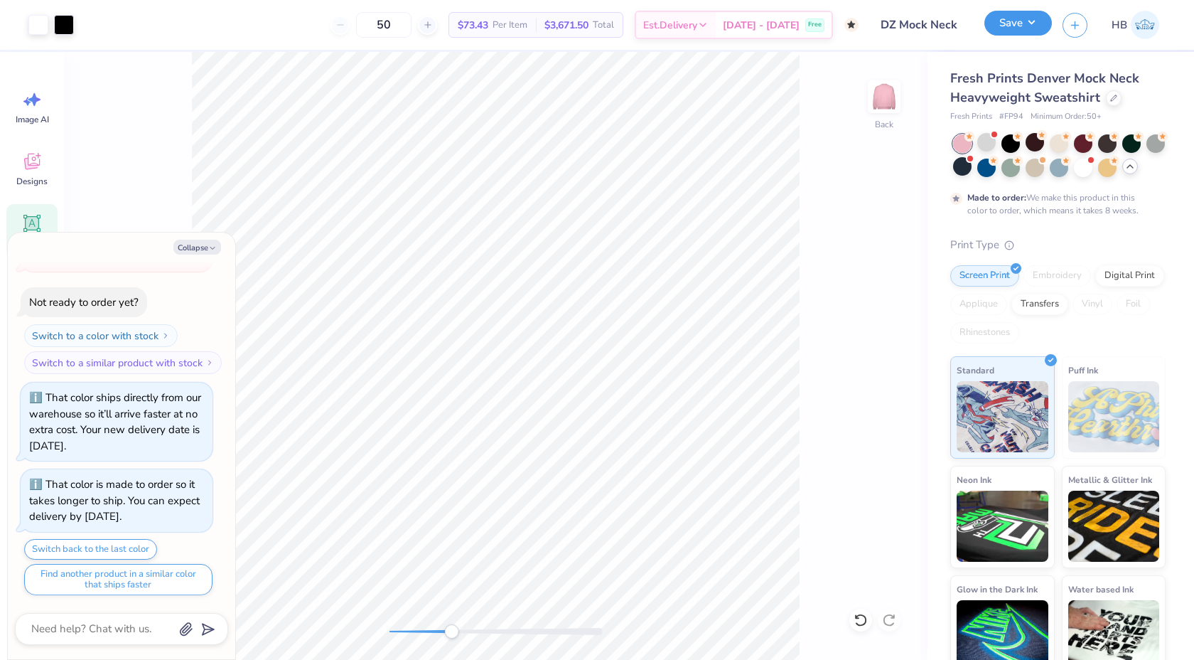
click at [1003, 16] on button "Save" at bounding box center [1019, 23] width 68 height 25
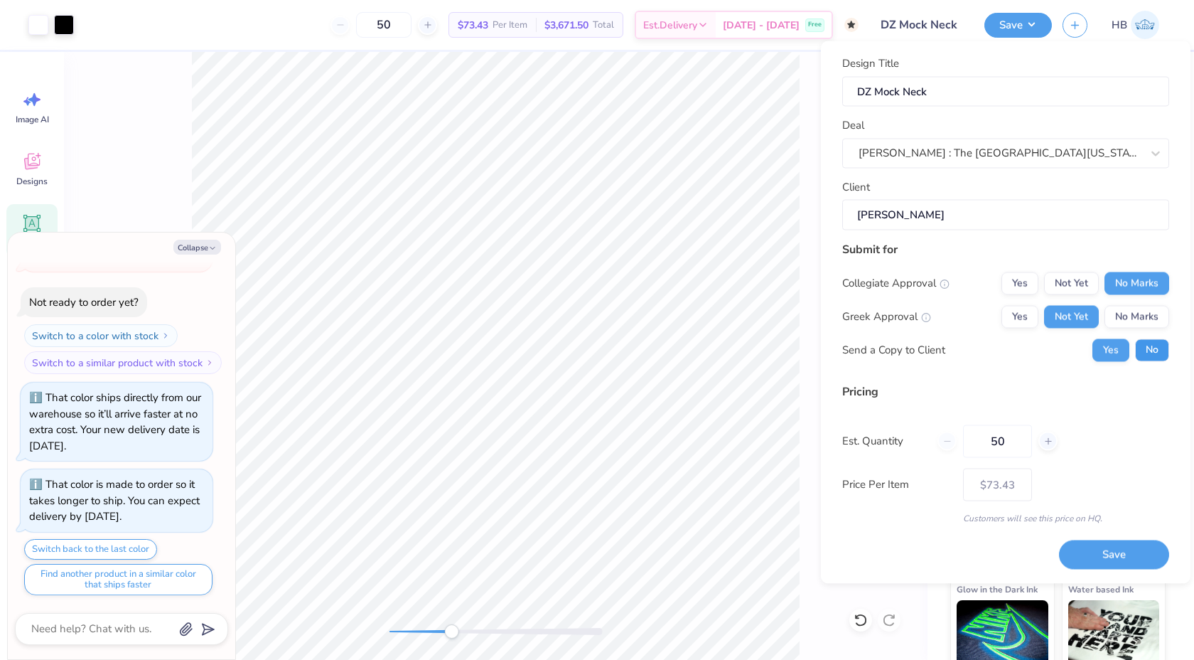
click at [1151, 355] on button "No" at bounding box center [1152, 349] width 34 height 23
click at [1107, 552] on button "Save" at bounding box center [1114, 554] width 110 height 29
type textarea "x"
type input "– –"
type textarea "x"
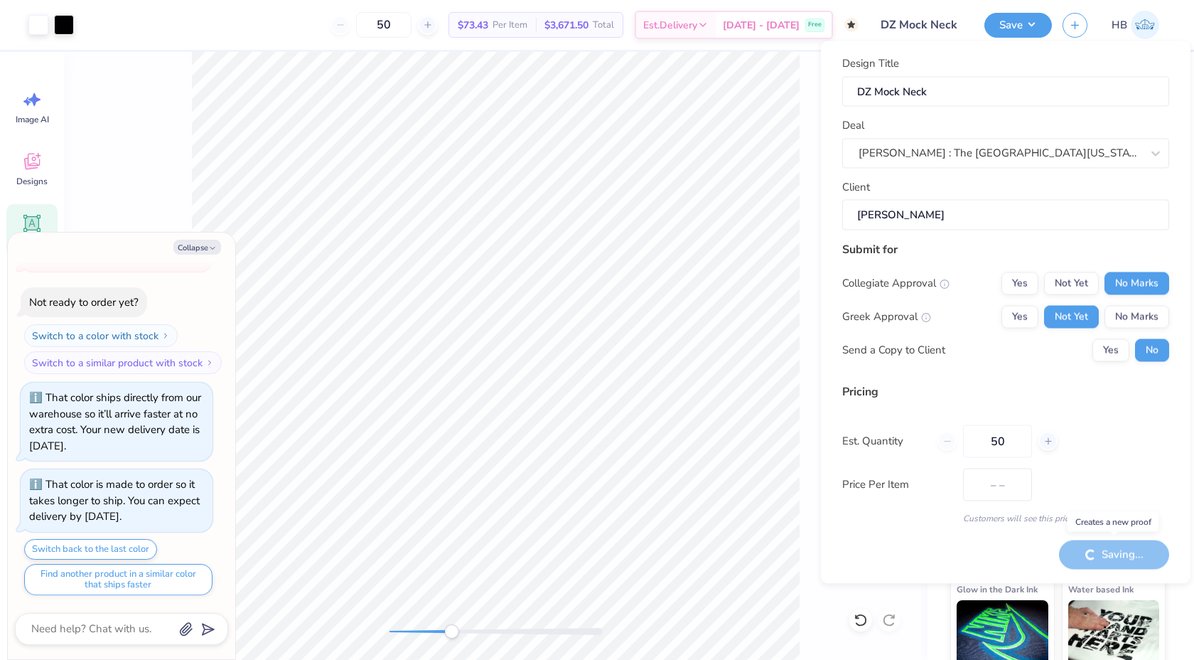
type input "$73.43"
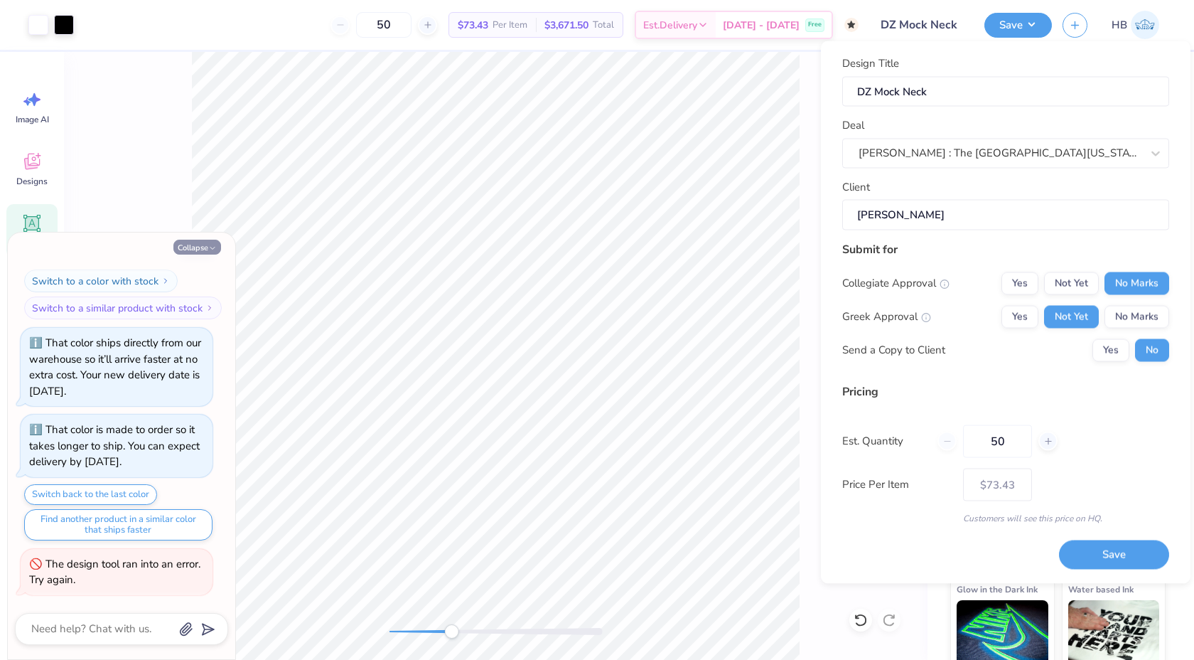
click at [214, 250] on icon "button" at bounding box center [212, 248] width 9 height 9
type textarea "x"
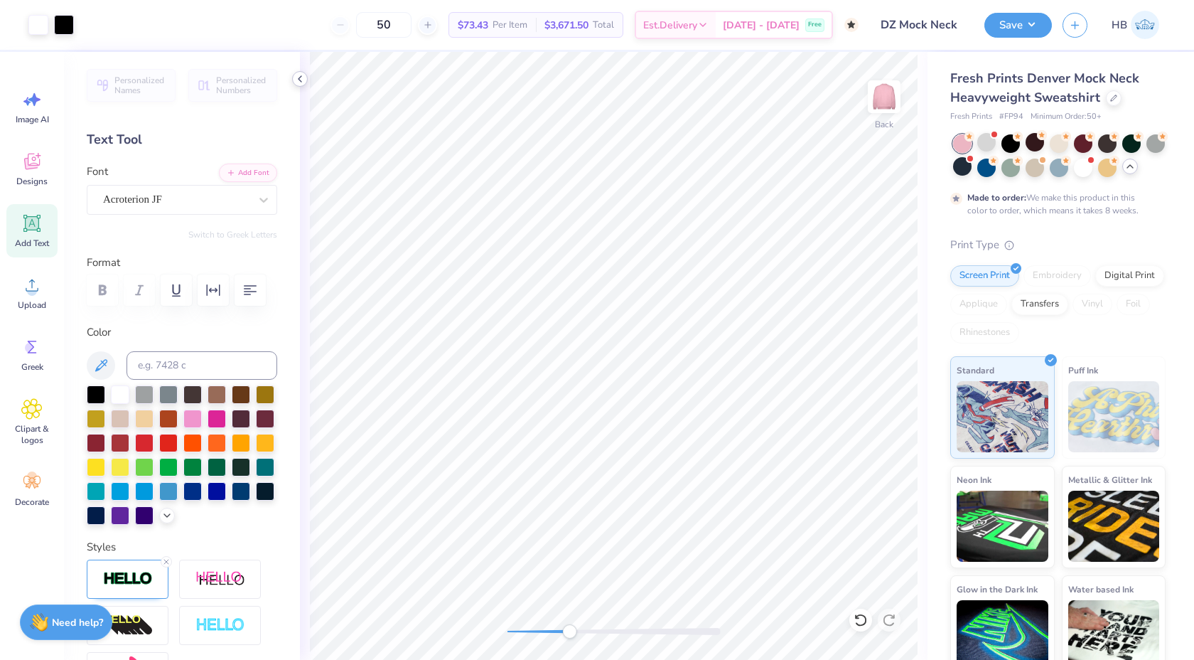
click at [299, 82] on icon at bounding box center [299, 78] width 11 height 11
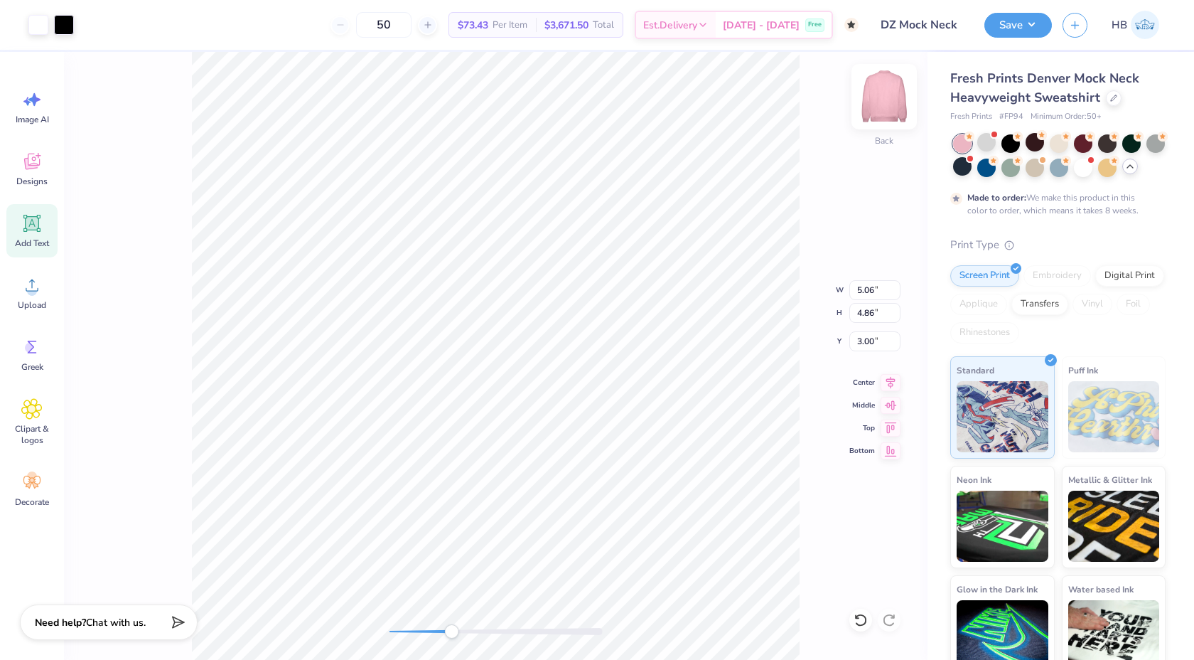
click at [884, 104] on img at bounding box center [884, 96] width 57 height 57
click at [889, 114] on img at bounding box center [884, 96] width 57 height 57
type input "4.86"
type input "3.00"
click at [77, 21] on div "Art colors 50 $77.79 Per Item $3,889.50 Total Est. Delivery Nov 2 - 4 Free Desi…" at bounding box center [597, 25] width 1194 height 50
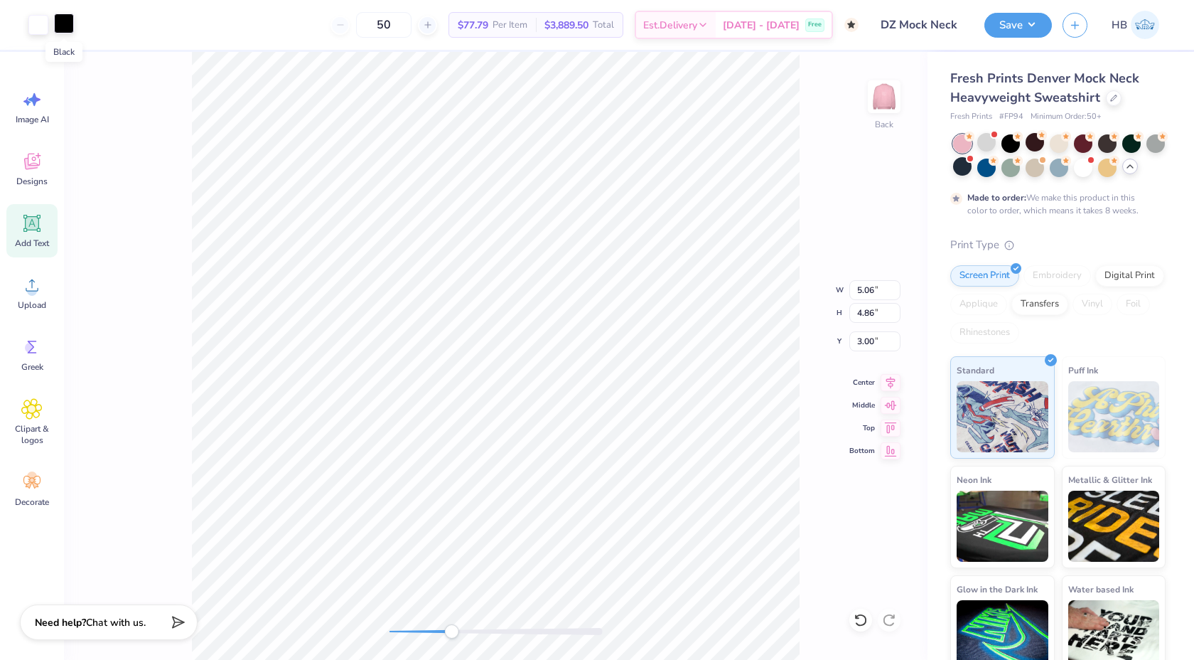
click at [73, 21] on div at bounding box center [64, 24] width 20 height 20
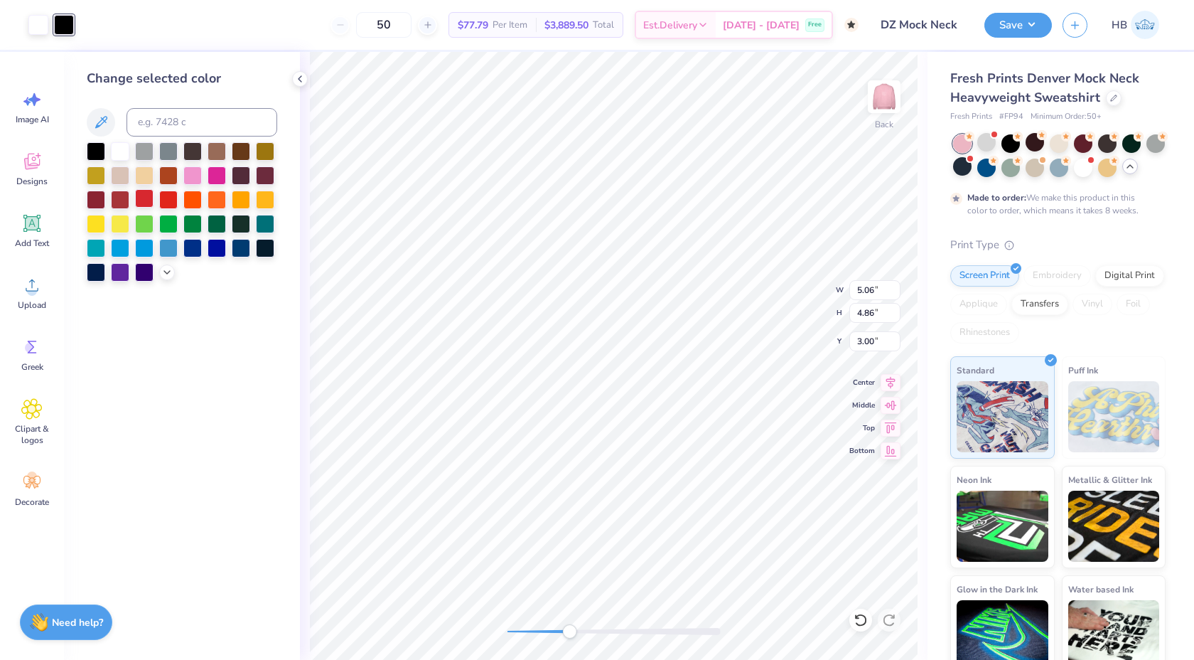
click at [144, 205] on div at bounding box center [144, 198] width 18 height 18
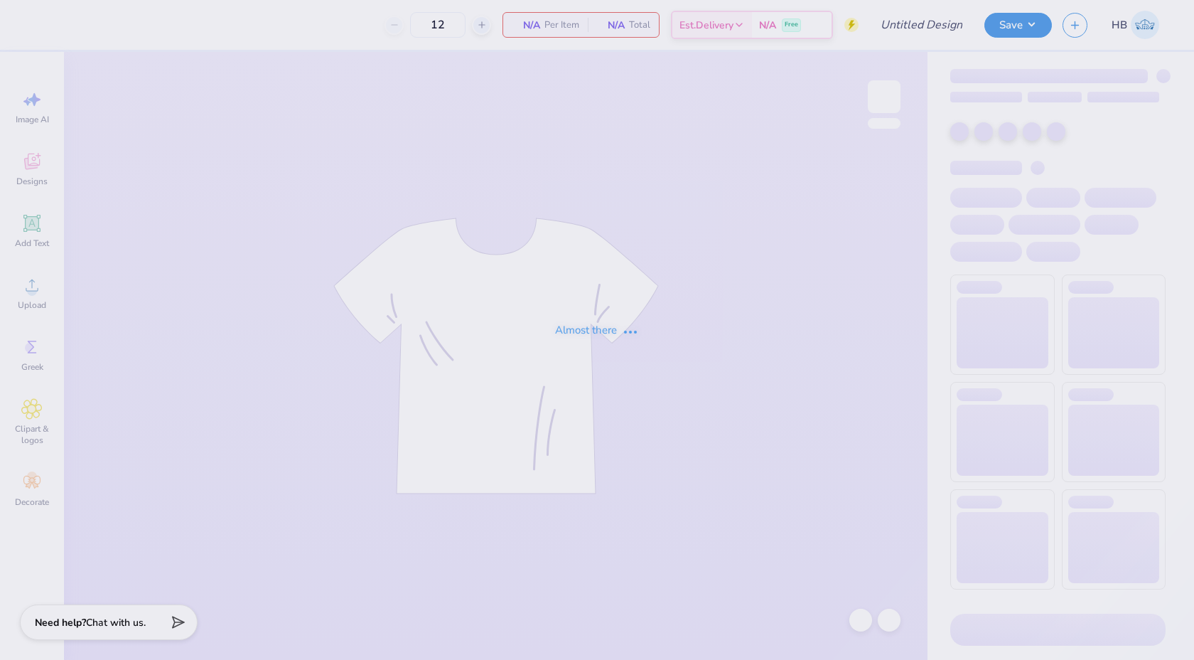
type input "50"
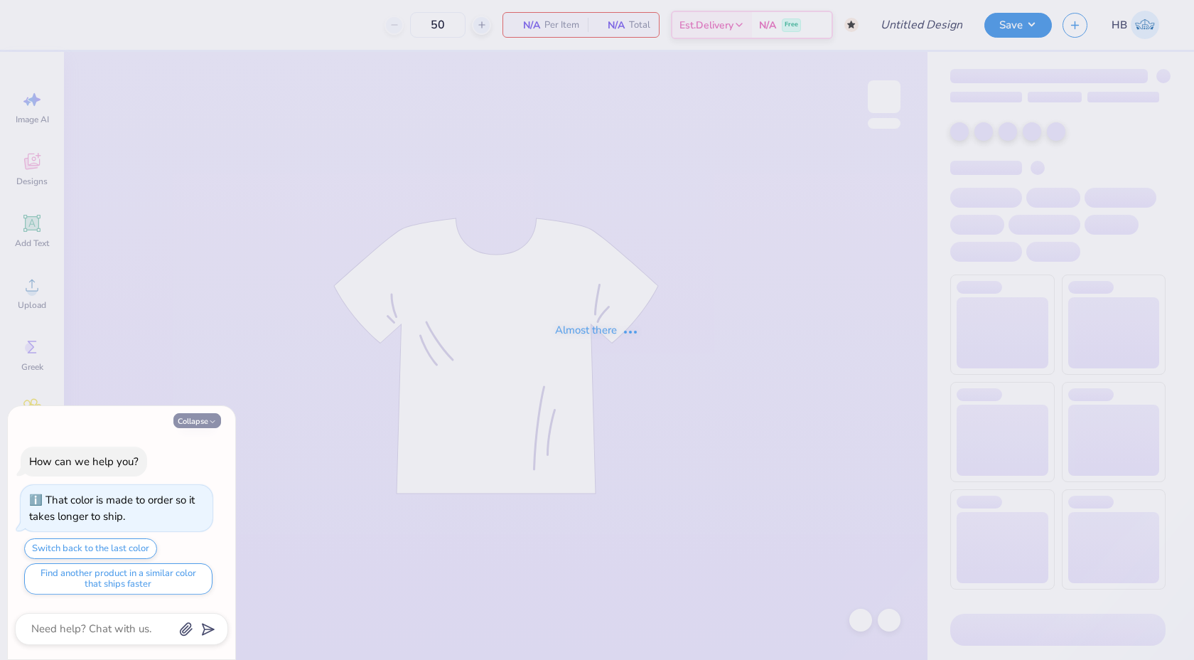
click at [216, 424] on icon "button" at bounding box center [212, 421] width 9 height 9
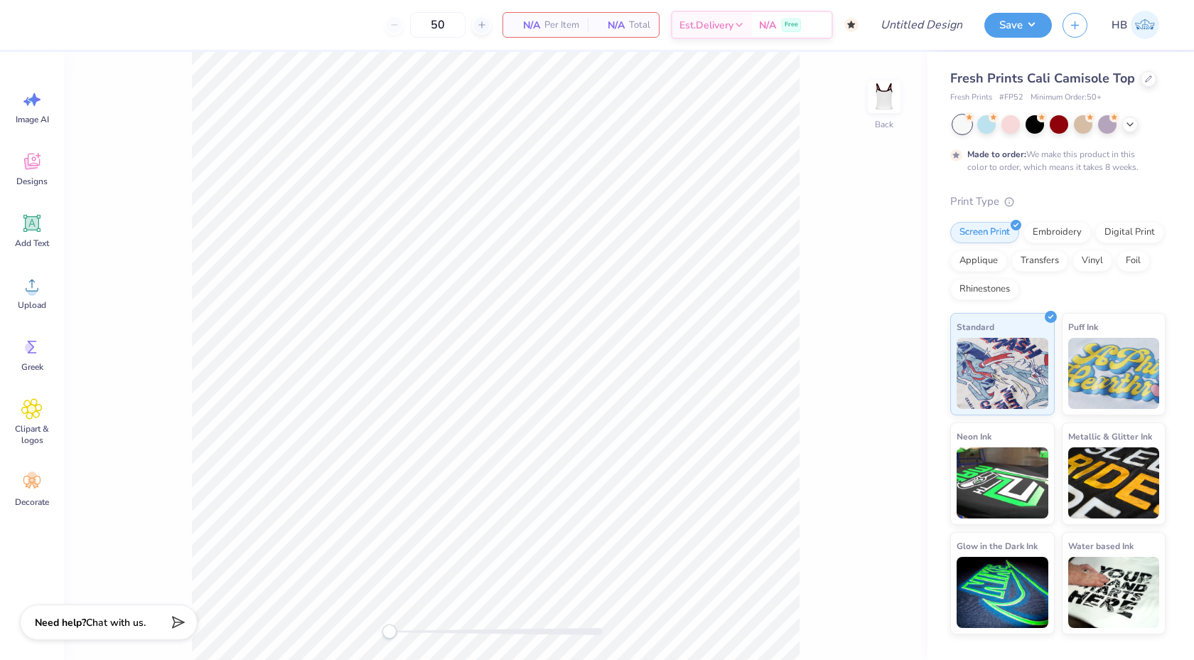
type textarea "x"
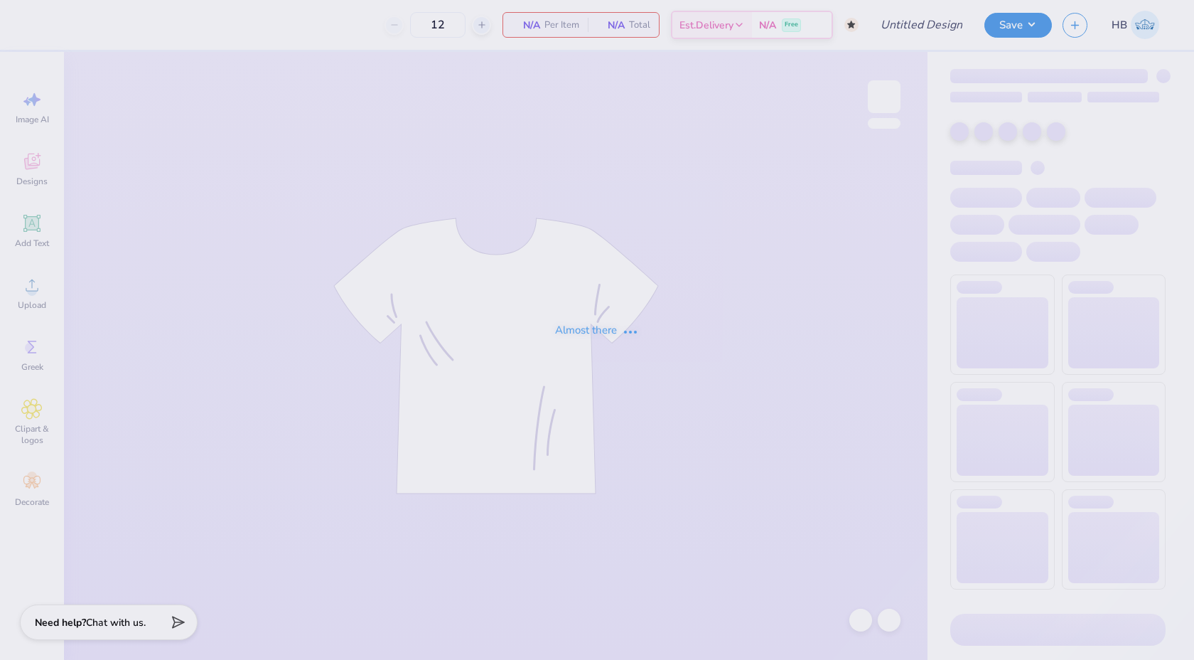
type input "50"
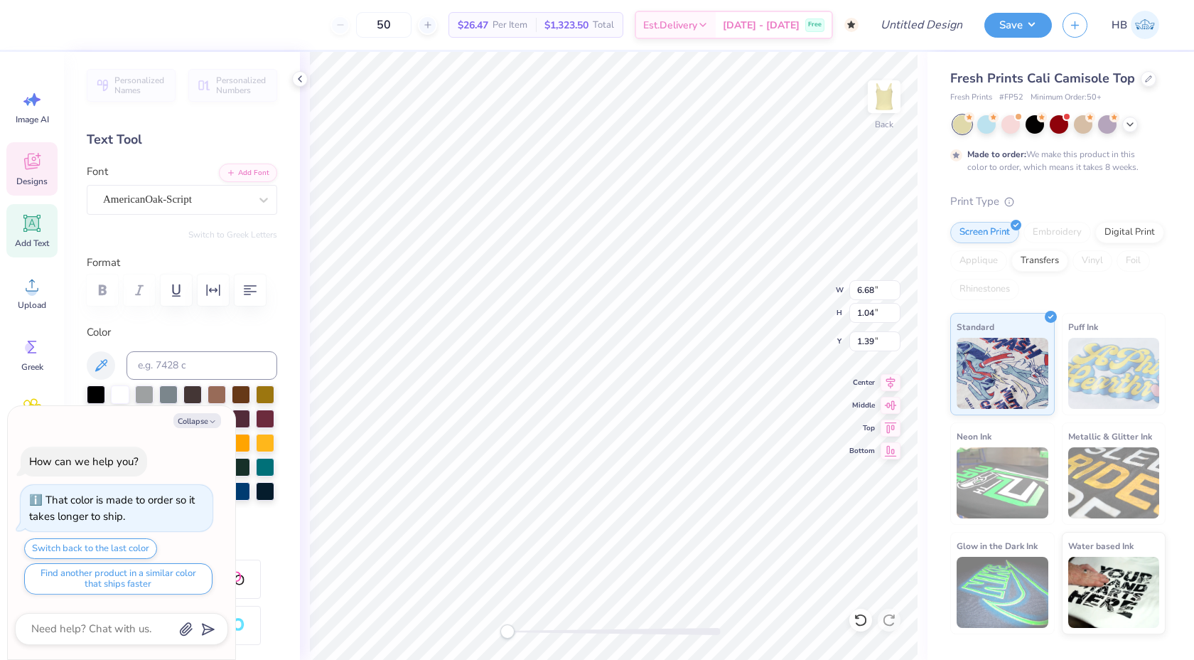
scroll to position [0, 2]
type textarea "x"
type textarea "Zeta T"
type textarea "x"
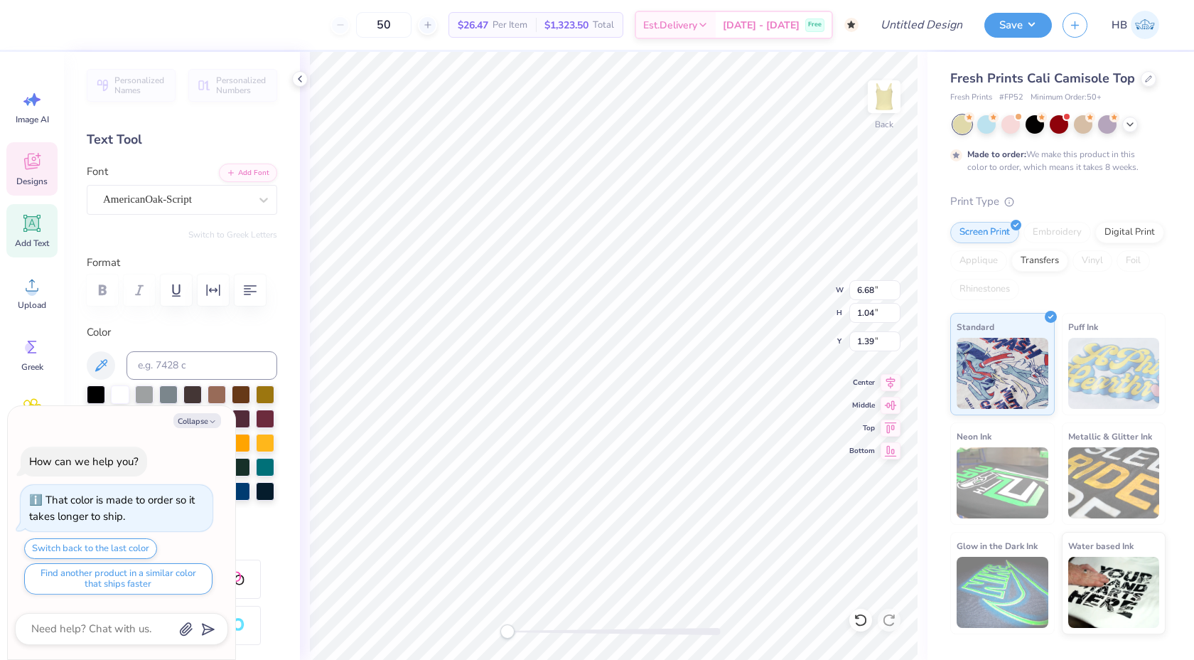
type textarea "Zeta"
type textarea "x"
type textarea "Zeta"
type textarea "x"
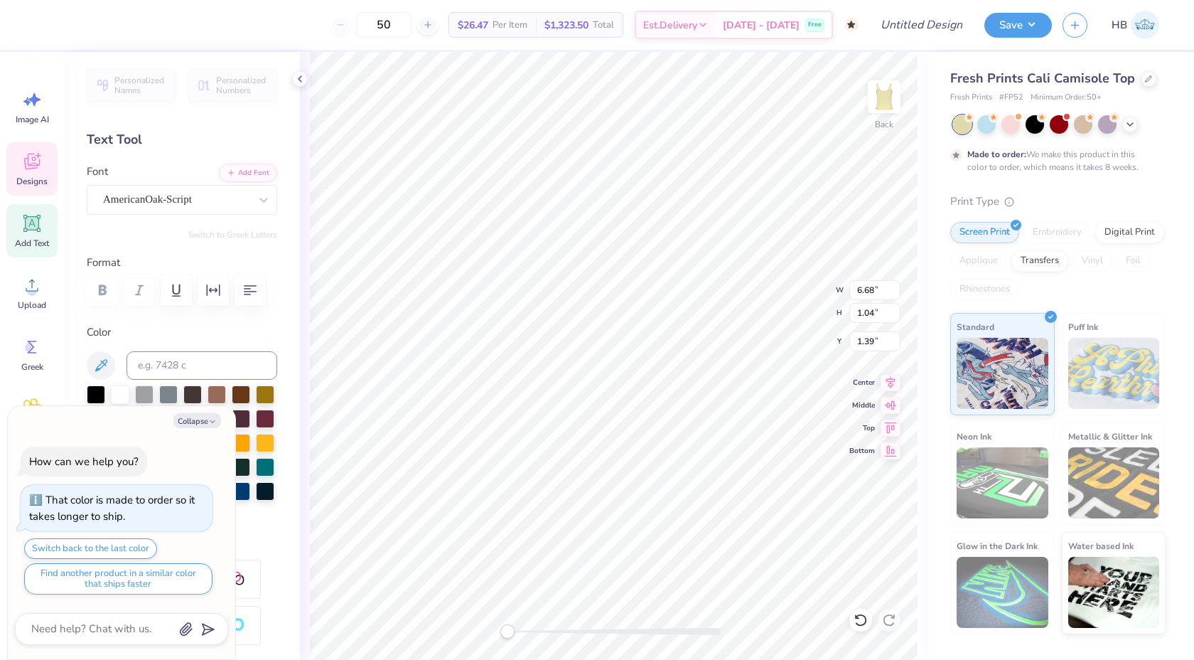
type textarea "DEZeta"
type textarea "x"
type textarea "DElZeta"
type textarea "x"
type textarea "DEZeta"
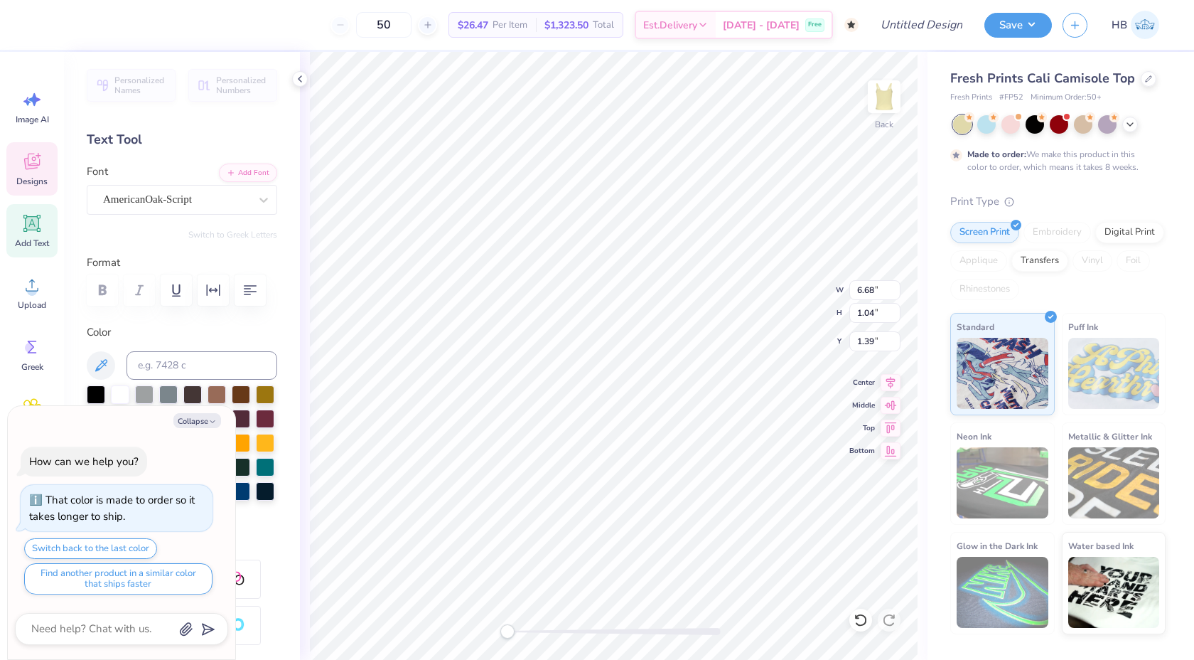
type textarea "x"
type textarea "DZeta"
type textarea "x"
type textarea "DeZeta"
type textarea "x"
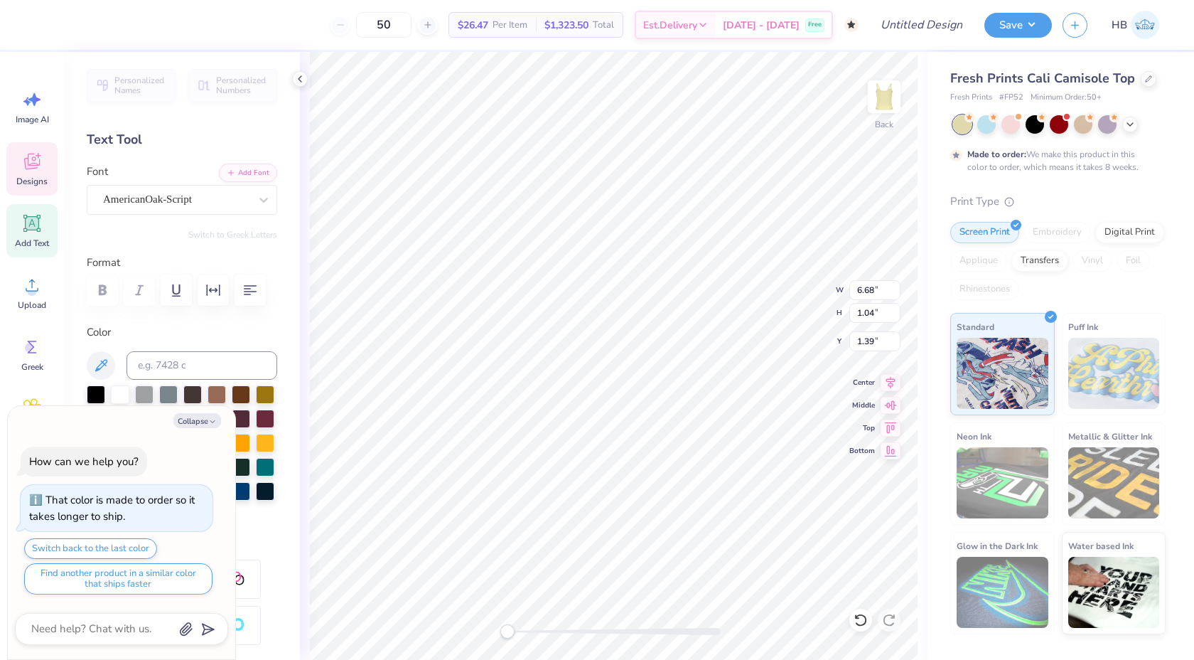
type textarea "DelZeta"
type textarea "x"
type textarea "DeltZeta"
type textarea "x"
type textarea "DeltaZeta"
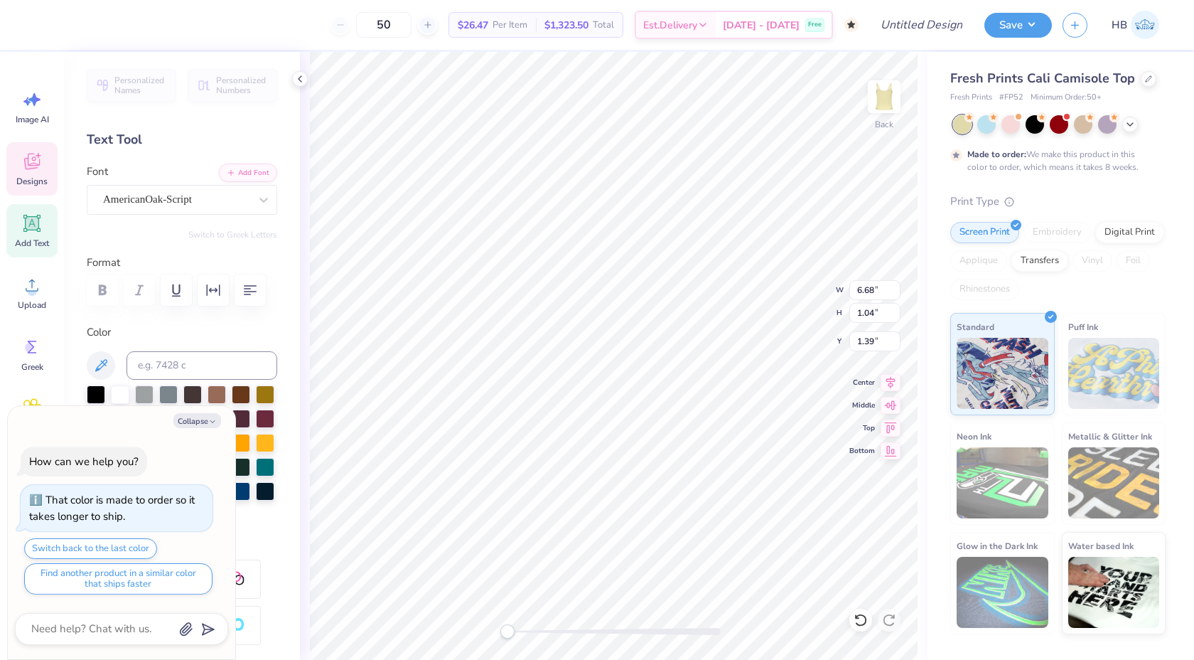
scroll to position [0, 1]
type textarea "x"
type textarea "Delta Zeta"
type textarea "x"
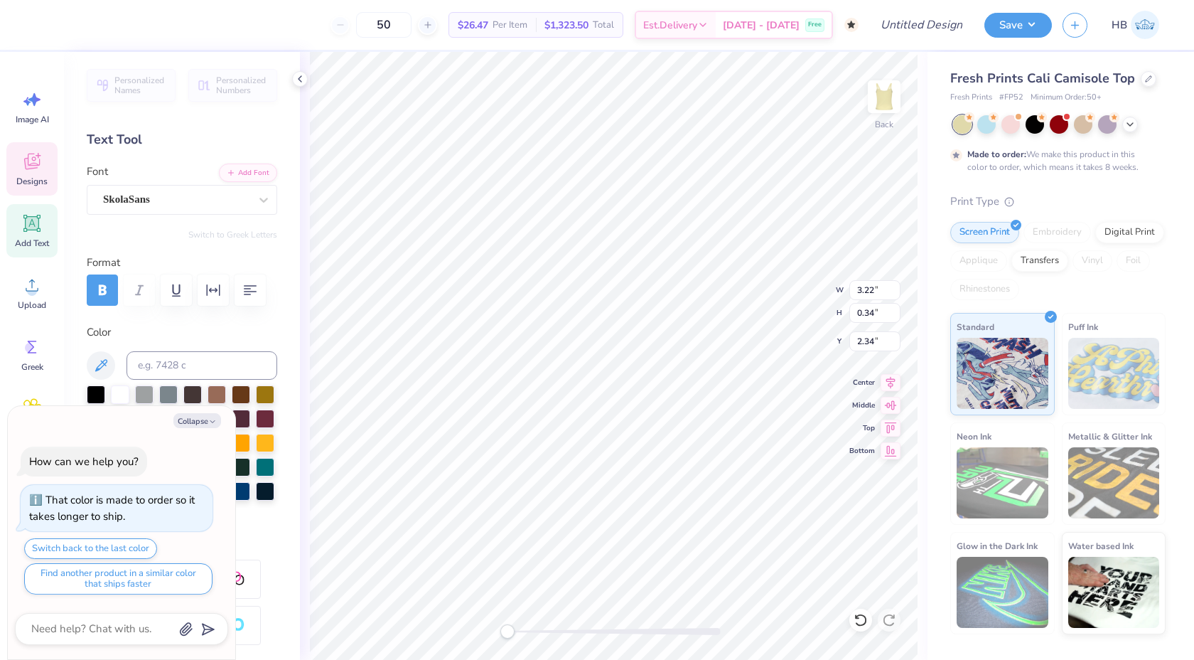
type textarea "LONG BECH, [GEOGRAPHIC_DATA]"
type textarea "x"
type textarea "LONG BCH, [GEOGRAPHIC_DATA]"
type textarea "x"
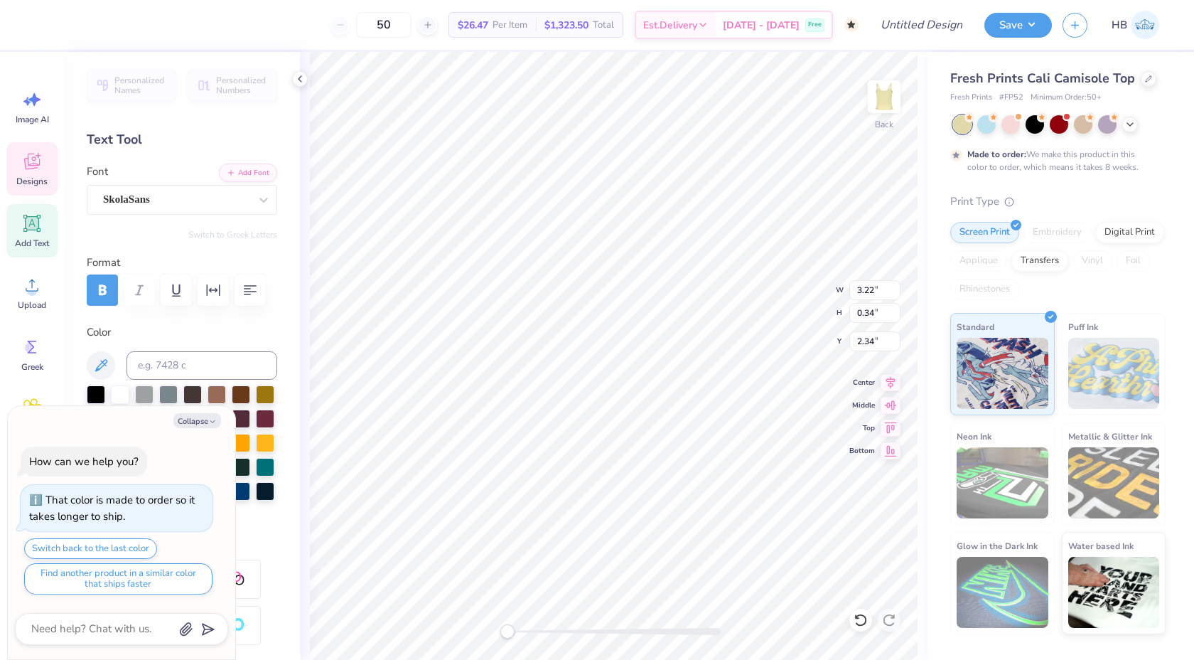
type textarea "LONG CH, [GEOGRAPHIC_DATA]"
type textarea "x"
type textarea "D, [GEOGRAPHIC_DATA]"
type textarea "x"
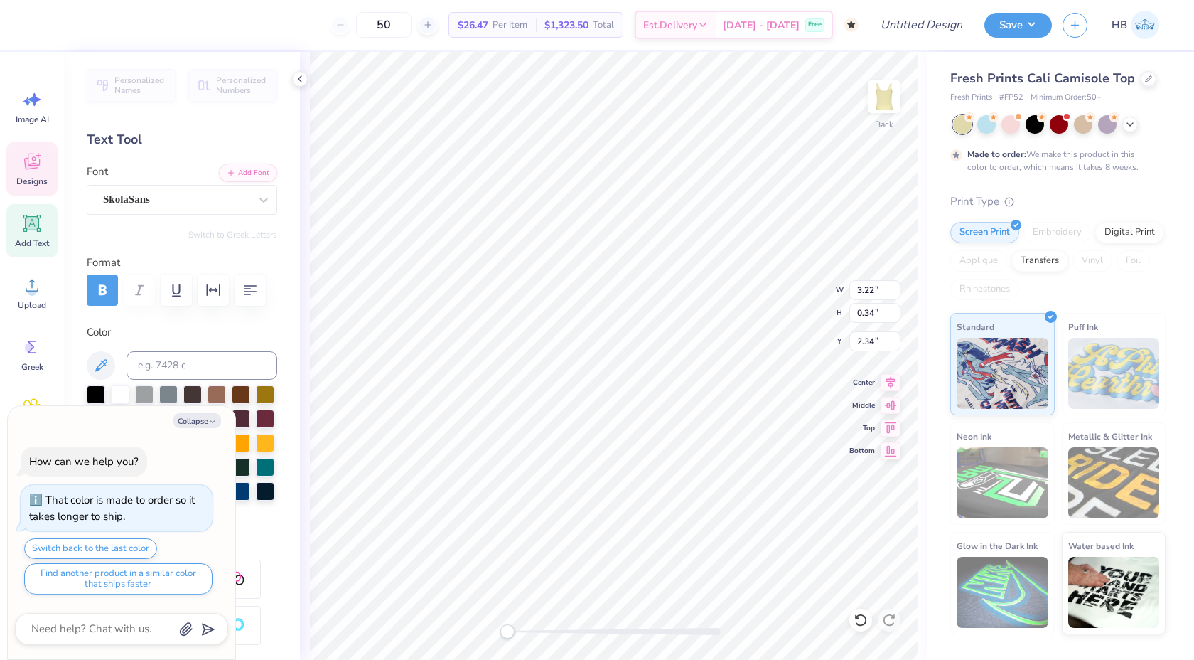
type textarea "Da, [GEOGRAPHIC_DATA]"
type textarea "x"
type textarea "Dal, [GEOGRAPHIC_DATA]"
type textarea "x"
type textarea "Dalla, [GEOGRAPHIC_DATA]"
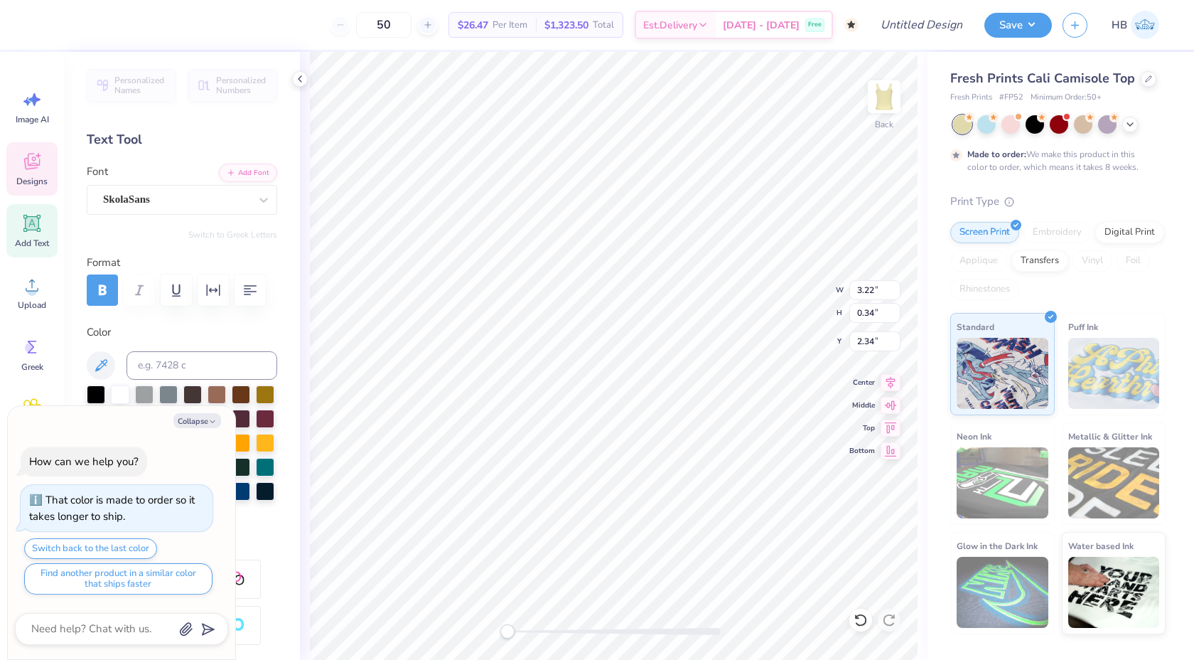
type textarea "x"
type textarea "[GEOGRAPHIC_DATA], [GEOGRAPHIC_DATA]"
type textarea "x"
type textarea "Dalla, [GEOGRAPHIC_DATA]"
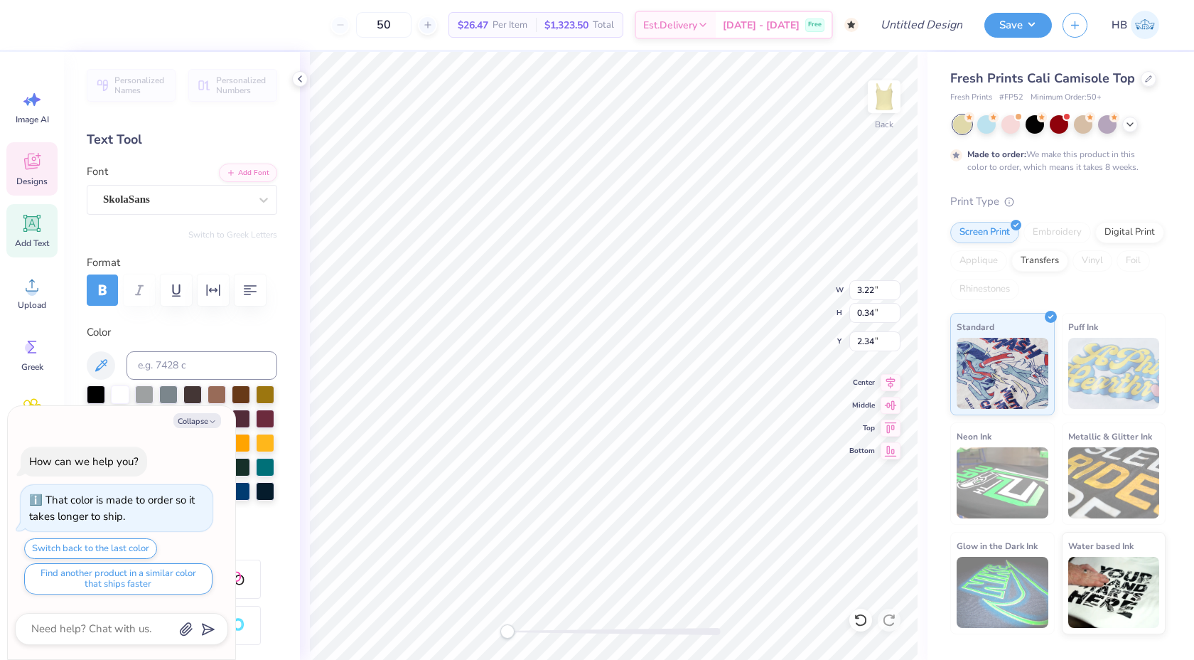
type textarea "x"
type textarea "Dall, [GEOGRAPHIC_DATA]"
type textarea "x"
type textarea "Dal, [GEOGRAPHIC_DATA]"
type textarea "x"
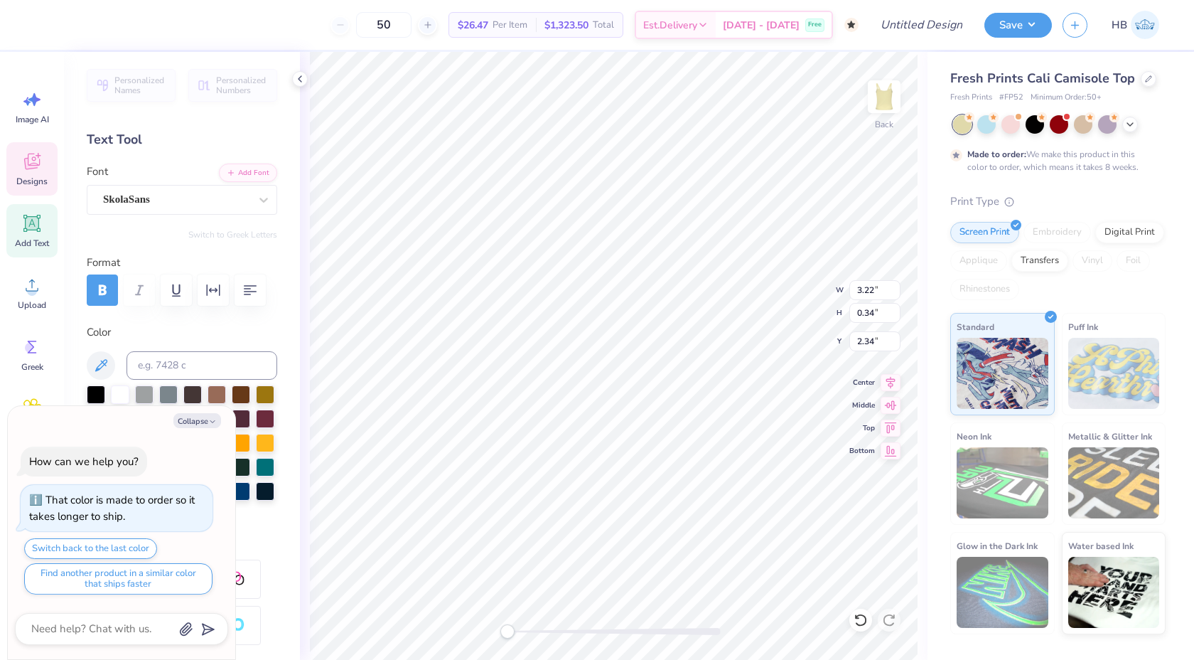
type textarea "Da, [GEOGRAPHIC_DATA]"
type textarea "x"
type textarea "Daa, [GEOGRAPHIC_DATA]"
type textarea "x"
type textarea "Da, [GEOGRAPHIC_DATA]"
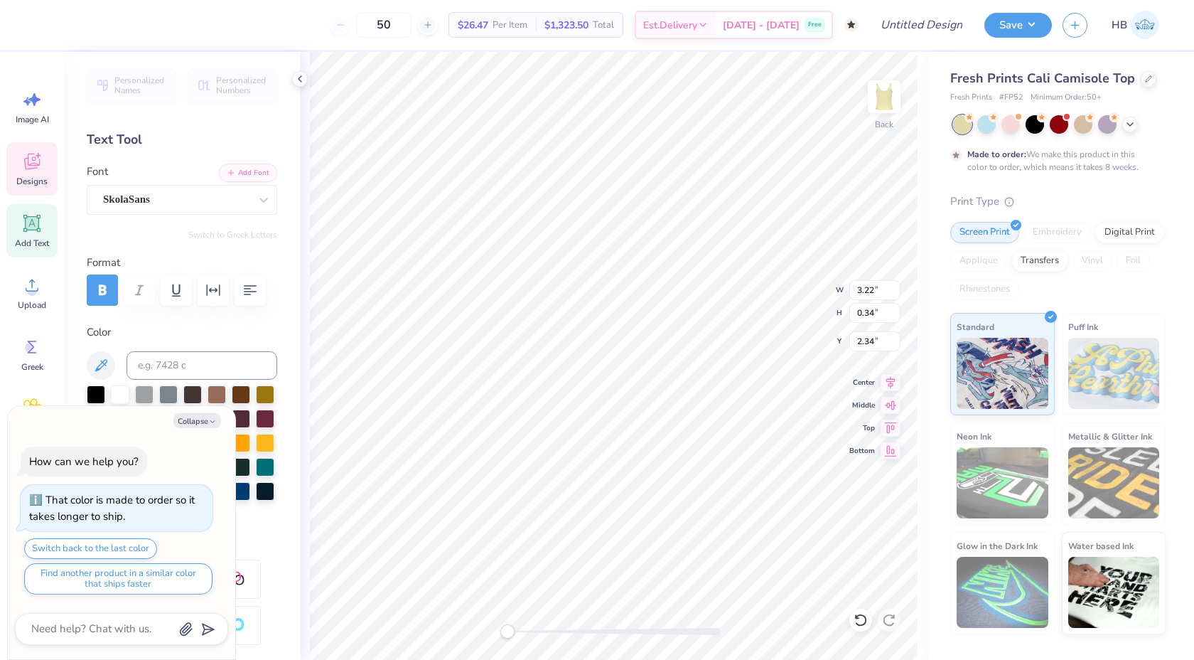
type textarea "x"
type textarea "D, [GEOGRAPHIC_DATA]"
type textarea "x"
type textarea "DA, [GEOGRAPHIC_DATA]"
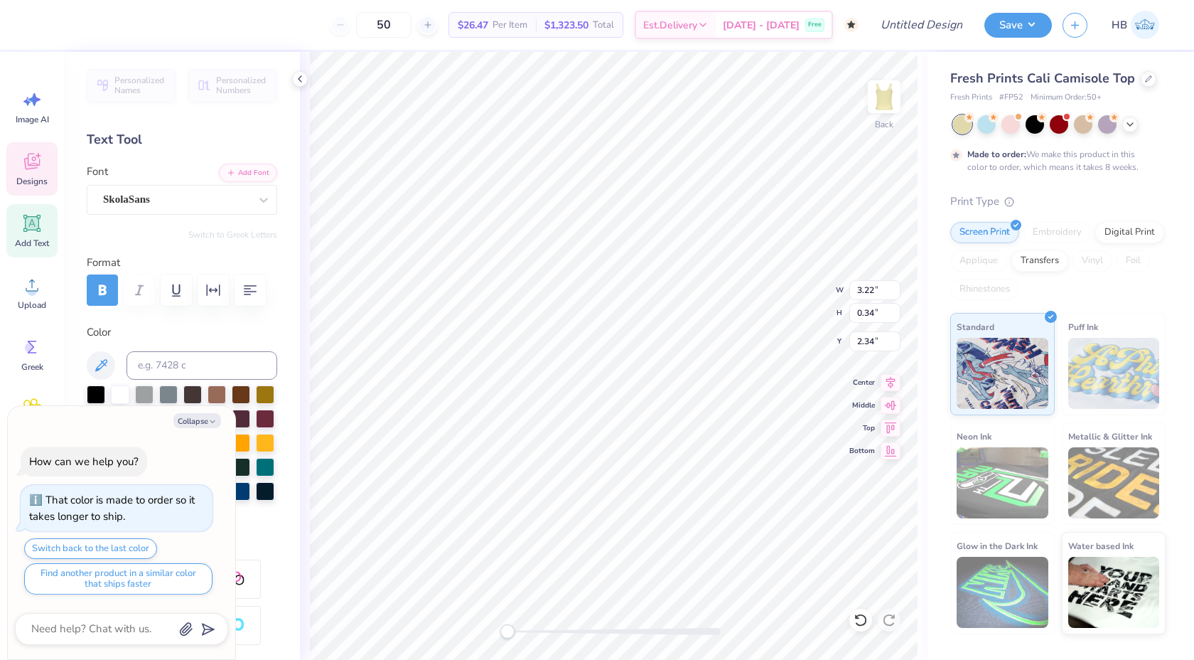
type textarea "x"
type textarea "DAL, [GEOGRAPHIC_DATA]"
type textarea "x"
type textarea "DALL, [GEOGRAPHIC_DATA]"
type textarea "x"
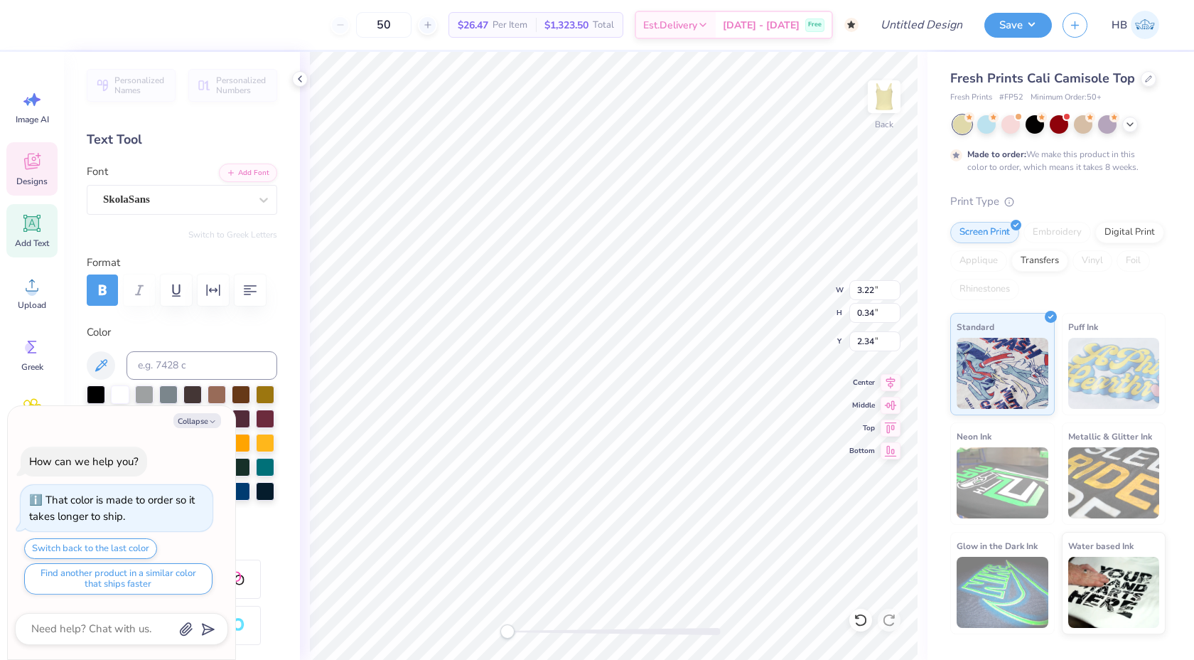
scroll to position [0, 1]
type textarea "DALLA , [GEOGRAPHIC_DATA]"
type textarea "x"
type textarea "DALLA, [GEOGRAPHIC_DATA]"
type textarea "x"
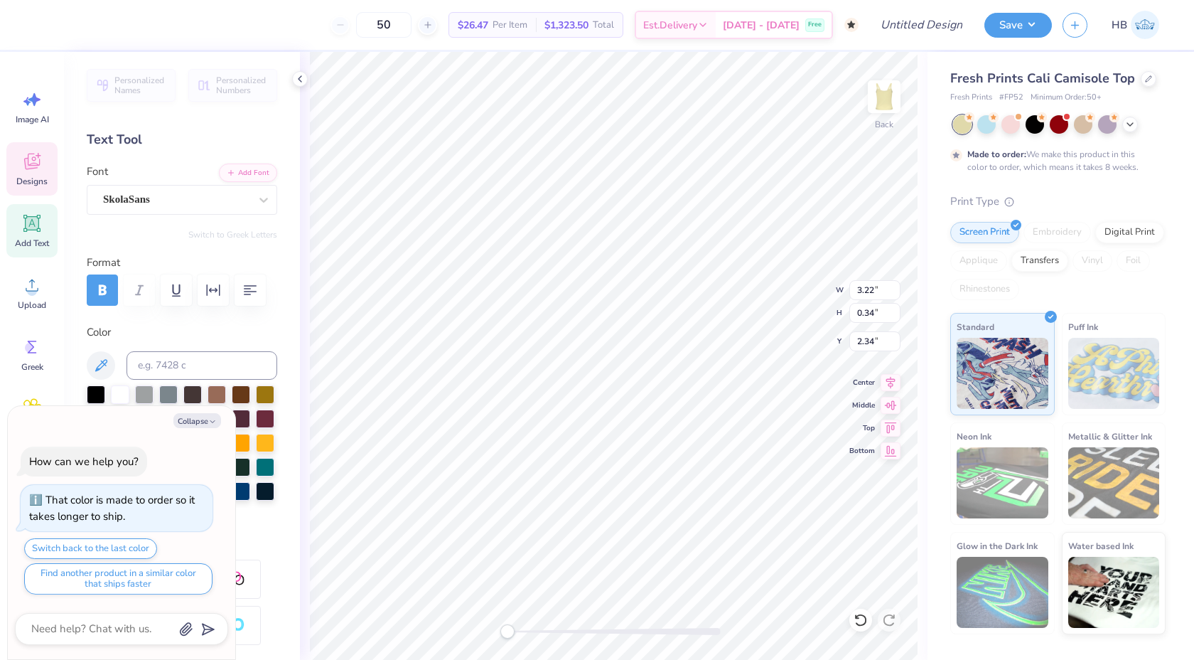
type textarea "[GEOGRAPHIC_DATA], [GEOGRAPHIC_DATA]"
type textarea "x"
type textarea "DALLAS, C"
type textarea "x"
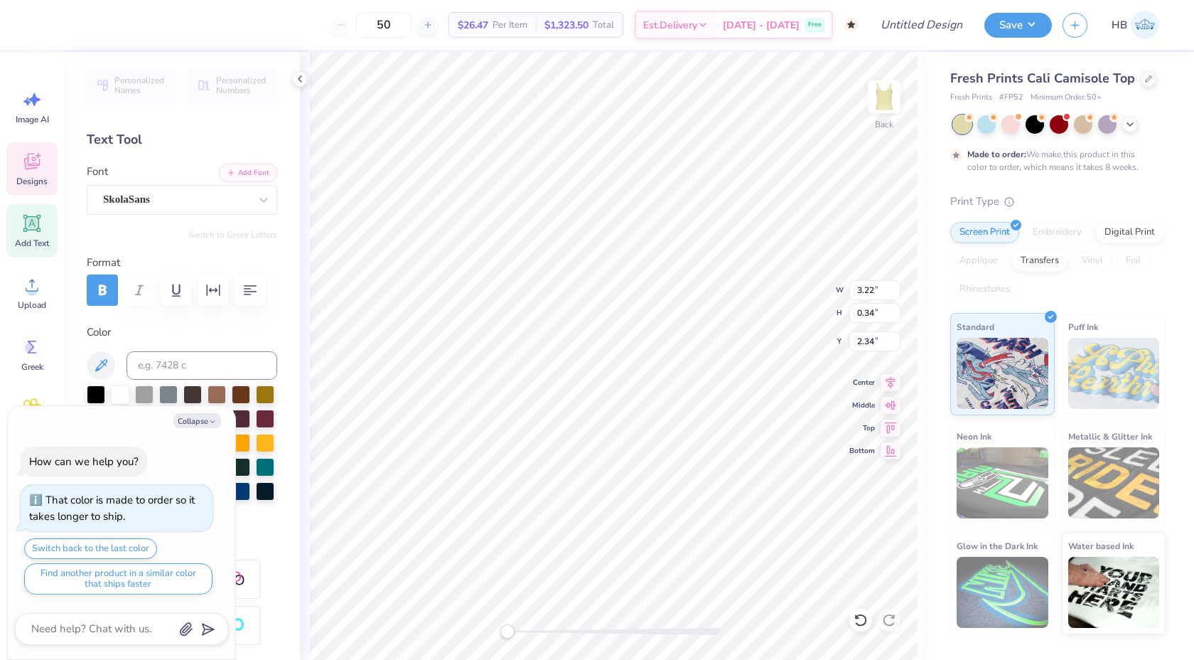
type textarea "[GEOGRAPHIC_DATA],"
type textarea "x"
type textarea "DALLAS, T"
type textarea "x"
type textarea "[GEOGRAPHIC_DATA], [GEOGRAPHIC_DATA]"
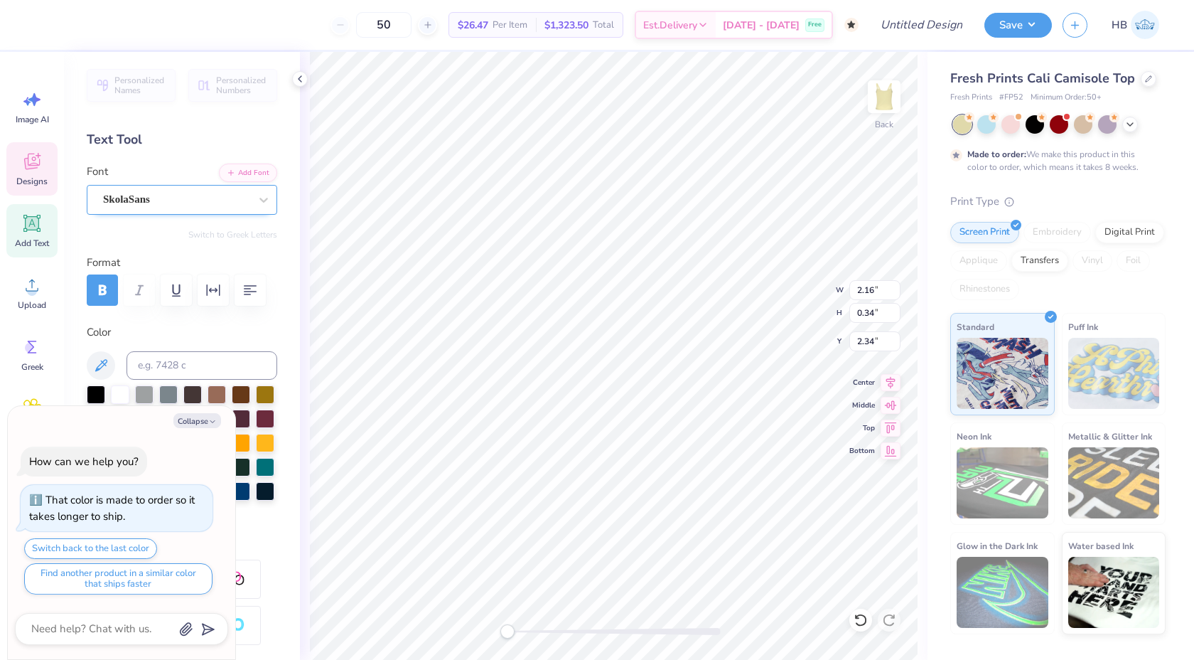
click at [139, 200] on div "SkolaSans" at bounding box center [176, 199] width 149 height 22
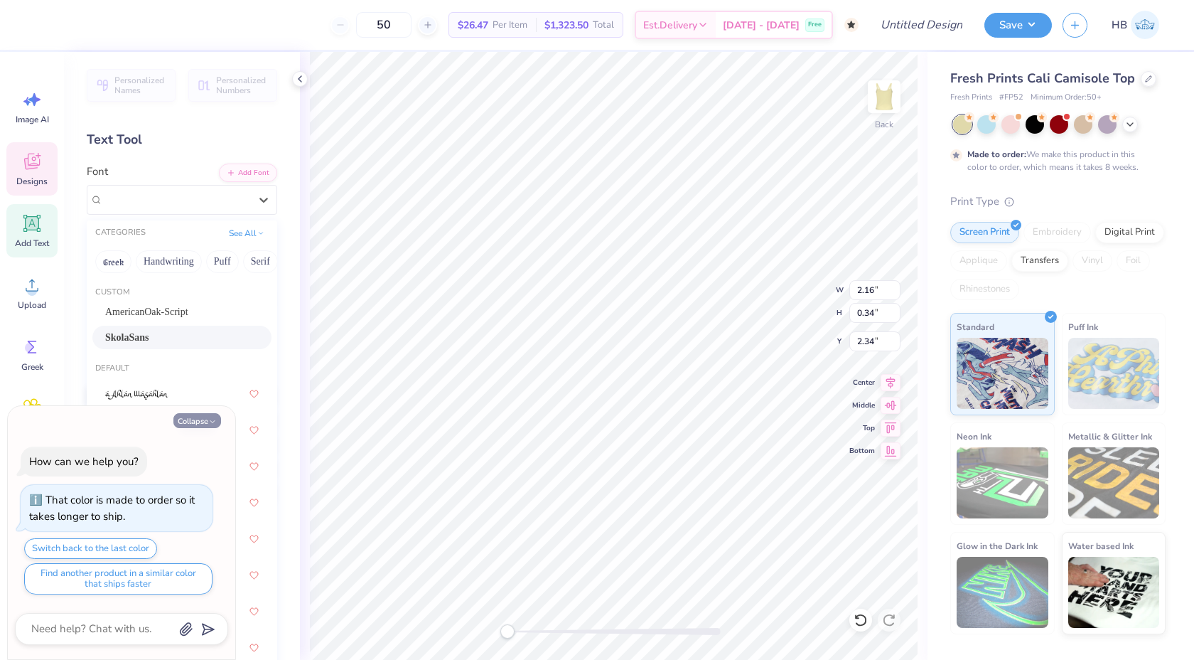
click at [197, 419] on button "Collapse" at bounding box center [197, 420] width 48 height 15
type textarea "x"
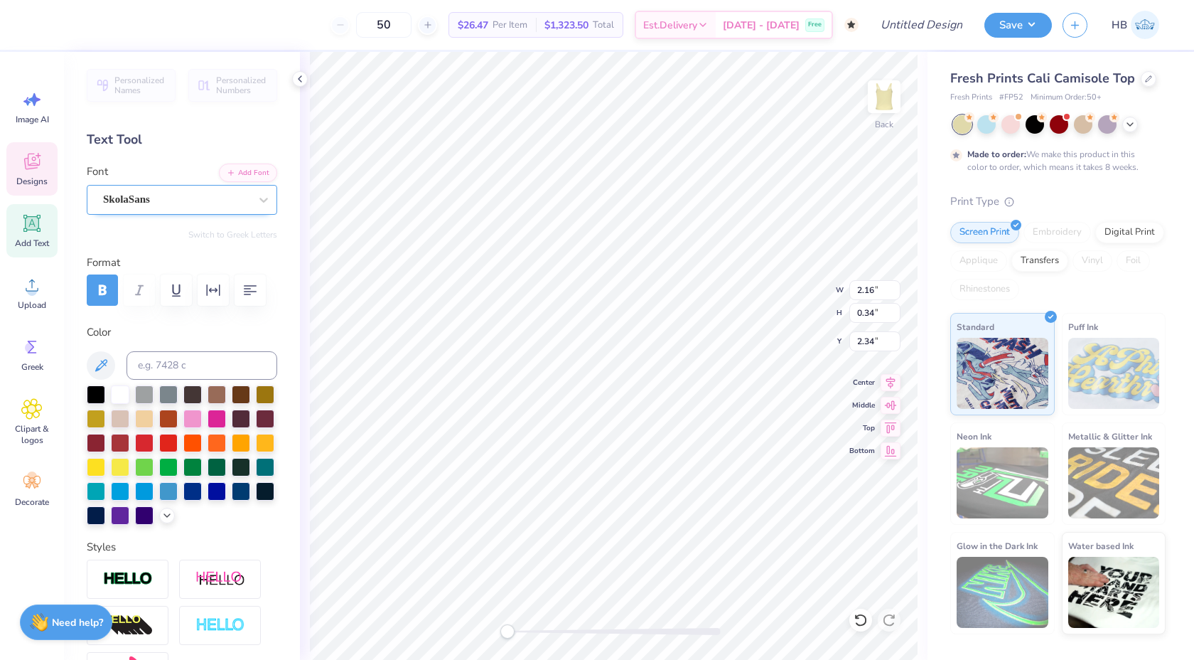
click at [168, 206] on div "SkolaSans" at bounding box center [176, 199] width 149 height 22
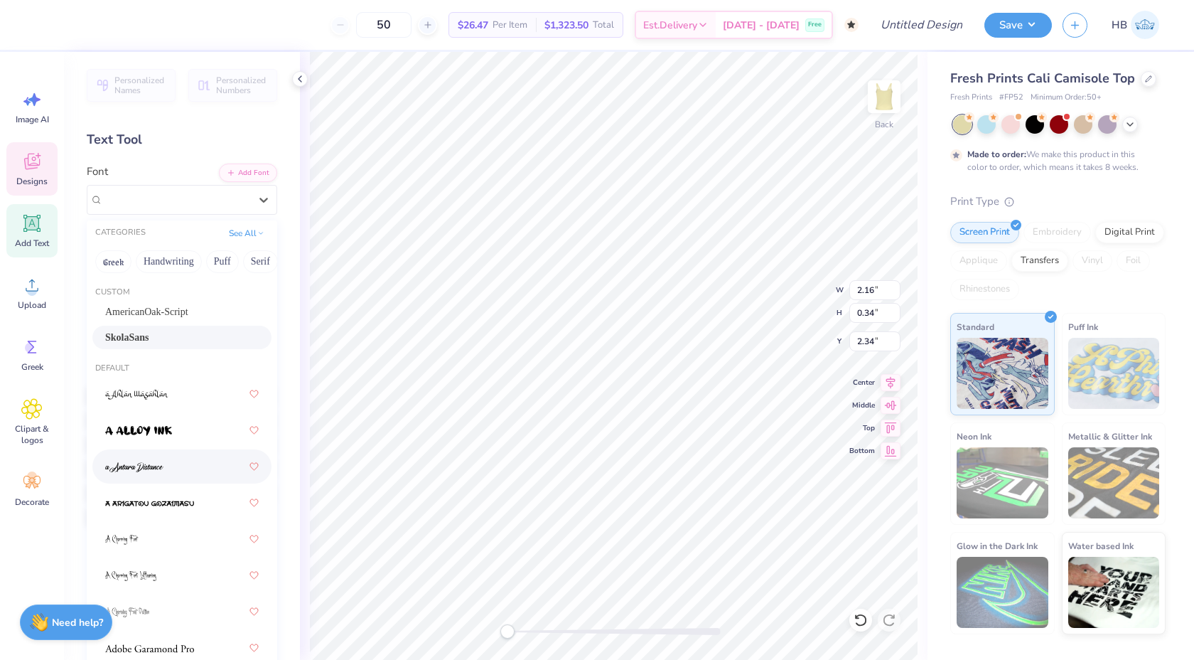
click at [166, 475] on div at bounding box center [182, 467] width 154 height 26
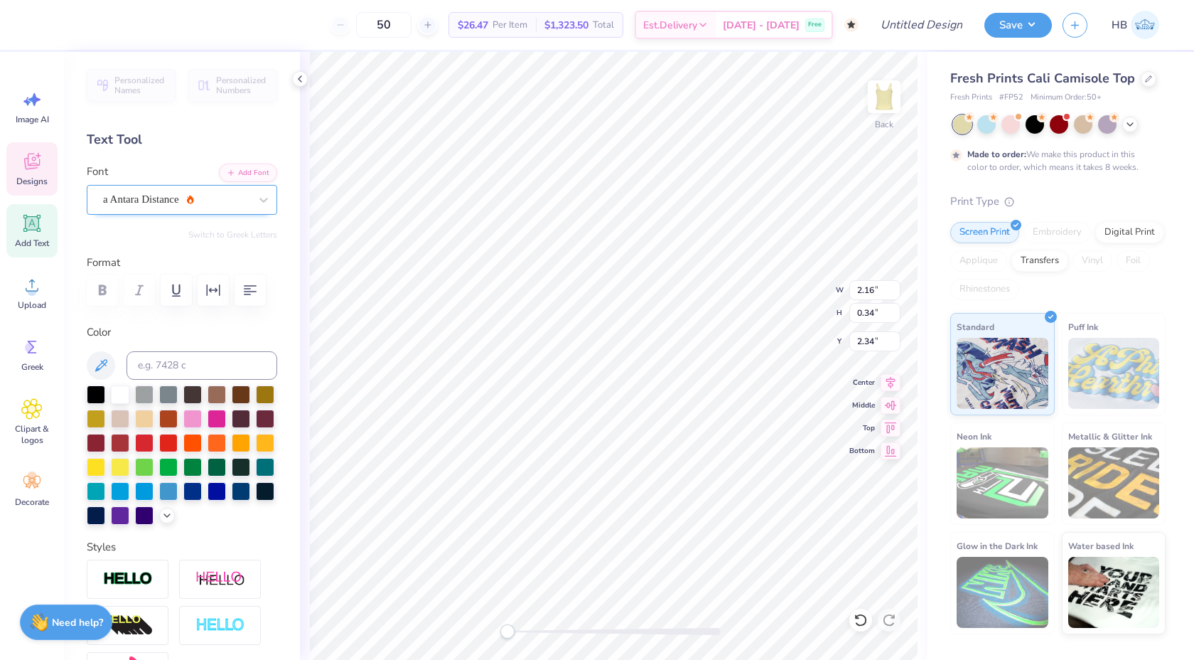
click at [179, 209] on div "a Antara Distance" at bounding box center [176, 199] width 149 height 22
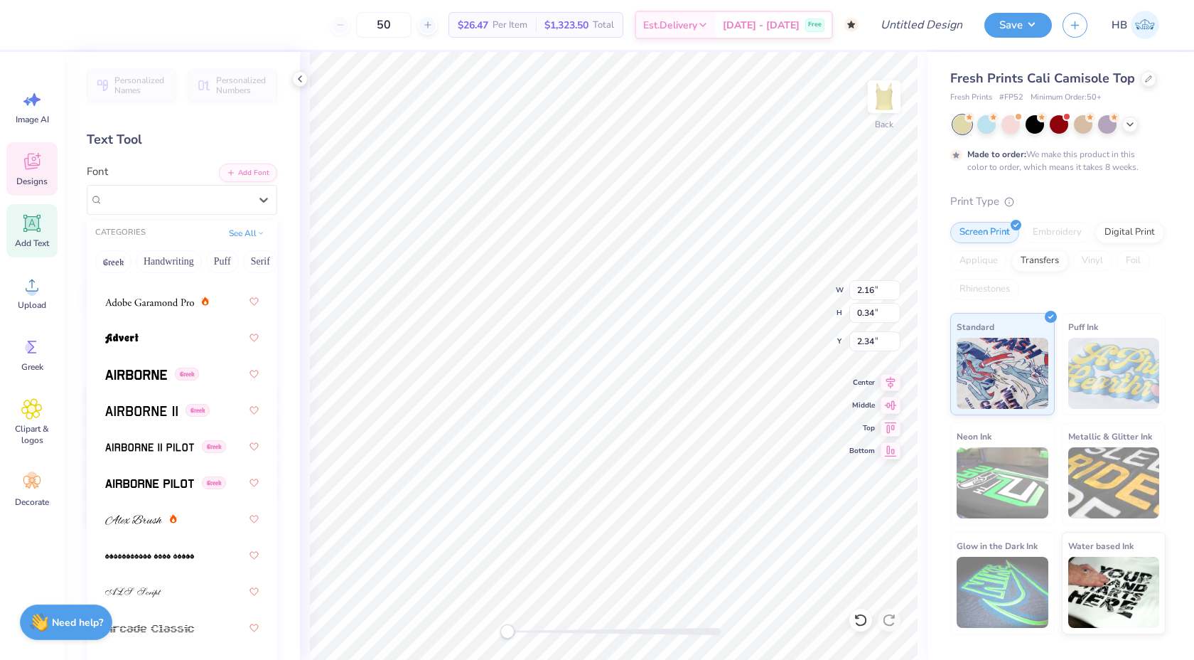
scroll to position [512, 0]
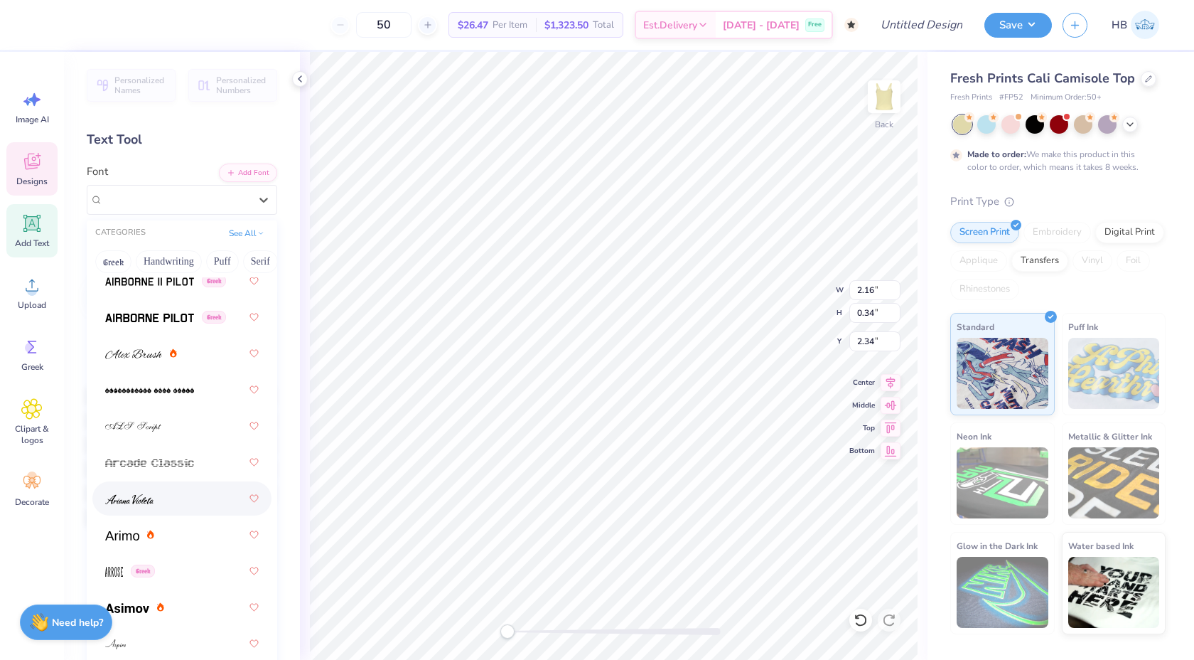
click at [159, 493] on div at bounding box center [182, 499] width 154 height 26
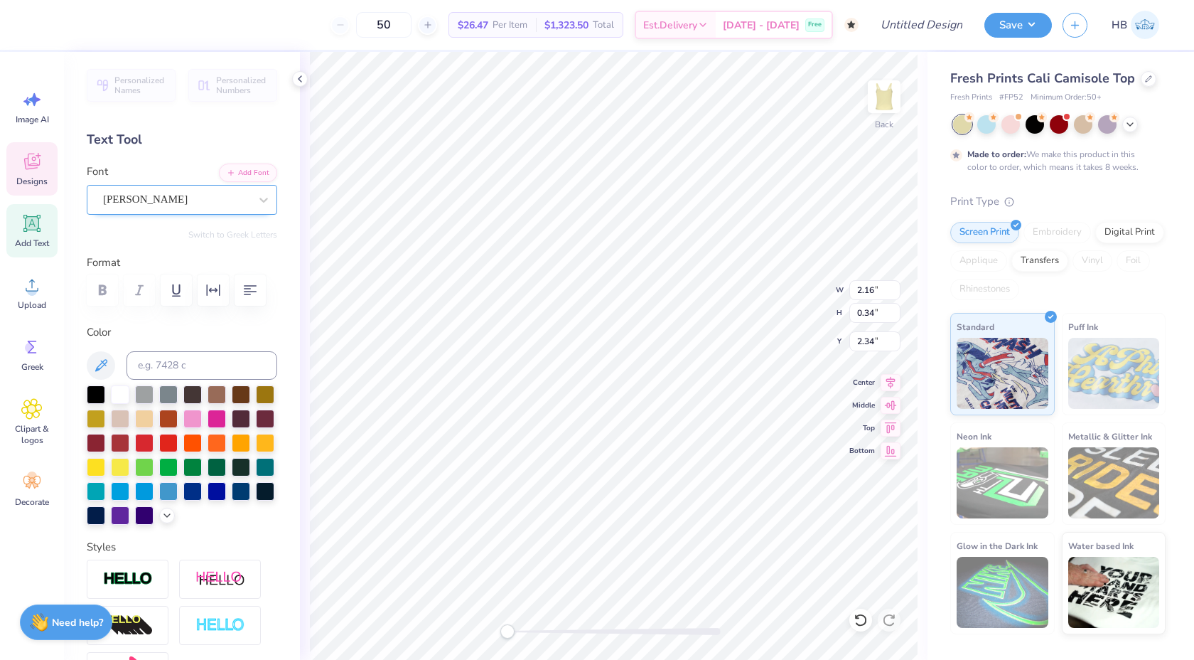
click at [183, 207] on div at bounding box center [176, 199] width 146 height 19
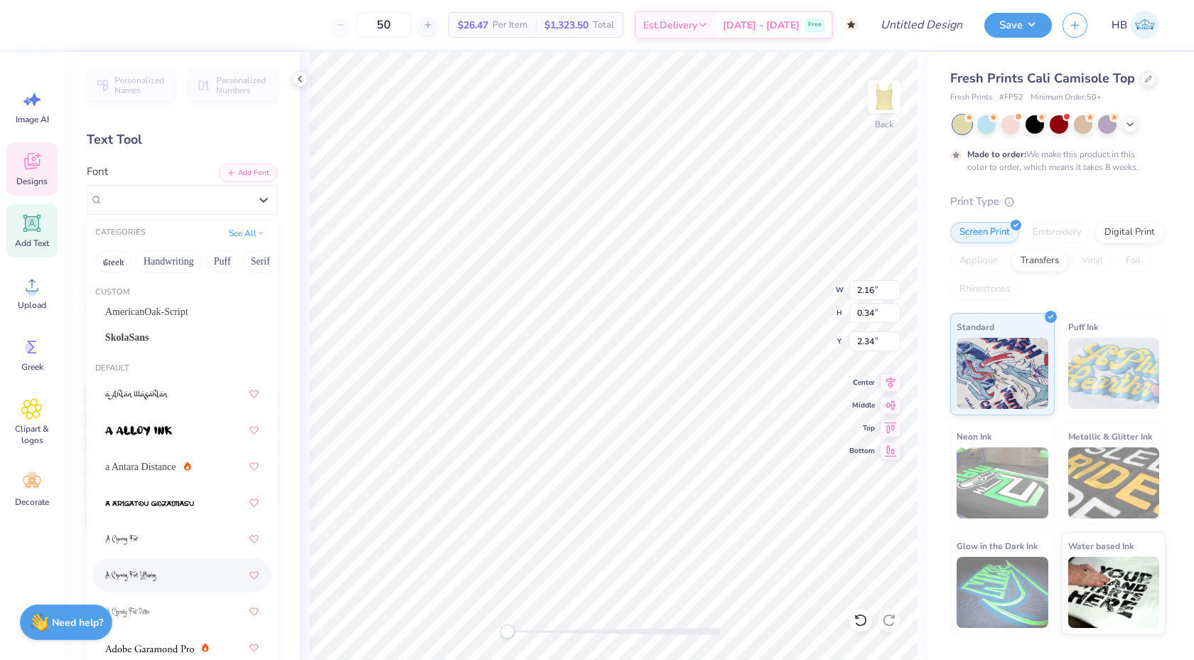
scroll to position [185, 0]
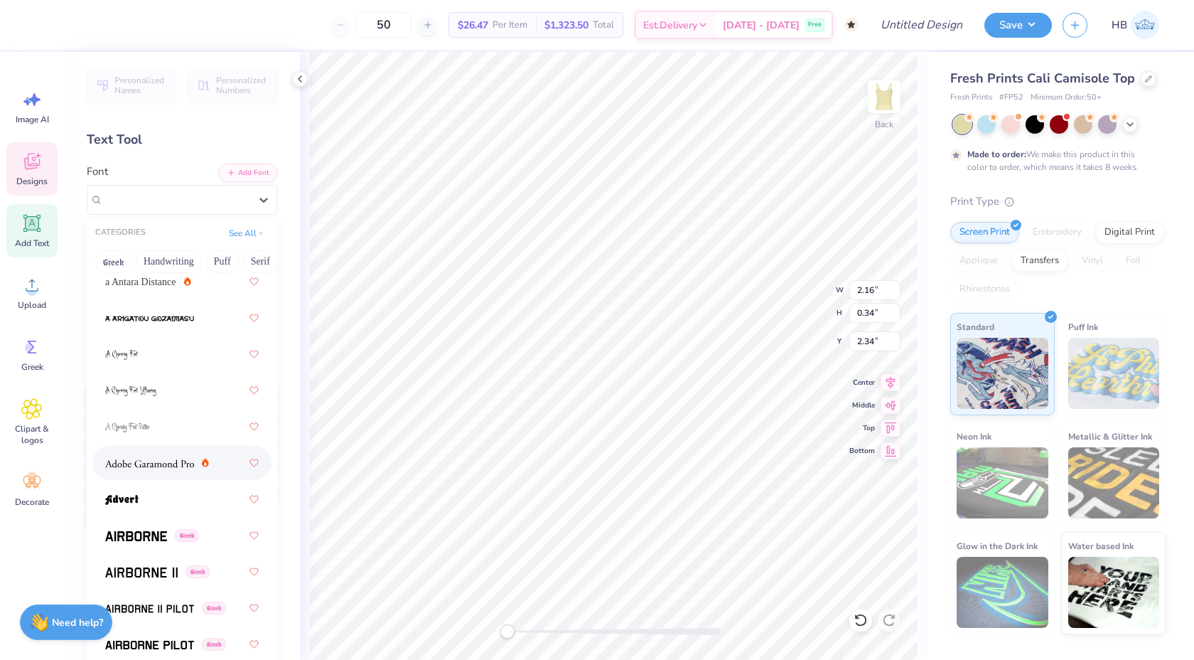
click at [174, 475] on div at bounding box center [182, 463] width 154 height 26
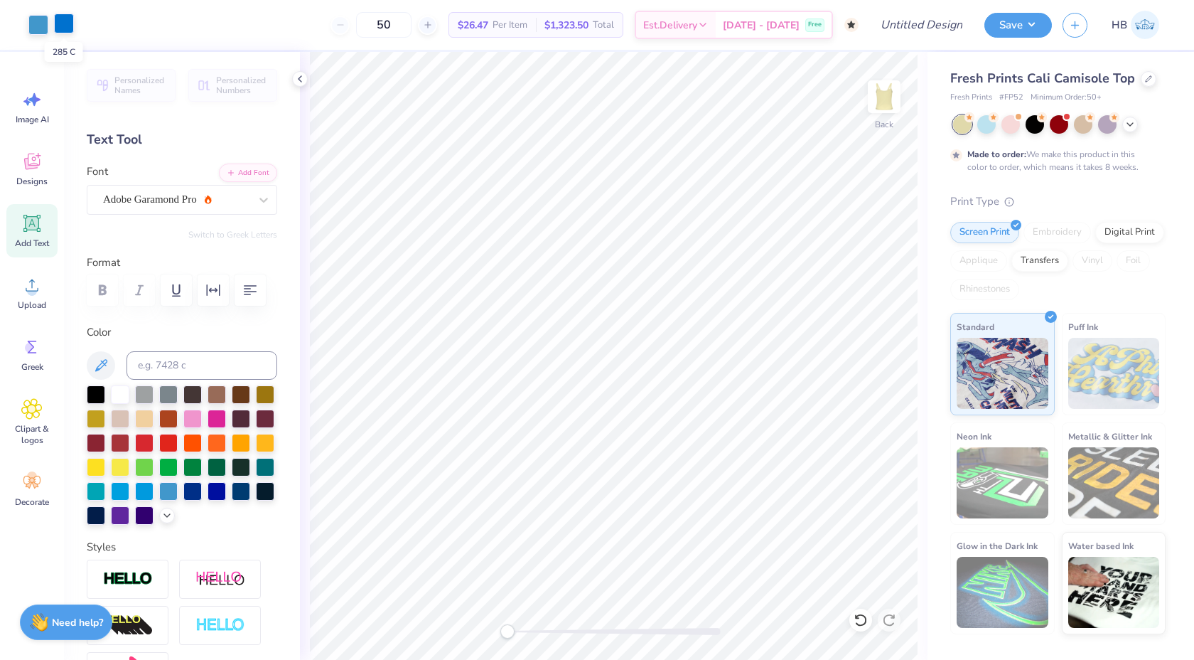
click at [60, 21] on div at bounding box center [64, 24] width 20 height 20
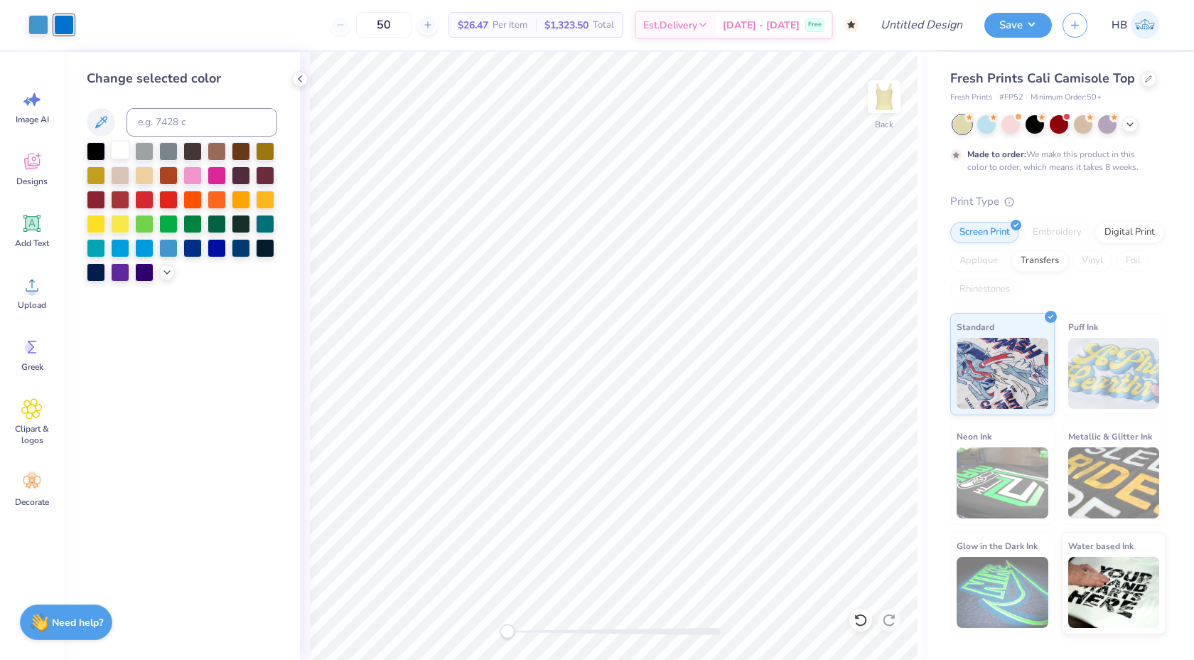
click at [116, 144] on div at bounding box center [120, 150] width 18 height 18
click at [41, 23] on div at bounding box center [38, 24] width 20 height 20
click at [117, 149] on div at bounding box center [120, 150] width 18 height 18
click at [1145, 80] on icon at bounding box center [1148, 77] width 7 height 7
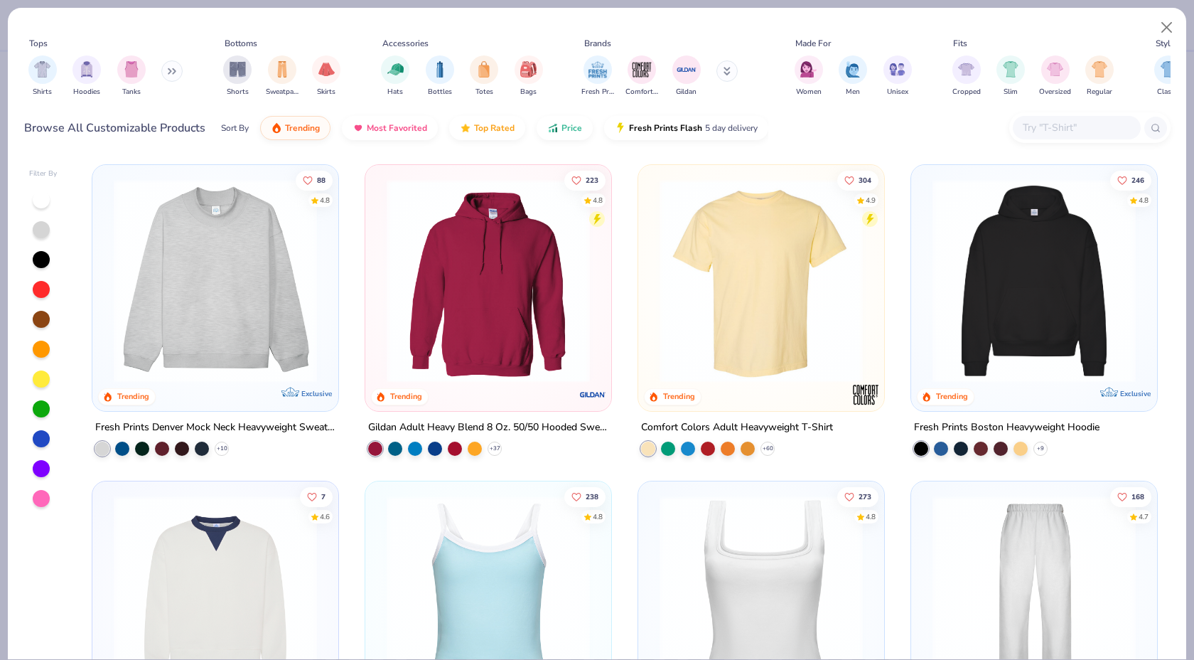
click at [296, 287] on img at bounding box center [216, 280] width 218 height 203
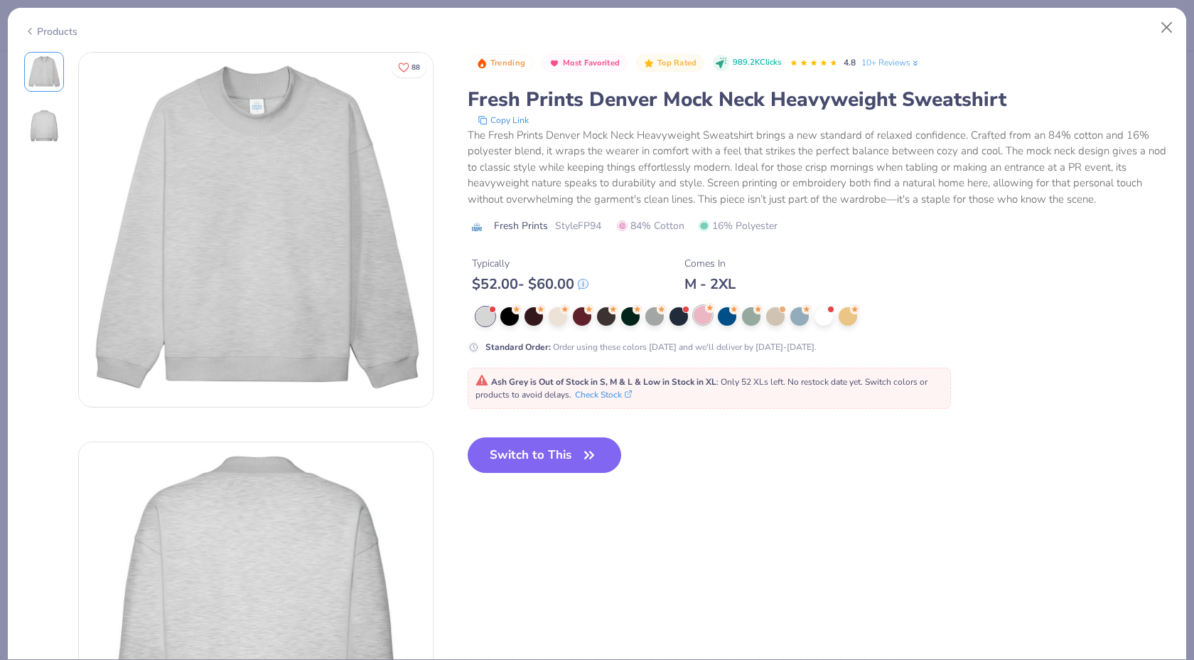
click at [697, 321] on div at bounding box center [703, 315] width 18 height 18
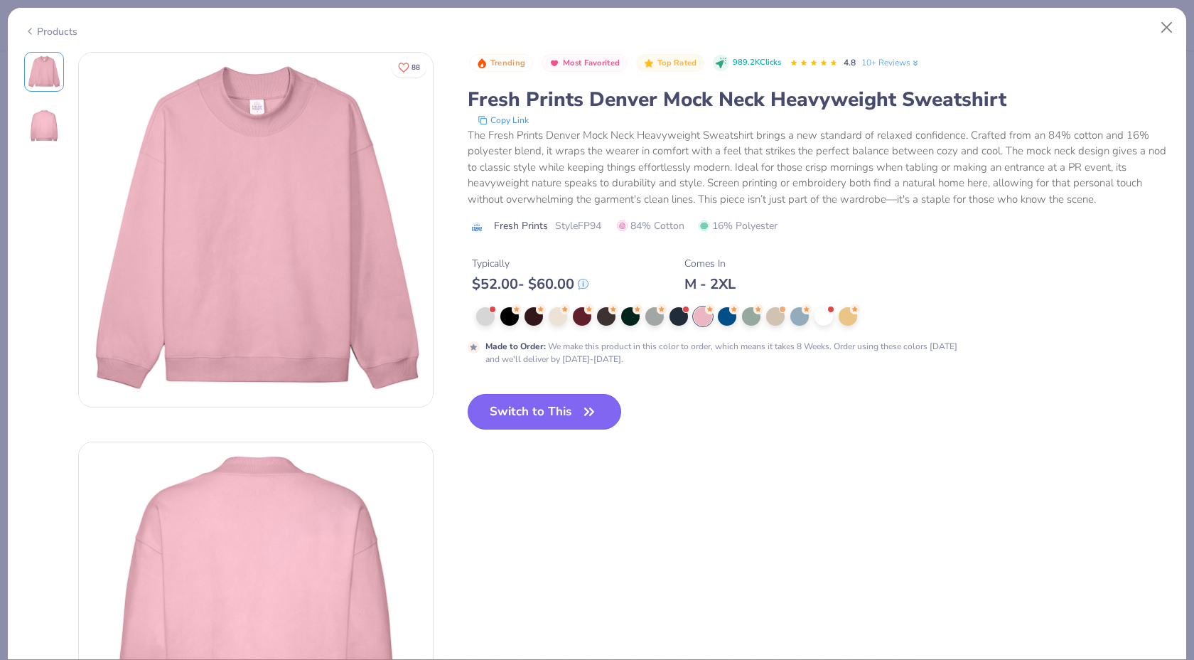
click at [535, 417] on button "Switch to This" at bounding box center [545, 412] width 154 height 36
click at [568, 407] on button "Switch to This" at bounding box center [545, 412] width 154 height 36
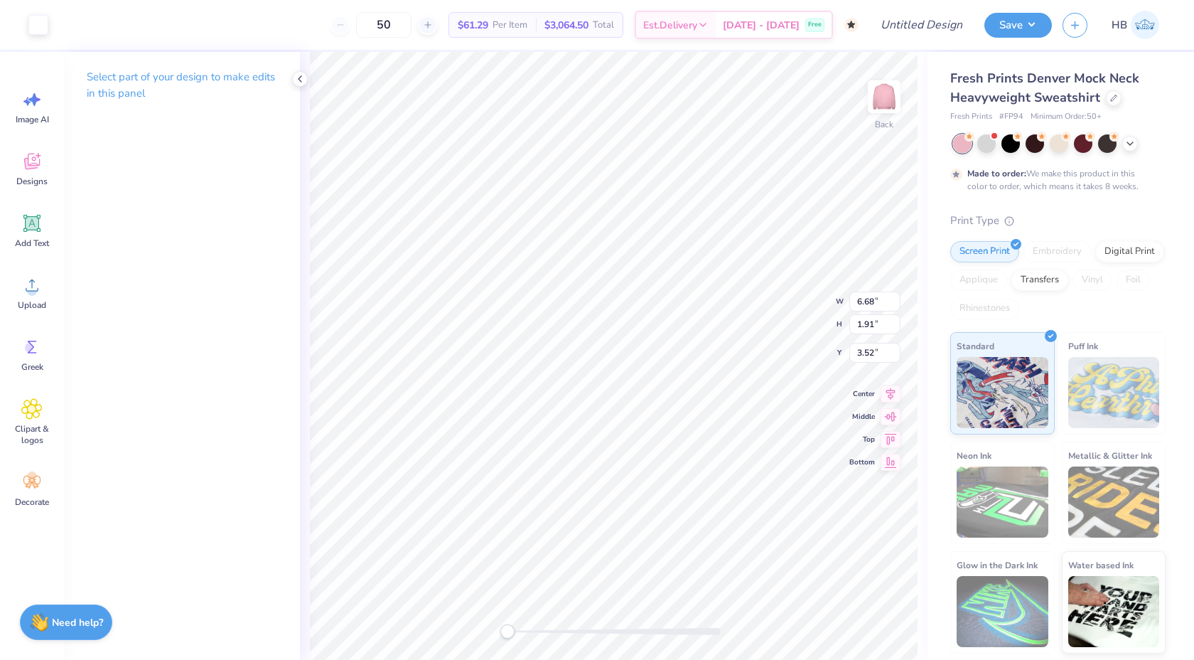
type input "3.00"
click at [303, 72] on div at bounding box center [300, 79] width 16 height 16
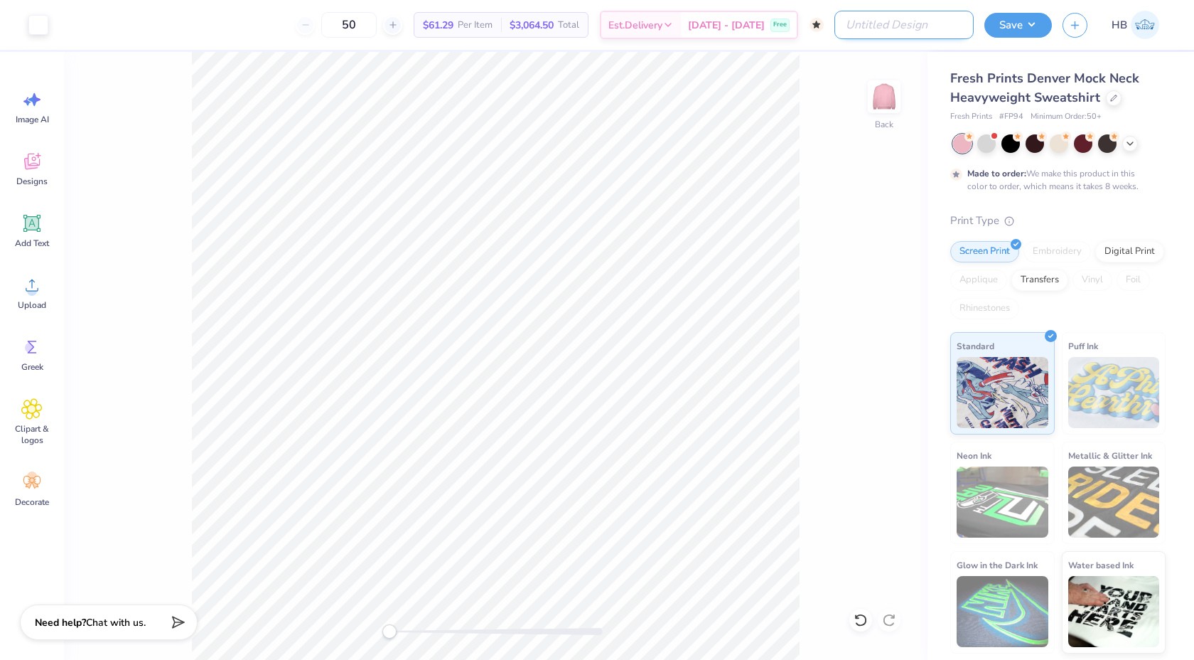
click at [925, 31] on input "Design Title" at bounding box center [904, 25] width 139 height 28
type input "DZ Mock Neck"
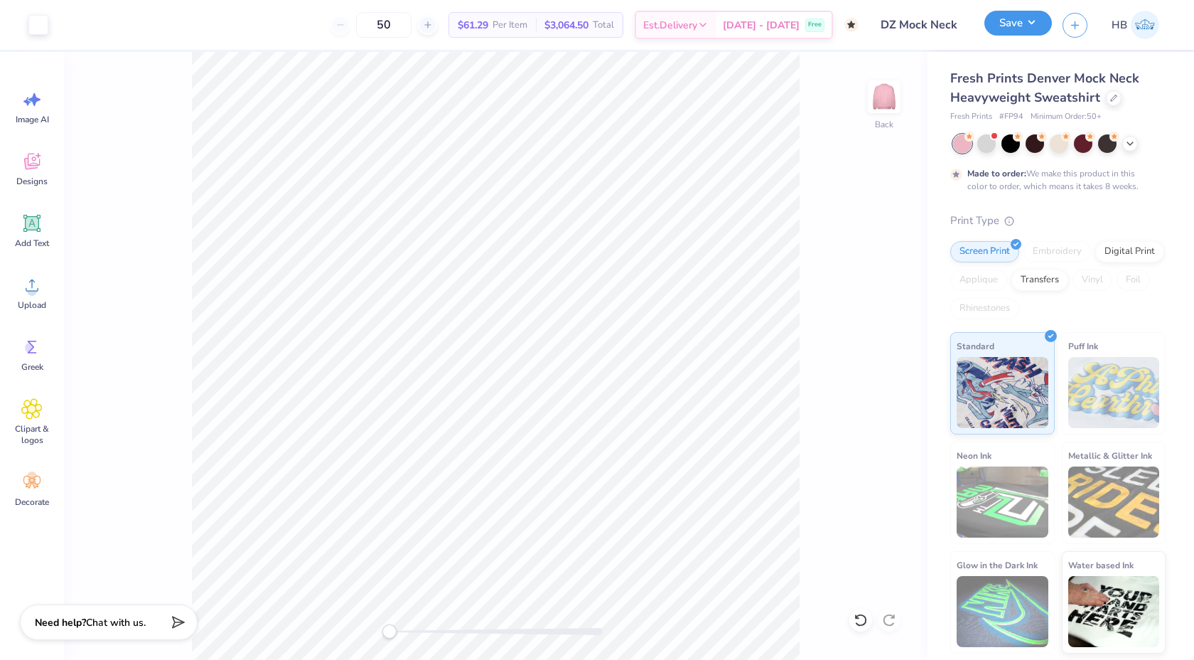
click at [1015, 33] on button "Save" at bounding box center [1019, 23] width 68 height 25
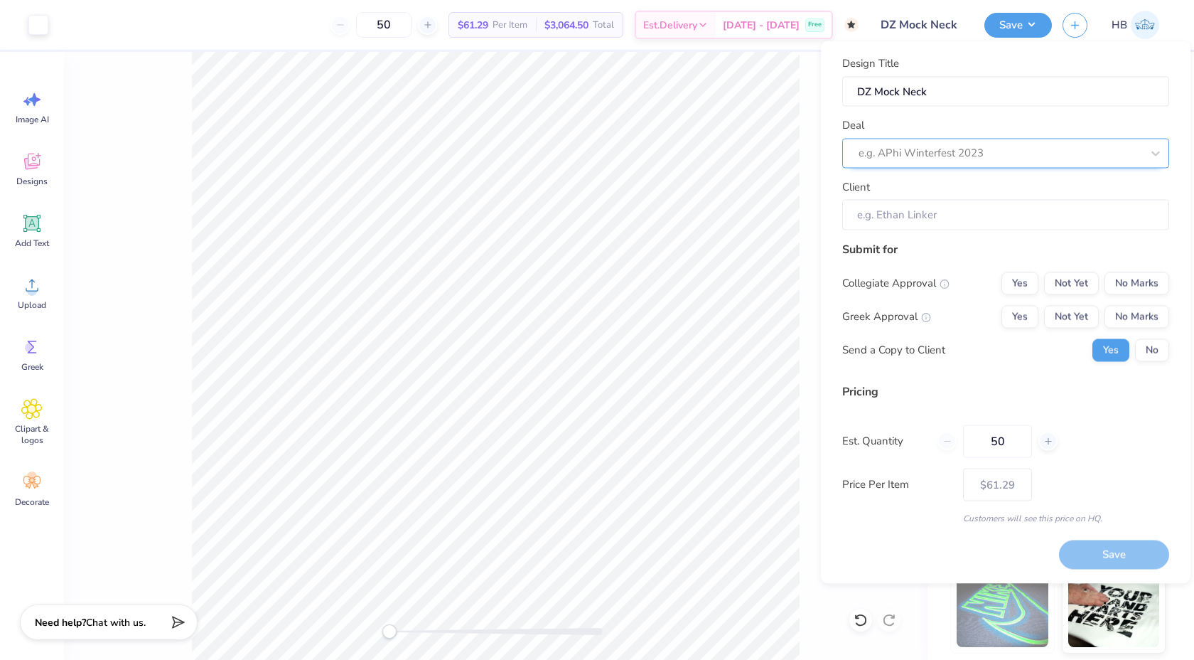
click at [998, 146] on div at bounding box center [1000, 153] width 283 height 19
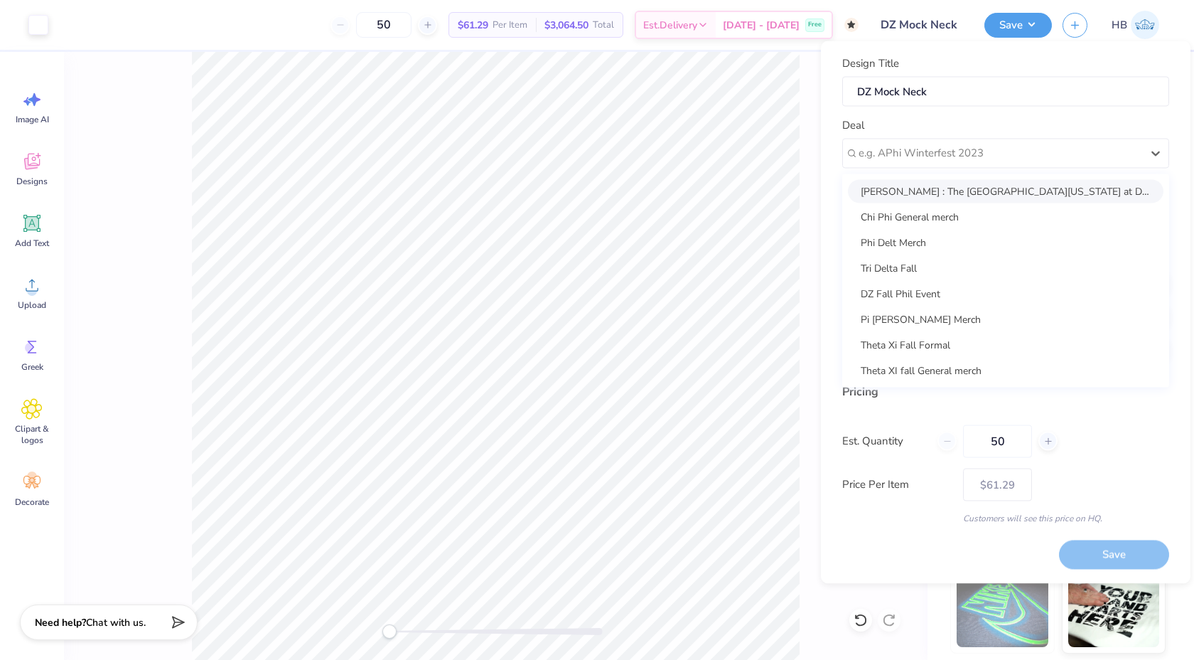
click at [989, 192] on div "[PERSON_NAME] : The [GEOGRAPHIC_DATA][US_STATE] at Dallas - [PERSON_NAME]" at bounding box center [1006, 190] width 316 height 23
type input "[PERSON_NAME]"
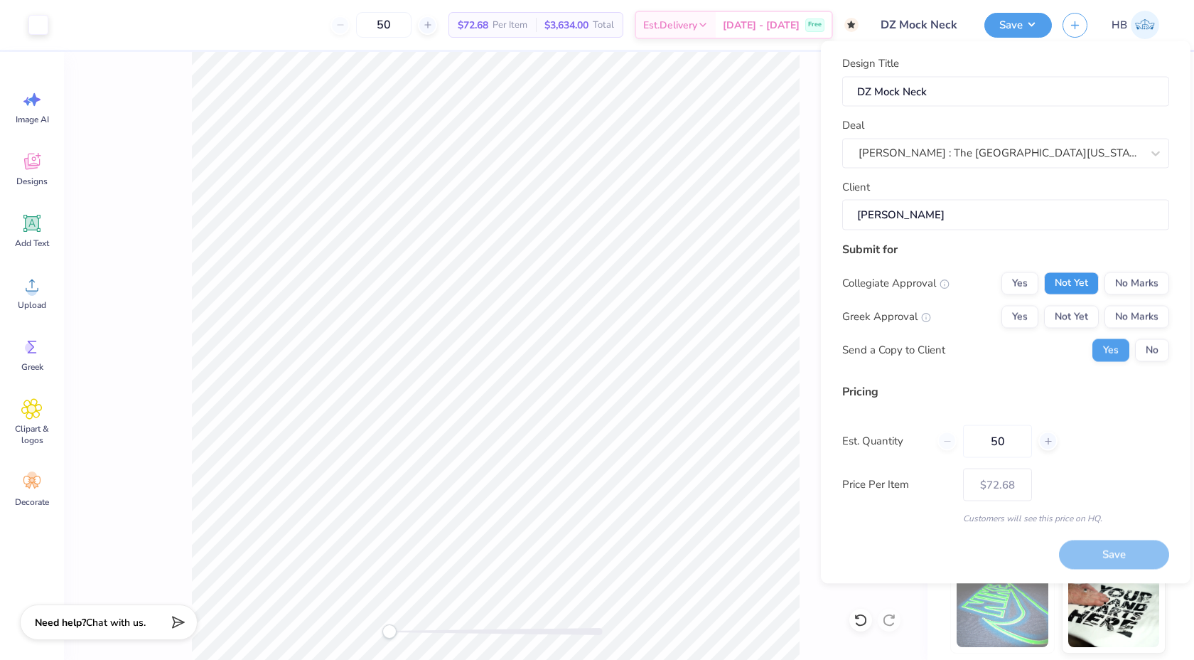
click at [1092, 279] on button "Not Yet" at bounding box center [1071, 283] width 55 height 23
click at [1125, 284] on button "No Marks" at bounding box center [1137, 283] width 65 height 23
click at [1091, 307] on button "Not Yet" at bounding box center [1071, 316] width 55 height 23
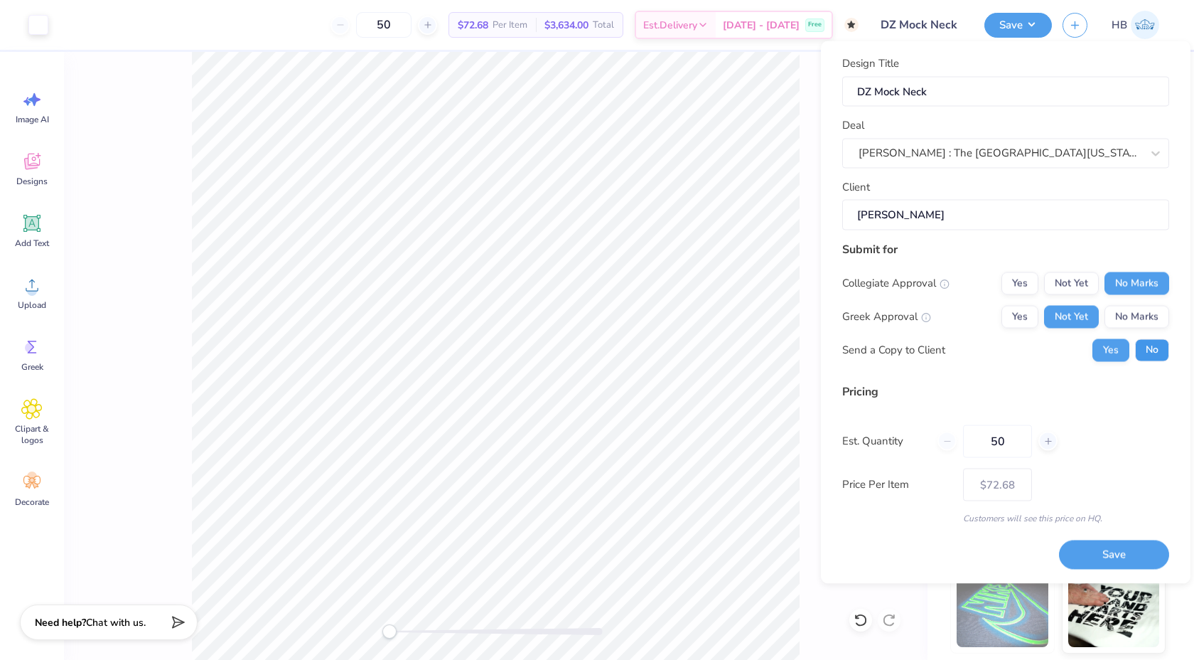
click at [1145, 352] on button "No" at bounding box center [1152, 349] width 34 height 23
click at [1132, 545] on button "Save" at bounding box center [1114, 554] width 110 height 29
type input "$72.68"
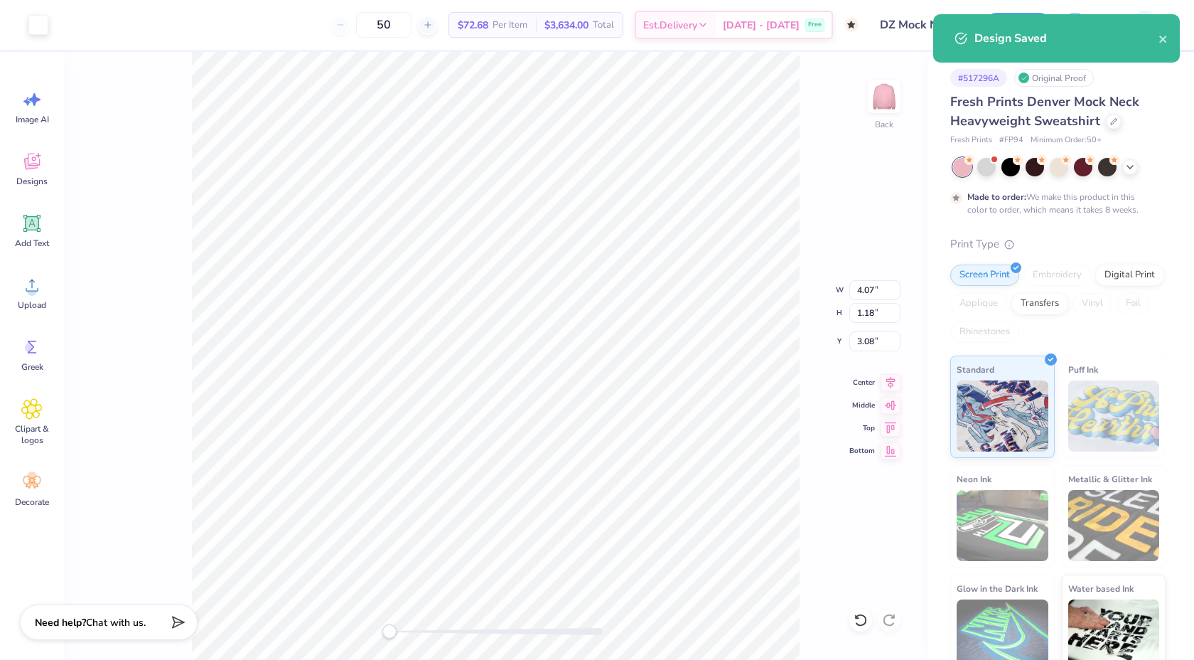
type input "4.07"
type input "1.18"
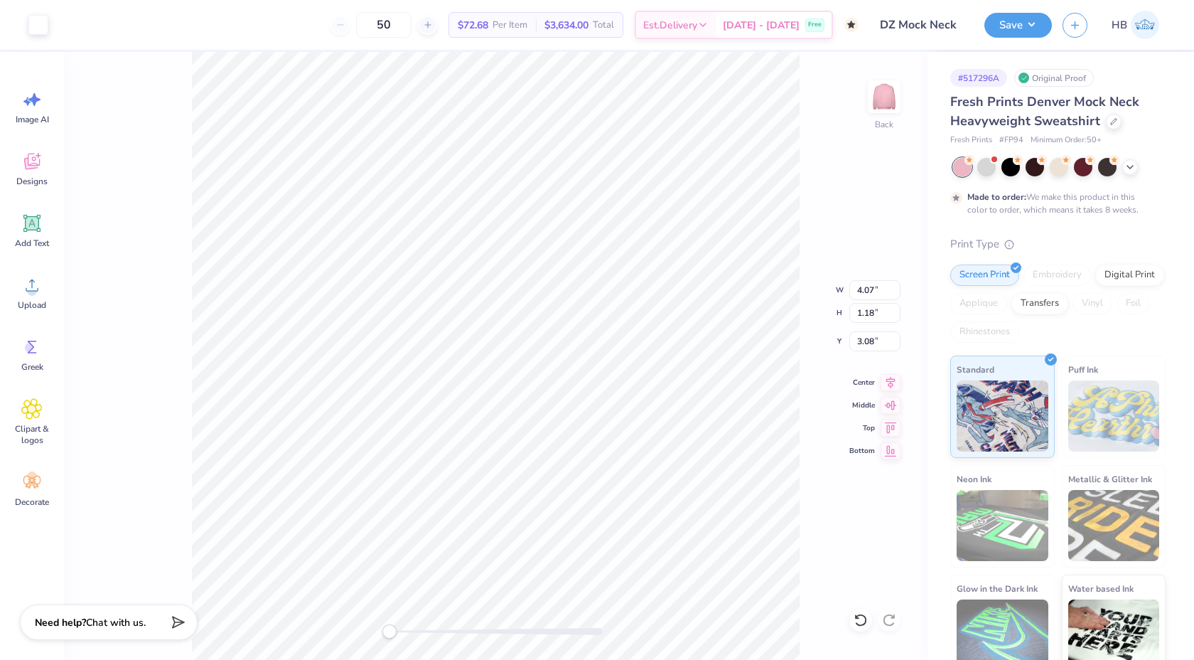
type input "3.00"
click at [811, 332] on div "Back" at bounding box center [496, 356] width 864 height 608
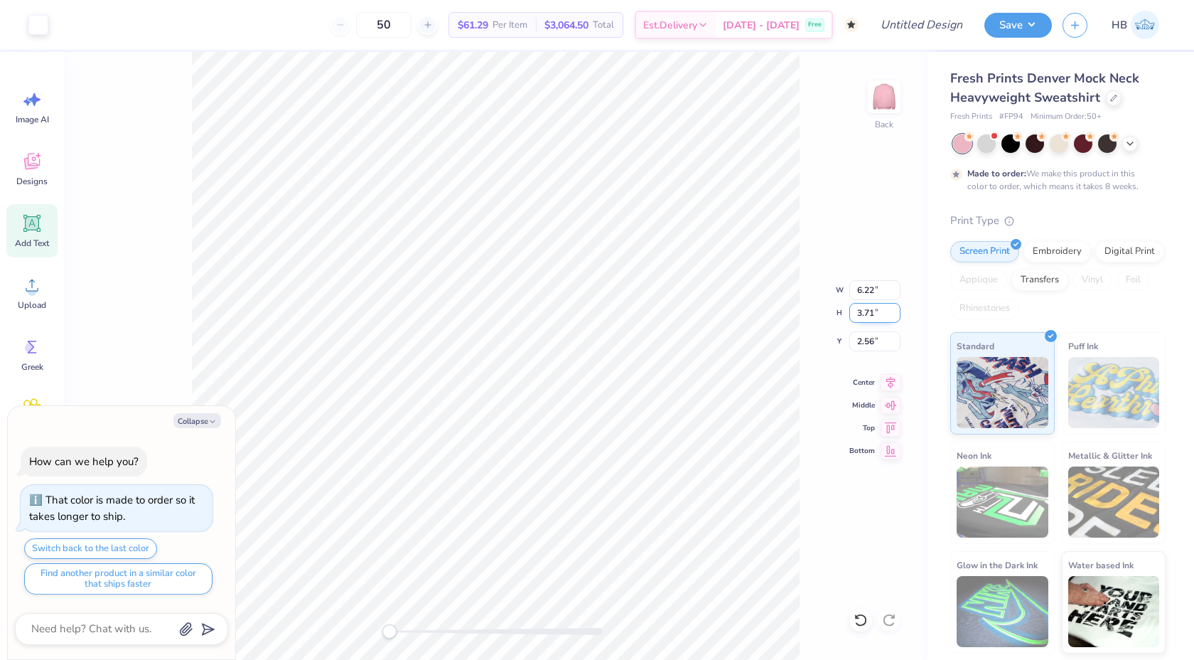
click at [892, 385] on icon at bounding box center [891, 382] width 20 height 17
type textarea "x"
click at [923, 32] on input "Design Title" at bounding box center [904, 25] width 139 height 28
type input "D"
type textarea "x"
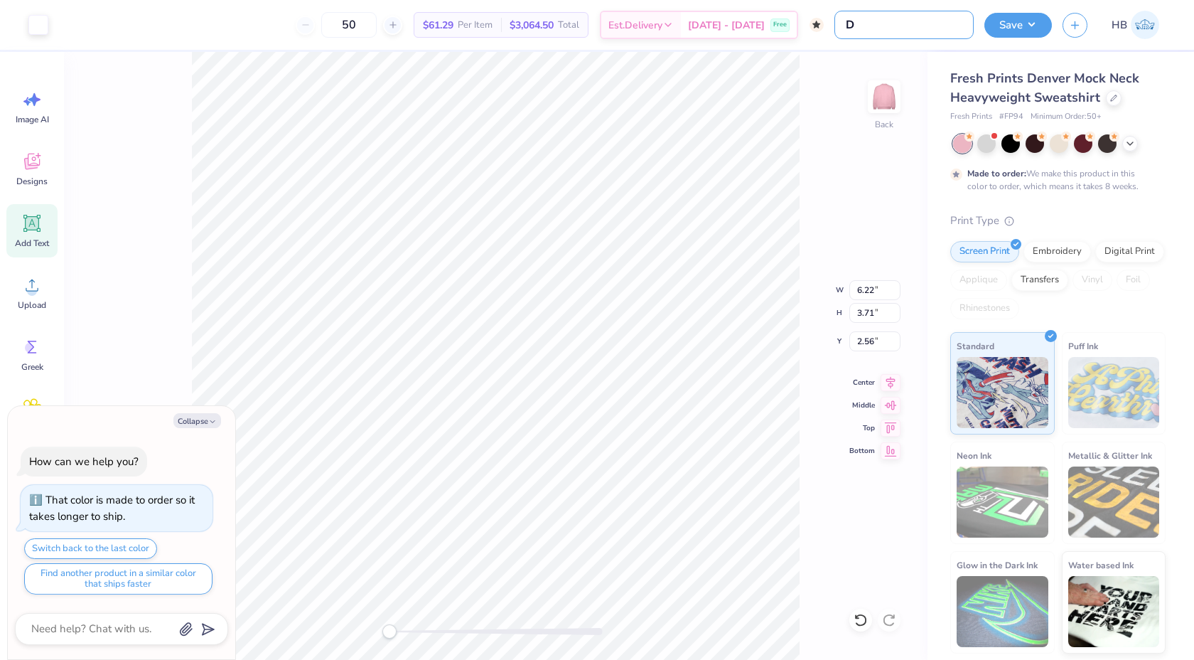
type input "DZ"
type textarea "x"
type input "DZ"
click at [918, 84] on div "Back W 6.22 6.22 " H 3.71 3.71 " Y 2.56 2.56 " Center Middle Top Bottom" at bounding box center [496, 356] width 864 height 608
type textarea "x"
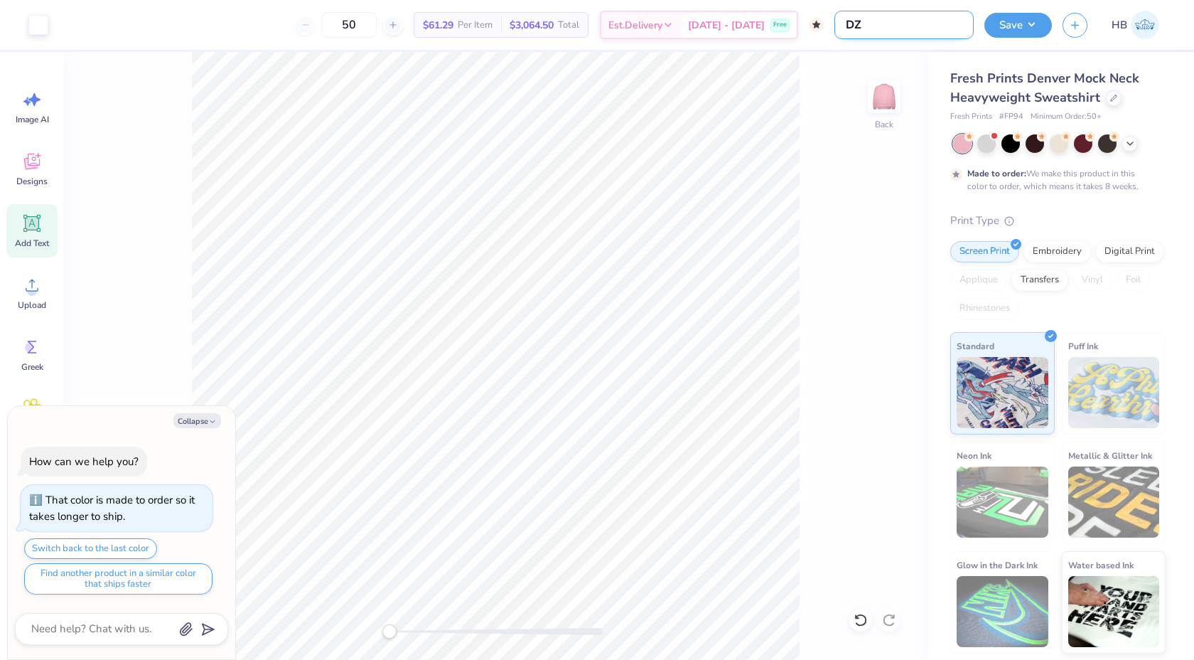
click at [921, 31] on input "DZ" at bounding box center [904, 25] width 139 height 28
type input "DZ Mock Neck"
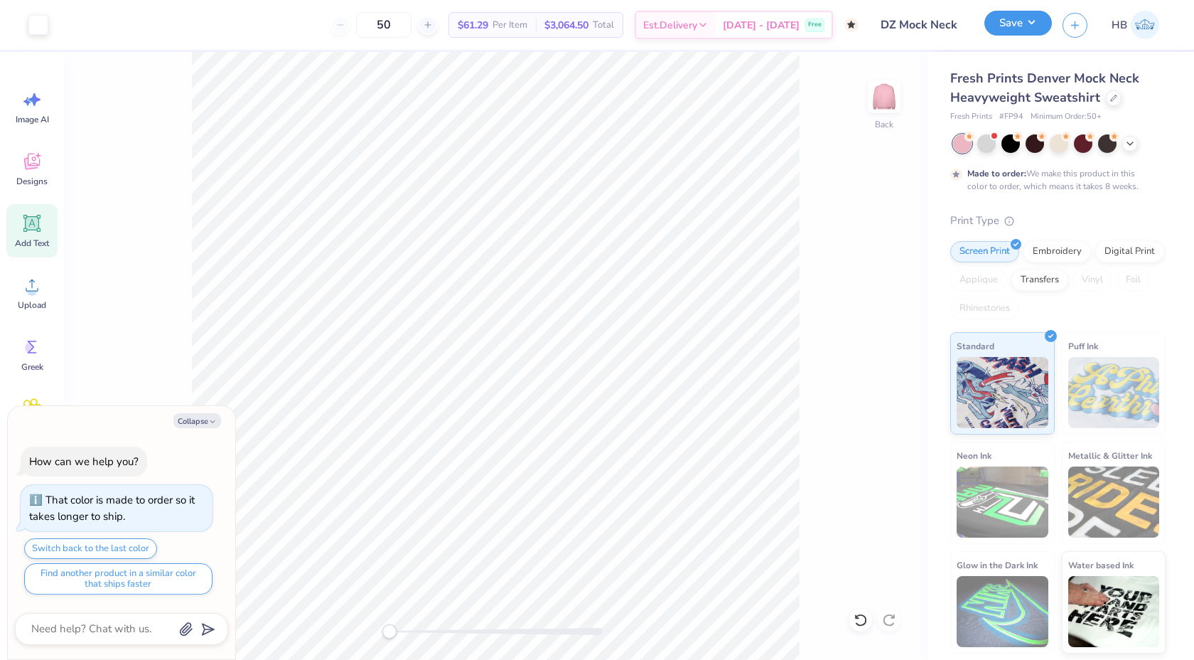
click at [1023, 21] on button "Save" at bounding box center [1019, 23] width 68 height 25
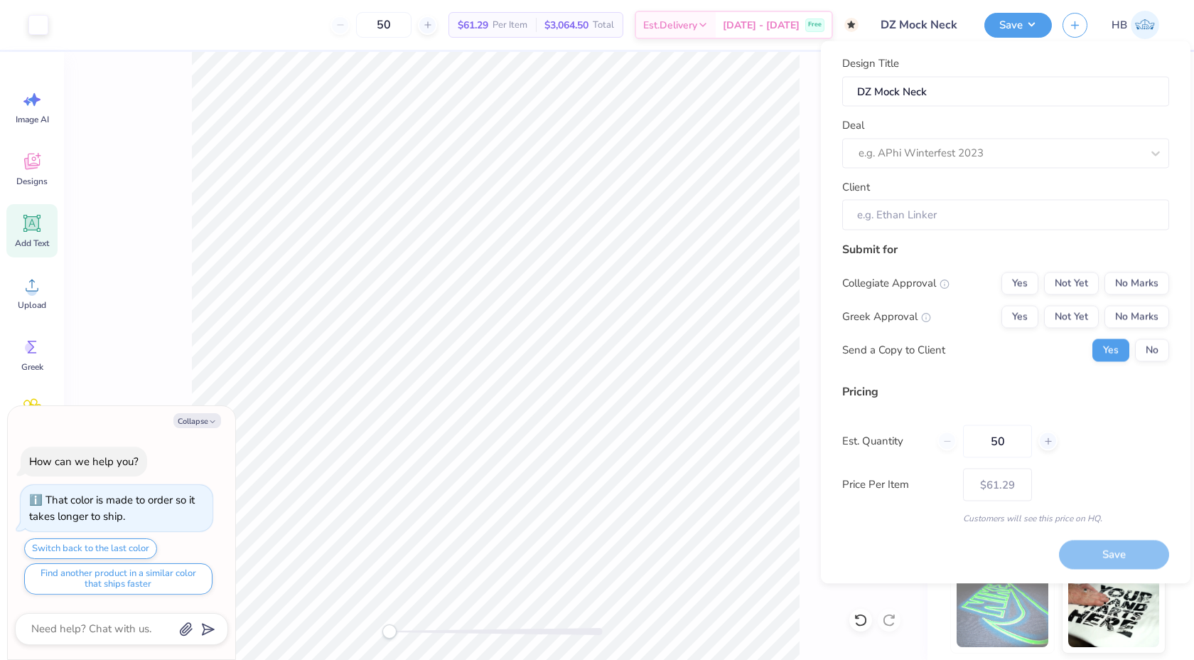
click at [980, 137] on div "Deal e.g. APhi Winterfest 2023" at bounding box center [1005, 142] width 327 height 51
click at [982, 149] on div at bounding box center [1000, 153] width 283 height 19
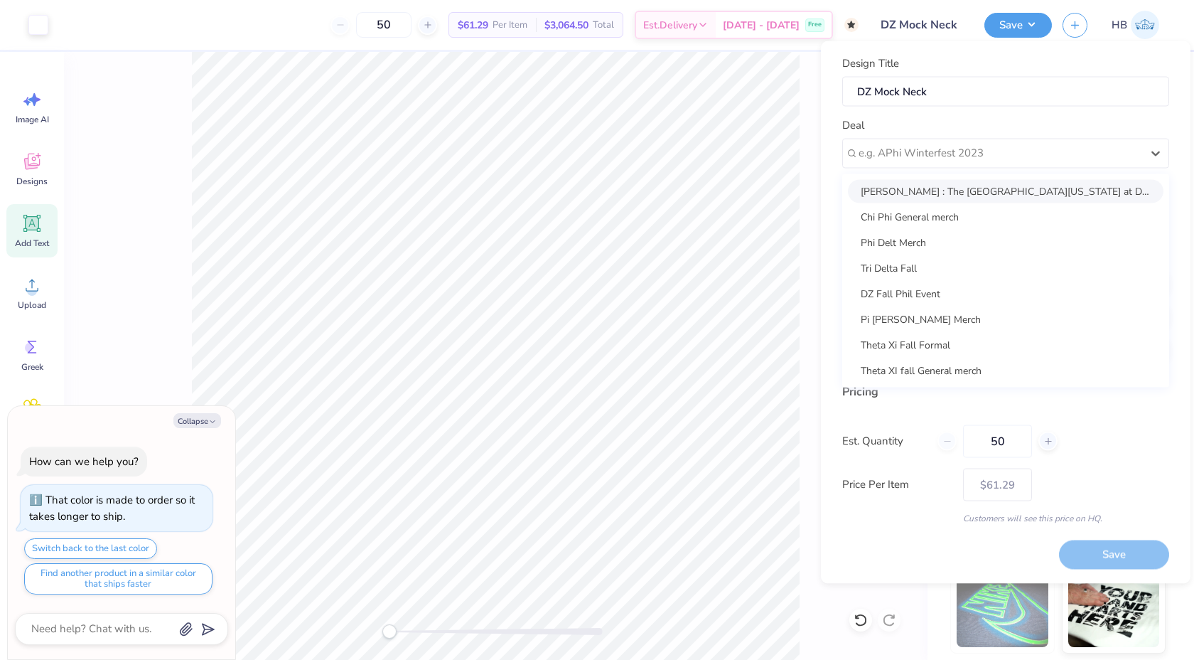
click at [916, 197] on div "[PERSON_NAME] : The [GEOGRAPHIC_DATA][US_STATE] at Dallas - [PERSON_NAME]" at bounding box center [1006, 190] width 316 height 23
type textarea "x"
type input "[PERSON_NAME]"
type input "– –"
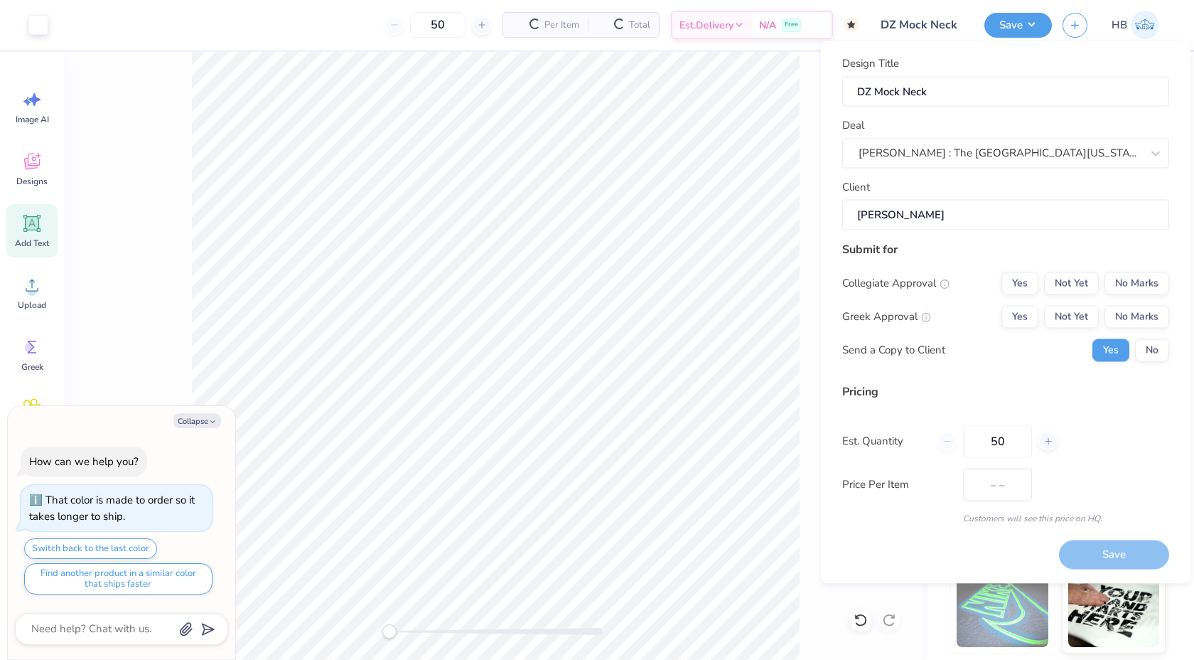
type textarea "x"
type input "$72.68"
click at [1135, 285] on button "No Marks" at bounding box center [1137, 283] width 65 height 23
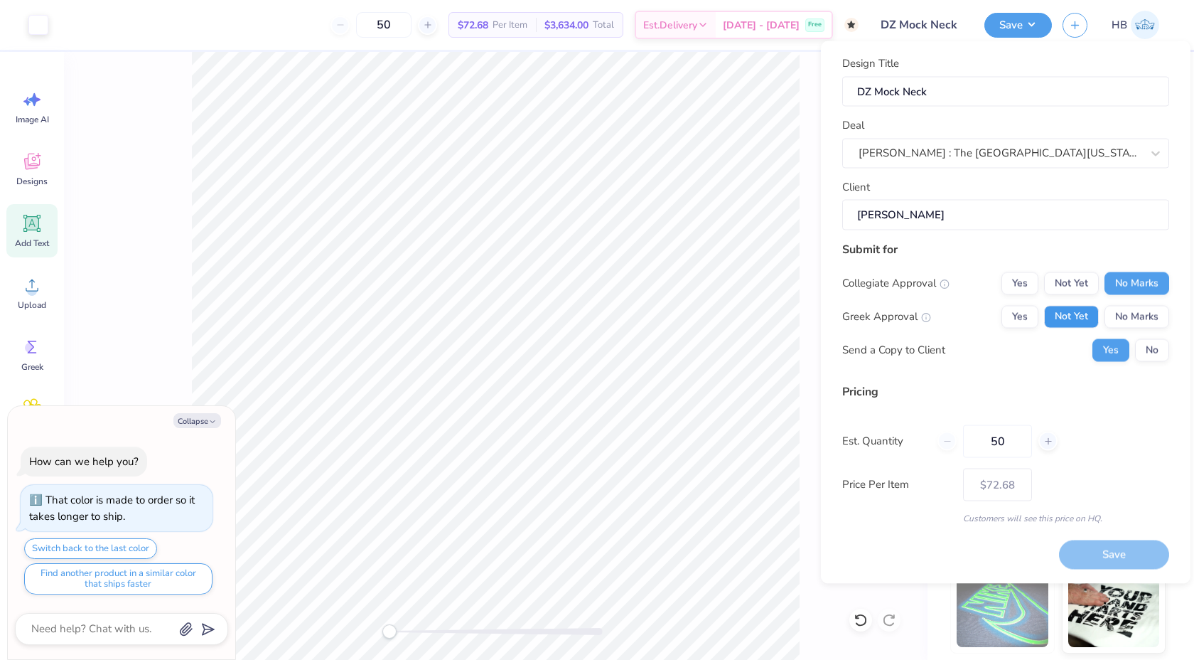
click at [1062, 311] on button "Not Yet" at bounding box center [1071, 316] width 55 height 23
type textarea "x"
type input "– –"
type textarea "x"
type input "$72.68"
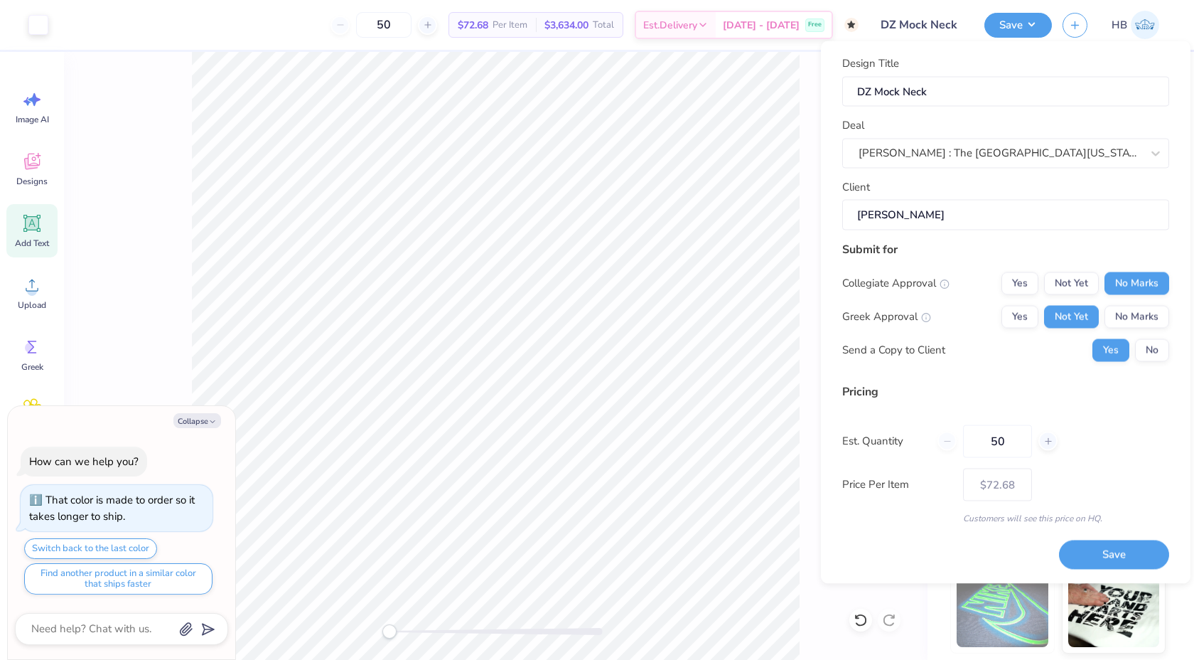
click at [1129, 338] on div "Collegiate Approval Yes Not Yet No Marks Greek Approval Yes Not Yet No Marks Se…" at bounding box center [1005, 317] width 327 height 90
click at [1140, 343] on button "No" at bounding box center [1152, 349] width 34 height 23
click at [1121, 553] on button "Save" at bounding box center [1114, 554] width 110 height 29
type textarea "x"
type input "– –"
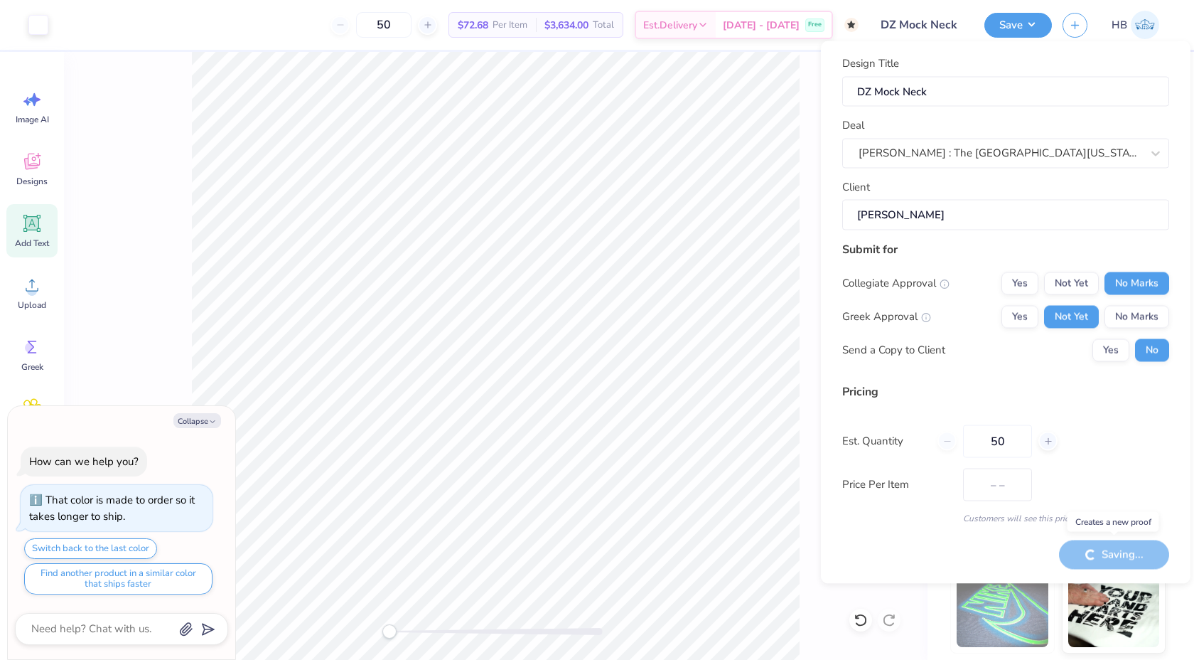
type textarea "x"
type input "$72.68"
type textarea "x"
type input "– –"
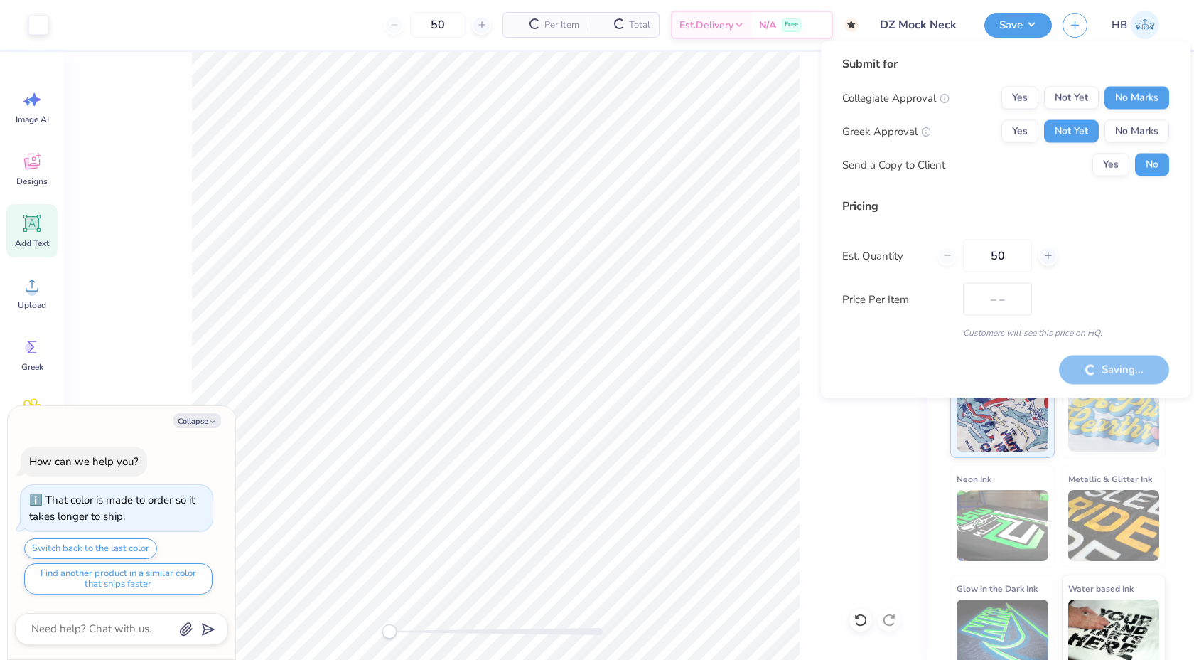
type textarea "x"
type input "$61.29"
type textarea "x"
type input "– –"
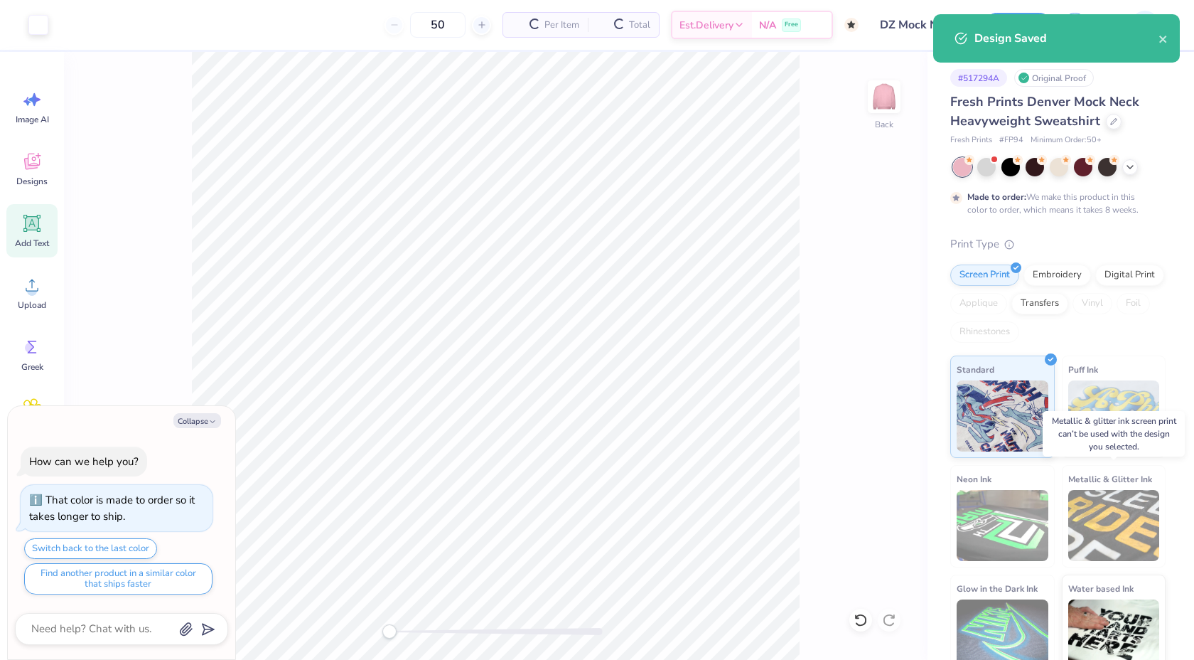
type textarea "x"
type input "$72.68"
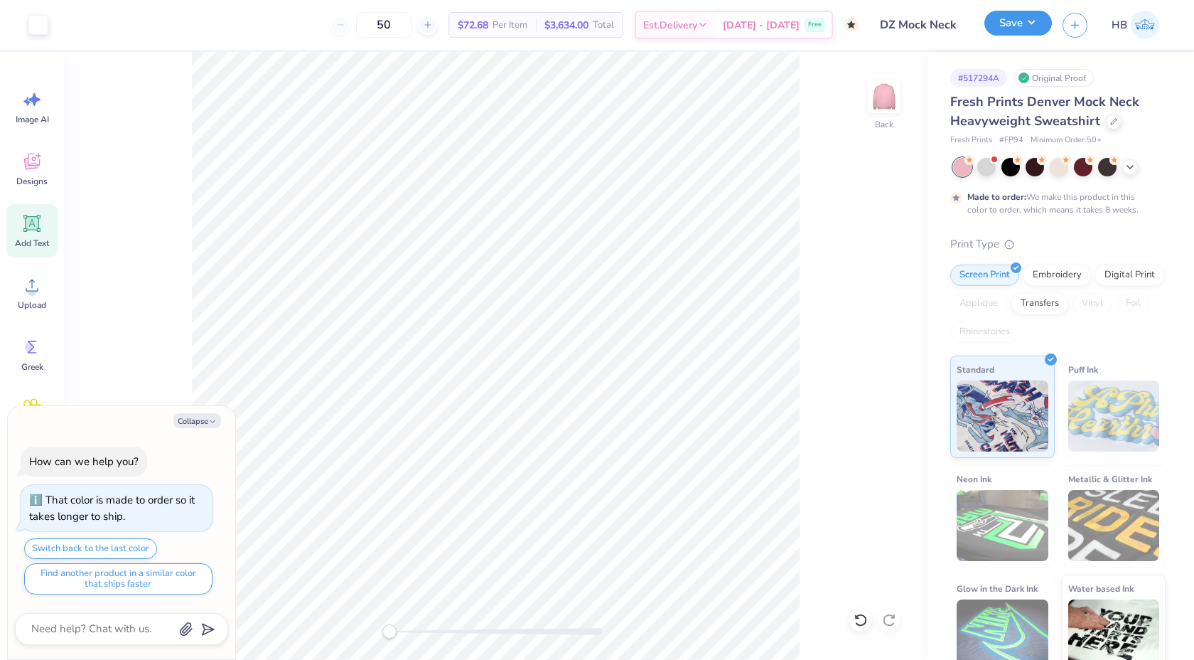
click at [1011, 31] on button "Save" at bounding box center [1019, 23] width 68 height 25
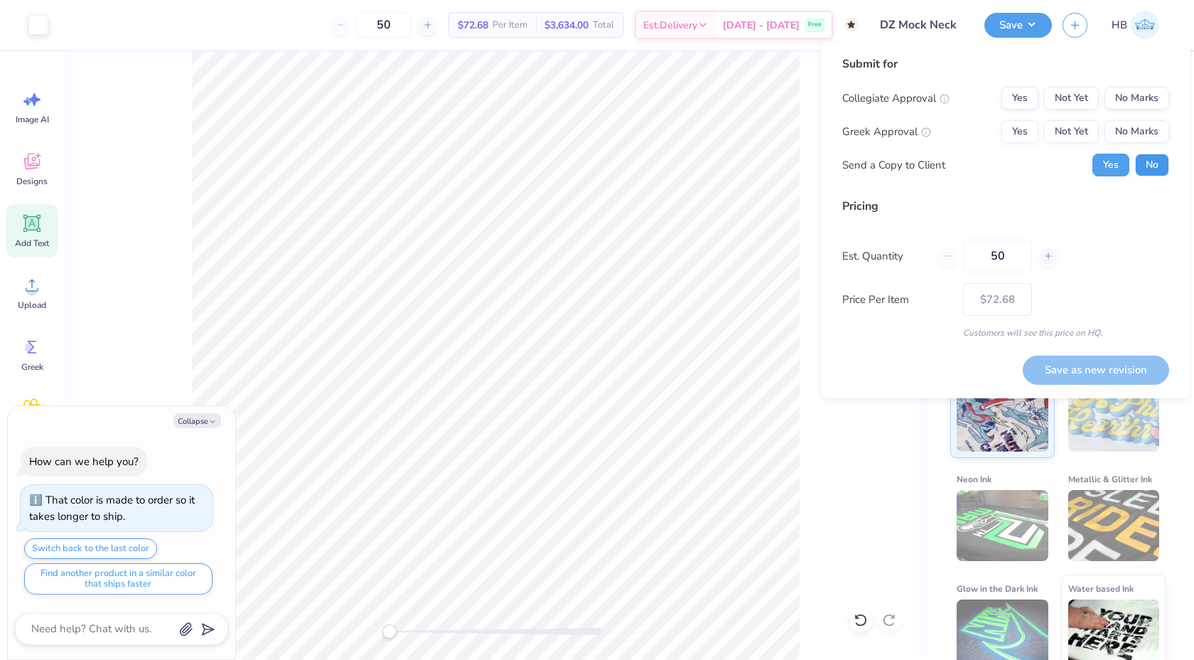
click at [1153, 172] on button "No" at bounding box center [1152, 165] width 34 height 23
click at [1068, 126] on button "Not Yet" at bounding box center [1071, 131] width 55 height 23
click at [1127, 96] on button "No Marks" at bounding box center [1137, 98] width 65 height 23
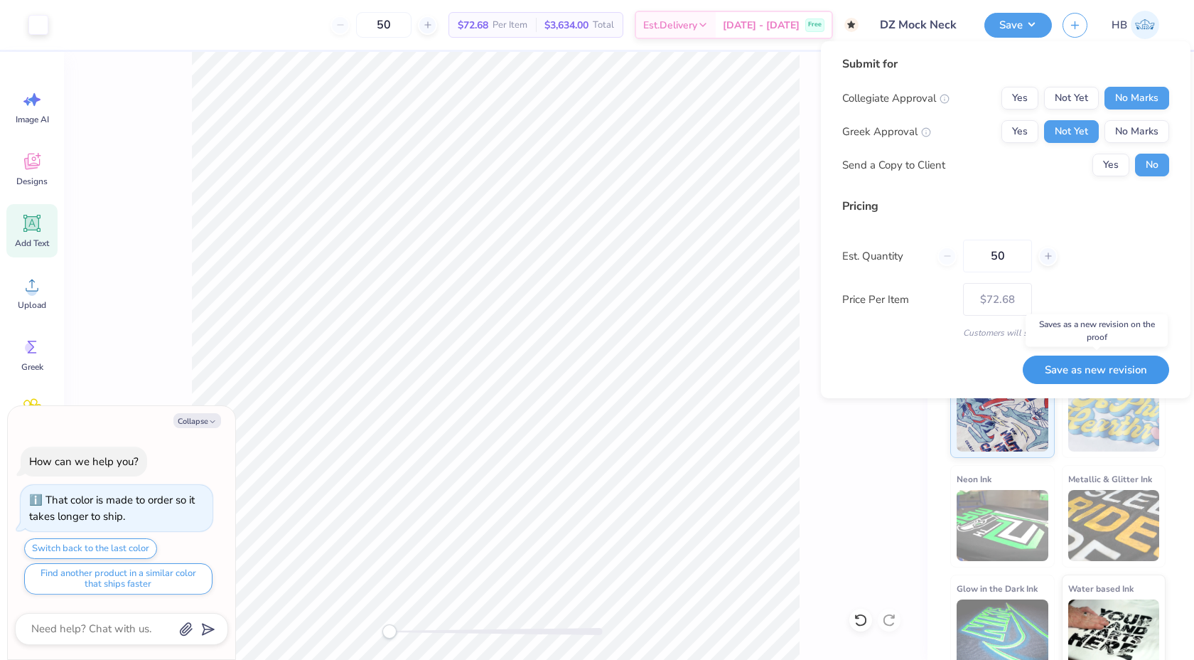
click at [1110, 375] on button "Save as new revision" at bounding box center [1096, 369] width 146 height 29
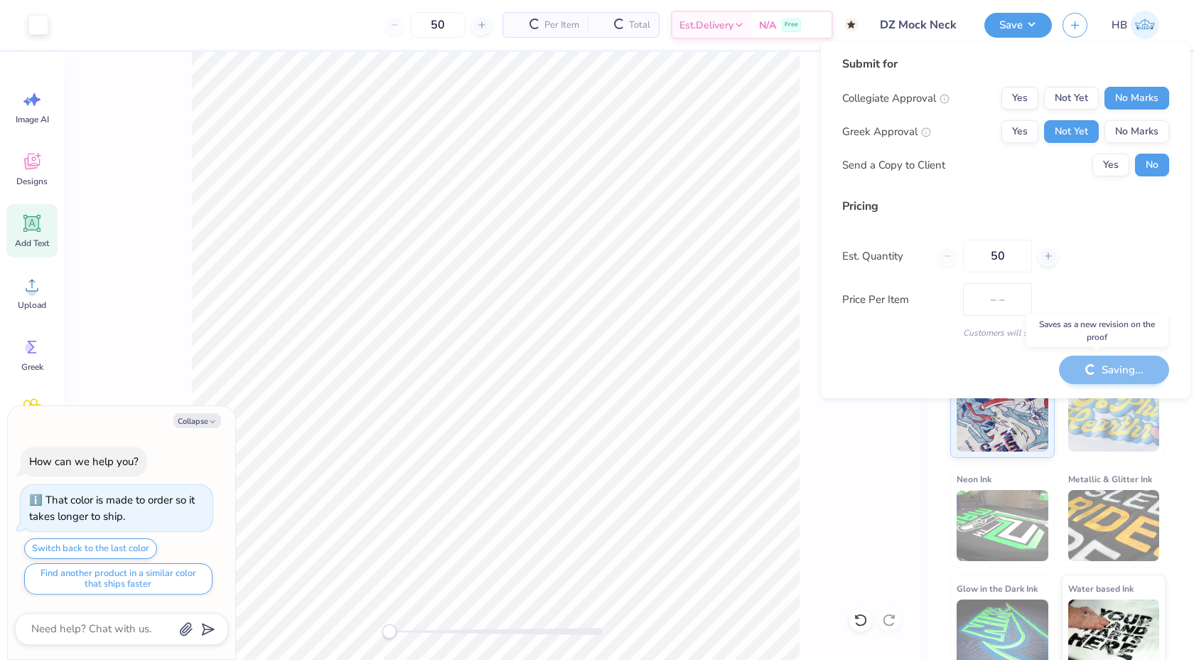
type textarea "x"
type input "– –"
type textarea "x"
type input "$72.68"
type textarea "x"
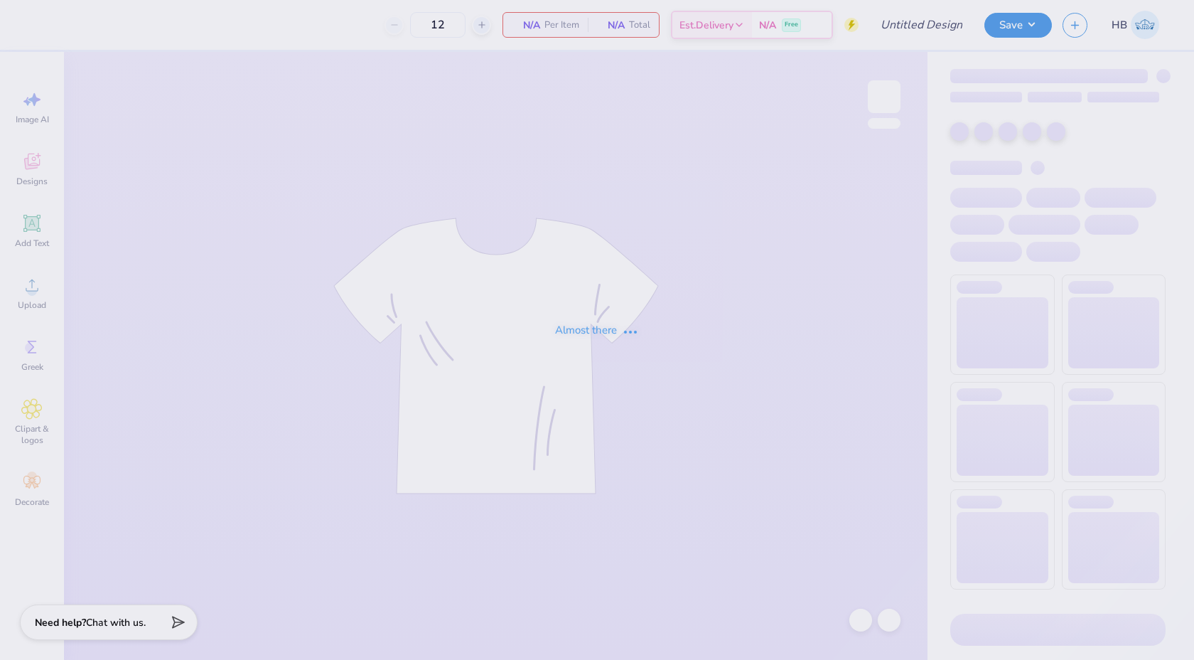
type input "50"
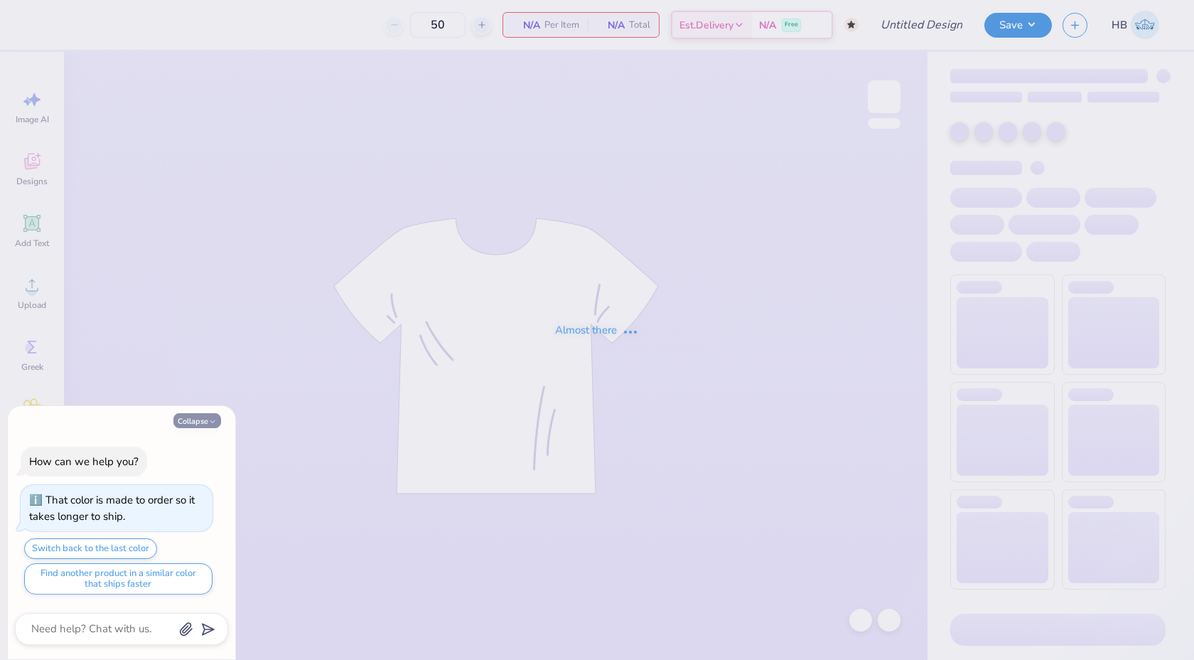
click at [214, 418] on icon "button" at bounding box center [212, 421] width 9 height 9
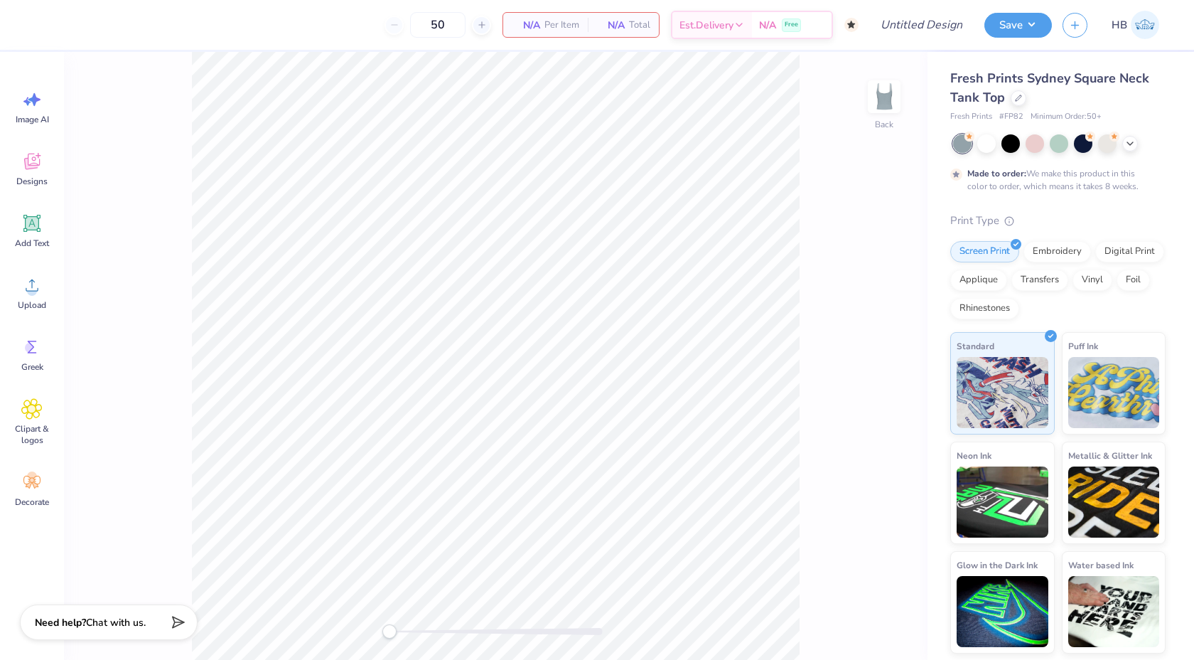
type textarea "x"
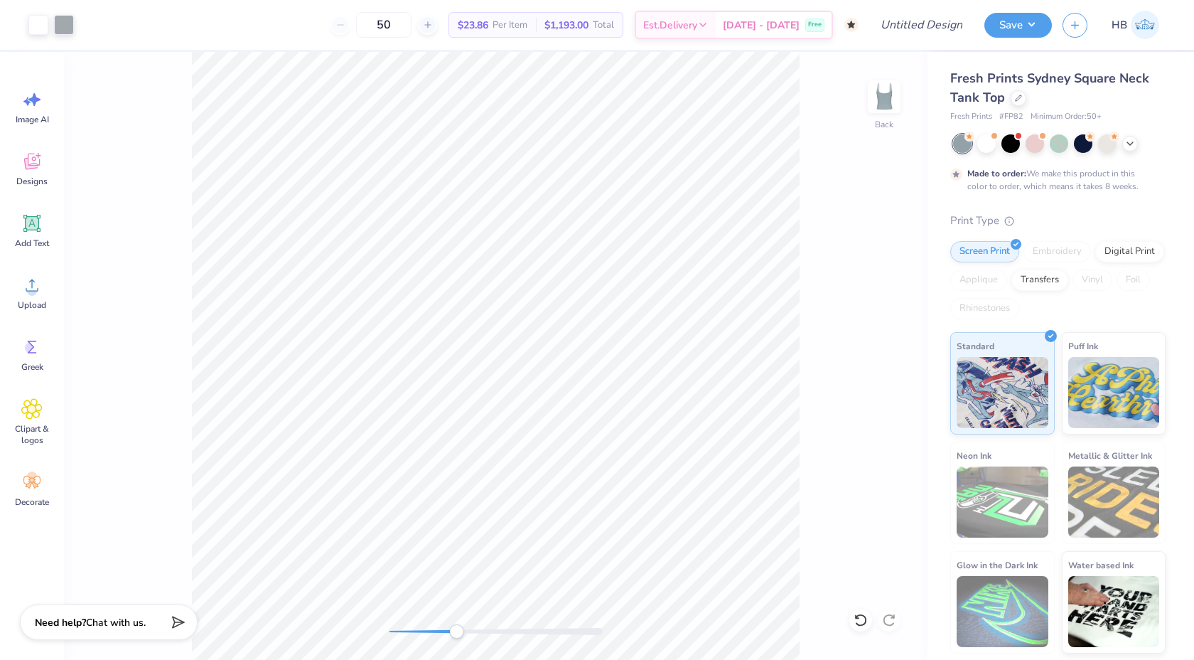
click at [456, 626] on div at bounding box center [496, 631] width 213 height 14
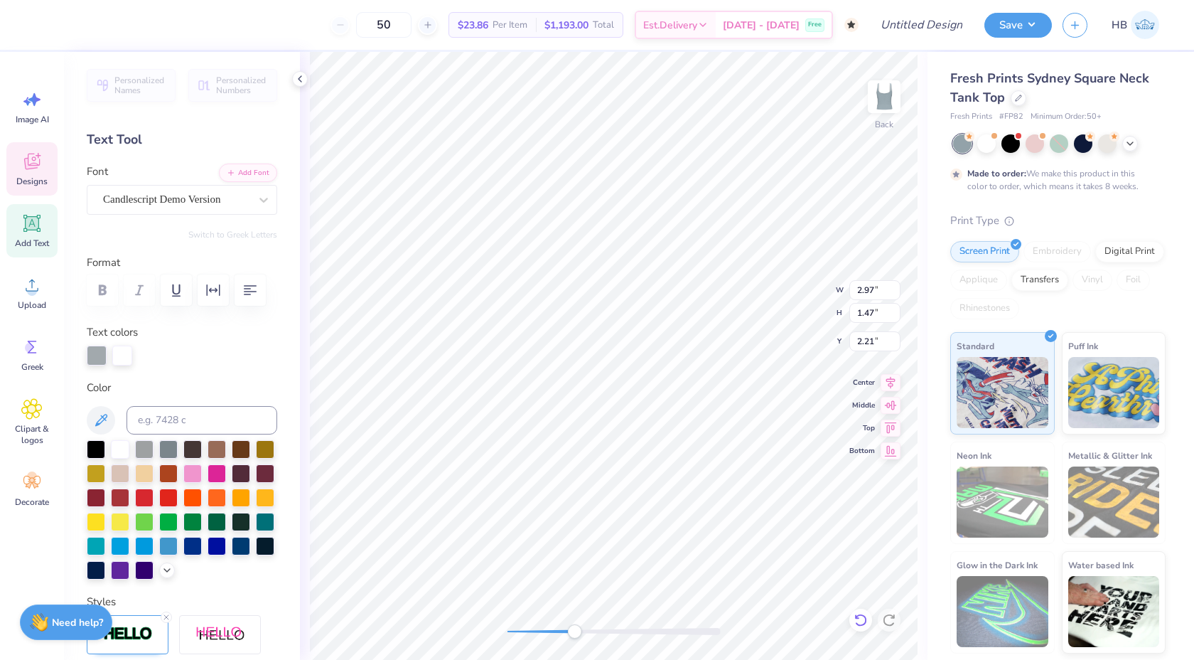
click at [864, 626] on icon at bounding box center [861, 620] width 14 height 14
type textarea "Delta"
type input "3.33"
type input "1.50"
type input "2.18"
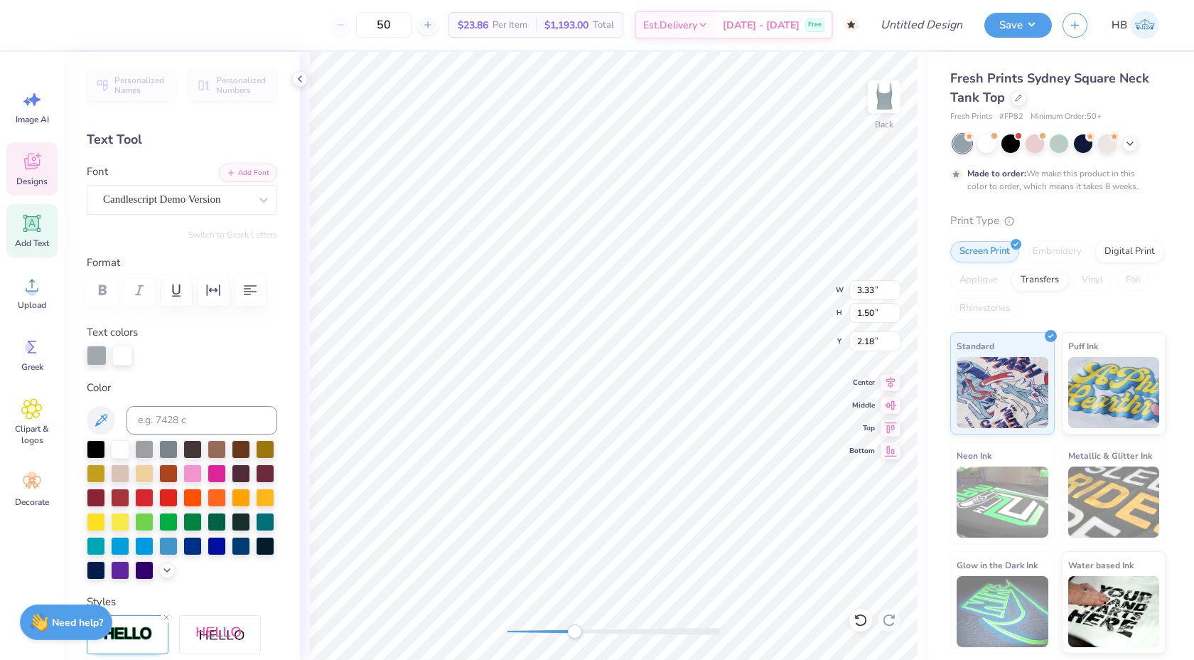
type textarea "Zeta"
drag, startPoint x: 576, startPoint y: 635, endPoint x: 533, endPoint y: 630, distance: 43.7
click at [533, 630] on div "Accessibility label" at bounding box center [535, 631] width 14 height 14
type input "3.32"
type input "1.45"
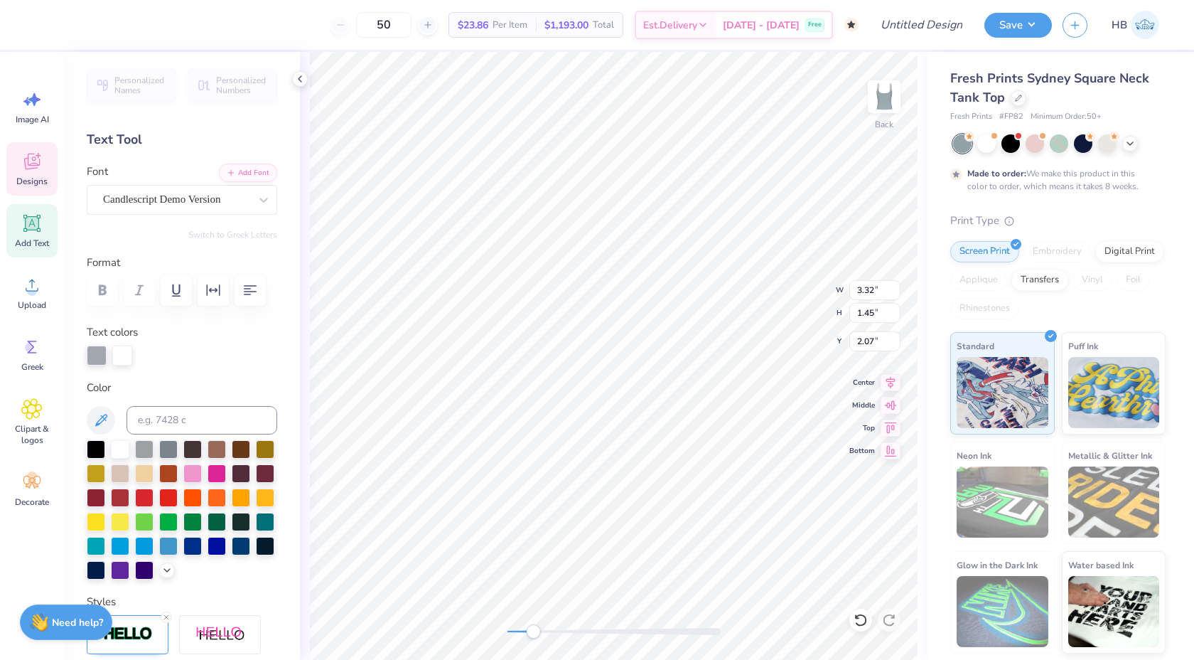
type input "2.07"
type input "3.32"
type input "1.45"
type input "2.07"
type input "1.06"
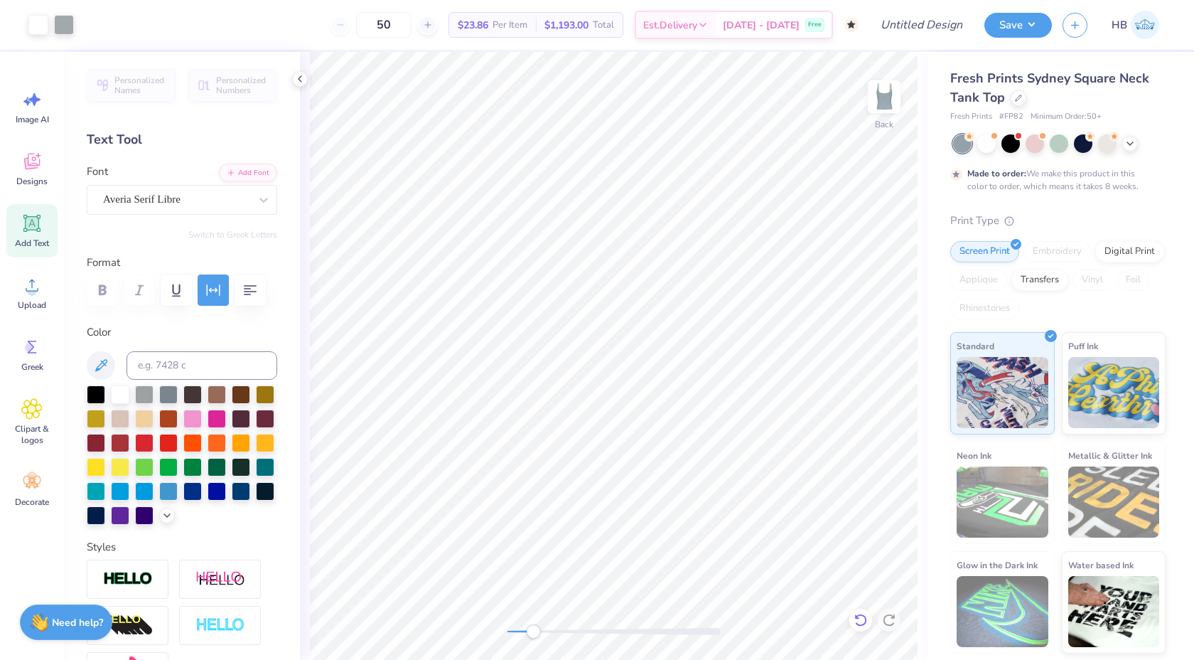
click at [864, 622] on icon at bounding box center [861, 620] width 14 height 14
type textarea "B"
type textarea "Pi Sigma"
type input "1.47"
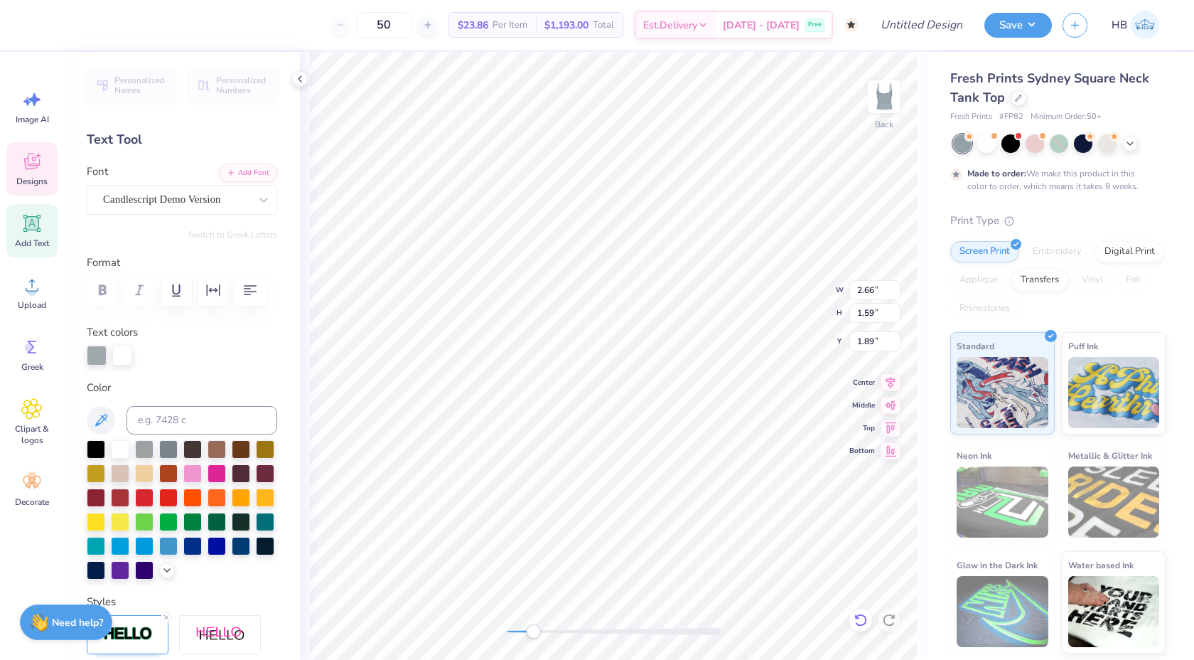
type input "3.32"
type input "1.45"
type input "2.03"
type input "2.66"
type input "1.59"
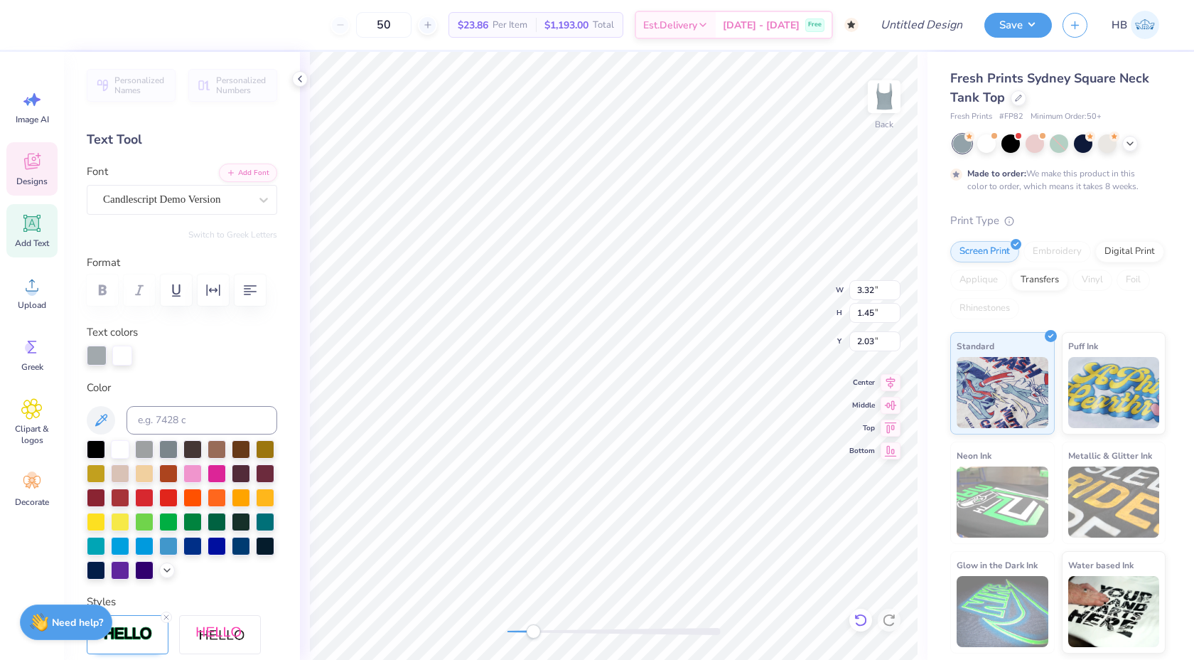
type input "1.89"
type input "3.32"
type input "1.45"
type input "2.03"
type input "0.98"
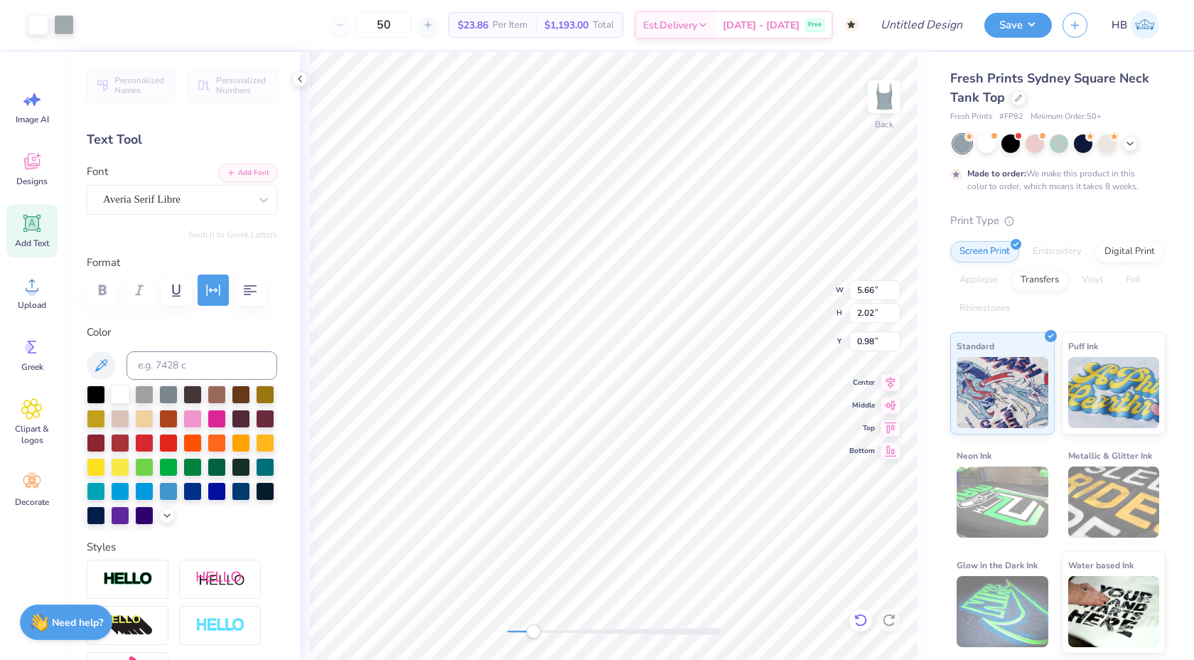
type input "1.34"
click at [487, 619] on div "Back" at bounding box center [614, 356] width 628 height 608
click at [1012, 103] on div "Fresh Prints Sydney Square Neck Tank Top" at bounding box center [1057, 88] width 215 height 38
click at [1017, 101] on div at bounding box center [1019, 97] width 16 height 16
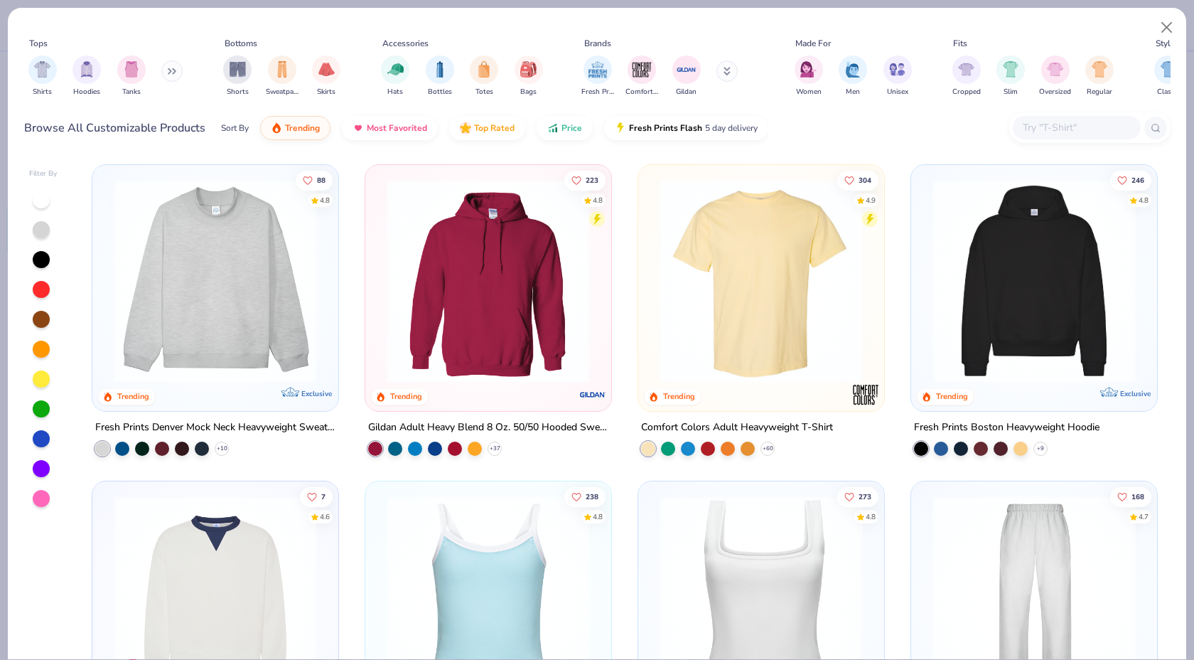
click at [267, 328] on img at bounding box center [216, 280] width 218 height 203
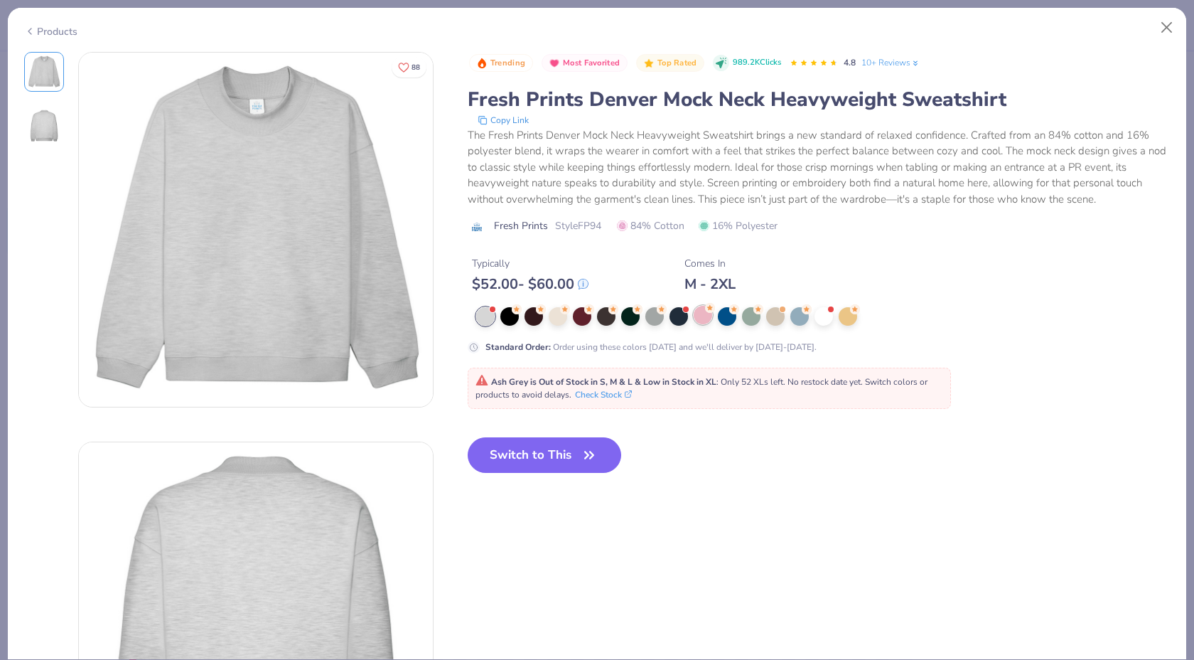
click at [700, 318] on div at bounding box center [703, 315] width 18 height 18
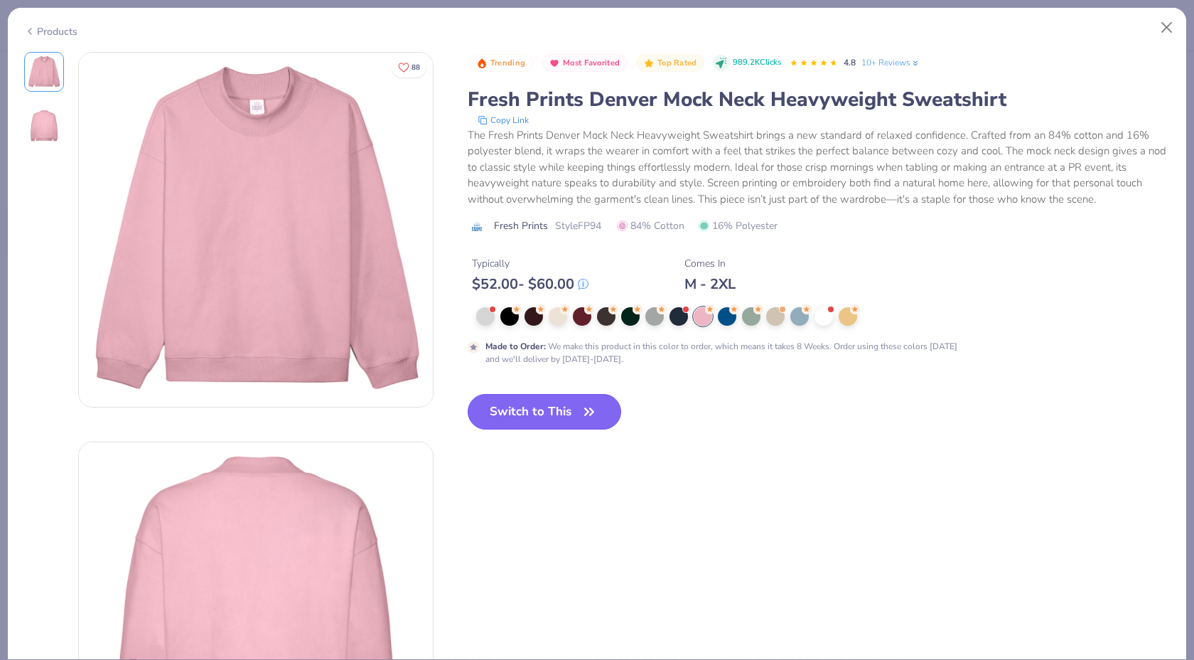
click at [541, 418] on button "Switch to This" at bounding box center [545, 412] width 154 height 36
click at [577, 404] on button "Switch to This" at bounding box center [545, 412] width 154 height 36
click at [528, 421] on button "Switch to This" at bounding box center [545, 412] width 154 height 36
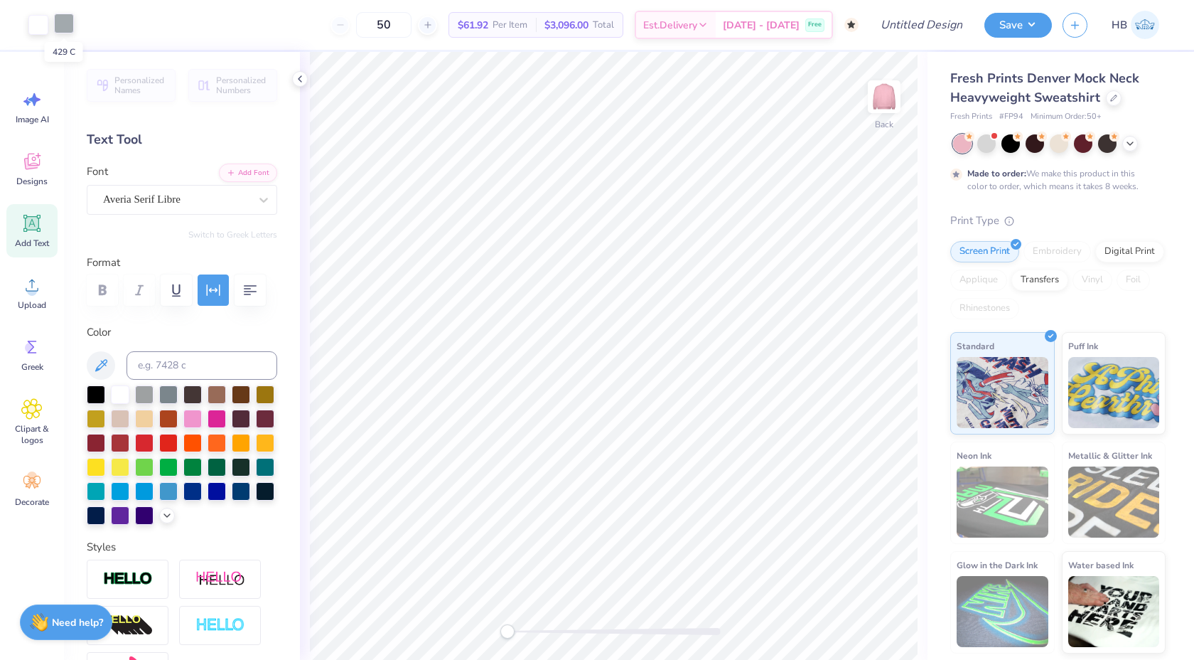
click at [70, 32] on div at bounding box center [64, 24] width 20 height 20
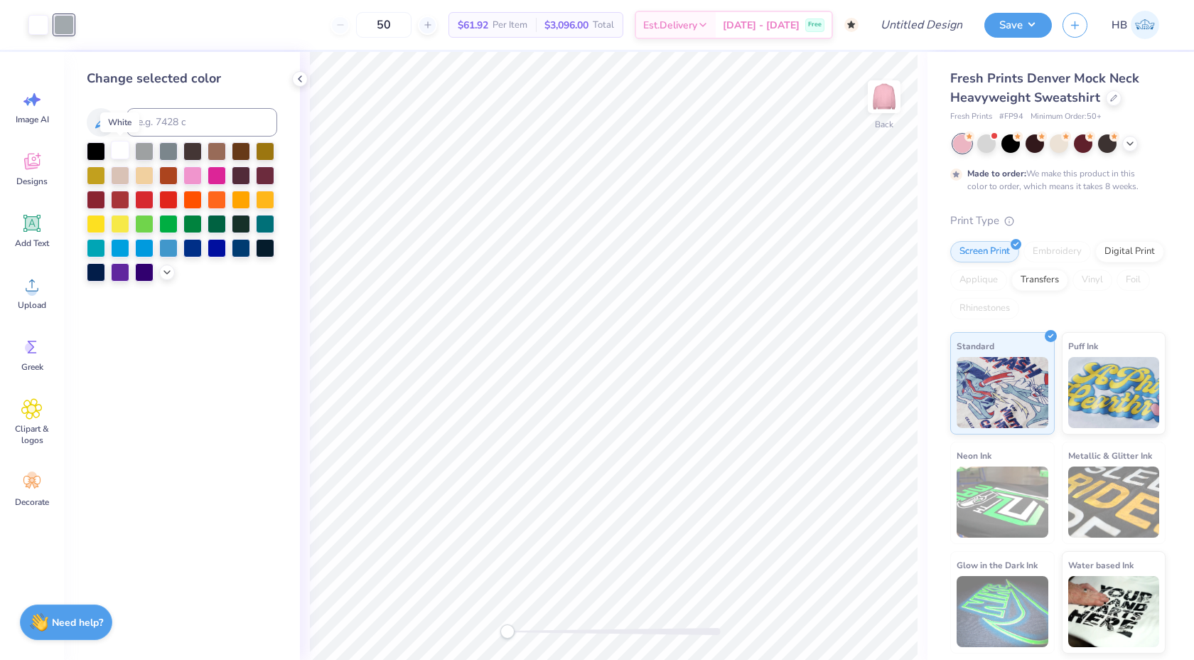
click at [115, 156] on div at bounding box center [120, 150] width 18 height 18
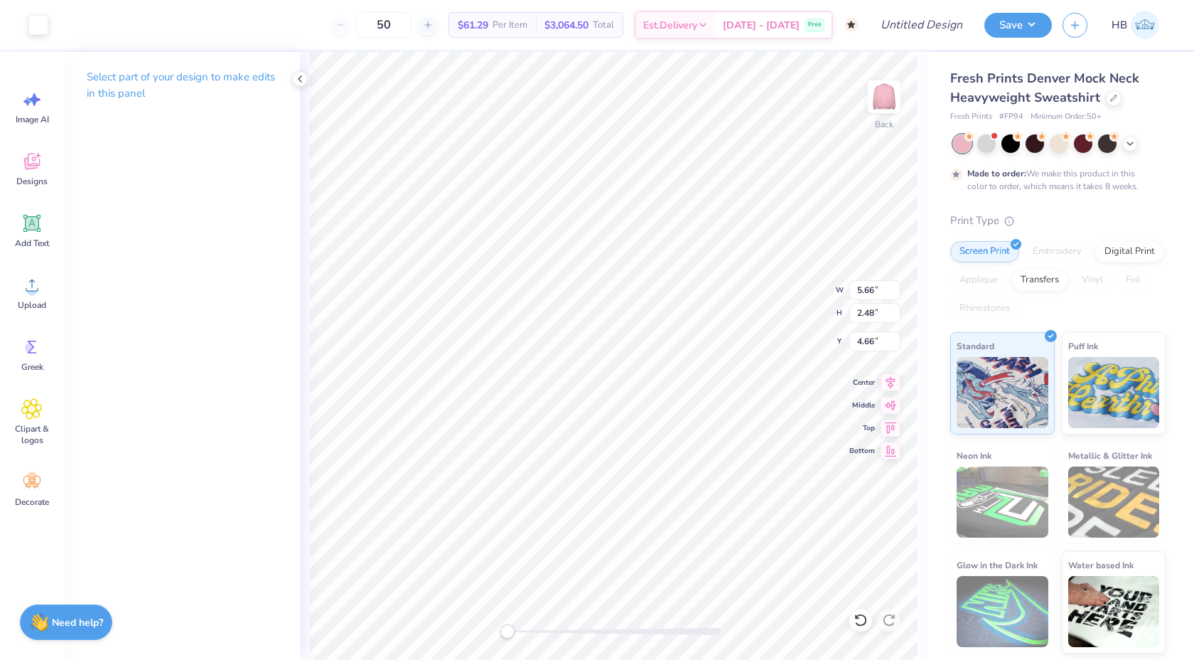
type input "3.00"
click at [303, 75] on icon at bounding box center [299, 78] width 11 height 11
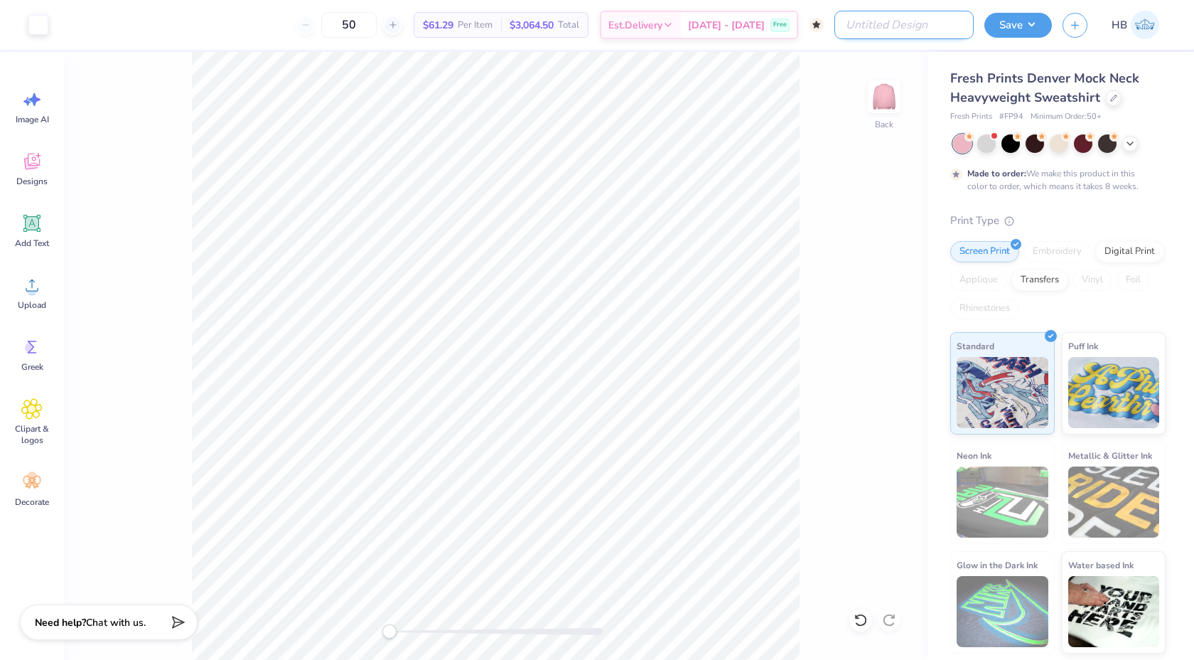
click at [935, 32] on input "Design Title" at bounding box center [904, 25] width 139 height 28
type input "DZ Mock Neck"
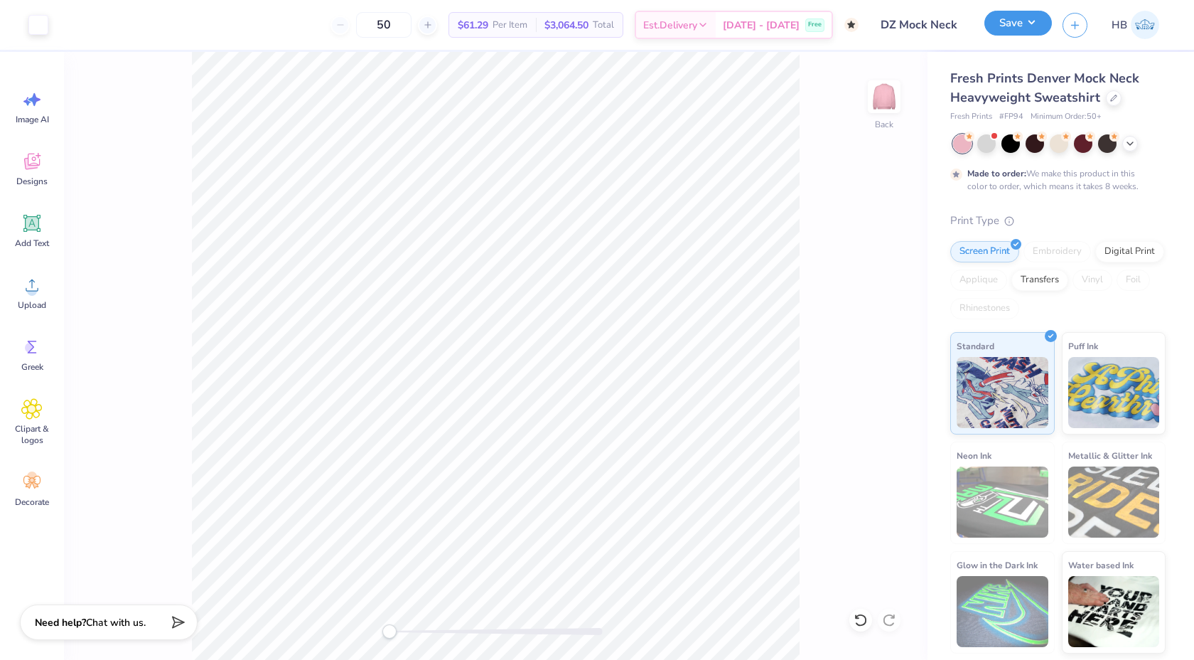
click at [994, 27] on button "Save" at bounding box center [1019, 23] width 68 height 25
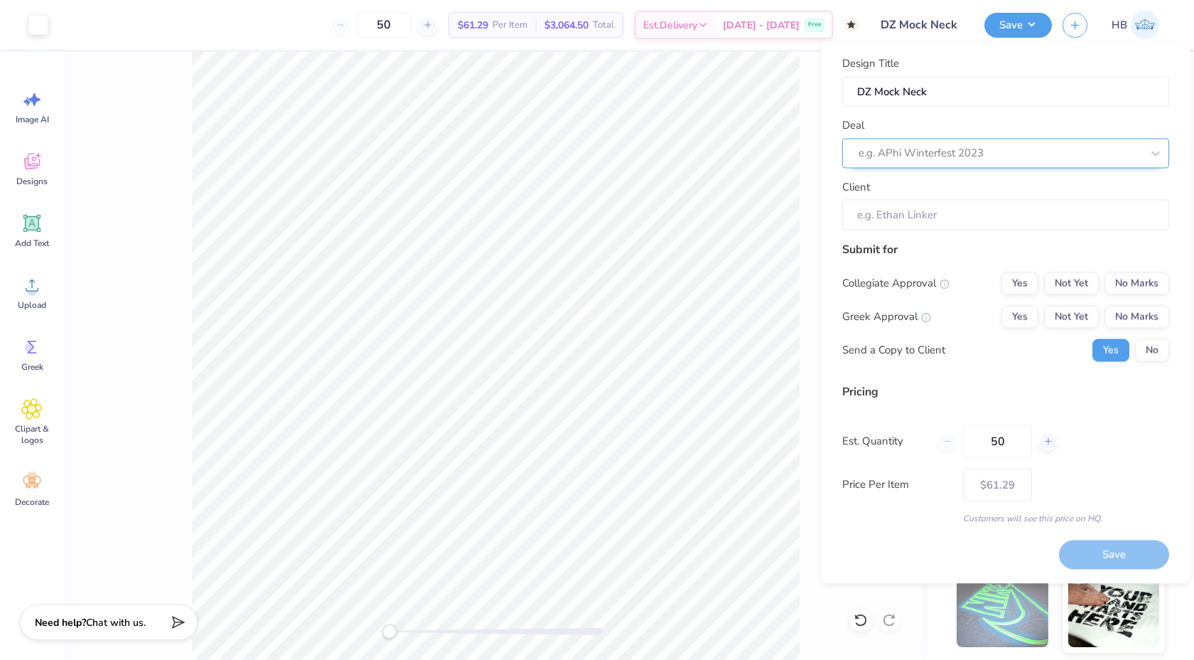
click at [955, 162] on div "e.g. APhi Winterfest 2023" at bounding box center [1000, 153] width 286 height 22
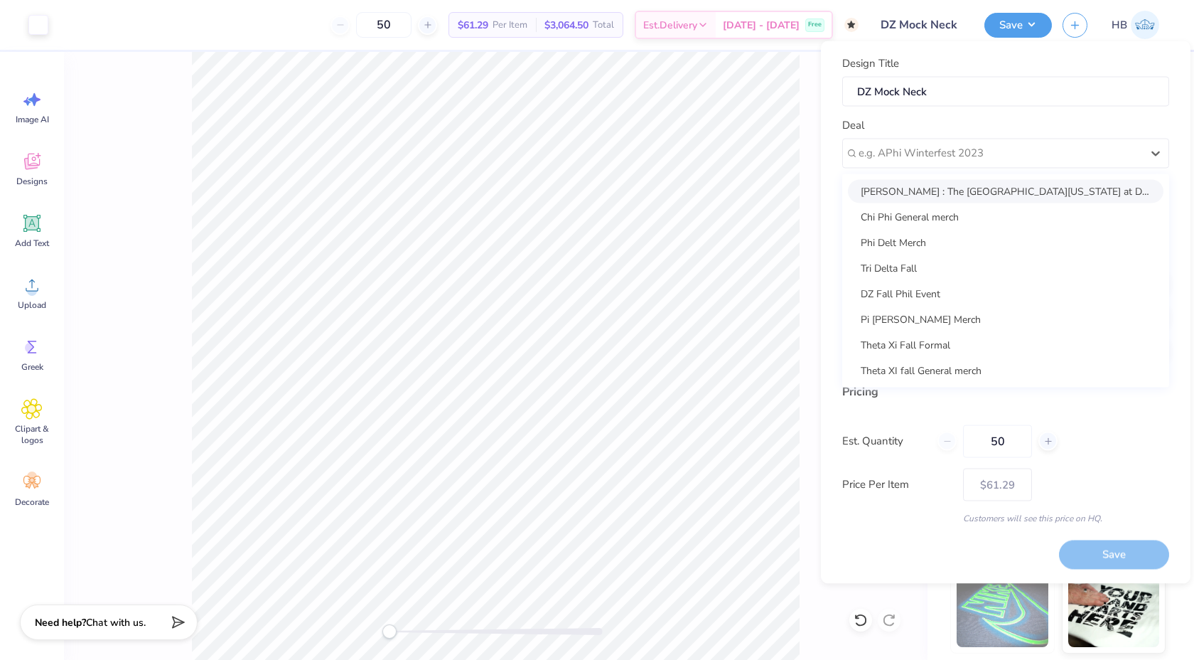
click at [947, 187] on div "[PERSON_NAME] : The [GEOGRAPHIC_DATA][US_STATE] at Dallas - [PERSON_NAME]" at bounding box center [1006, 190] width 316 height 23
type input "[PERSON_NAME]"
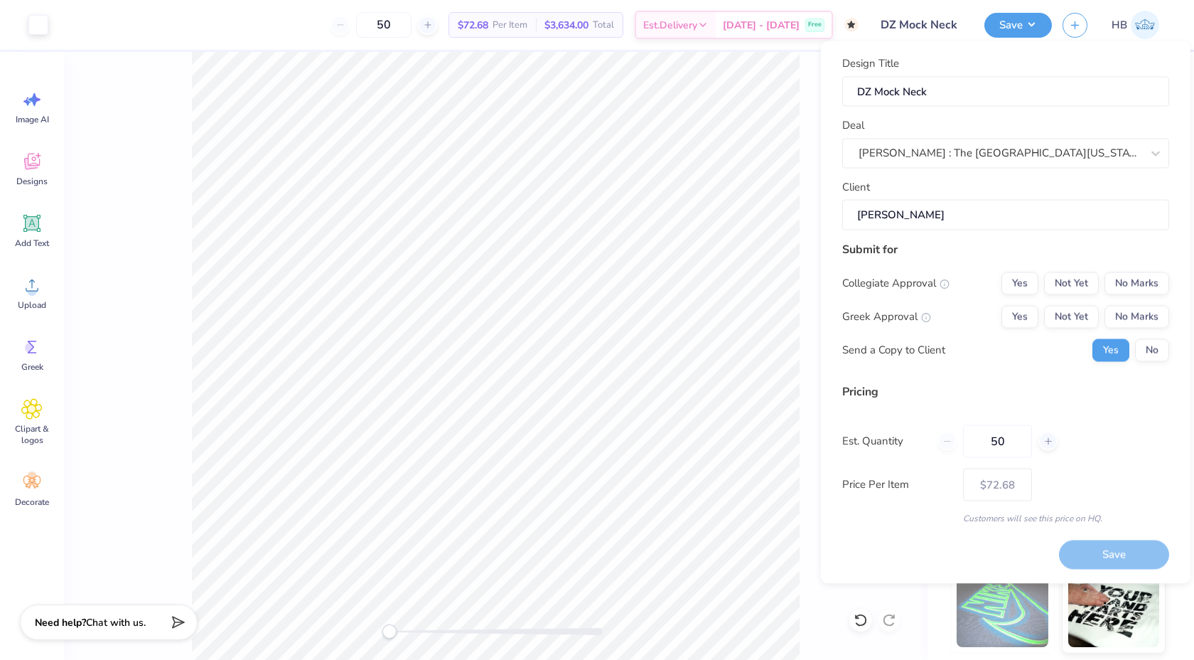
click at [948, 213] on input "[PERSON_NAME]" at bounding box center [1005, 215] width 327 height 31
click at [1078, 289] on button "Not Yet" at bounding box center [1071, 283] width 55 height 23
click at [1137, 284] on button "No Marks" at bounding box center [1137, 283] width 65 height 23
click at [1088, 311] on button "Not Yet" at bounding box center [1071, 316] width 55 height 23
click at [1150, 344] on button "No" at bounding box center [1152, 349] width 34 height 23
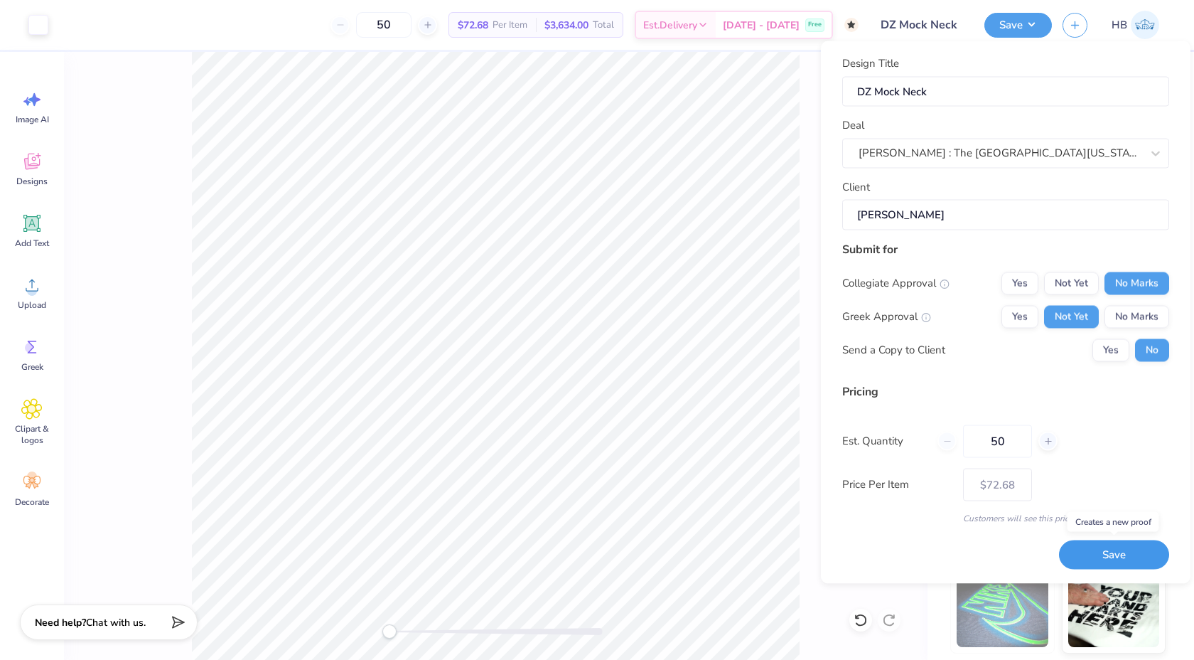
click at [1102, 547] on button "Save" at bounding box center [1114, 554] width 110 height 29
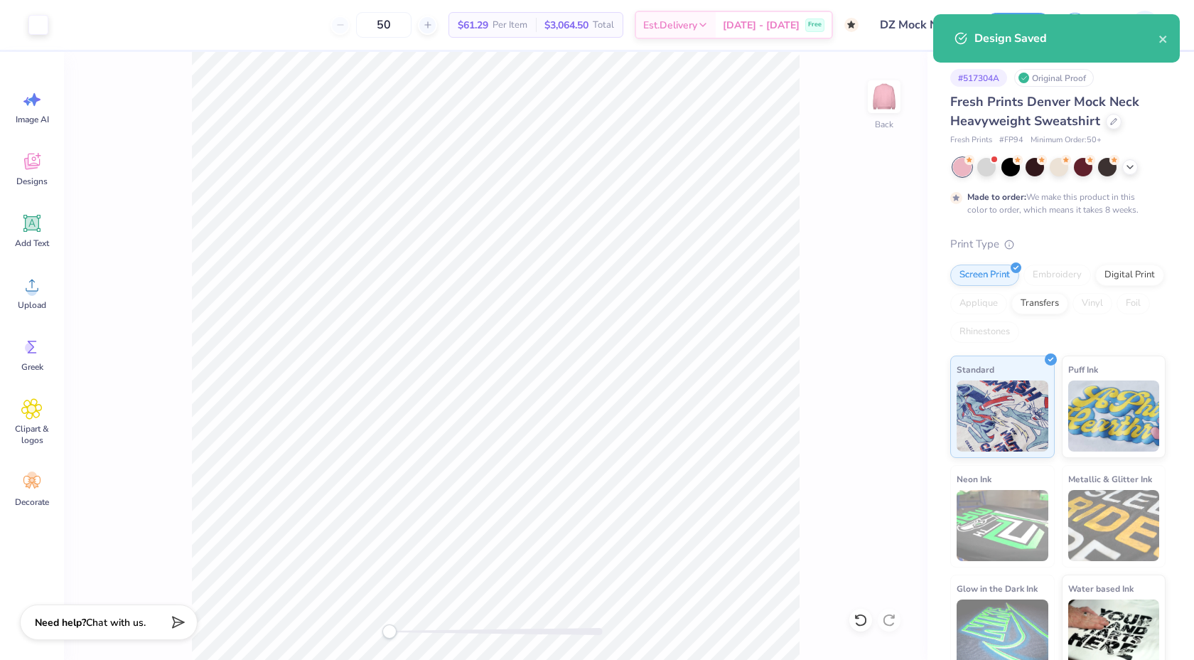
type input "$72.68"
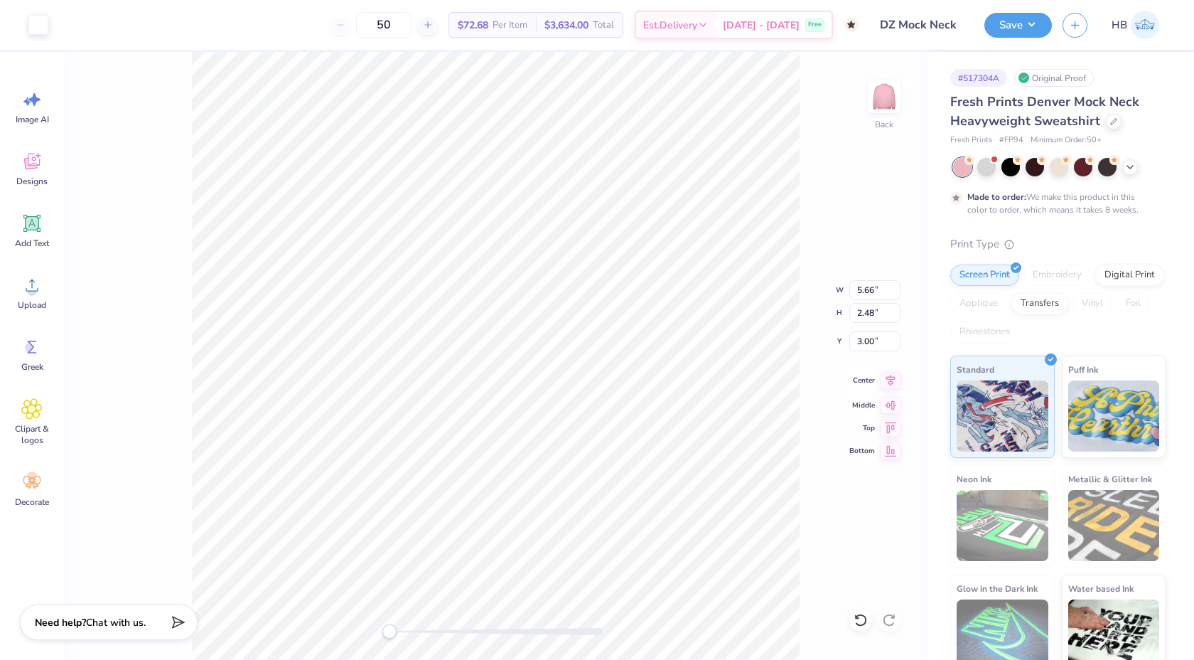
click at [896, 381] on icon at bounding box center [891, 380] width 20 height 17
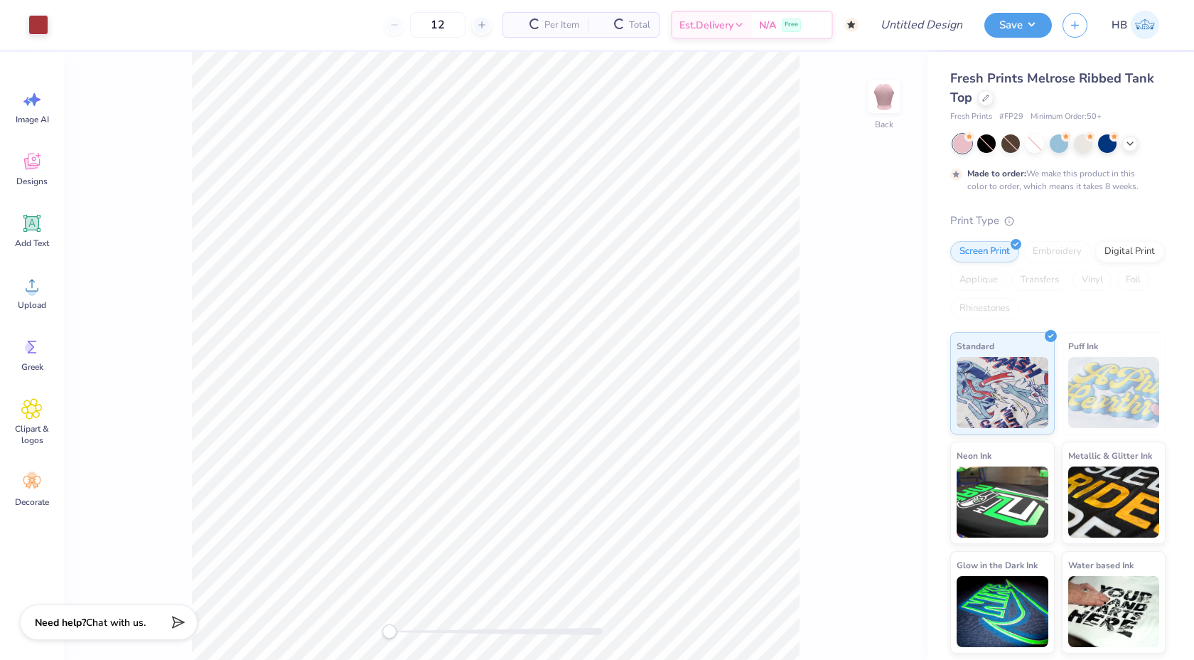
type input "50"
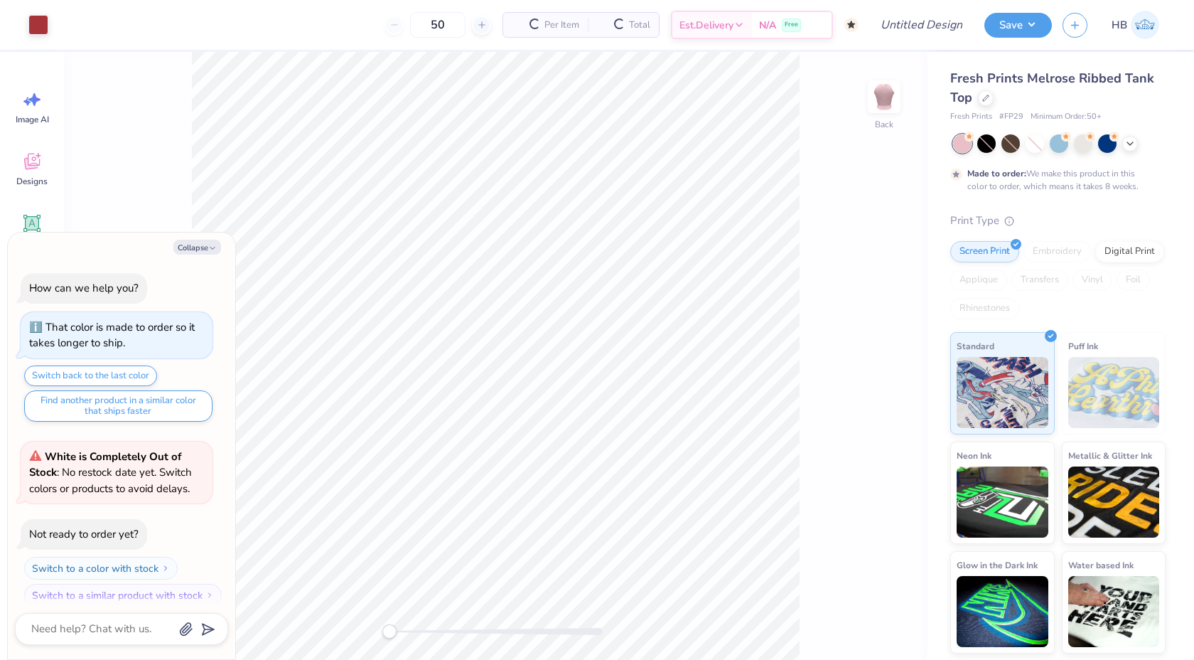
scroll to position [11, 0]
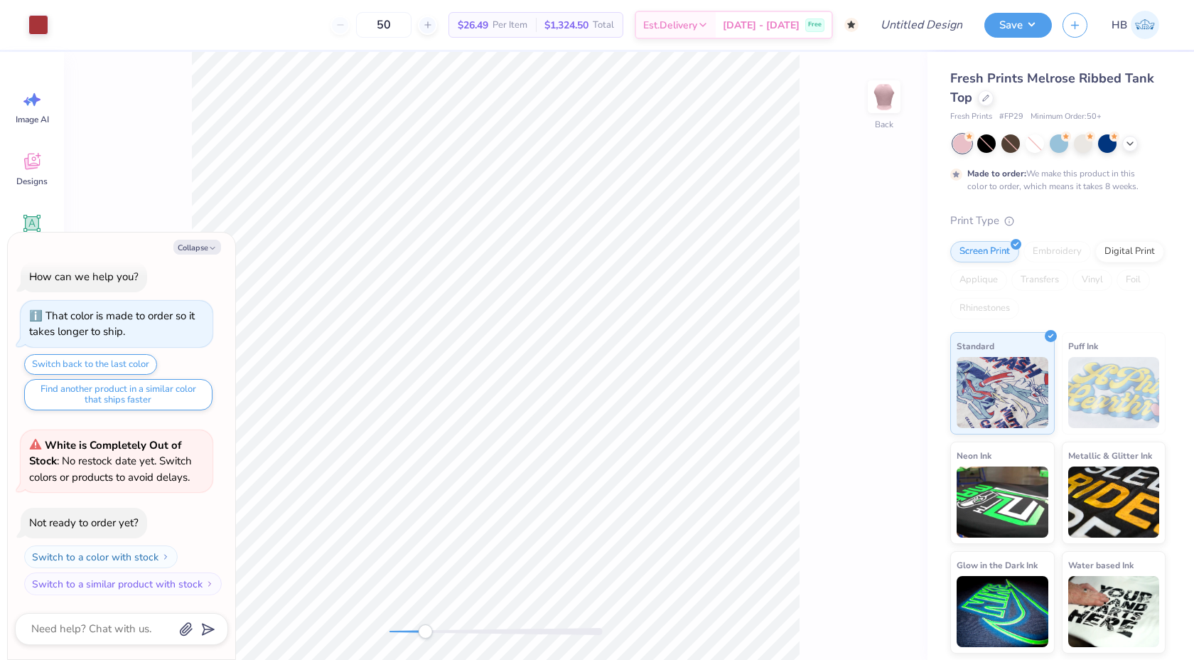
click at [425, 631] on div at bounding box center [496, 631] width 213 height 7
click at [213, 243] on button "Collapse" at bounding box center [197, 247] width 48 height 15
type textarea "x"
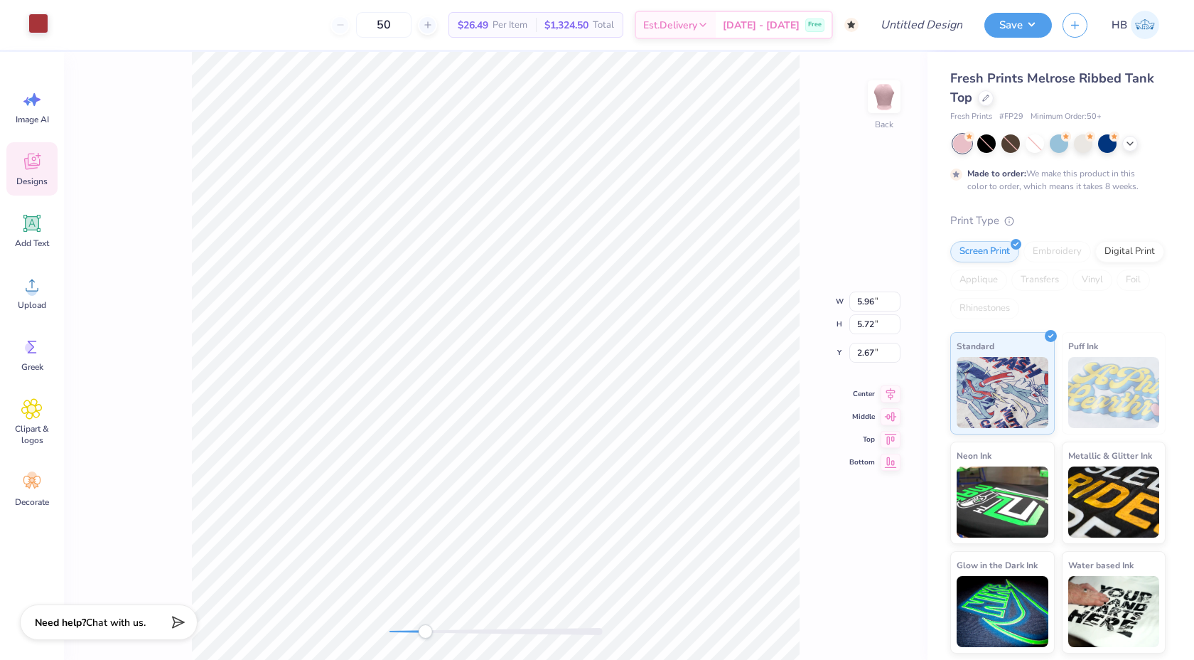
click at [48, 24] on div at bounding box center [38, 24] width 20 height 20
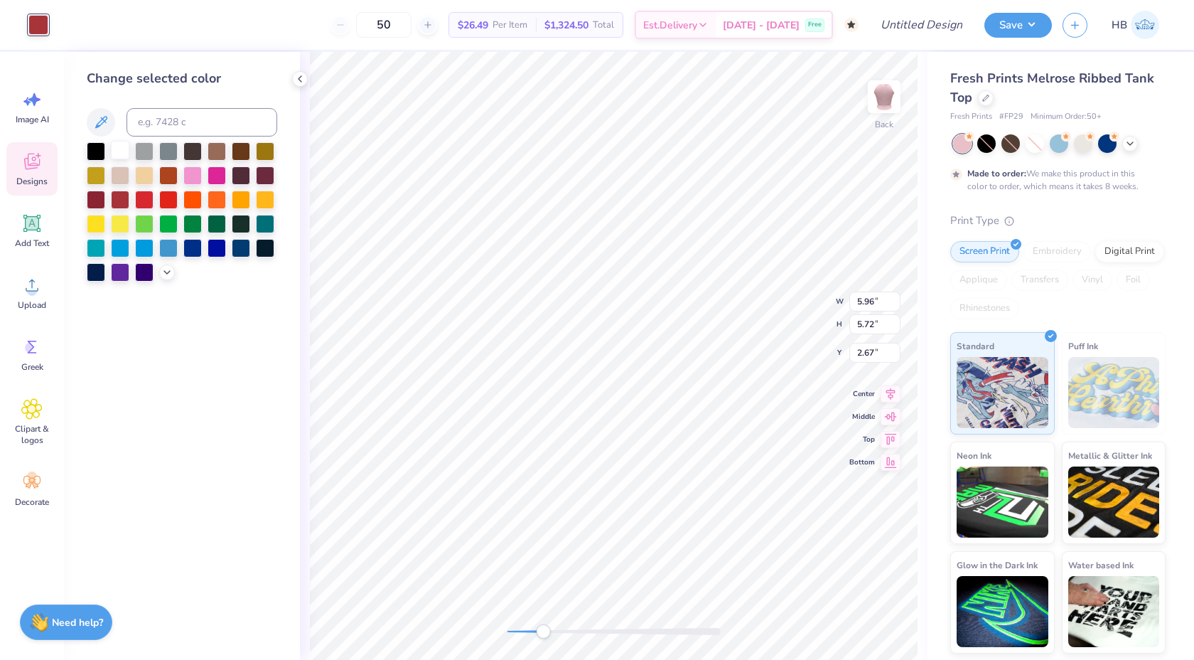
click at [124, 156] on div at bounding box center [120, 150] width 18 height 18
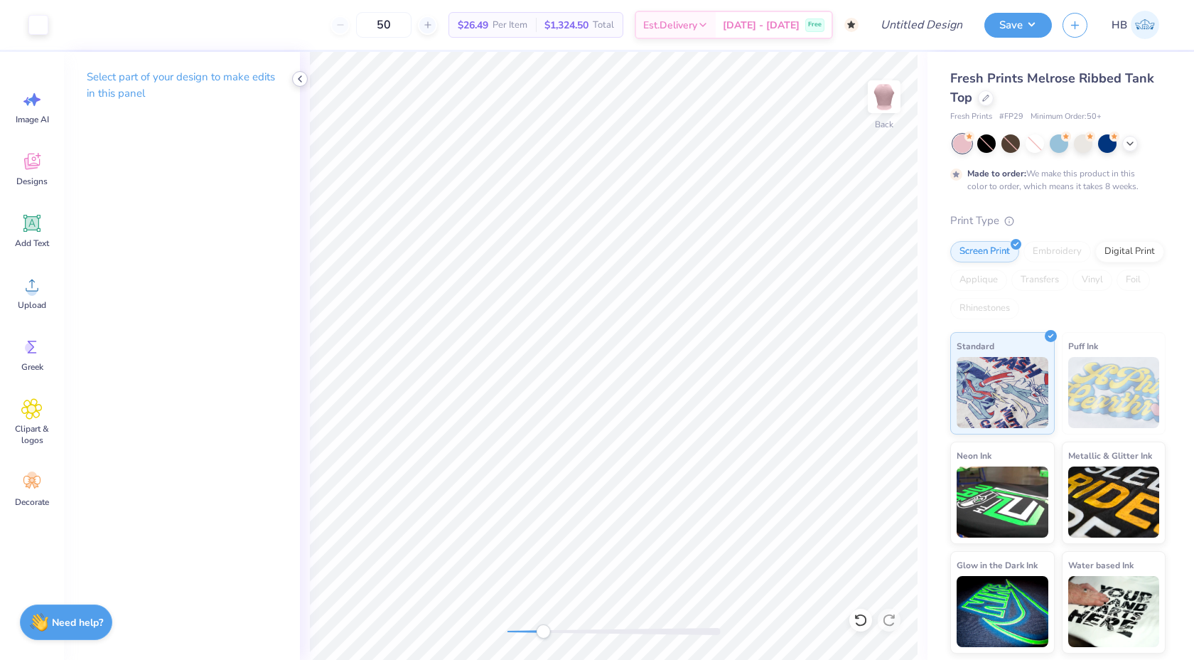
click at [299, 85] on div at bounding box center [300, 79] width 16 height 16
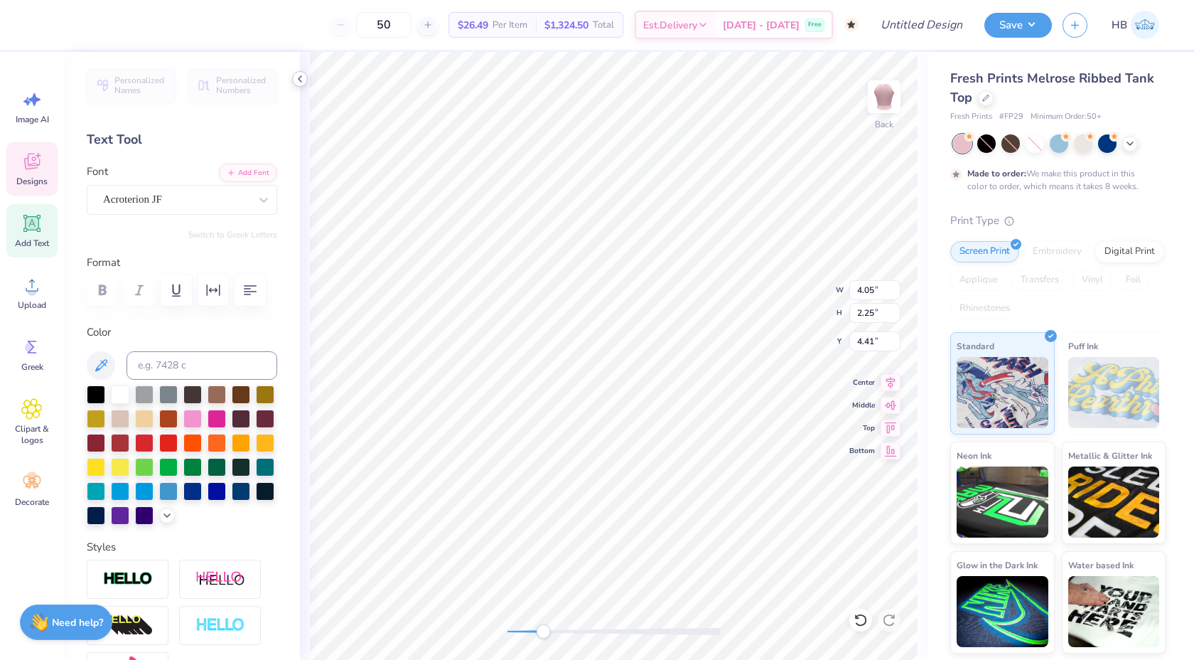
type textarea "Delta"
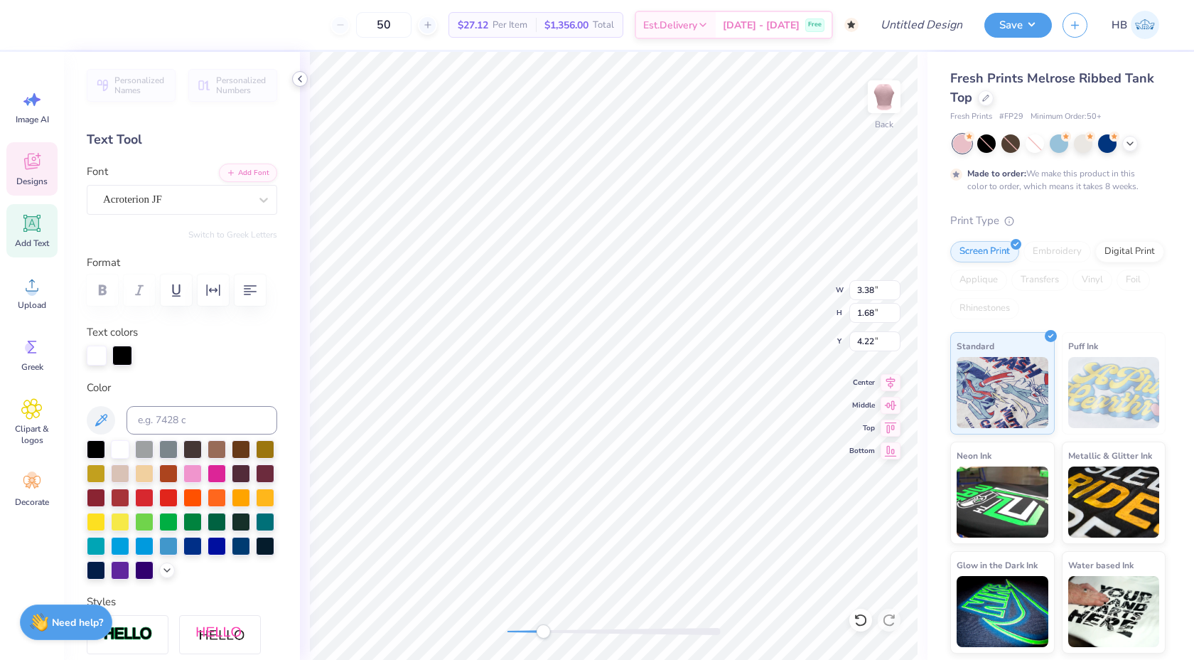
type textarea "Zeta"
type input "2.65"
type input "2.10"
type input "4.94"
type input "3.38"
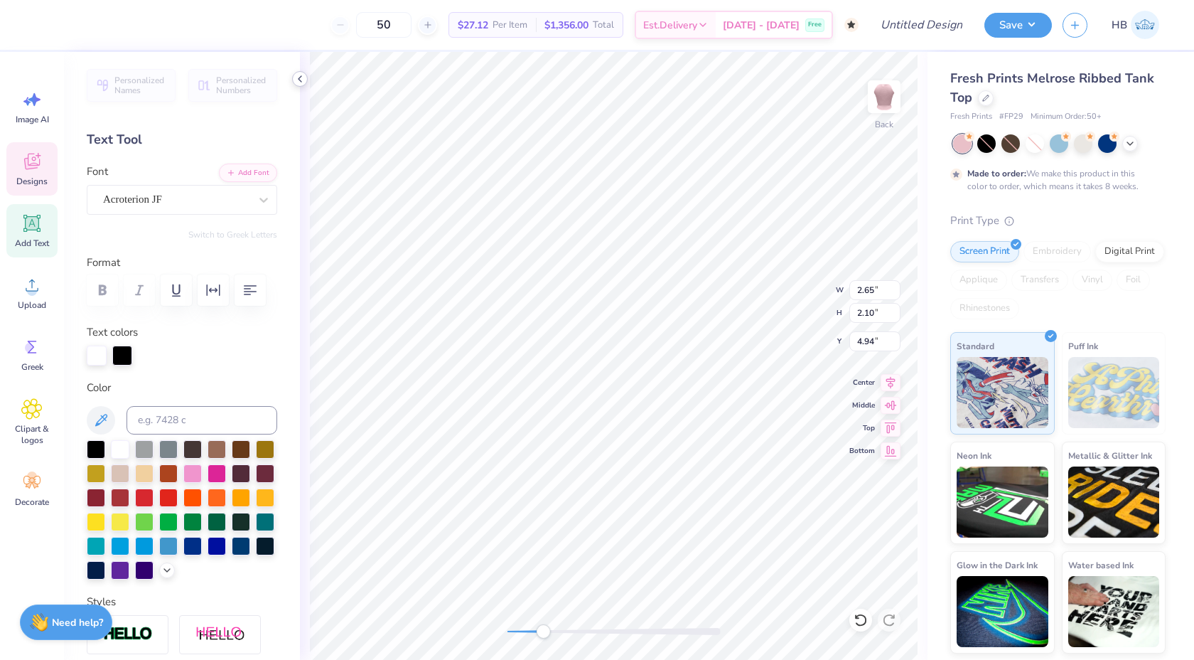
type input "1.68"
type input "4.22"
type input "8.31"
type input "2.86"
type input "0.96"
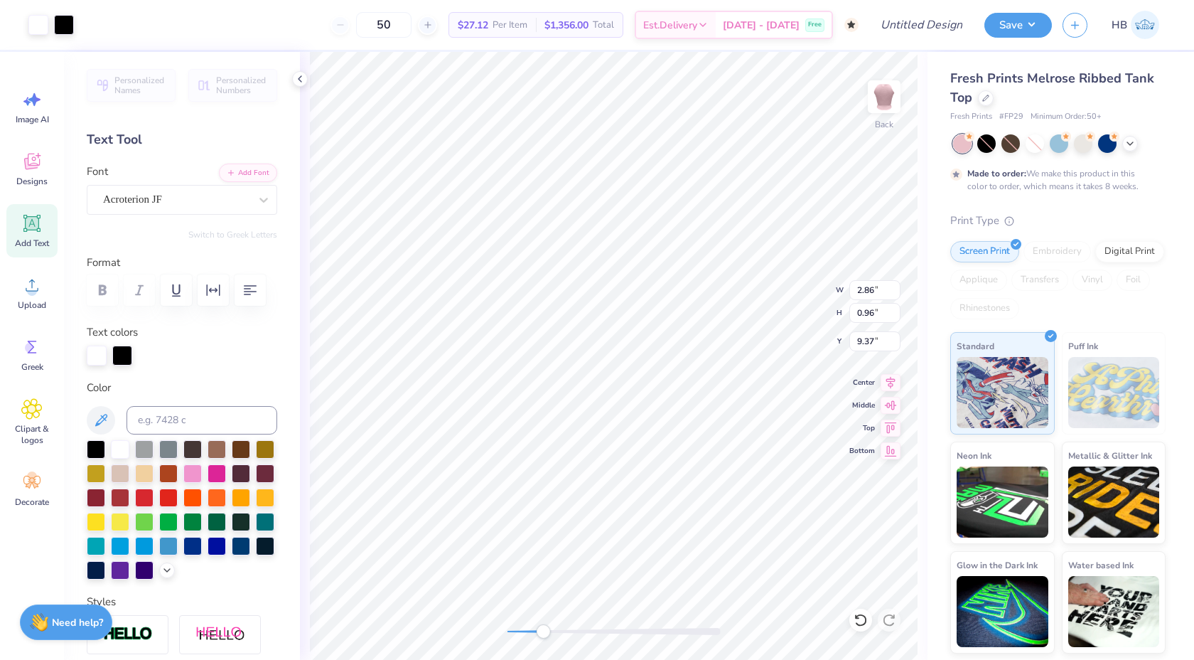
type input "5.27"
type input "4.76"
type input "1.79"
type input "4.30"
click at [208, 201] on div "Acroterion JF" at bounding box center [176, 199] width 149 height 22
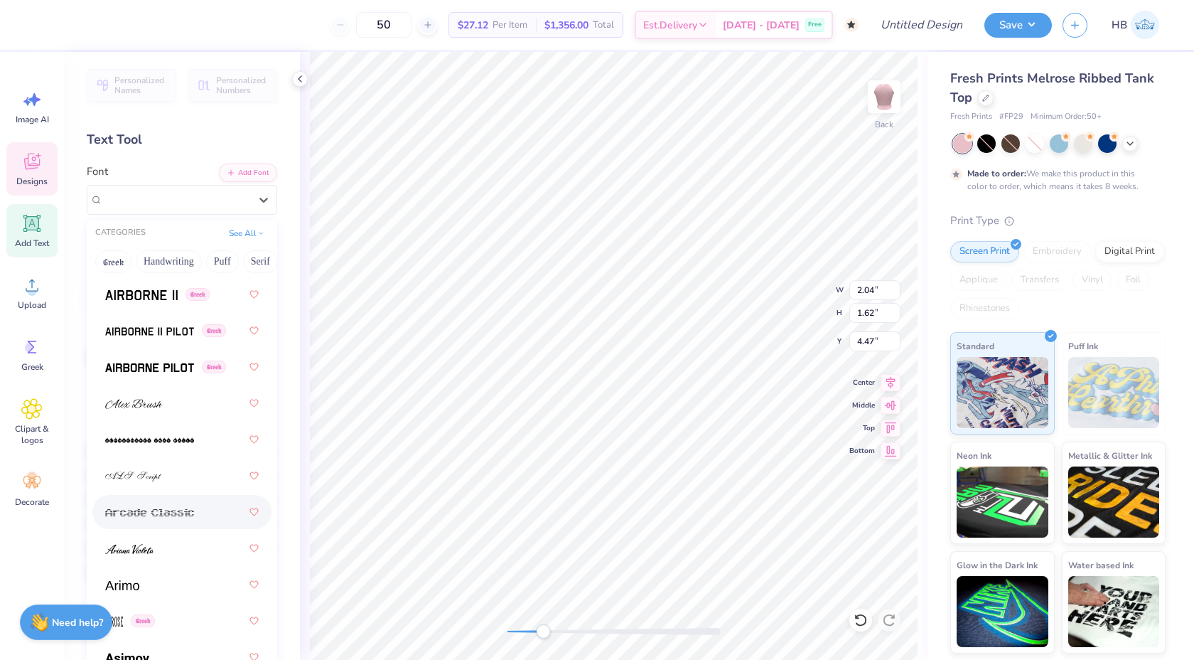
scroll to position [470, 0]
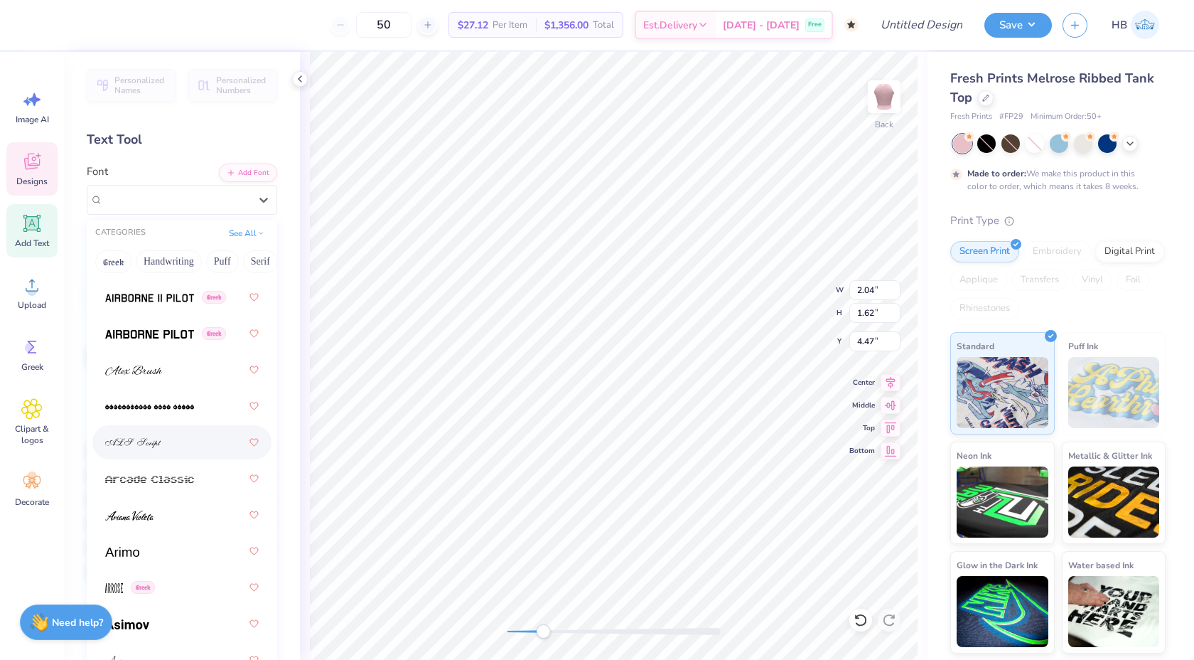
click at [164, 450] on div at bounding box center [182, 442] width 154 height 26
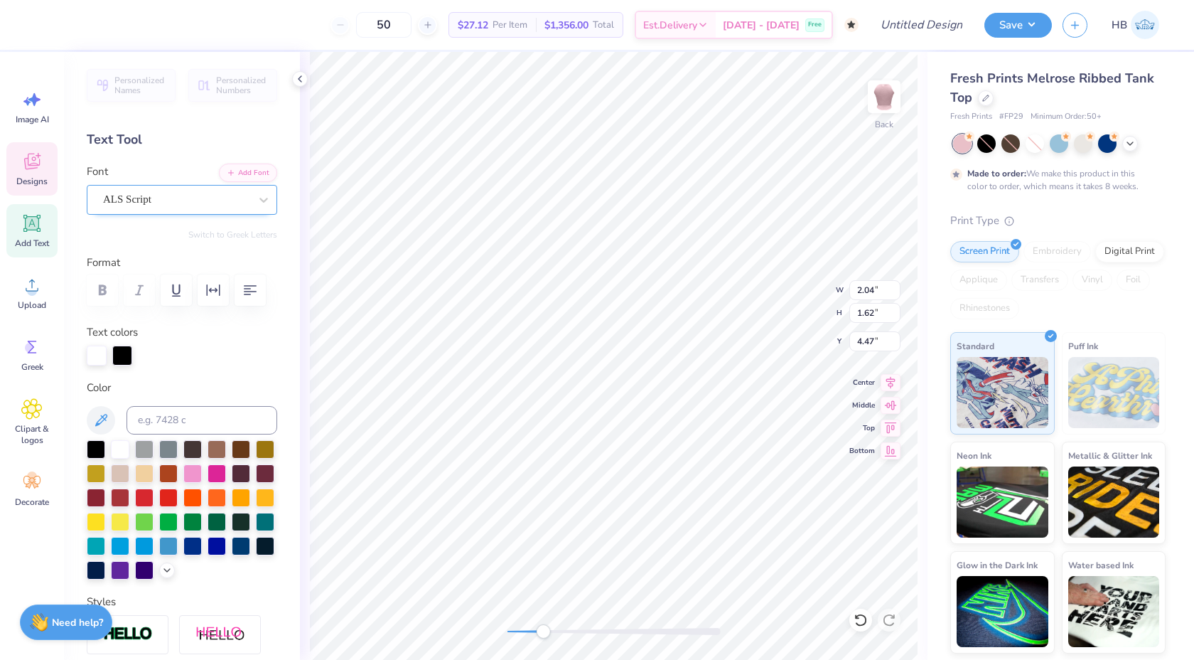
click at [144, 208] on div "ALS Script" at bounding box center [176, 199] width 149 height 22
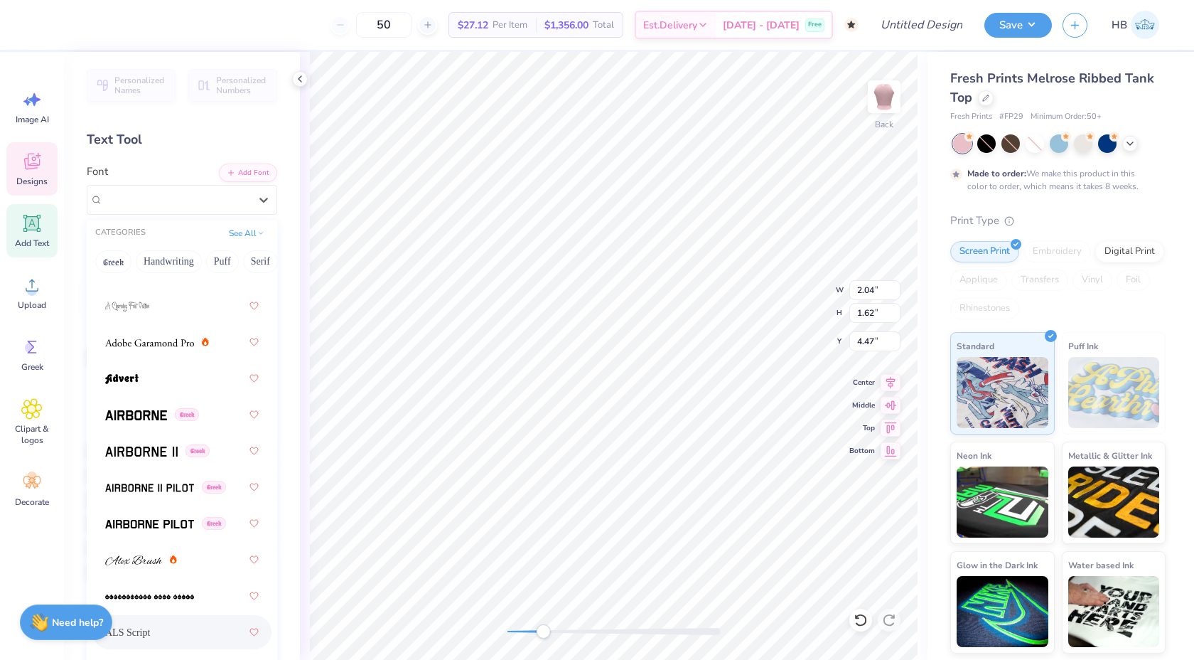
scroll to position [520, 0]
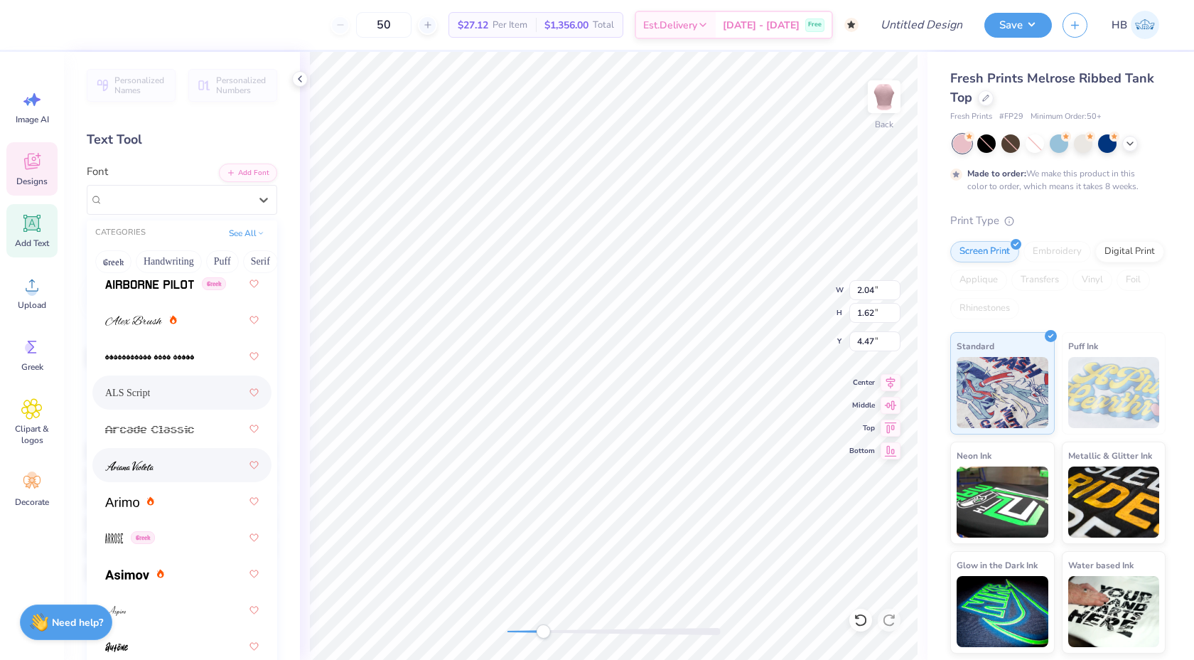
click at [137, 473] on div at bounding box center [182, 465] width 154 height 26
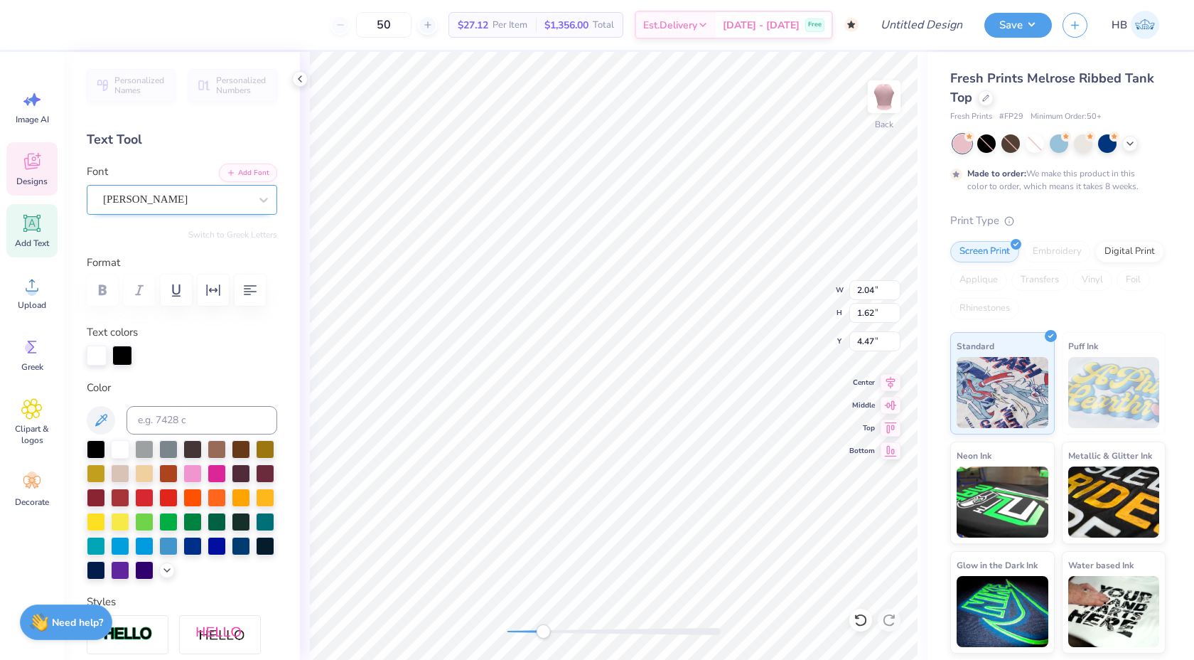
click at [128, 198] on div "[PERSON_NAME]" at bounding box center [176, 199] width 149 height 22
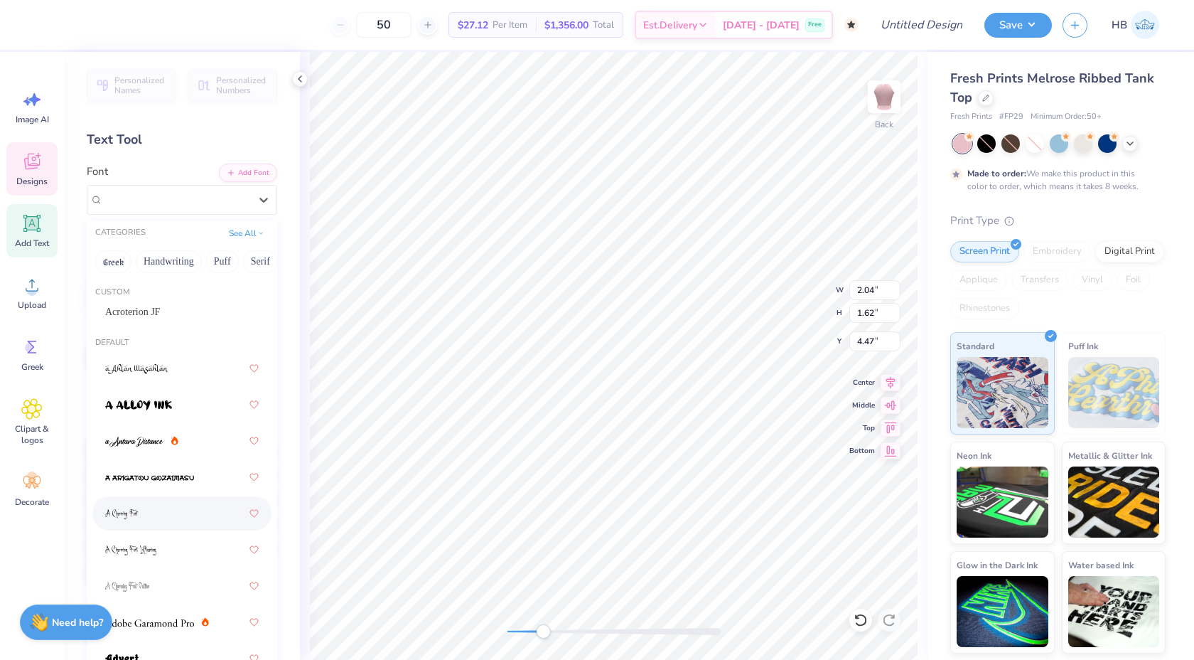
scroll to position [155, 0]
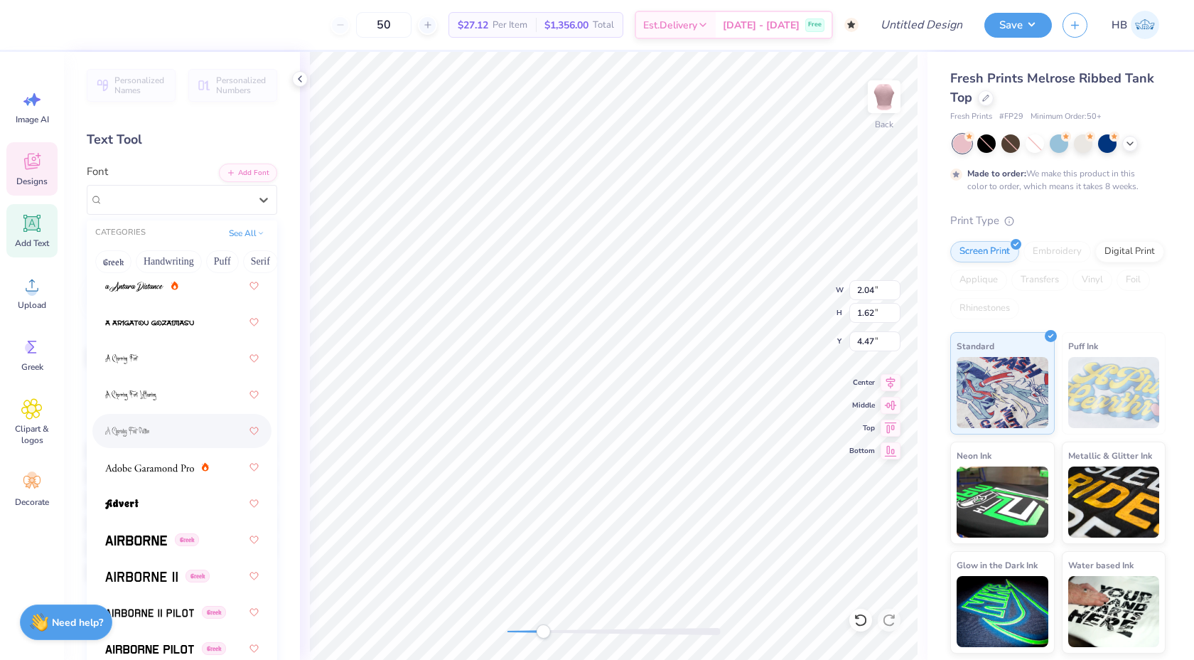
click at [147, 429] on img at bounding box center [127, 432] width 44 height 10
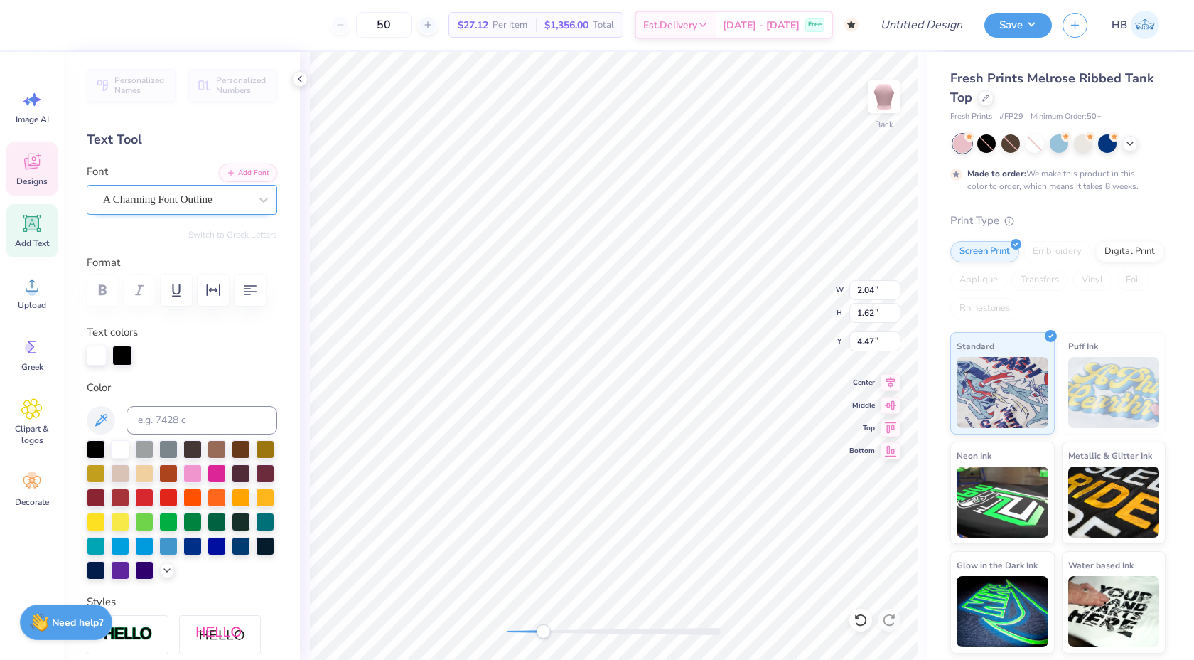
click at [153, 208] on div "A Charming Font Outline" at bounding box center [176, 199] width 149 height 22
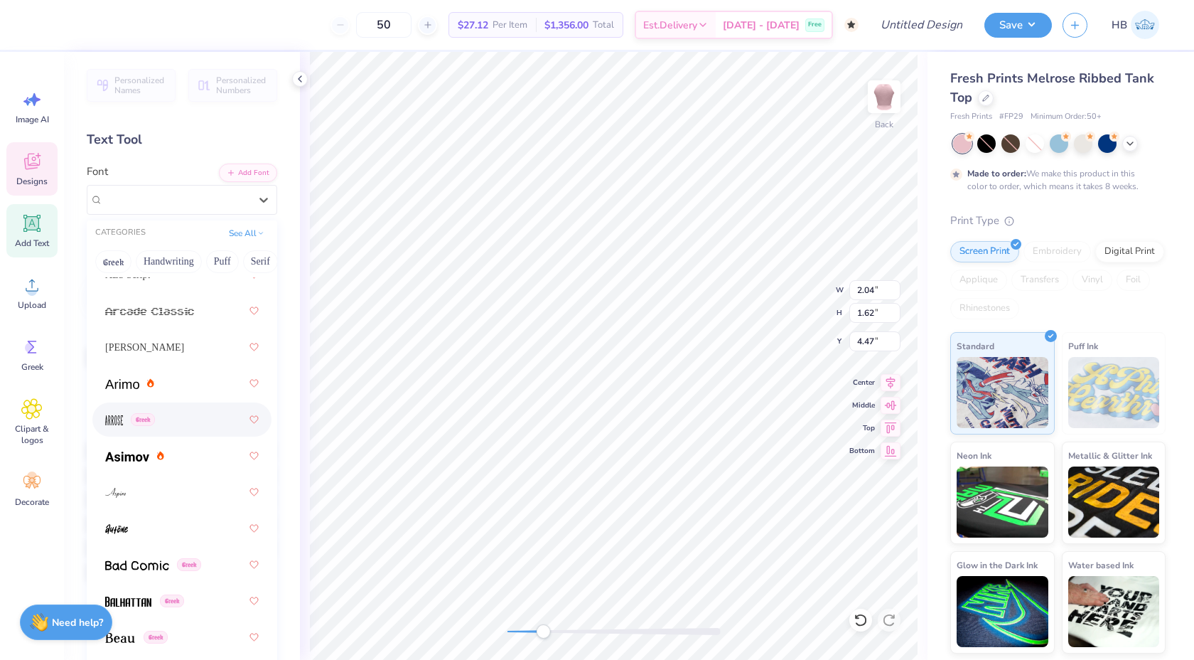
scroll to position [686, 0]
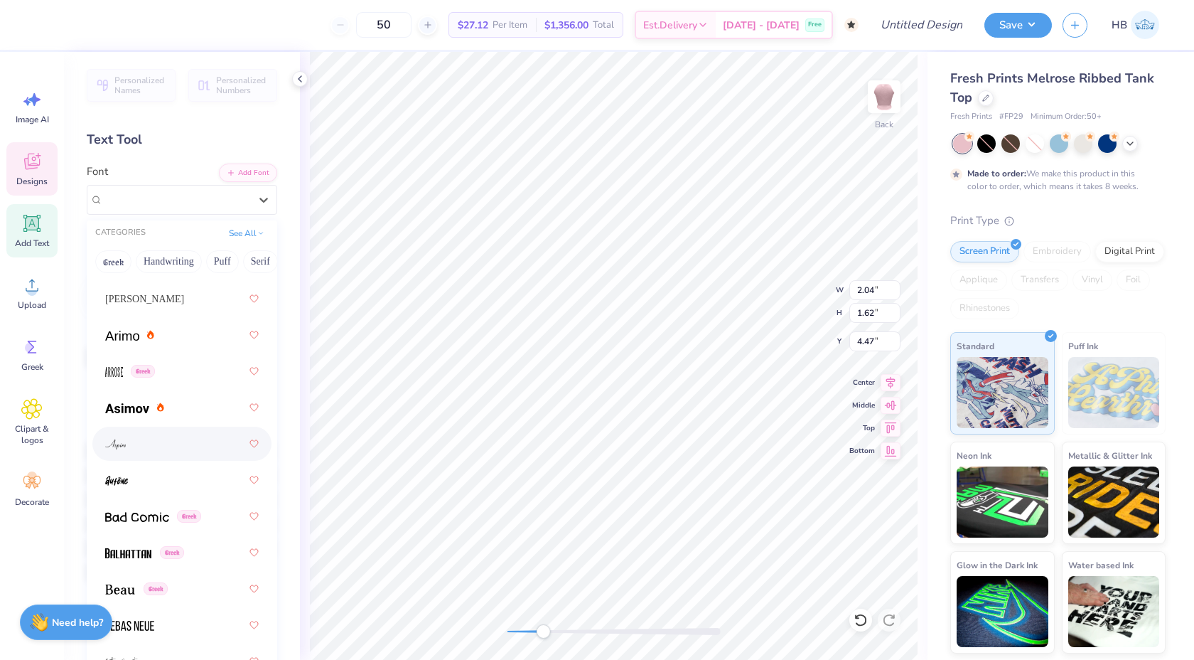
click at [151, 438] on div at bounding box center [182, 444] width 154 height 26
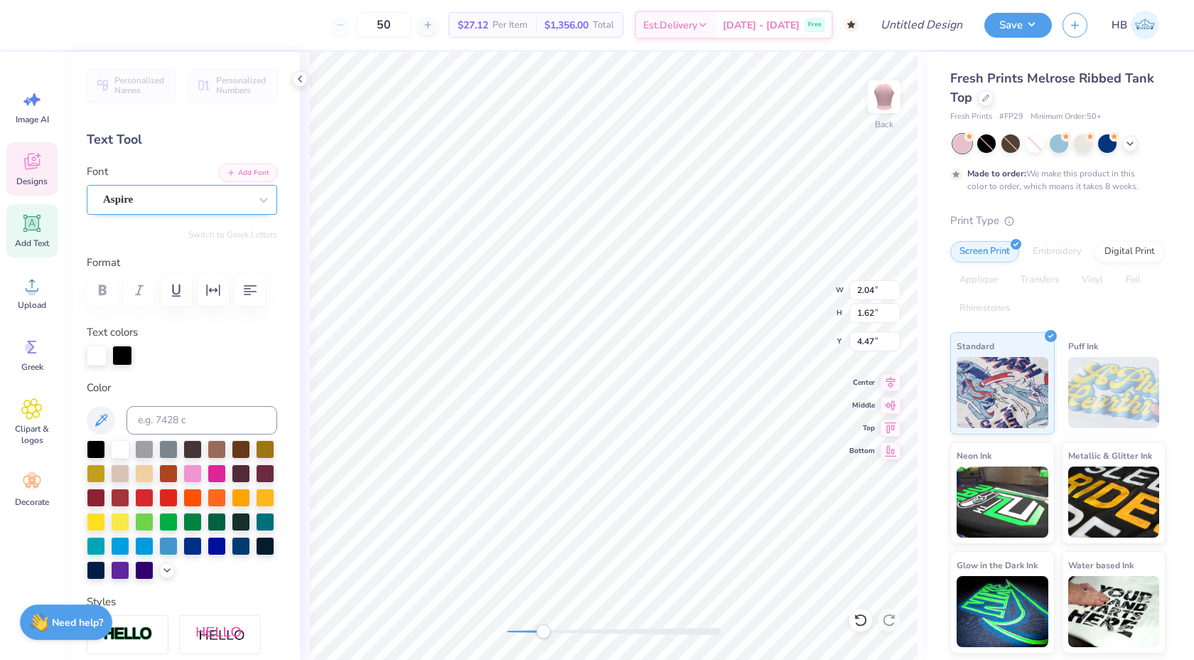
click at [168, 207] on div "Aspire" at bounding box center [176, 199] width 149 height 22
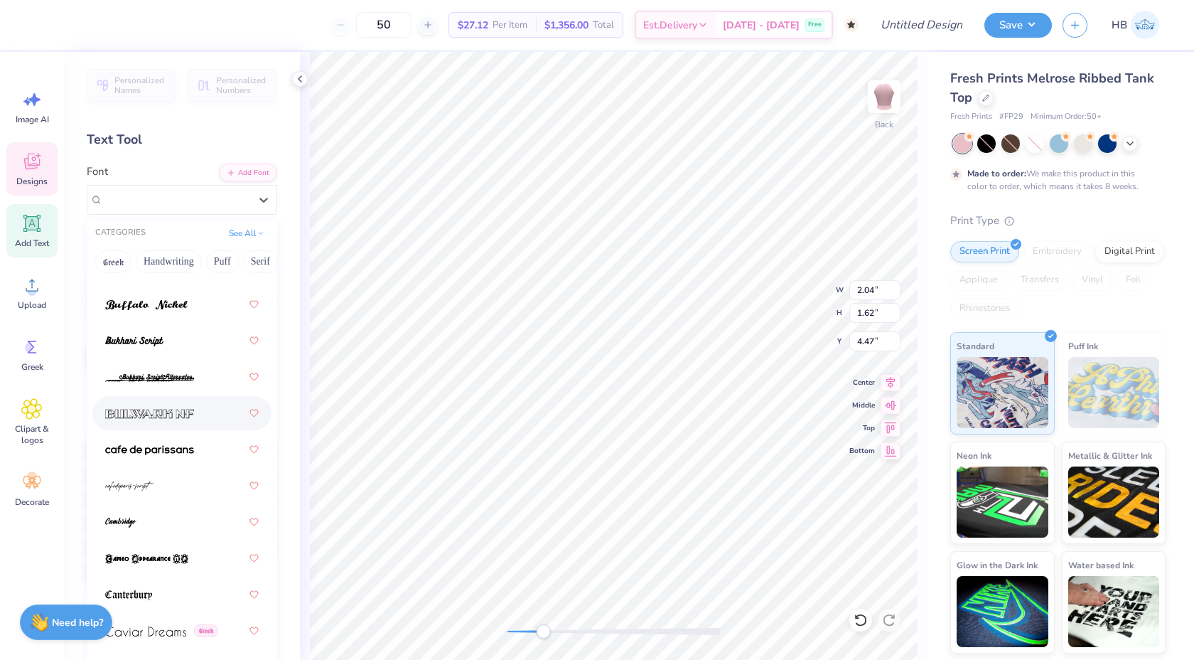
scroll to position [1916, 0]
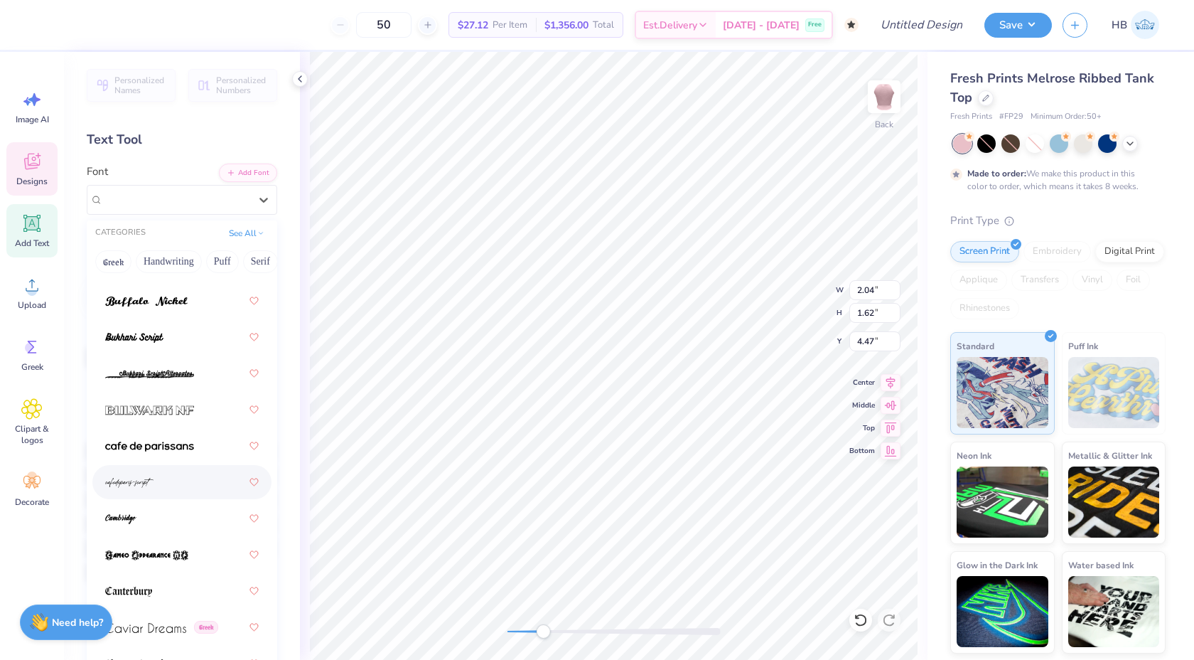
click at [143, 466] on div at bounding box center [181, 482] width 179 height 34
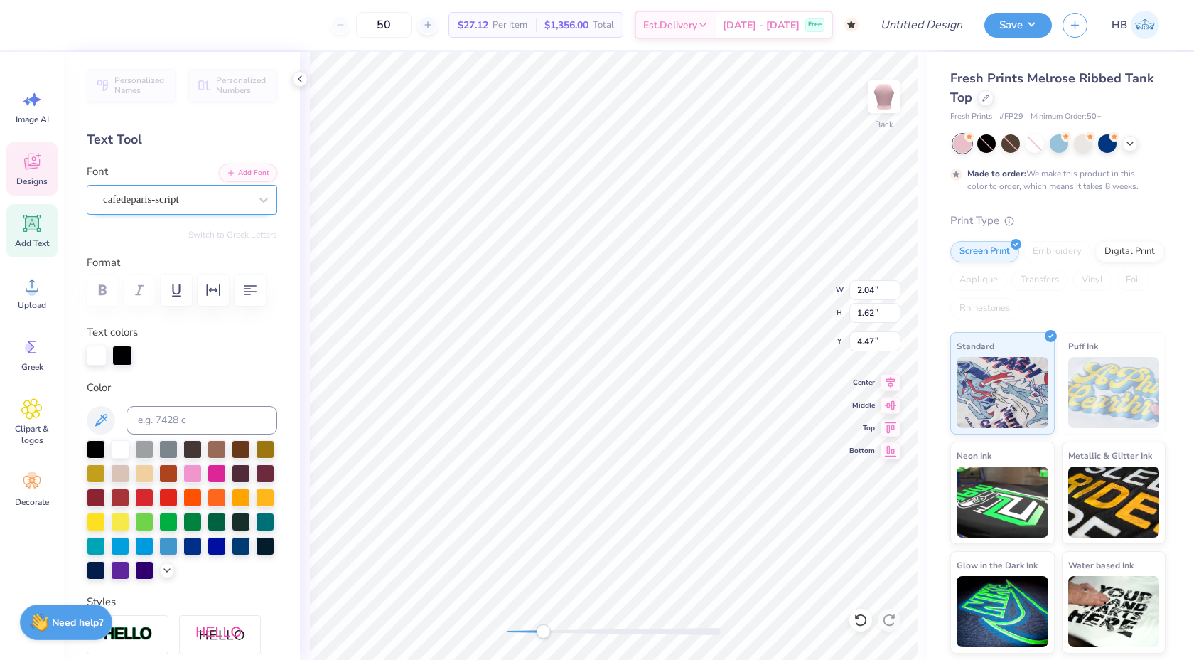
click at [162, 197] on div "cafedeparis-script" at bounding box center [176, 199] width 149 height 22
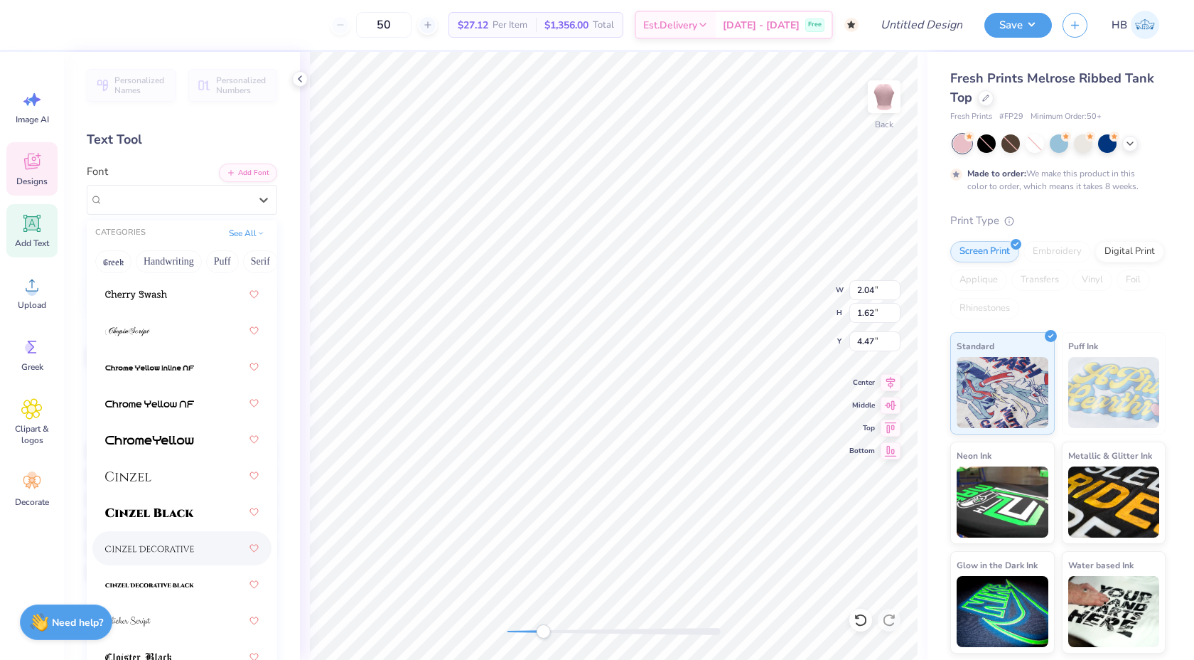
scroll to position [2317, 0]
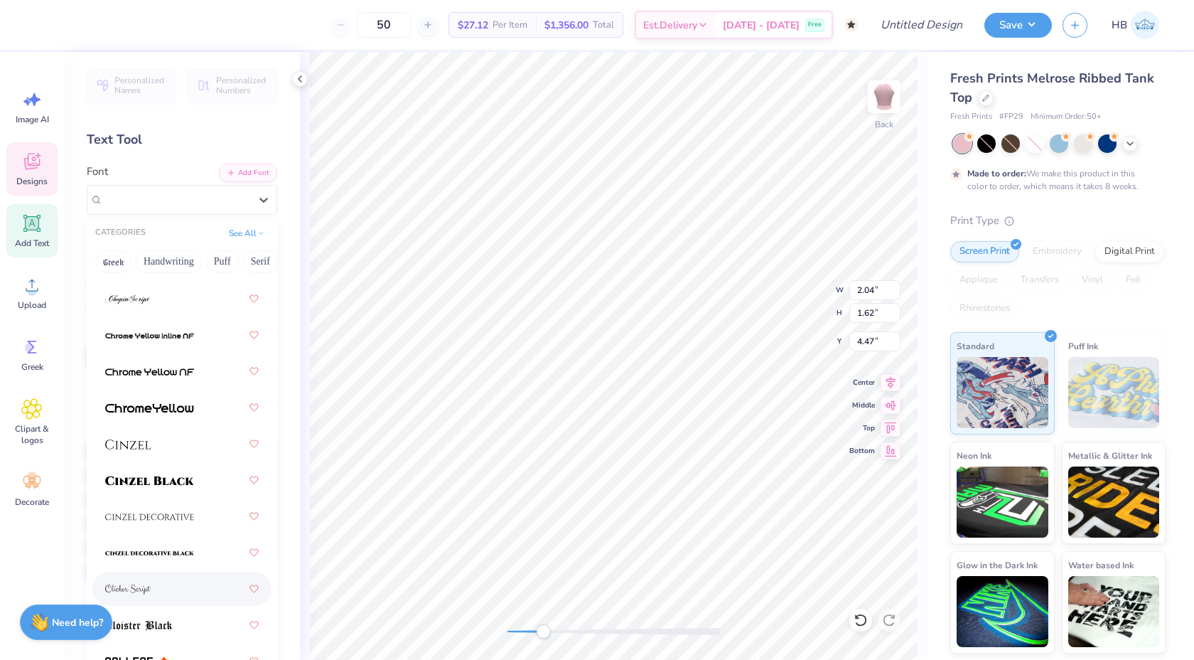
click at [130, 576] on div at bounding box center [182, 589] width 154 height 26
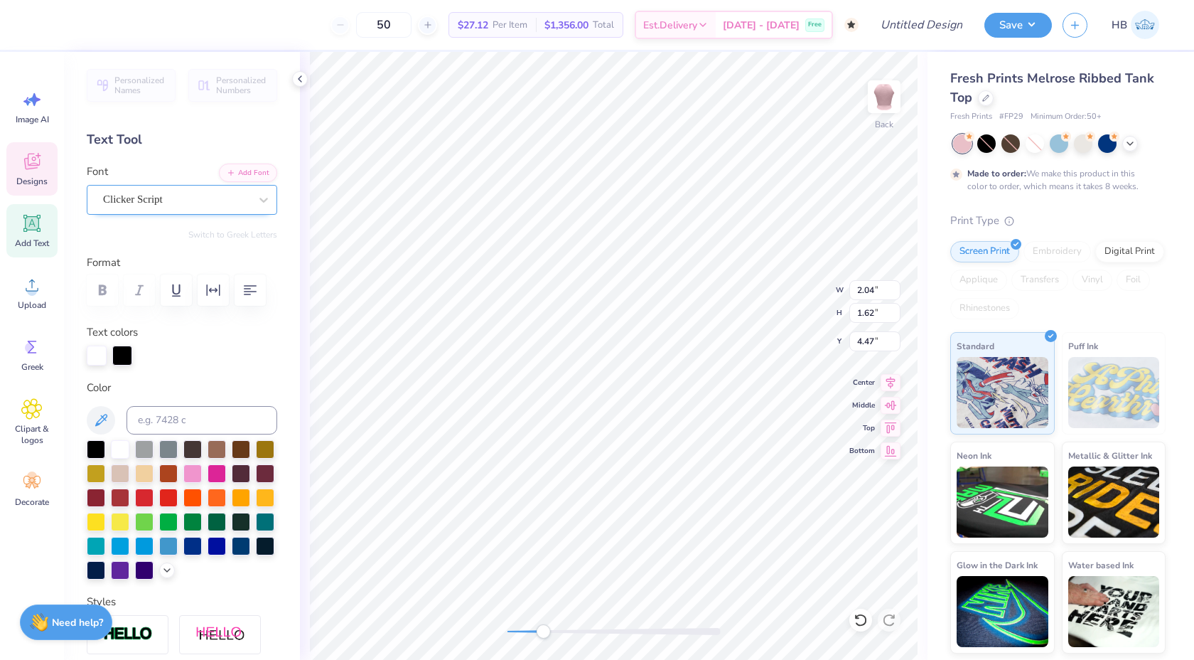
click at [140, 200] on div "Clicker Script" at bounding box center [176, 199] width 149 height 22
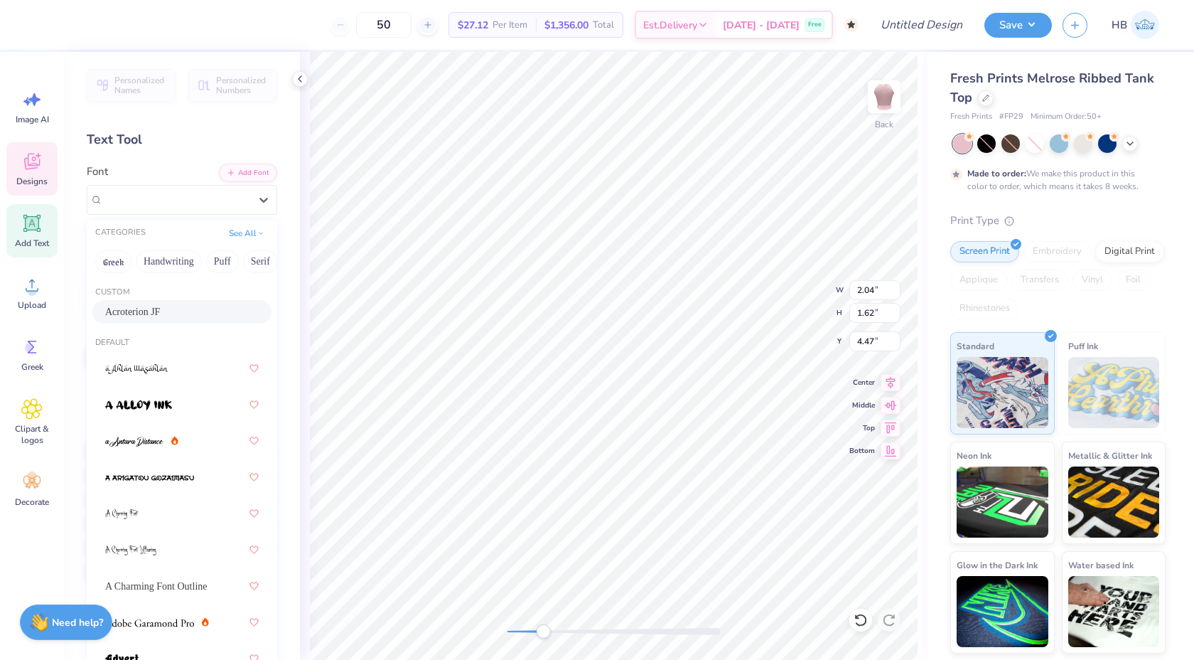
click at [129, 323] on div "Acroterion JF" at bounding box center [181, 311] width 179 height 23
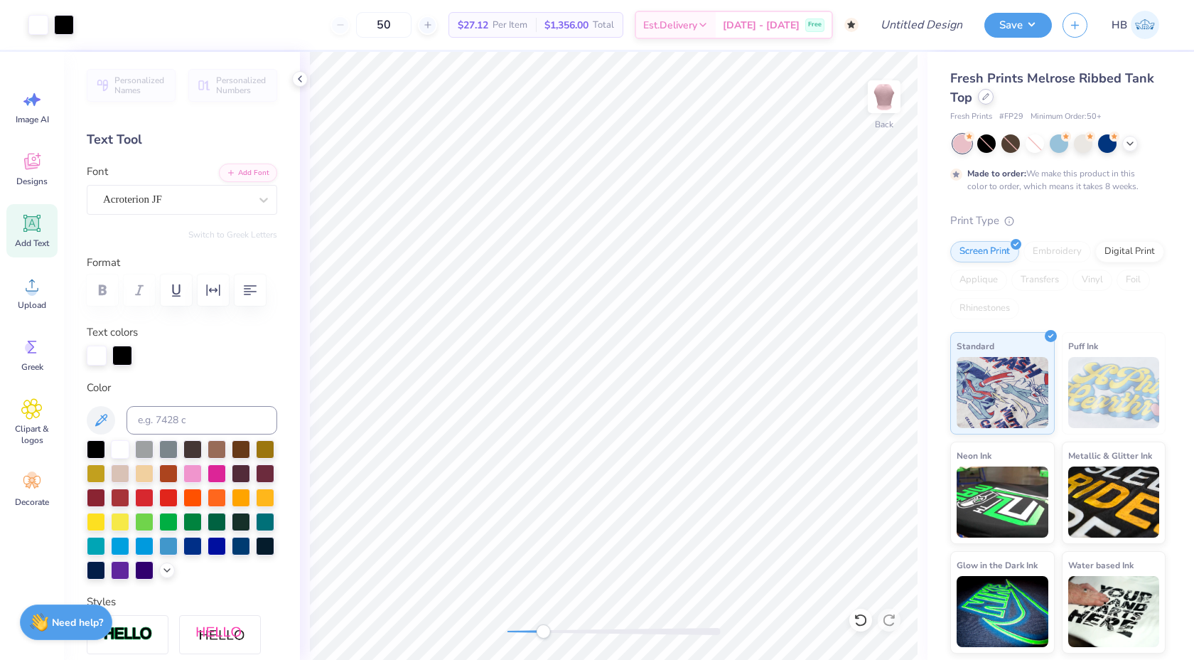
click at [987, 99] on icon at bounding box center [985, 96] width 7 height 7
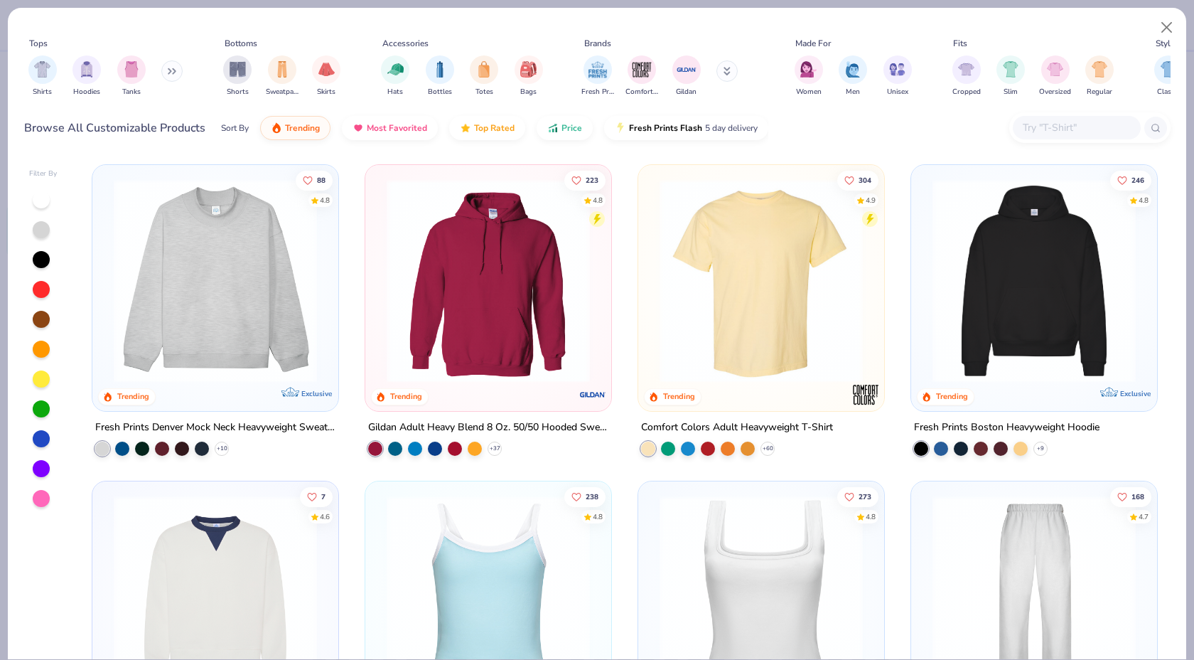
click at [225, 277] on img at bounding box center [216, 280] width 218 height 203
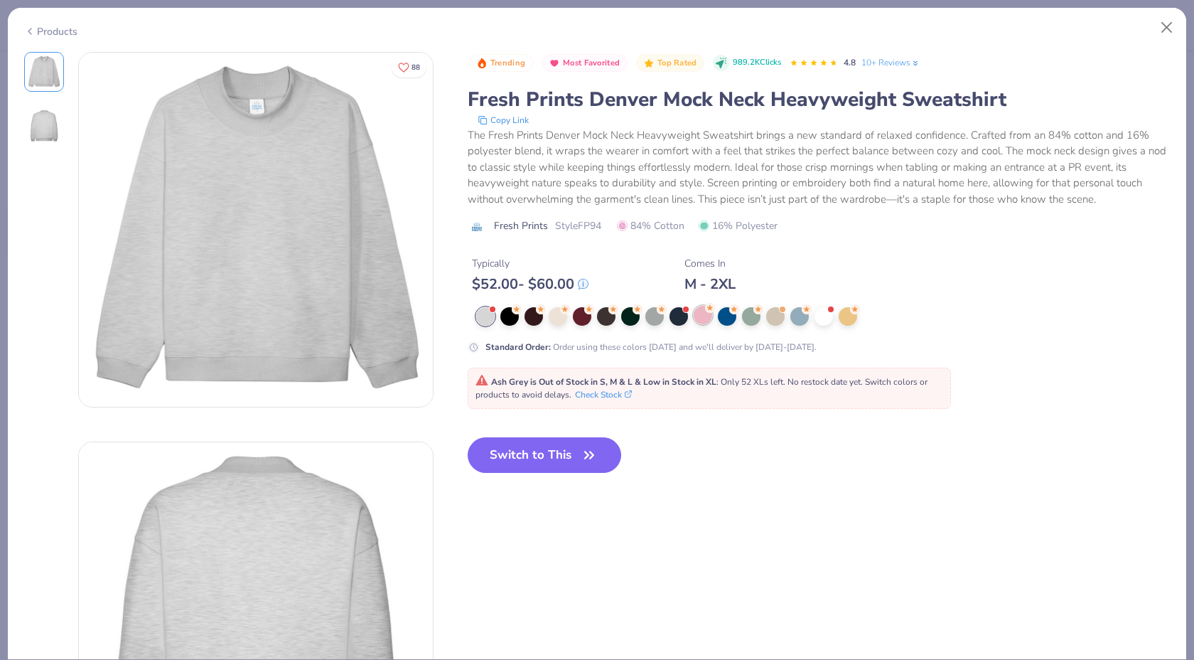
click at [701, 317] on div at bounding box center [703, 315] width 18 height 18
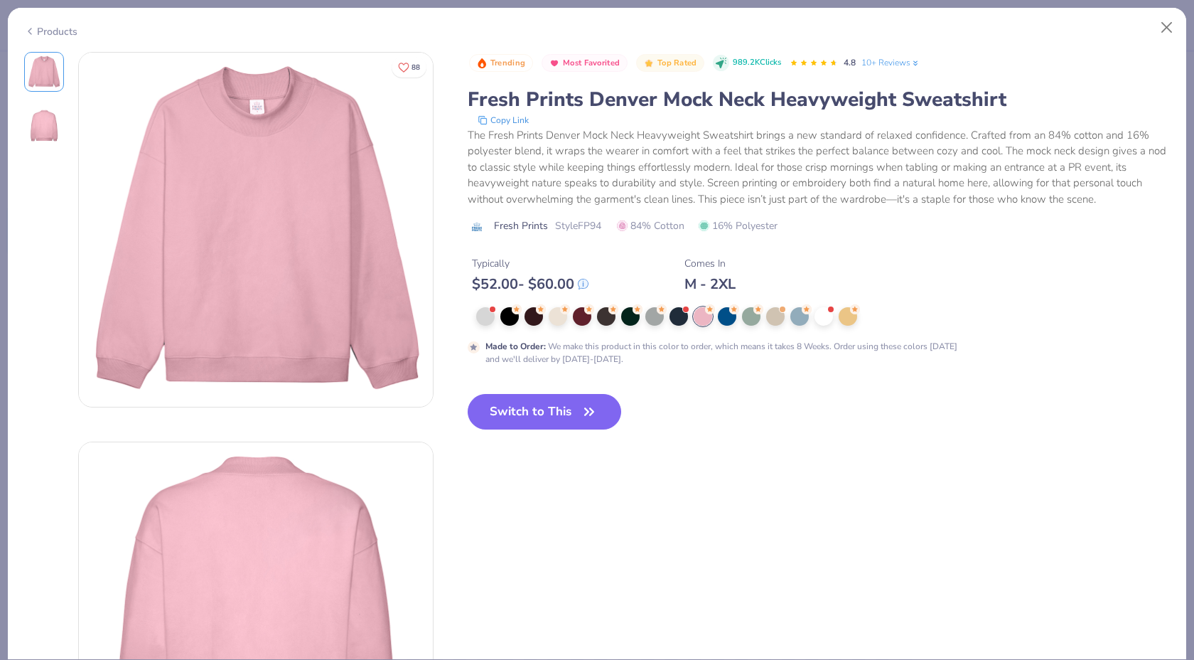
click at [545, 420] on button "Switch to This" at bounding box center [545, 412] width 154 height 36
click at [567, 416] on button "Switch to This" at bounding box center [545, 412] width 154 height 36
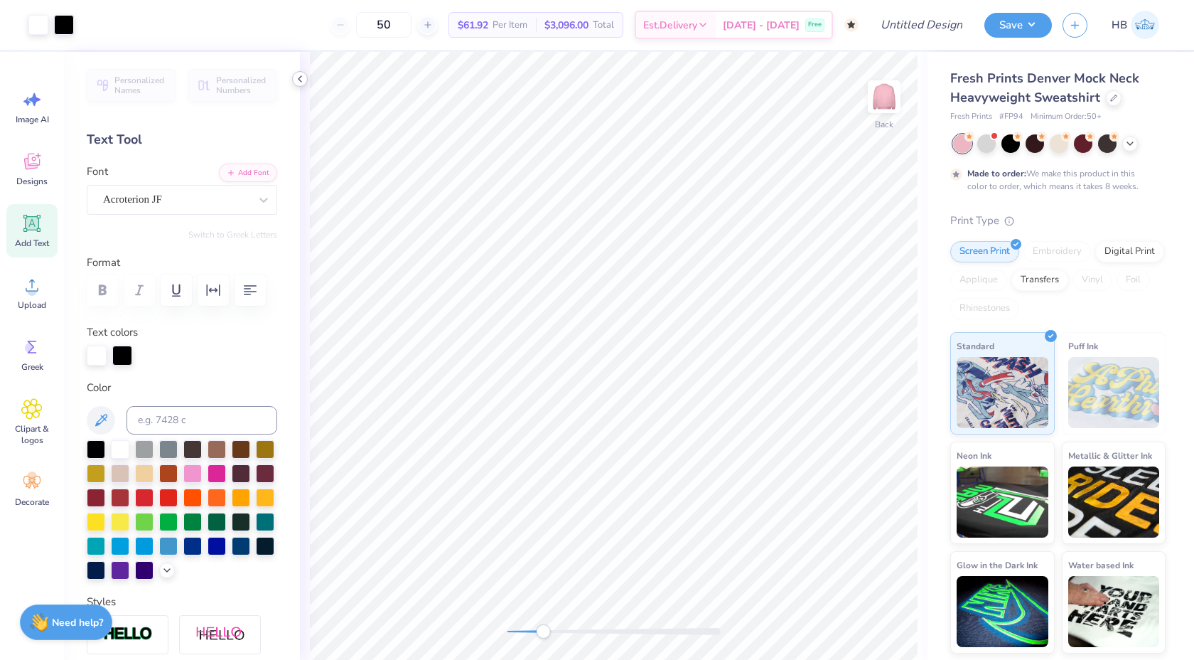
click at [301, 78] on icon at bounding box center [299, 78] width 11 height 11
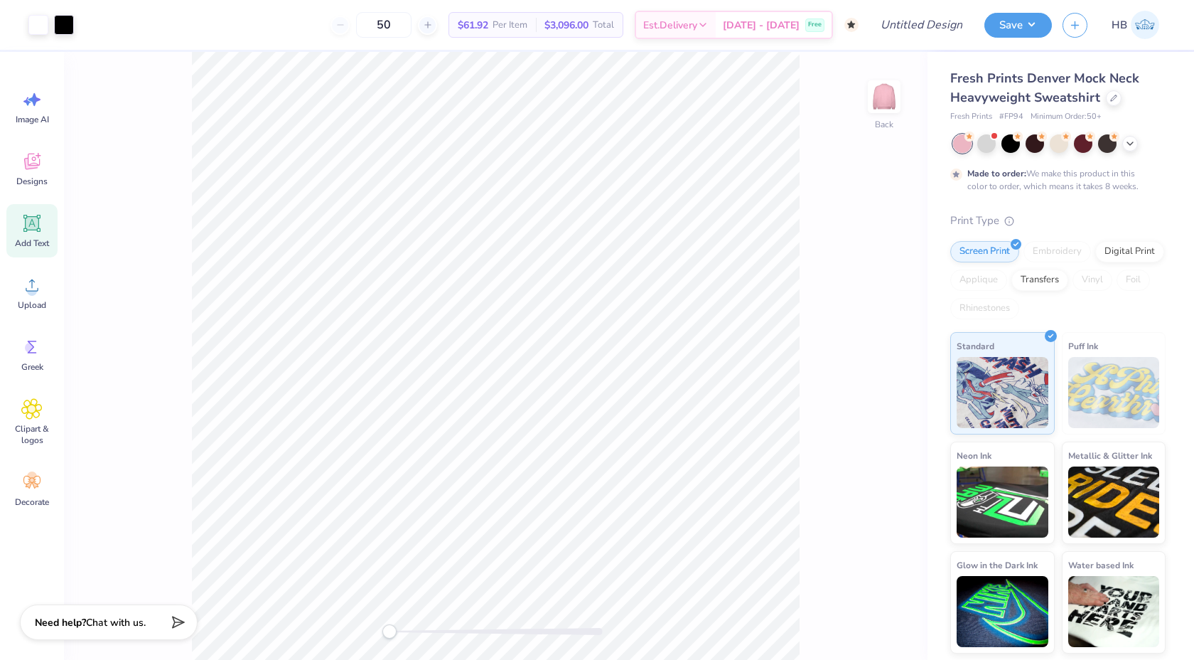
click at [351, 629] on div "Back" at bounding box center [496, 356] width 864 height 608
click at [888, 392] on icon at bounding box center [891, 391] width 20 height 17
click at [469, 631] on div at bounding box center [496, 631] width 213 height 7
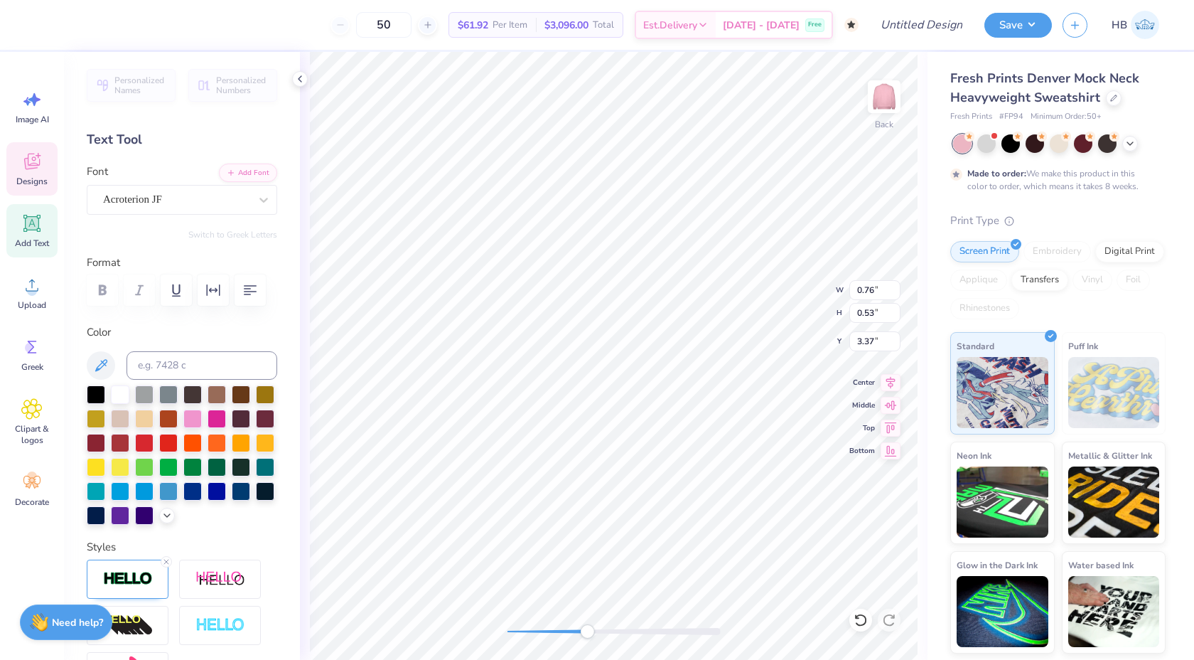
type input "0.76"
type input "0.53"
type input "3.37"
type input "2.36"
type input "1.17"
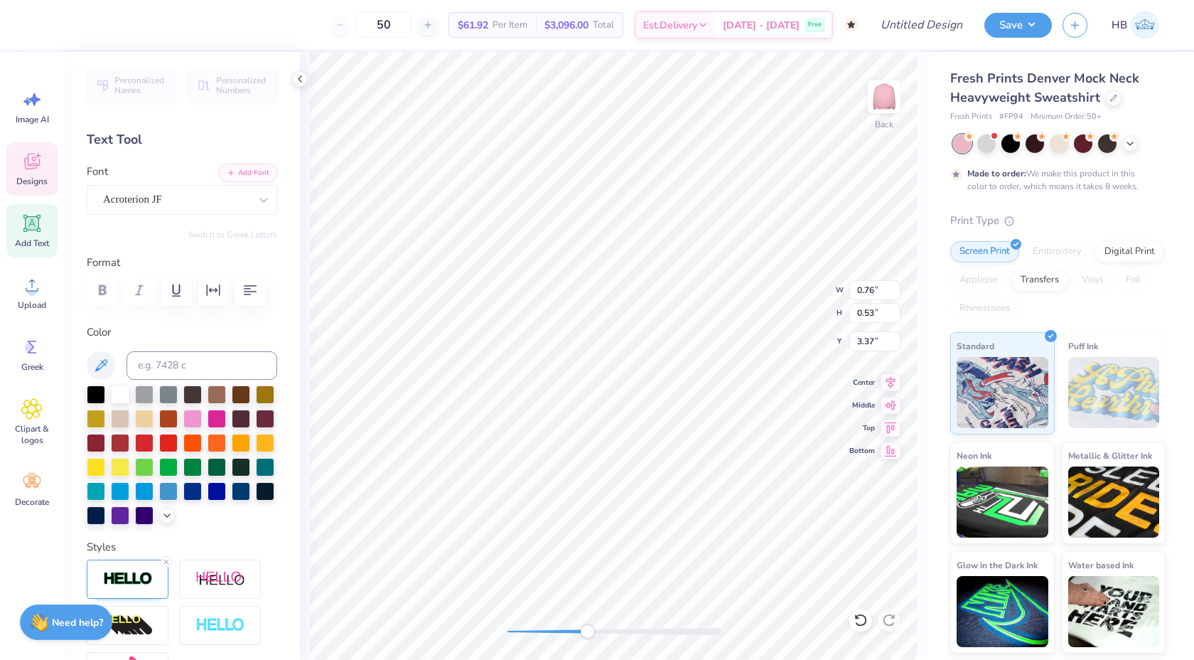
type input "3.84"
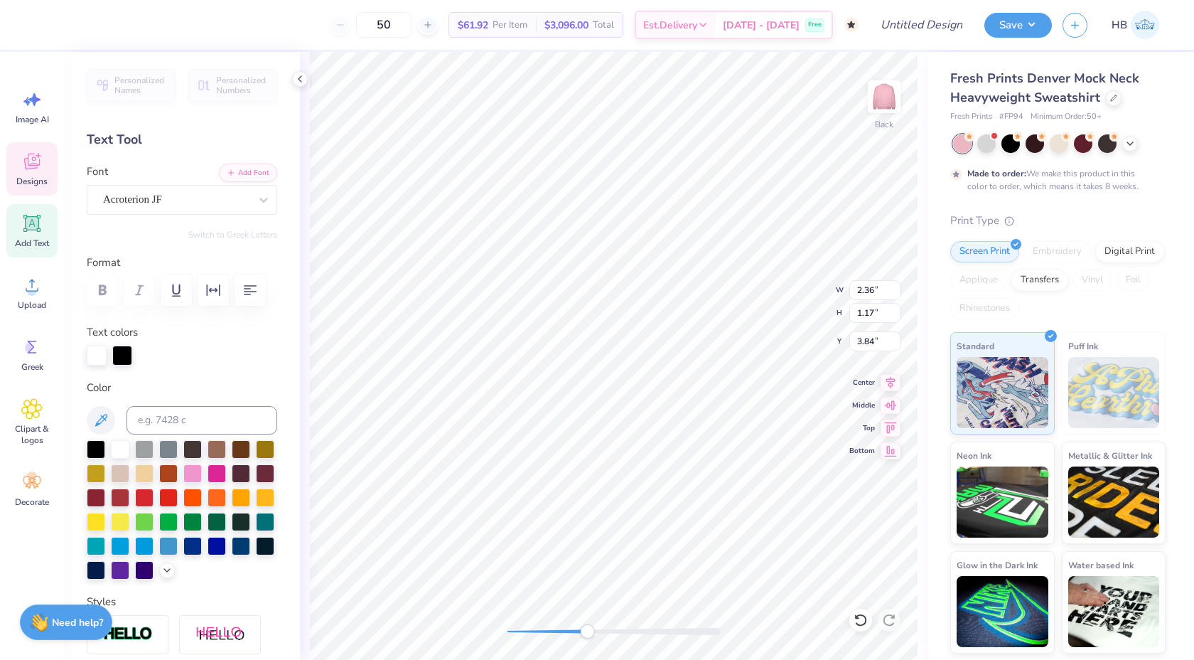
type input "2.04"
type input "1.62"
type input "4.02"
type input "2.36"
type input "1.17"
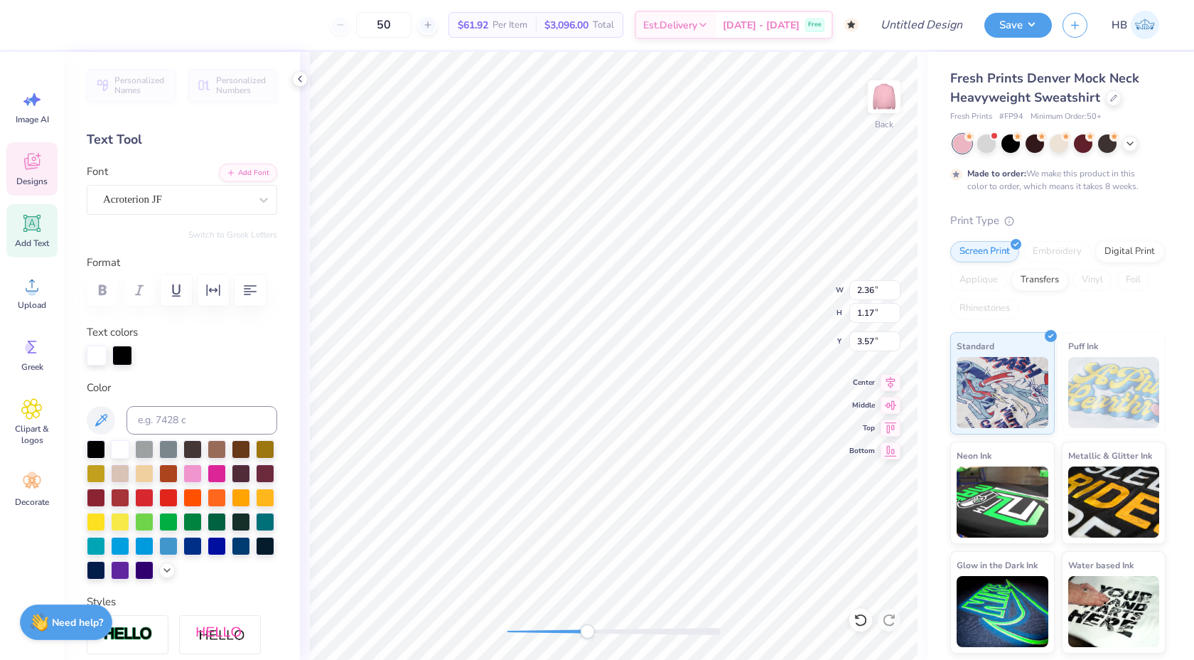
type input "2.04"
type input "1.62"
type input "5.96"
type input "5.72"
type input "1.24"
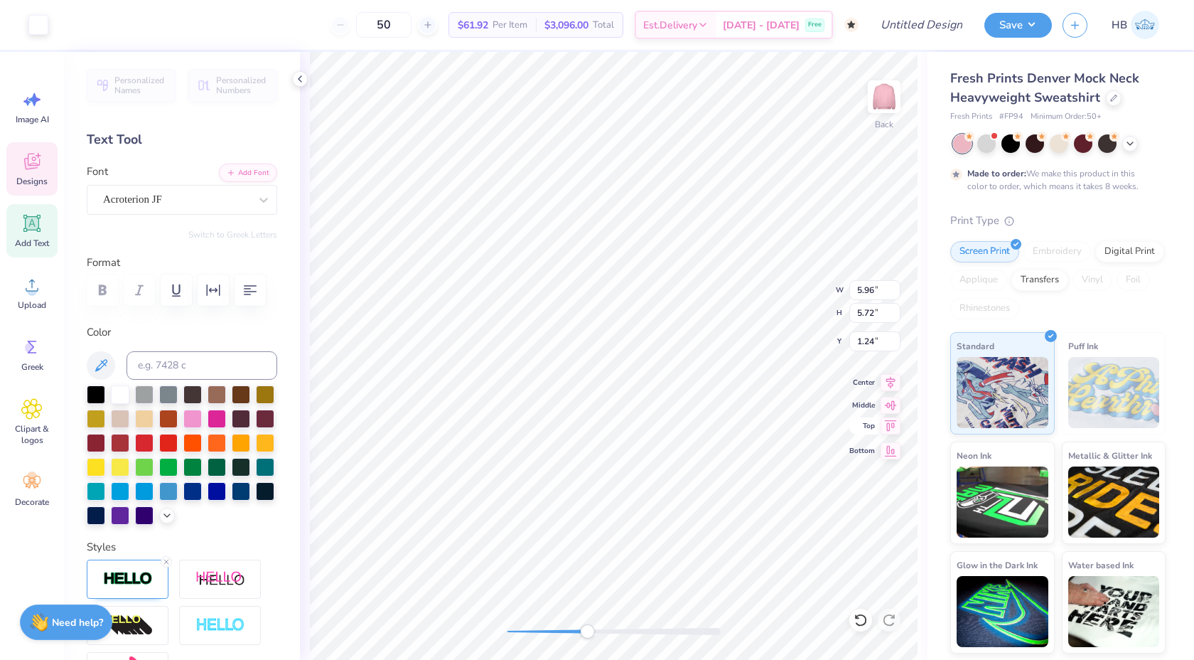
type input "0.76"
type input "0.53"
type input "3.12"
type input "1.54"
type input "1.22"
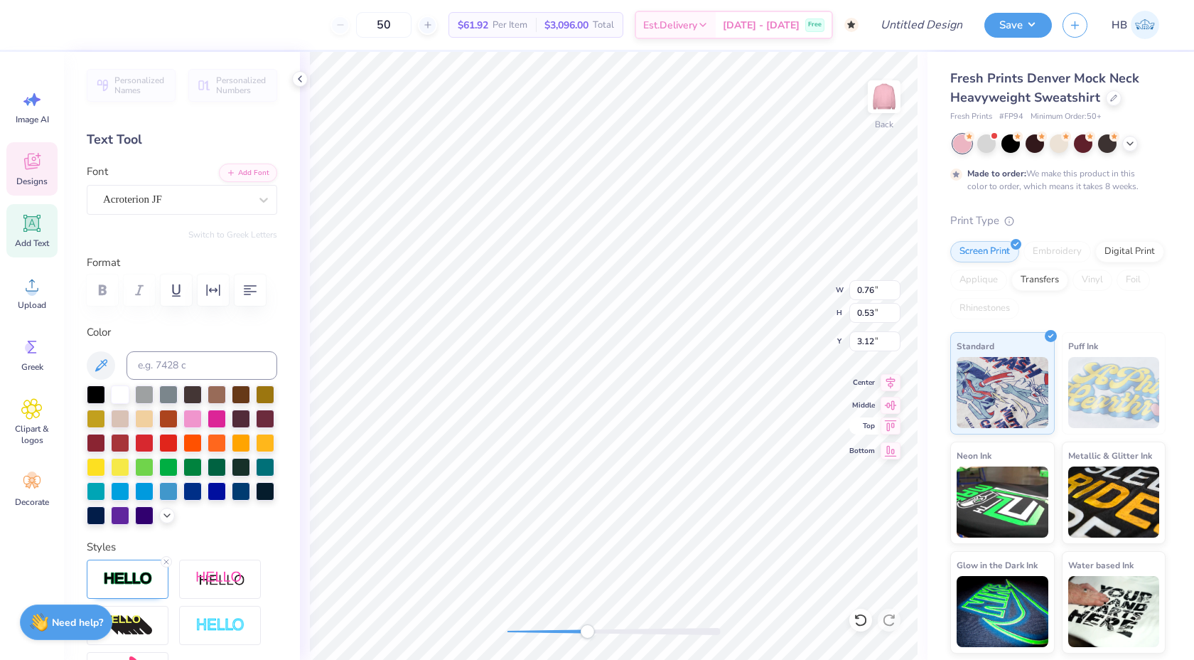
type input "3.65"
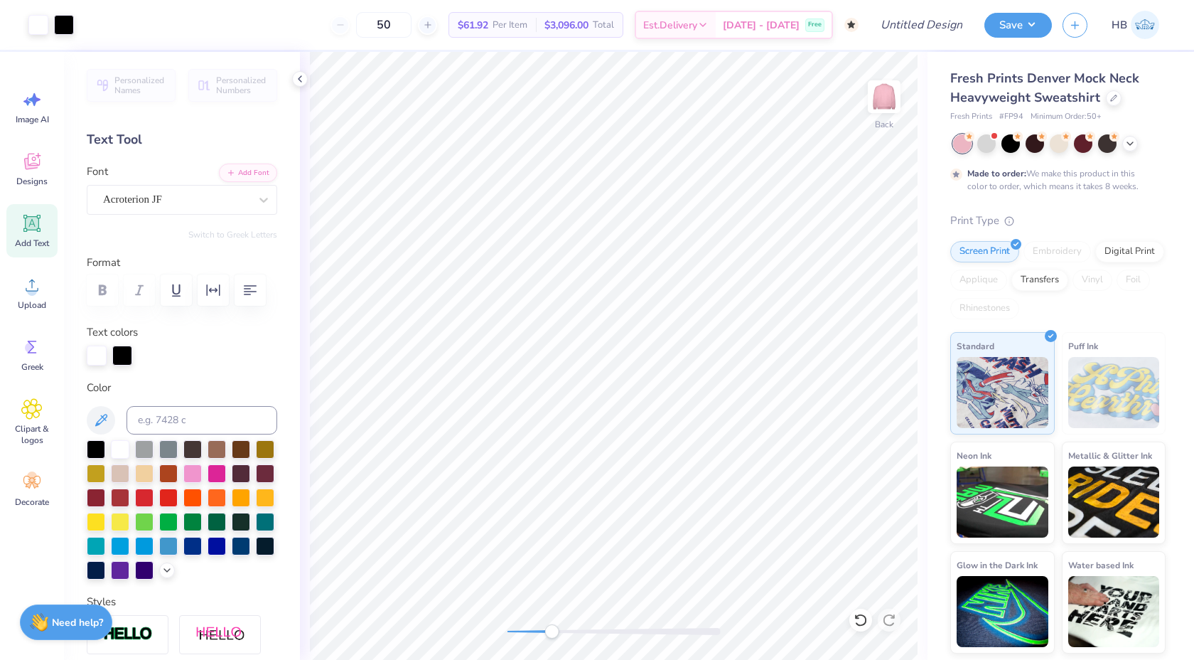
drag, startPoint x: 596, startPoint y: 637, endPoint x: 552, endPoint y: 626, distance: 45.5
click at [552, 626] on div at bounding box center [614, 631] width 213 height 14
type input "5.73"
type input "5.50"
type input "1.40"
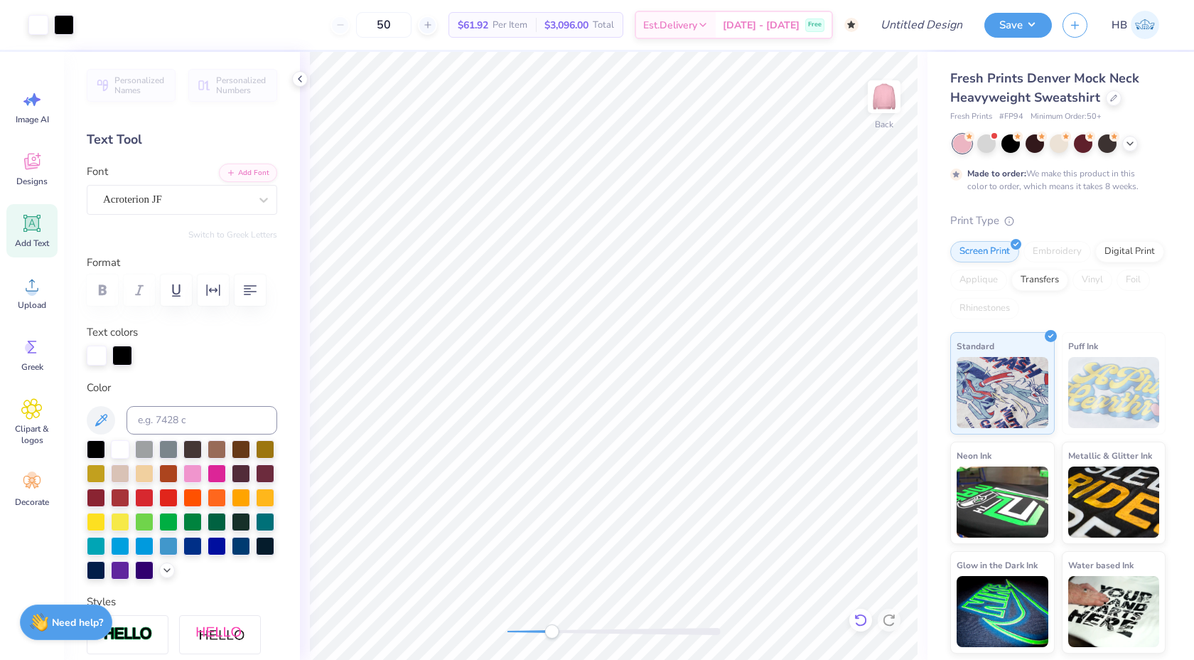
click at [857, 613] on icon at bounding box center [861, 620] width 14 height 14
type input "1.54"
type input "1.22"
type input "3.65"
click at [508, 615] on div "Back" at bounding box center [614, 356] width 628 height 608
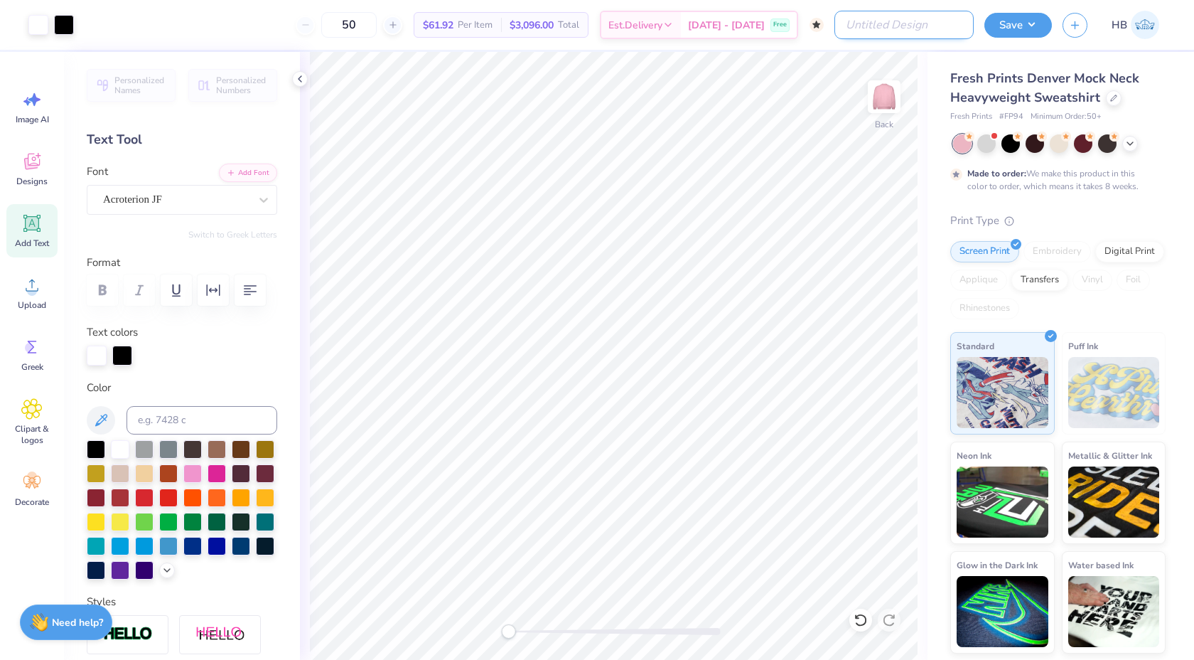
click at [911, 31] on input "Design Title" at bounding box center [904, 25] width 139 height 28
type input "DZ Mock Neck"
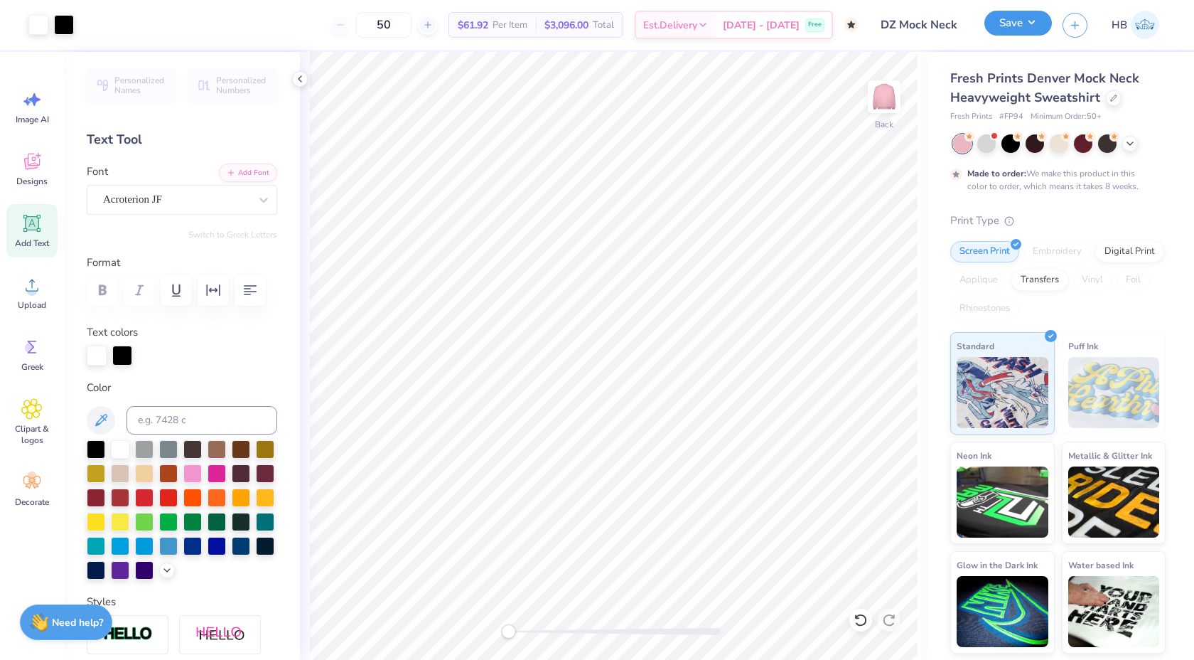
click at [1008, 27] on button "Save" at bounding box center [1019, 23] width 68 height 25
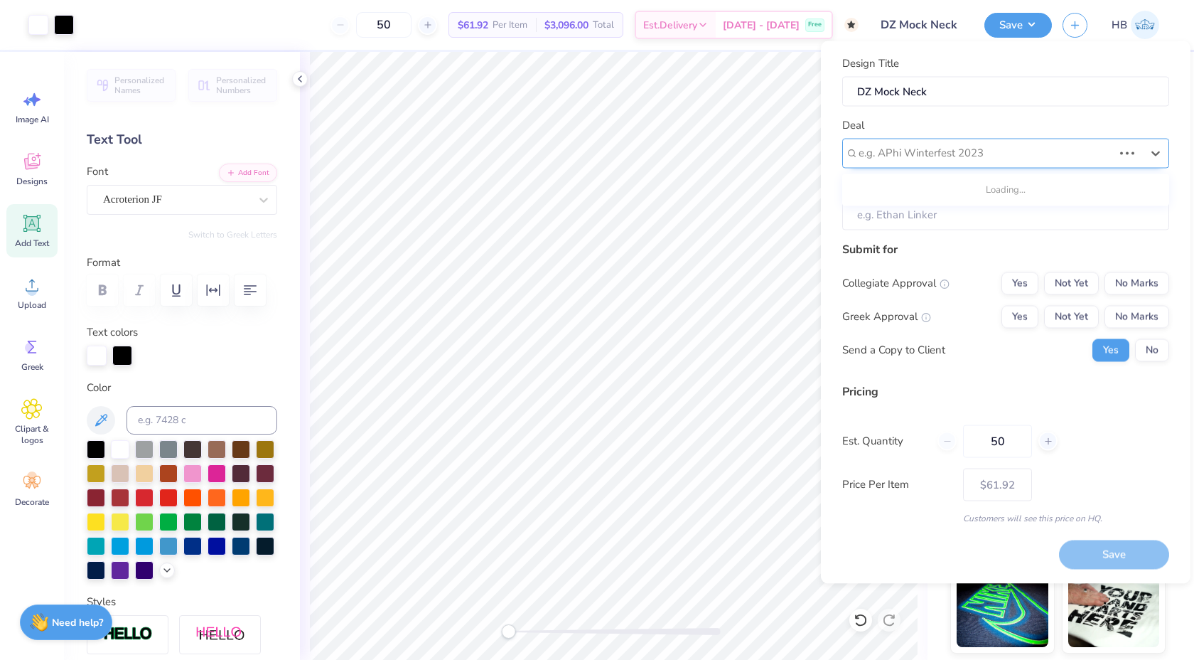
click at [1014, 141] on div "e.g. APhi Winterfest 2023" at bounding box center [1005, 153] width 327 height 30
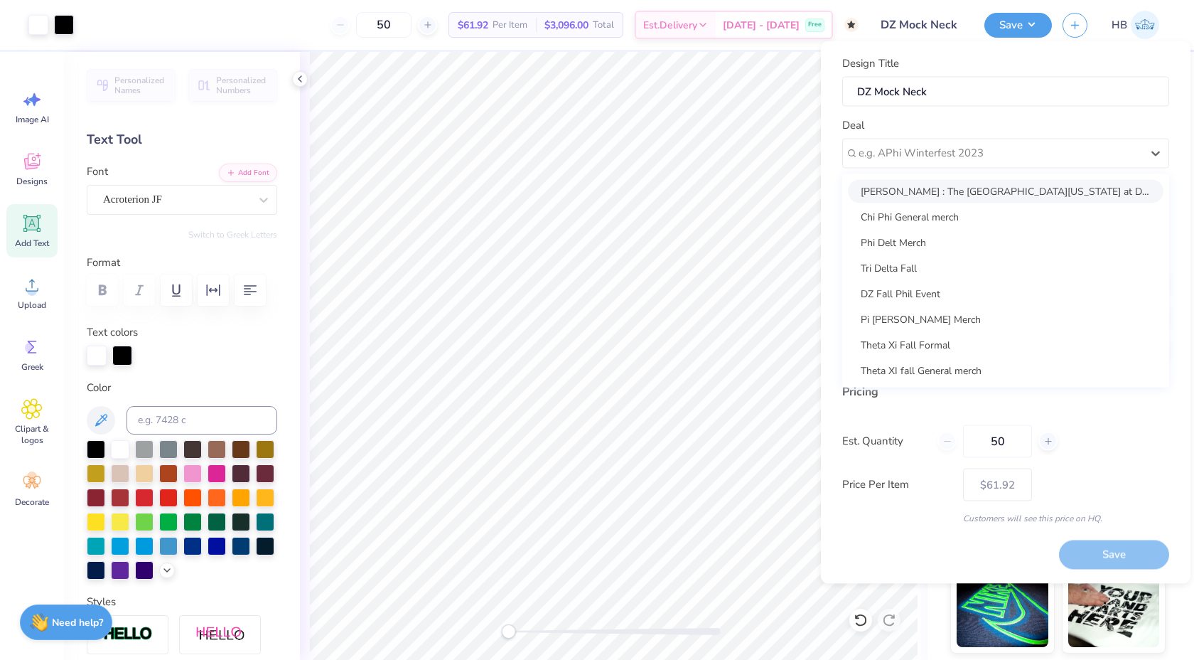
click at [998, 198] on div "[PERSON_NAME] : The [GEOGRAPHIC_DATA][US_STATE] at Dallas - [PERSON_NAME]" at bounding box center [1006, 190] width 316 height 23
type input "[PERSON_NAME]"
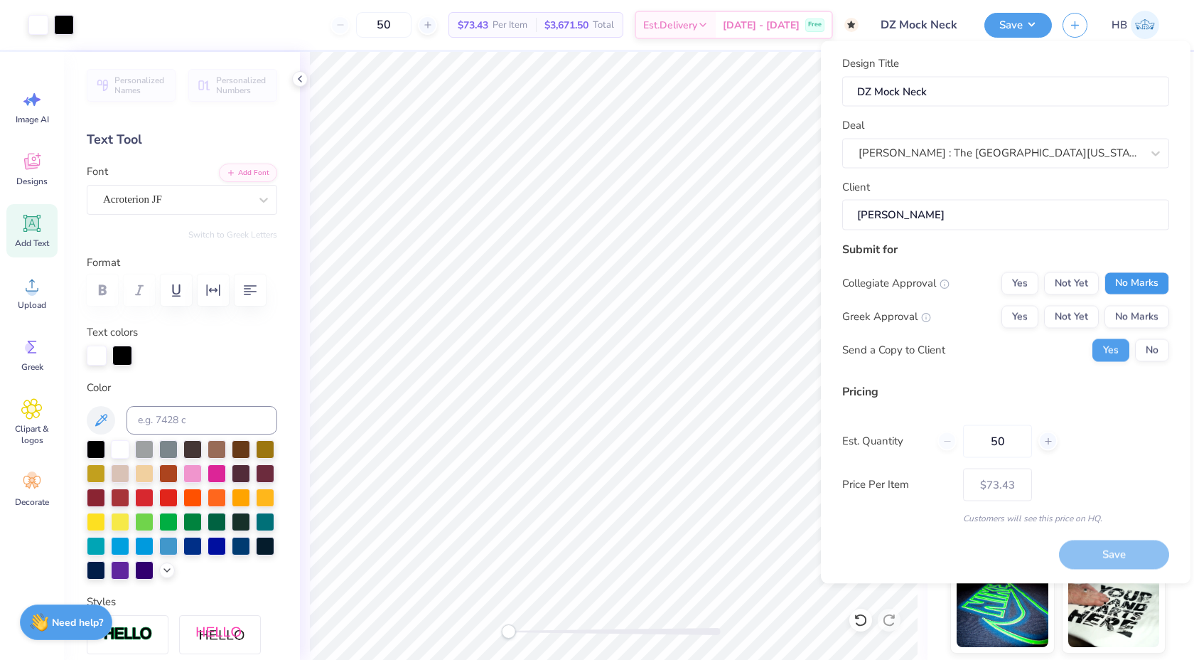
click at [1132, 286] on button "No Marks" at bounding box center [1137, 283] width 65 height 23
click at [1087, 318] on button "Not Yet" at bounding box center [1071, 316] width 55 height 23
click at [1144, 346] on button "No" at bounding box center [1152, 349] width 34 height 23
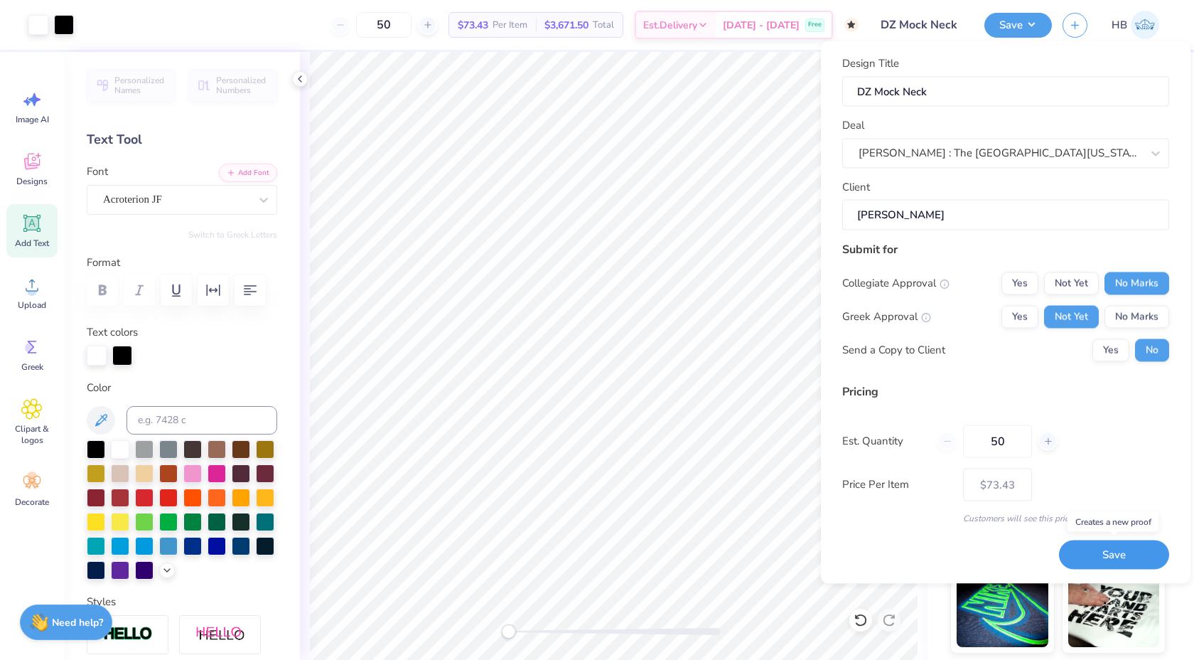
click at [1105, 543] on button "Save" at bounding box center [1114, 554] width 110 height 29
type input "$73.43"
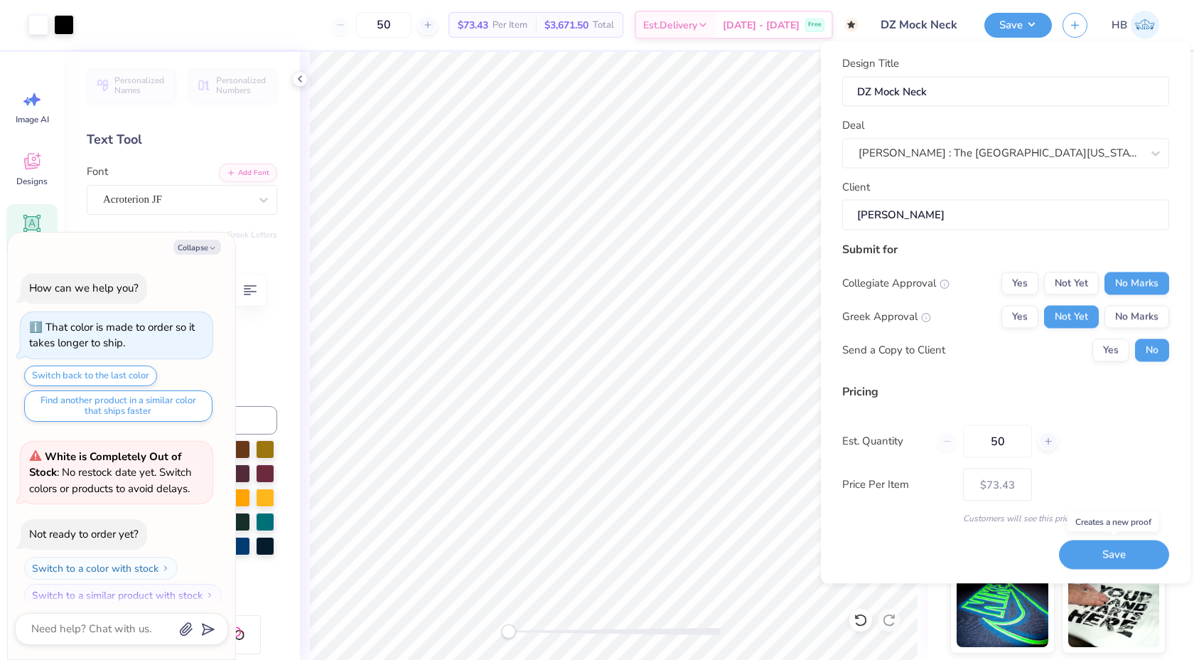
scroll to position [66, 0]
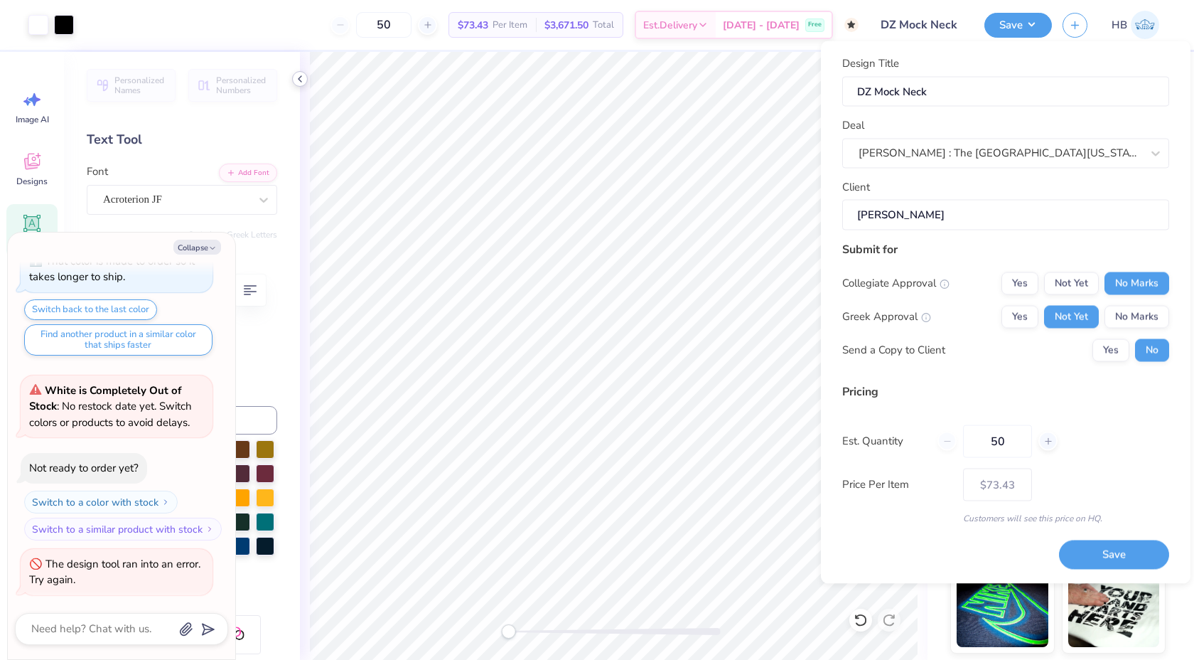
click at [299, 81] on icon at bounding box center [299, 78] width 11 height 11
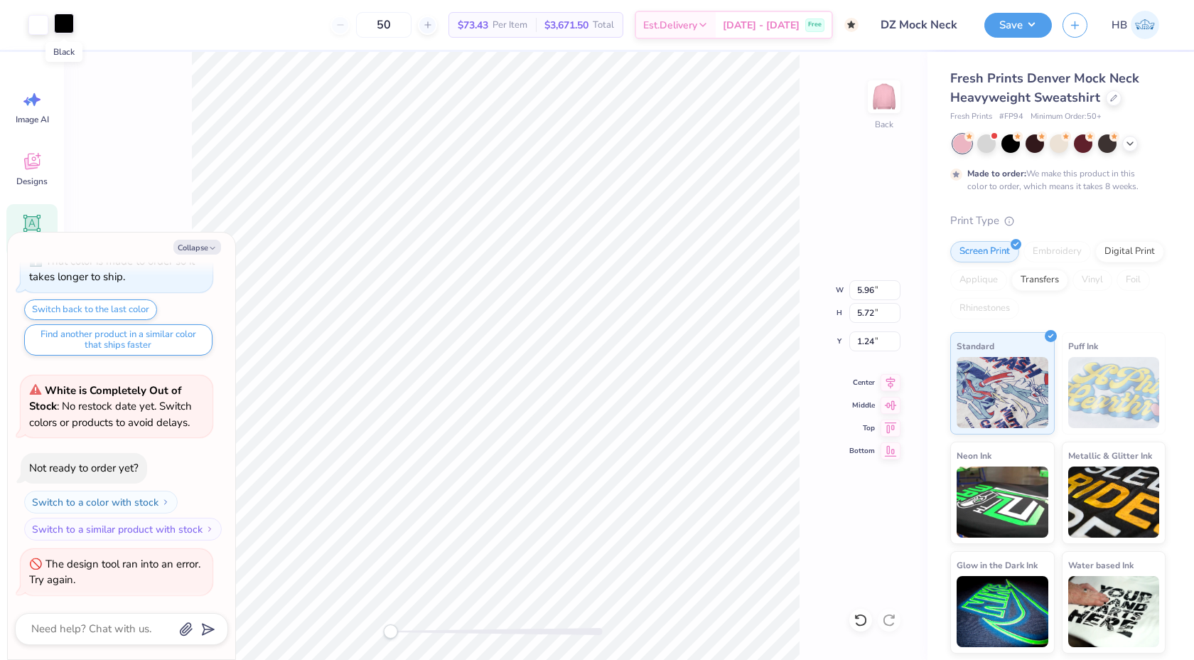
click at [65, 26] on div at bounding box center [64, 24] width 20 height 20
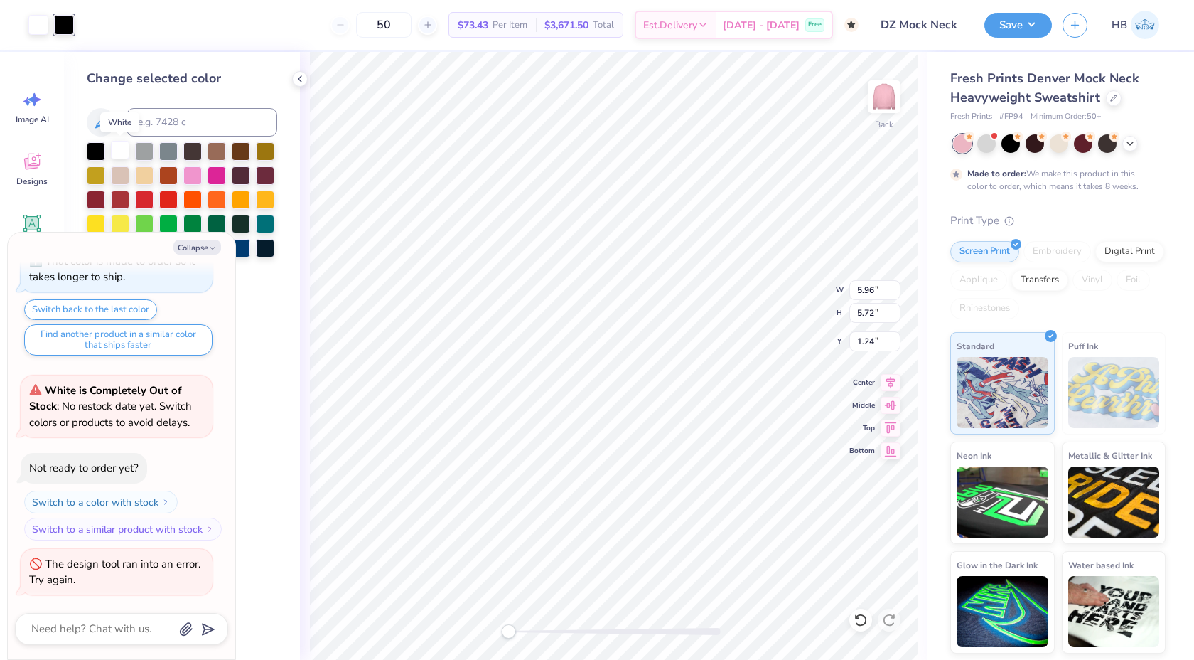
click at [120, 148] on div at bounding box center [120, 150] width 18 height 18
click at [162, 508] on button "Switch to a color with stock" at bounding box center [103, 501] width 154 height 23
type textarea "x"
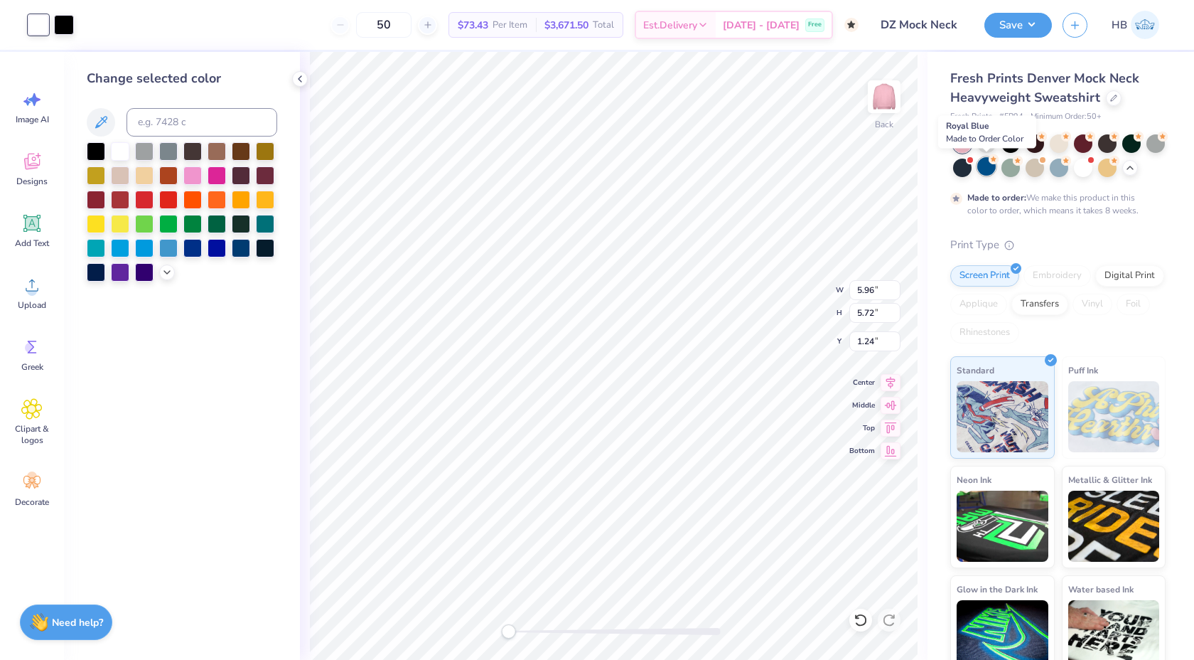
click at [990, 163] on div at bounding box center [986, 166] width 18 height 18
click at [1035, 16] on button "Save" at bounding box center [1019, 23] width 68 height 25
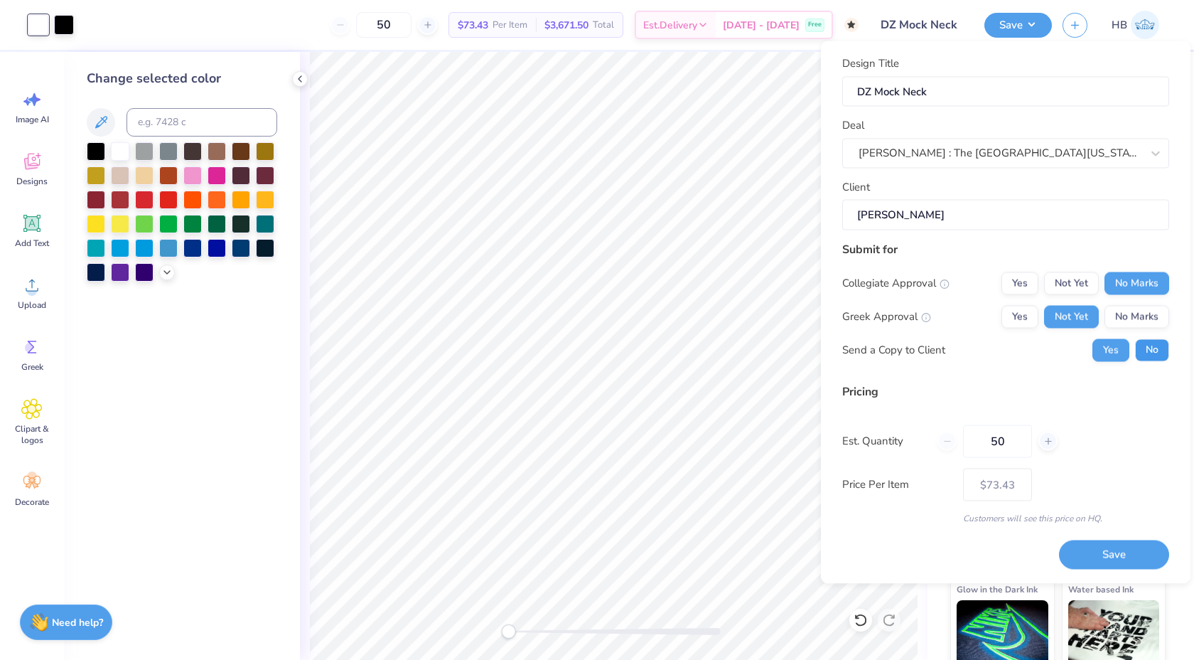
click at [1137, 343] on button "No" at bounding box center [1152, 349] width 34 height 23
click at [1088, 562] on button "Save" at bounding box center [1114, 554] width 110 height 29
type input "$73.43"
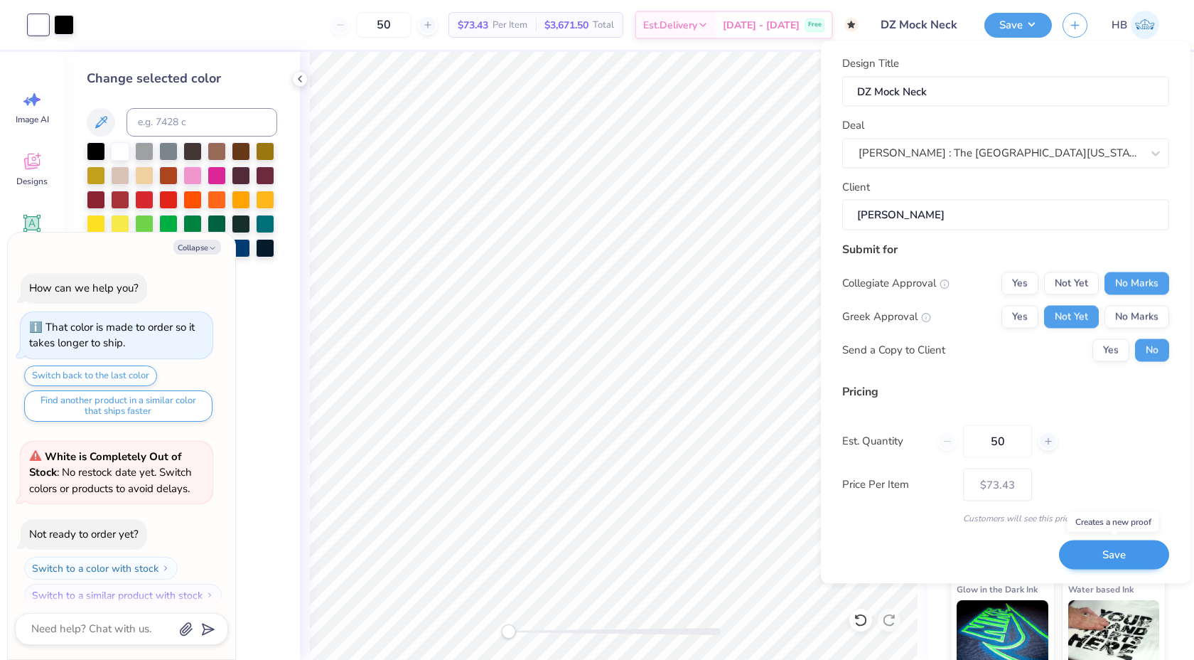
scroll to position [121, 0]
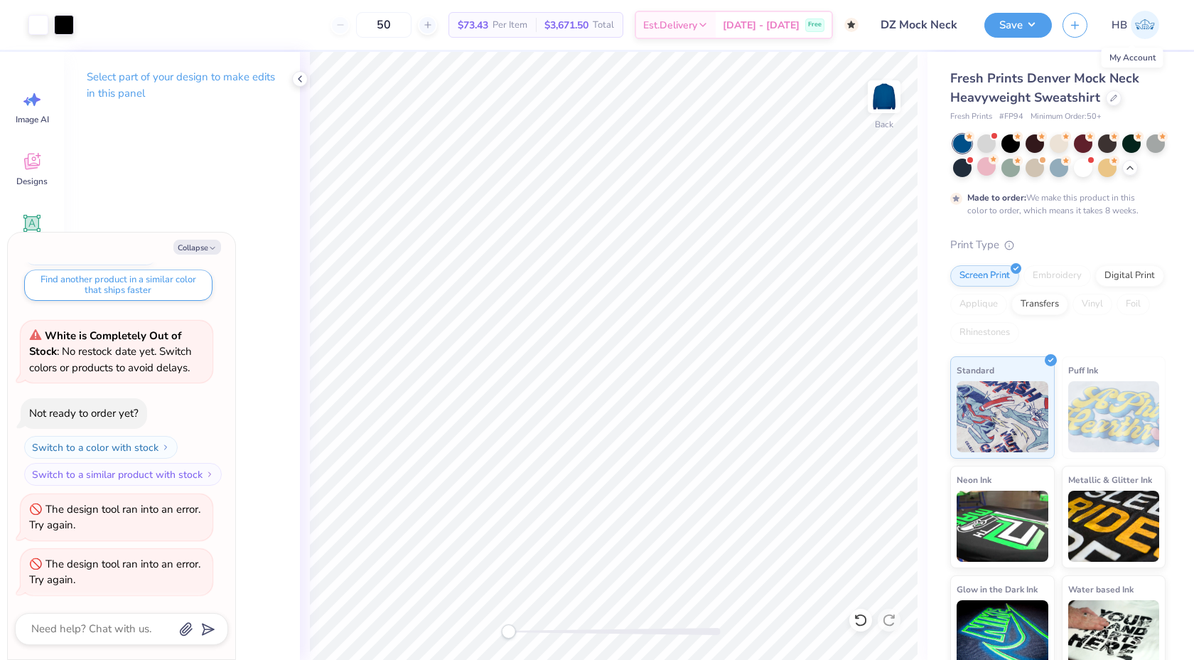
click at [1137, 25] on img at bounding box center [1145, 25] width 28 height 28
type textarea "x"
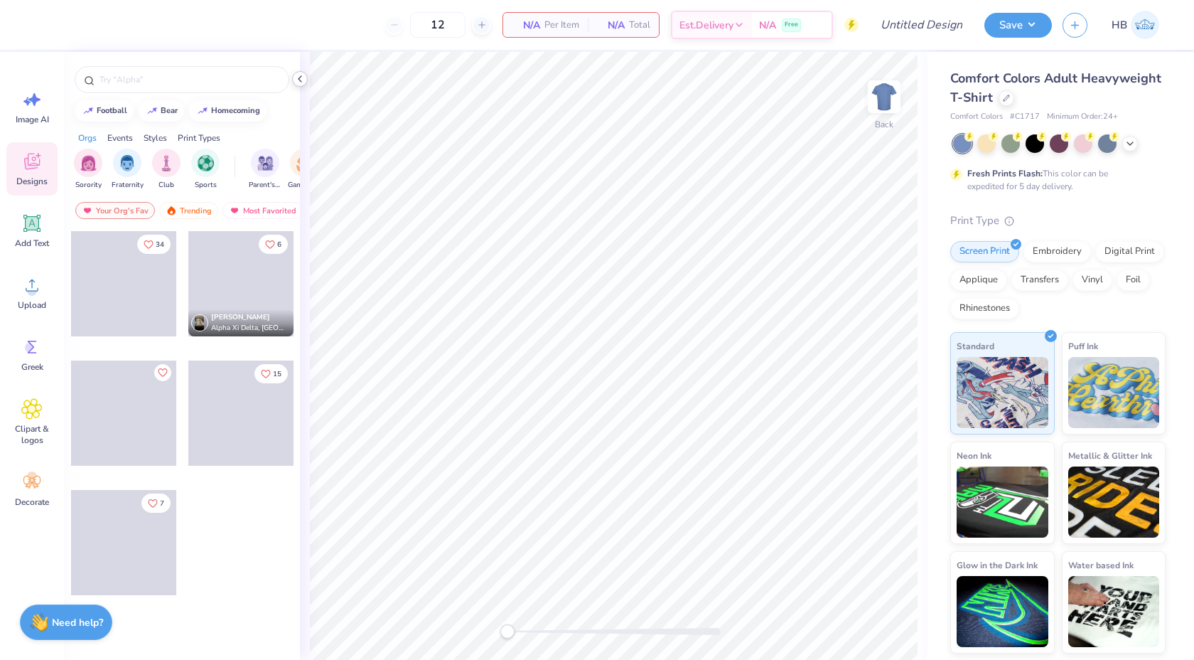
click at [301, 78] on icon at bounding box center [299, 78] width 11 height 11
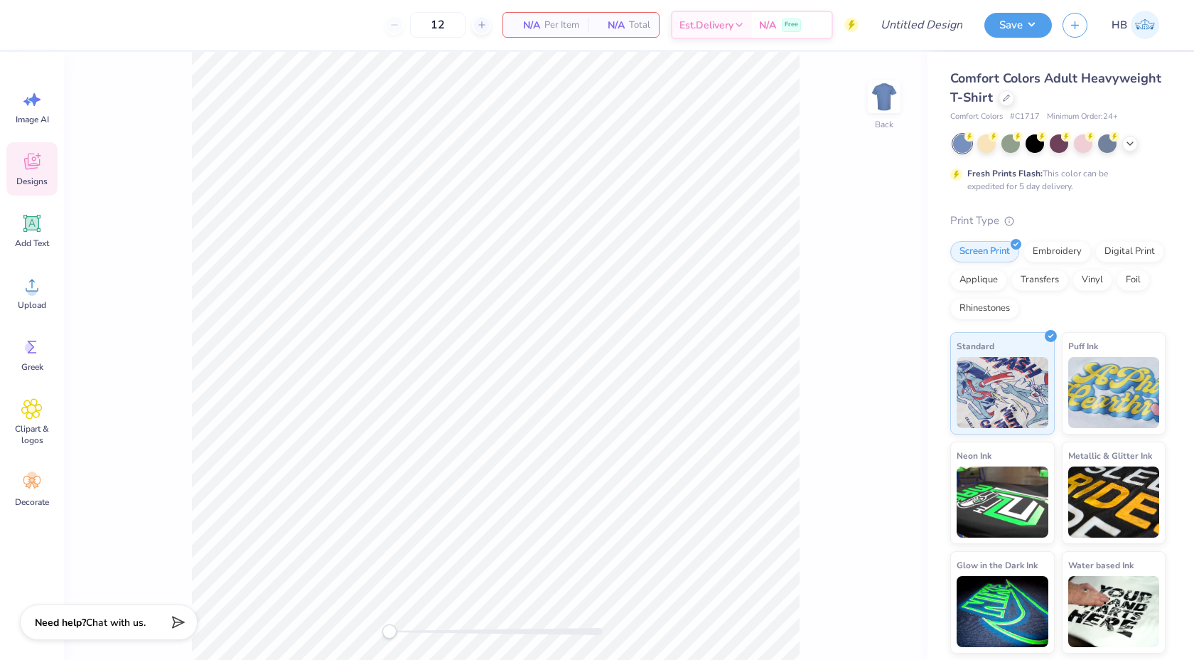
click at [32, 177] on span "Designs" at bounding box center [31, 181] width 31 height 11
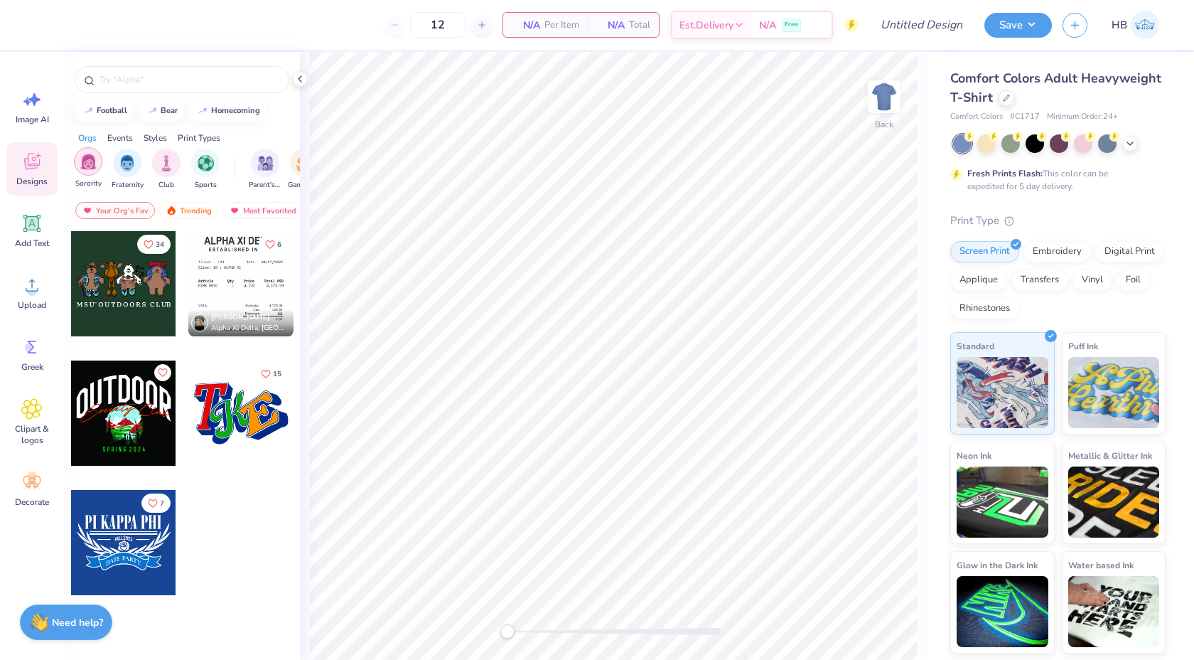
click at [84, 162] on img "filter for Sorority" at bounding box center [88, 162] width 16 height 16
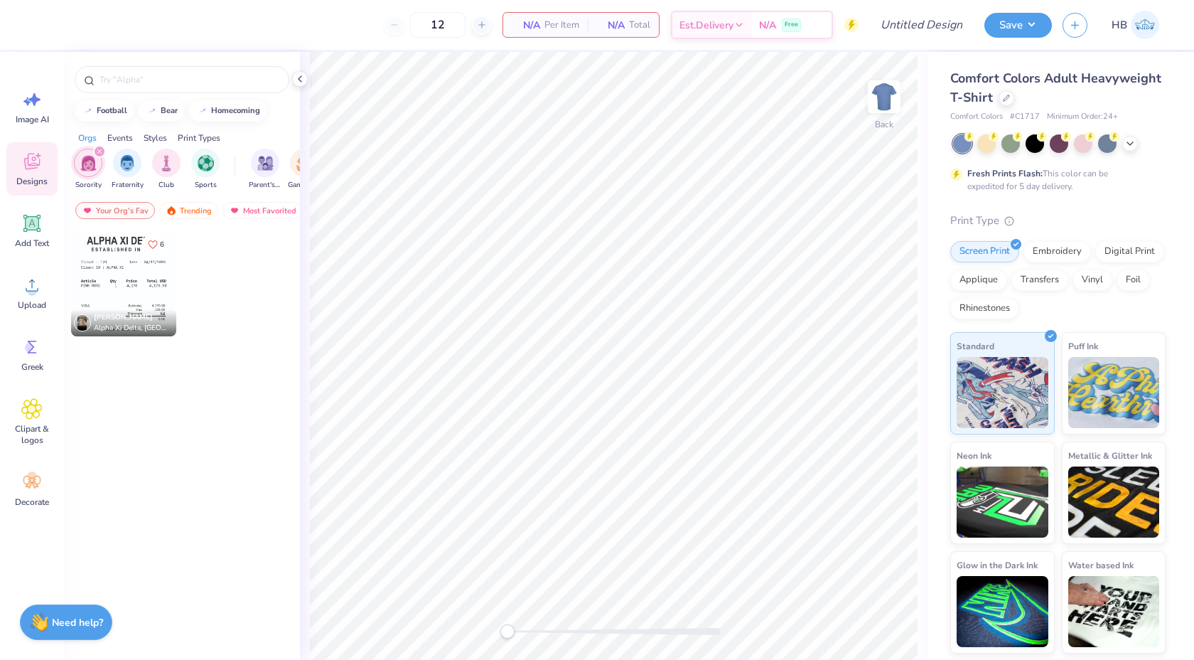
click at [129, 252] on div at bounding box center [123, 283] width 105 height 105
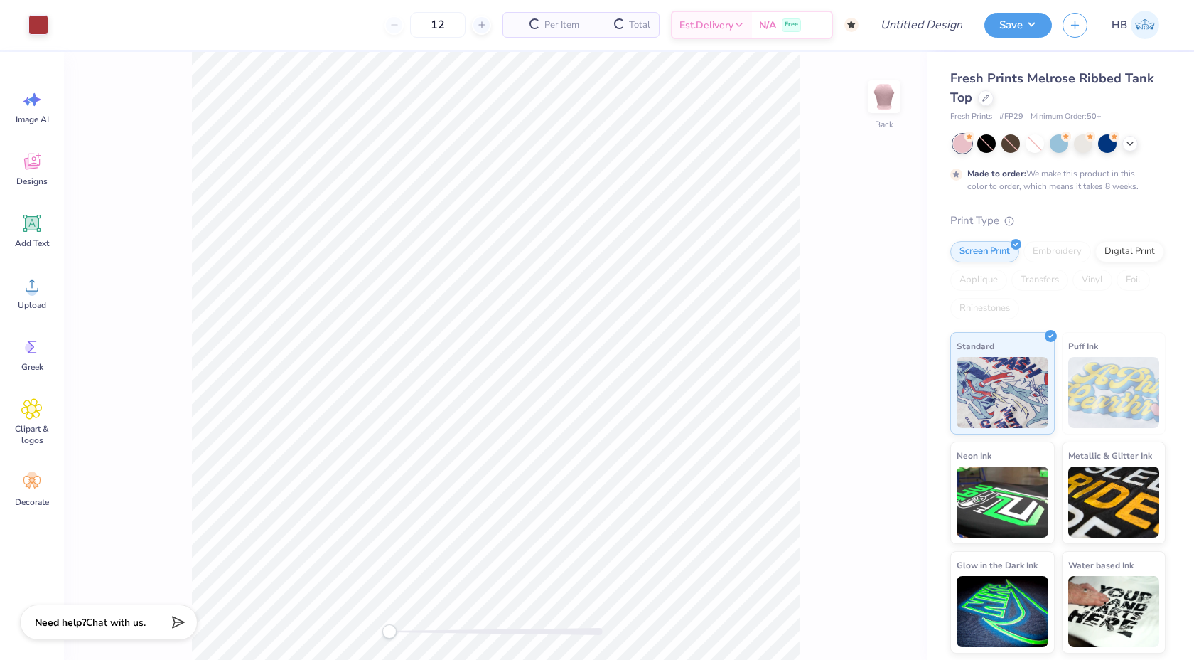
type input "50"
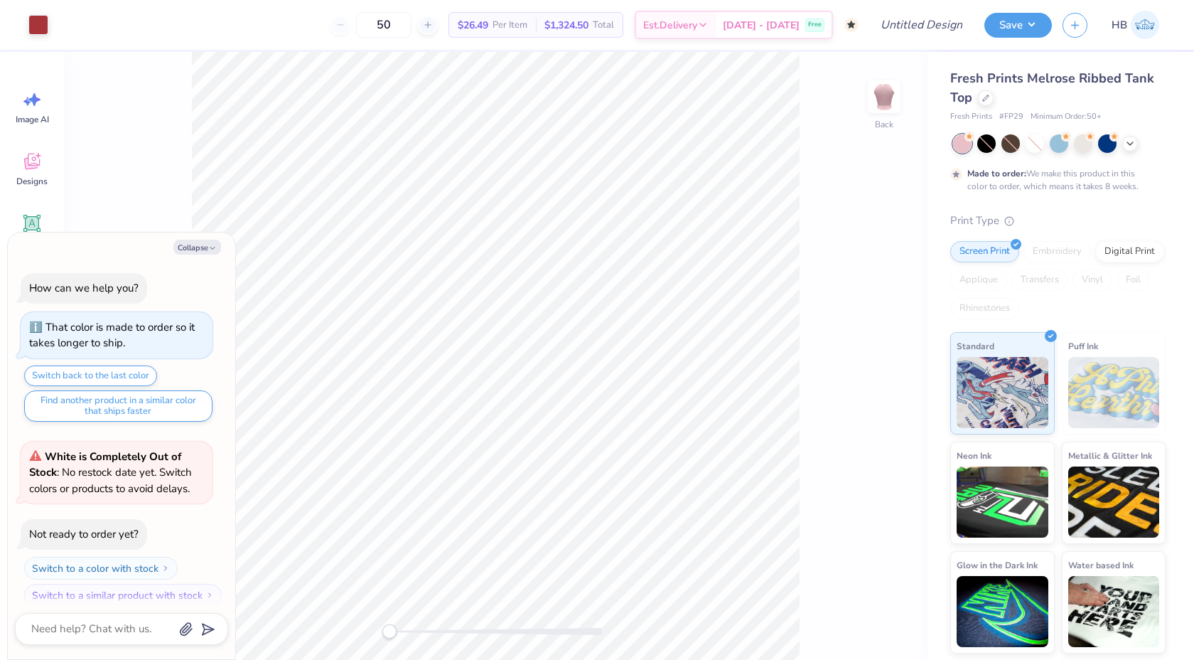
scroll to position [11, 0]
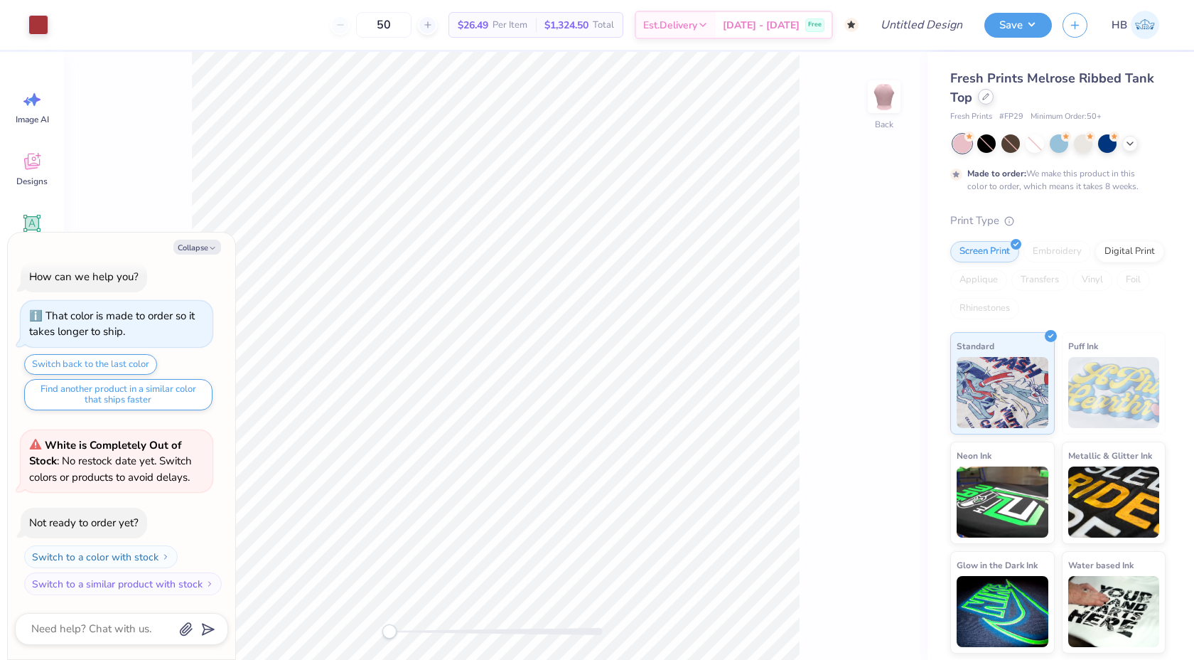
click at [986, 100] on icon at bounding box center [985, 96] width 7 height 7
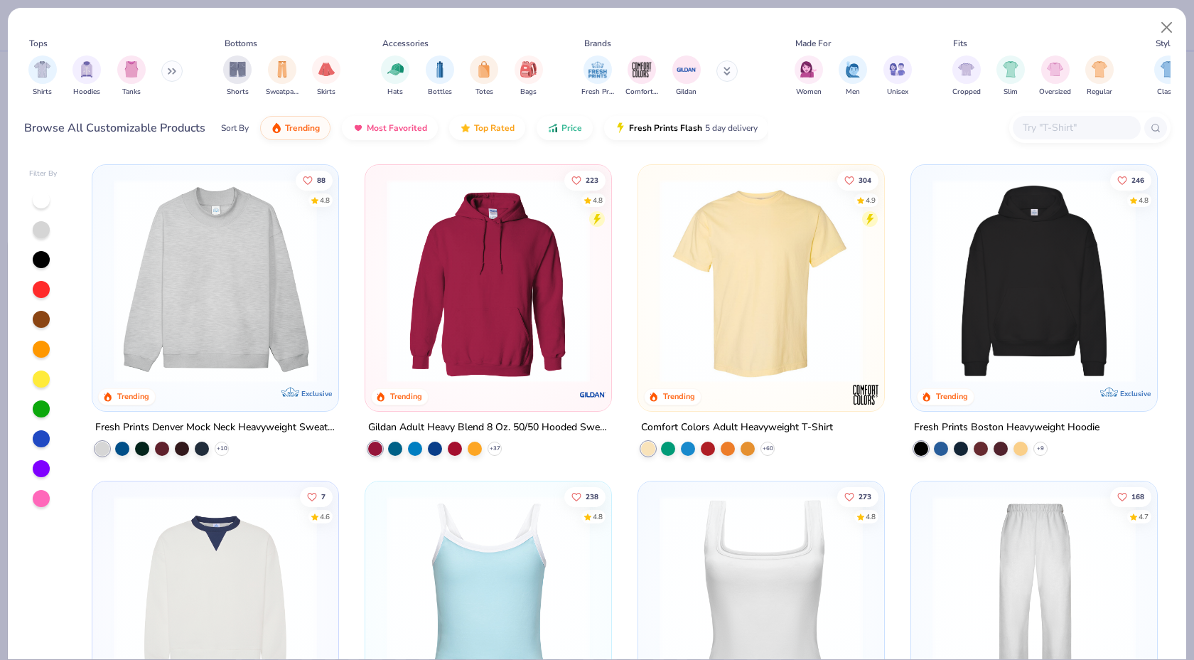
click at [191, 328] on img at bounding box center [216, 280] width 218 height 203
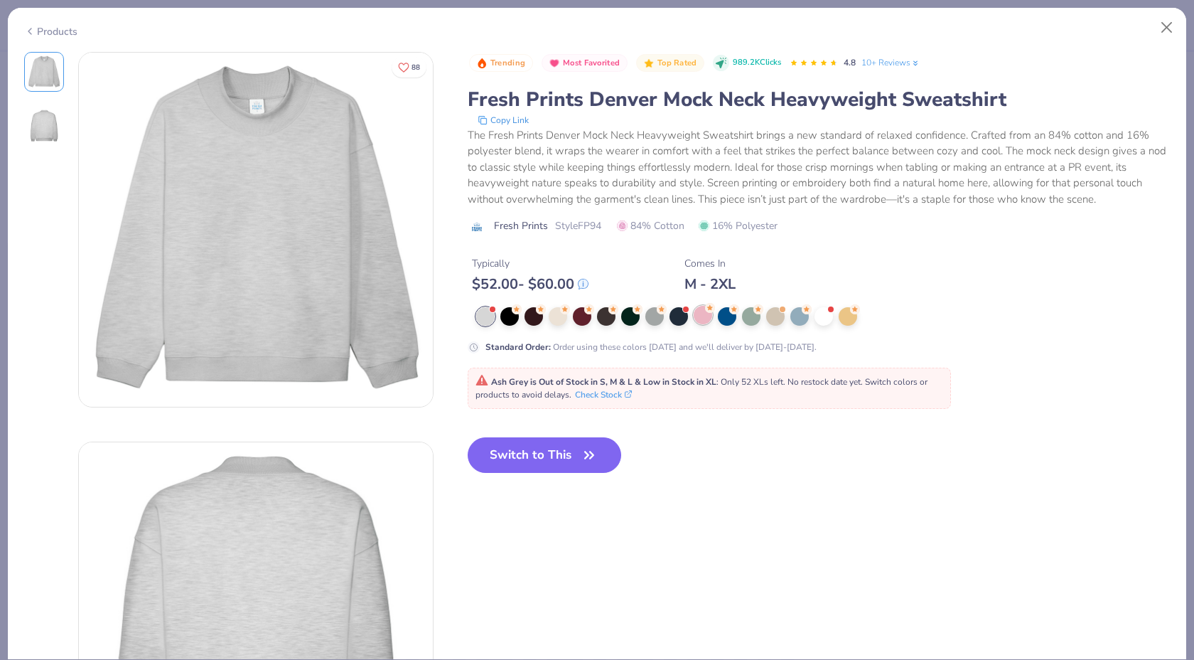
click at [704, 320] on div at bounding box center [703, 315] width 18 height 18
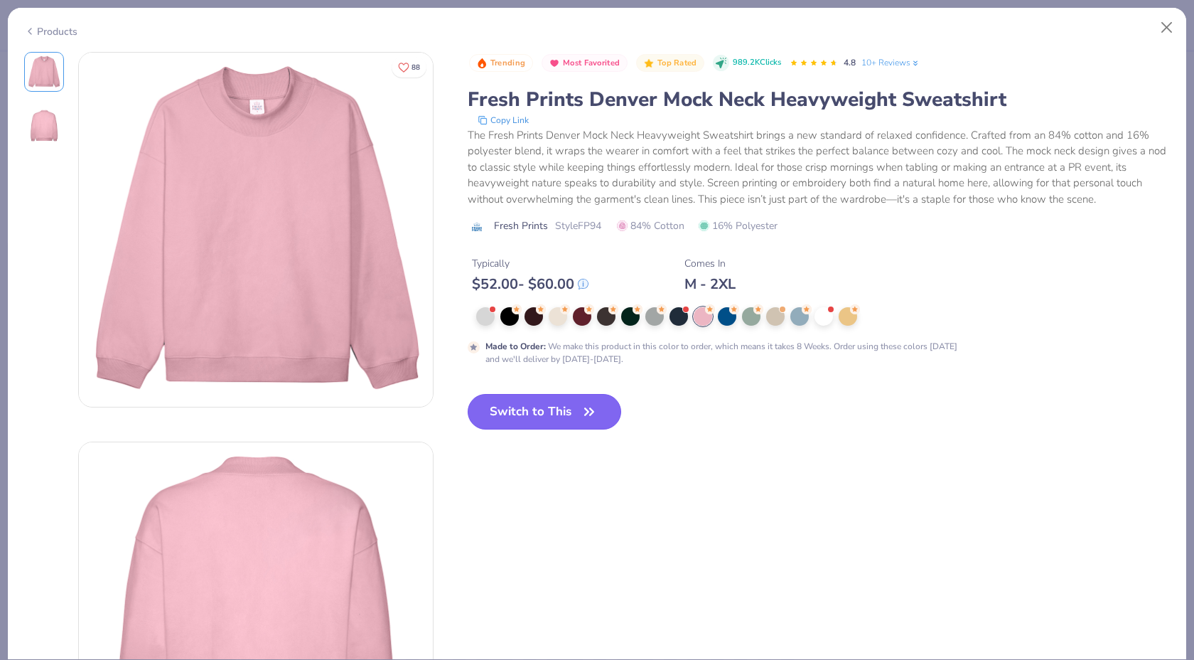
click at [535, 402] on button "Switch to This" at bounding box center [545, 412] width 154 height 36
click at [584, 404] on icon "button" at bounding box center [589, 412] width 20 height 20
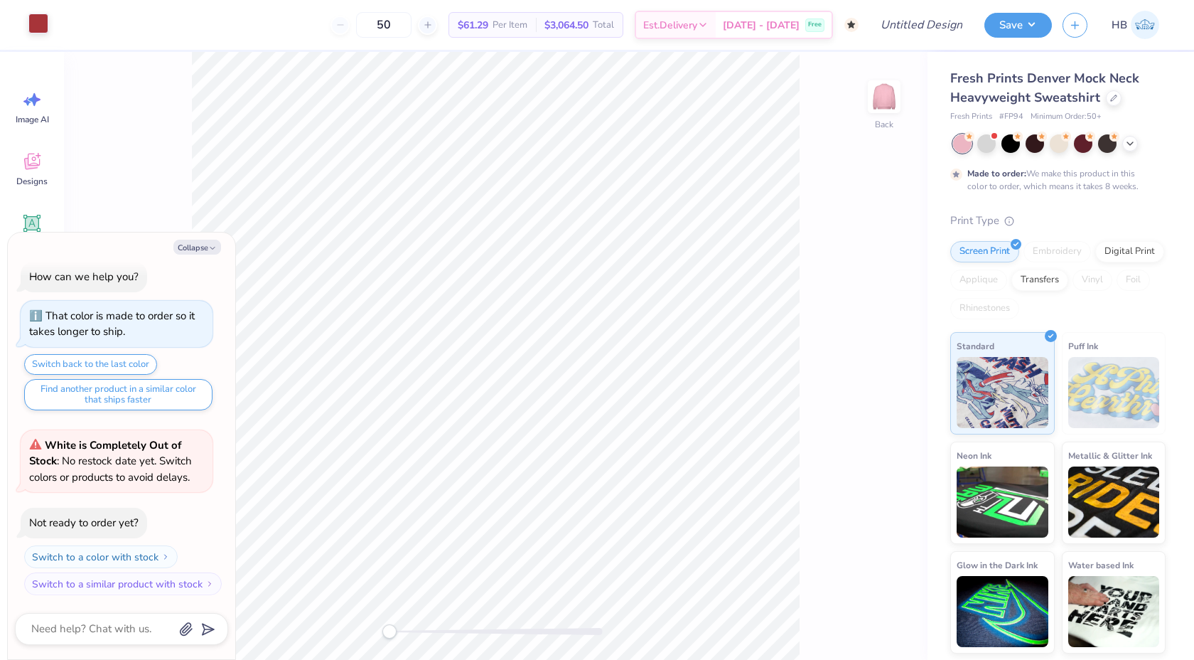
click at [28, 18] on div at bounding box center [38, 24] width 20 height 20
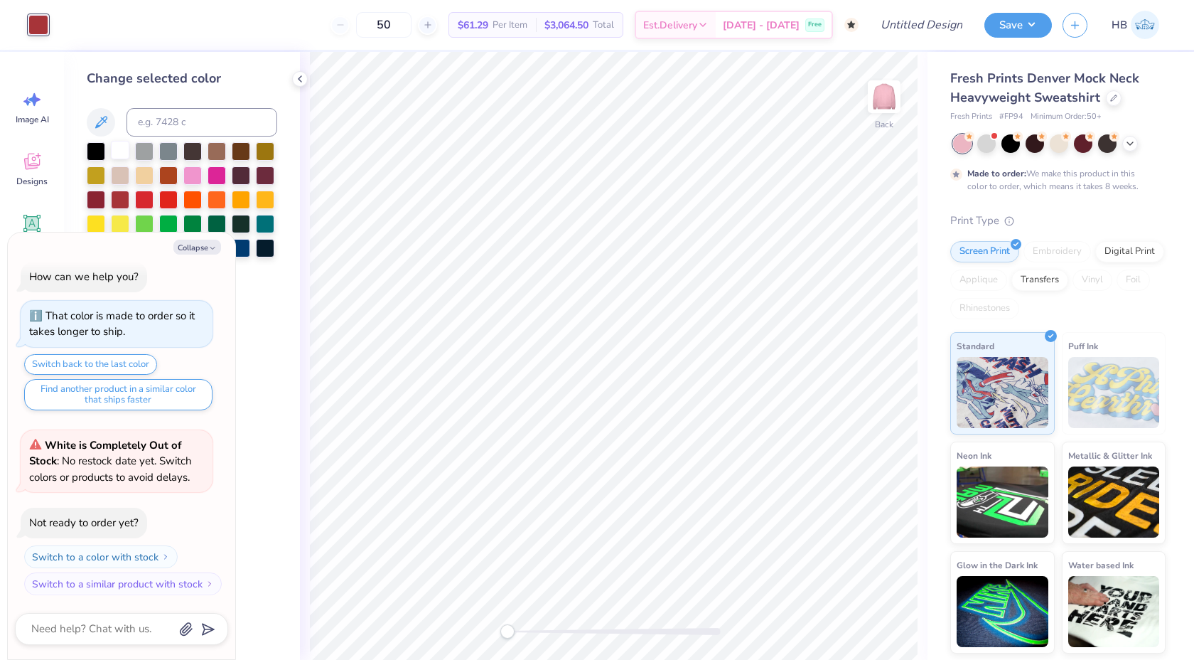
click at [125, 154] on div at bounding box center [120, 150] width 18 height 18
click at [208, 247] on icon "button" at bounding box center [212, 248] width 9 height 9
type textarea "x"
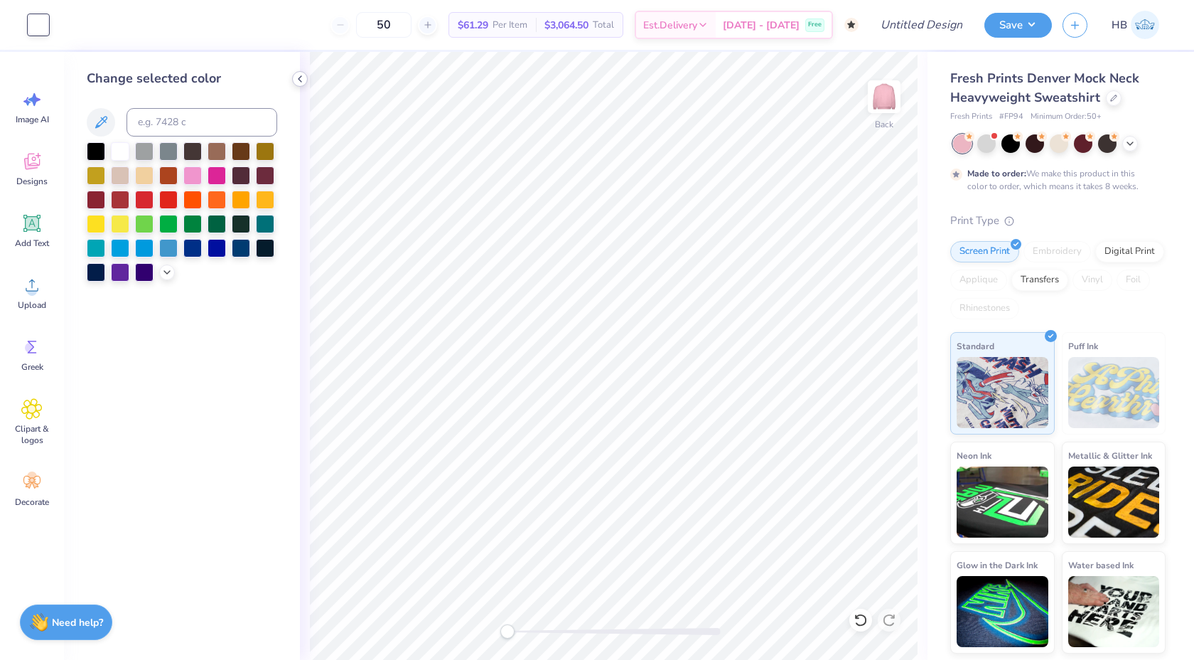
click at [296, 80] on icon at bounding box center [299, 78] width 11 height 11
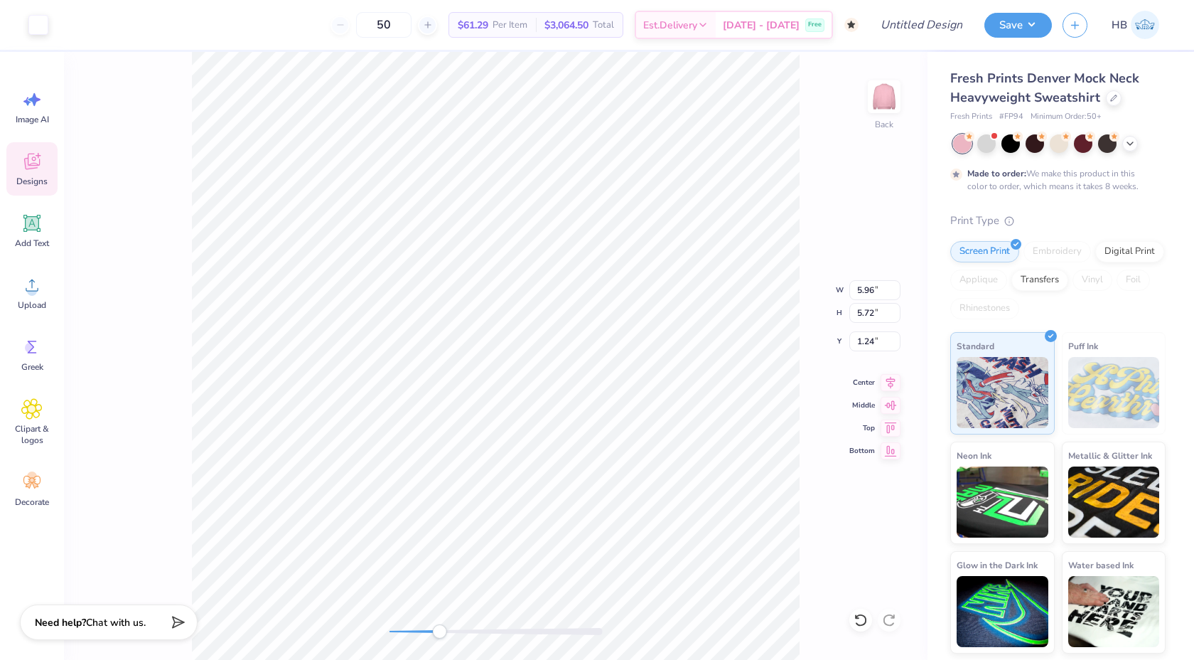
click at [439, 627] on div at bounding box center [496, 631] width 213 height 14
click at [802, 274] on div "Back W 5.96 5.96 " H 5.72 5.72 " Y 1.24 1.24 " Center Middle Top Bottom" at bounding box center [496, 356] width 864 height 608
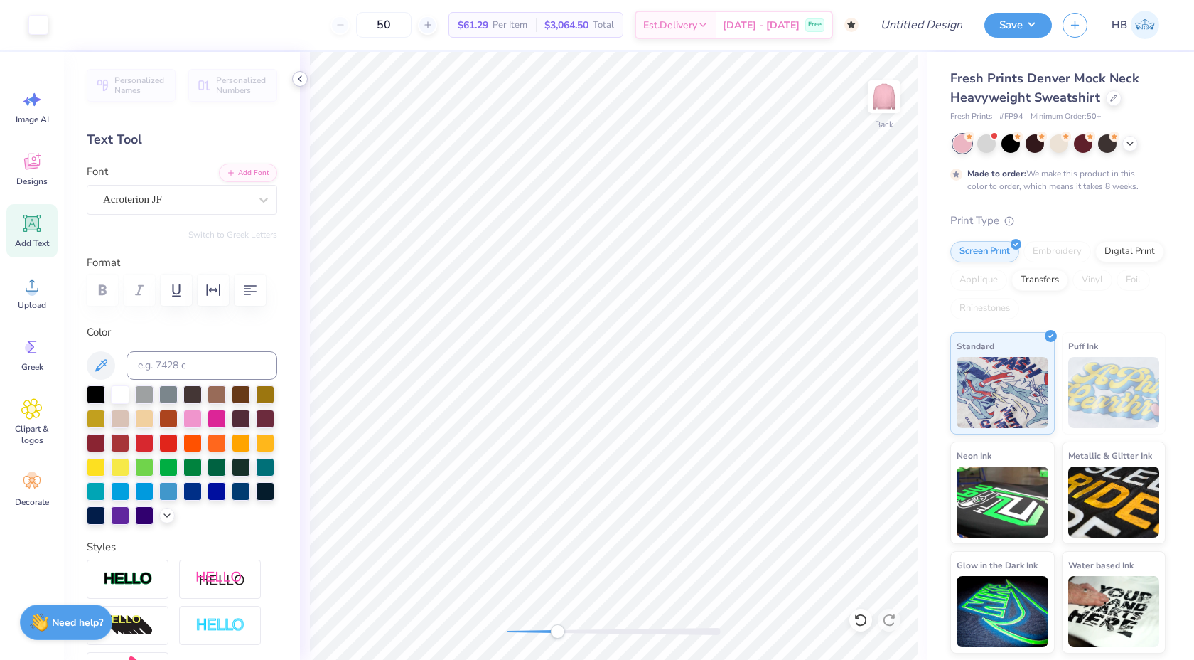
click at [299, 76] on icon at bounding box center [299, 78] width 11 height 11
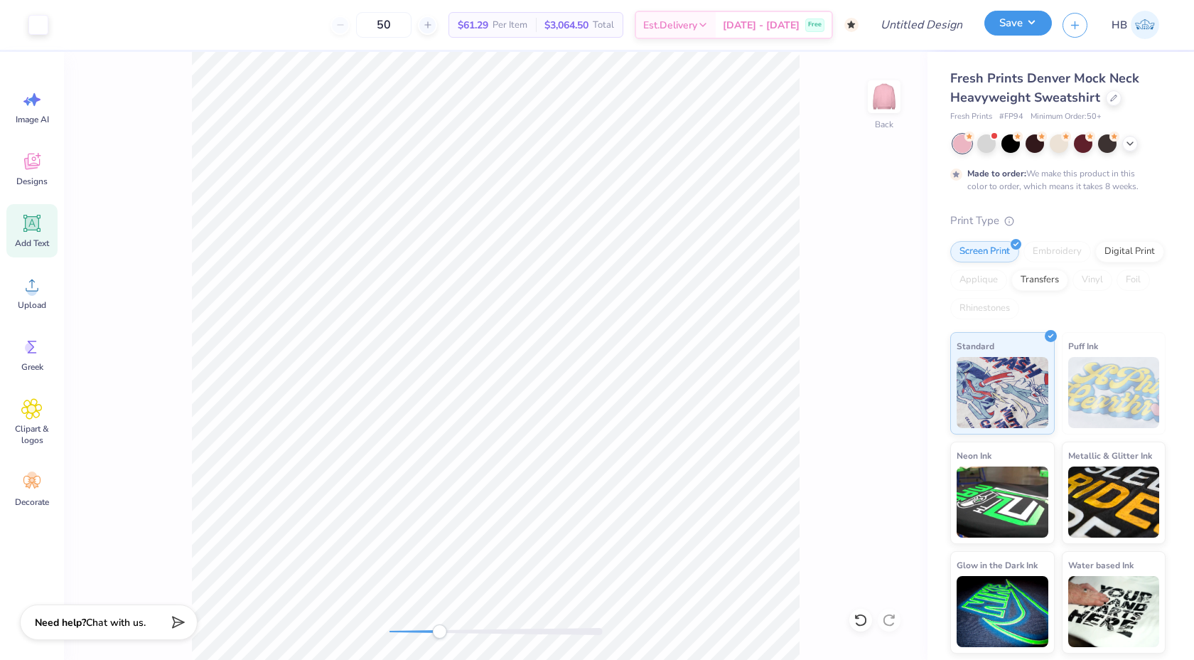
click at [1026, 31] on button "Save" at bounding box center [1019, 23] width 68 height 25
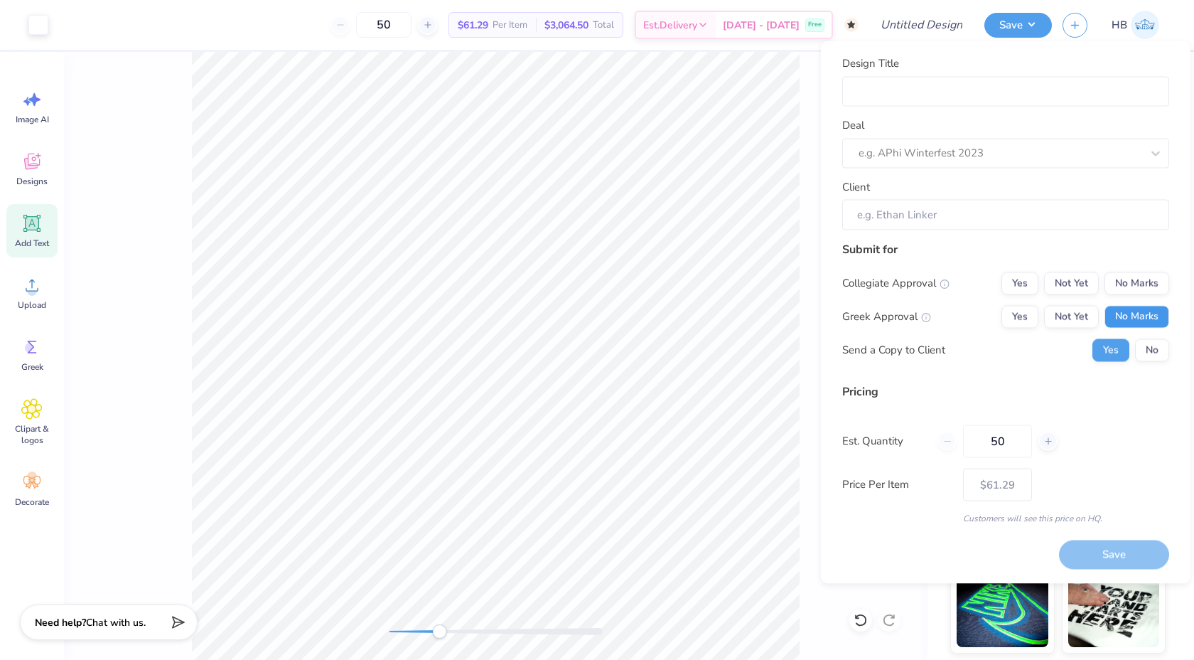
click at [1115, 311] on button "No Marks" at bounding box center [1137, 316] width 65 height 23
click at [1123, 291] on button "No Marks" at bounding box center [1137, 283] width 65 height 23
click at [1089, 312] on button "Not Yet" at bounding box center [1071, 316] width 55 height 23
type input "$61.29"
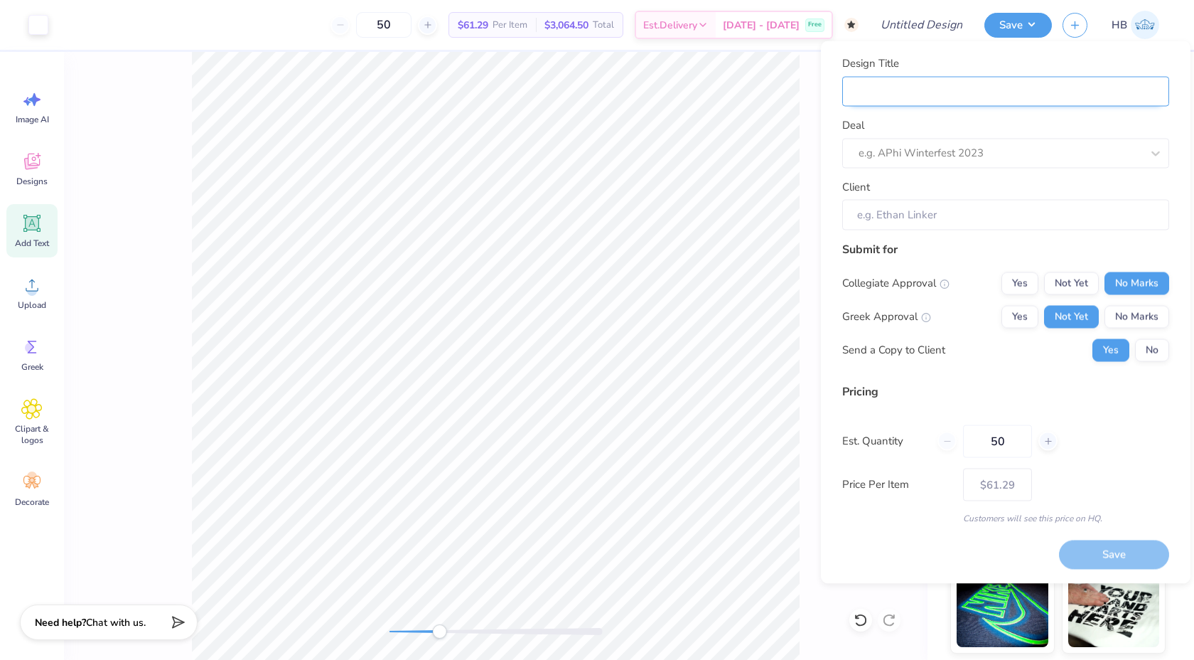
click at [1025, 93] on input "Design Title" at bounding box center [1005, 91] width 327 height 31
type input "d"
type input "dz"
type input "DZ Mock Neck"
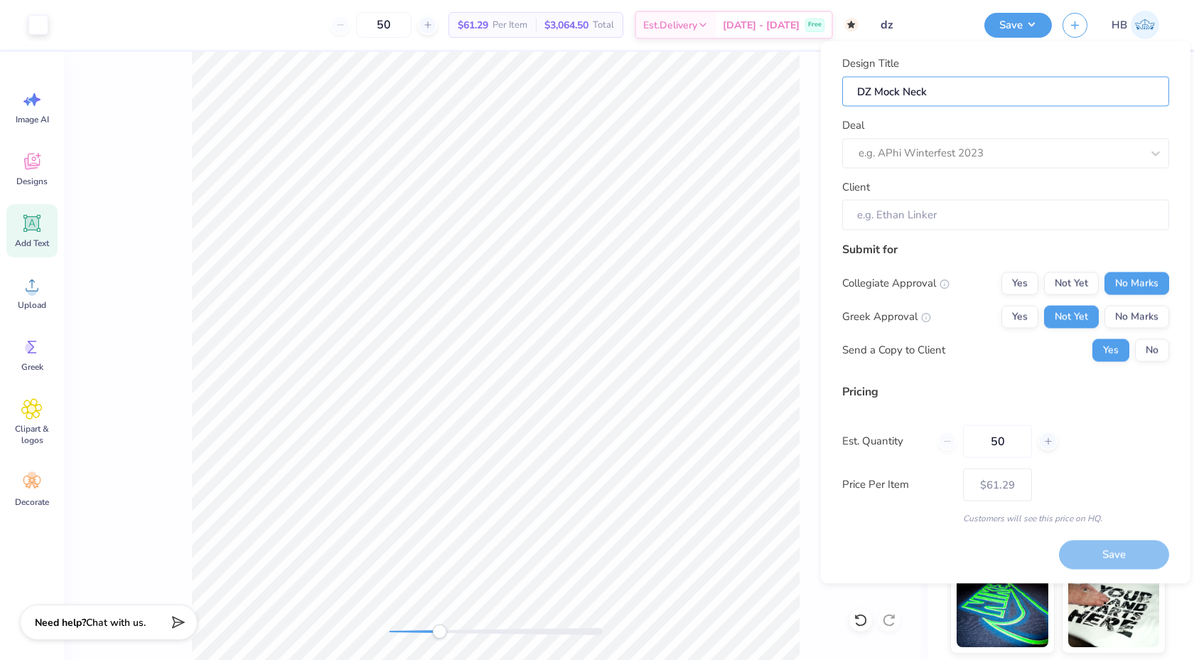
type input "DZ Mock Neck"
click at [981, 171] on div "Design Title DZ Mock Neck Deal e.g. APhi Winterfest 2023 Client" at bounding box center [1005, 142] width 327 height 175
click at [980, 160] on div at bounding box center [1000, 153] width 283 height 19
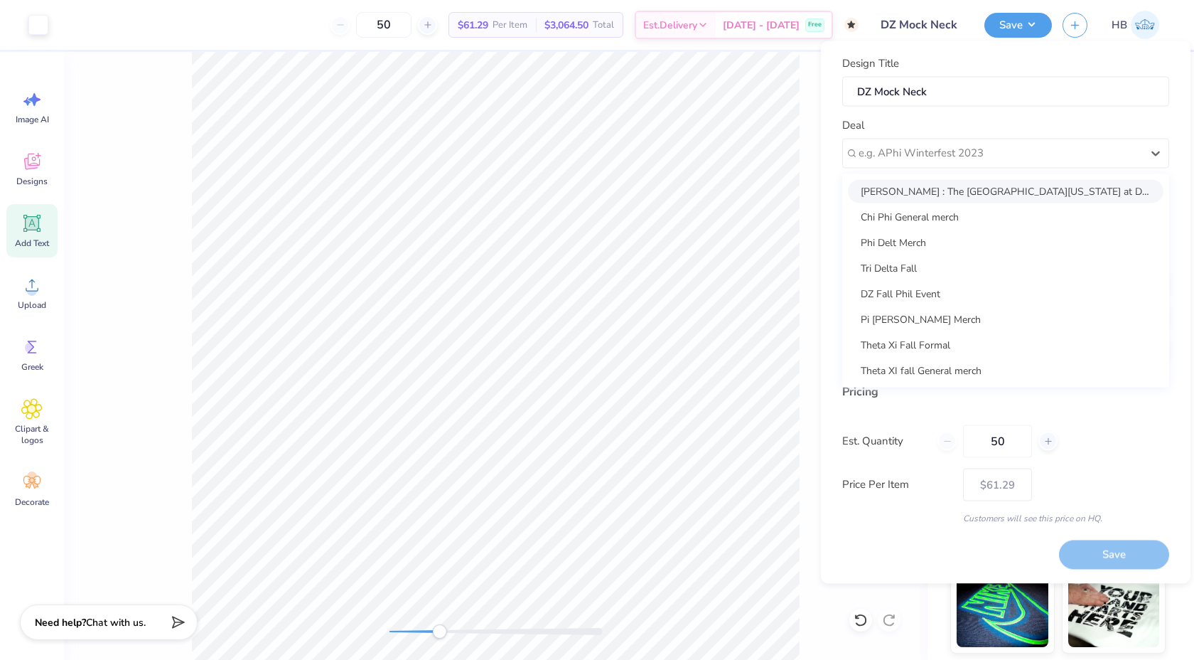
click at [973, 195] on div "[PERSON_NAME] : The [GEOGRAPHIC_DATA][US_STATE] at Dallas - [PERSON_NAME]" at bounding box center [1006, 190] width 316 height 23
type input "[PERSON_NAME]"
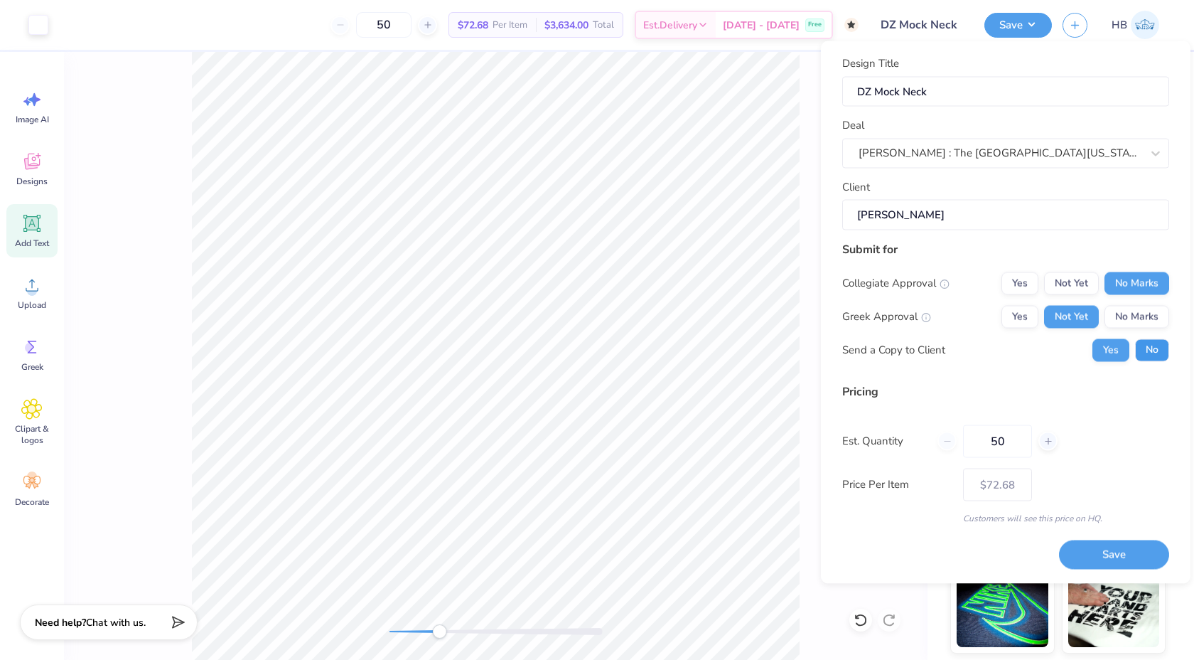
click at [1149, 354] on button "No" at bounding box center [1152, 349] width 34 height 23
click at [1105, 547] on button "Save" at bounding box center [1114, 554] width 110 height 29
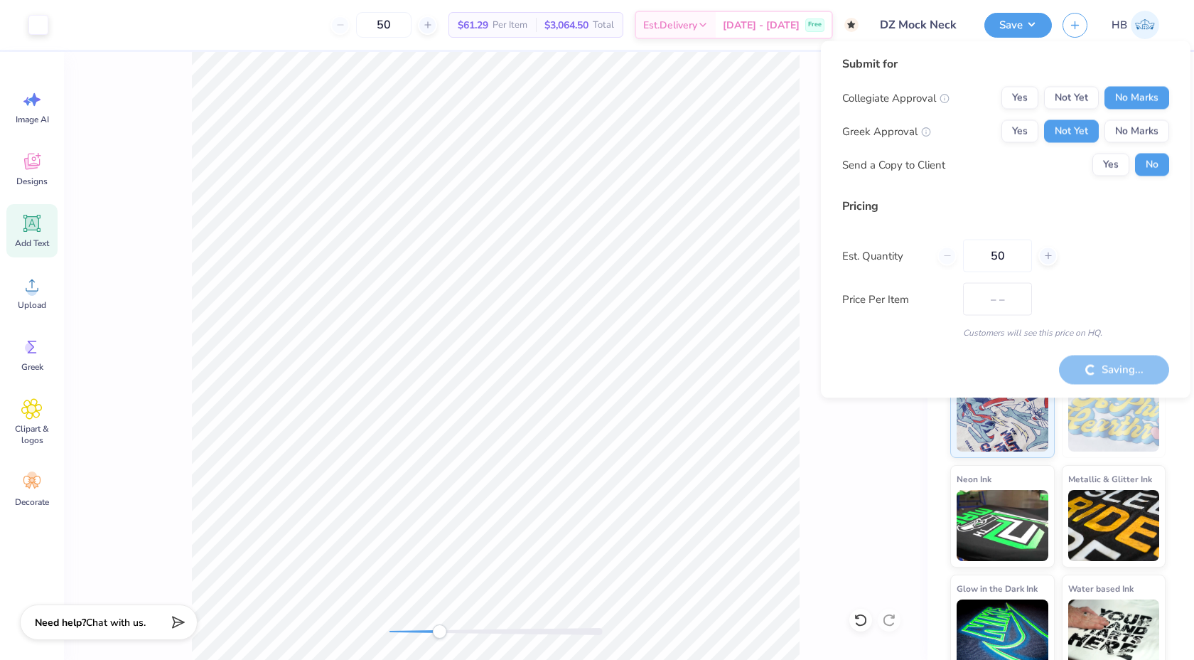
type input "$72.68"
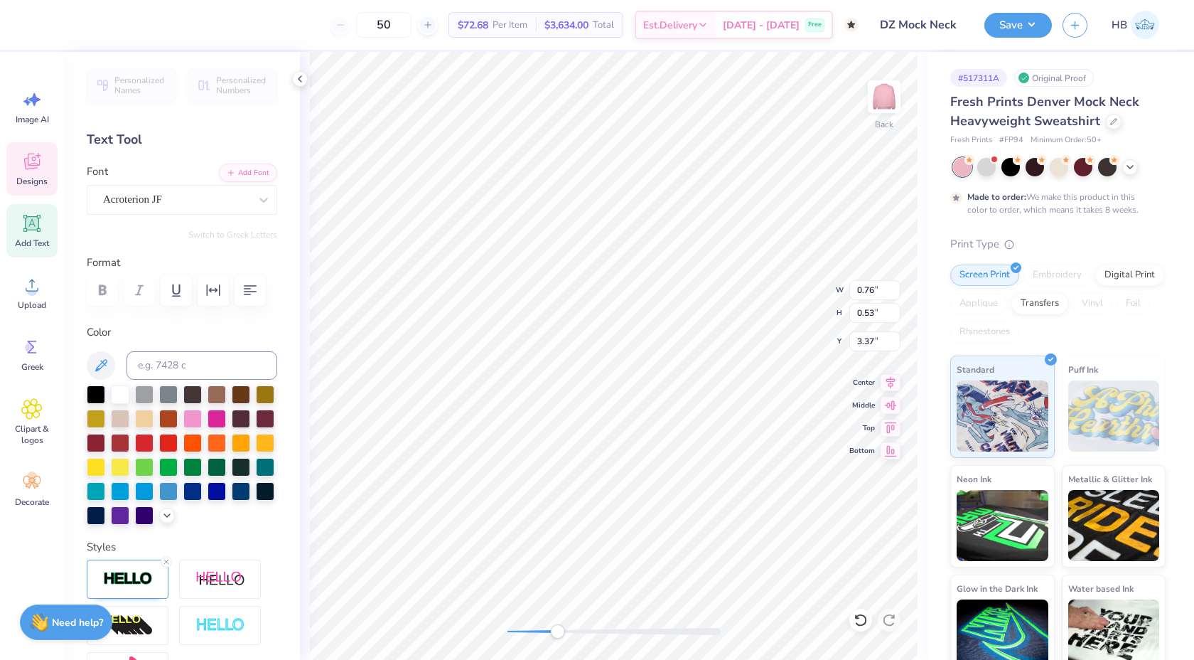
type textarea "Delta,"
paste textarea "Delta"
type textarea "DeltaDelta"
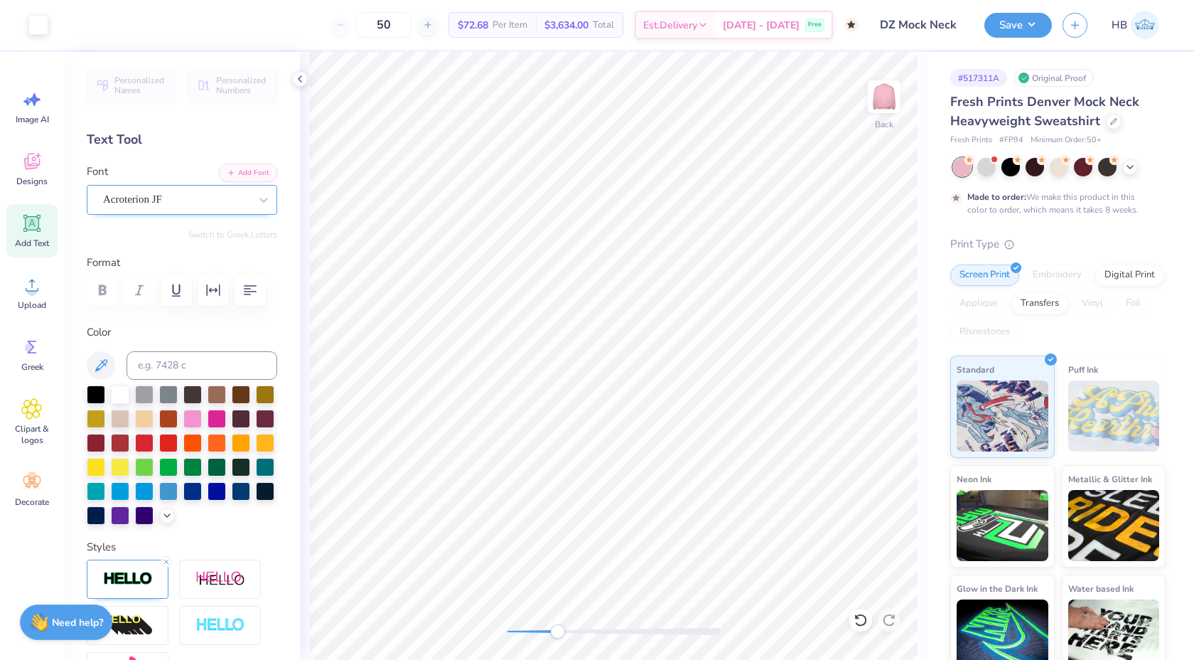
click at [225, 189] on div "Acroterion JF" at bounding box center [176, 199] width 149 height 22
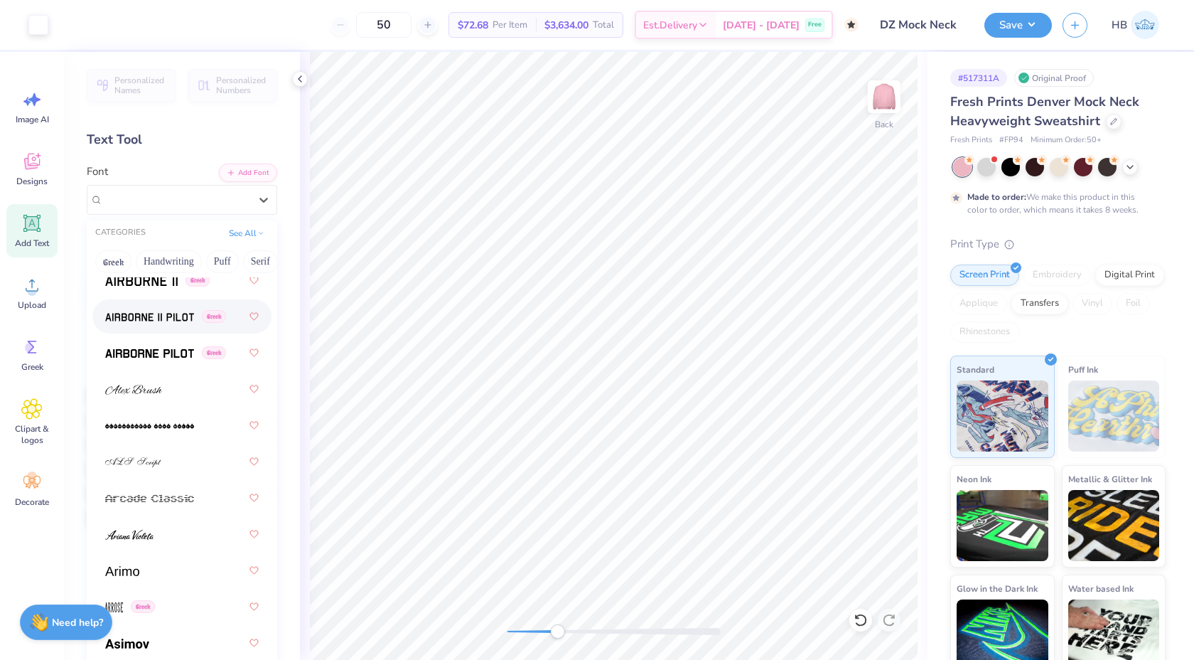
scroll to position [458, 0]
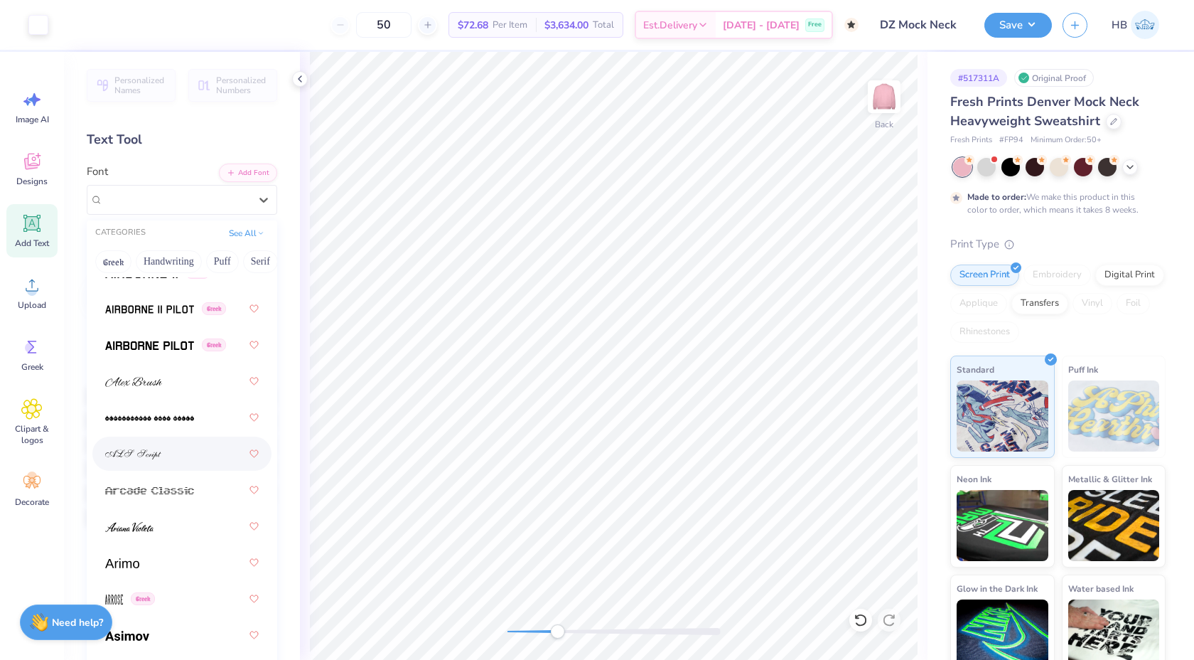
click at [172, 462] on div at bounding box center [182, 454] width 154 height 26
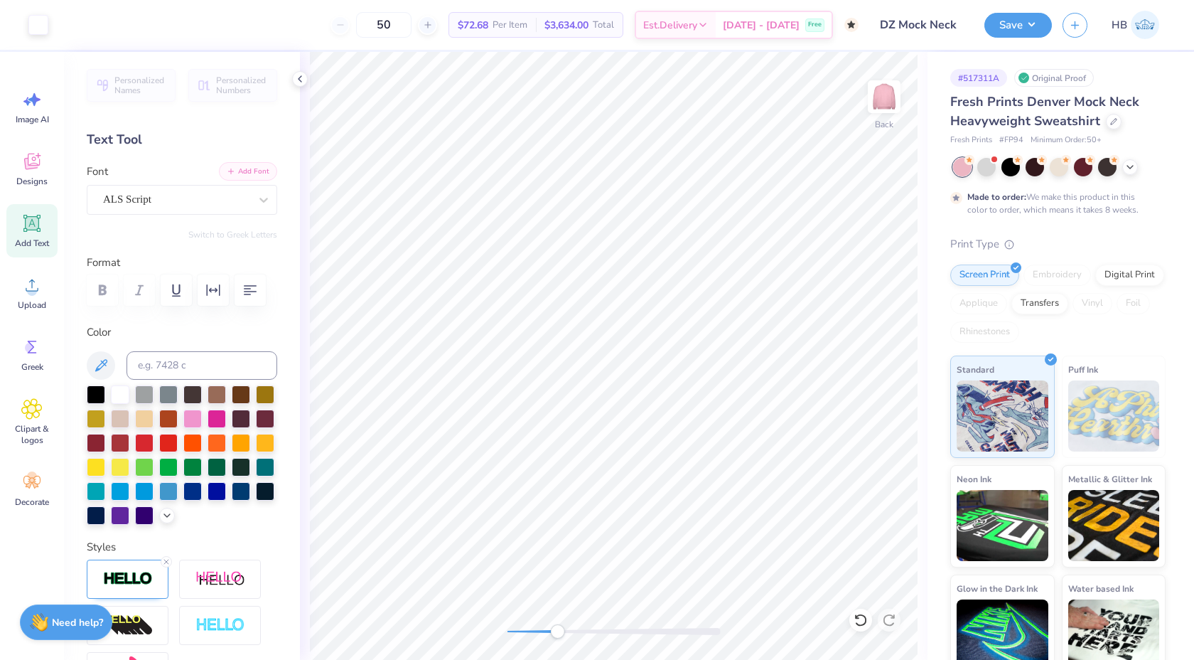
click at [227, 173] on icon "button" at bounding box center [231, 171] width 9 height 9
type textarea "Delta ,"
type textarea "Delta"
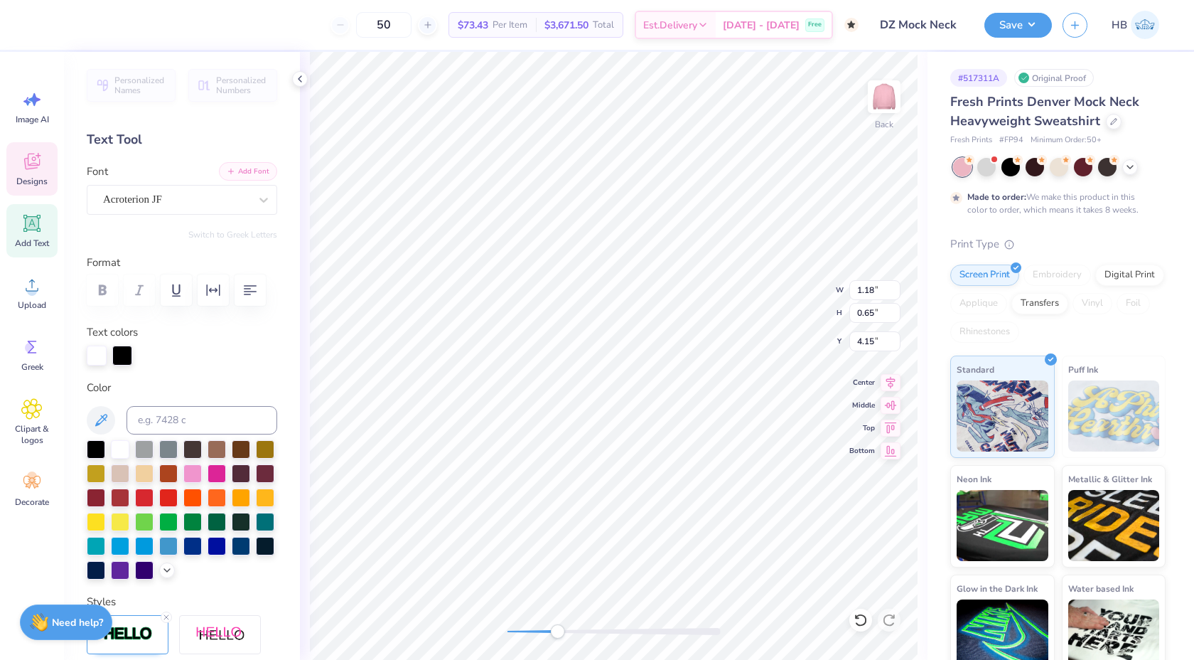
scroll to position [0, 0]
type input "2.02"
type input "0.98"
type input "3.84"
type textarea "Zeta"
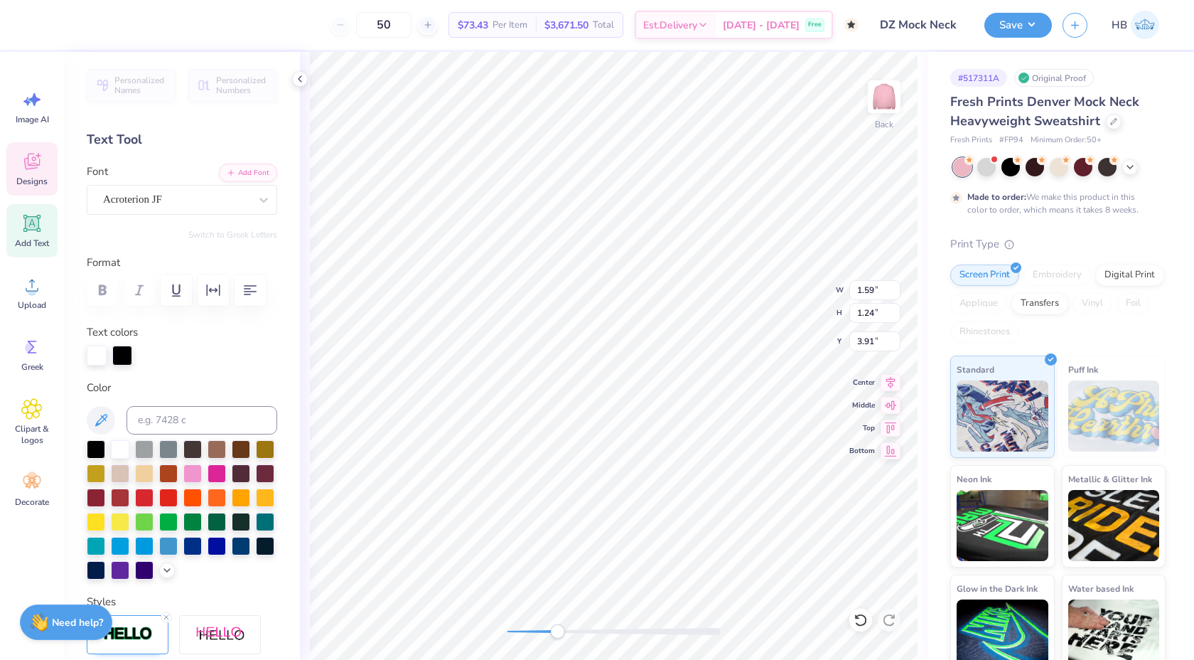
type input "1.59"
type input "1.24"
type input "3.91"
type input "2.23"
type input "1.09"
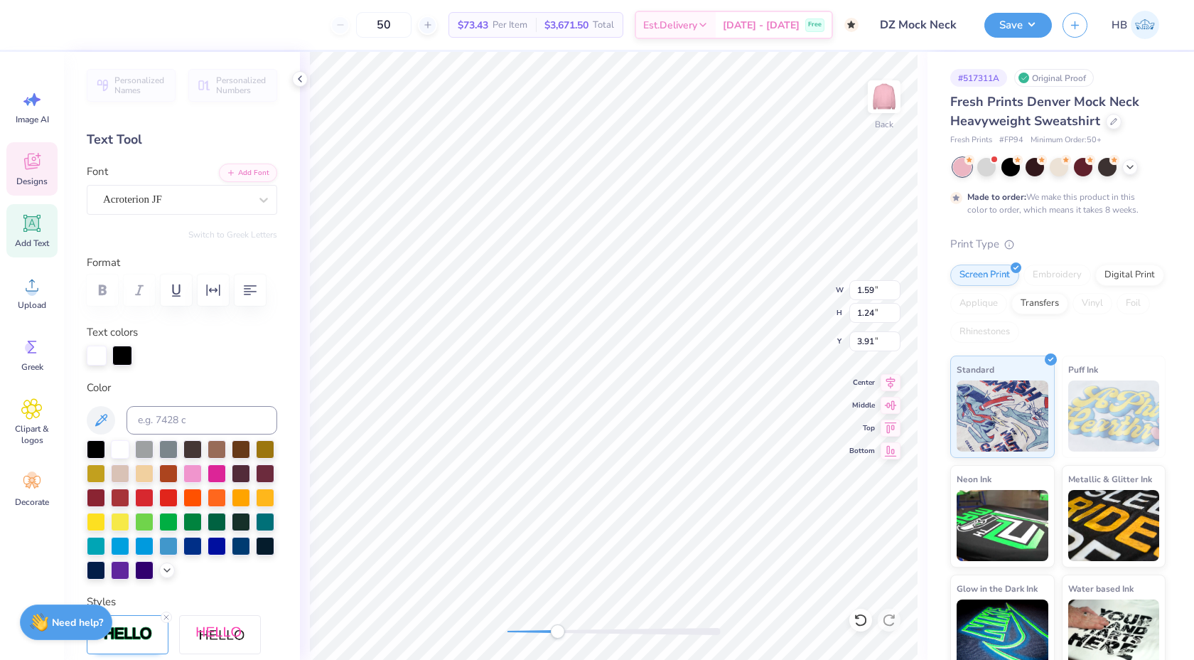
type input "3.80"
type input "1.67"
type input "1.13"
type input "3.90"
type input "1.67"
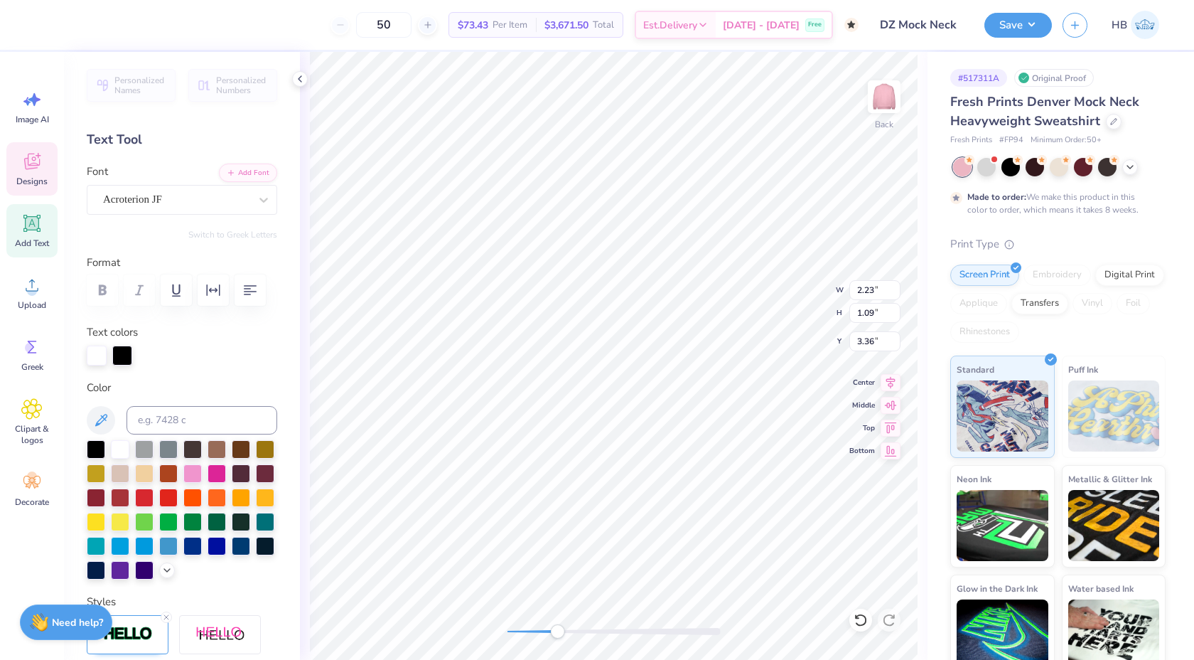
type input "1.13"
type input "3.64"
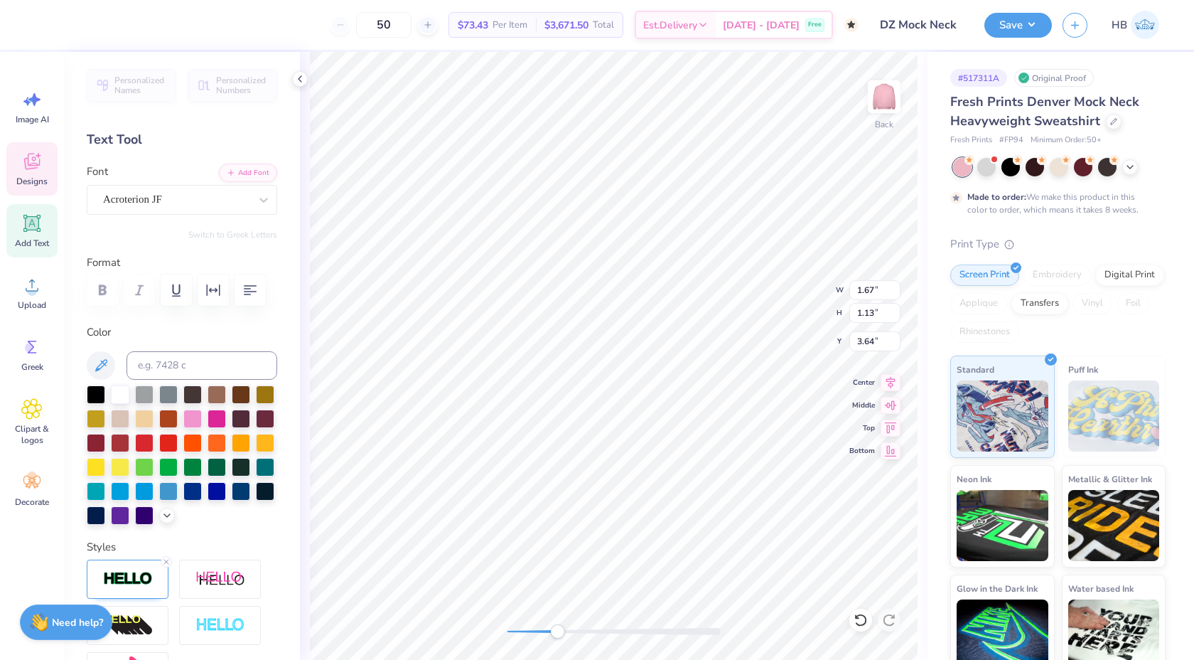
type input "0.76"
type input "0.53"
type input "3.37"
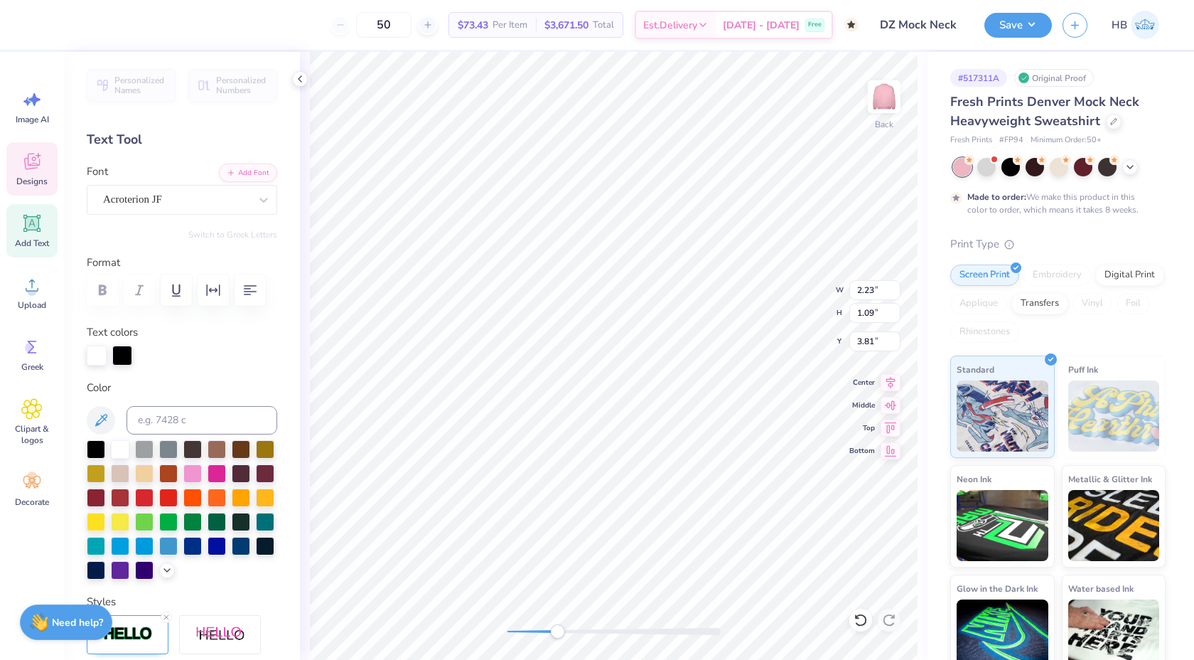
type input "1.67"
type input "1.13"
type input "4.10"
click at [493, 606] on div "Back" at bounding box center [614, 356] width 628 height 608
click at [891, 381] on icon at bounding box center [891, 380] width 20 height 17
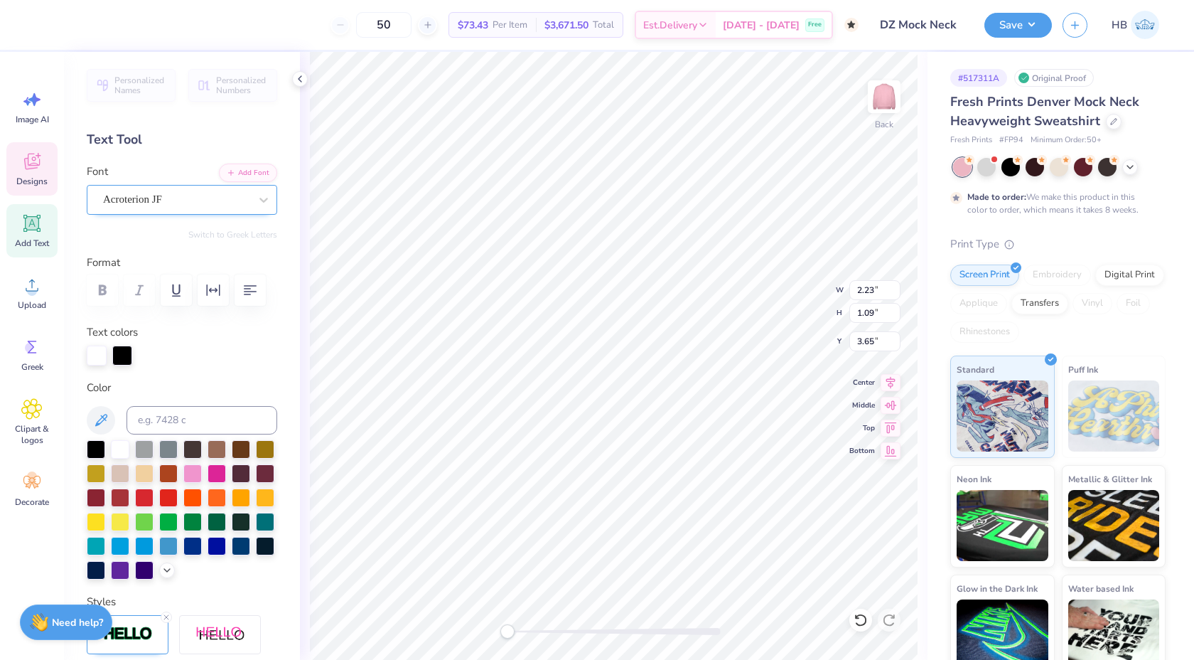
click at [154, 202] on div "Acroterion JF" at bounding box center [176, 199] width 149 height 22
type input "1.67"
type input "1.13"
type input "4.01"
click at [155, 195] on div "Acroterion JF" at bounding box center [176, 199] width 149 height 22
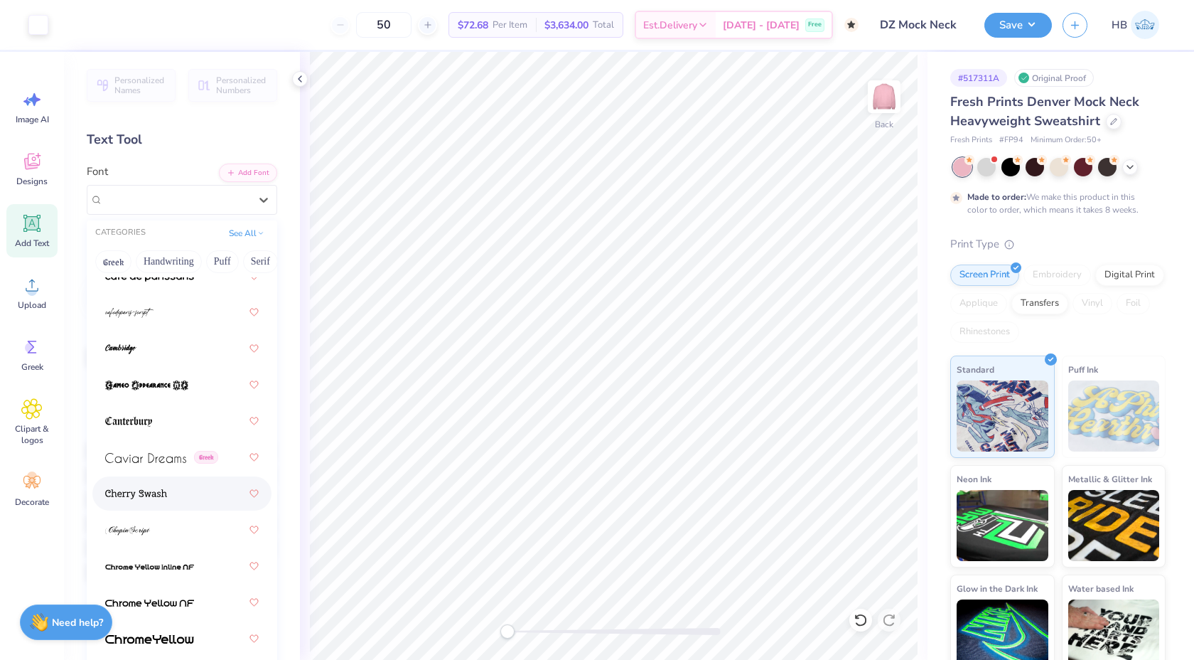
scroll to position [2085, 0]
click at [177, 530] on div at bounding box center [182, 531] width 154 height 26
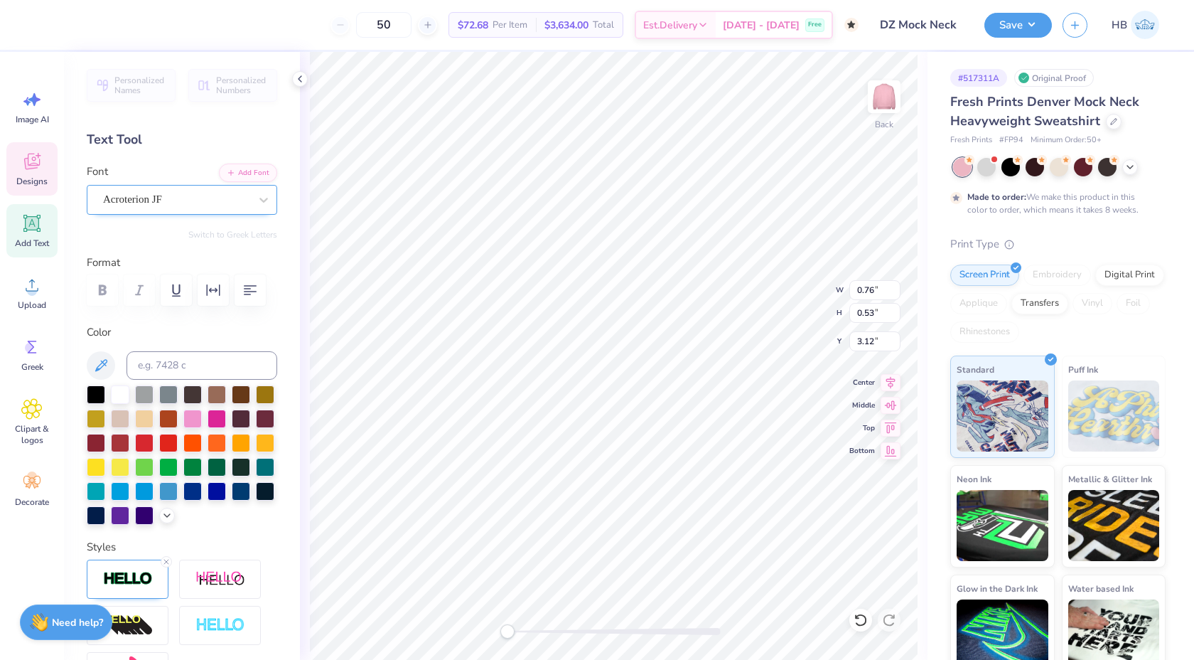
click at [232, 201] on div "Acroterion JF" at bounding box center [176, 199] width 149 height 22
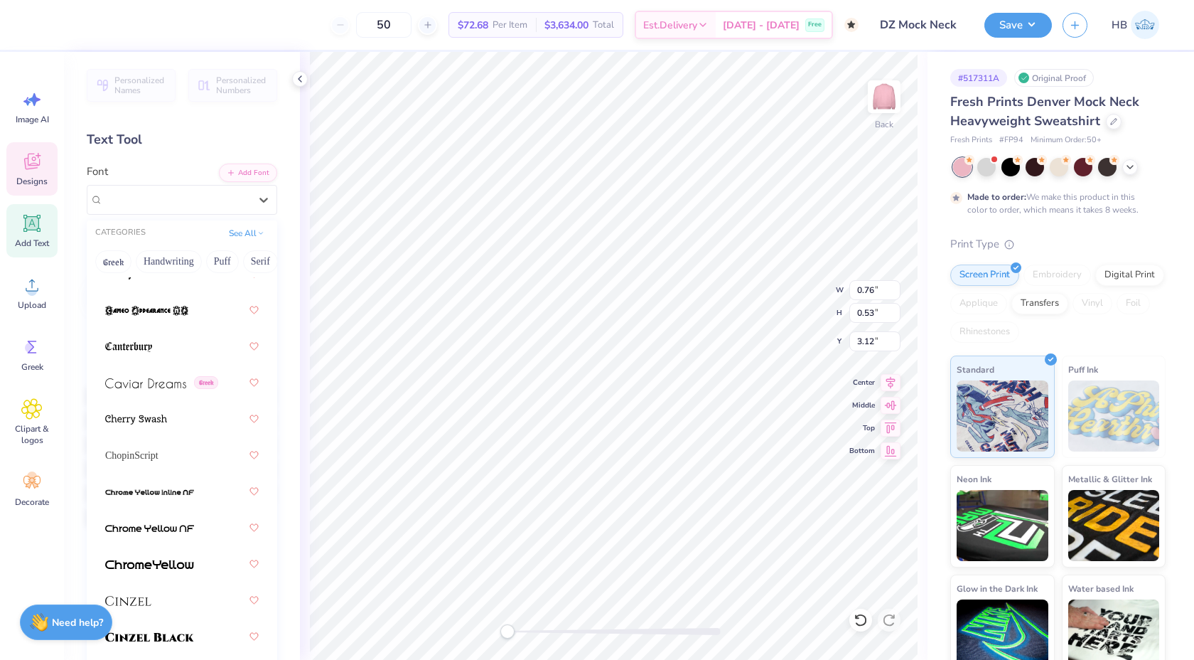
scroll to position [2188, 0]
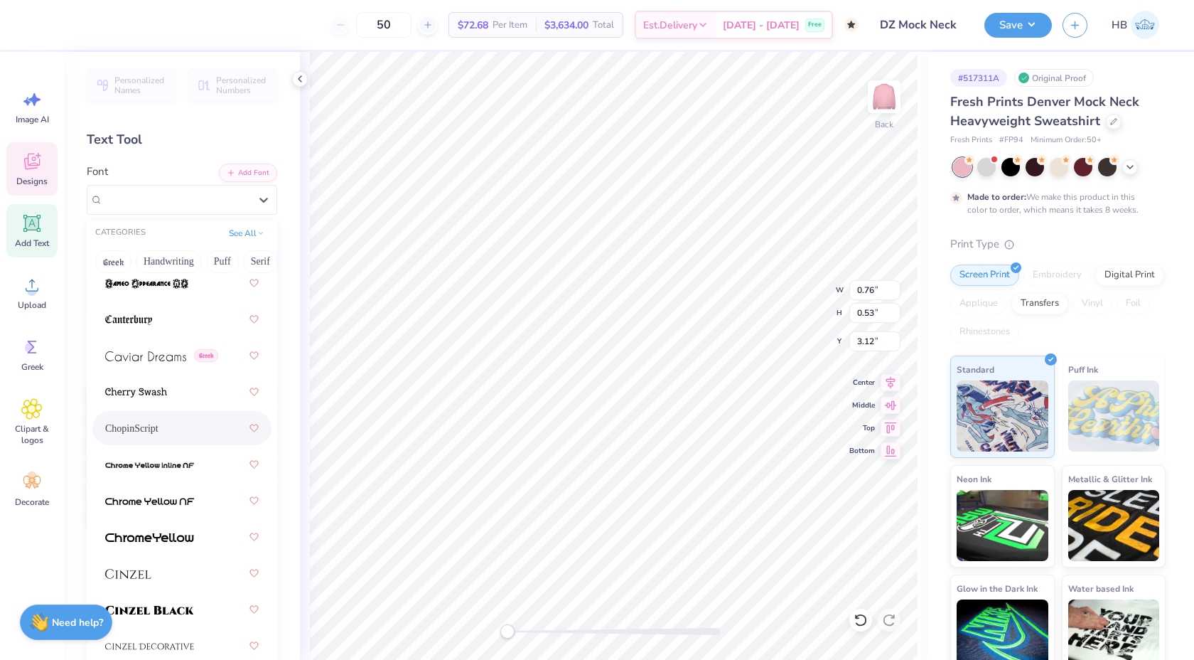
click at [157, 440] on div "ChopinScript" at bounding box center [182, 428] width 154 height 26
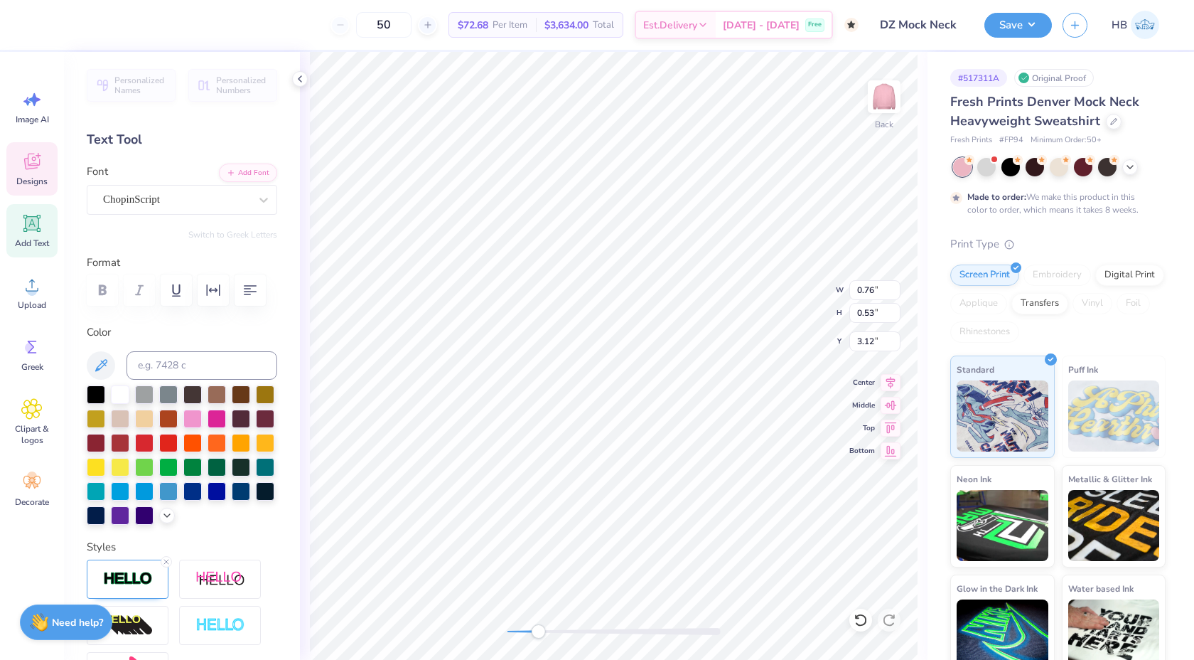
click at [538, 628] on div at bounding box center [614, 631] width 213 height 7
type textarea "Delta,"
type textarea "Delta"
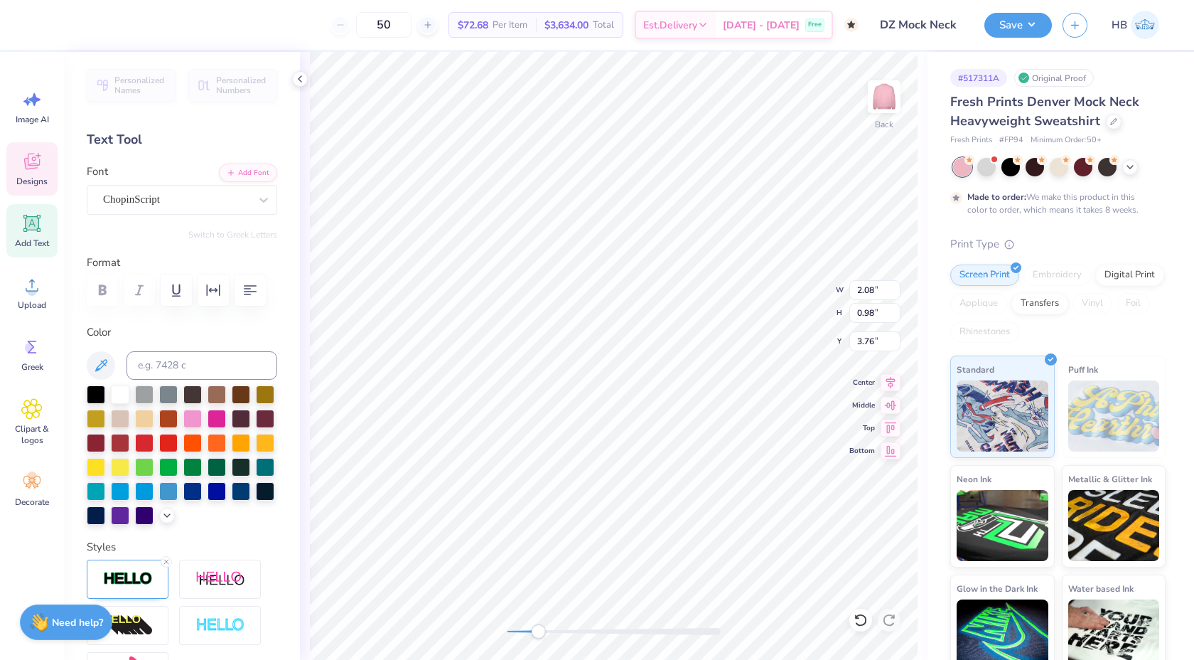
type textarea "Zeta"
click at [495, 631] on div "Back" at bounding box center [614, 356] width 628 height 608
type input "4.79"
type input "4.60"
type input "2.09"
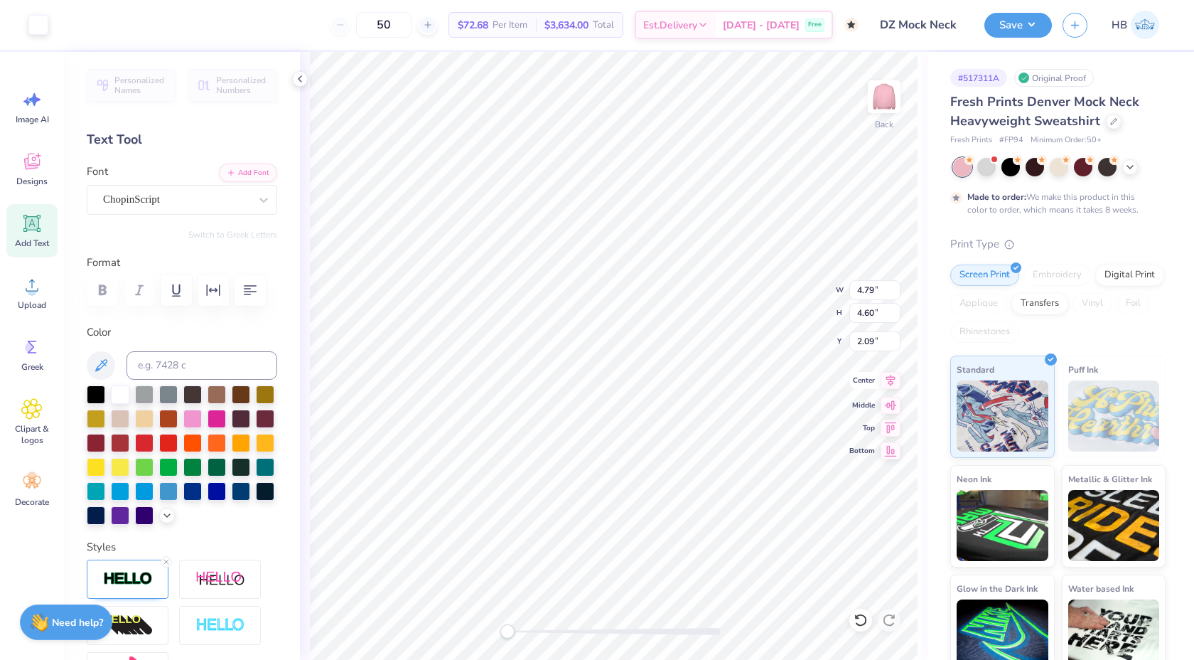
click at [891, 385] on icon at bounding box center [891, 380] width 20 height 17
click at [862, 618] on icon at bounding box center [861, 620] width 14 height 14
click at [1016, 25] on button "Save" at bounding box center [1019, 23] width 68 height 25
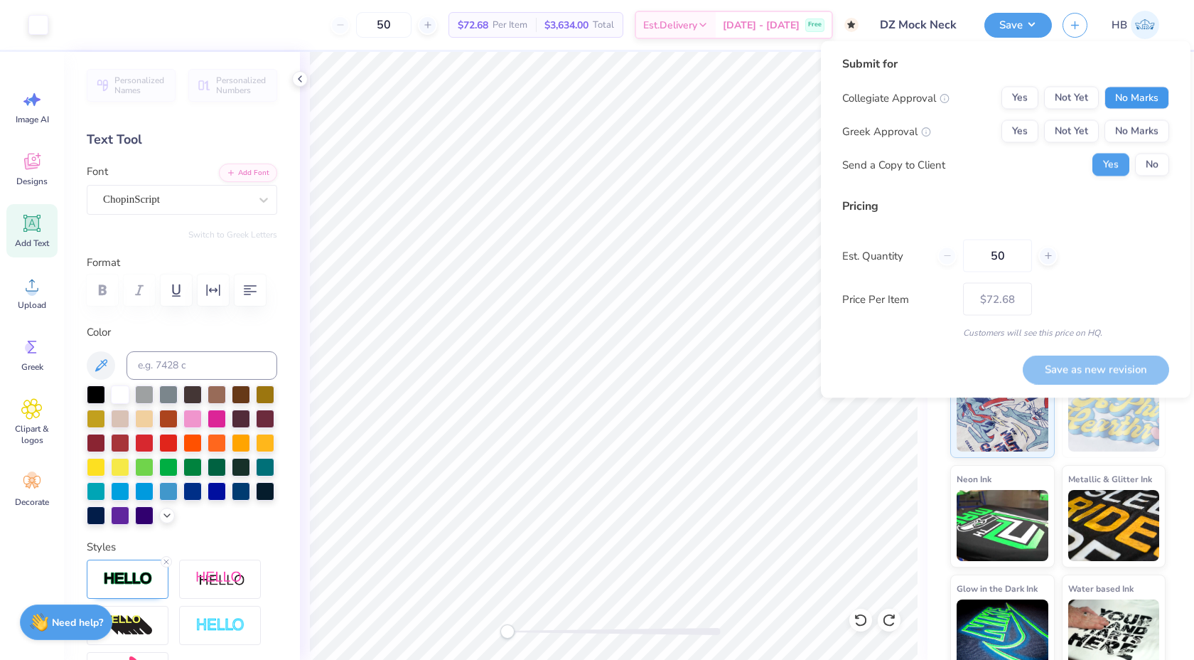
click at [1123, 102] on button "No Marks" at bounding box center [1137, 98] width 65 height 23
click at [1074, 131] on button "Not Yet" at bounding box center [1071, 131] width 55 height 23
click at [1160, 169] on button "No" at bounding box center [1152, 165] width 34 height 23
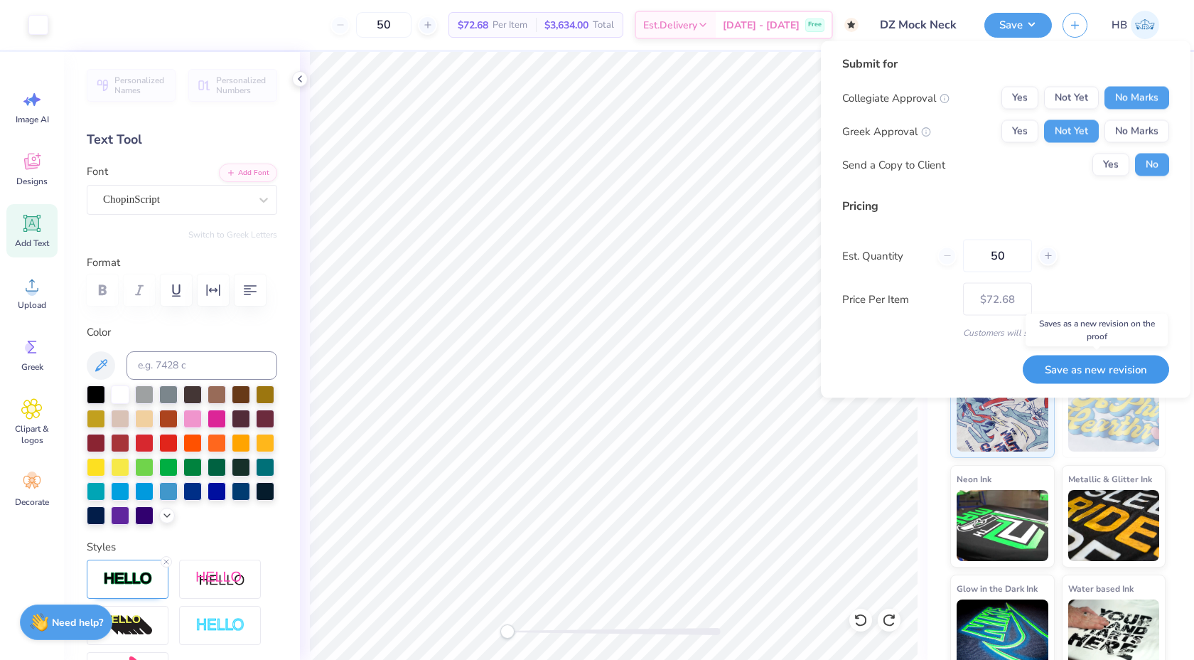
click at [1093, 366] on button "Save as new revision" at bounding box center [1096, 369] width 146 height 29
type input "$72.68"
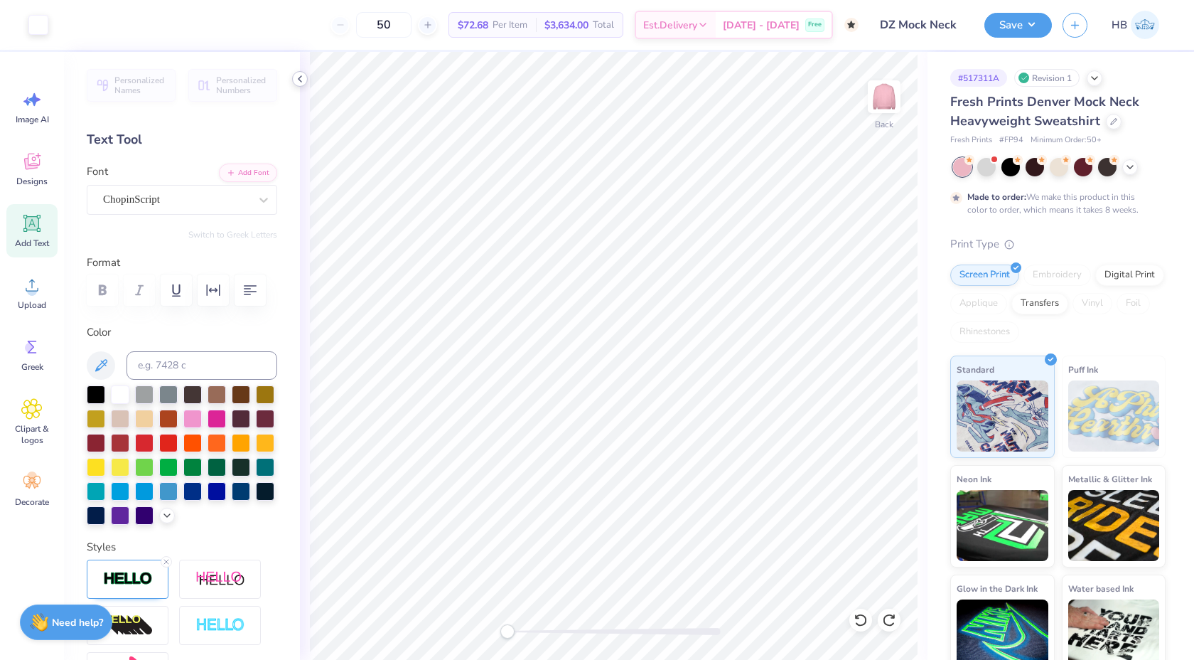
click at [292, 75] on div at bounding box center [300, 79] width 16 height 16
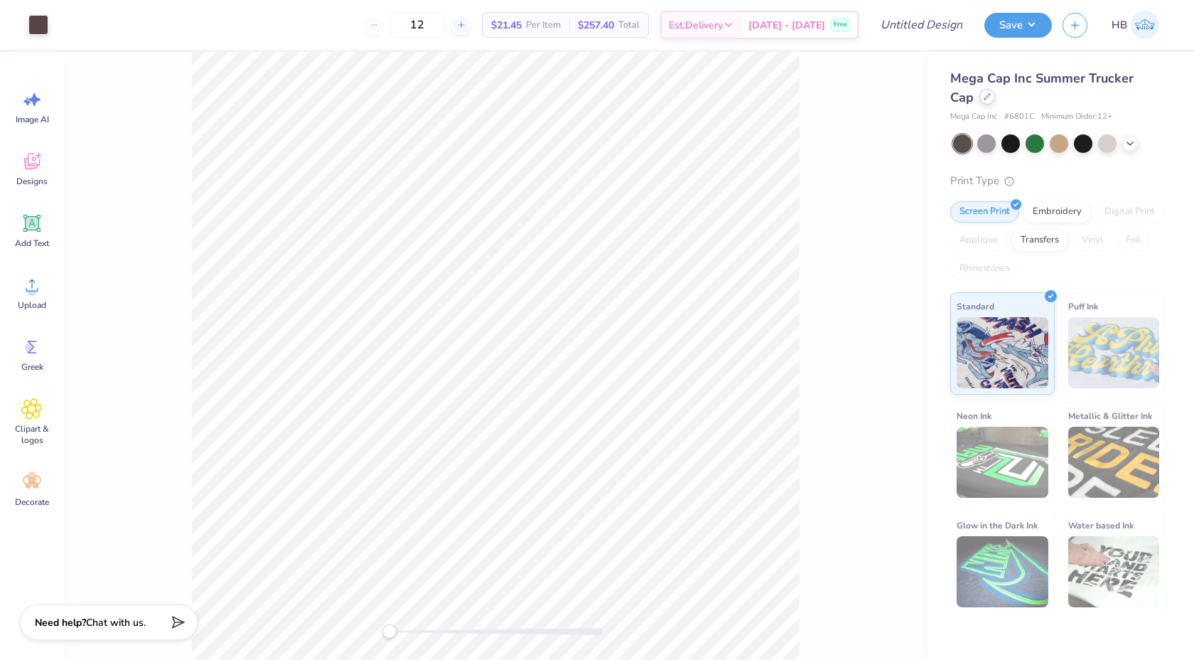
click at [980, 100] on div at bounding box center [988, 97] width 16 height 16
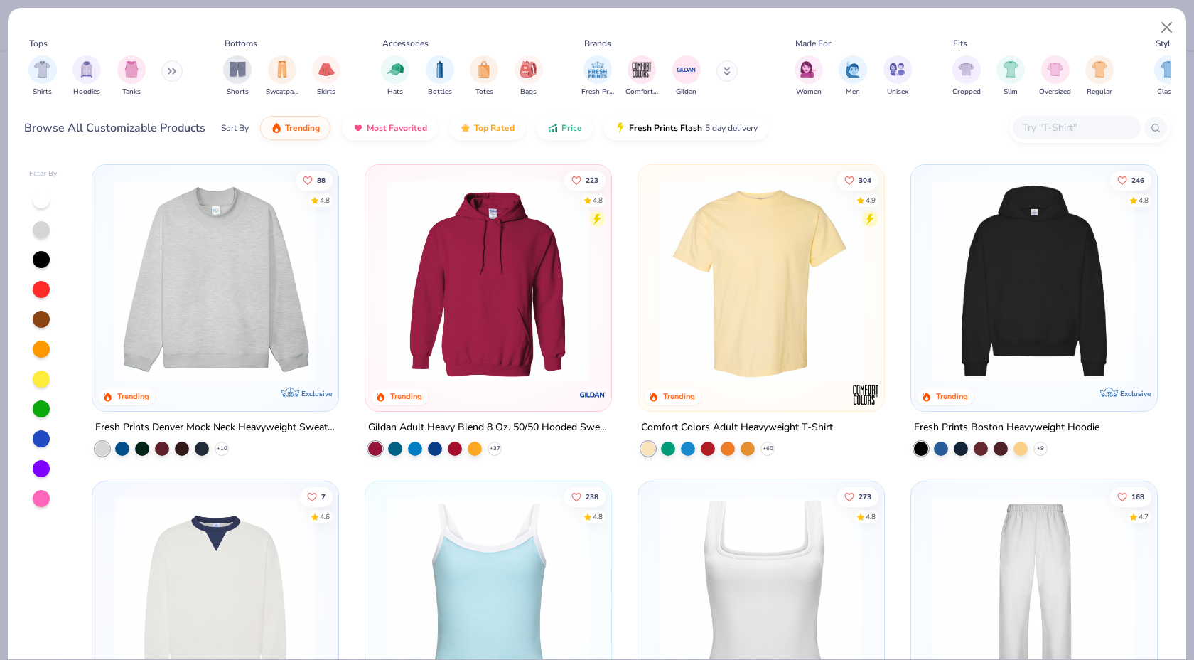
click at [264, 284] on img at bounding box center [216, 280] width 218 height 203
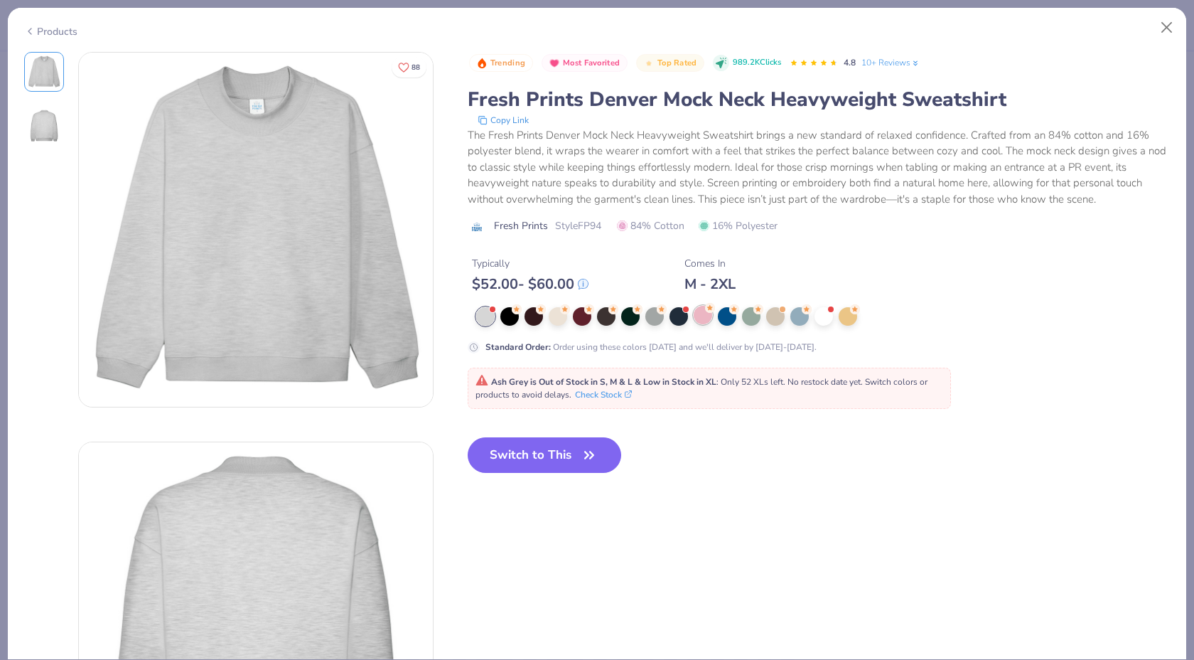
click at [705, 319] on div at bounding box center [703, 315] width 18 height 18
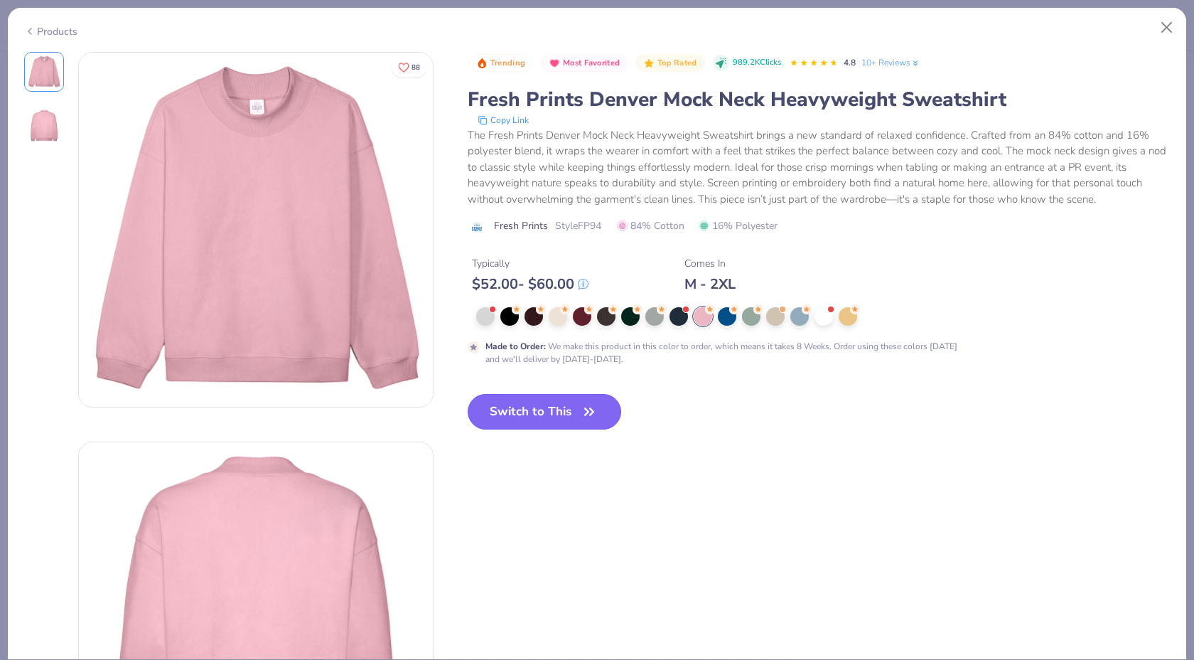
click at [535, 417] on button "Switch to This" at bounding box center [545, 412] width 154 height 36
click at [604, 407] on button "Switch to This" at bounding box center [545, 412] width 154 height 36
click at [522, 412] on button "Switch to This" at bounding box center [545, 412] width 154 height 36
type input "50"
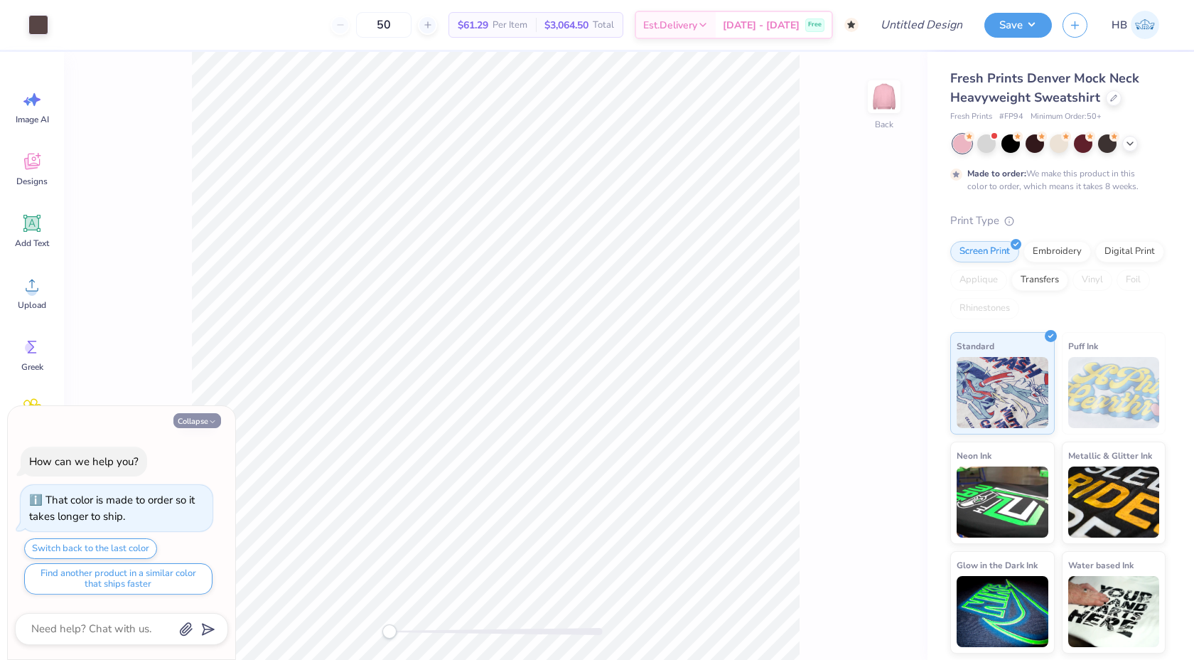
click at [199, 417] on button "Collapse" at bounding box center [197, 420] width 48 height 15
type textarea "x"
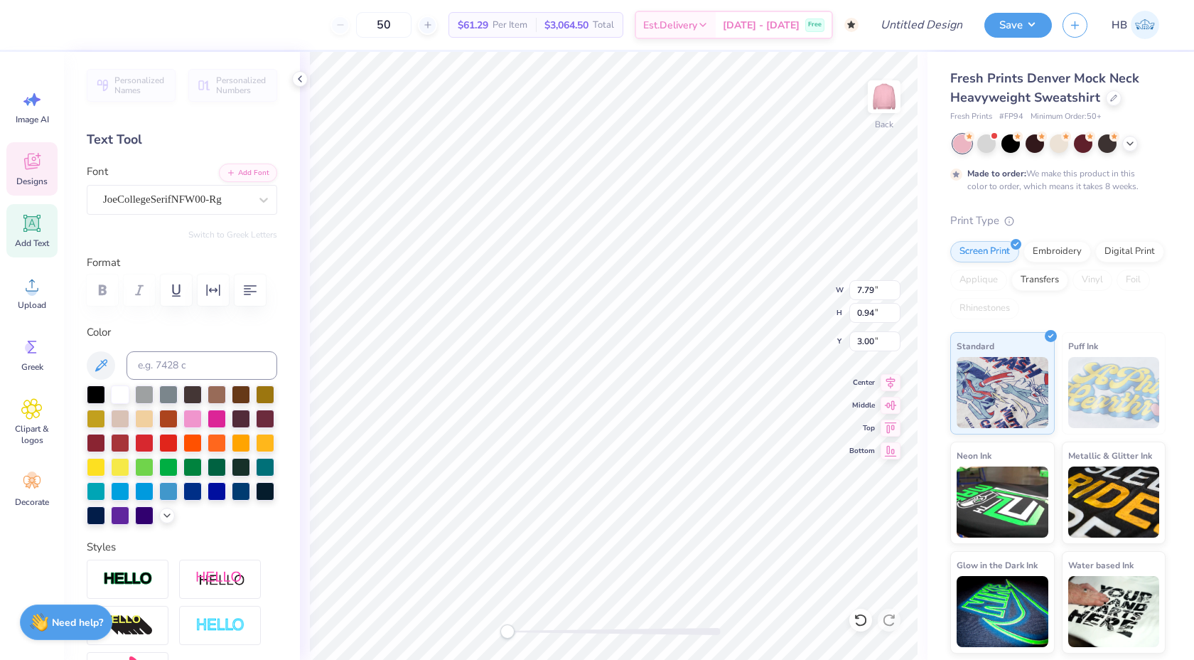
scroll to position [0, 1]
type textarea "DELTA Zeta"
type input "4.71"
type input "1.85"
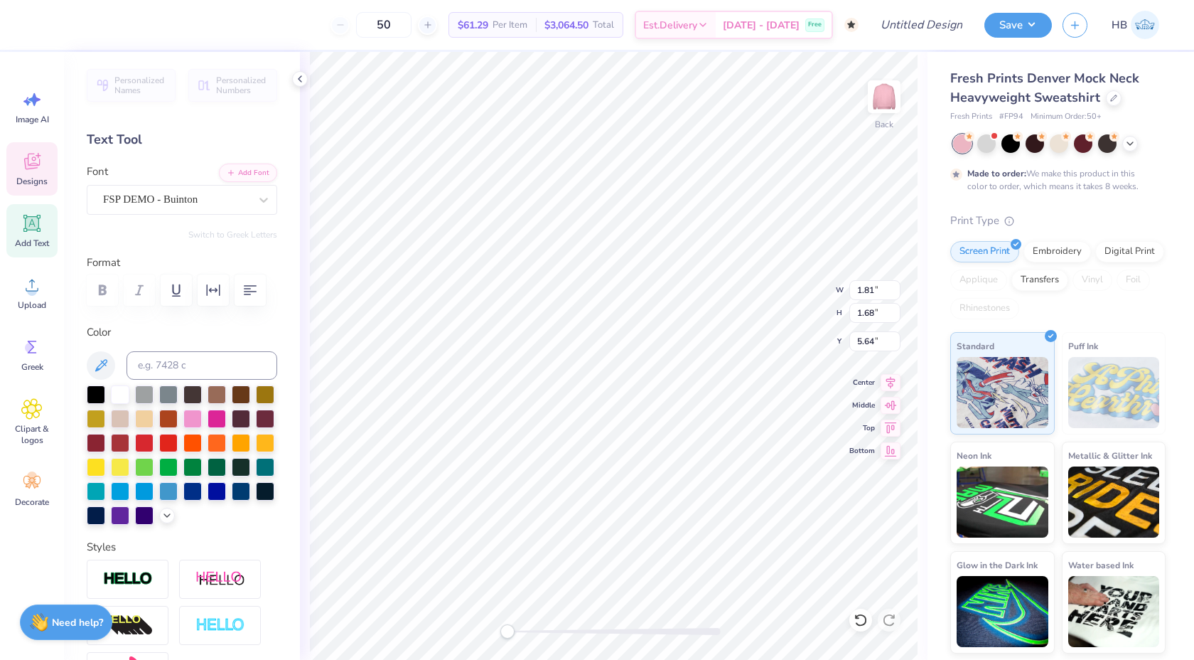
type input "1.58"
type input "6.11"
type input "1.81"
type input "1.68"
type input "4.15"
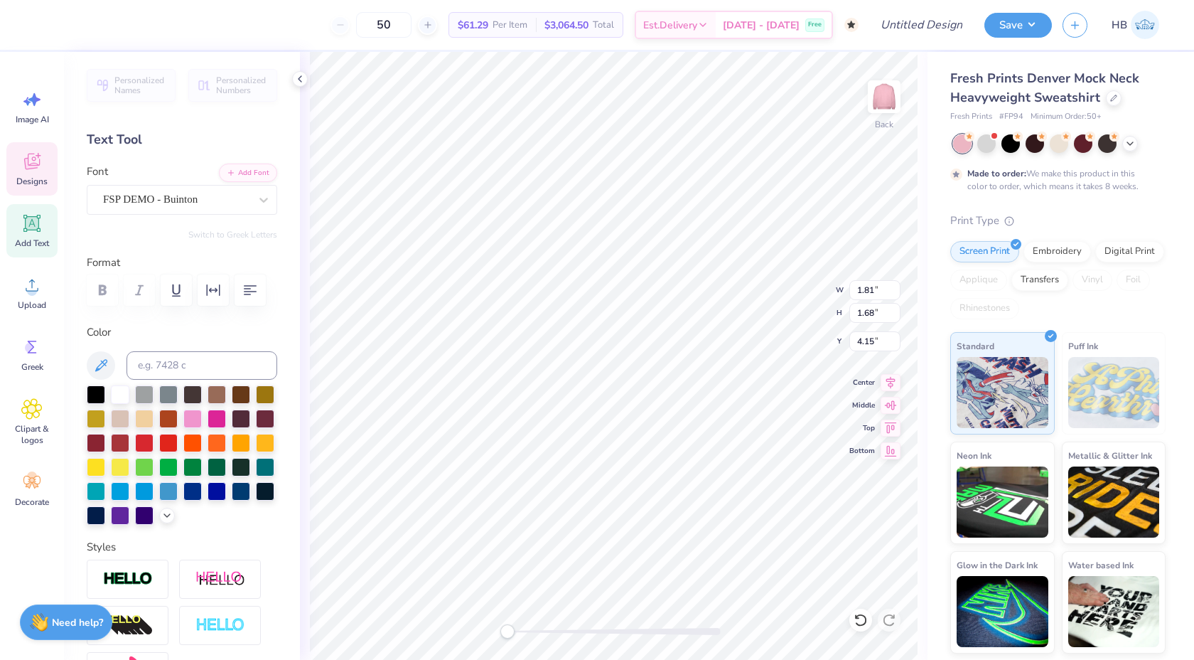
type textarea "Z"
type input "5.58"
type input "1.42"
type input "8.22"
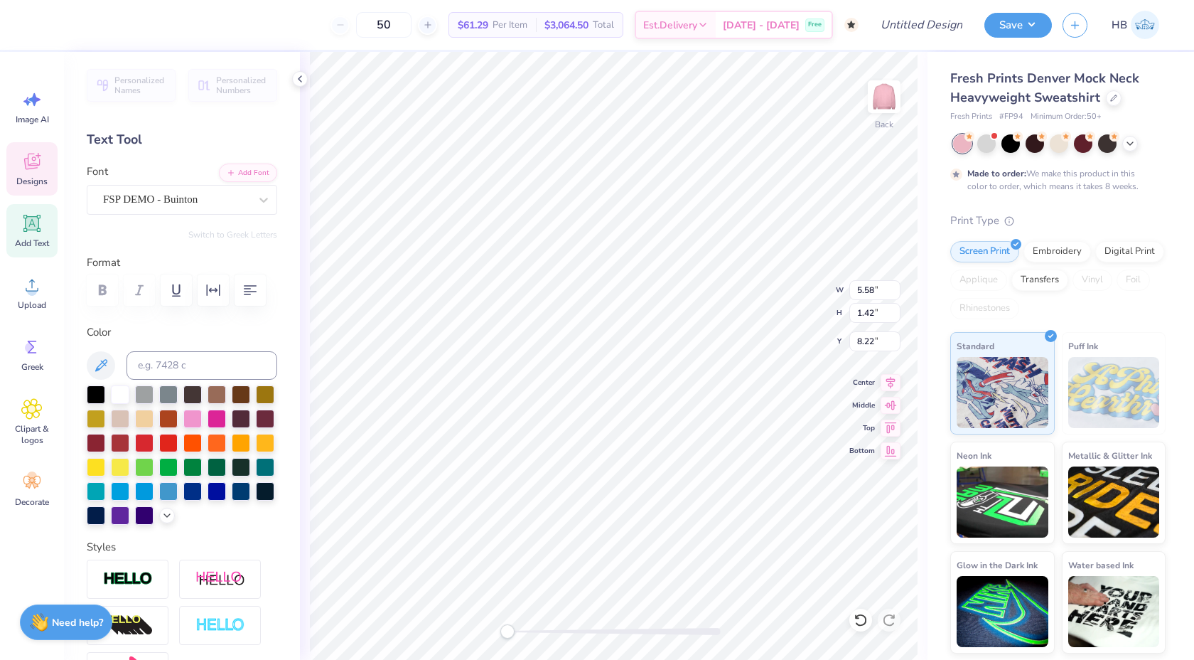
type textarea "B"
type textarea "Pi Sigma"
click at [38, 31] on div at bounding box center [38, 24] width 20 height 20
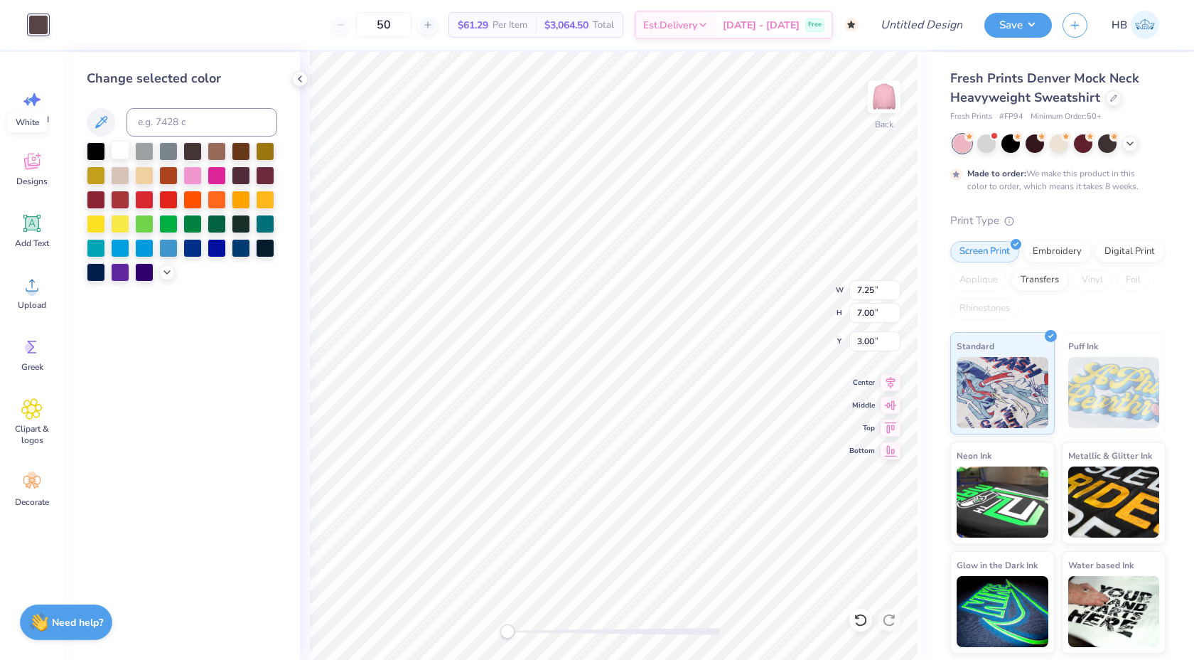
click at [118, 158] on div at bounding box center [120, 150] width 18 height 18
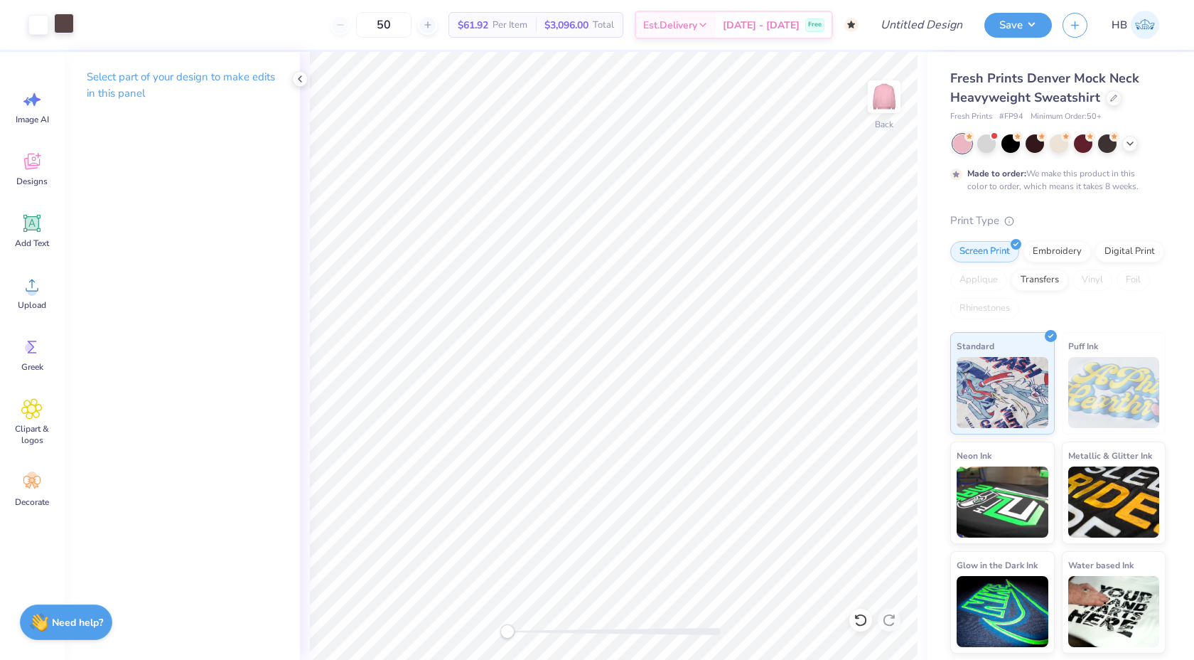
click at [63, 25] on div at bounding box center [64, 24] width 20 height 20
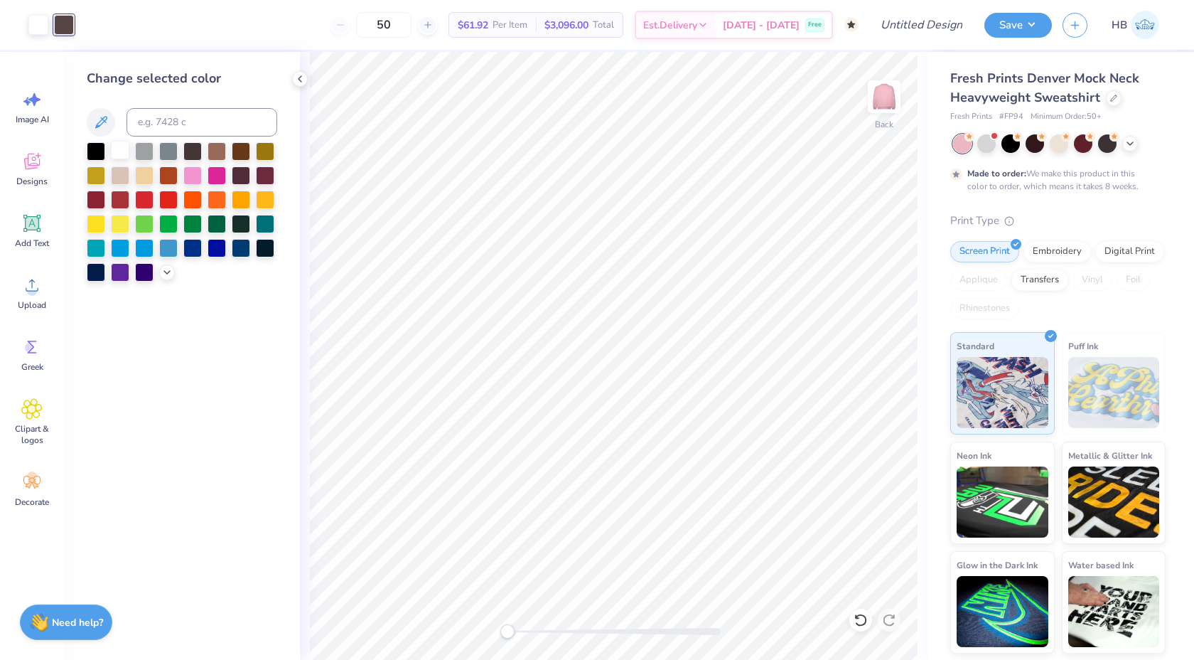
click at [119, 146] on div at bounding box center [120, 150] width 18 height 18
click at [301, 80] on icon at bounding box center [299, 78] width 11 height 11
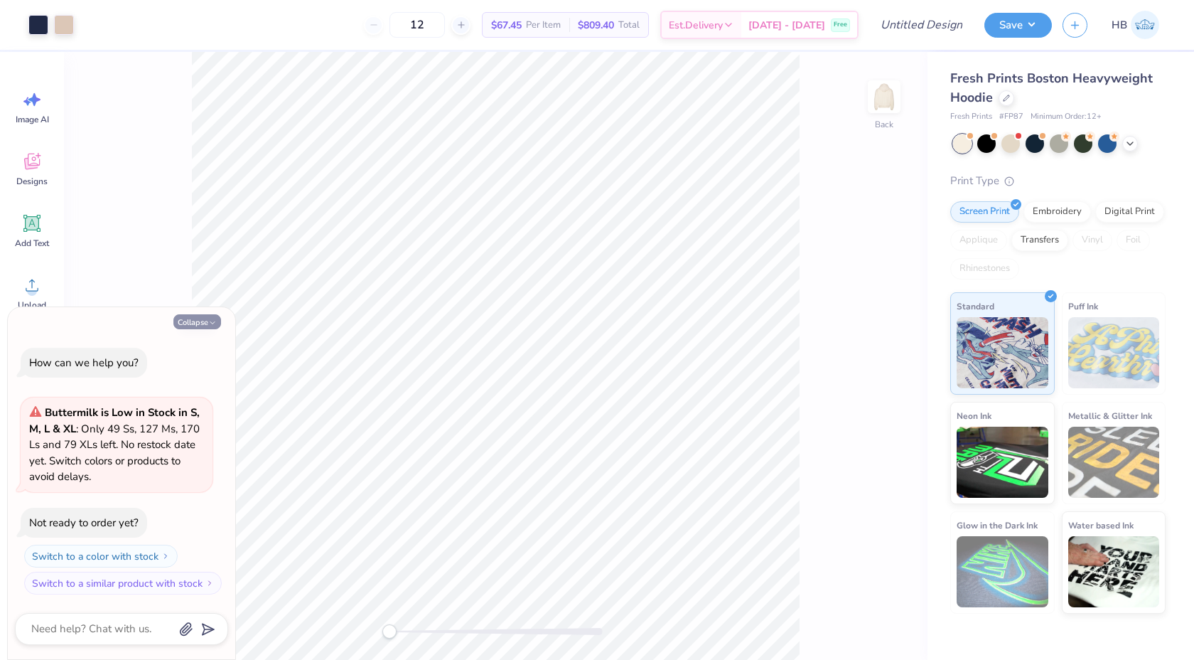
click at [206, 318] on button "Collapse" at bounding box center [197, 321] width 48 height 15
type textarea "x"
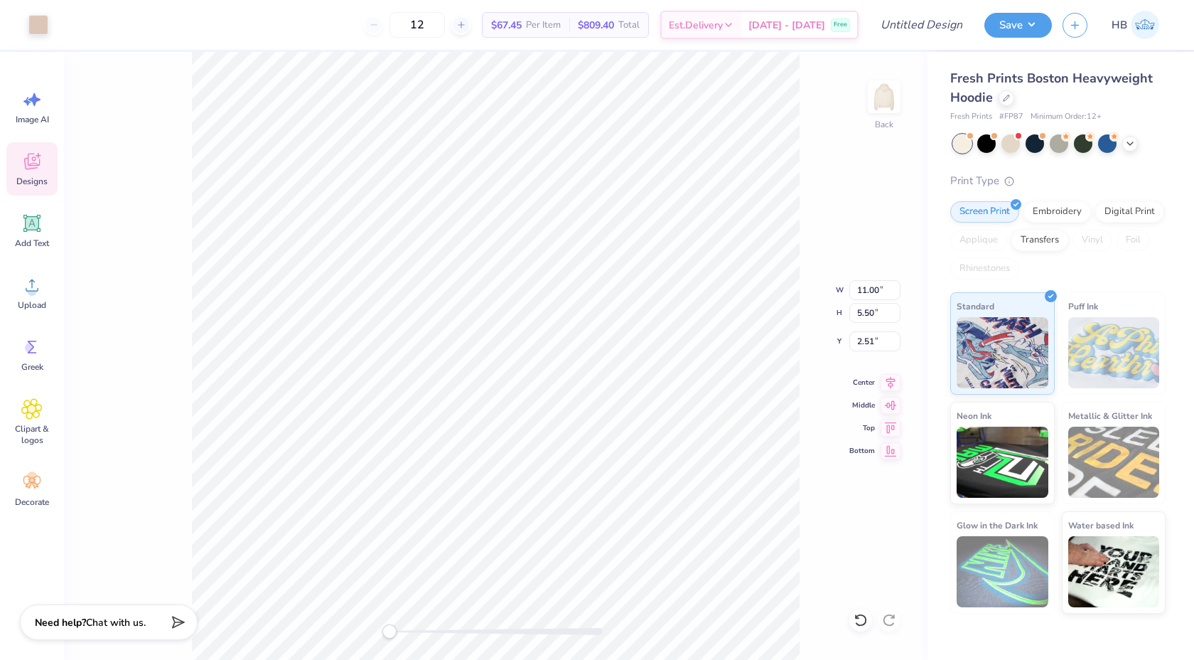
type input "5.58"
type input "5.50"
type input "5.58"
type input "1.17"
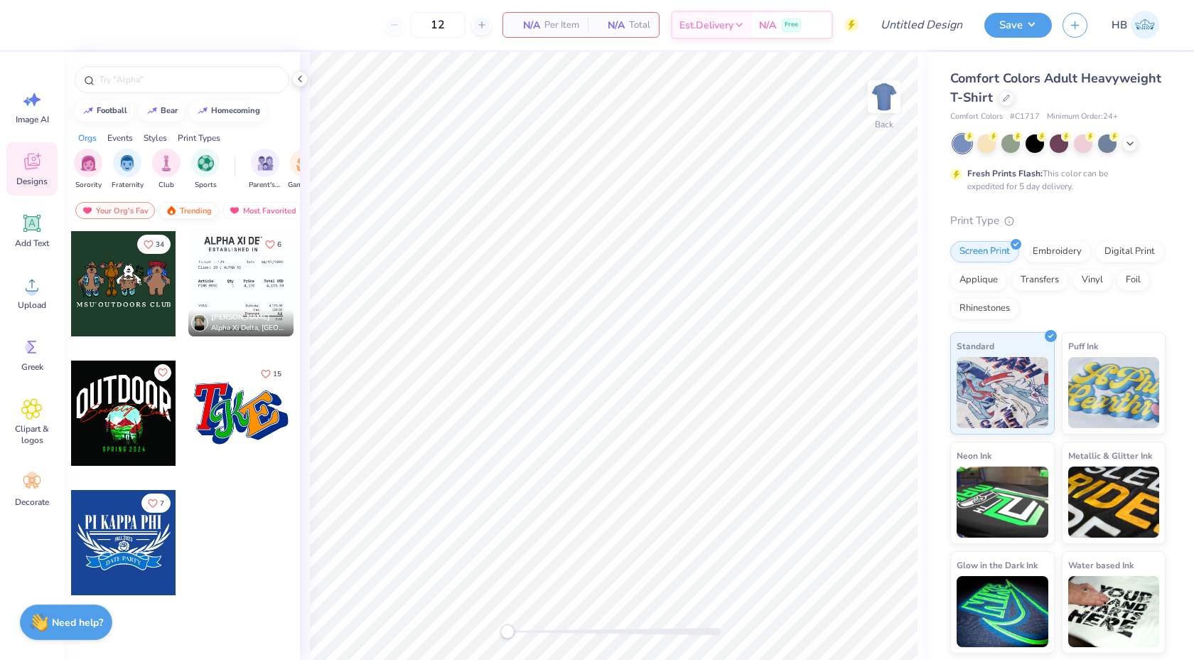
click at [173, 203] on div "Trending" at bounding box center [188, 210] width 59 height 17
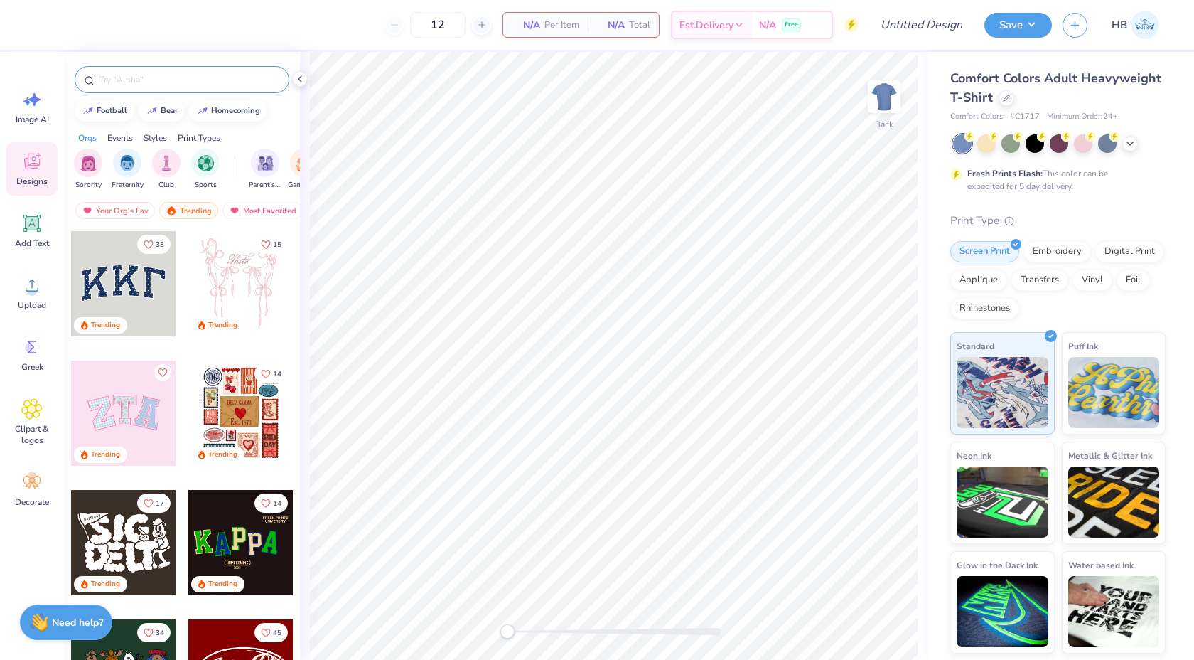
click at [135, 75] on input "text" at bounding box center [189, 80] width 182 height 14
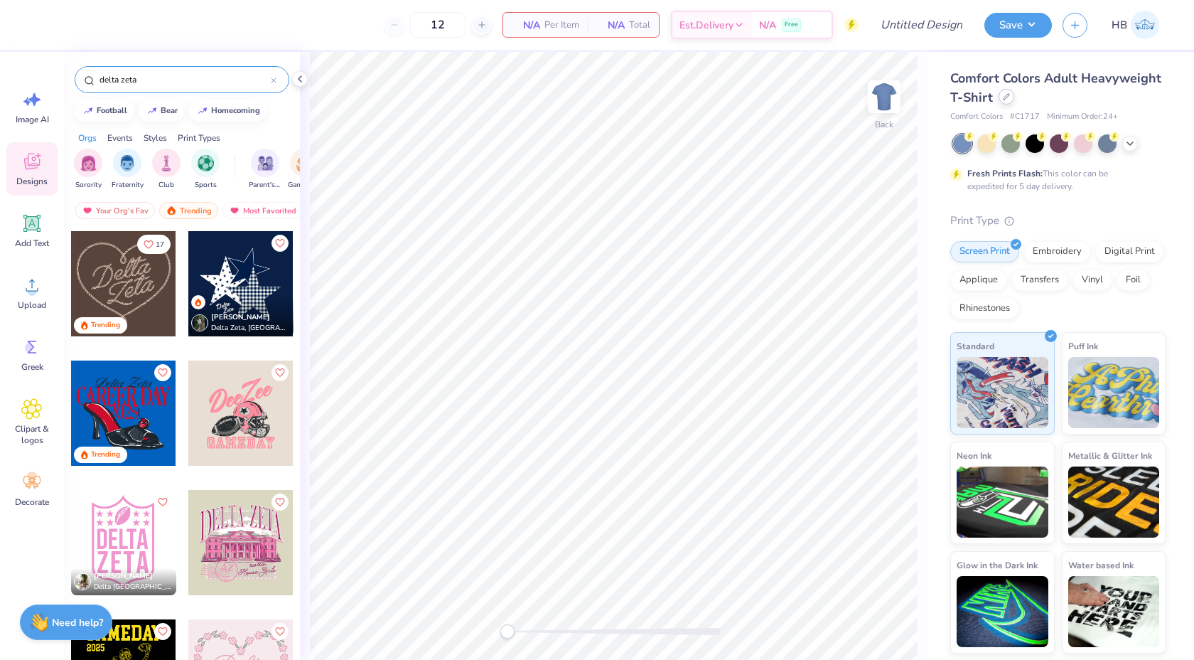
type input "delta zeta"
click at [1010, 99] on div at bounding box center [1007, 97] width 16 height 16
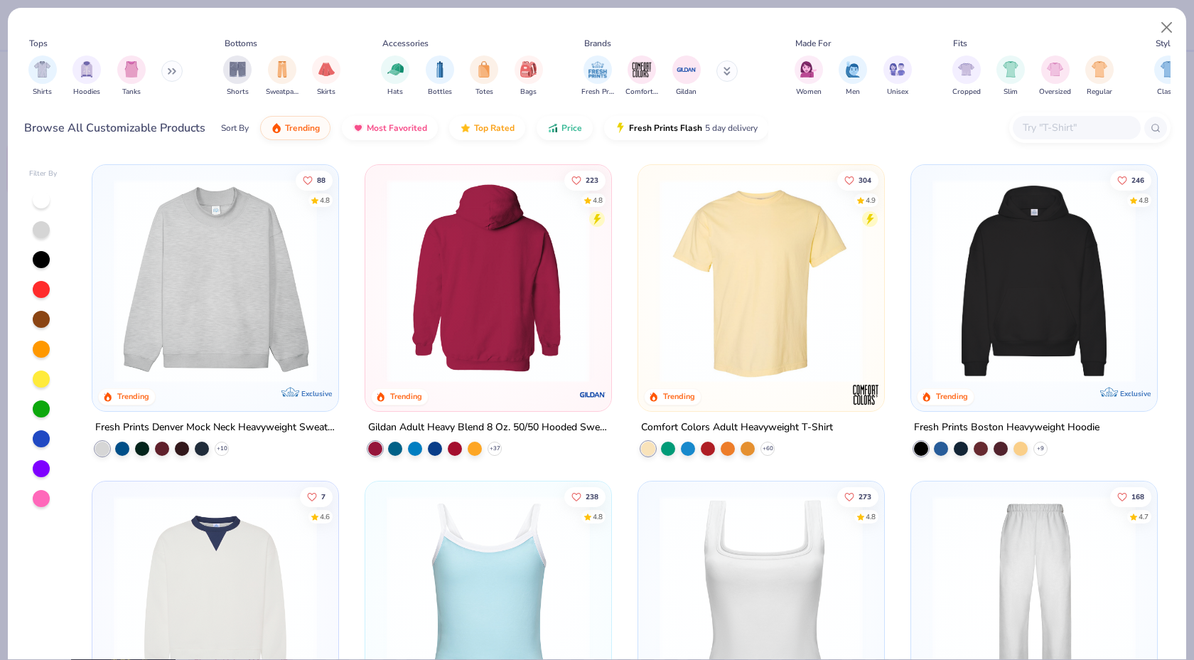
click at [245, 288] on img at bounding box center [216, 280] width 218 height 203
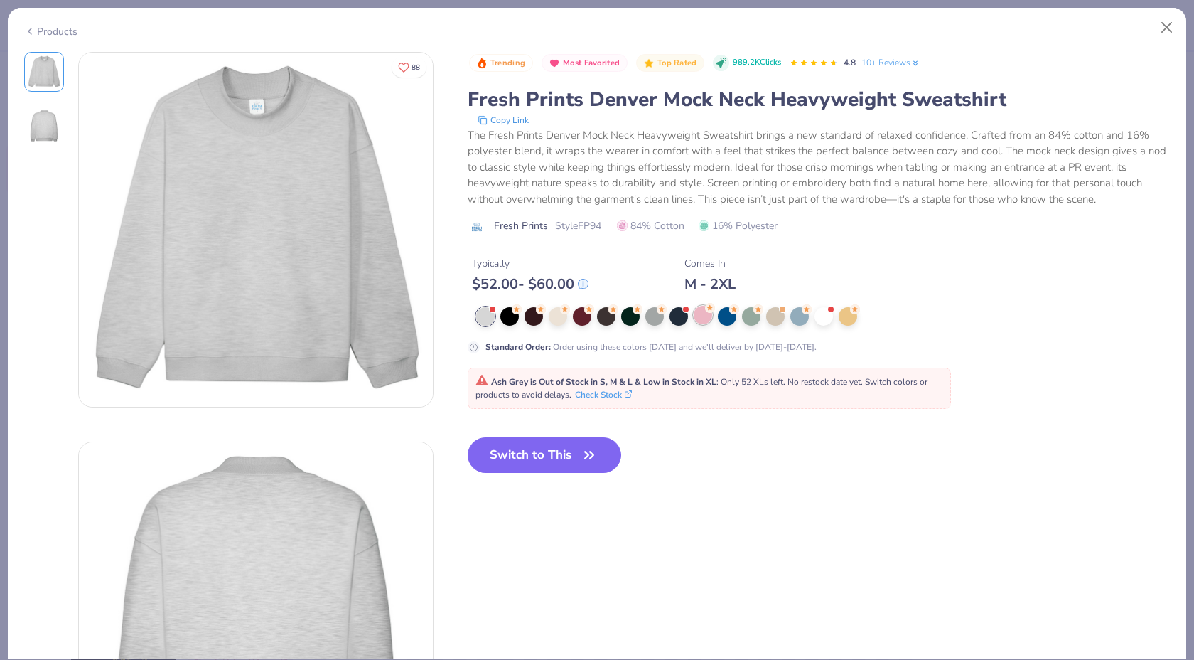
click at [710, 311] on circle at bounding box center [710, 308] width 10 height 10
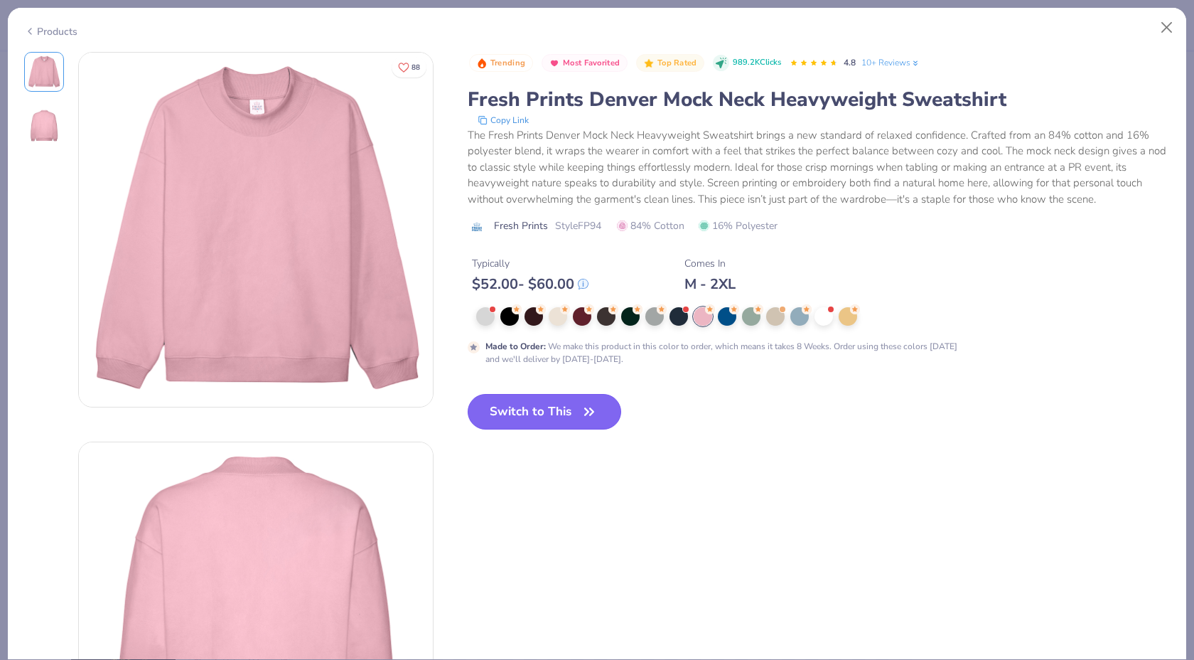
click at [573, 405] on button "Switch to This" at bounding box center [545, 412] width 154 height 36
type input "50"
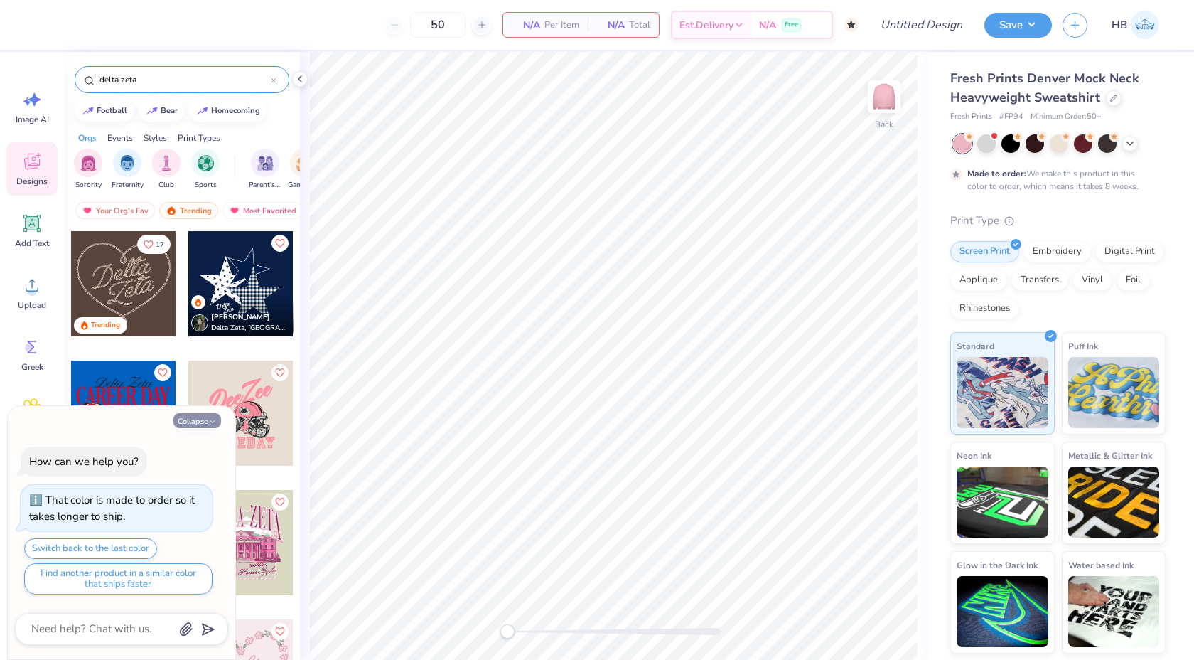
click at [207, 422] on button "Collapse" at bounding box center [197, 420] width 48 height 15
type textarea "x"
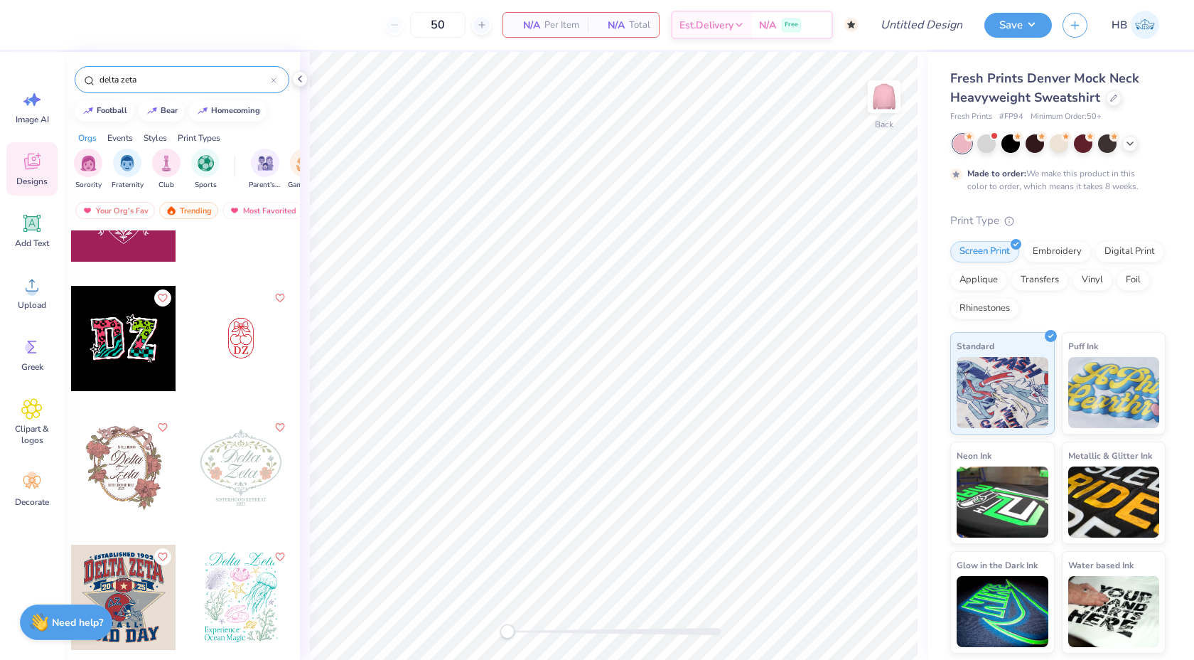
scroll to position [1499, 0]
click at [235, 462] on div at bounding box center [240, 466] width 105 height 105
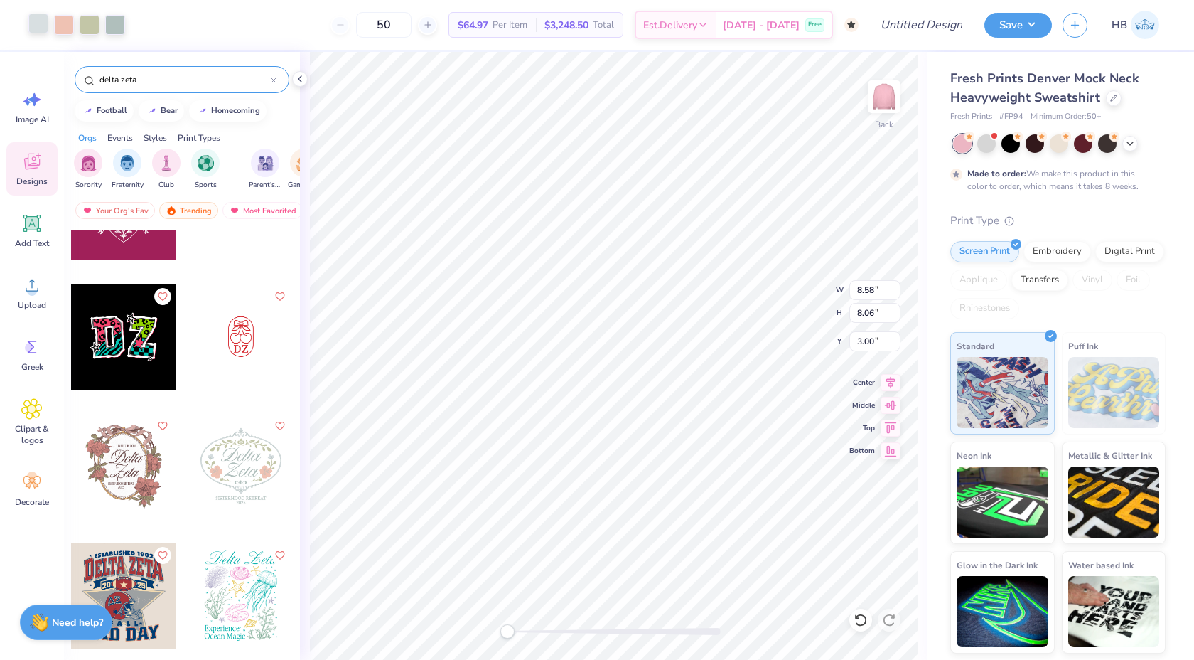
click at [42, 28] on div at bounding box center [38, 24] width 20 height 20
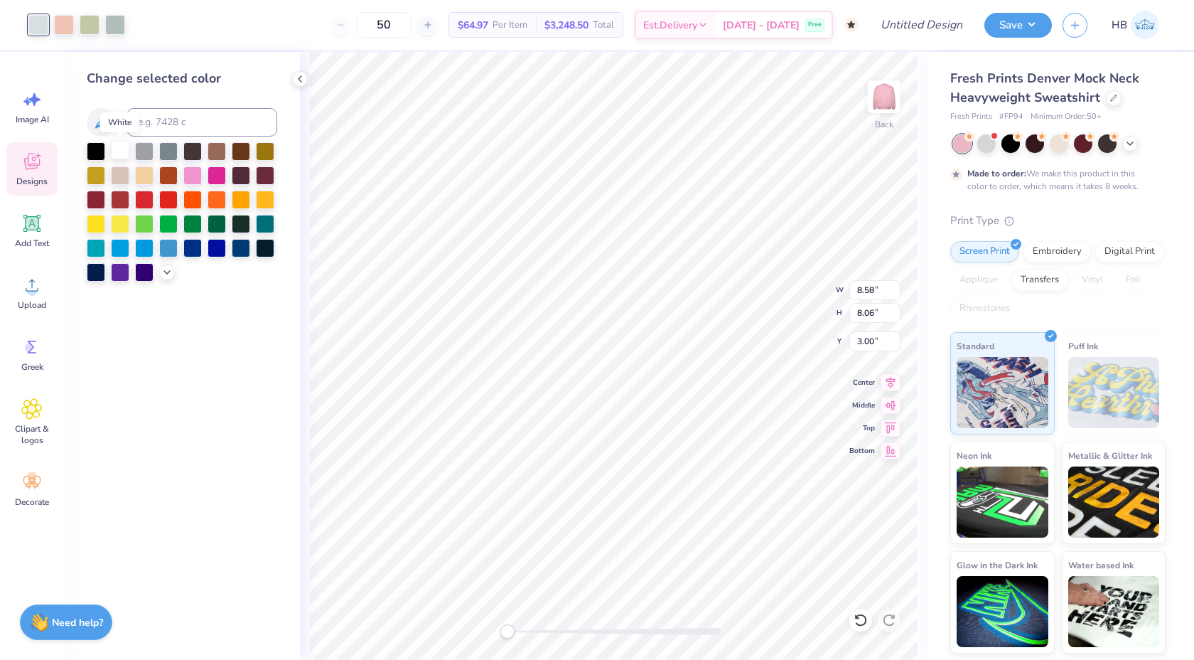
click at [120, 147] on div at bounding box center [120, 150] width 18 height 18
click at [58, 15] on div at bounding box center [64, 24] width 20 height 20
click at [121, 149] on div at bounding box center [120, 150] width 18 height 18
click at [67, 33] on div at bounding box center [64, 24] width 20 height 20
click at [127, 151] on div at bounding box center [120, 150] width 18 height 18
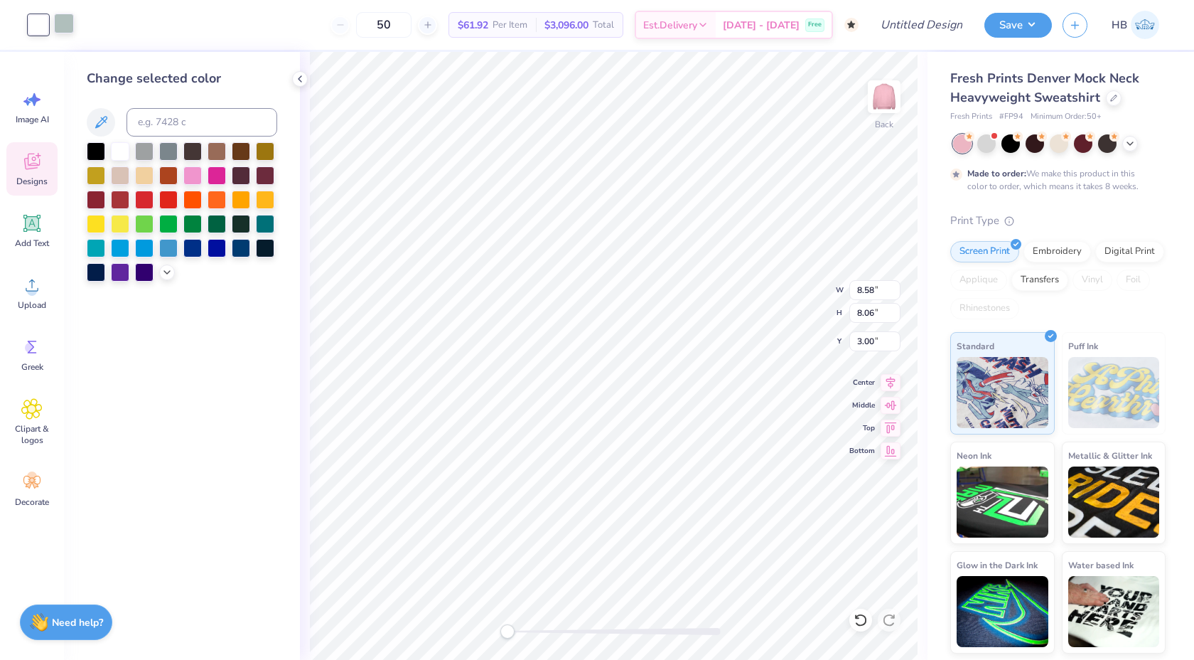
click at [67, 30] on div at bounding box center [64, 24] width 20 height 20
click at [119, 149] on div at bounding box center [120, 150] width 18 height 18
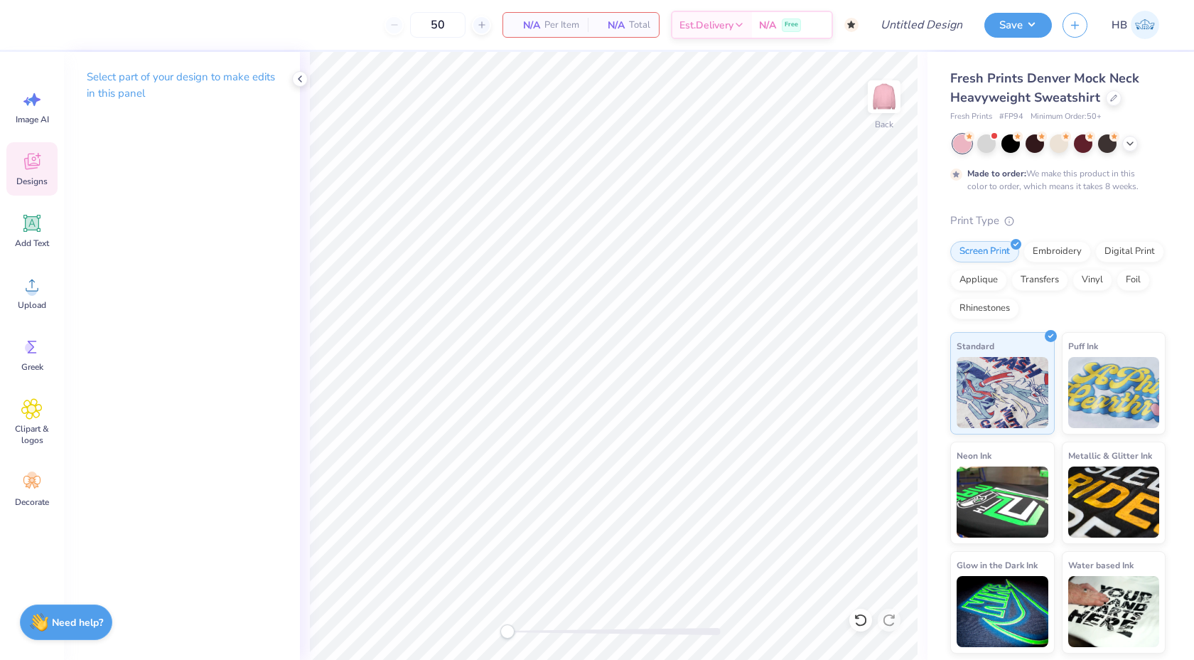
click at [38, 156] on icon at bounding box center [39, 156] width 6 height 6
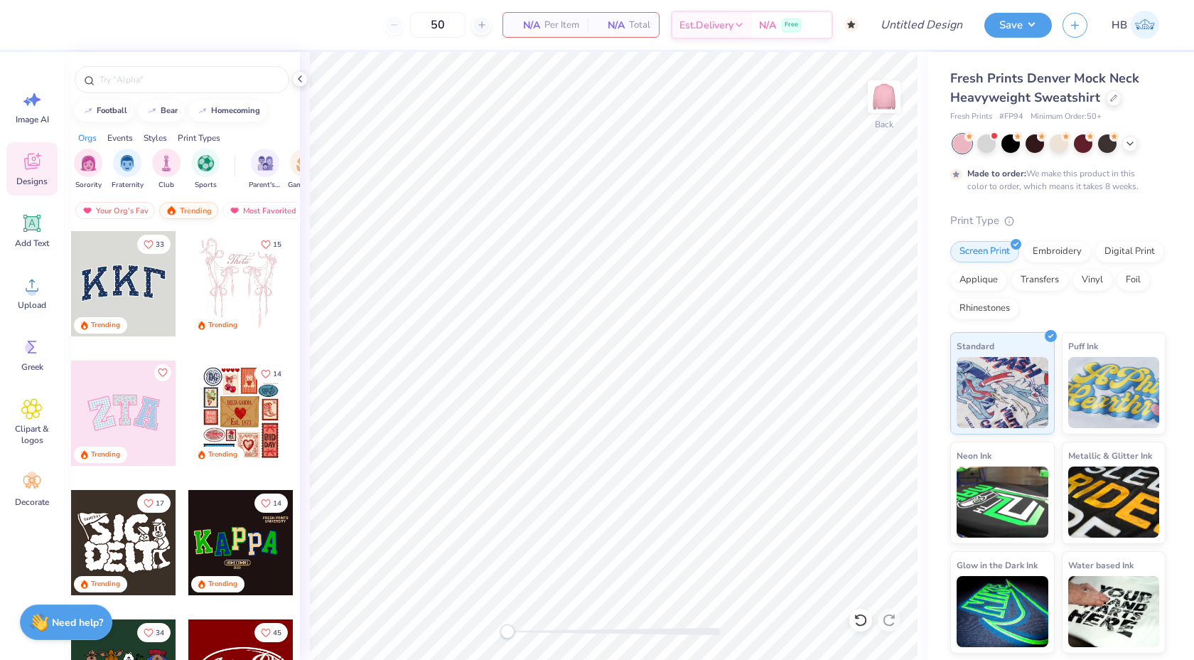
click at [195, 210] on div "Trending" at bounding box center [188, 210] width 59 height 17
click at [171, 65] on div at bounding box center [182, 76] width 236 height 48
click at [171, 72] on div at bounding box center [182, 79] width 215 height 27
click at [171, 75] on input "text" at bounding box center [189, 80] width 182 height 14
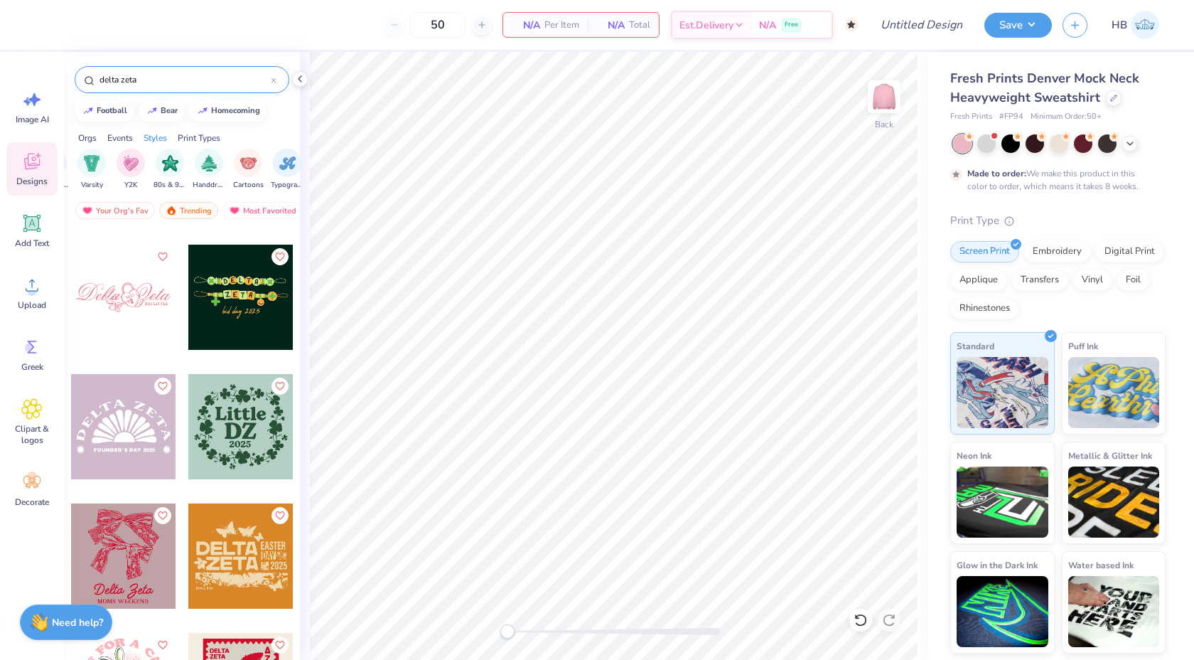
scroll to position [0, 817]
type input "delta zeta"
click at [95, 166] on img "filter for Varsity" at bounding box center [95, 162] width 16 height 16
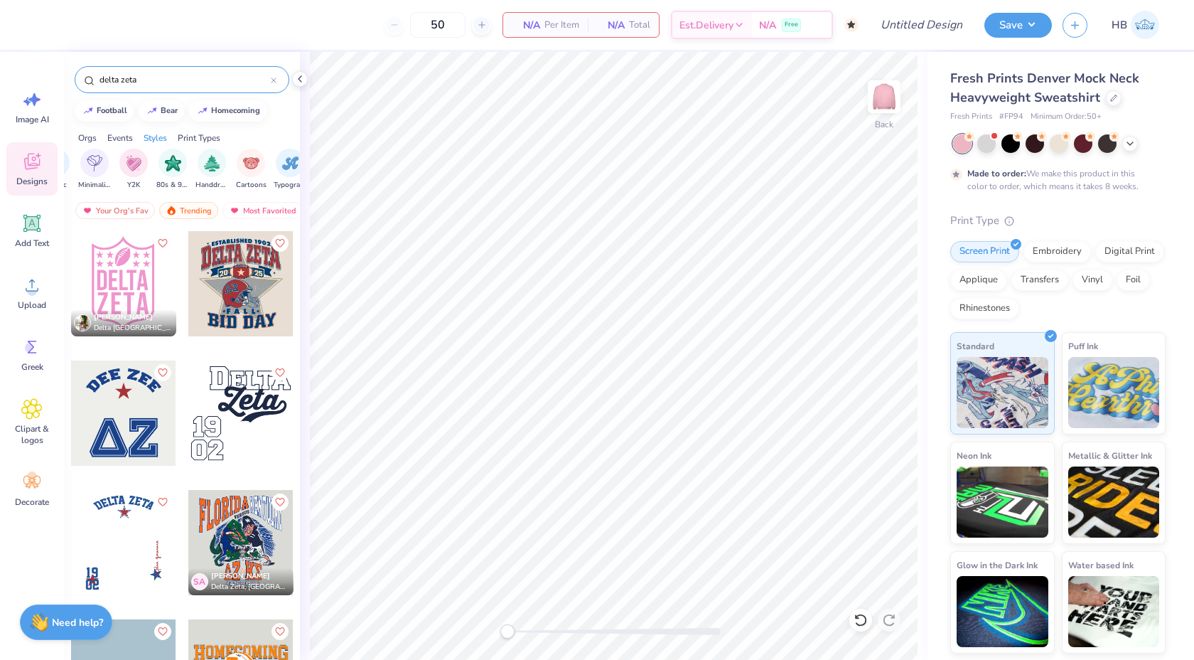
scroll to position [35, 0]
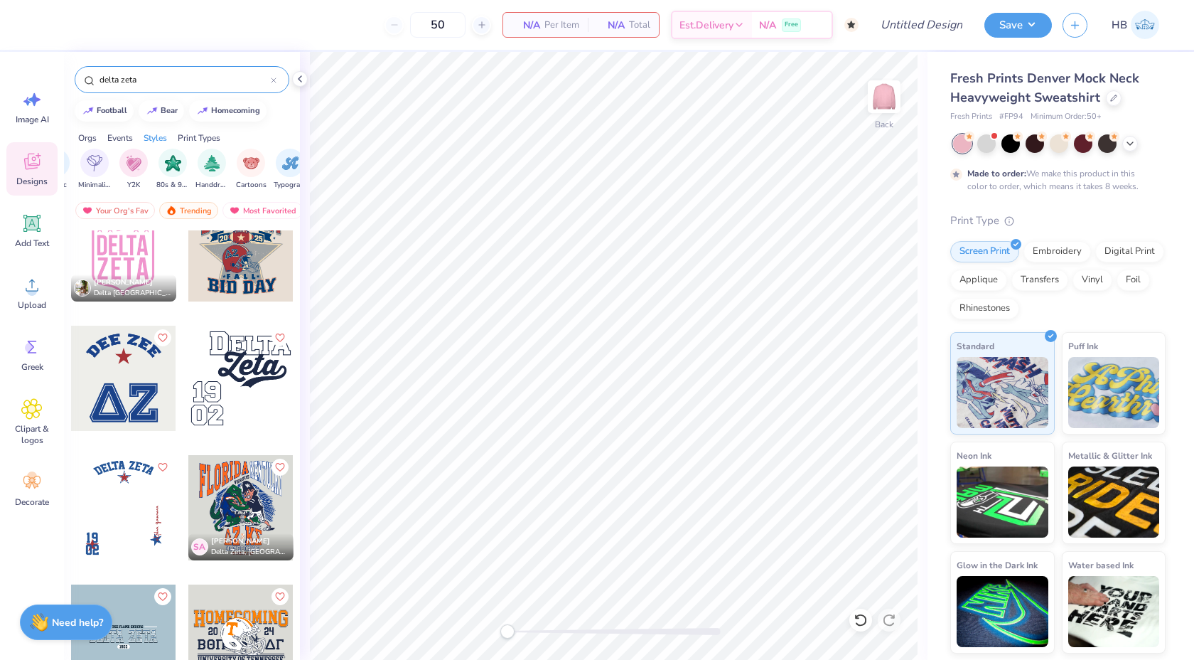
click at [175, 484] on div at bounding box center [123, 507] width 105 height 105
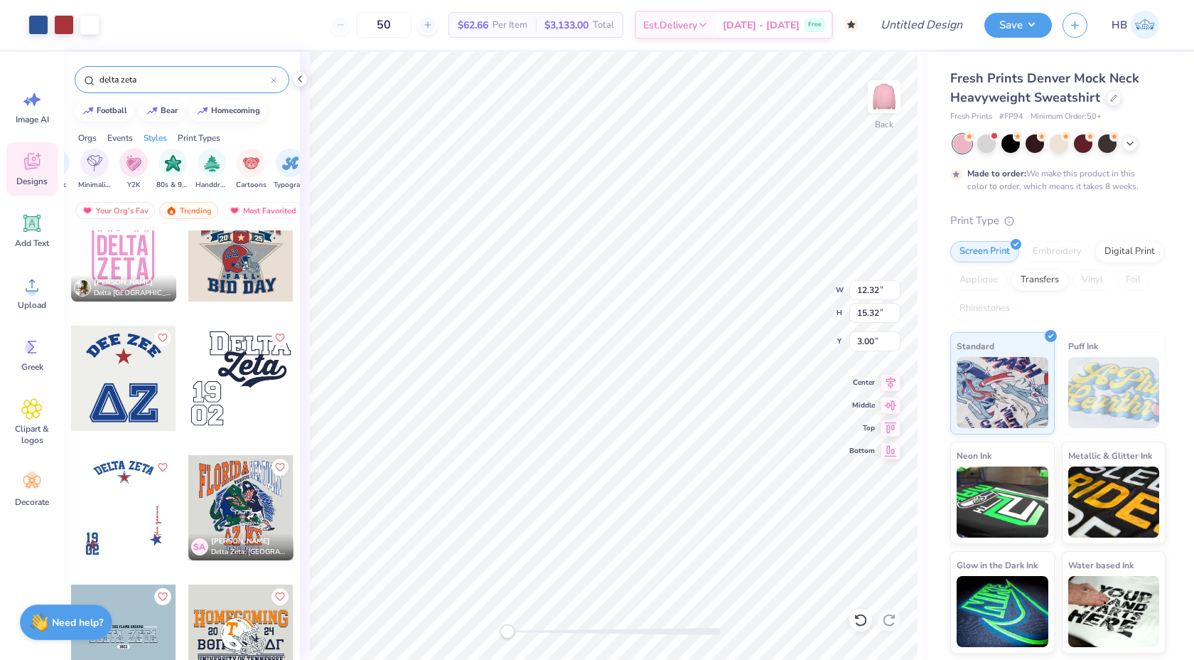
click at [136, 617] on div at bounding box center [123, 636] width 105 height 105
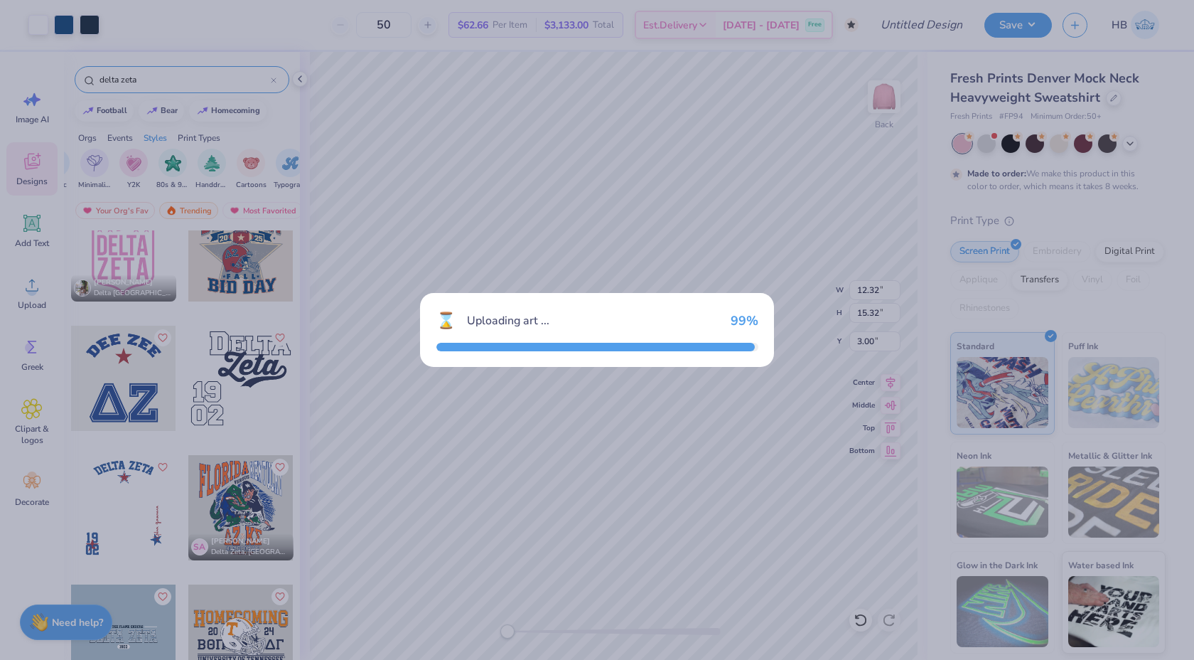
type input "10.36"
type input "3.60"
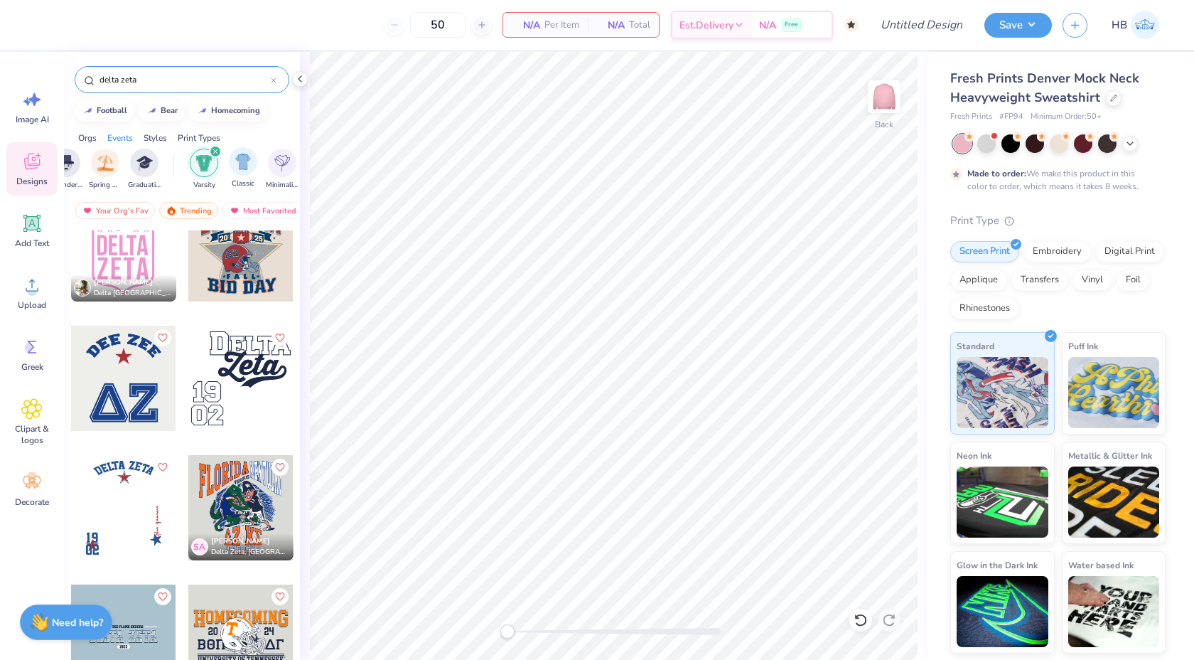
scroll to position [0, 628]
click at [236, 174] on div "Classic" at bounding box center [244, 168] width 28 height 42
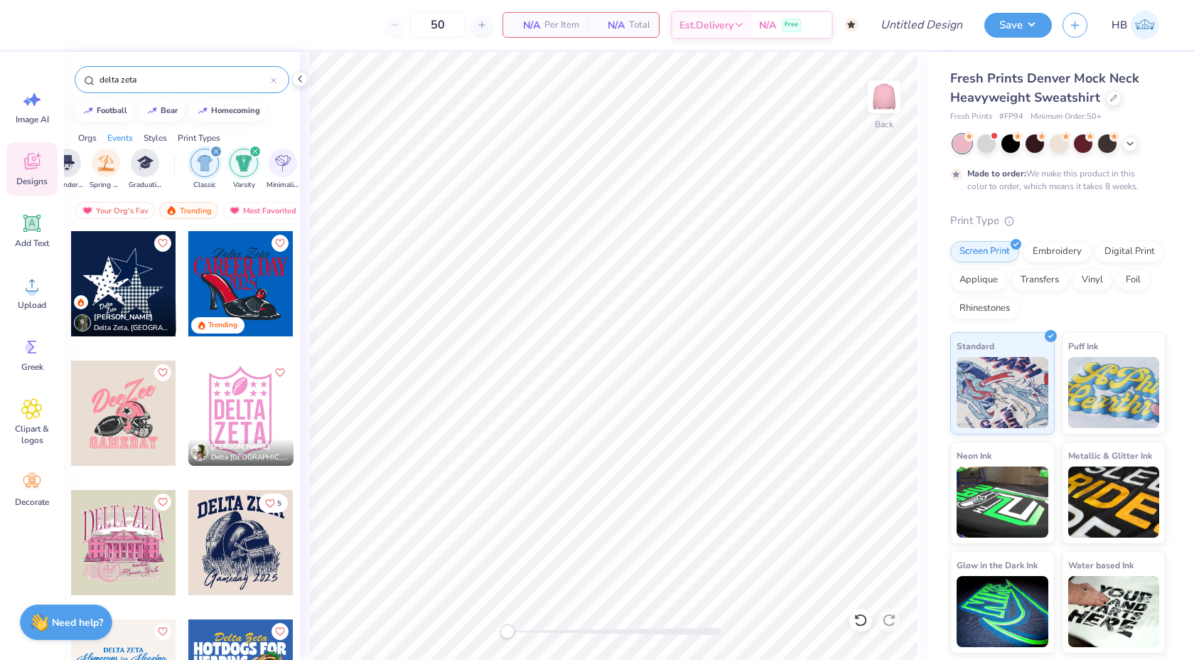
click at [217, 149] on div "filter for Classic" at bounding box center [216, 151] width 13 height 13
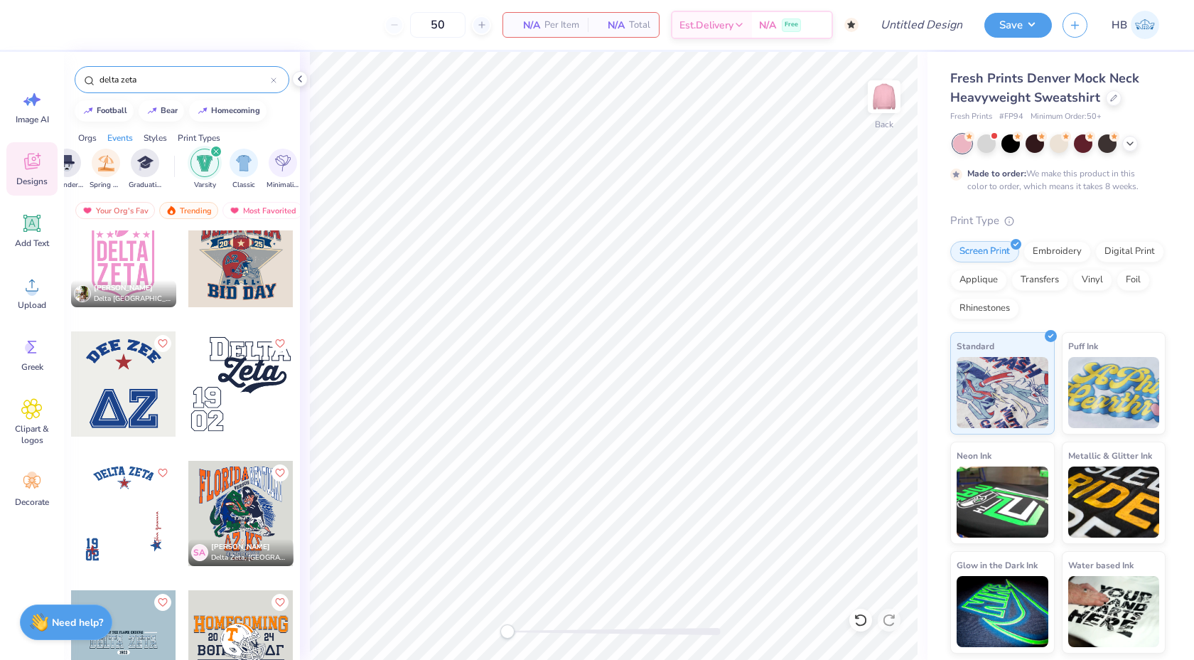
scroll to position [29, 0]
click at [253, 163] on div "filter for Classic" at bounding box center [244, 161] width 28 height 28
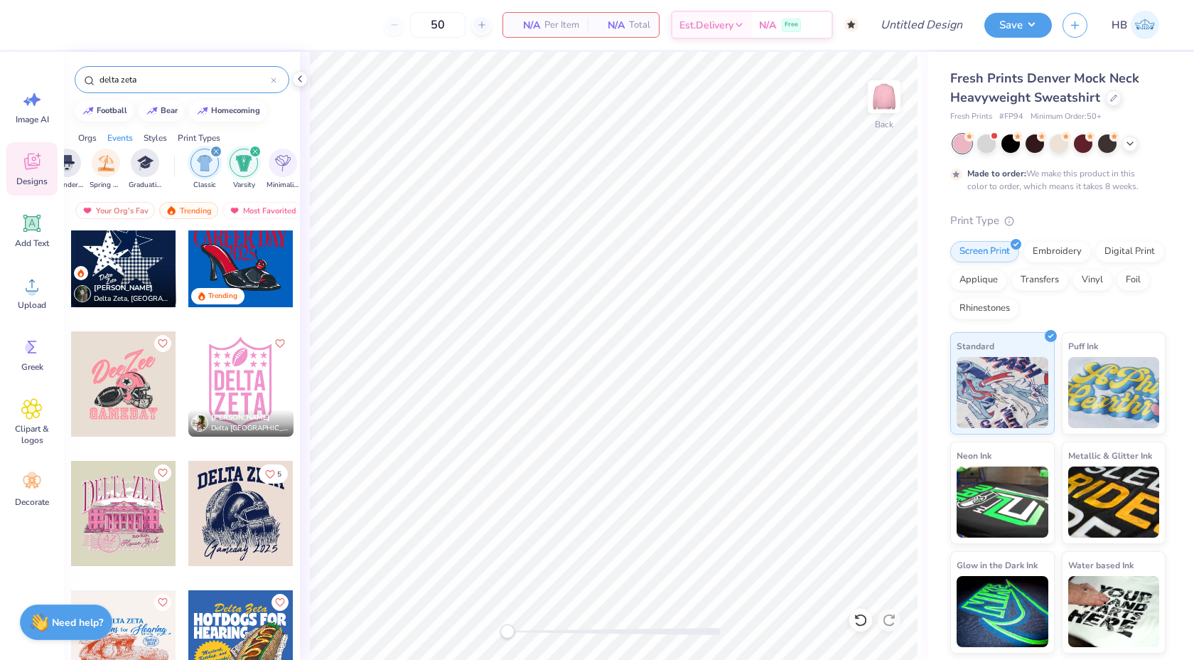
click at [253, 151] on icon "filter for Varsity" at bounding box center [255, 152] width 6 height 6
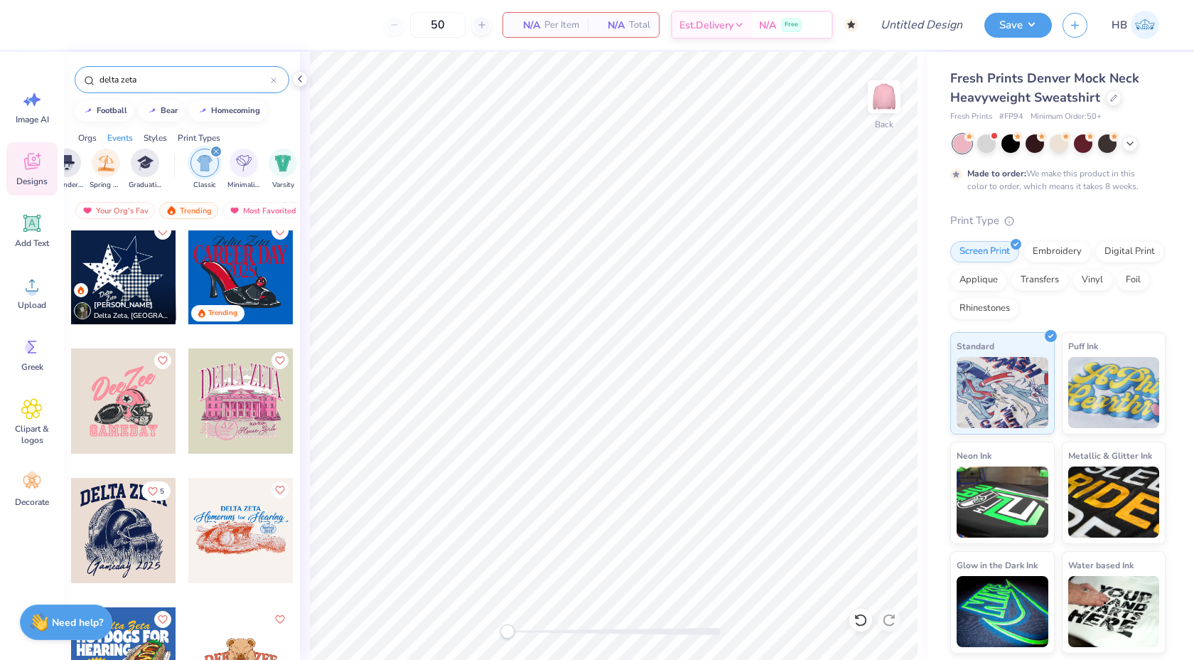
scroll to position [0, 0]
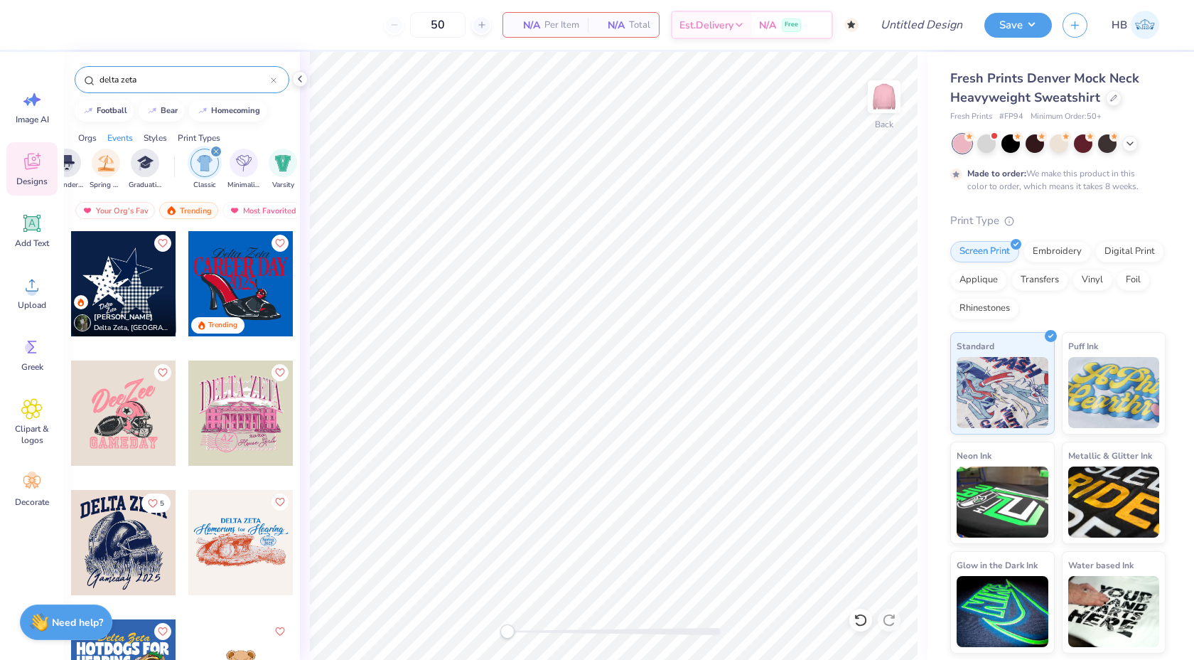
click at [213, 148] on div "filter for Classic" at bounding box center [216, 151] width 13 height 13
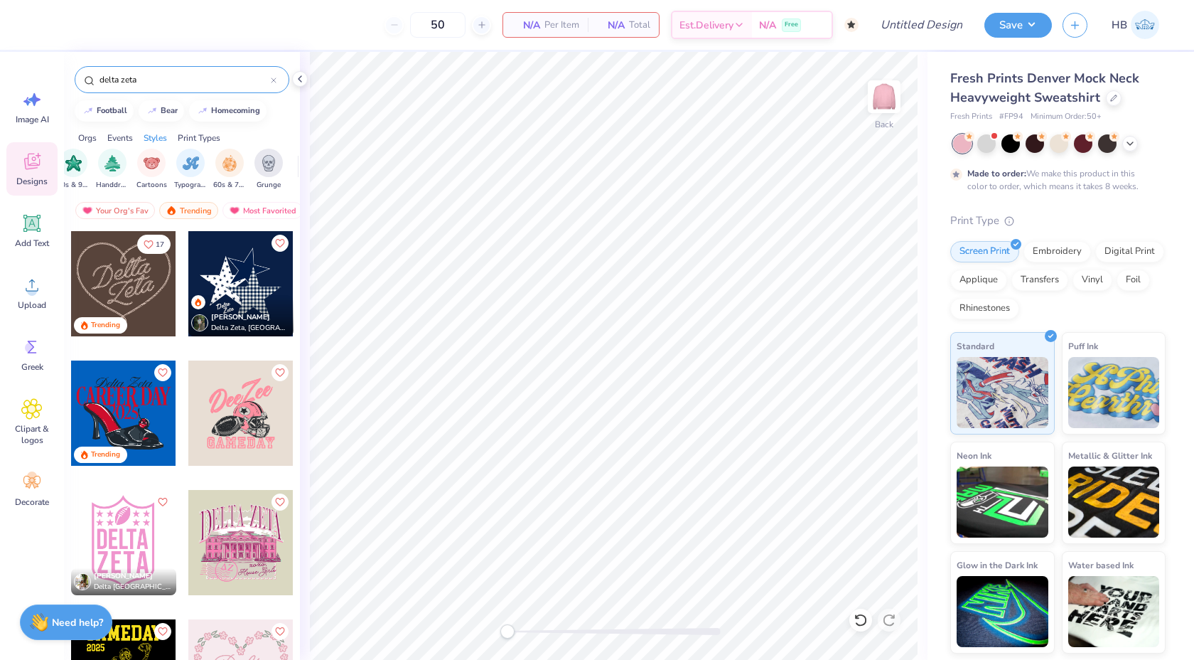
scroll to position [0, 918]
click at [144, 159] on img "filter for Cartoons" at bounding box center [149, 162] width 16 height 16
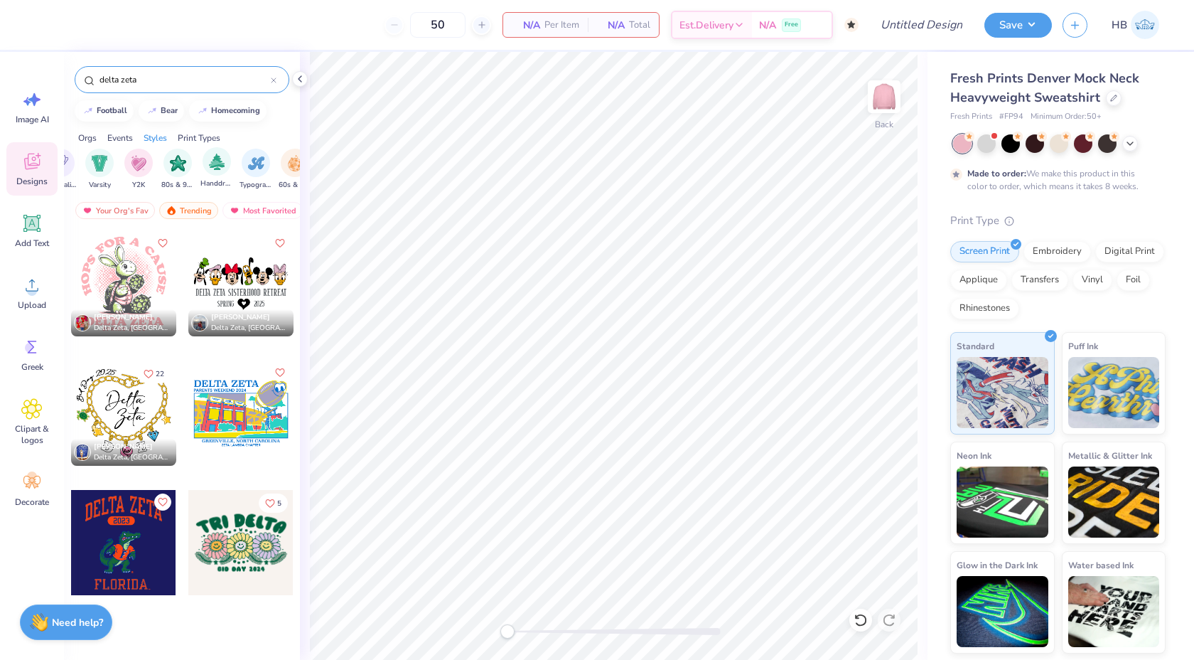
scroll to position [0, 843]
click at [134, 170] on div "Y2K" at bounding box center [146, 170] width 28 height 42
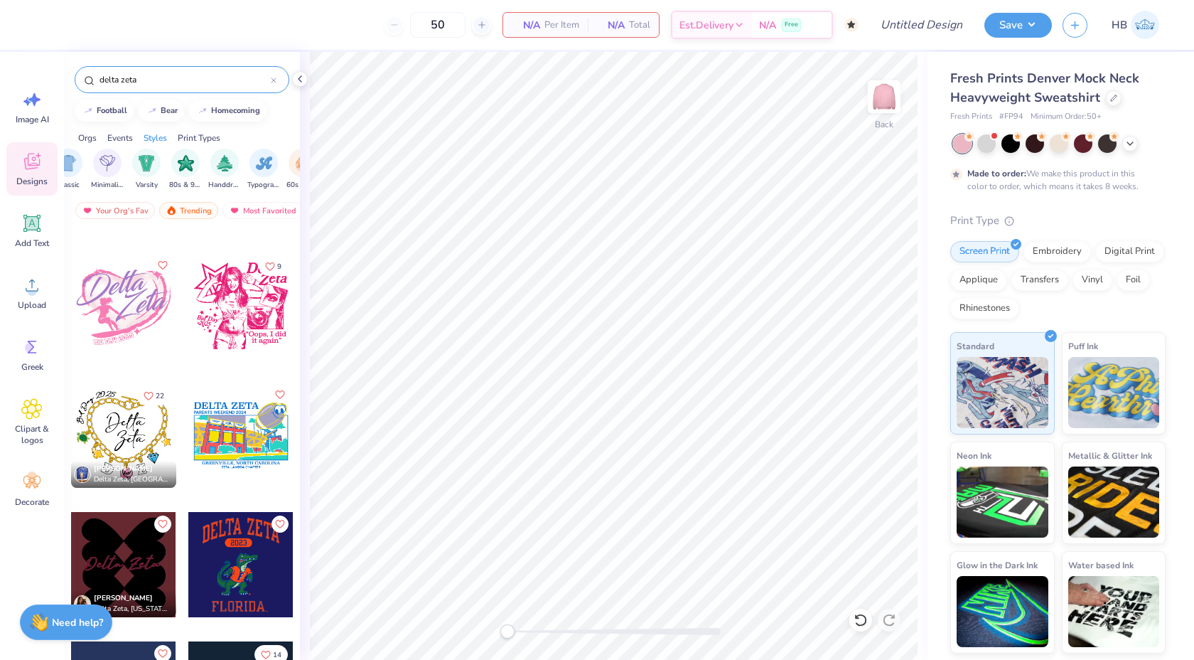
scroll to position [682, 0]
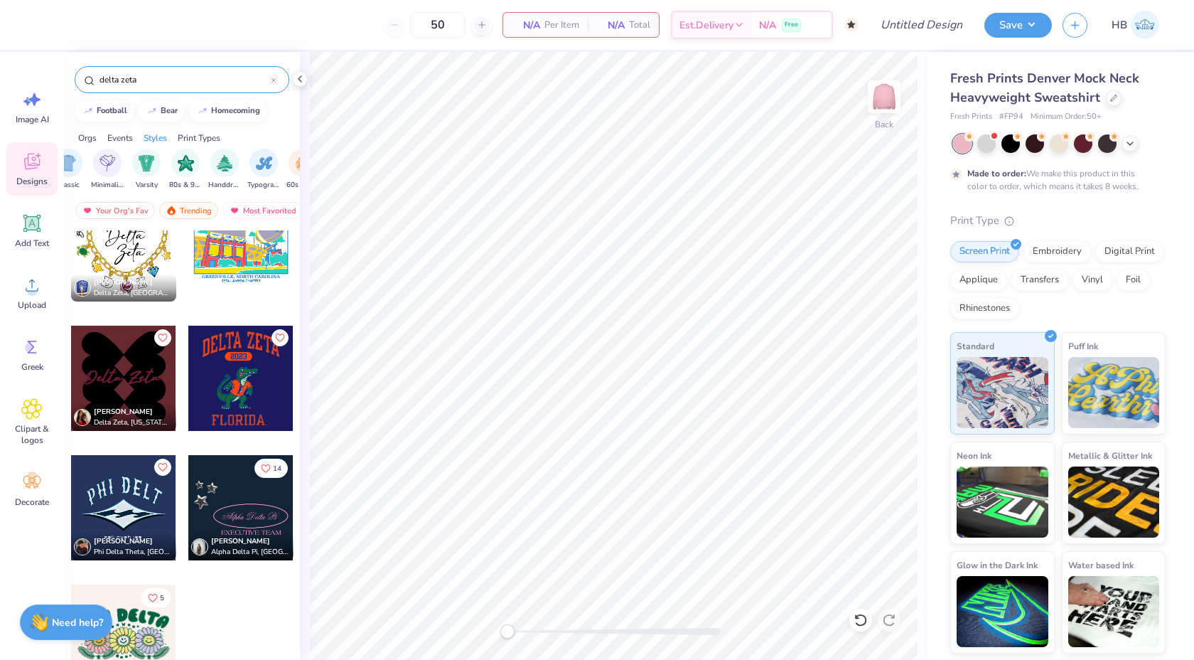
click at [272, 85] on div at bounding box center [274, 79] width 6 height 13
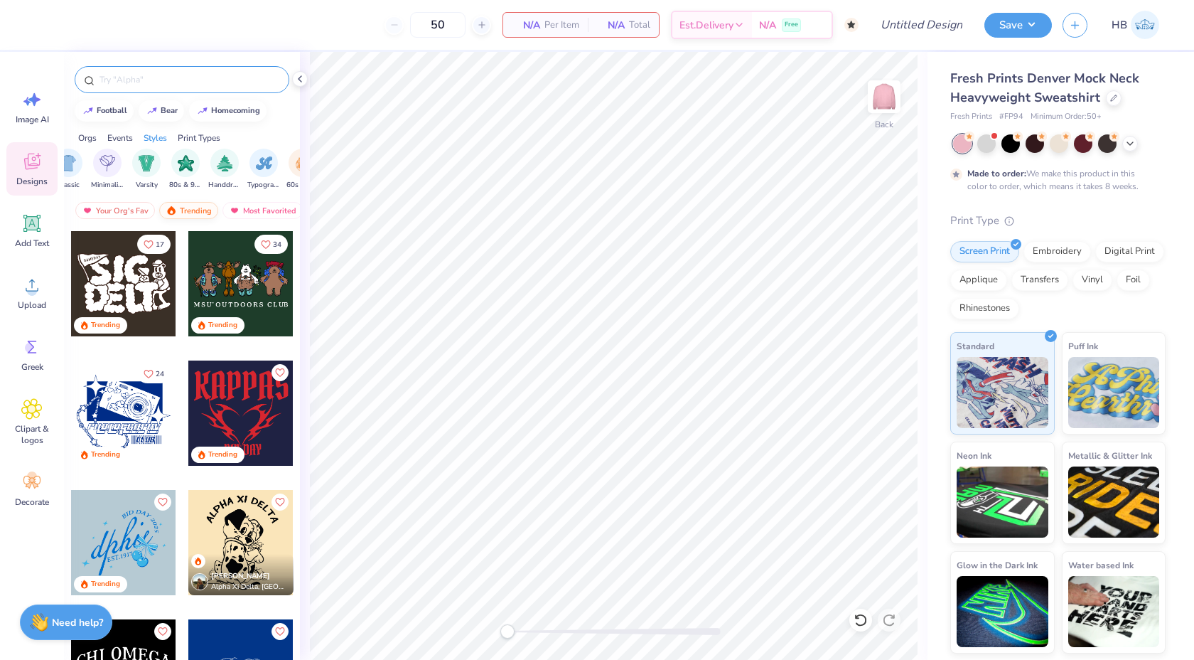
click at [176, 208] on img at bounding box center [171, 210] width 11 height 10
click at [146, 167] on img "filter for Varsity" at bounding box center [147, 162] width 16 height 16
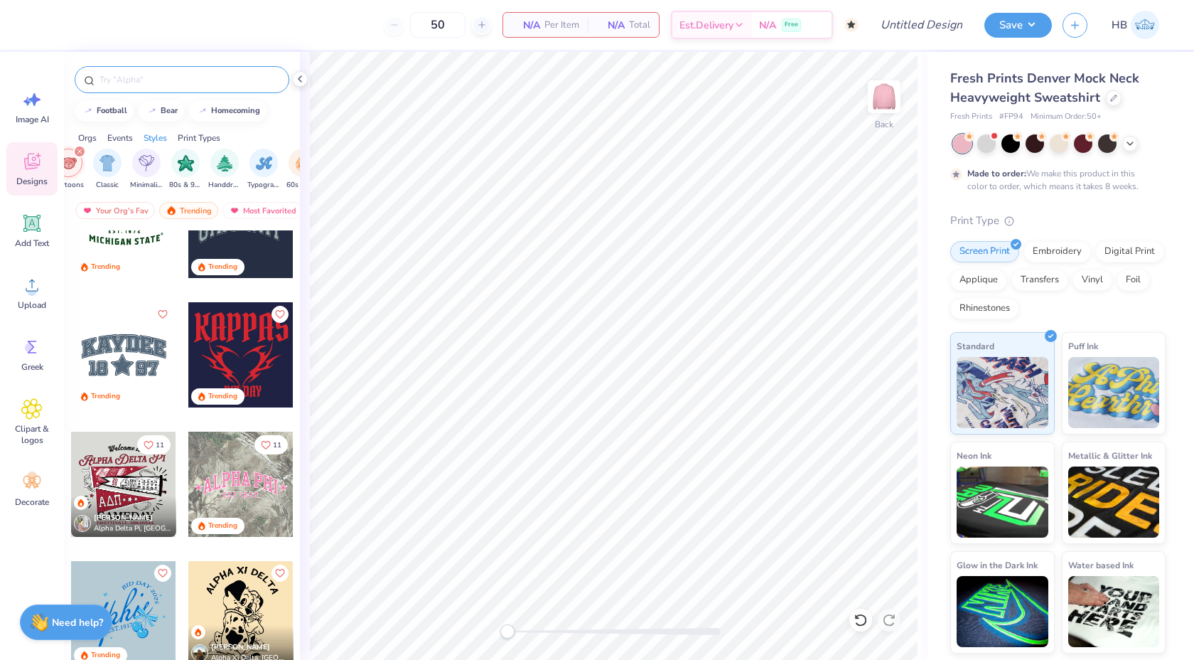
scroll to position [603, 0]
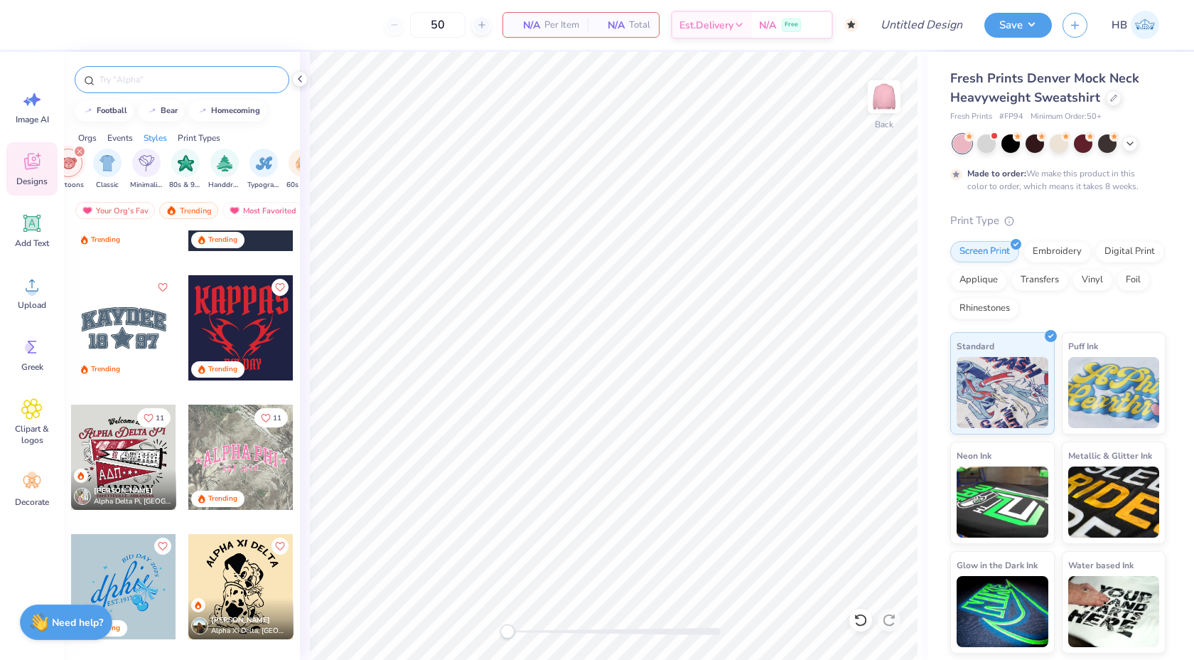
click at [131, 335] on div at bounding box center [123, 327] width 105 height 105
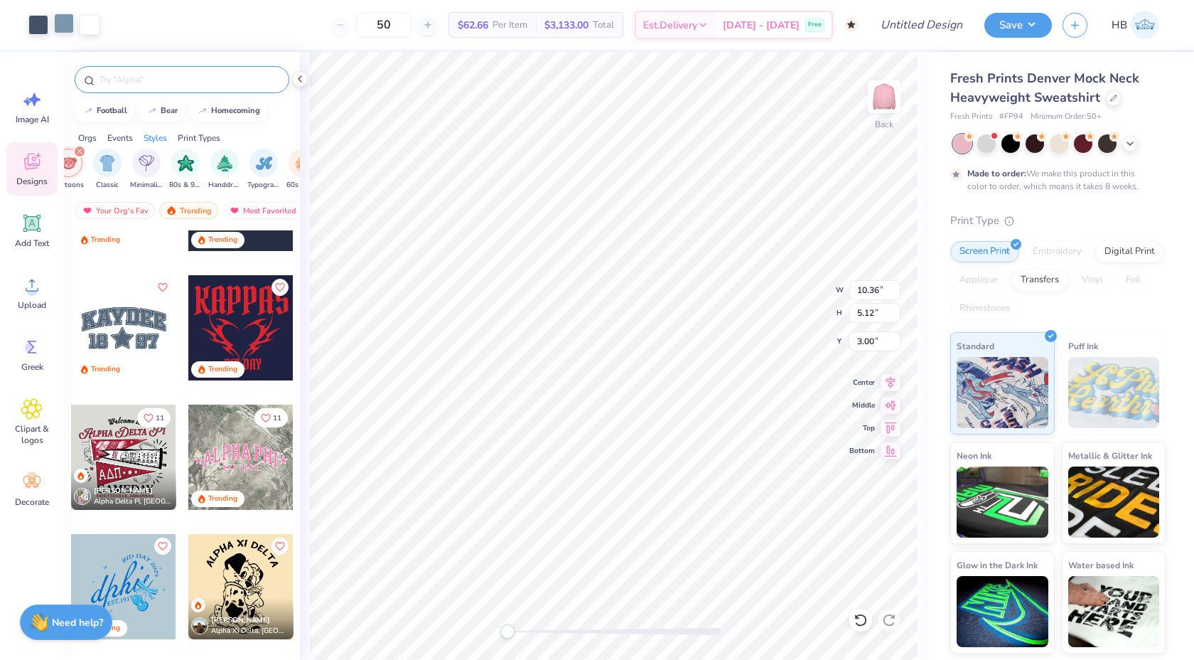
click at [60, 23] on div at bounding box center [64, 24] width 20 height 20
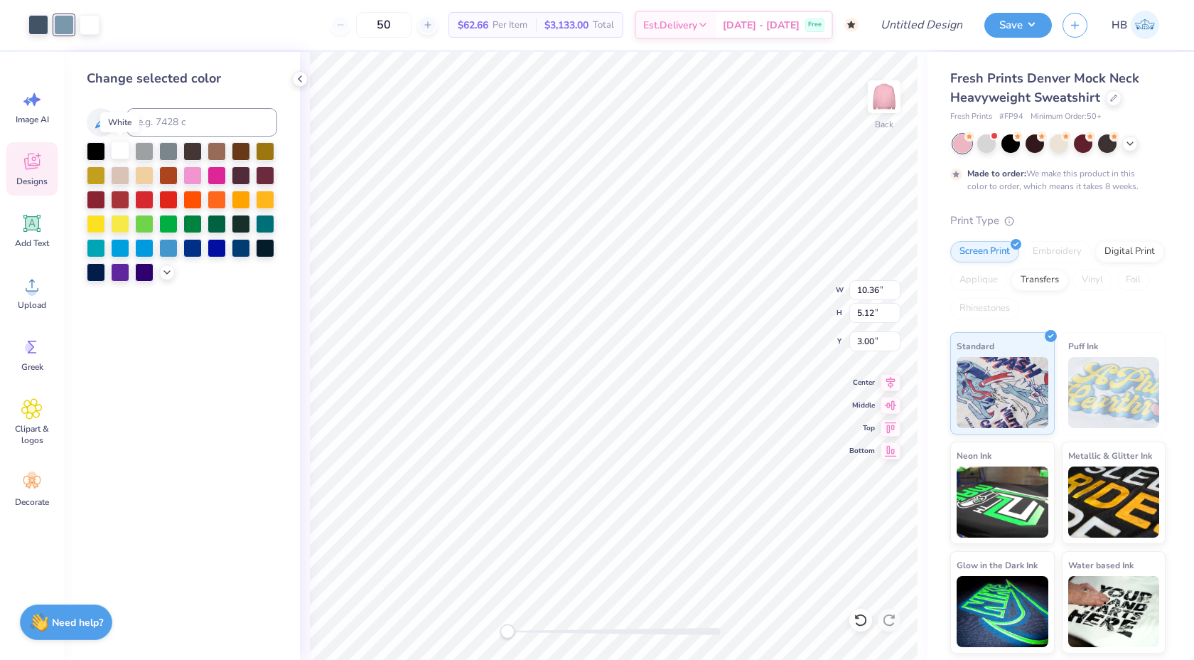
click at [122, 146] on div at bounding box center [120, 150] width 18 height 18
click at [41, 21] on div at bounding box center [38, 24] width 20 height 20
click at [119, 155] on div at bounding box center [120, 150] width 18 height 18
drag, startPoint x: 856, startPoint y: 617, endPoint x: 43, endPoint y: 156, distance: 934.6
click at [856, 617] on icon at bounding box center [857, 616] width 3 height 3
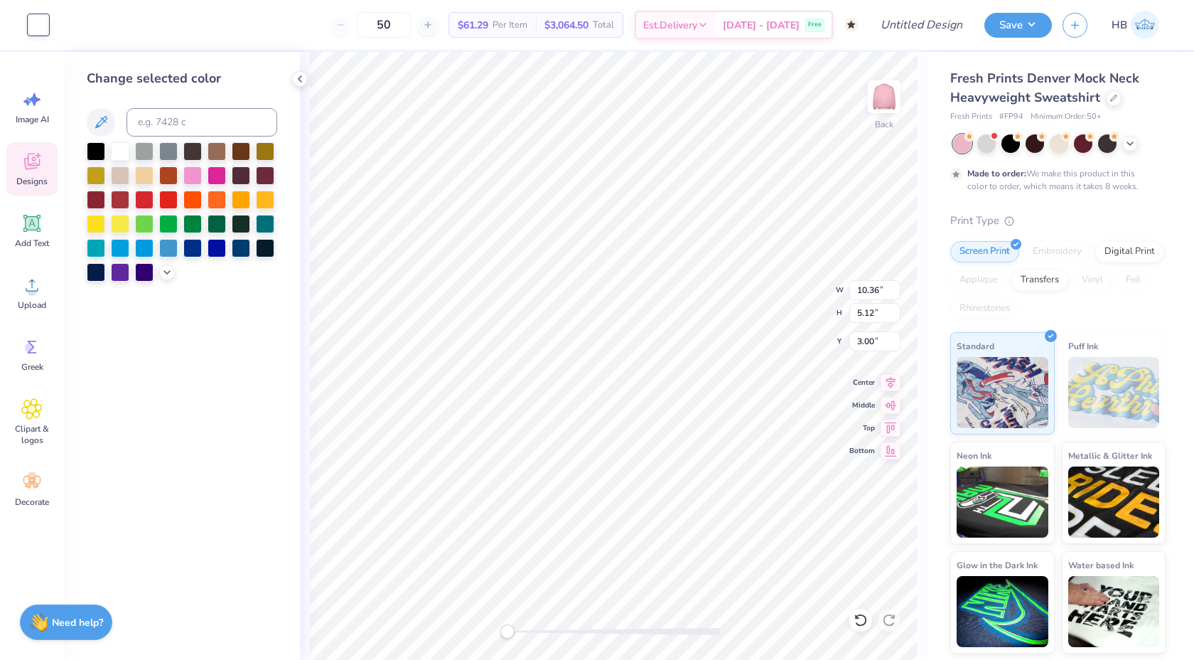
click at [859, 618] on icon at bounding box center [857, 616] width 3 height 3
click at [43, 156] on div "Designs" at bounding box center [31, 168] width 51 height 53
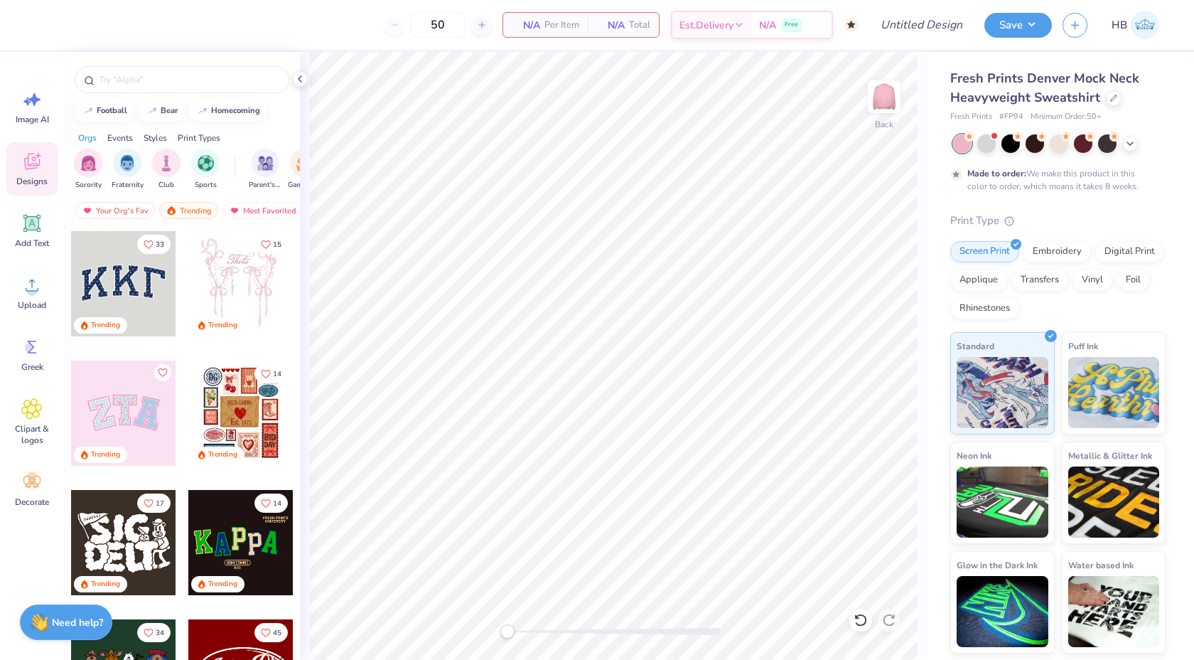
click at [124, 305] on div at bounding box center [123, 283] width 105 height 105
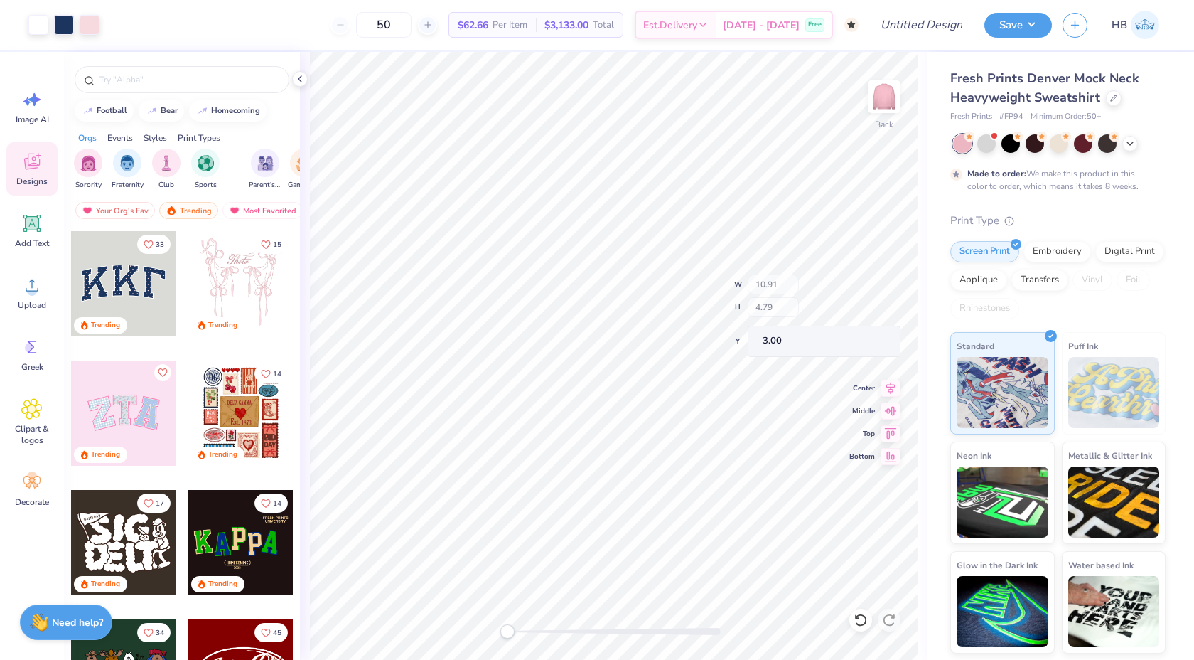
type input "10.63"
type input "4.44"
type input "3.12"
type input "10.72"
type input "4.57"
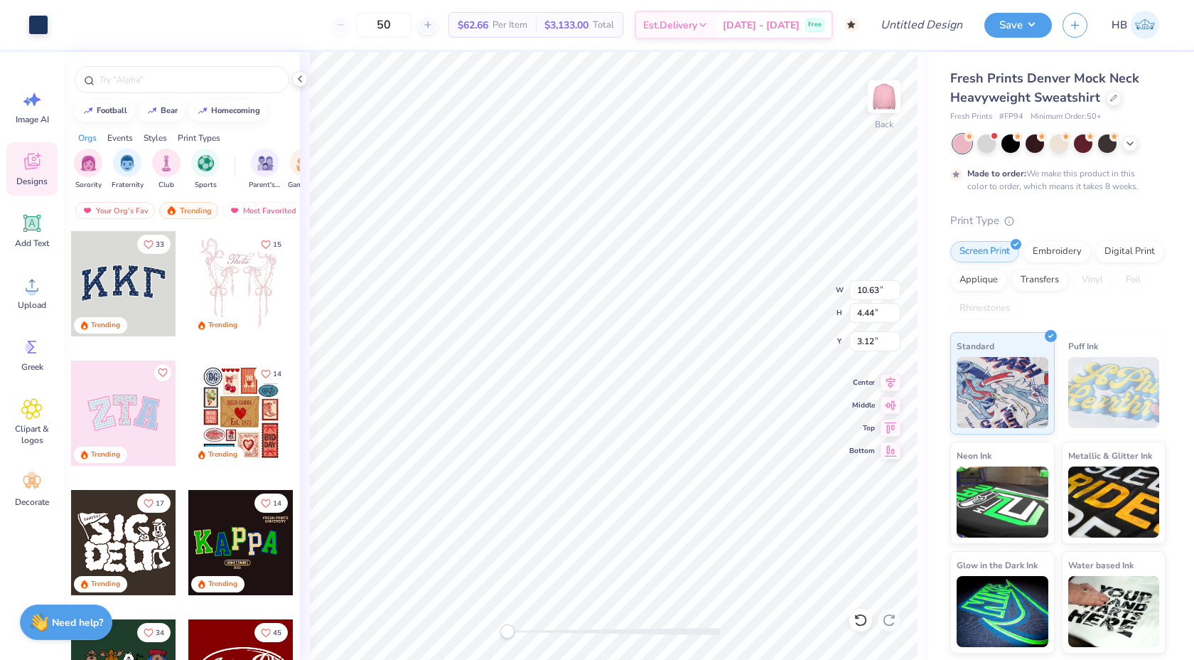
type input "3.09"
type input "10.91"
type input "4.79"
type input "8.74"
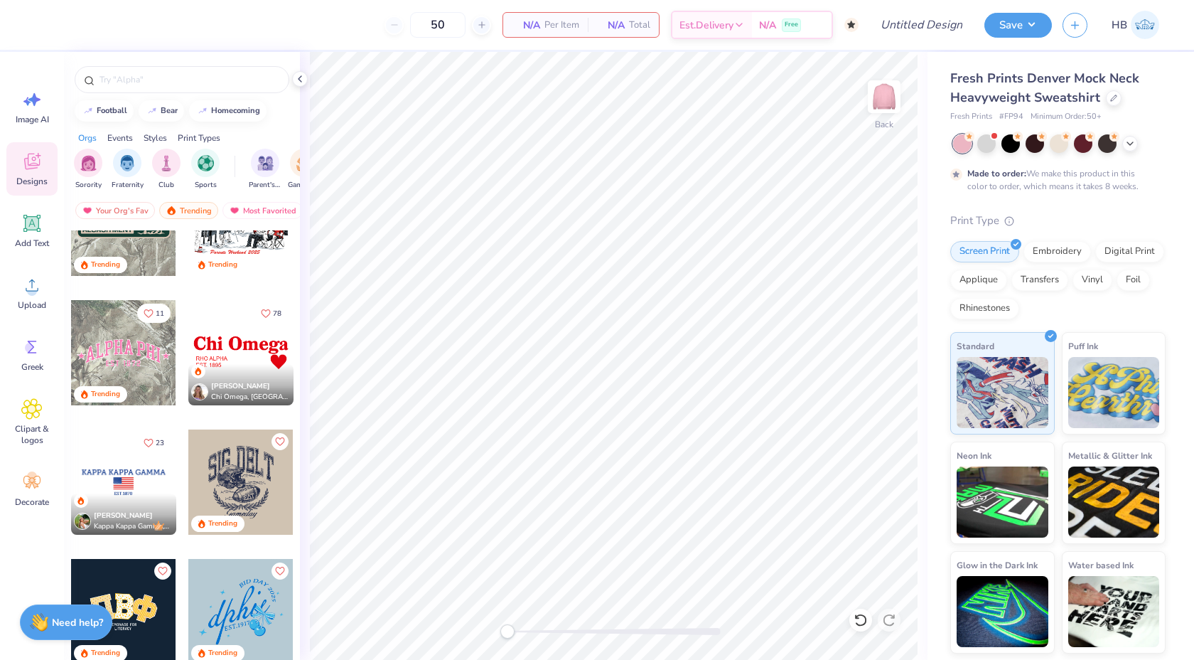
scroll to position [3292, 0]
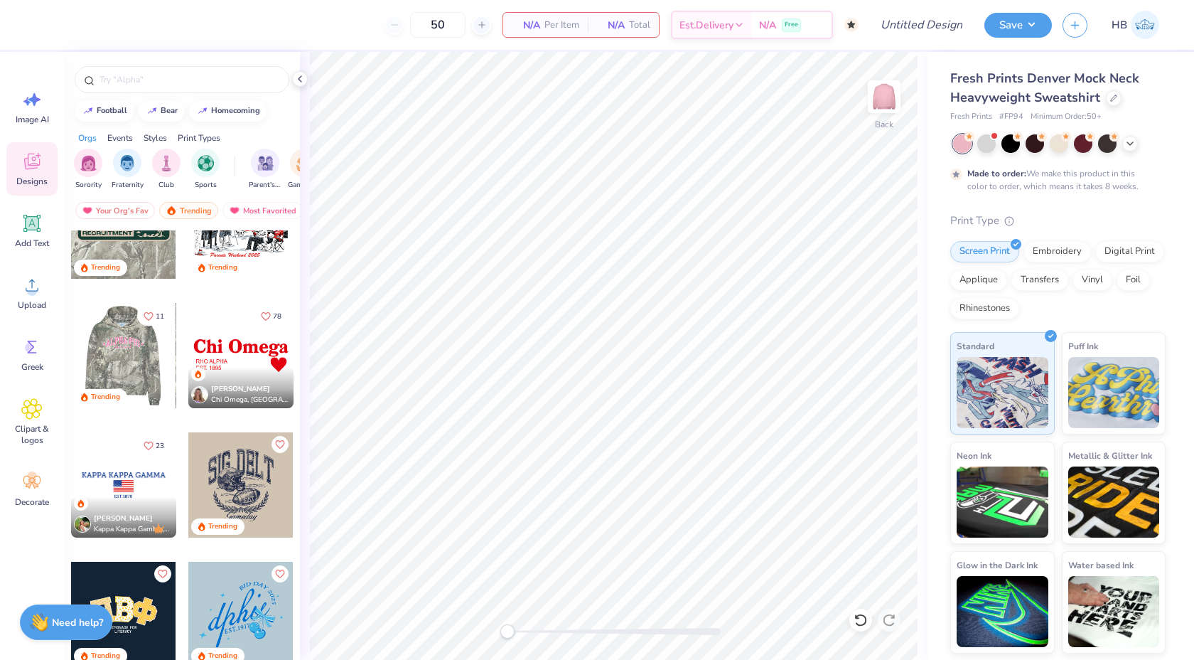
click at [148, 371] on div at bounding box center [122, 355] width 105 height 105
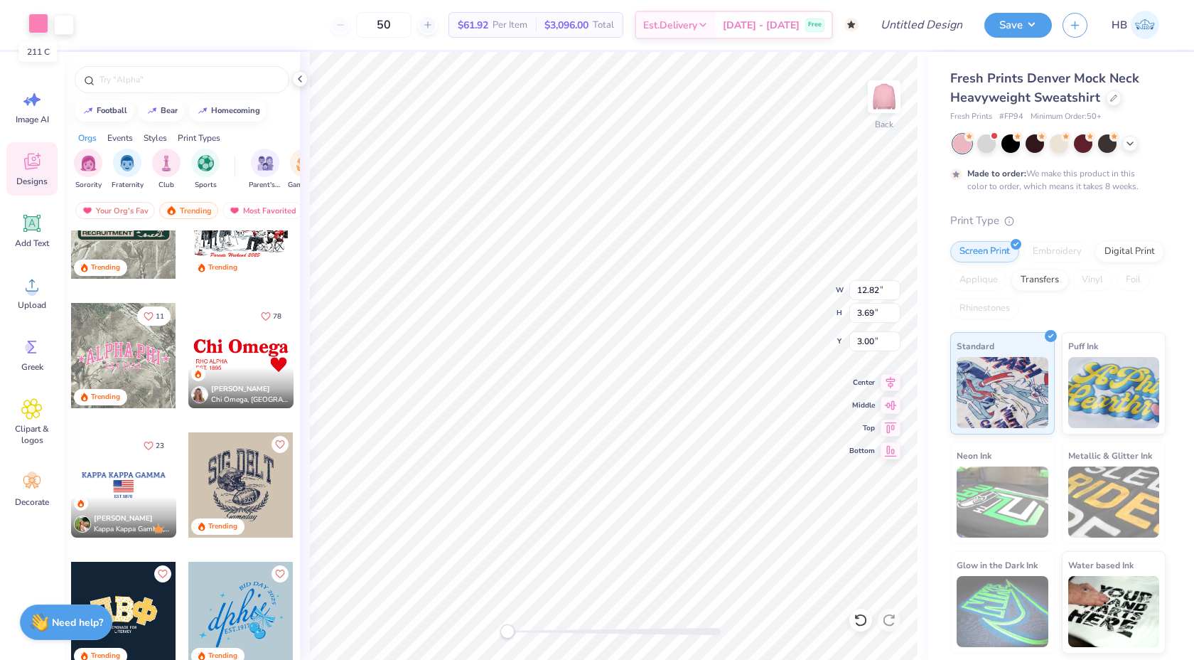
click at [41, 31] on div at bounding box center [38, 24] width 20 height 20
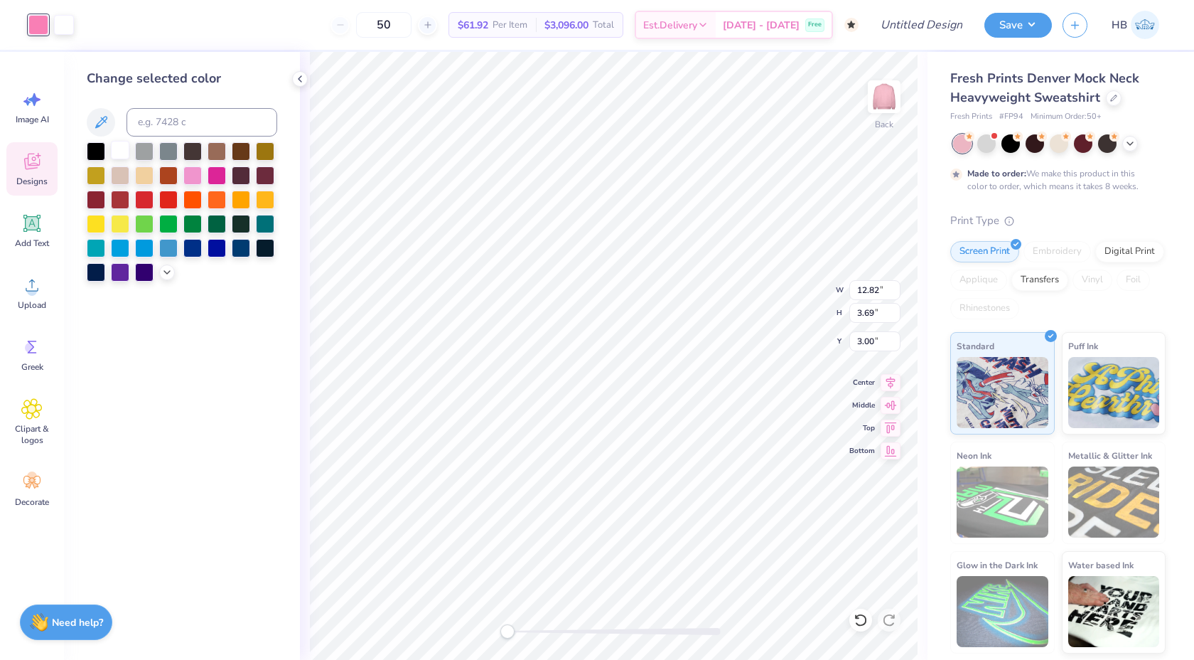
click at [114, 149] on div at bounding box center [120, 150] width 18 height 18
click at [864, 622] on icon at bounding box center [860, 619] width 12 height 13
click at [857, 615] on icon at bounding box center [861, 620] width 14 height 14
click at [857, 616] on icon at bounding box center [860, 619] width 12 height 13
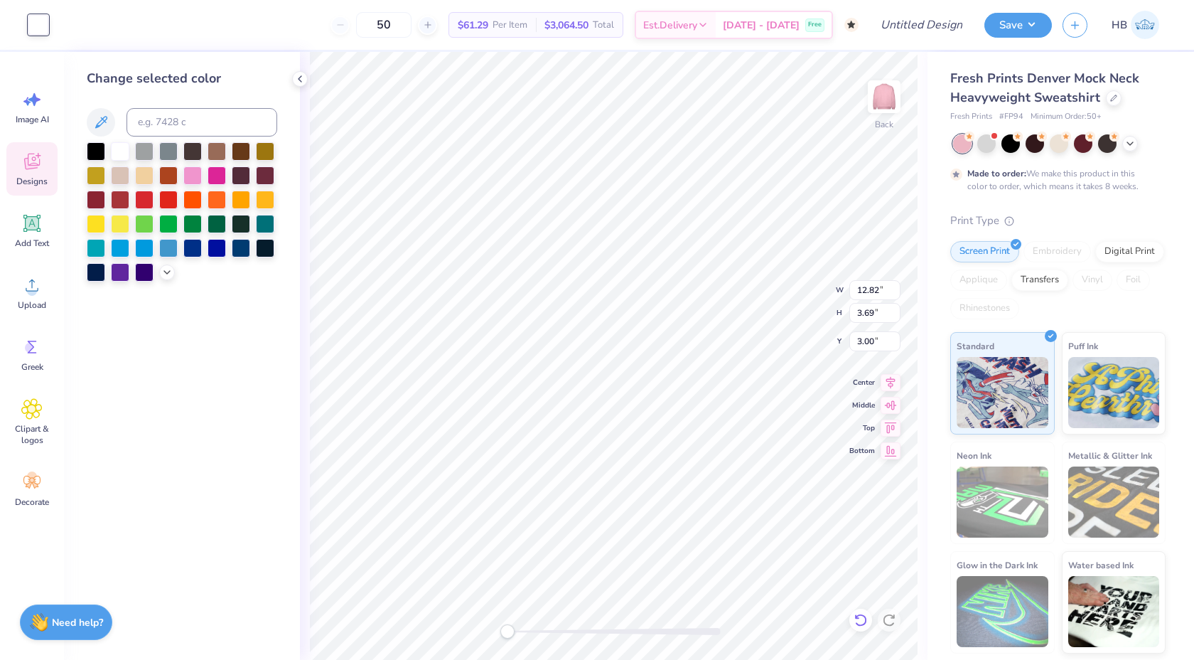
click at [857, 616] on icon at bounding box center [860, 619] width 12 height 13
click at [887, 618] on icon at bounding box center [889, 620] width 14 height 14
click at [859, 614] on icon at bounding box center [860, 619] width 12 height 13
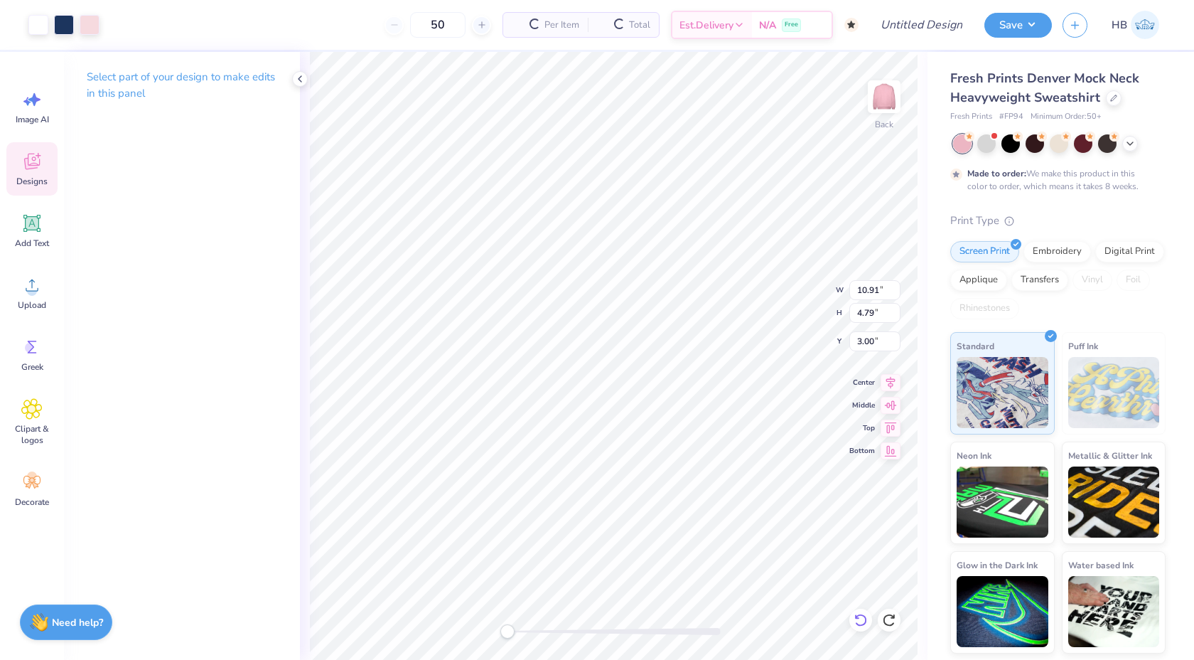
type input "10.91"
type input "4.79"
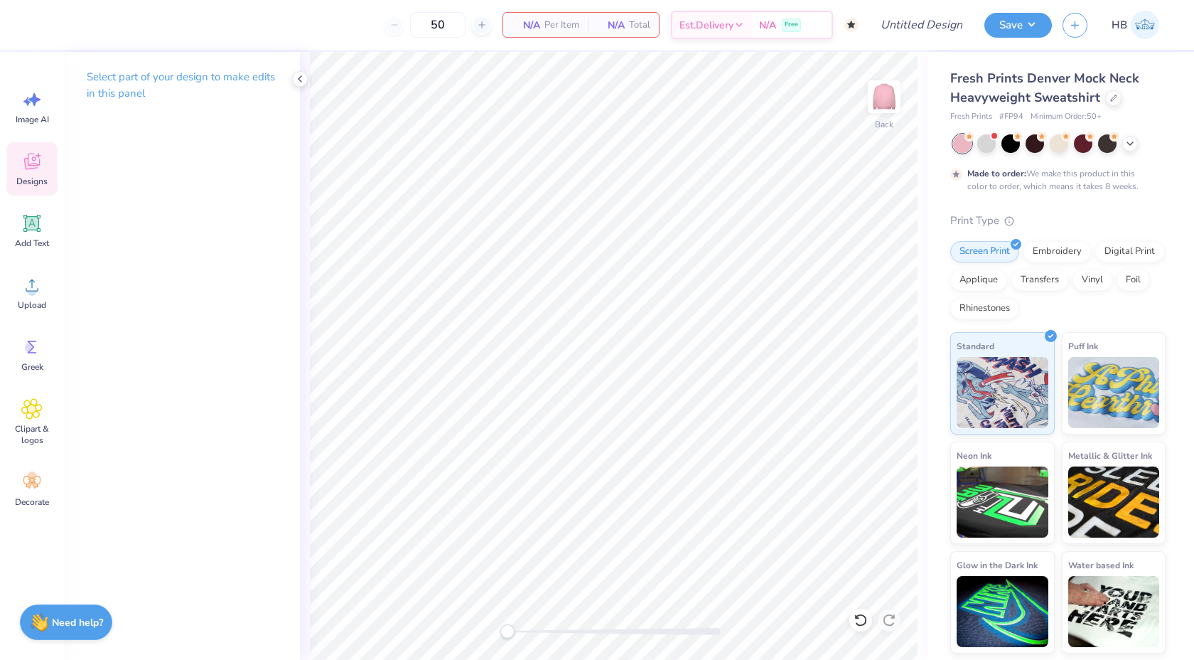
click at [29, 163] on icon at bounding box center [31, 161] width 21 height 21
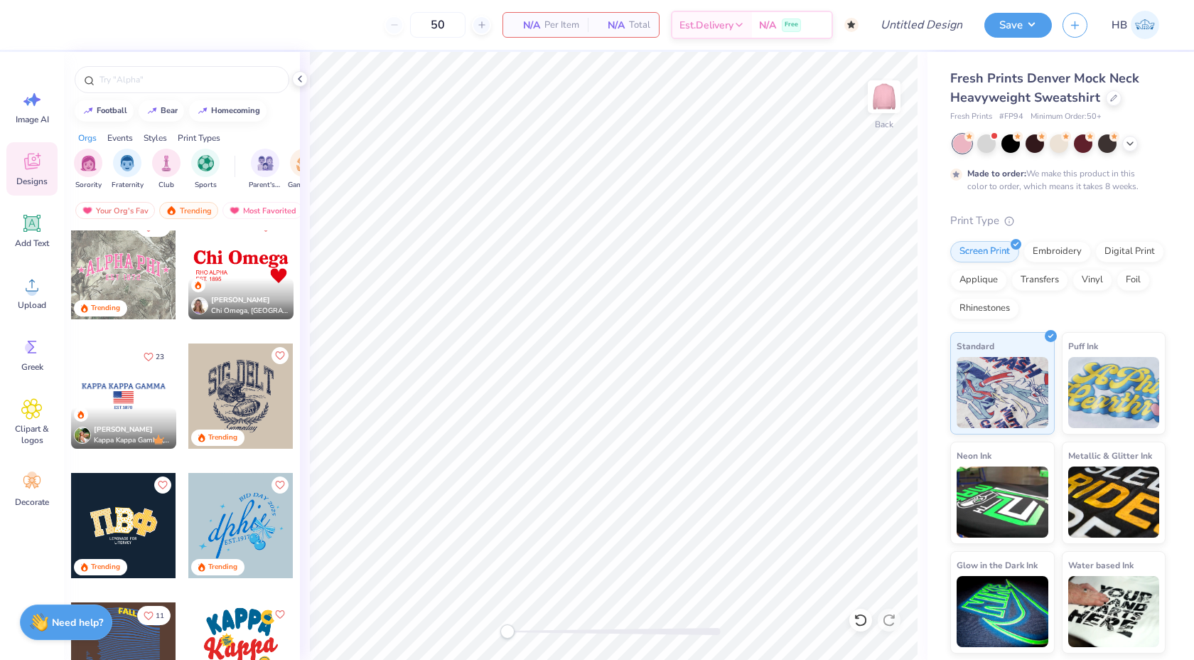
scroll to position [3382, 0]
